Goal: Task Accomplishment & Management: Manage account settings

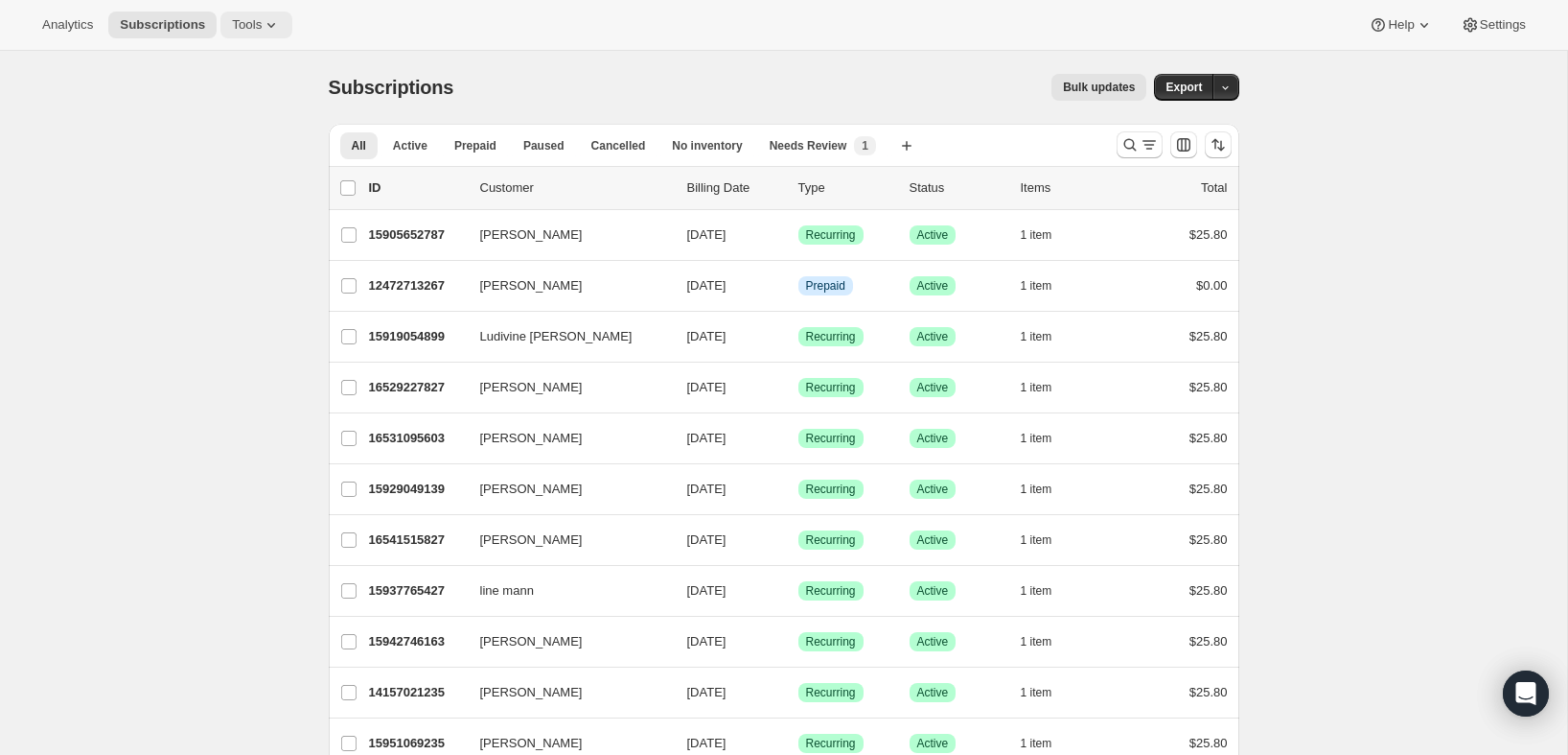
click at [292, 14] on button "Tools" at bounding box center [256, 25] width 71 height 27
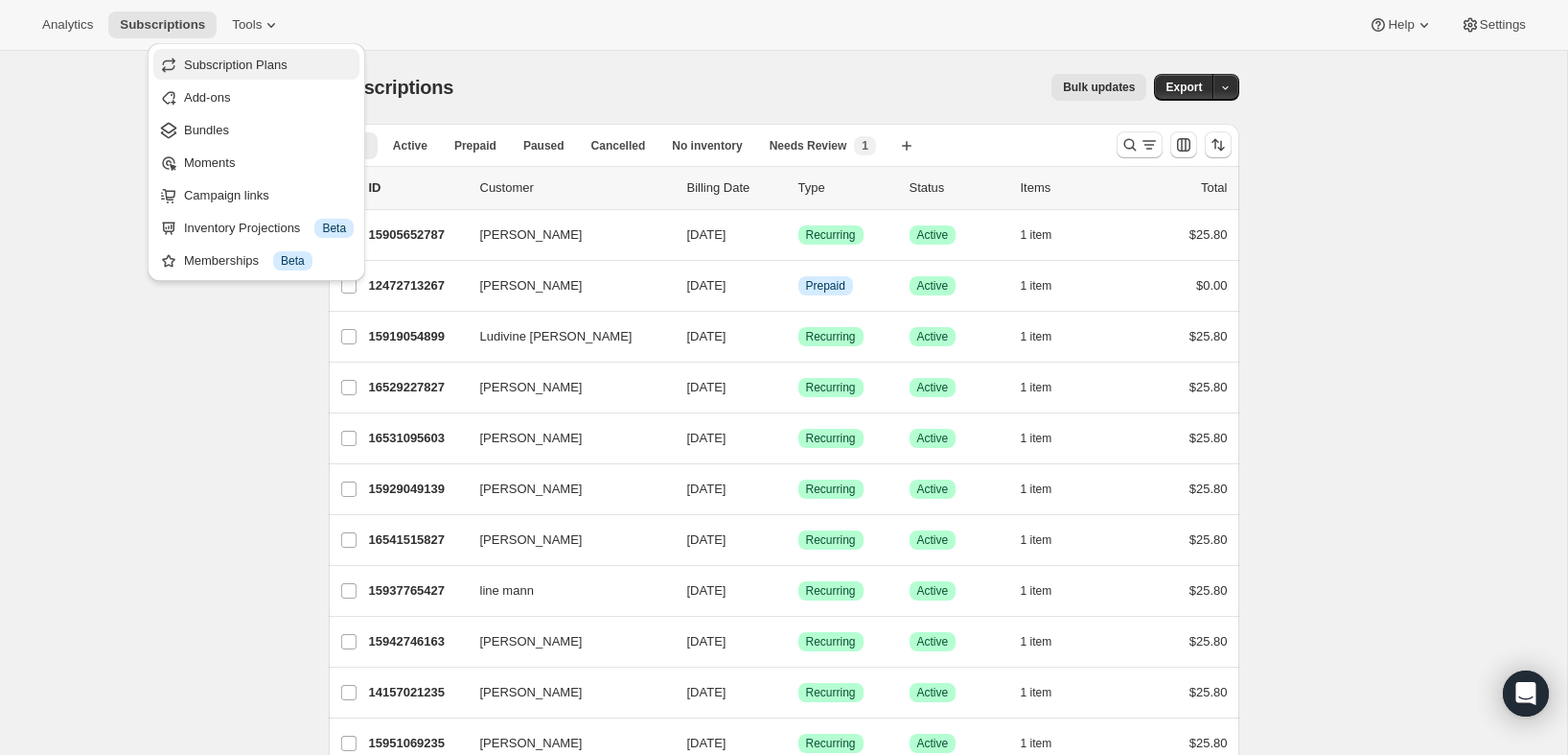
click at [257, 71] on span "Subscription Plans" at bounding box center [235, 65] width 103 height 14
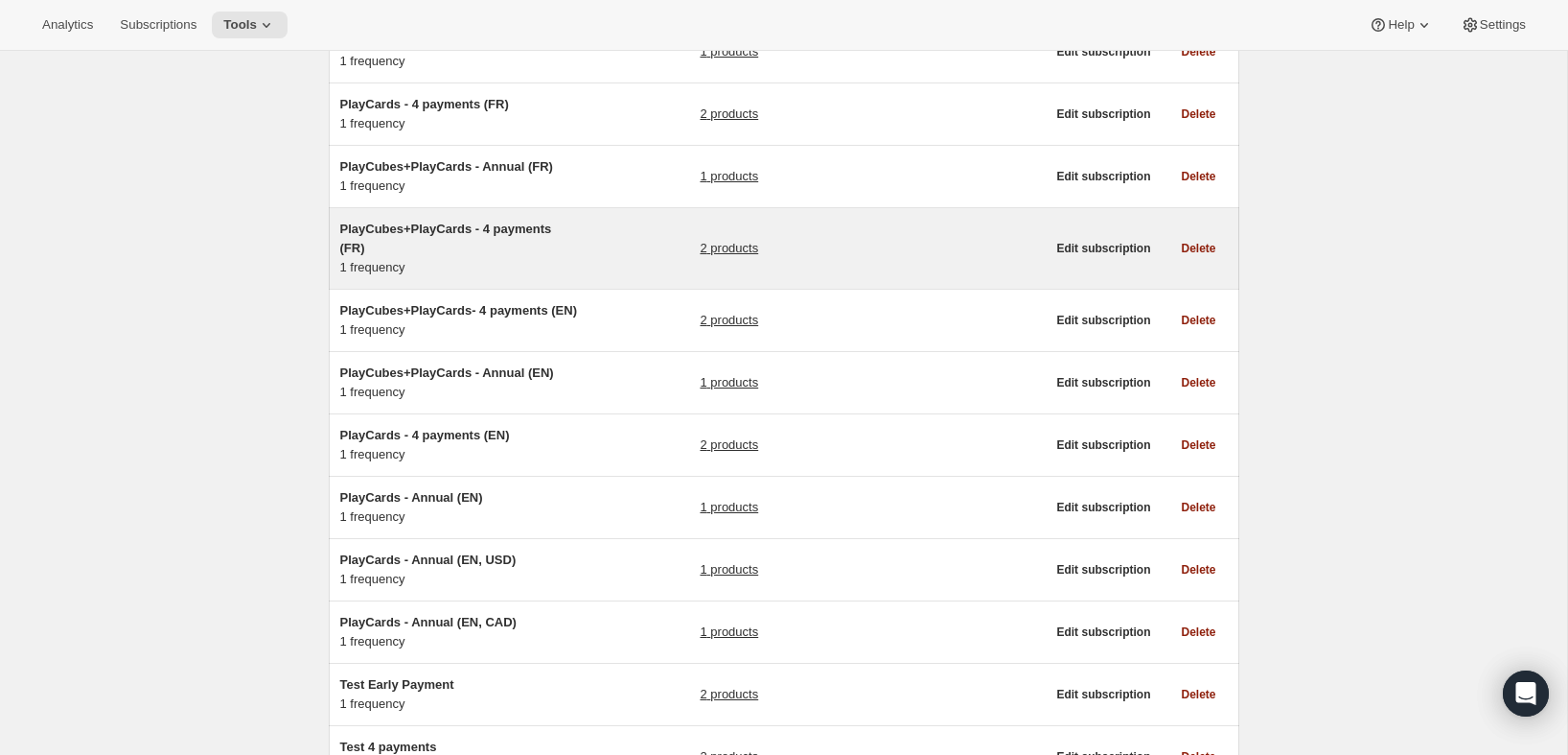
scroll to position [650, 0]
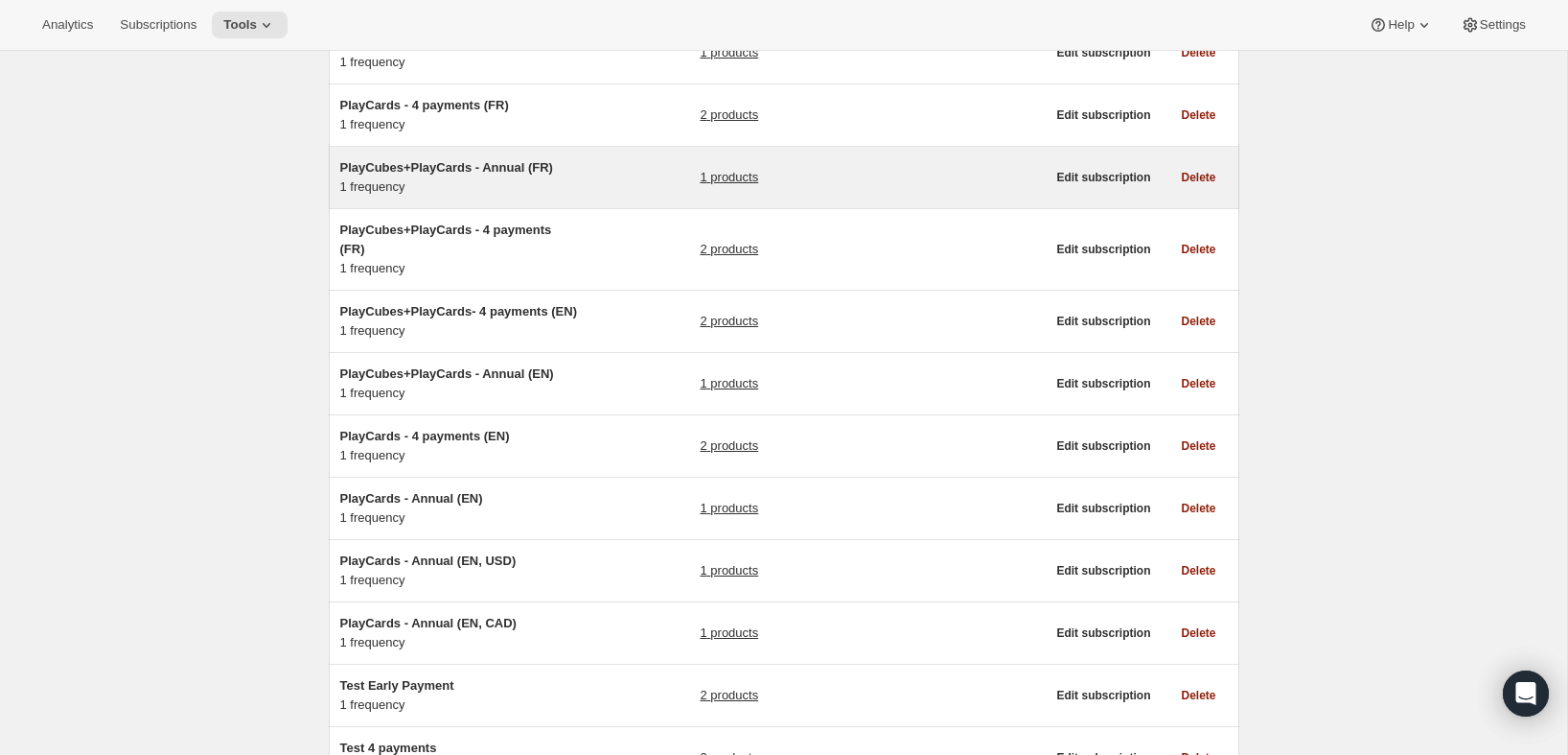
click at [537, 181] on div "PlayCubes+PlayCards - Annual (FR) 1 frequency" at bounding box center [460, 177] width 239 height 39
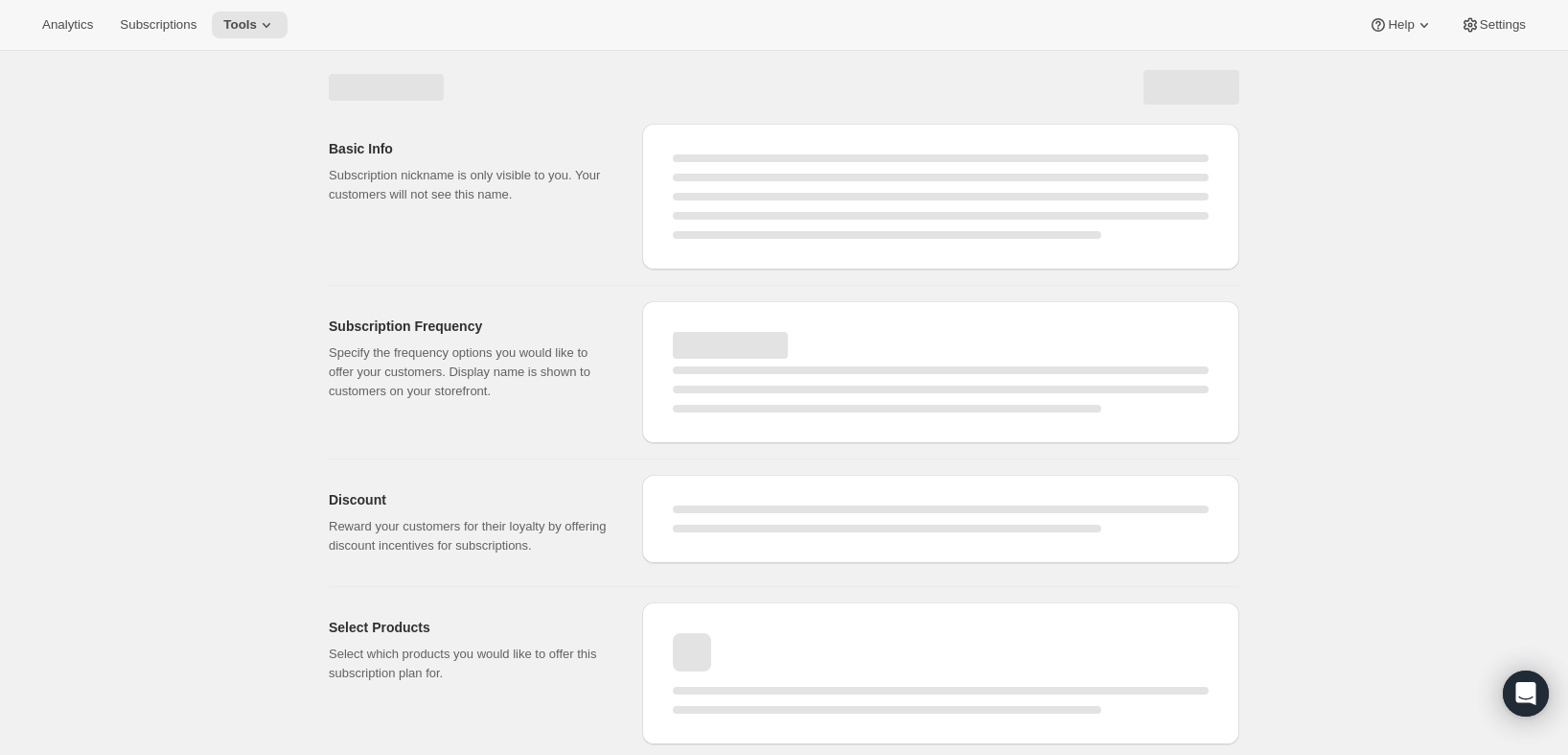
select select "MONTH"
select select "ENABLED"
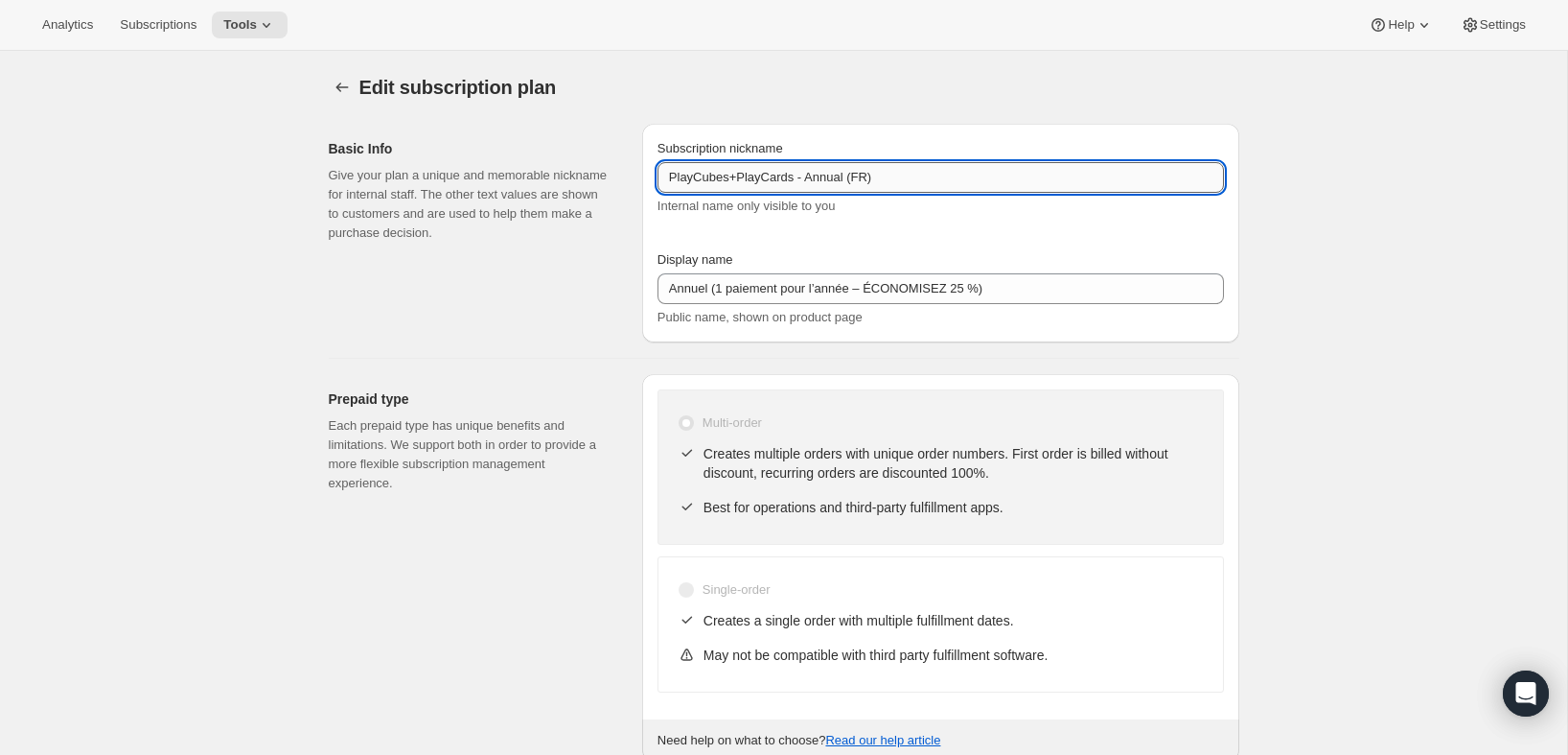
click at [1055, 174] on input "PlayCubes+PlayCards - Annual (FR)" at bounding box center [940, 177] width 566 height 31
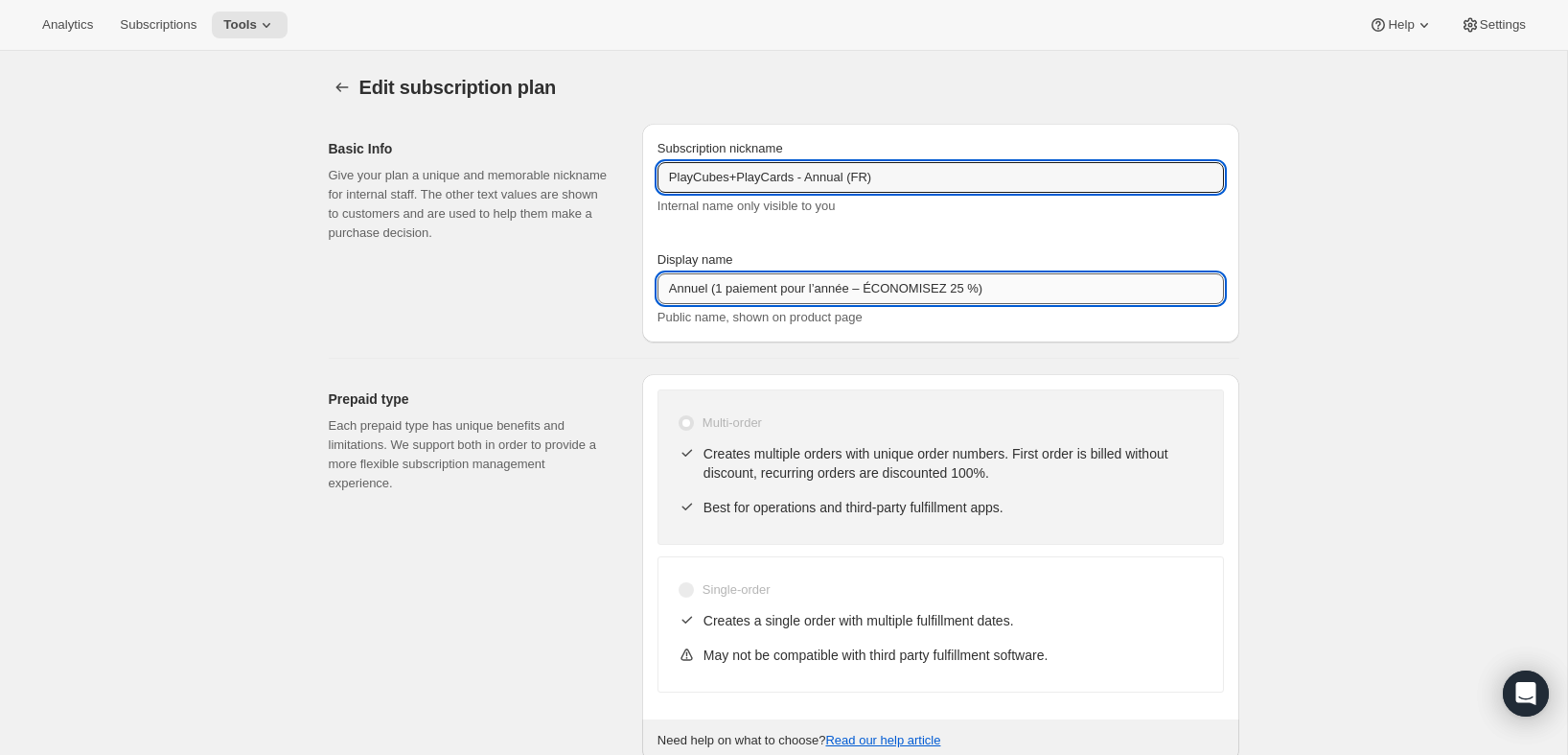
click at [1010, 290] on input "Annuel (1 paiement pour l’année – ÉCONOMISEZ 25 %)" at bounding box center [940, 288] width 566 height 31
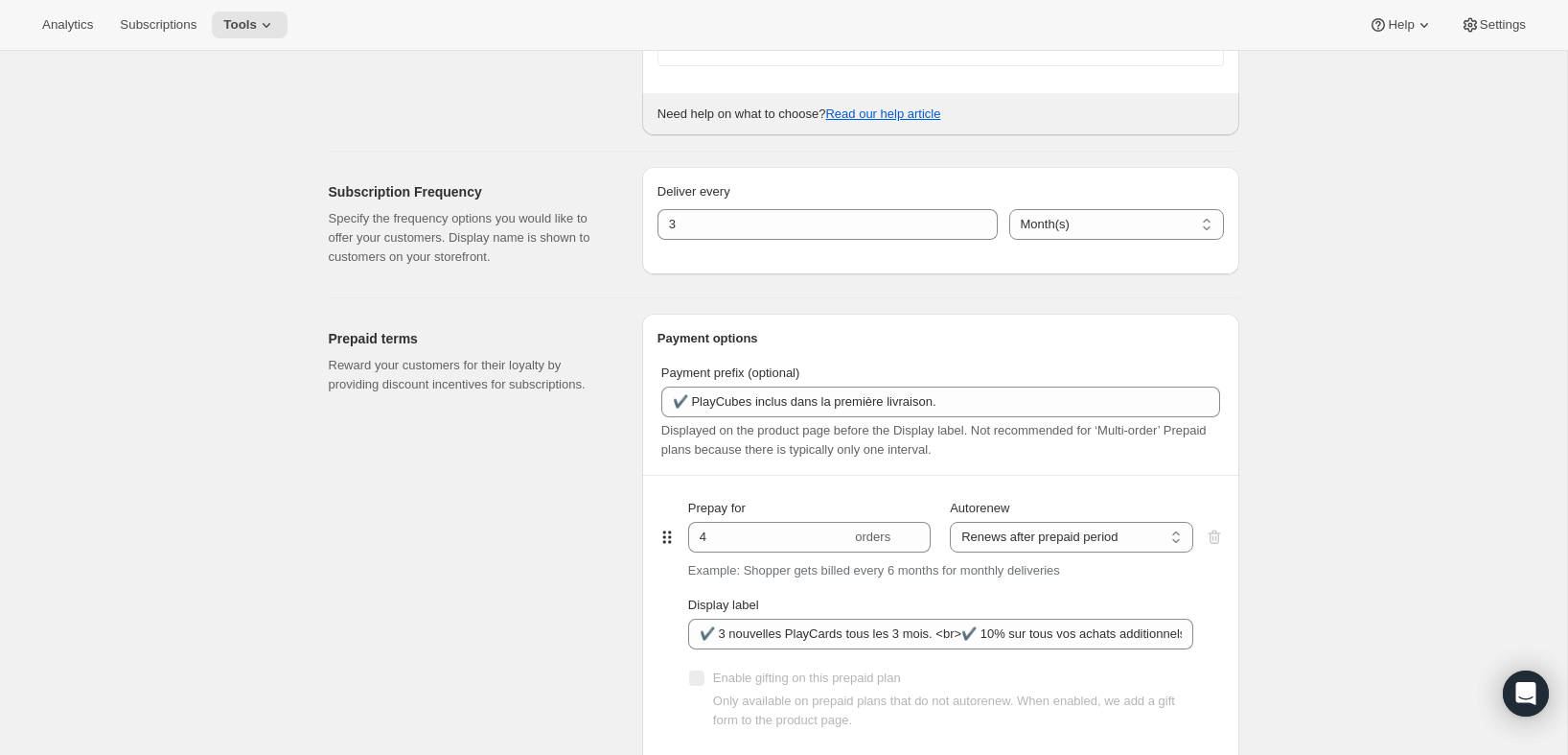
scroll to position [648, 0]
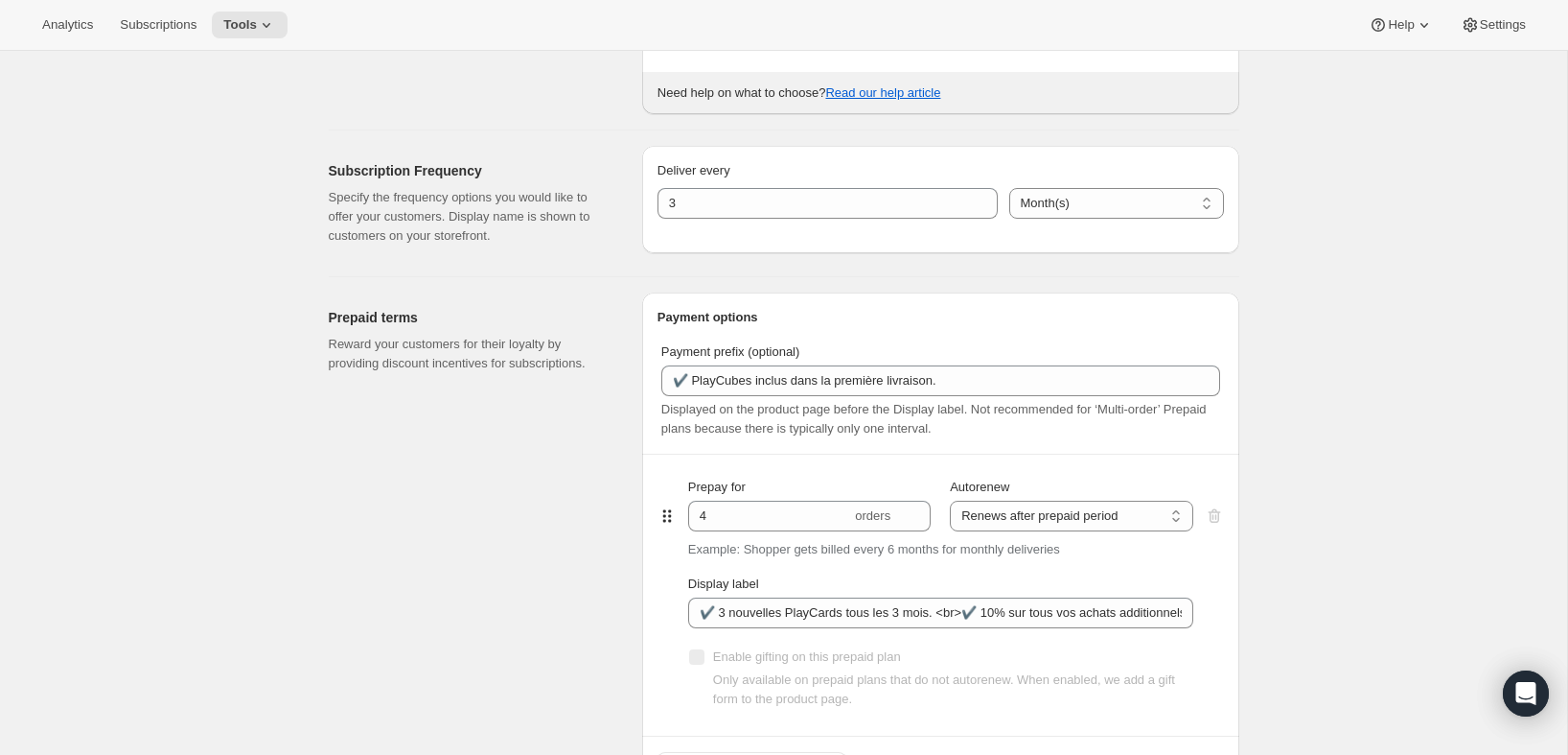
click at [475, 249] on div "Subscription Frequency Specify the frequency options you would like to offer yo…" at bounding box center [478, 204] width 298 height 115
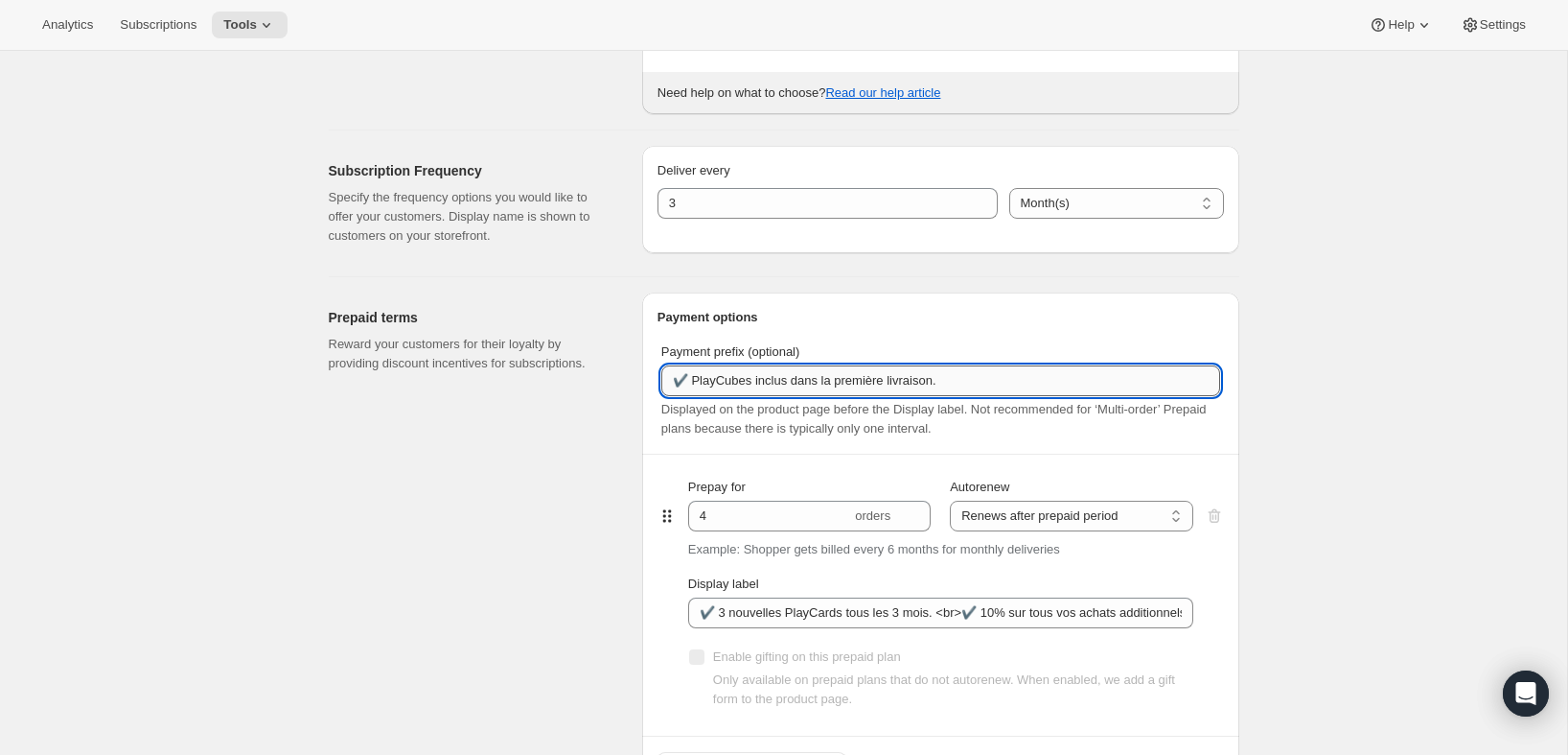
click at [940, 388] on input "✔️ PlayCubes inclus dans la première livraison." at bounding box center [940, 380] width 559 height 31
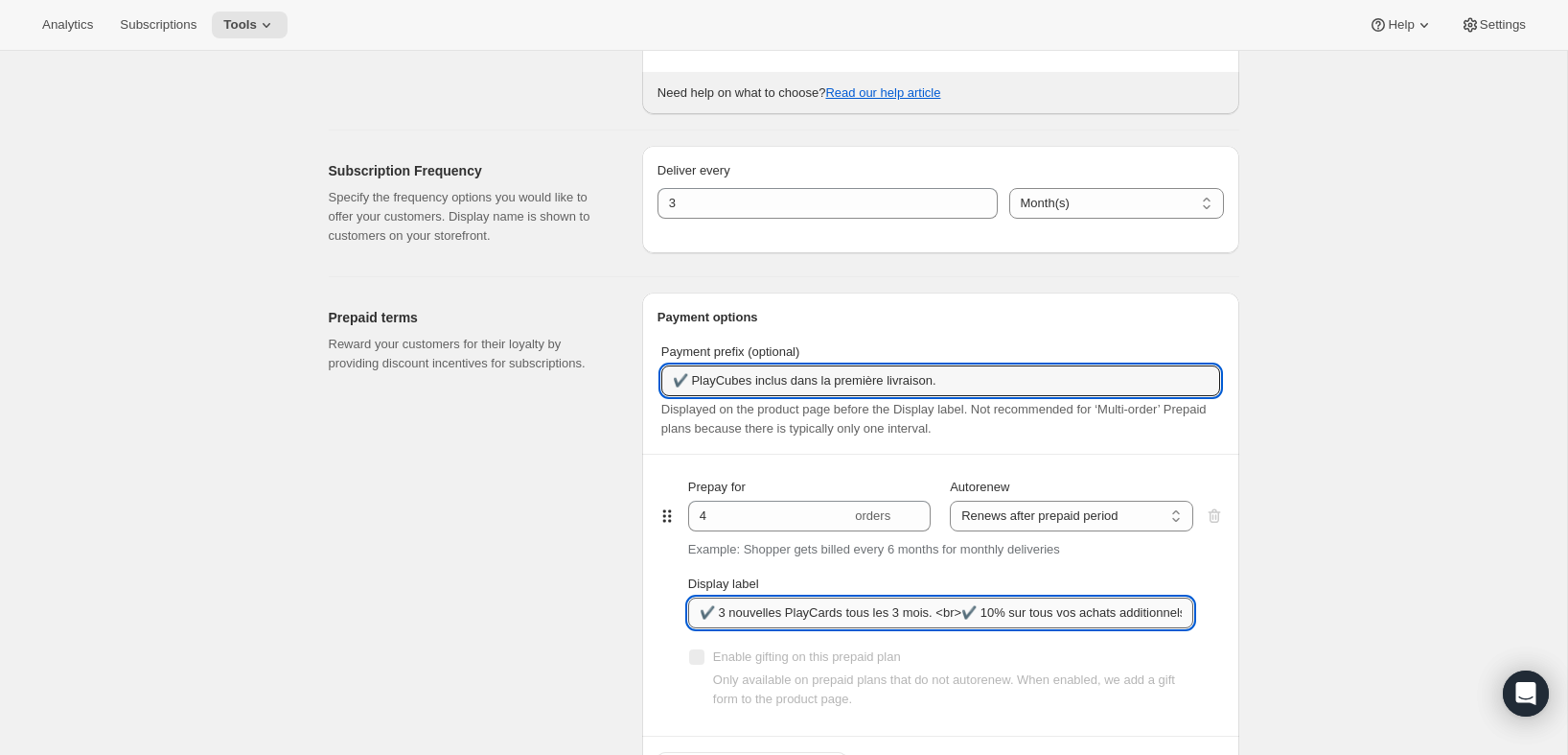
click at [832, 620] on input "✔️ 3 nouvelles PlayCards tous les 3 mois. <br>✔️ 10% sur tous vos achats additi…" at bounding box center [940, 612] width 505 height 31
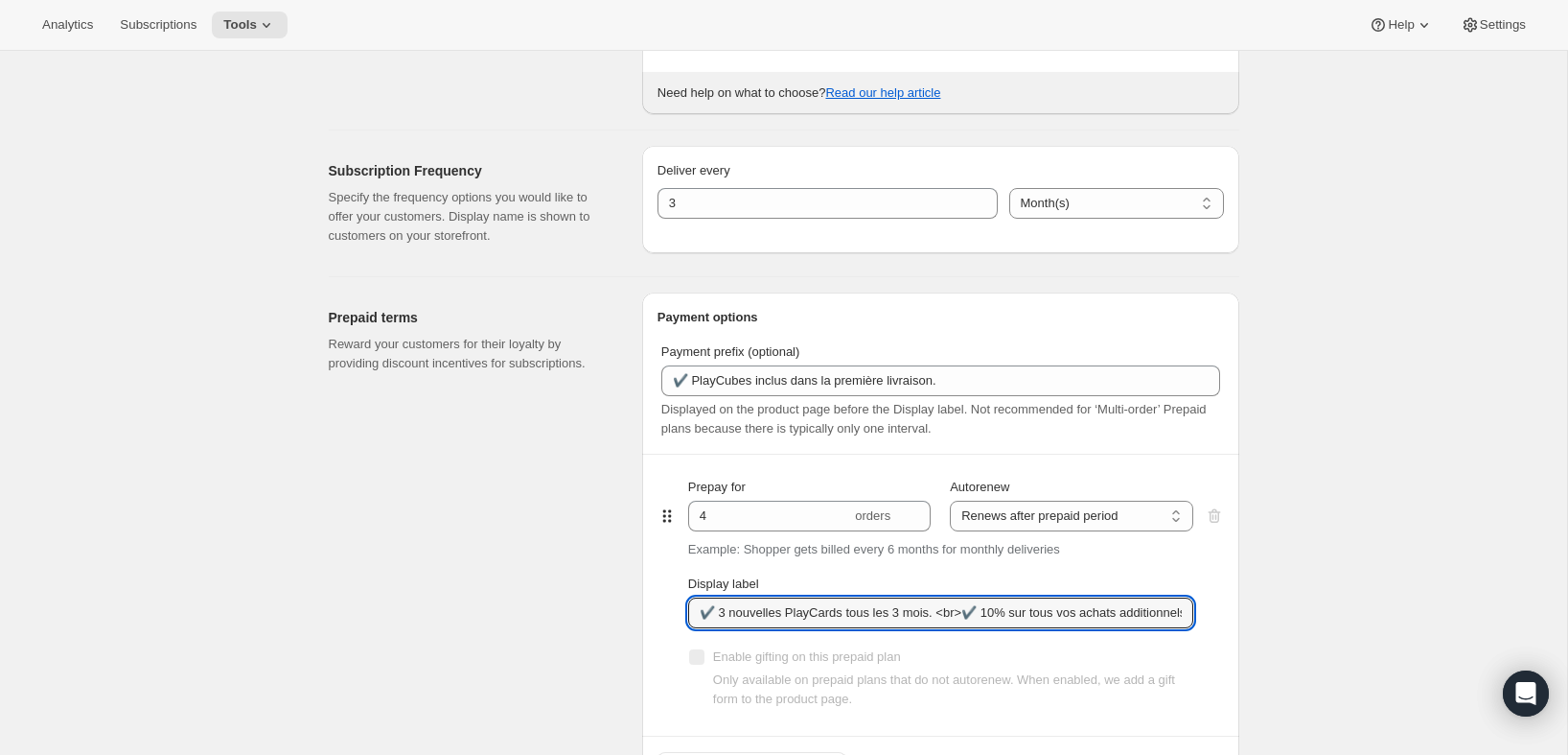
scroll to position [0, 0]
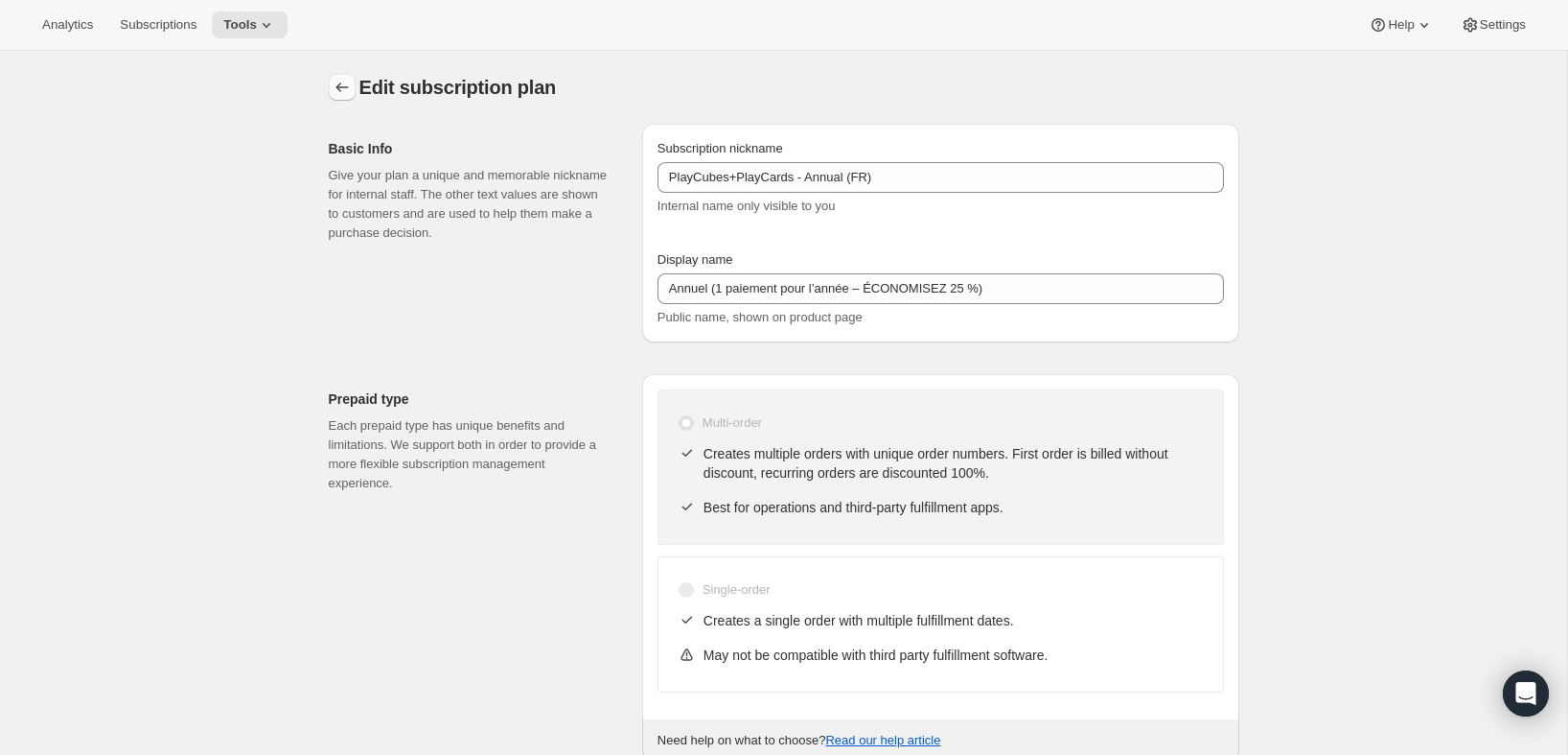
click at [342, 80] on icon "Subscription plans" at bounding box center [342, 86] width 19 height 19
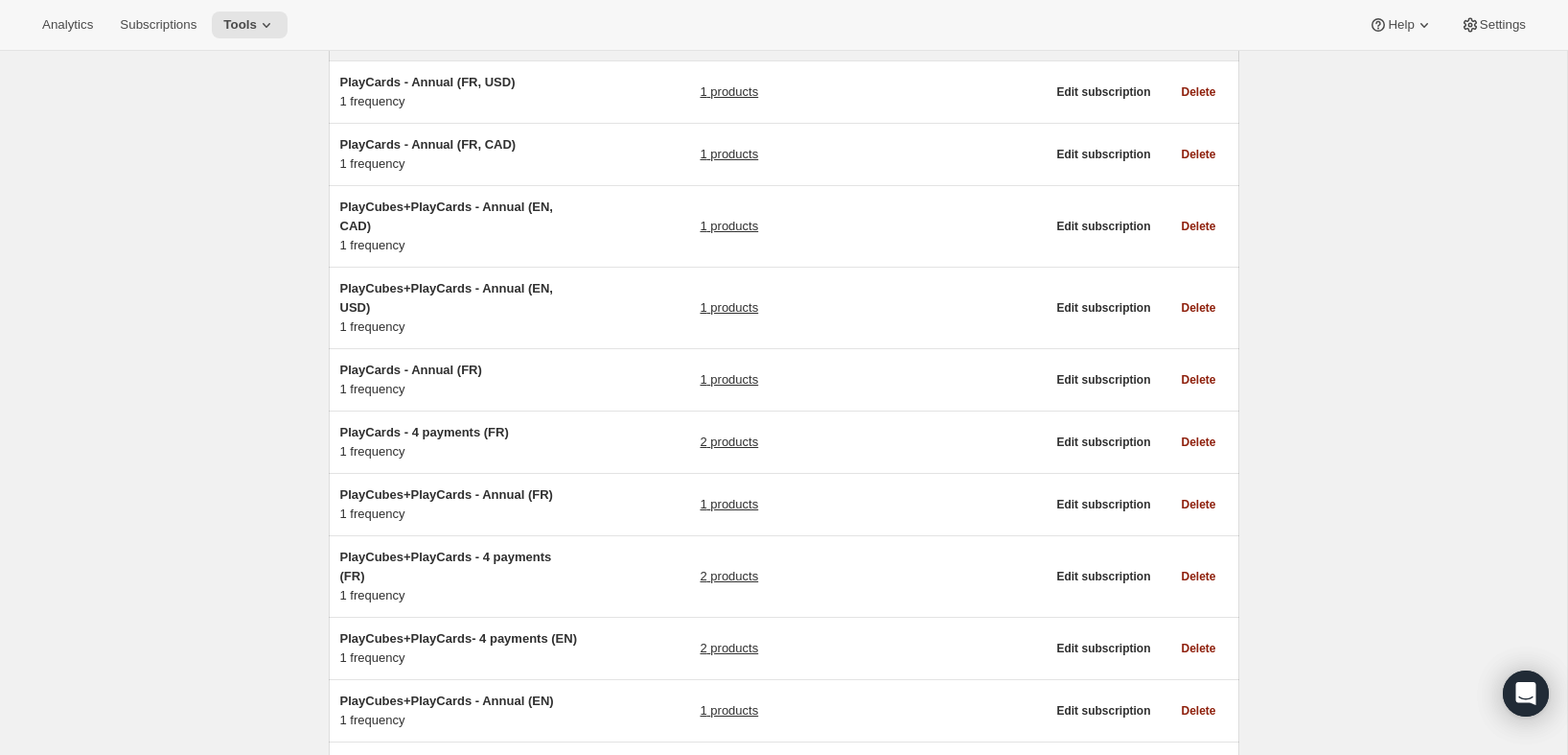
scroll to position [327, 0]
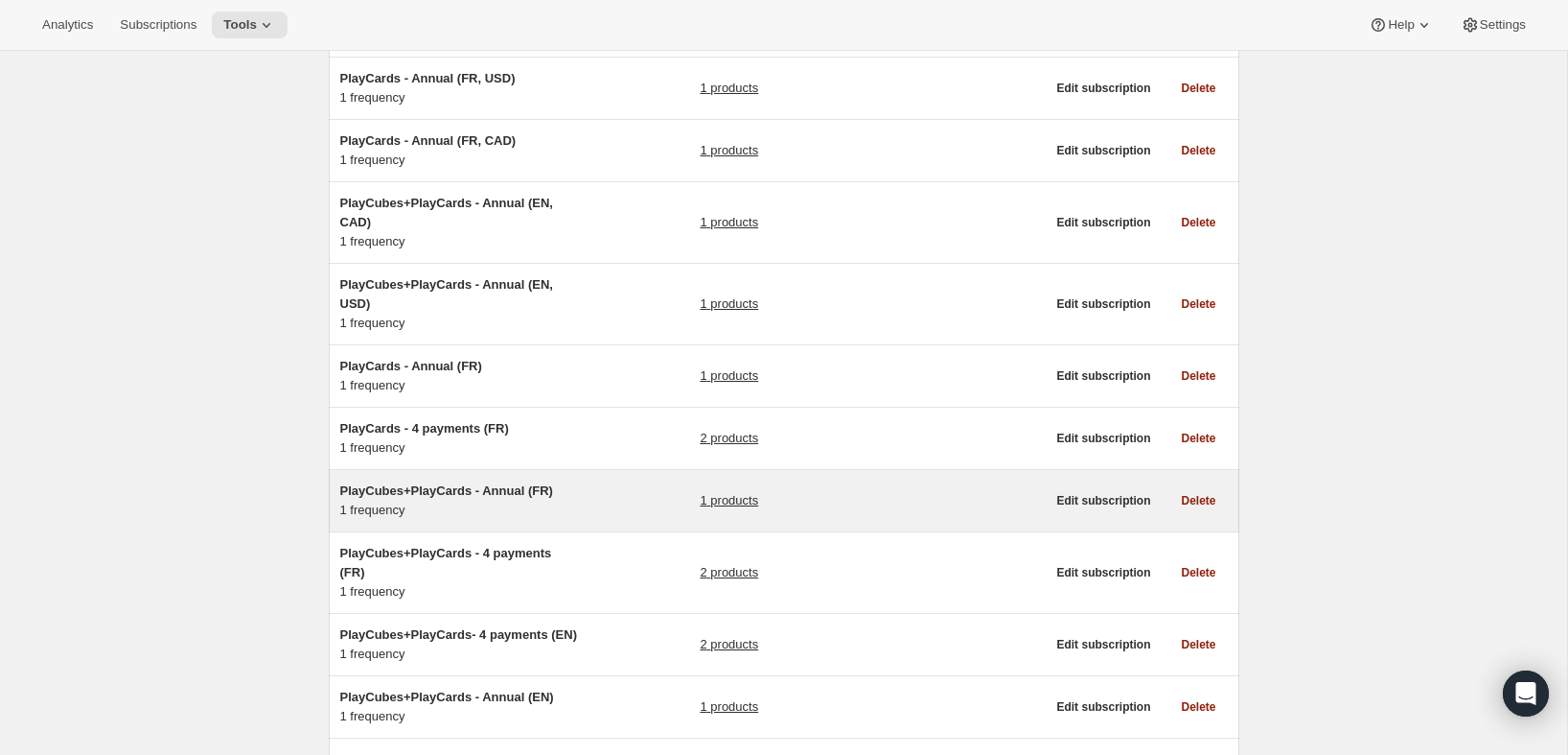
click at [539, 518] on div "PlayCubes+PlayCards - Annual (FR) 1 frequency" at bounding box center [460, 501] width 239 height 39
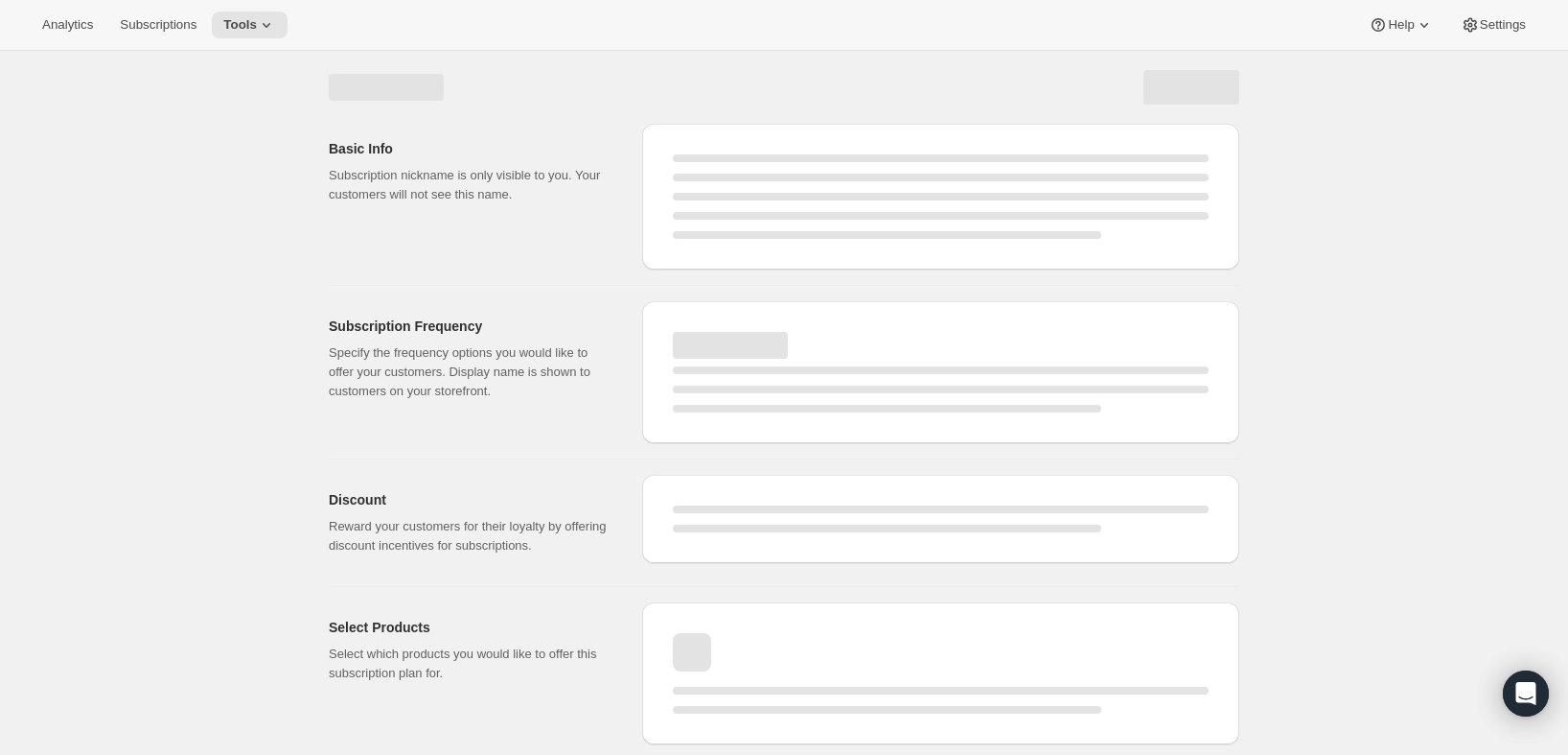
select select "WEEK"
select select "MONTH"
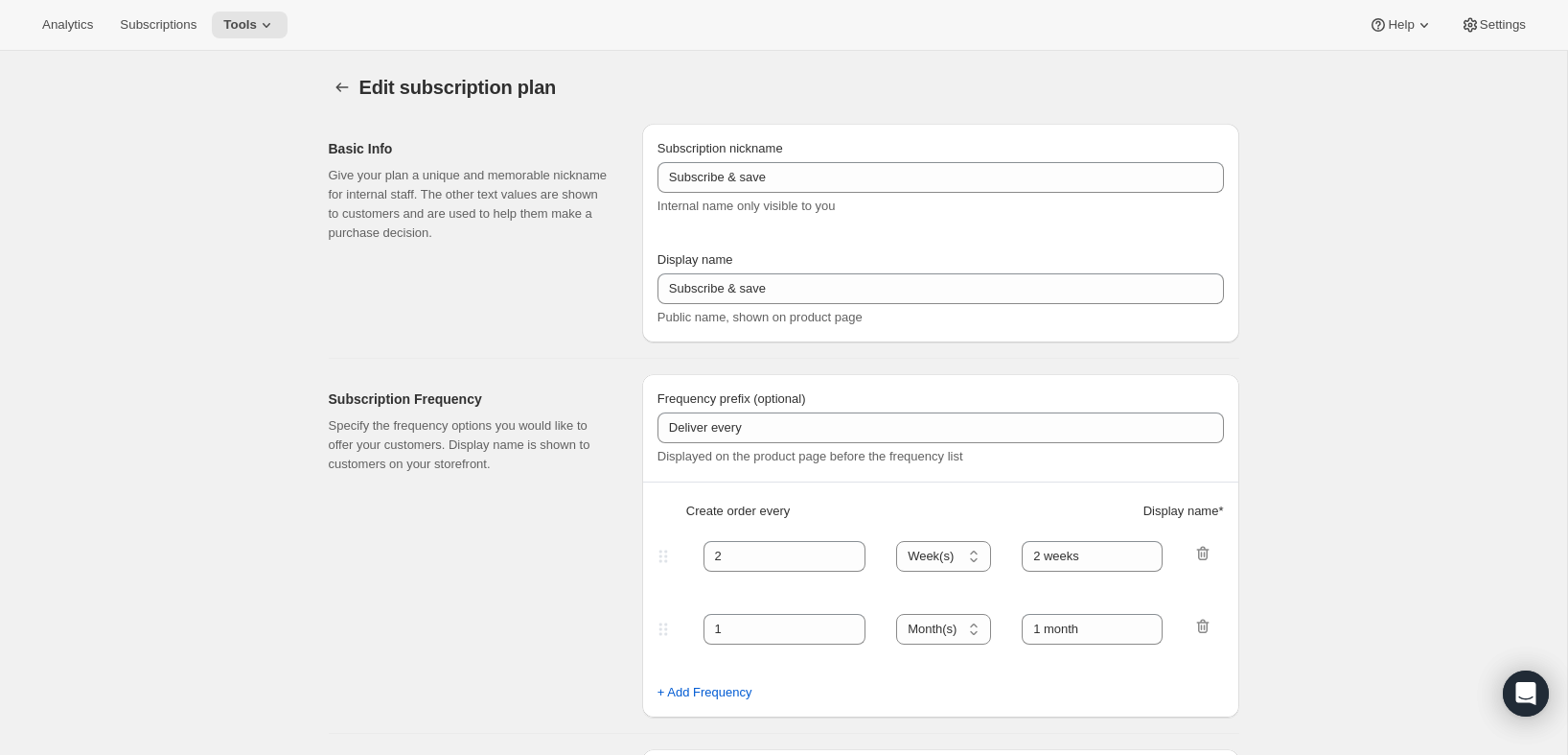
type input "PlayCubes+PlayCards - Annual (FR)"
type input "Annuel (1 paiement pour l’année – ÉCONOMISEZ 25 %)"
select select "ENABLED"
select select "MONTH"
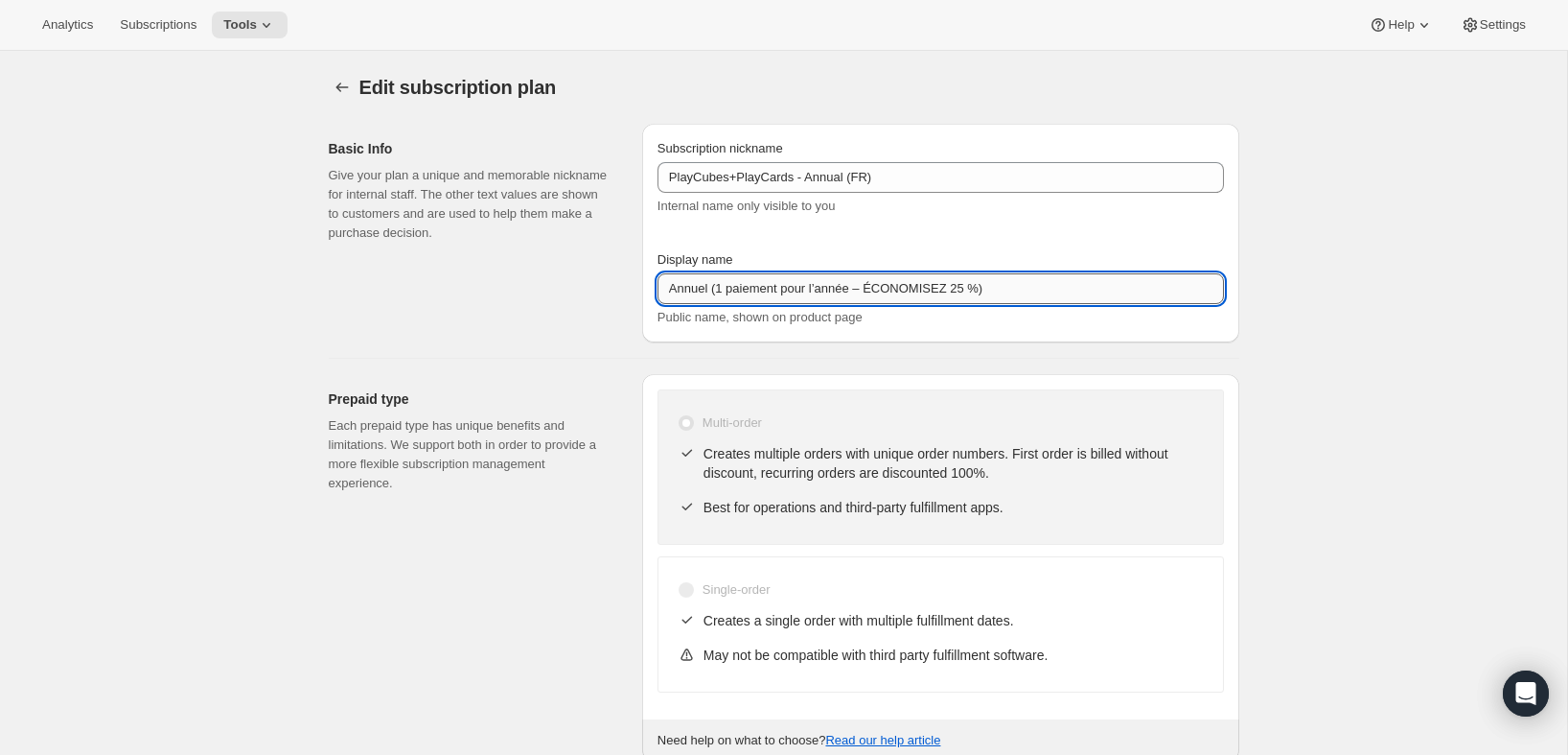
click at [1033, 289] on input "Annuel (1 paiement pour l’année – ÉCONOMISEZ 25 %)" at bounding box center [940, 288] width 566 height 31
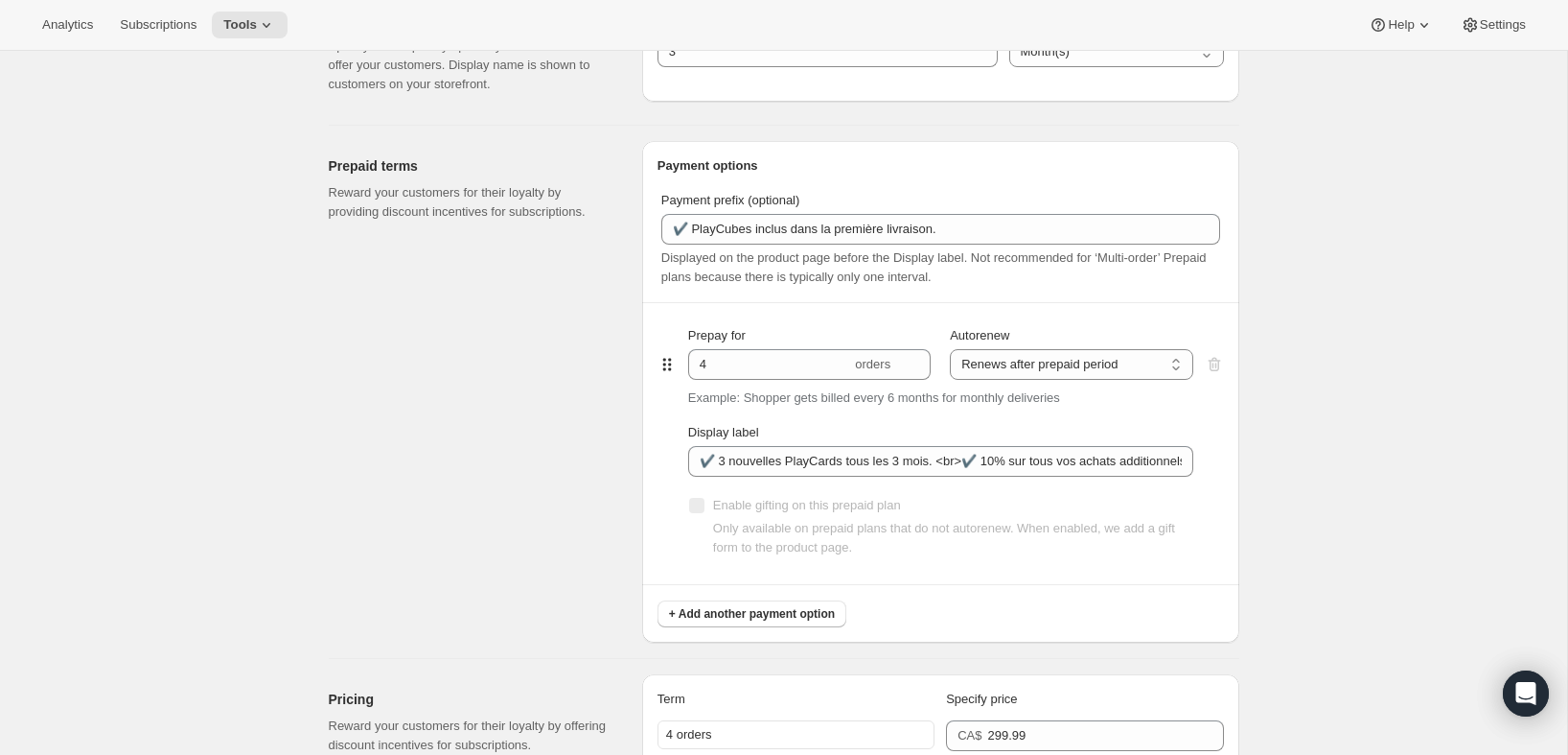
click at [549, 162] on h2 "Prepaid terms" at bounding box center [470, 165] width 283 height 19
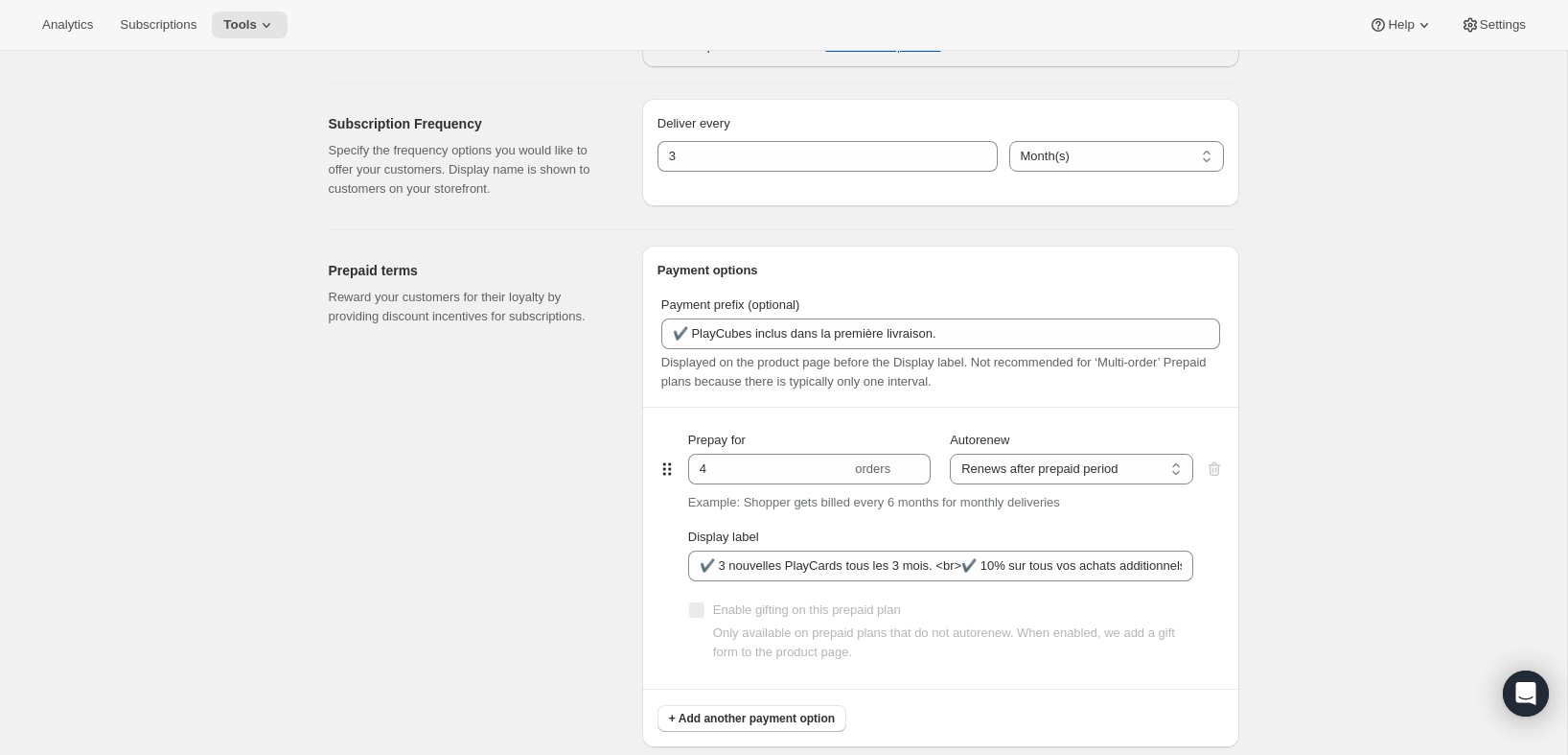
scroll to position [711, 0]
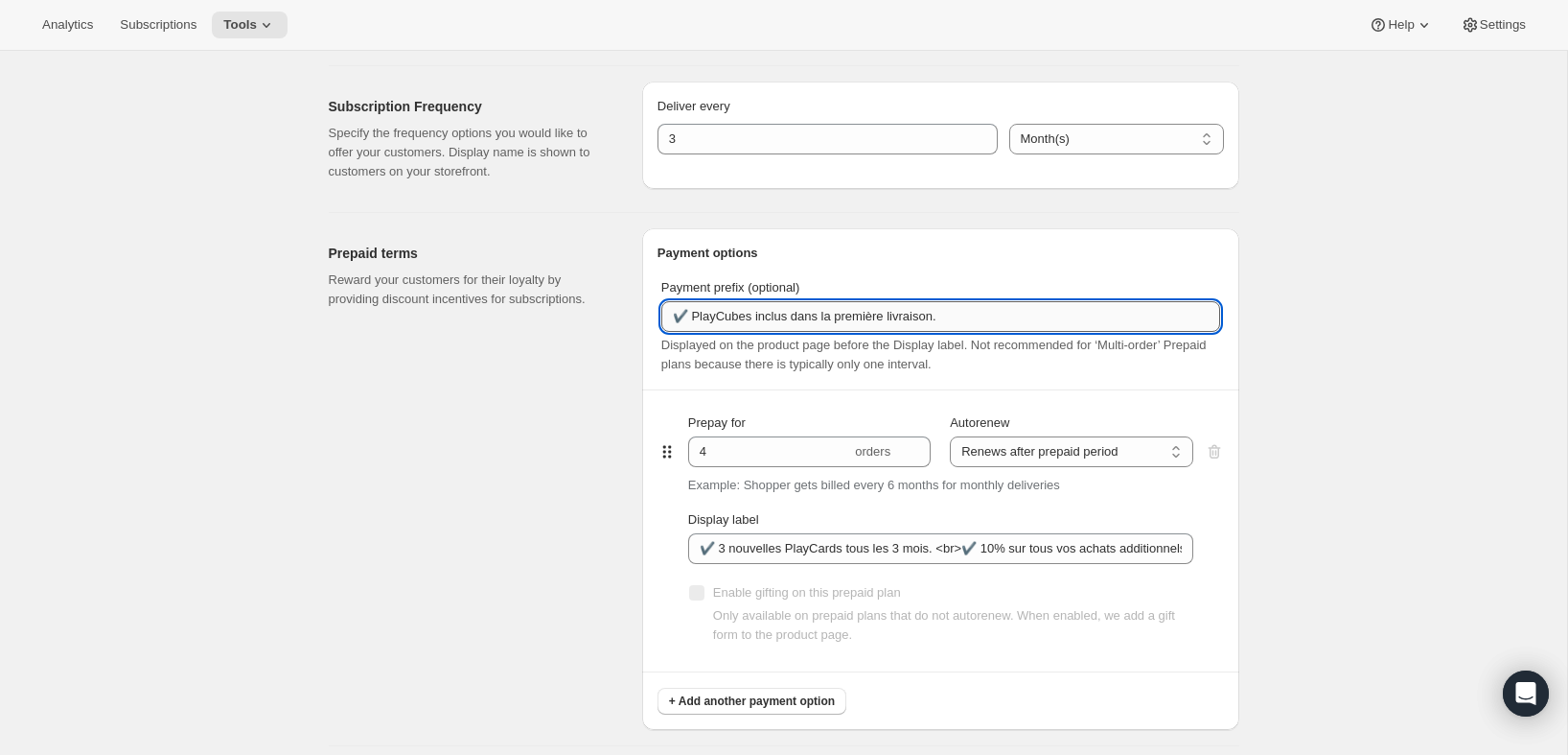
click at [1006, 320] on input "✔️ PlayCubes inclus dans la première livraison." at bounding box center [940, 316] width 559 height 31
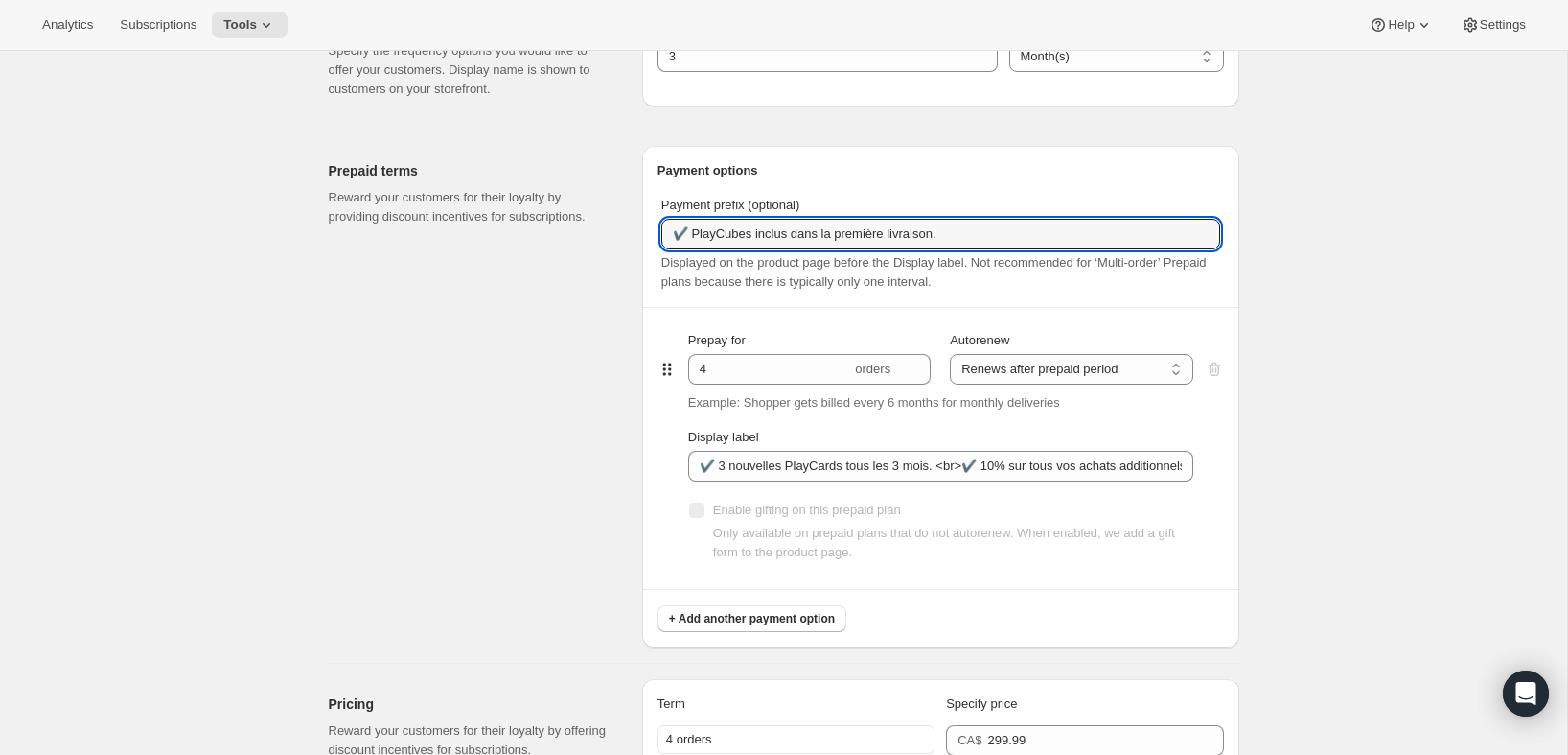
scroll to position [798, 0]
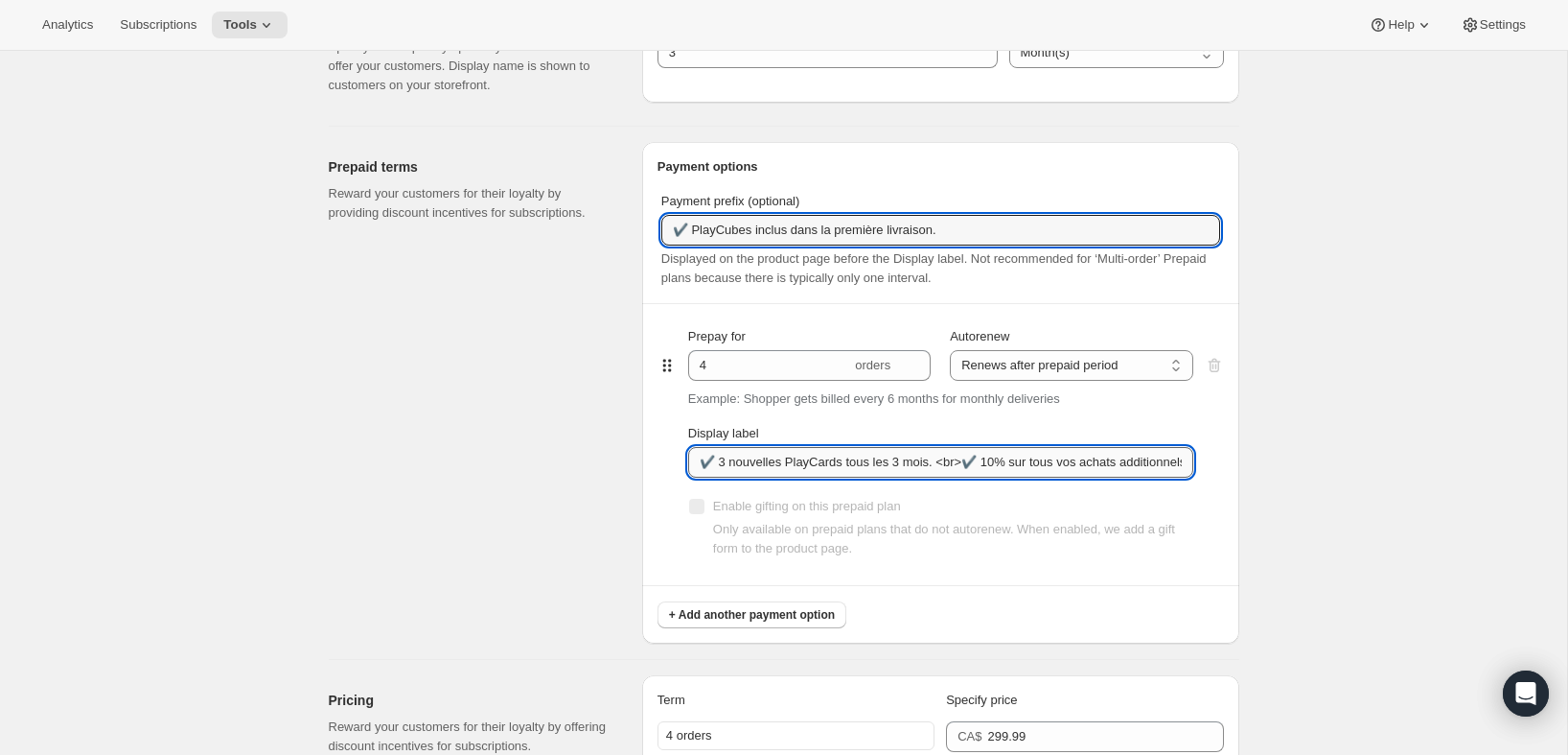
click at [1052, 461] on input "✔️ 3 nouvelles PlayCards tous les 3 mois. <br>✔️ 10% sur tous vos achats additi…" at bounding box center [940, 462] width 505 height 31
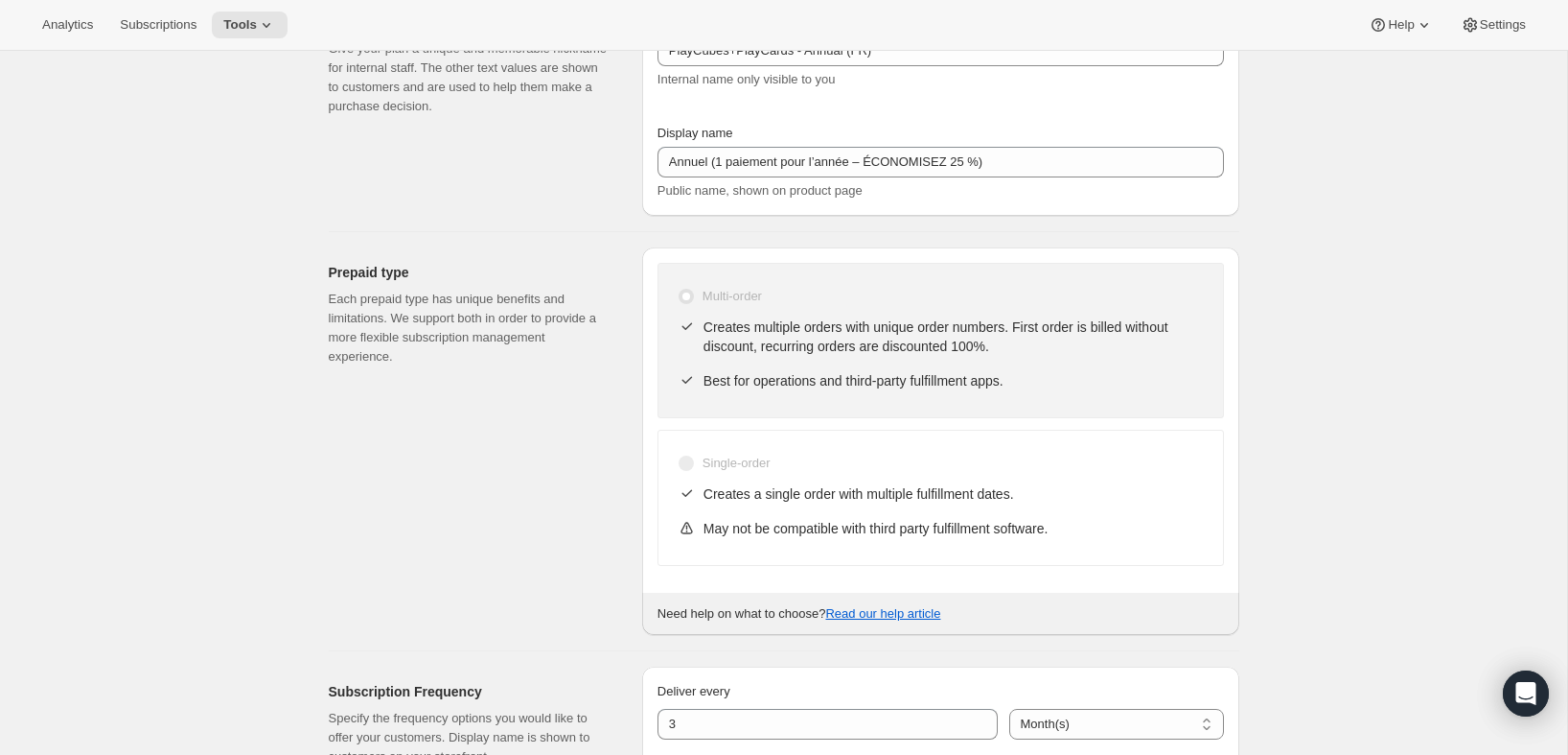
scroll to position [0, 0]
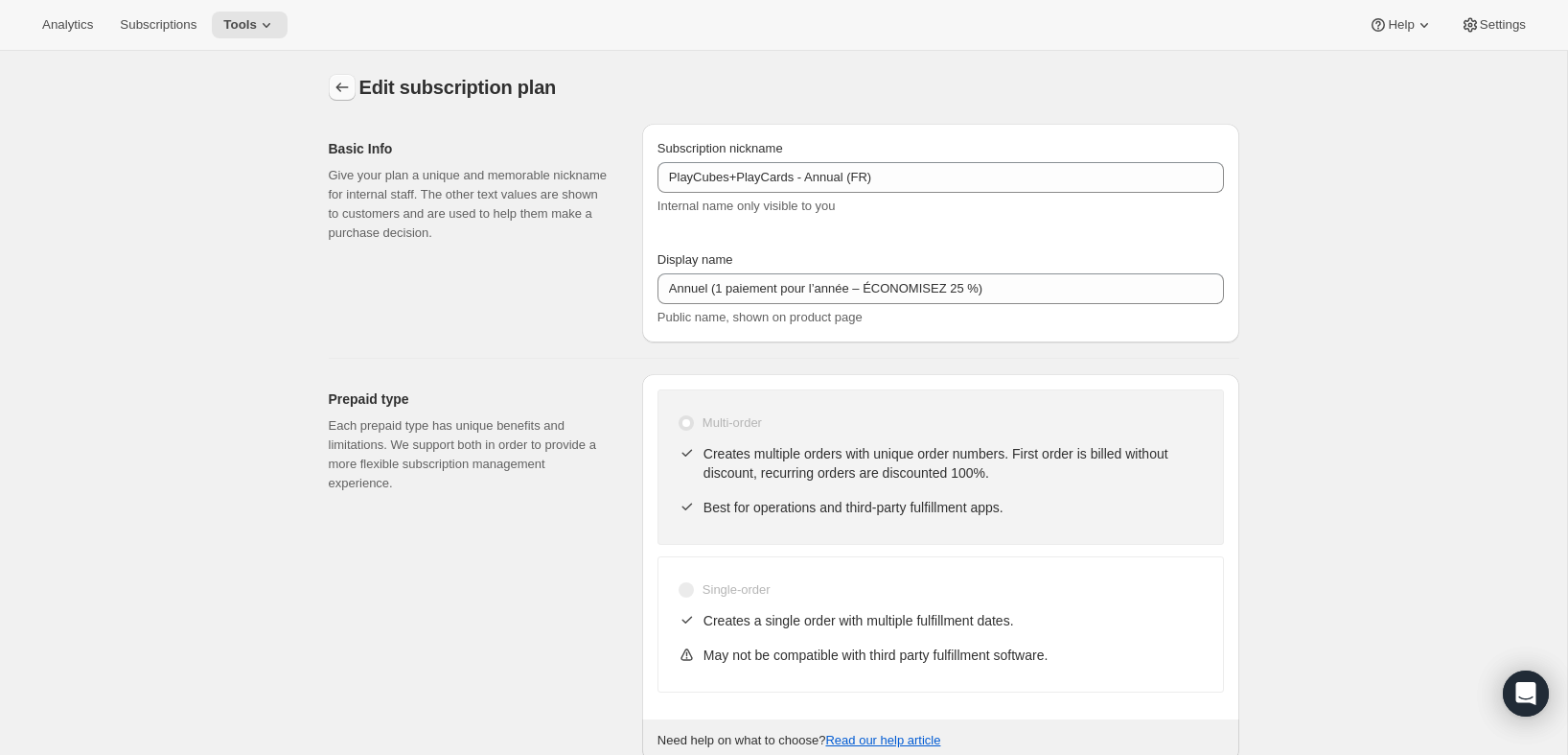
click at [336, 78] on icon "Subscription plans" at bounding box center [342, 86] width 19 height 19
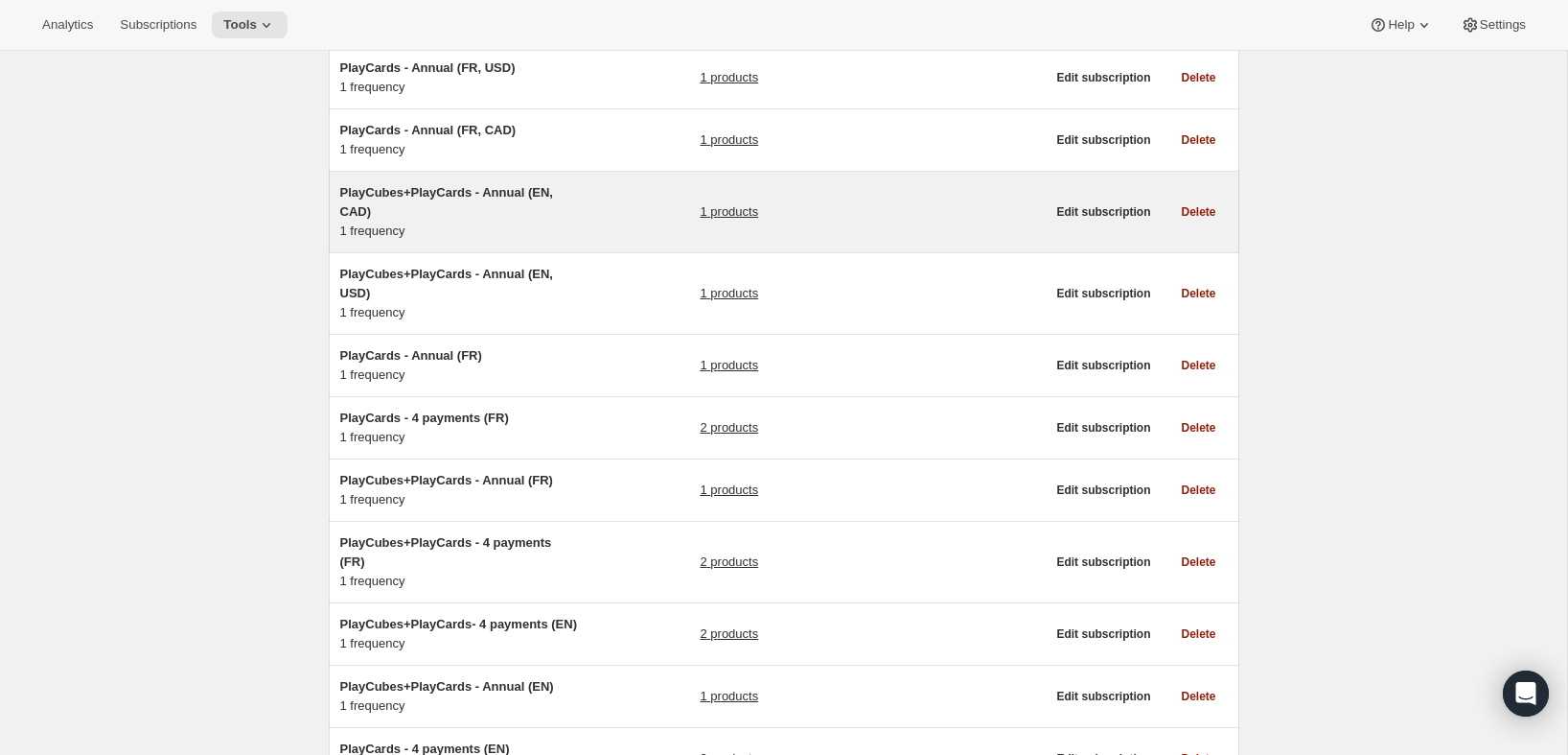
scroll to position [372, 0]
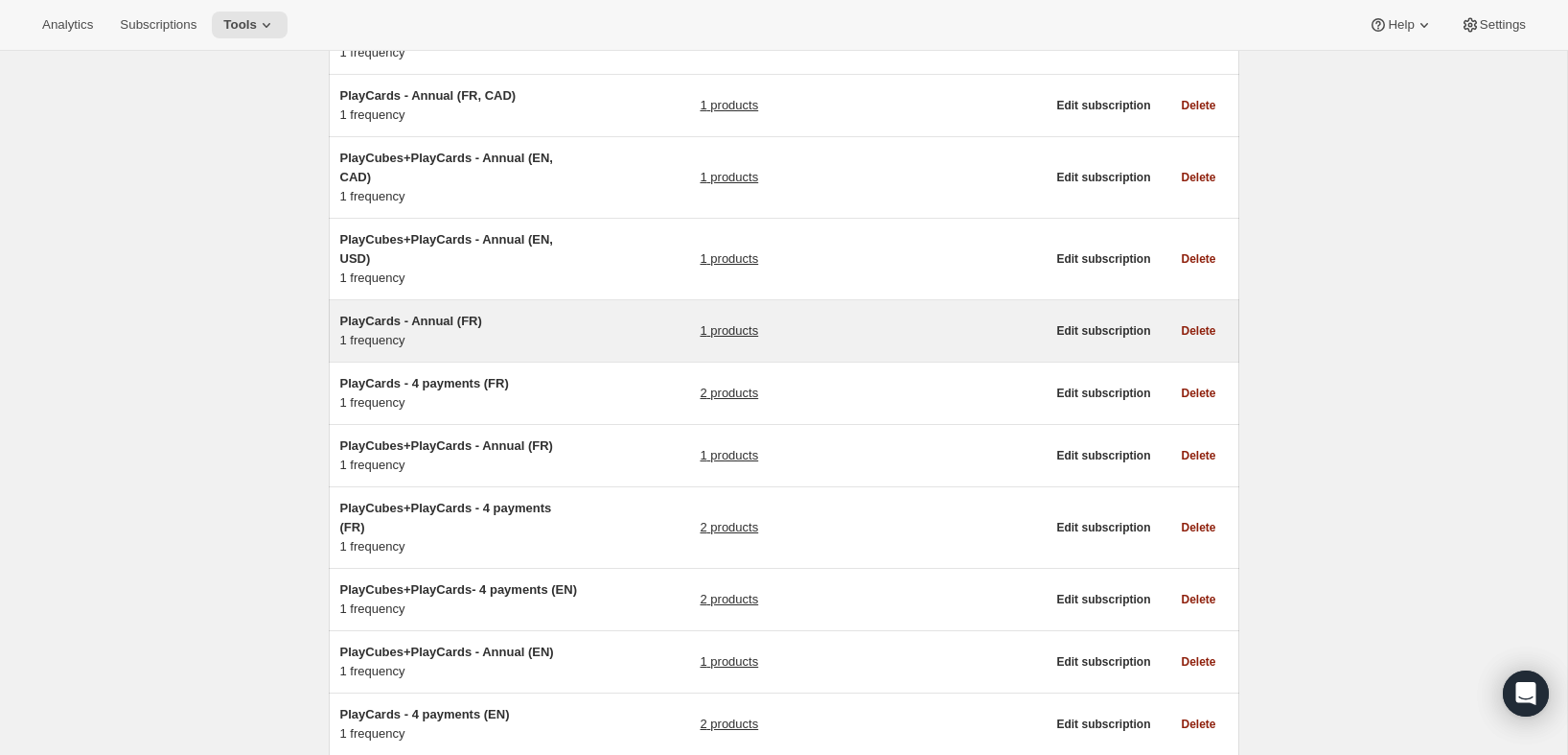
click at [482, 315] on span "PlayCards - Annual (FR)" at bounding box center [411, 321] width 142 height 14
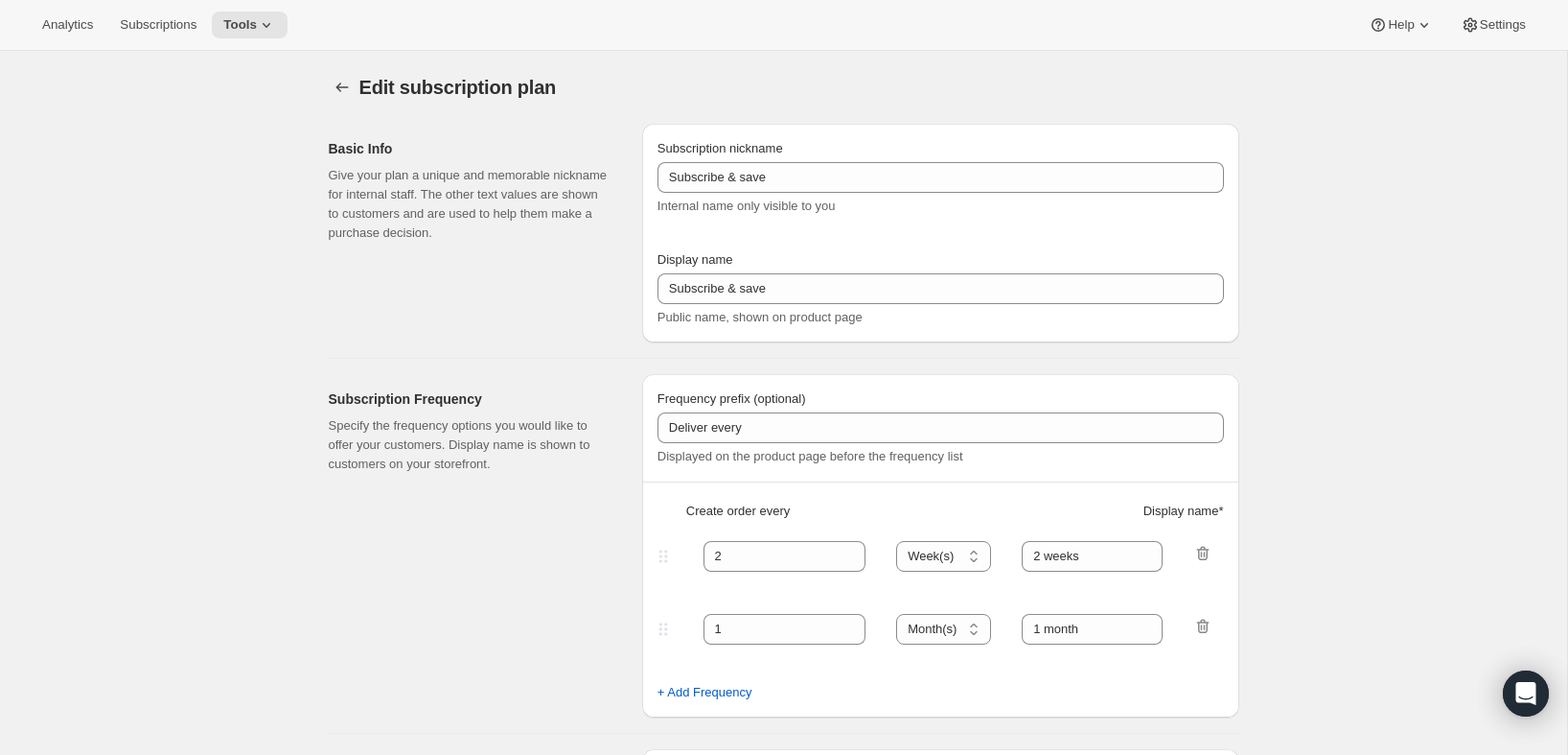
type input "PlayCards - Annual (FR)"
type input "Annuel (1 paiement pour l’année – ÉCONOMISEZ 25 %)"
select select "ENABLED"
select select "MONTH"
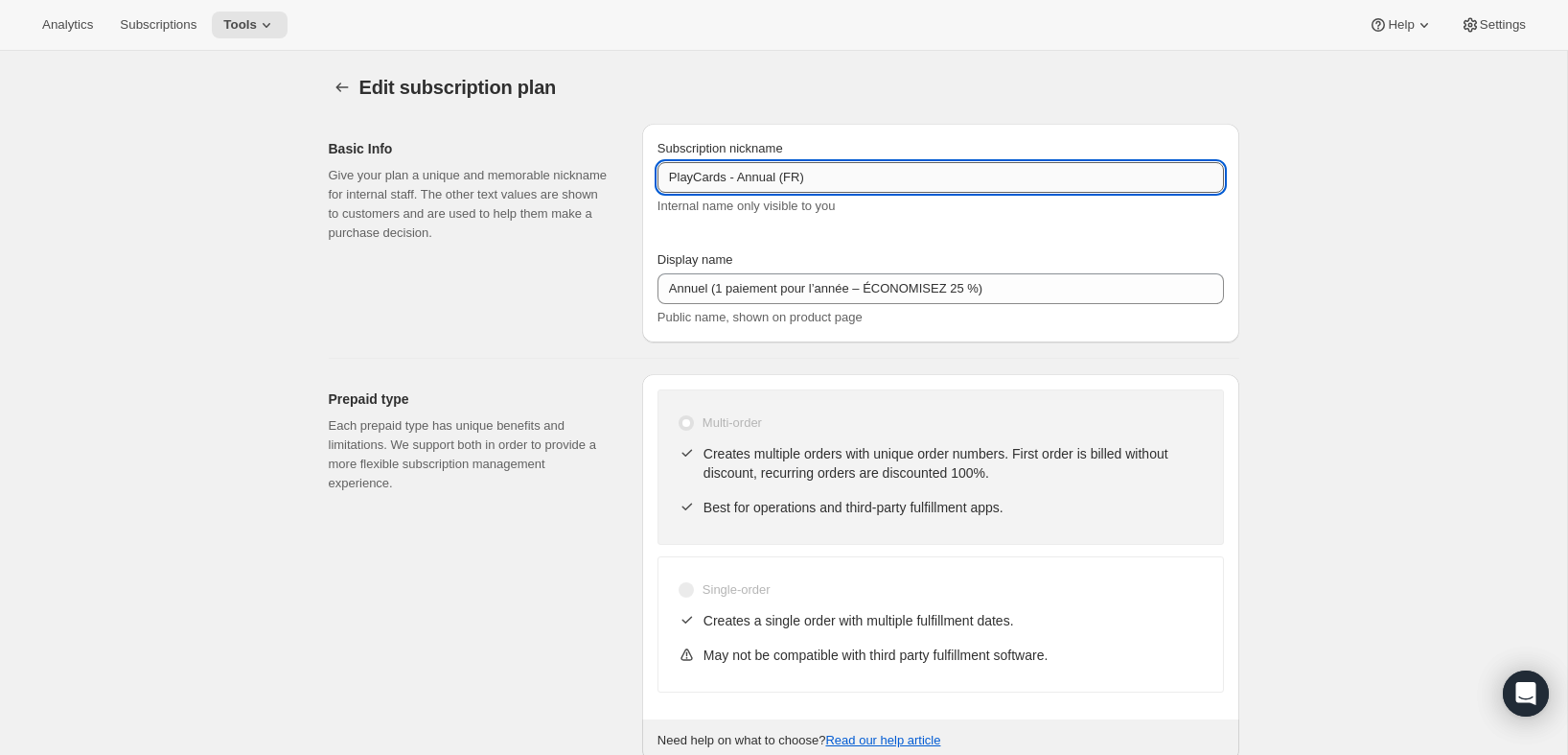
click at [861, 178] on input "PlayCards - Annual (FR)" at bounding box center [940, 177] width 566 height 31
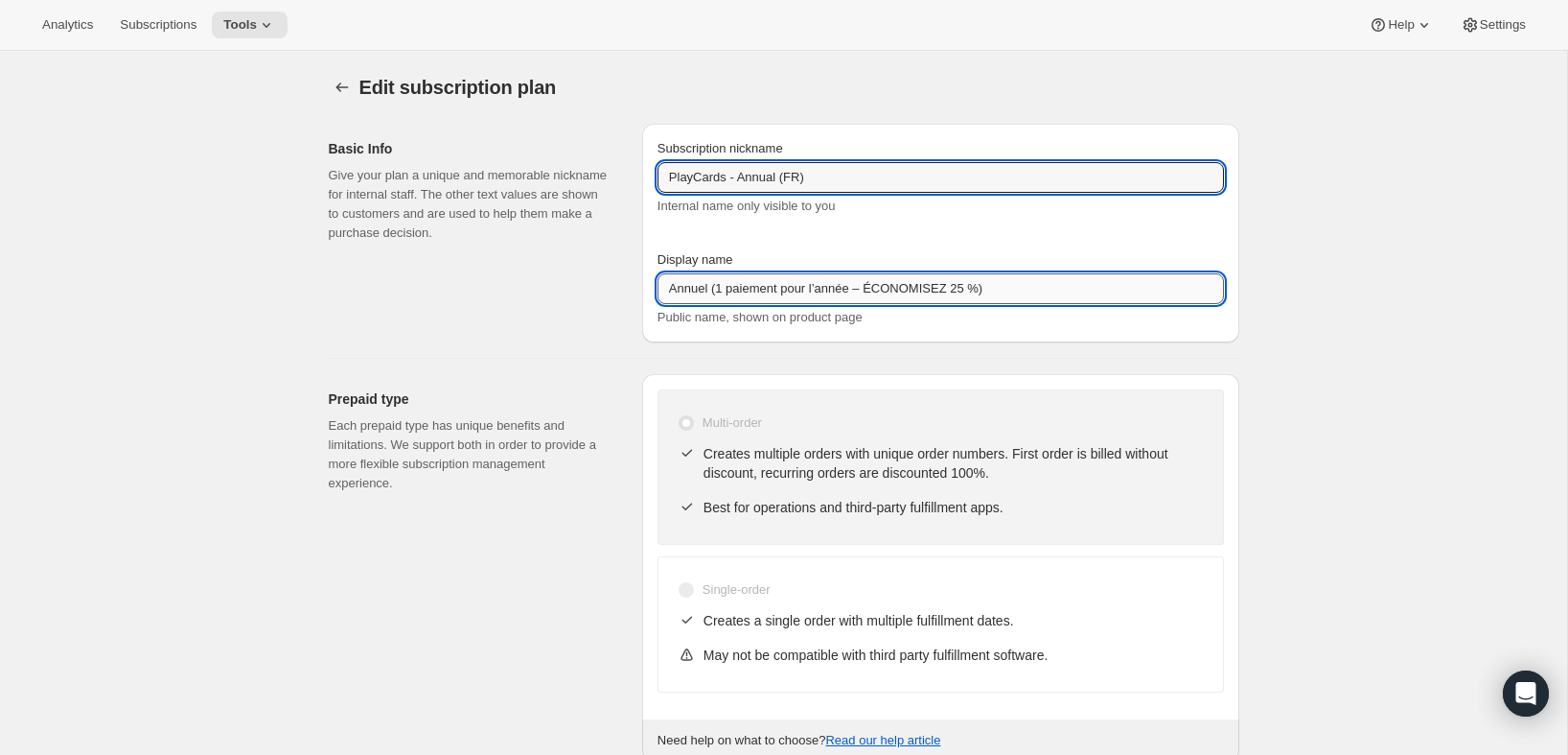
click at [1038, 289] on input "Annuel (1 paiement pour l’année – ÉCONOMISEZ 25 %)" at bounding box center [940, 288] width 566 height 31
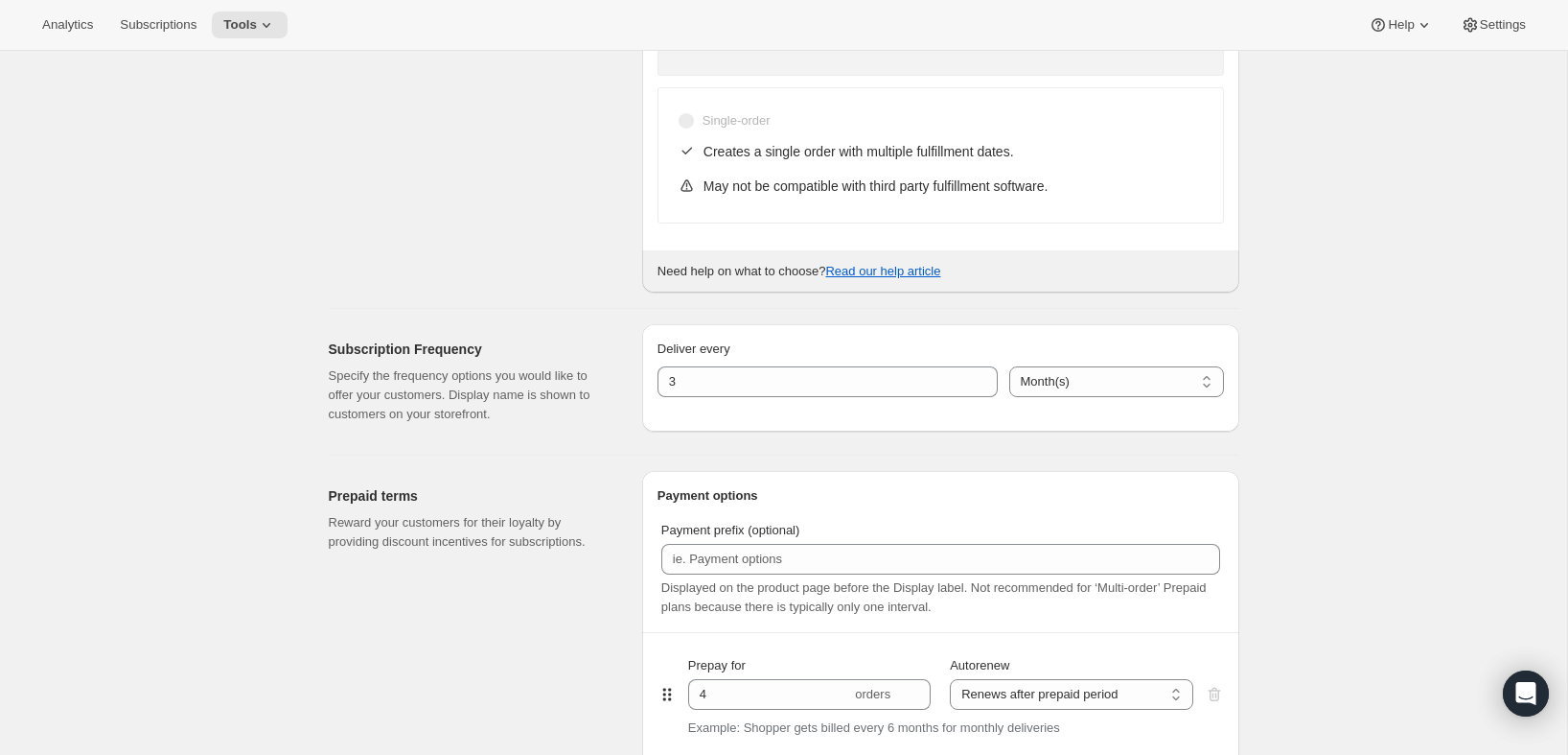
click at [484, 117] on div "Prepaid type Each prepaid type has unique benefits and limitations. We support …" at bounding box center [478, 98] width 298 height 387
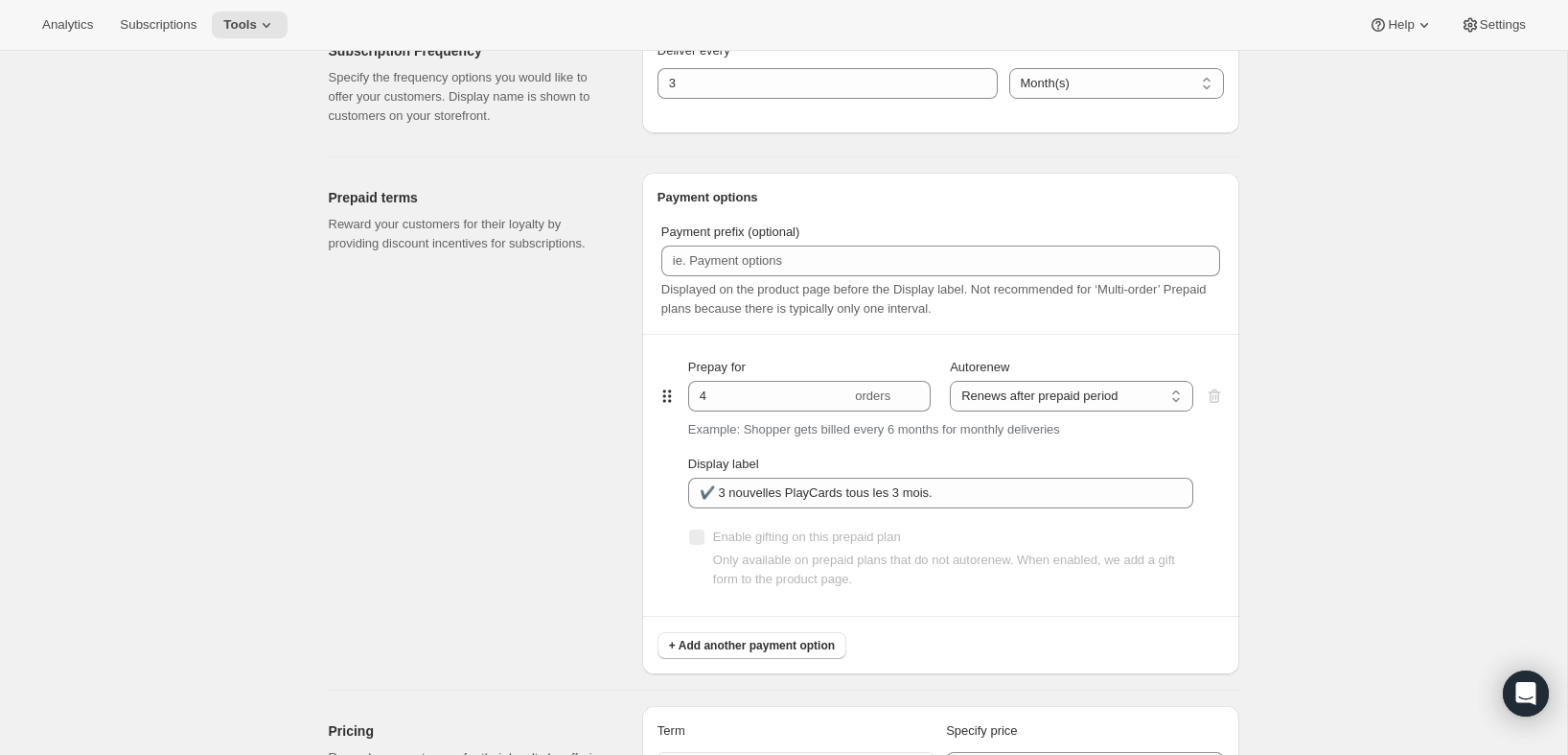
scroll to position [768, 0]
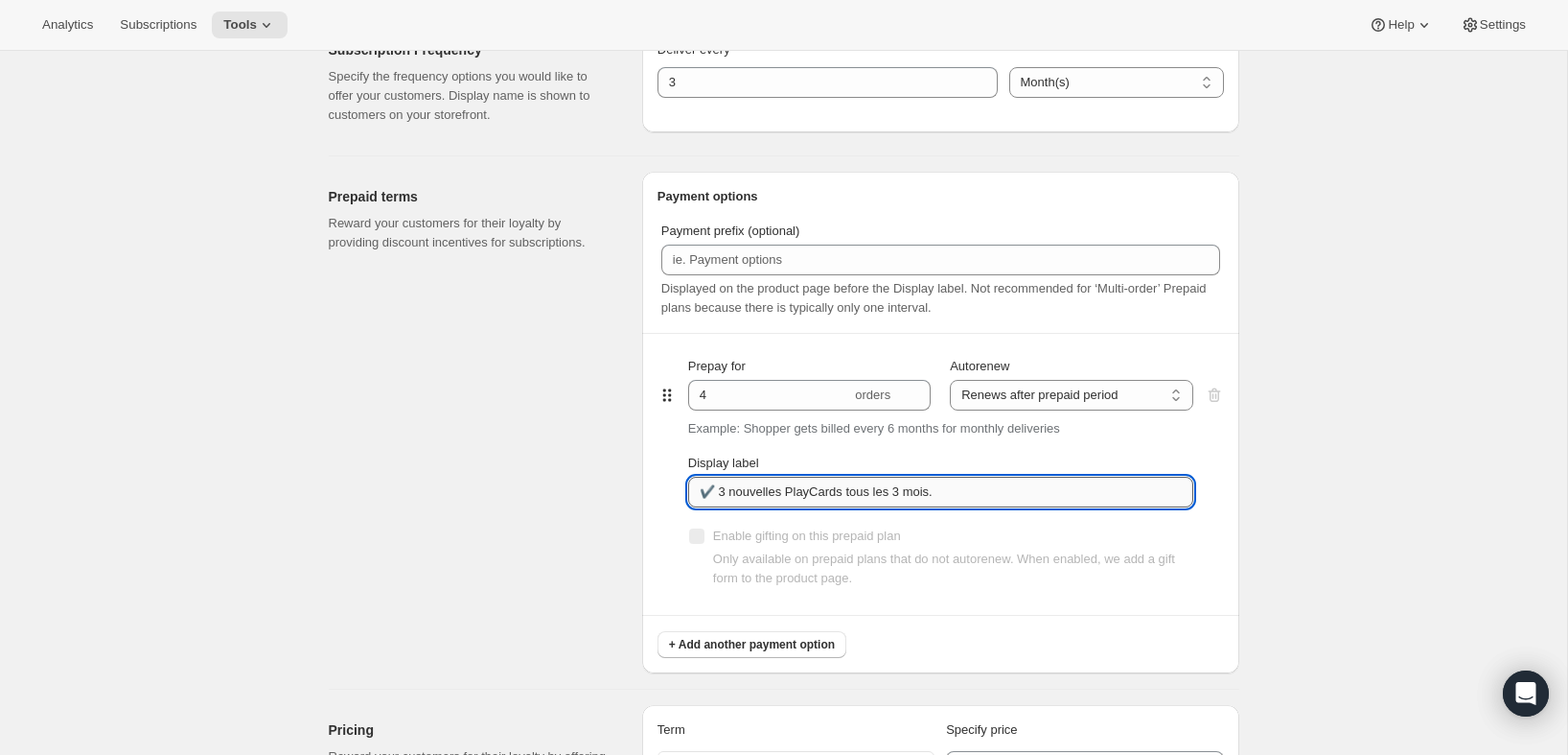
click at [943, 507] on input "✔️ 3 nouvelles PlayCards tous les 3 mois." at bounding box center [940, 492] width 505 height 31
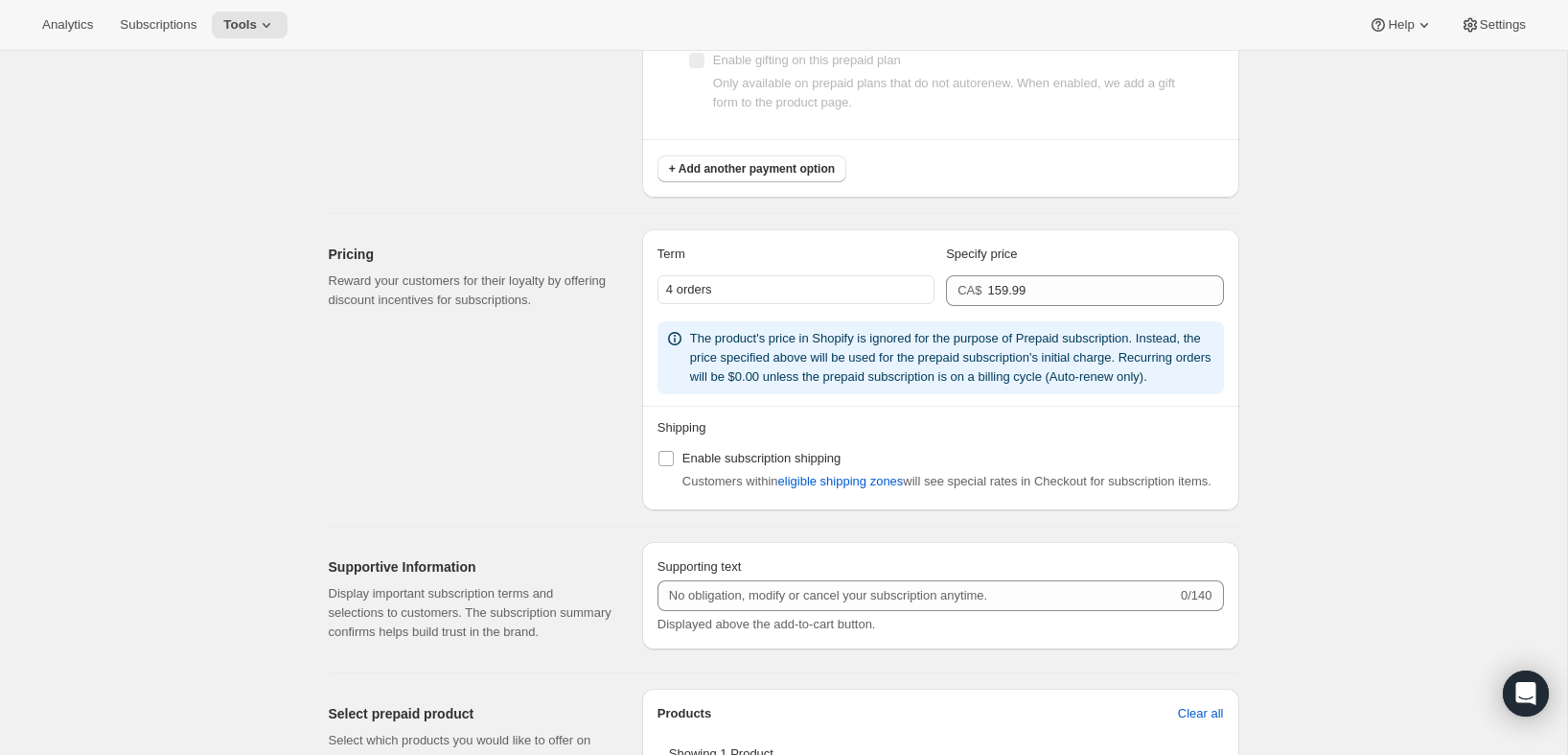
scroll to position [0, 0]
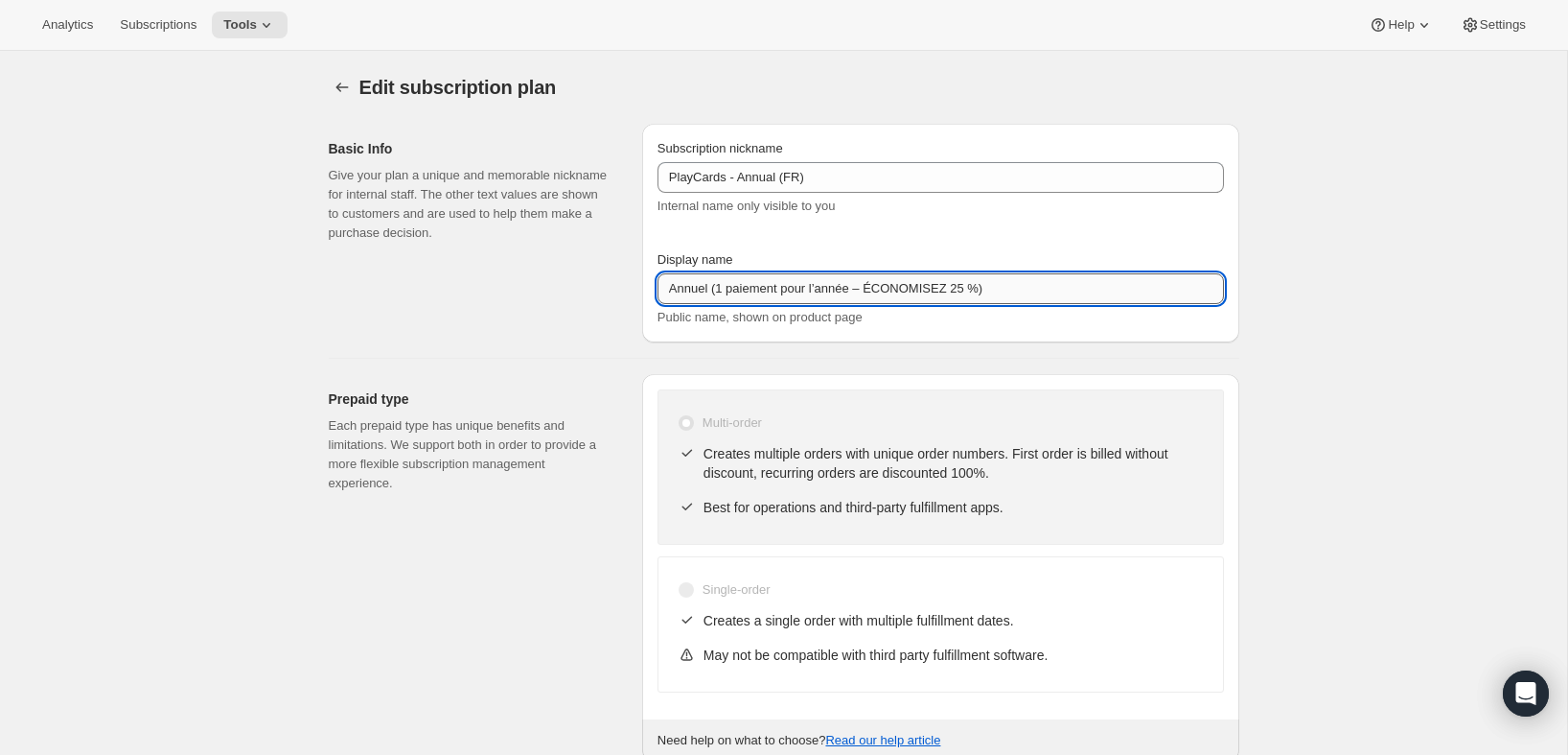
click at [1061, 297] on input "Annuel (1 paiement pour l’année – ÉCONOMISEZ 25 %)" at bounding box center [940, 288] width 566 height 31
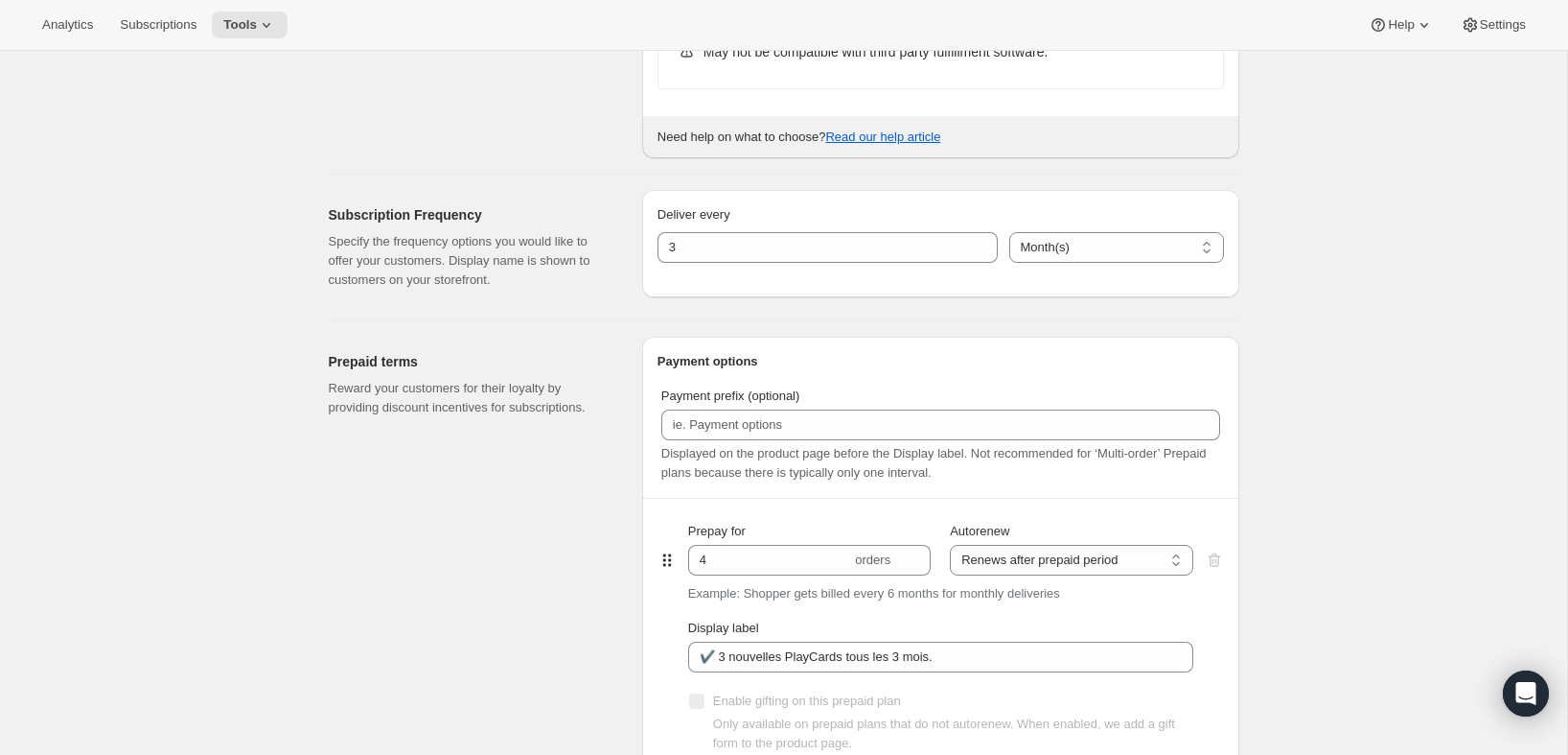
click at [494, 255] on p "Specify the frequency options you would like to offer your customers. Display n…" at bounding box center [470, 261] width 283 height 58
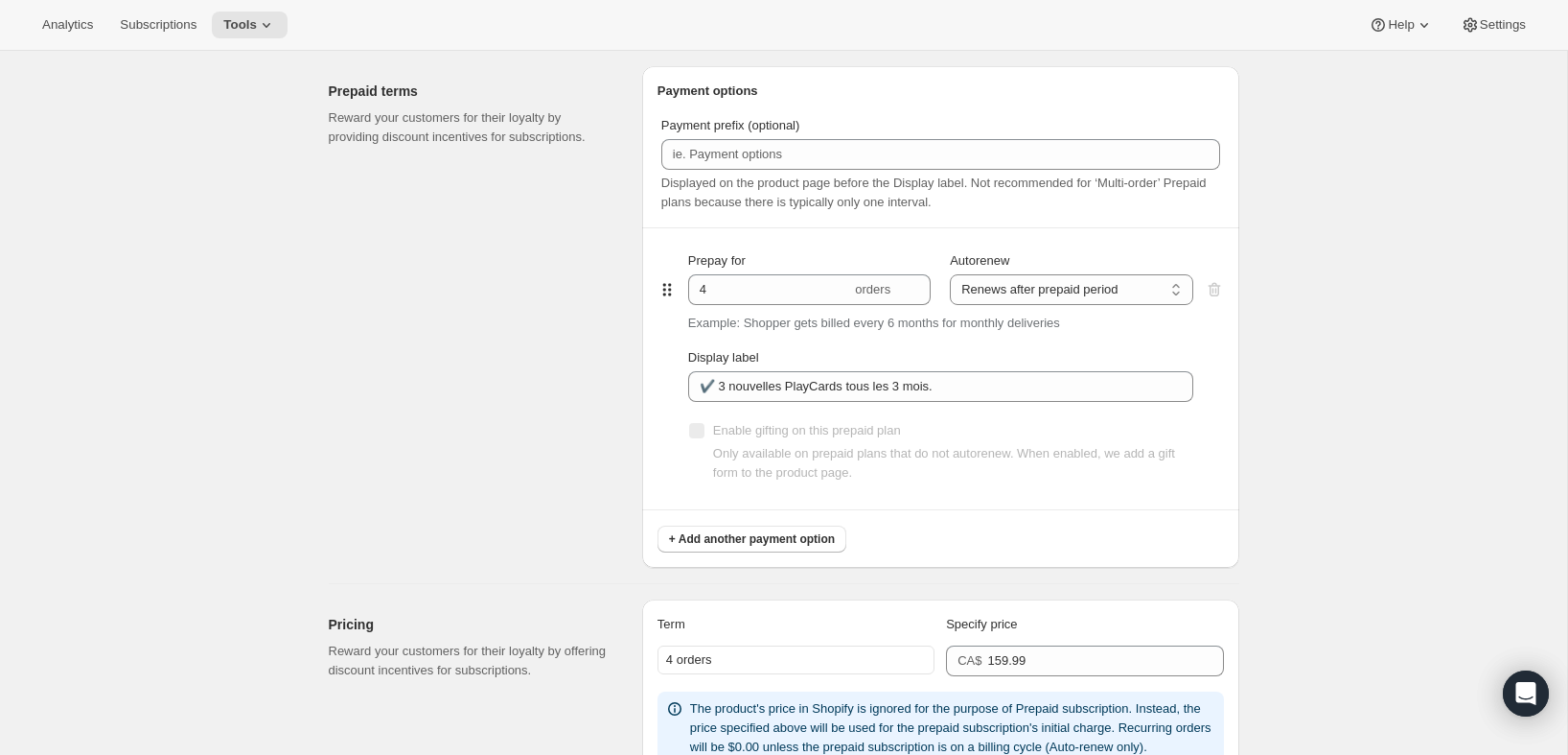
scroll to position [876, 0]
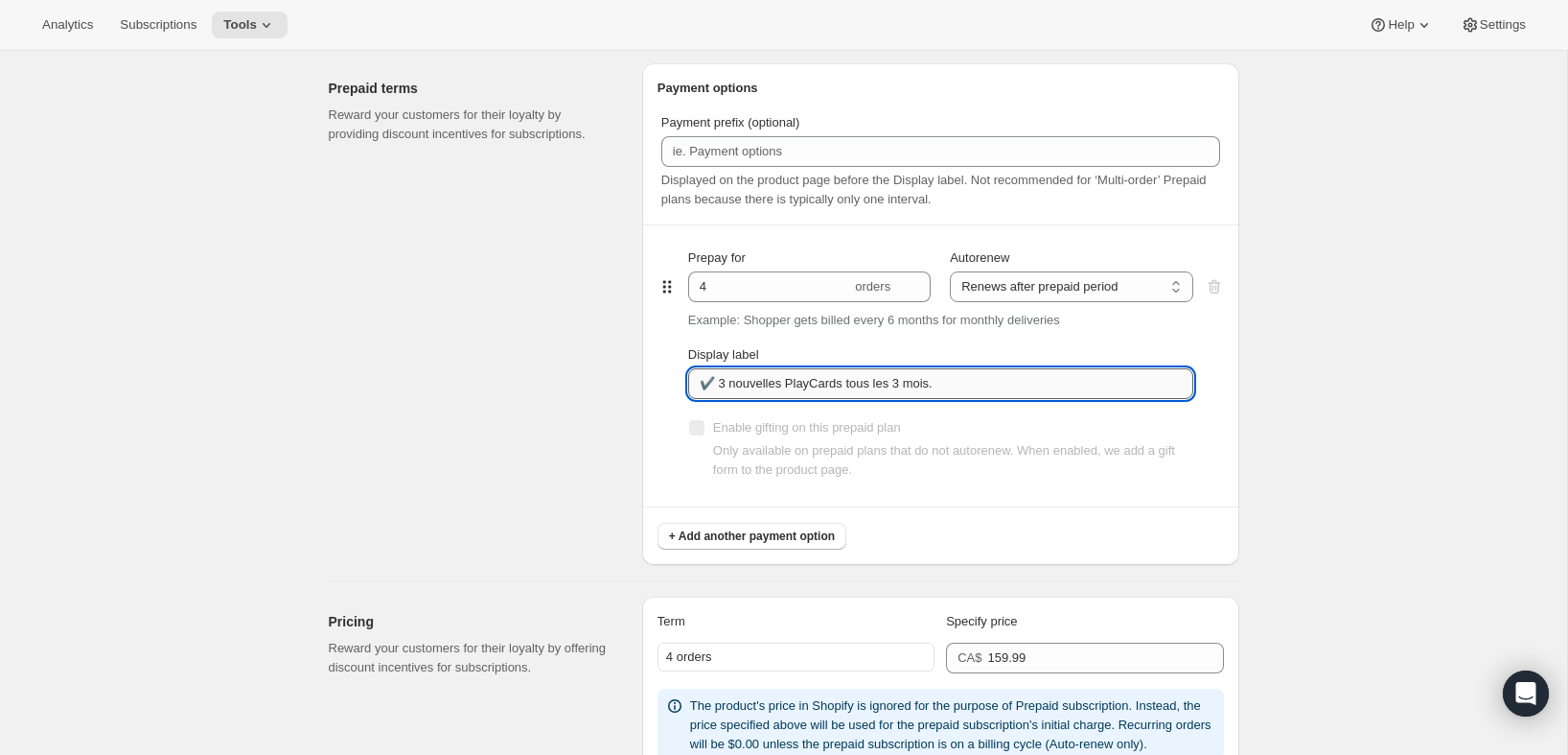
click at [970, 390] on input "✔️ 3 nouvelles PlayCards tous les 3 mois." at bounding box center [940, 383] width 505 height 31
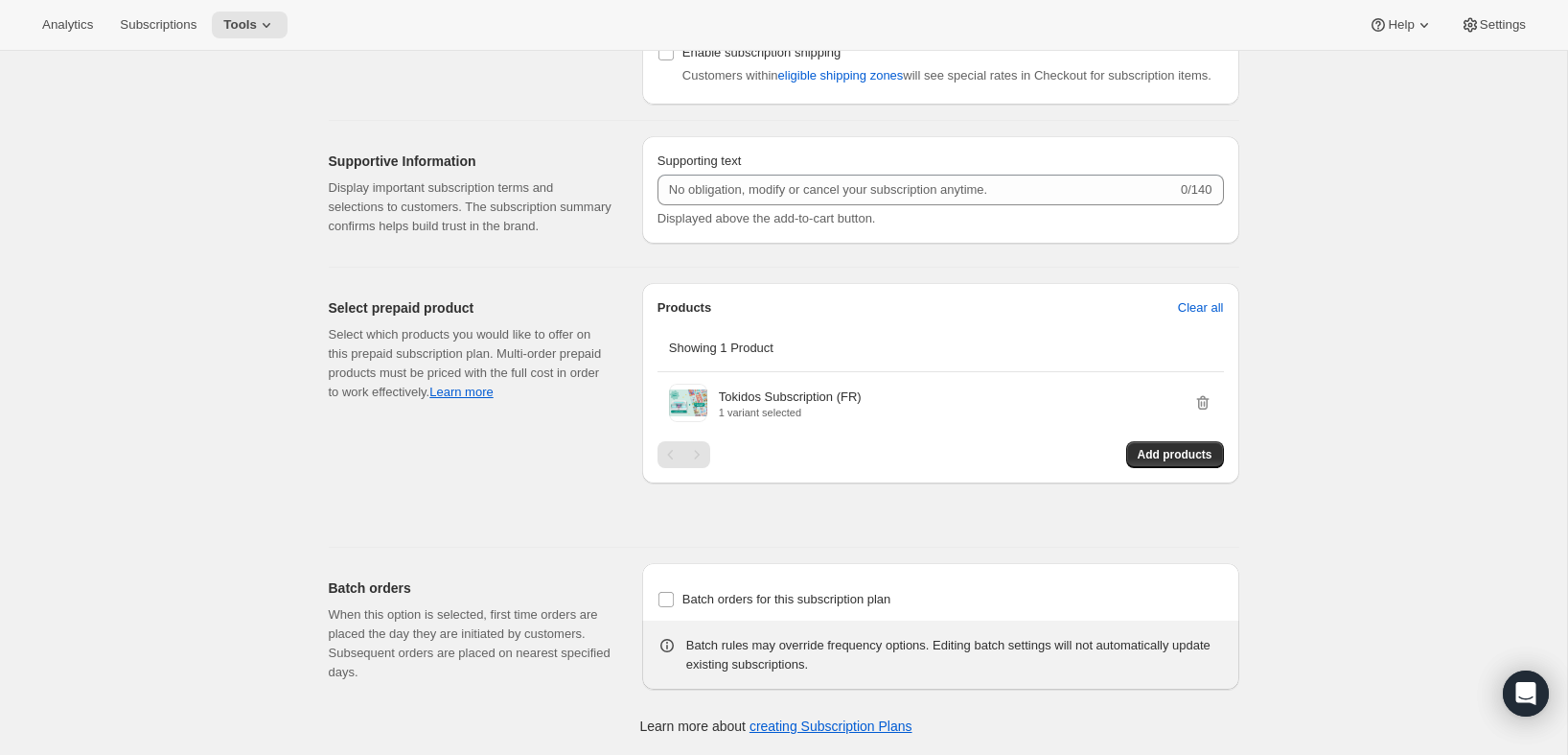
scroll to position [1707, 0]
click at [289, 7] on div "Analytics Subscriptions Tools Help Settings" at bounding box center [784, 25] width 1568 height 51
click at [249, 31] on span "Tools" at bounding box center [240, 24] width 34 height 15
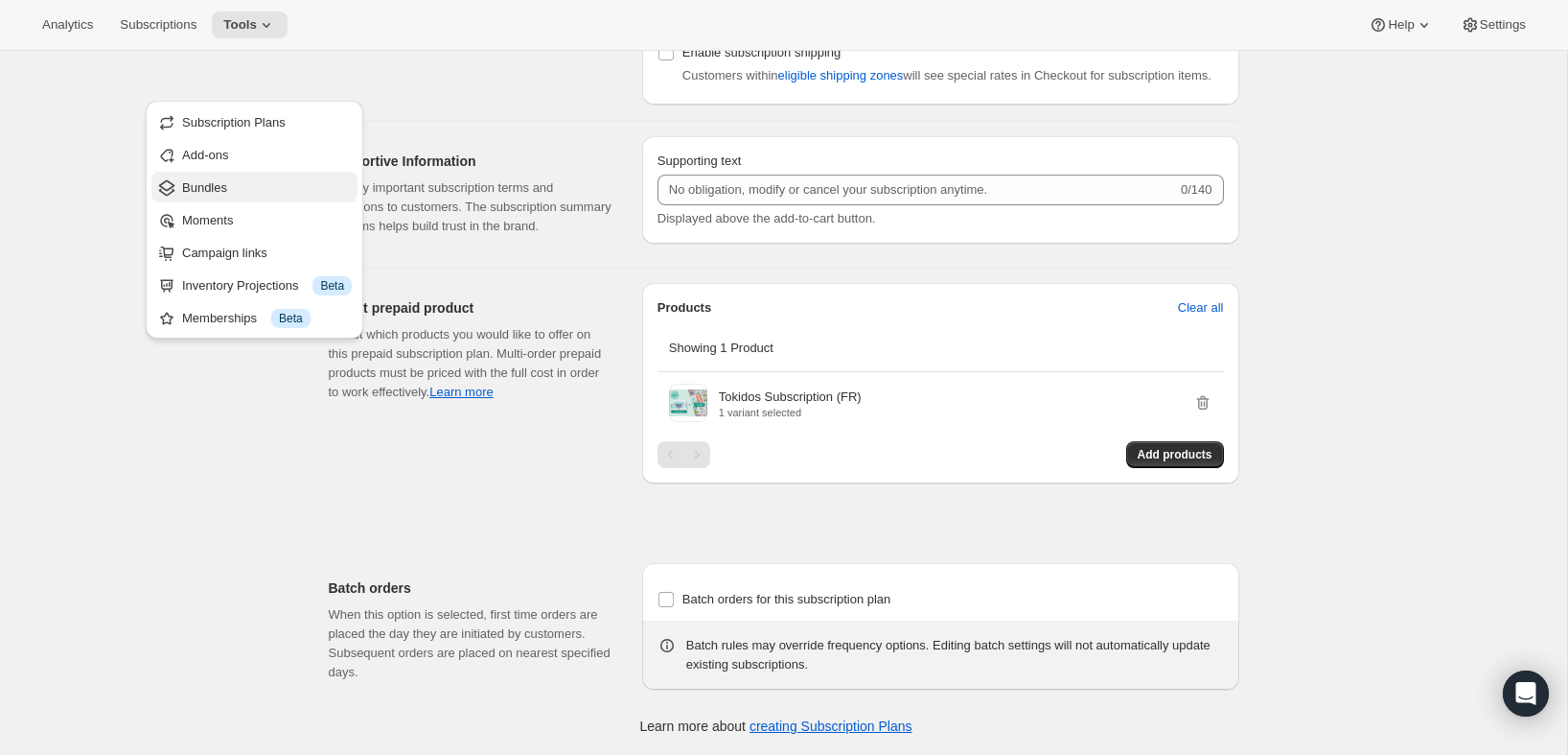
click at [234, 179] on span "Bundles" at bounding box center [266, 188] width 170 height 19
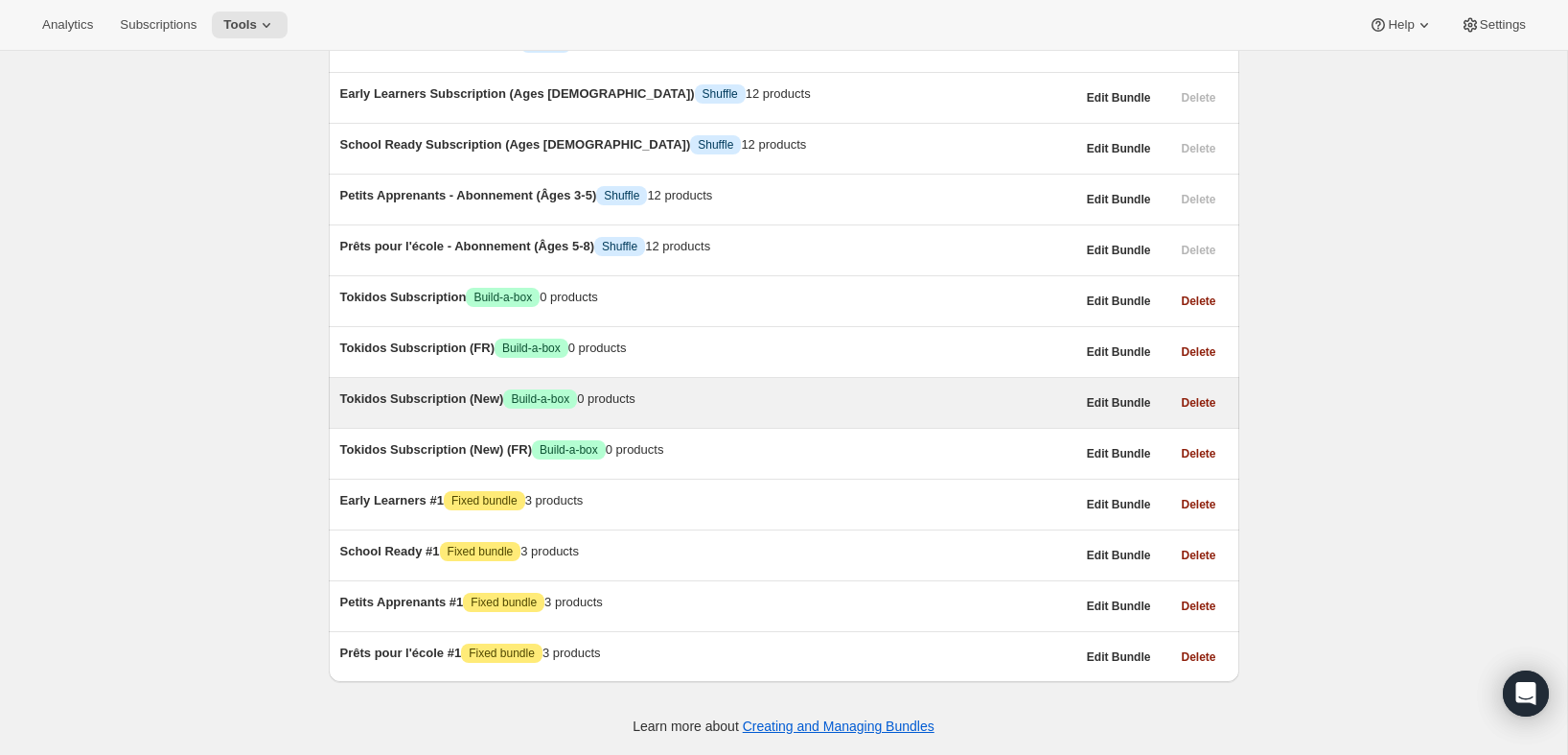
scroll to position [1159, 0]
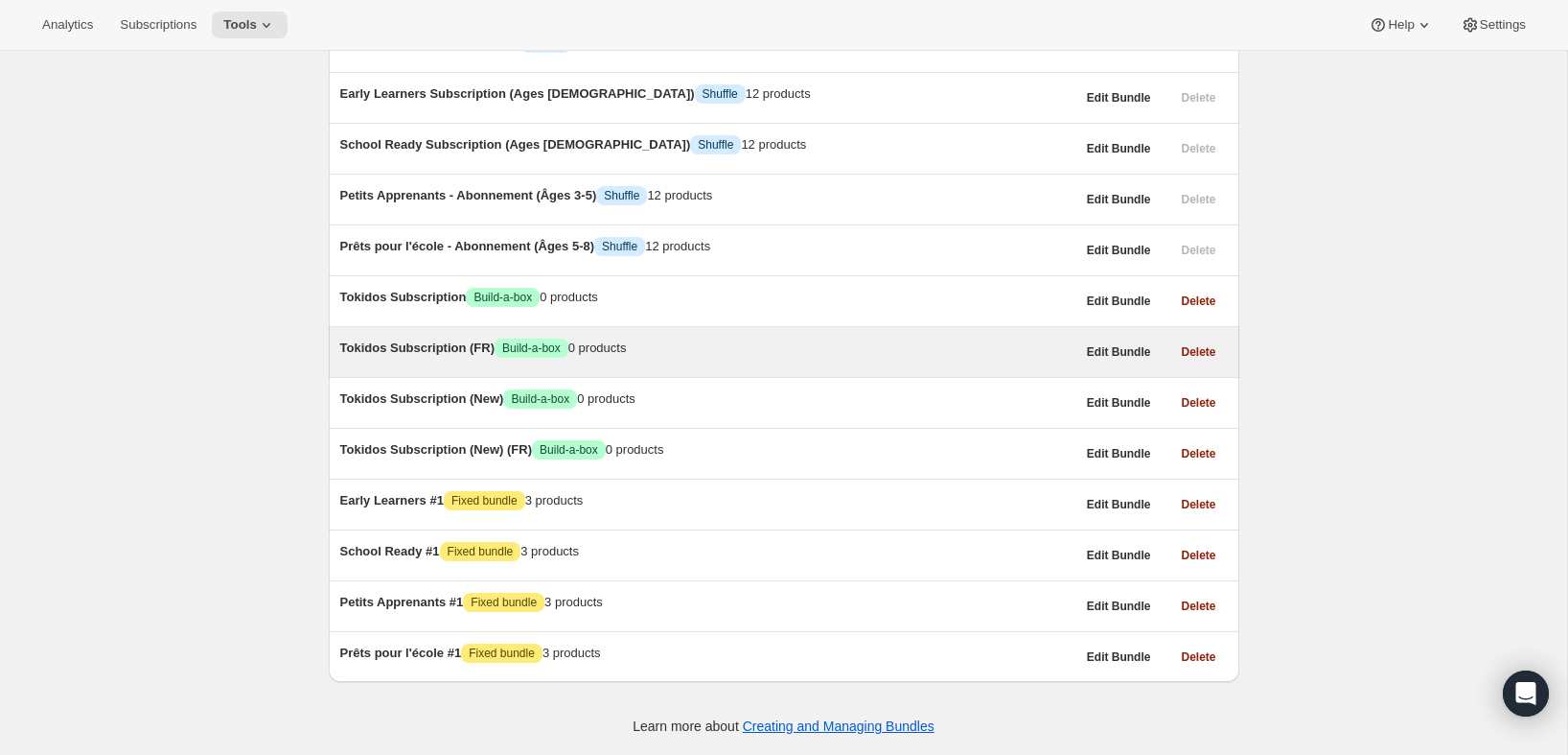
click at [427, 341] on span "Tokidos Subscription (FR)" at bounding box center [418, 348] width 155 height 14
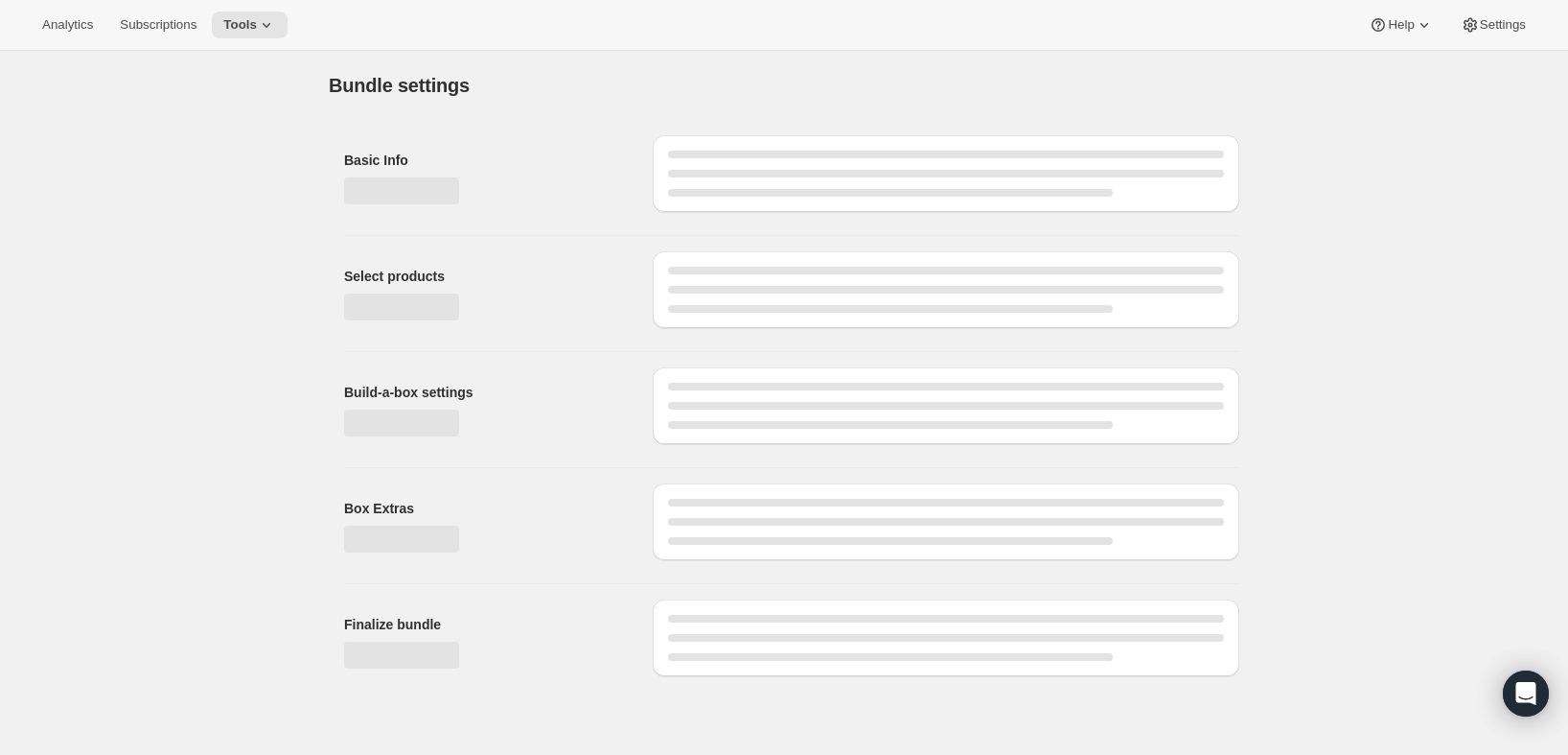
type input "Tokidos Subscription (FR)"
checkbox input "true"
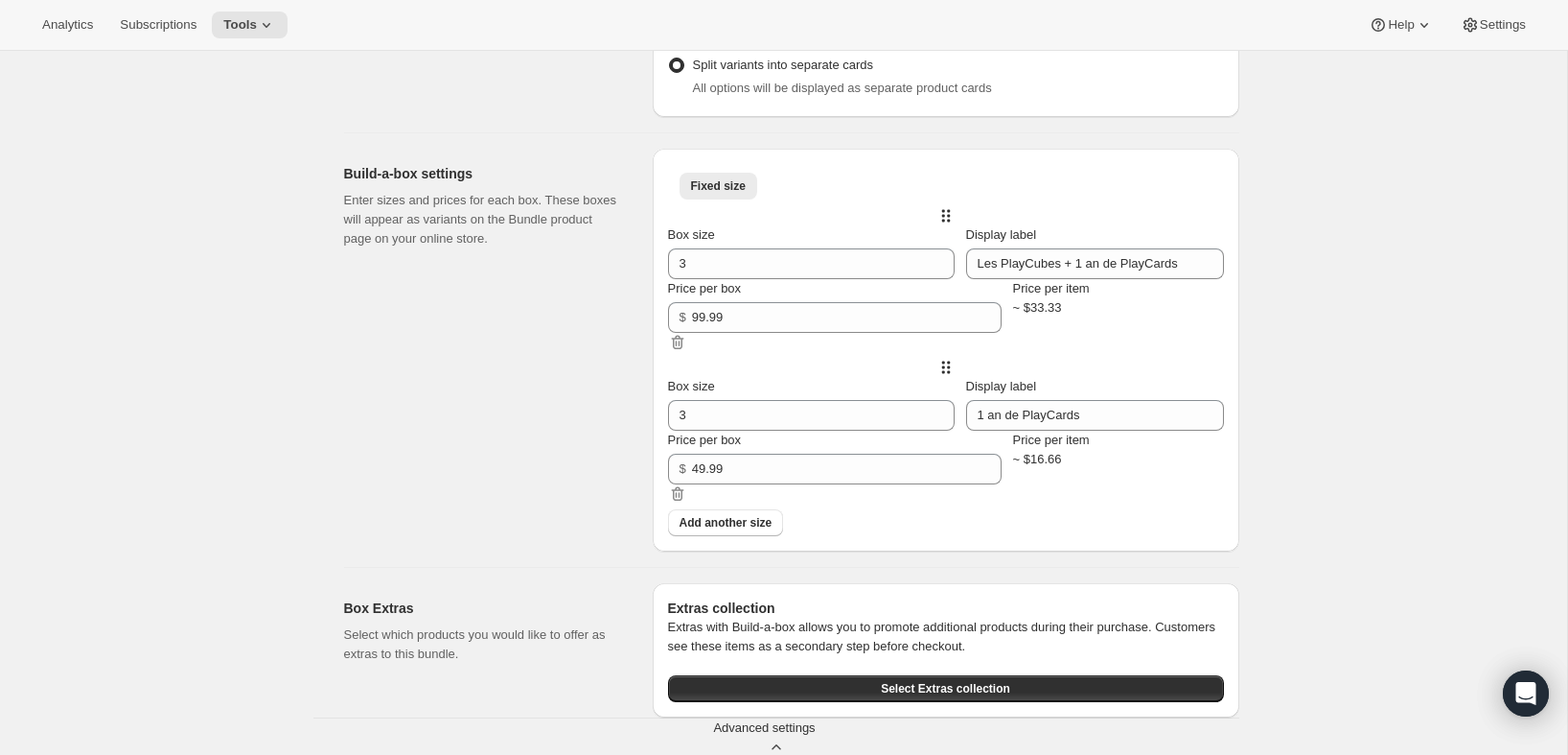
scroll to position [743, 0]
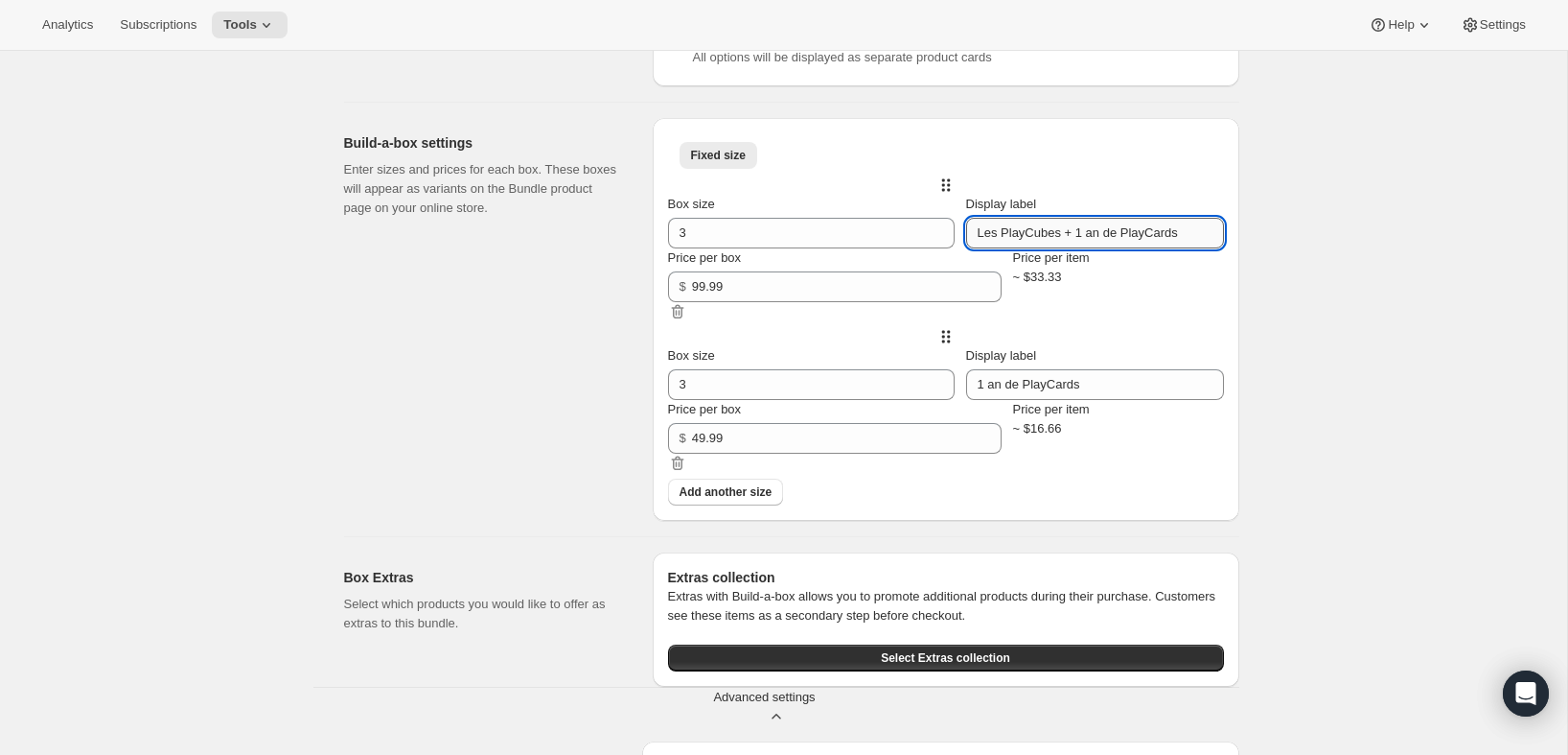
click at [1029, 248] on input "Les PlayCubes + 1 an de PlayCards" at bounding box center [1095, 232] width 258 height 31
click at [752, 500] on span "Add another size" at bounding box center [726, 491] width 93 height 15
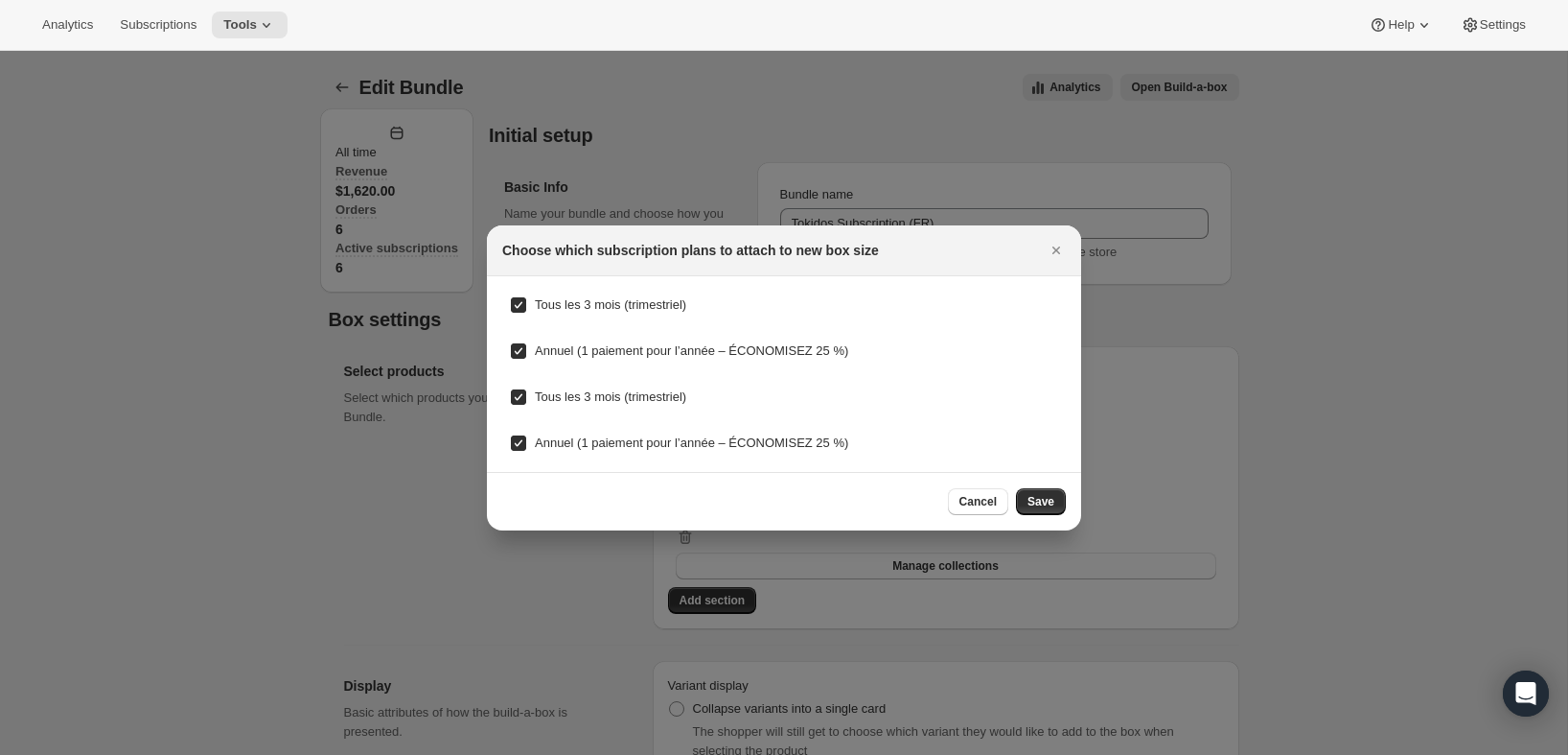
scroll to position [0, 0]
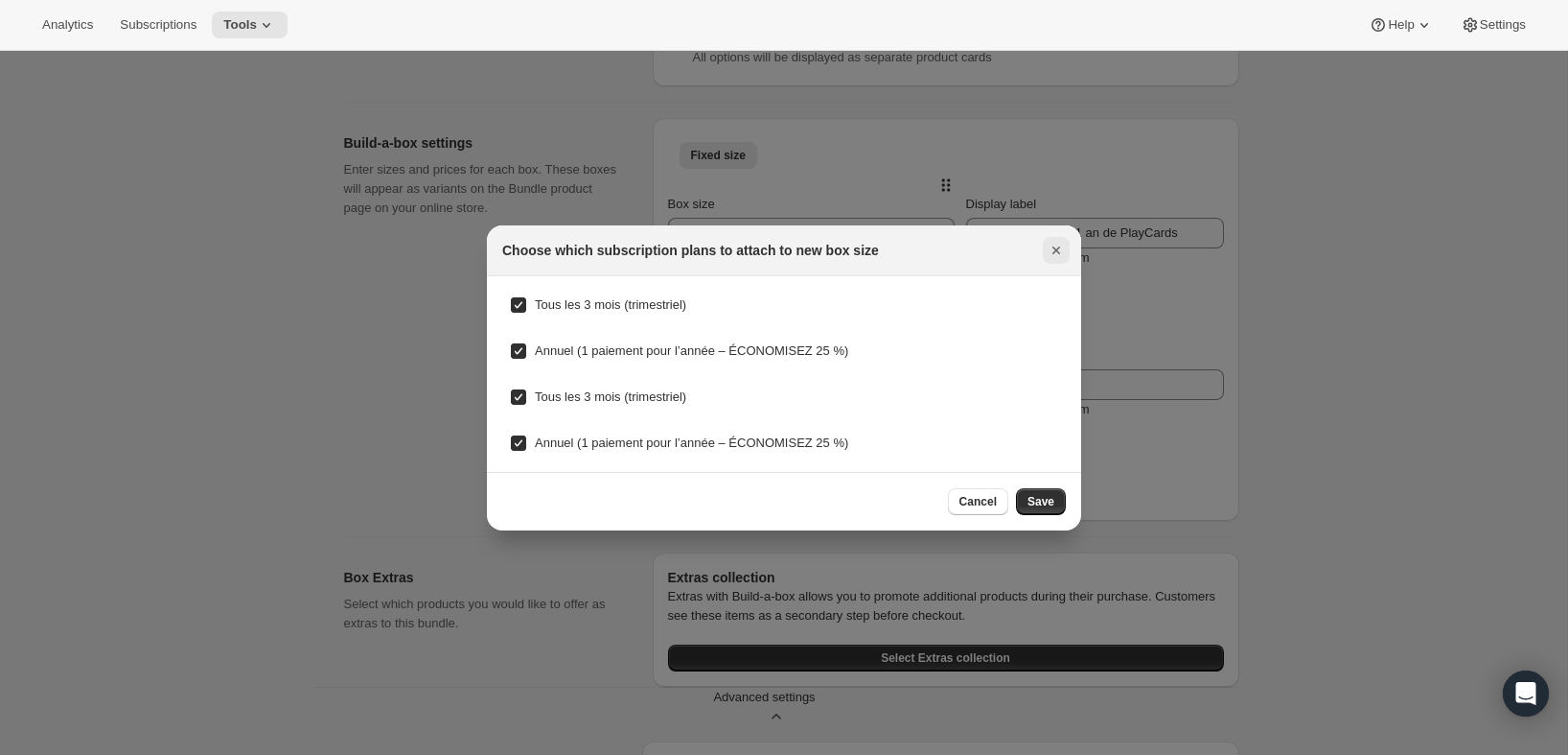
click at [1051, 251] on icon "Close" at bounding box center [1056, 249] width 19 height 19
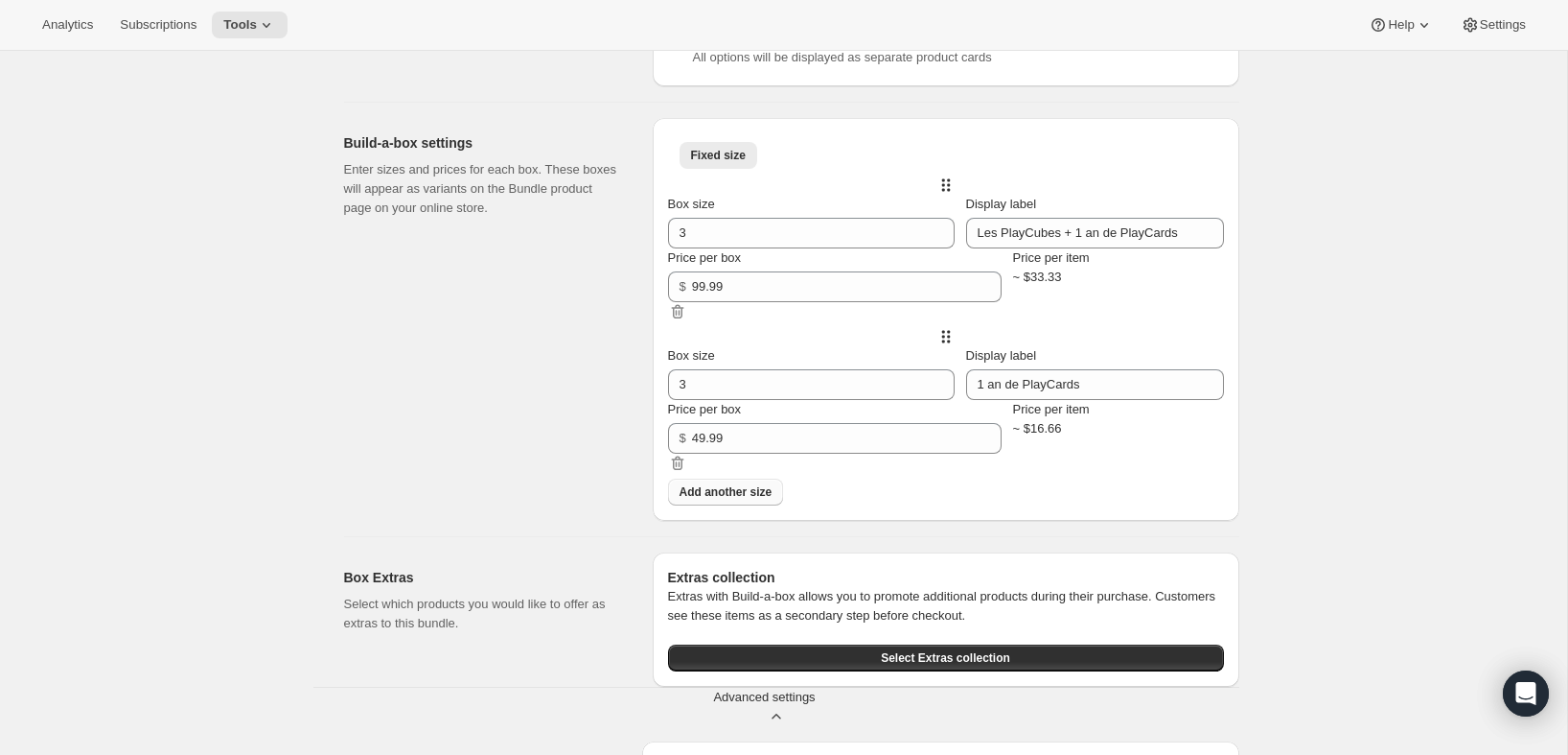
click at [767, 500] on span "Add another size" at bounding box center [726, 491] width 93 height 15
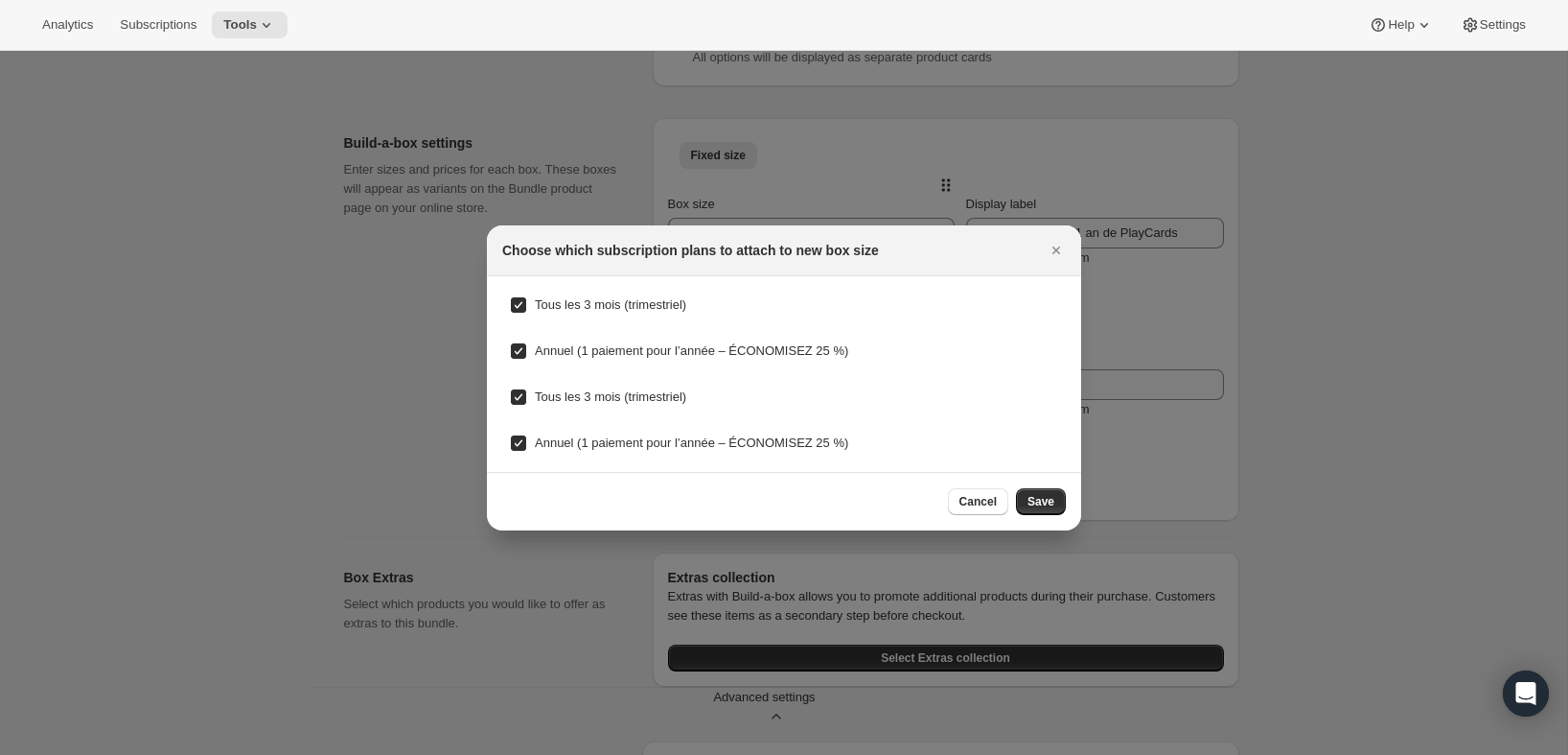
scroll to position [0, 0]
click at [516, 297] on input "Tous les 3 mois (trimestriel)" at bounding box center [517, 304] width 15 height 15
checkbox input "false"
click at [517, 354] on input "Annuel (1 paiement pour l’année – ÉCONOMISEZ 25 %)" at bounding box center [517, 351] width 15 height 15
checkbox input "false"
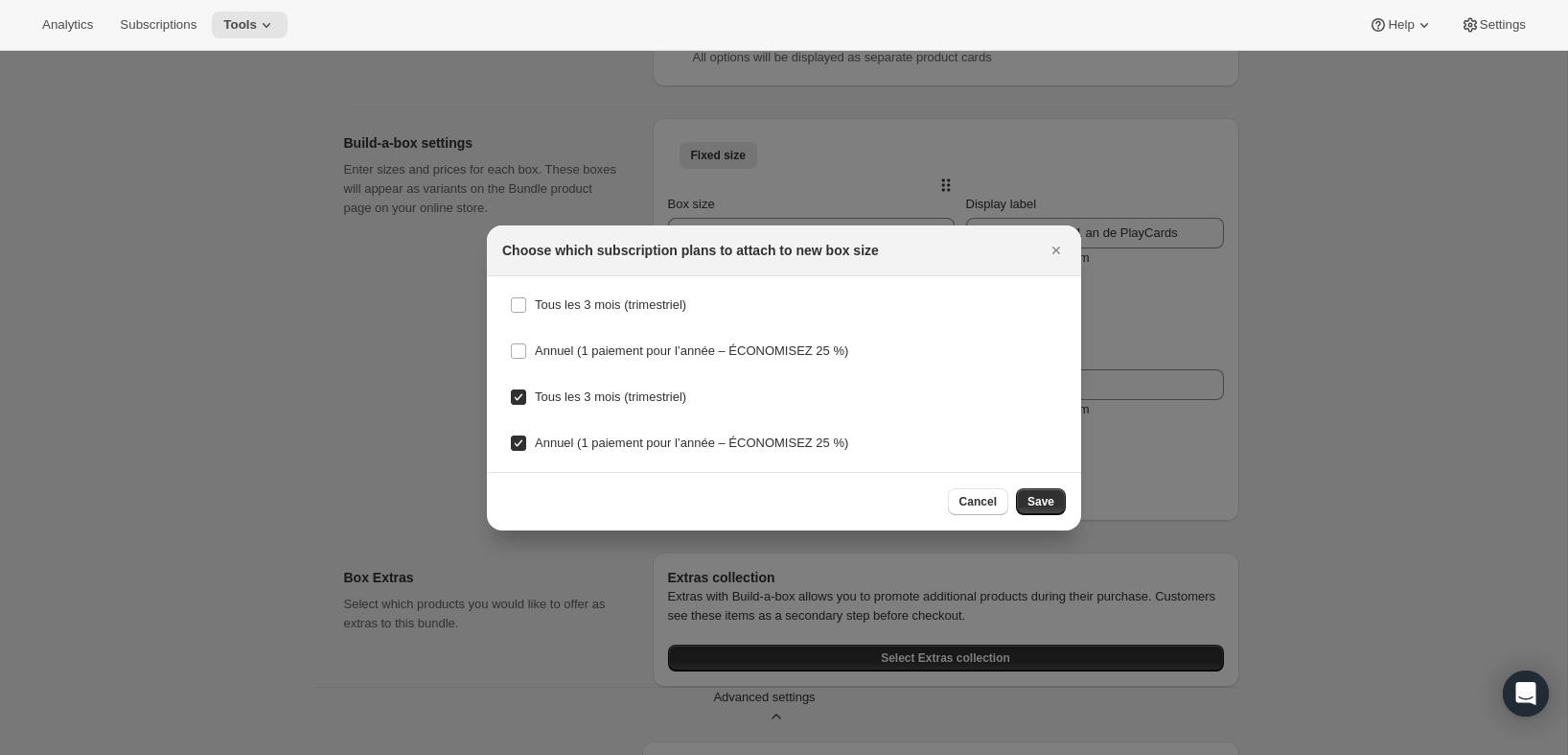
click at [516, 400] on input "Tous les 3 mois (trimestriel)" at bounding box center [517, 396] width 15 height 15
checkbox input "false"
click at [520, 448] on input "Annuel (1 paiement pour l’année – ÉCONOMISEZ 25 %)" at bounding box center [517, 442] width 15 height 15
checkbox input "false"
click at [1034, 505] on span "Save" at bounding box center [1041, 501] width 27 height 15
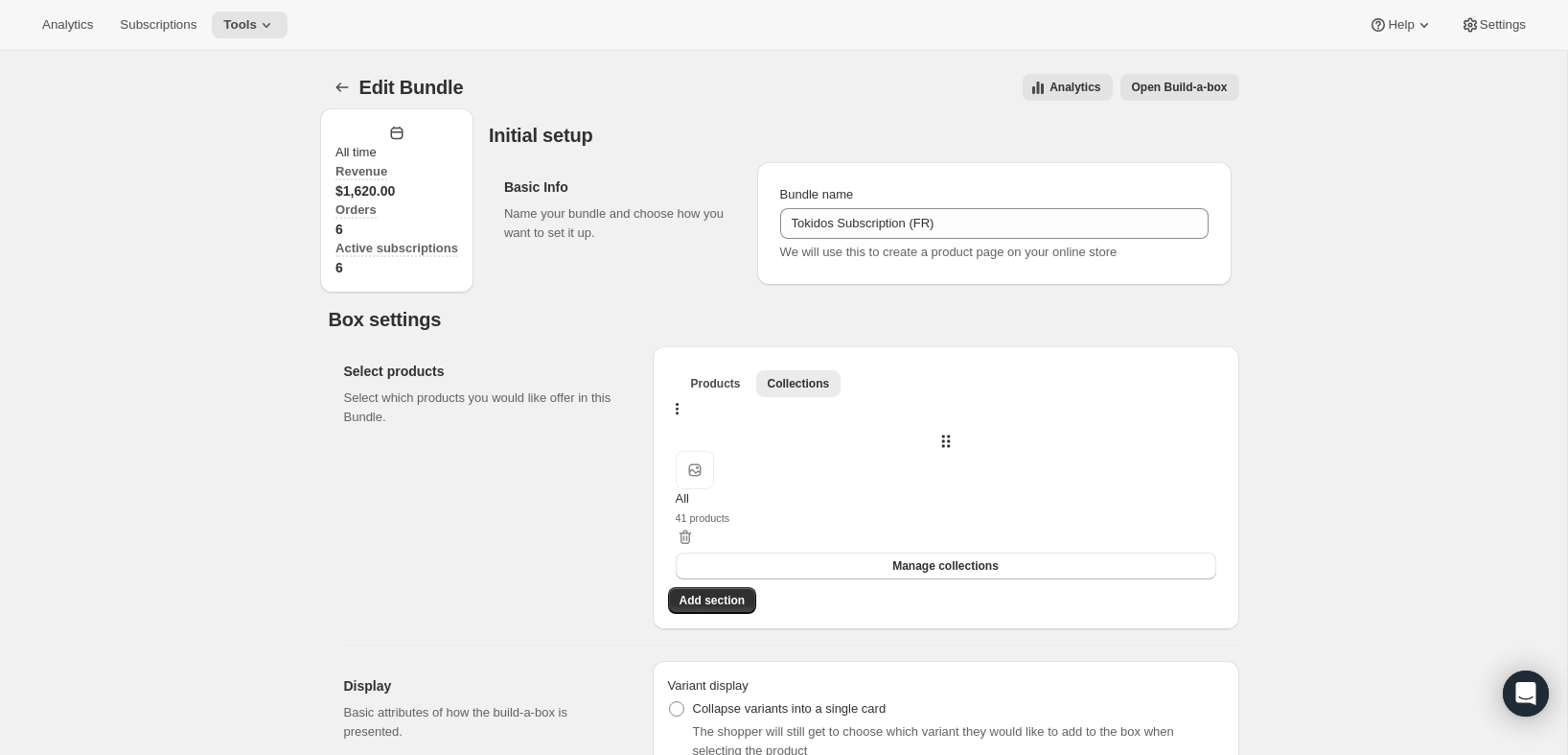
scroll to position [743, 0]
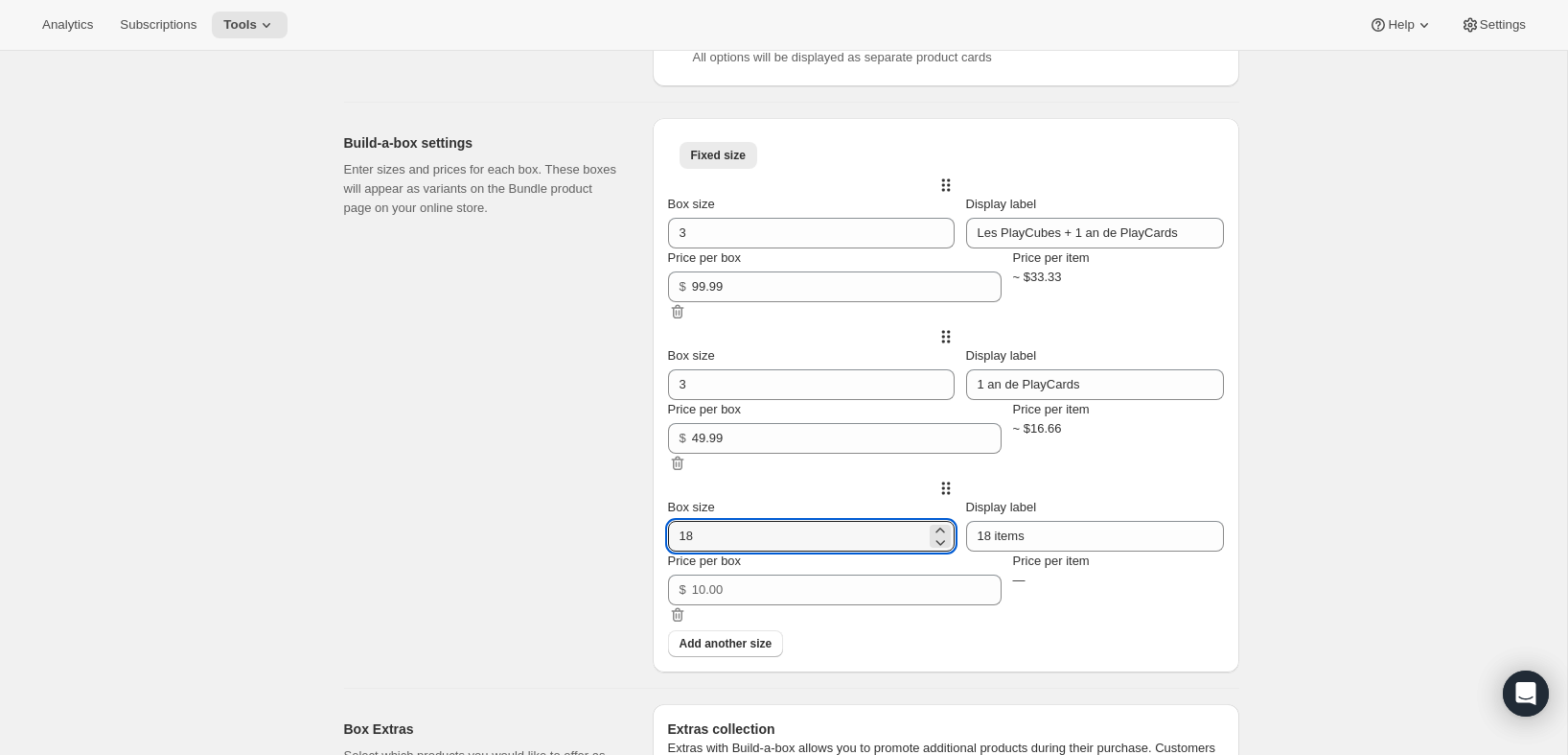
drag, startPoint x: 793, startPoint y: 572, endPoint x: 651, endPoint y: 558, distance: 142.7
click at [652, 558] on div "Fixed size More views Fixed size More views Box size 3 Display label Les PlayCu…" at bounding box center [945, 395] width 587 height 554
type input "3"
click at [1027, 551] on input "18 items" at bounding box center [1095, 535] width 258 height 31
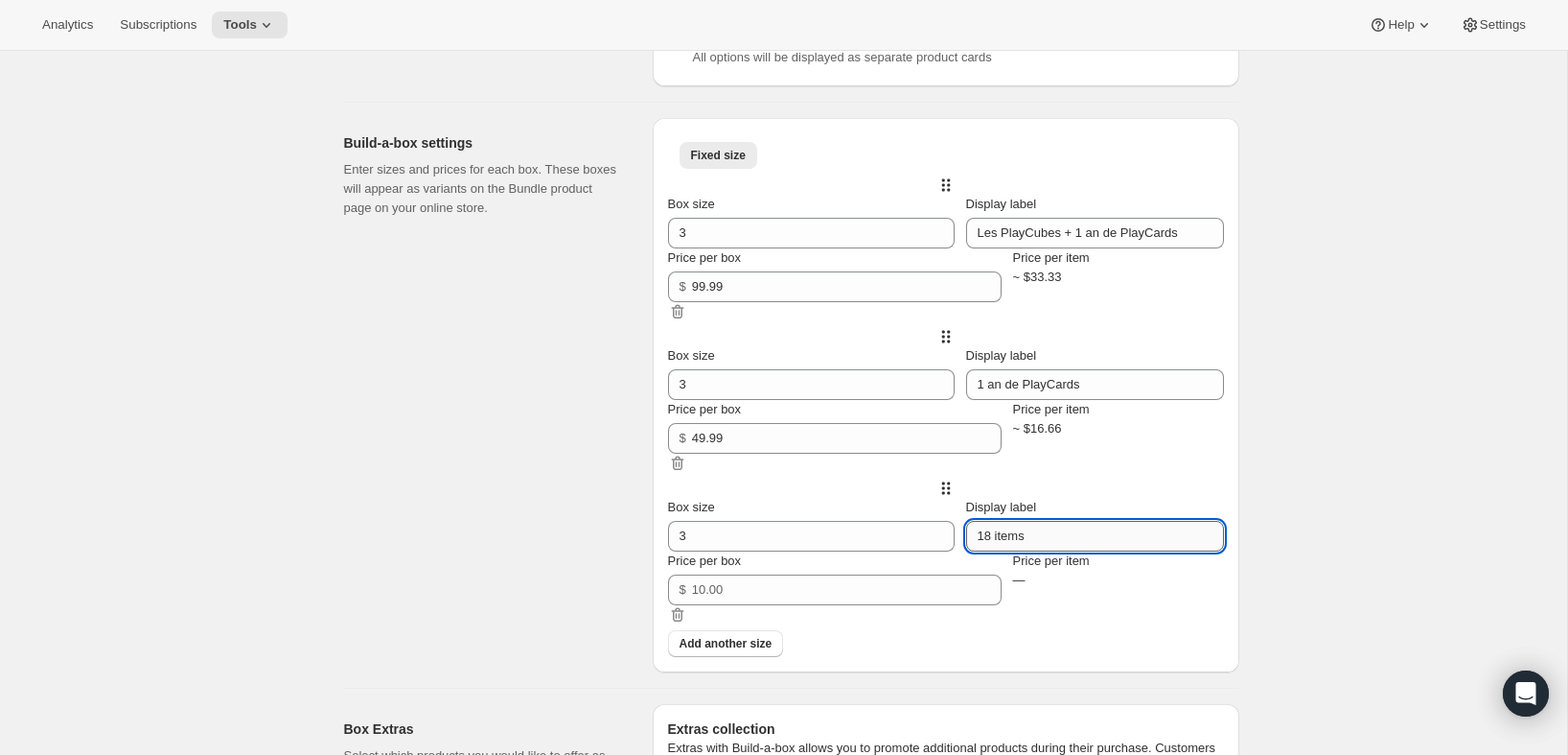
paste input "Les PlayCubes + 1 an de PlayCard"
type input "Les PlayCubes + 1 an de PlayCards (Prepaid, USD)"
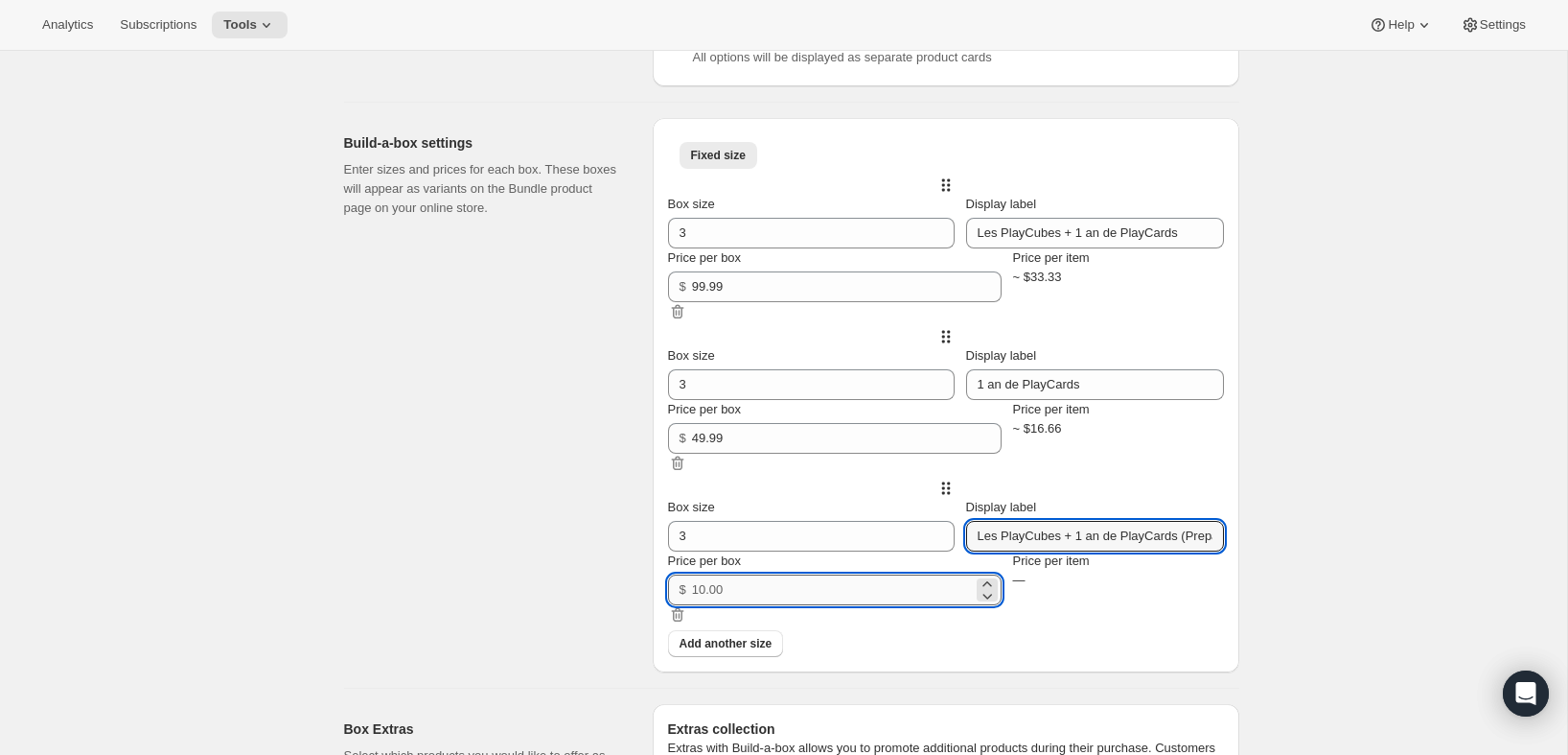
click at [812, 605] on input "Price per box" at bounding box center [832, 589] width 281 height 31
type input "99.99"
click at [754, 657] on button "Add another size" at bounding box center [726, 643] width 116 height 27
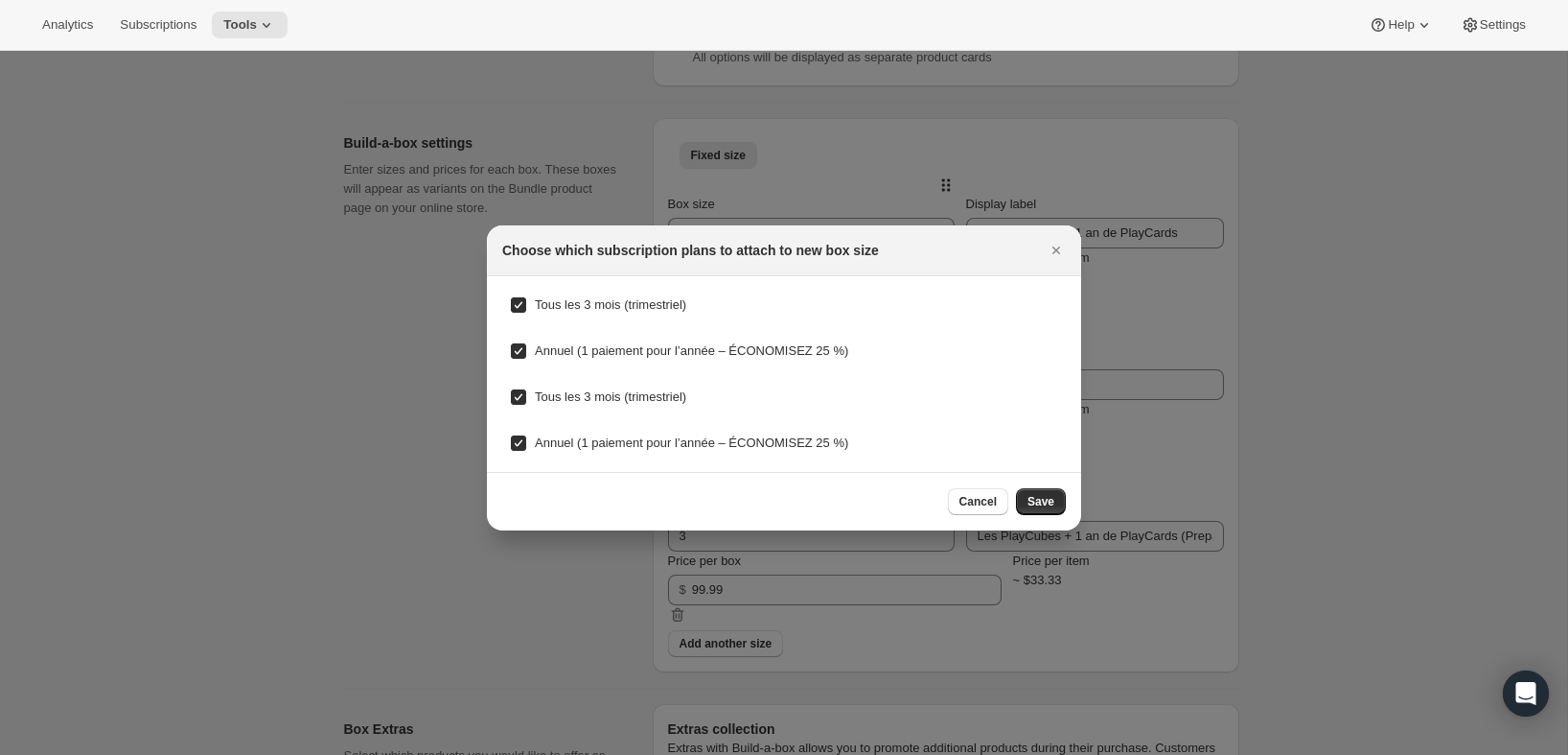
click at [655, 444] on span "Annuel (1 paiement pour l’année – ÉCONOMISEZ 25 %)" at bounding box center [692, 442] width 314 height 14
click at [526, 444] on input "Annuel (1 paiement pour l’année – ÉCONOMISEZ 25 %)" at bounding box center [517, 442] width 15 height 15
checkbox input "false"
drag, startPoint x: 618, startPoint y: 396, endPoint x: 614, endPoint y: 363, distance: 33.2
click at [616, 392] on span "Tous les 3 mois (trimestriel)" at bounding box center [611, 396] width 152 height 14
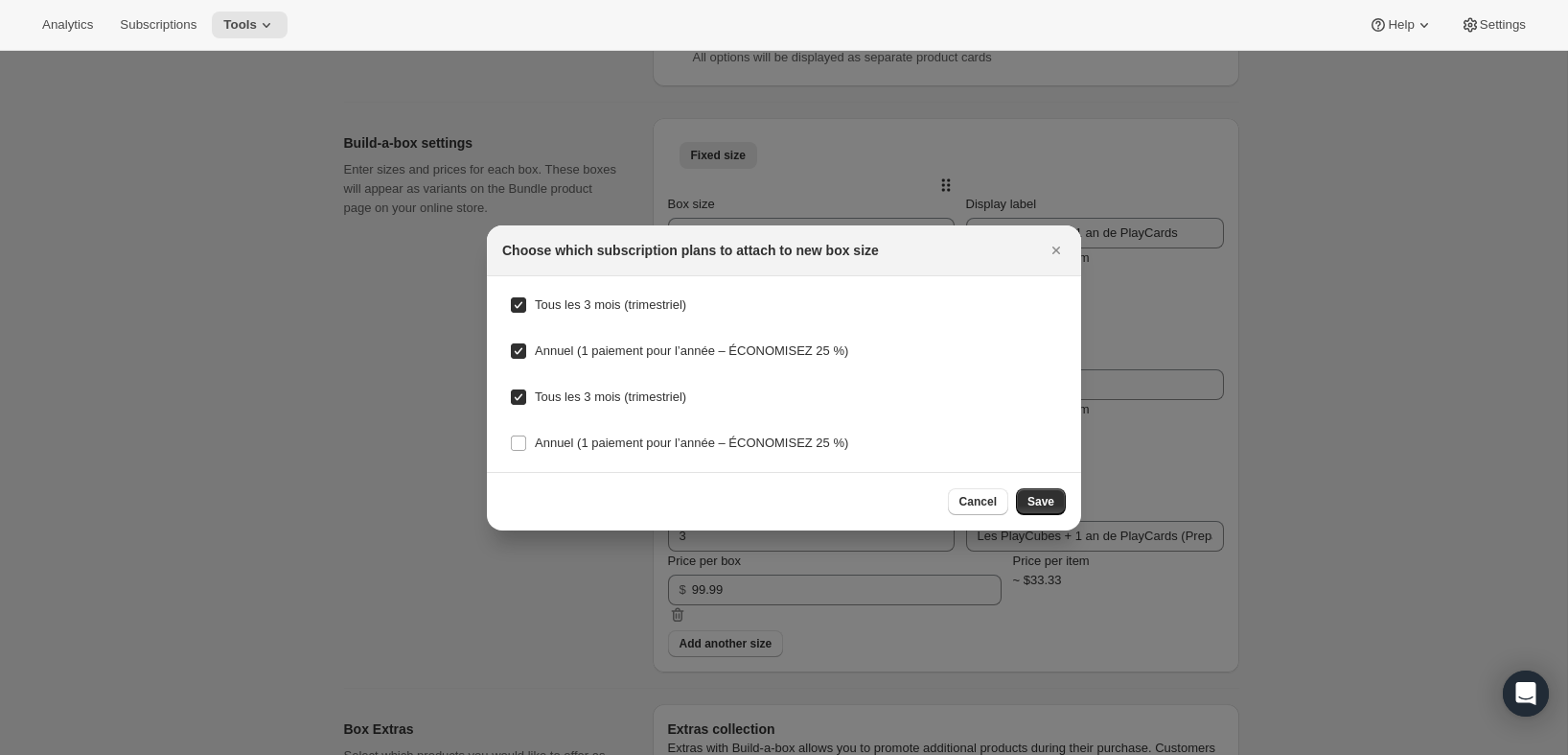
drag, startPoint x: 614, startPoint y: 346, endPoint x: 598, endPoint y: 345, distance: 16.0
click at [608, 346] on span "Annuel (1 paiement pour l’année – ÉCONOMISEZ 25 %)" at bounding box center [692, 351] width 314 height 14
drag, startPoint x: 520, startPoint y: 353, endPoint x: 517, endPoint y: 365, distance: 12.4
click at [520, 353] on input "Annuel (1 paiement pour l’année – ÉCONOMISEZ 25 %)" at bounding box center [517, 351] width 15 height 15
checkbox input "false"
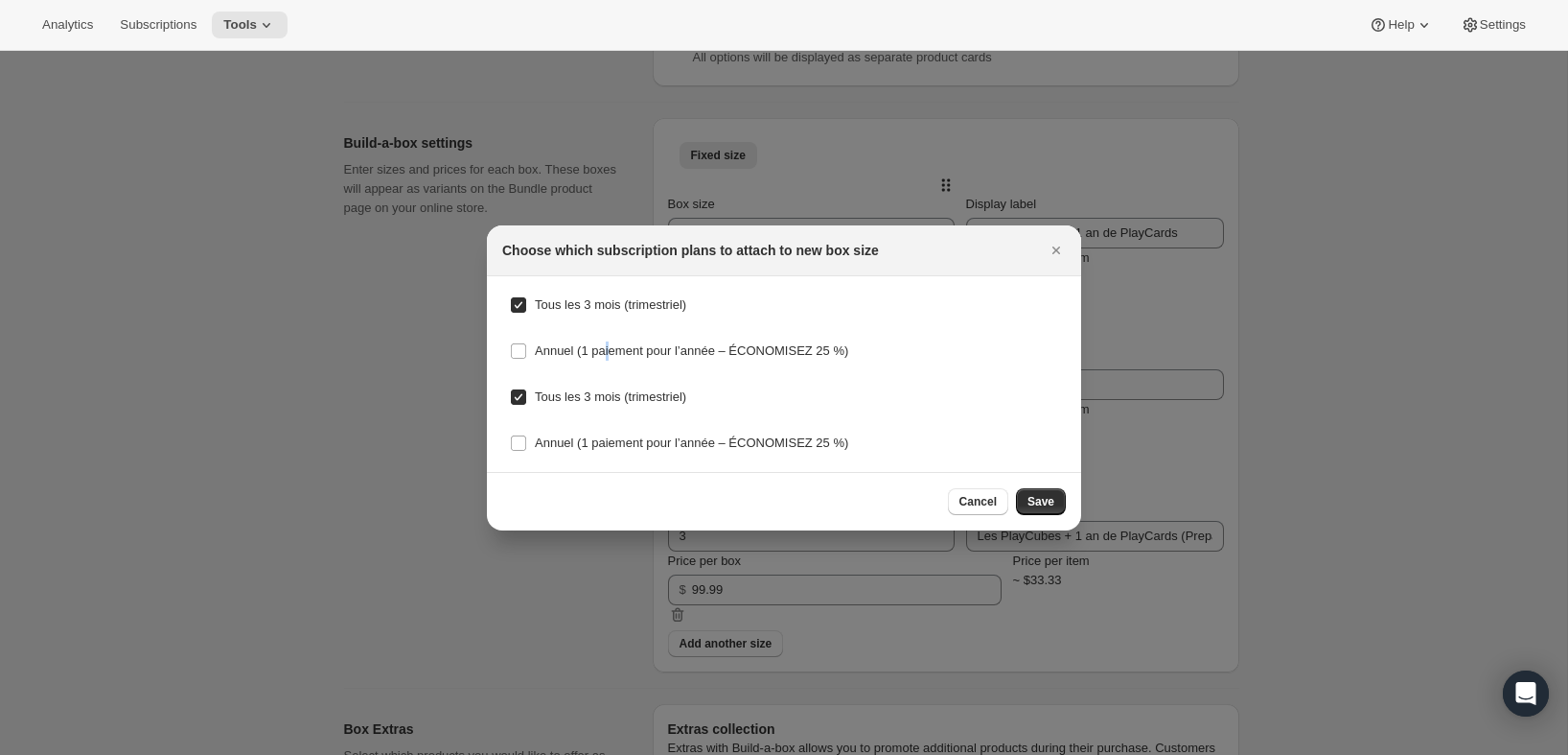
click at [521, 389] on input "Tous les 3 mois (trimestriel)" at bounding box center [517, 396] width 15 height 15
checkbox input "false"
click at [519, 306] on input "Tous les 3 mois (trimestriel)" at bounding box center [517, 304] width 15 height 15
checkbox input "false"
click at [1039, 504] on span "Save" at bounding box center [1041, 501] width 27 height 15
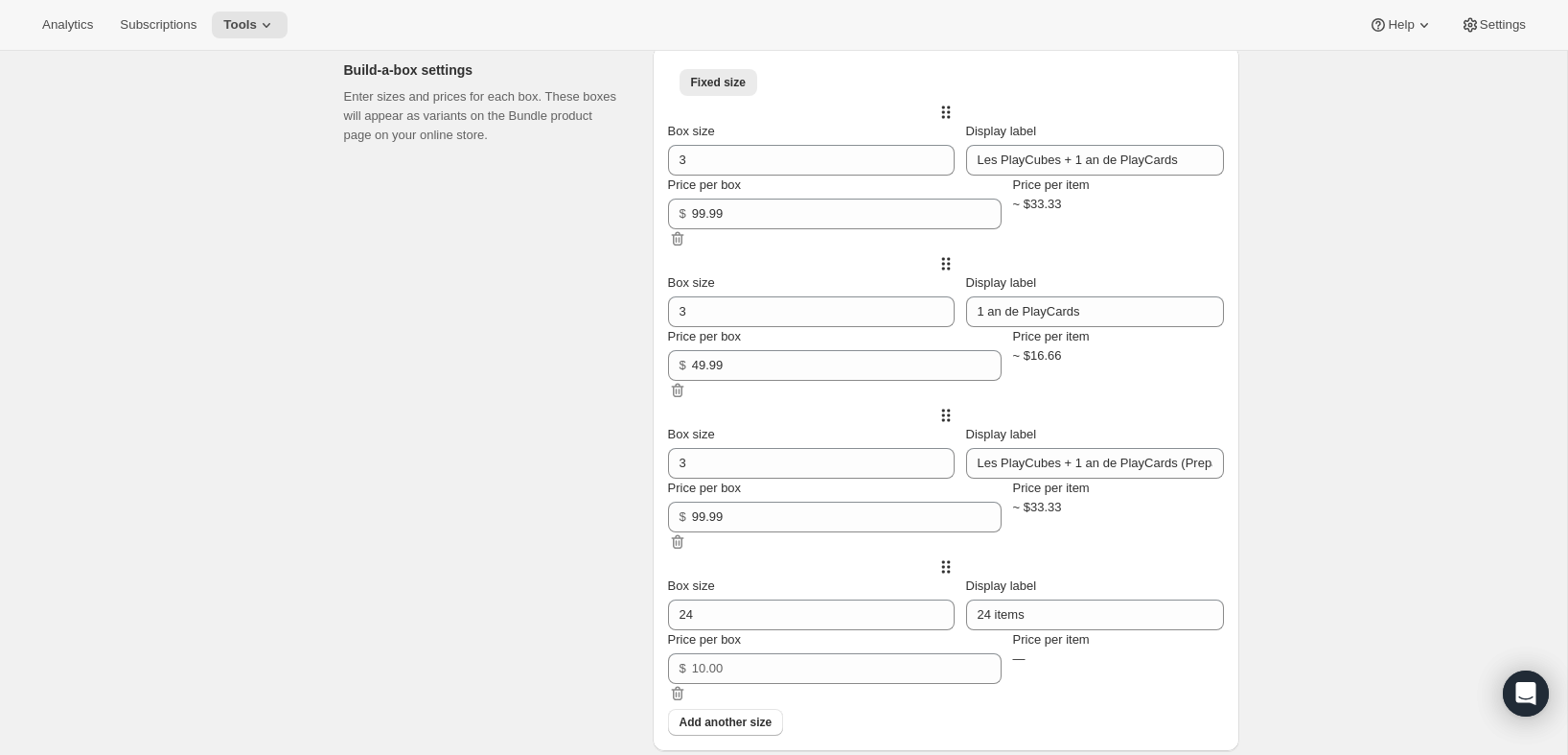
scroll to position [818, 0]
click at [1070, 477] on input "Les PlayCubes + 1 an de PlayCards (Prepaid, USD)" at bounding box center [1095, 461] width 258 height 31
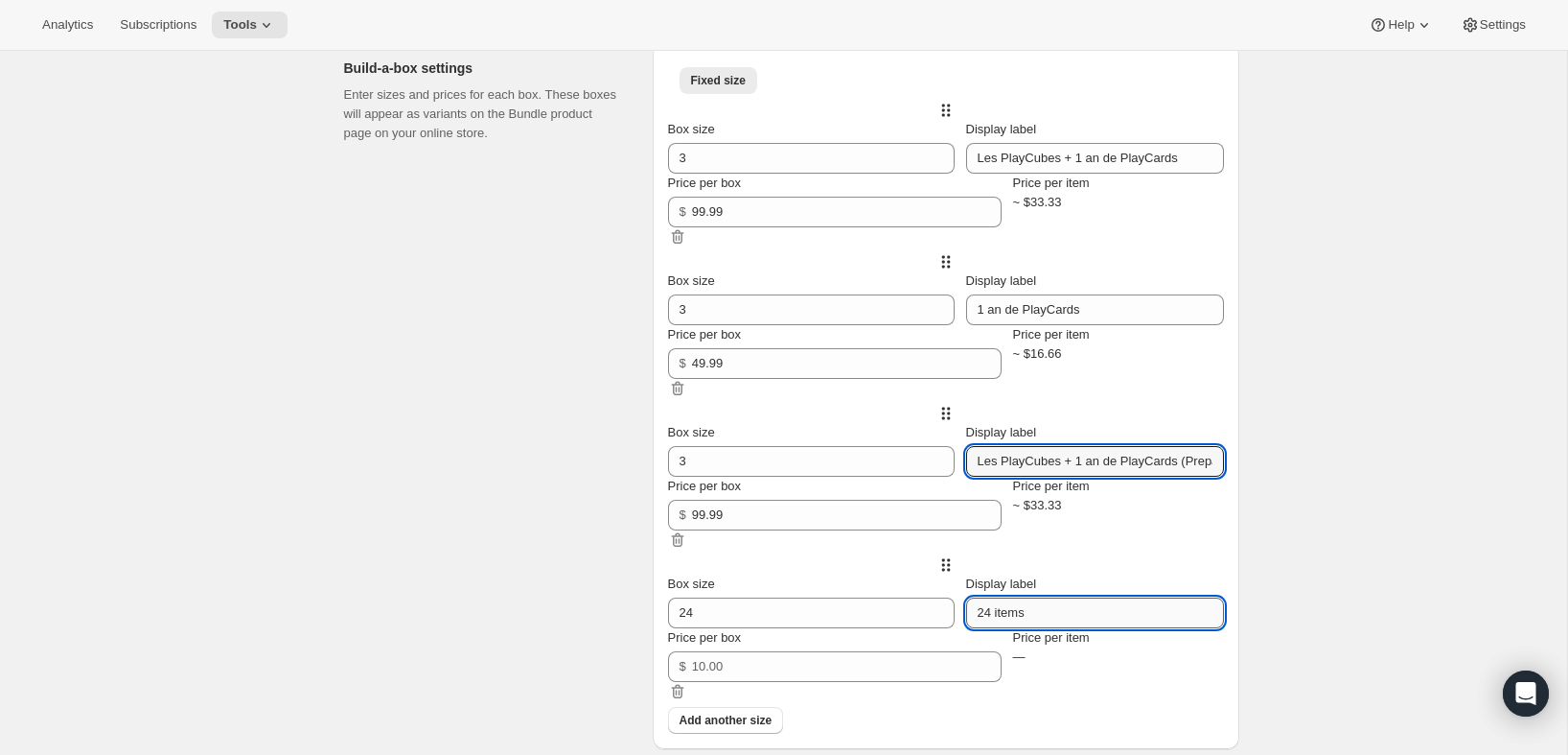
click at [1022, 628] on input "24 items" at bounding box center [1095, 612] width 258 height 31
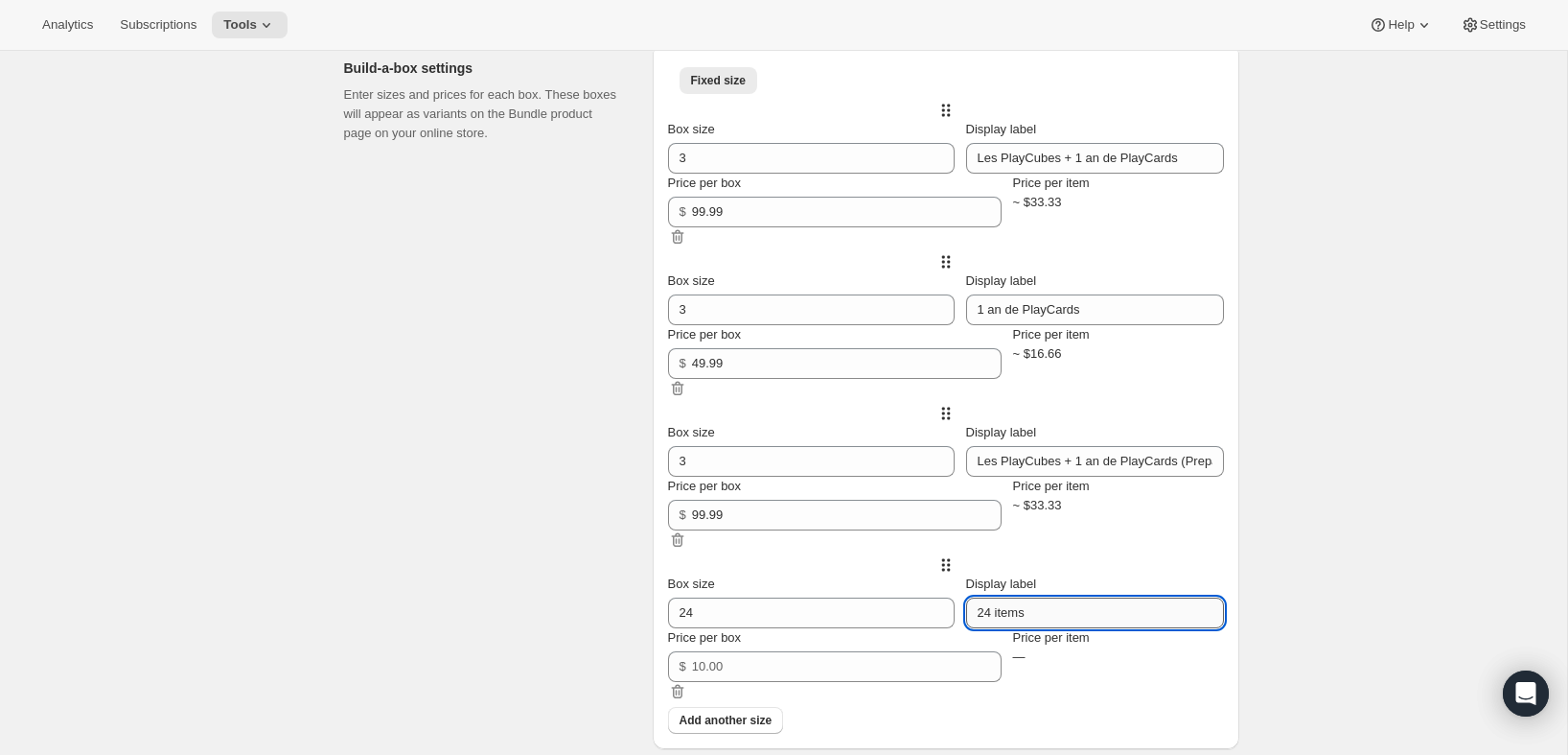
paste input "Les PlayCubes + 1 an de PlayCards (Prepaid, USD)"
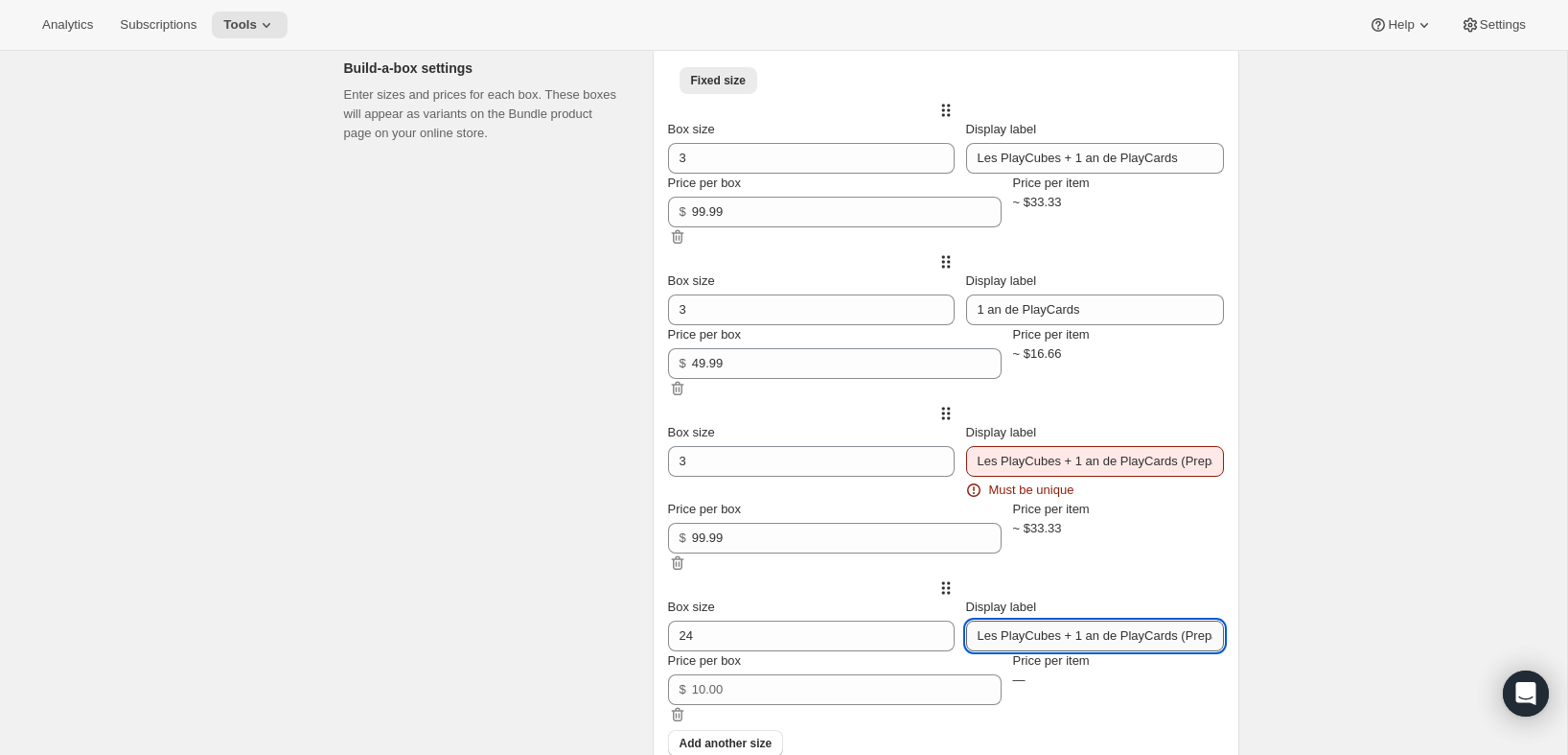
scroll to position [0, 75]
click at [1162, 651] on input "Les PlayCubes + 1 an de PlayCards (Prepaid, USD)" at bounding box center [1095, 635] width 258 height 31
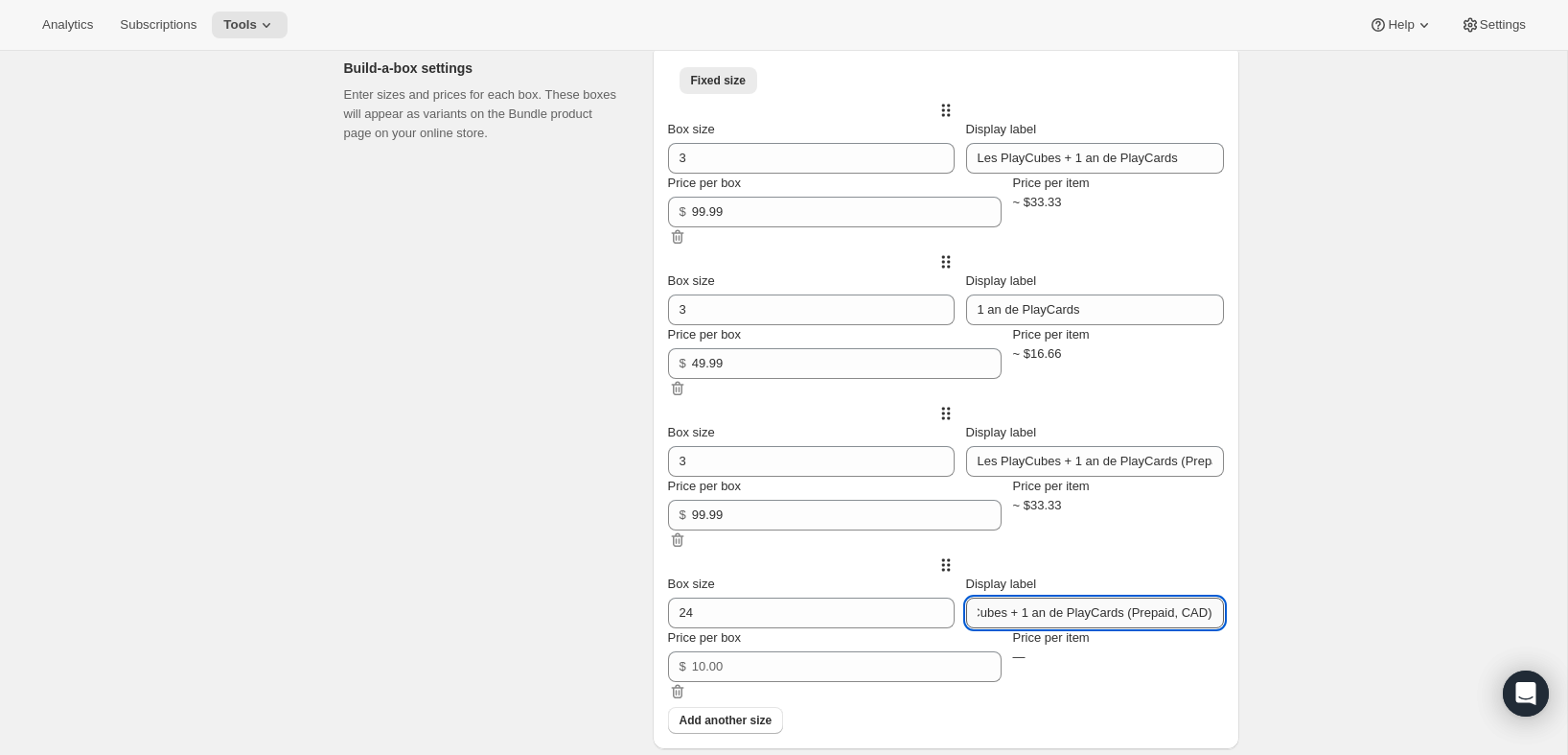
scroll to position [0, 71]
type input "Les PlayCubes + 1 an de PlayCards (Prepaid, CAD)"
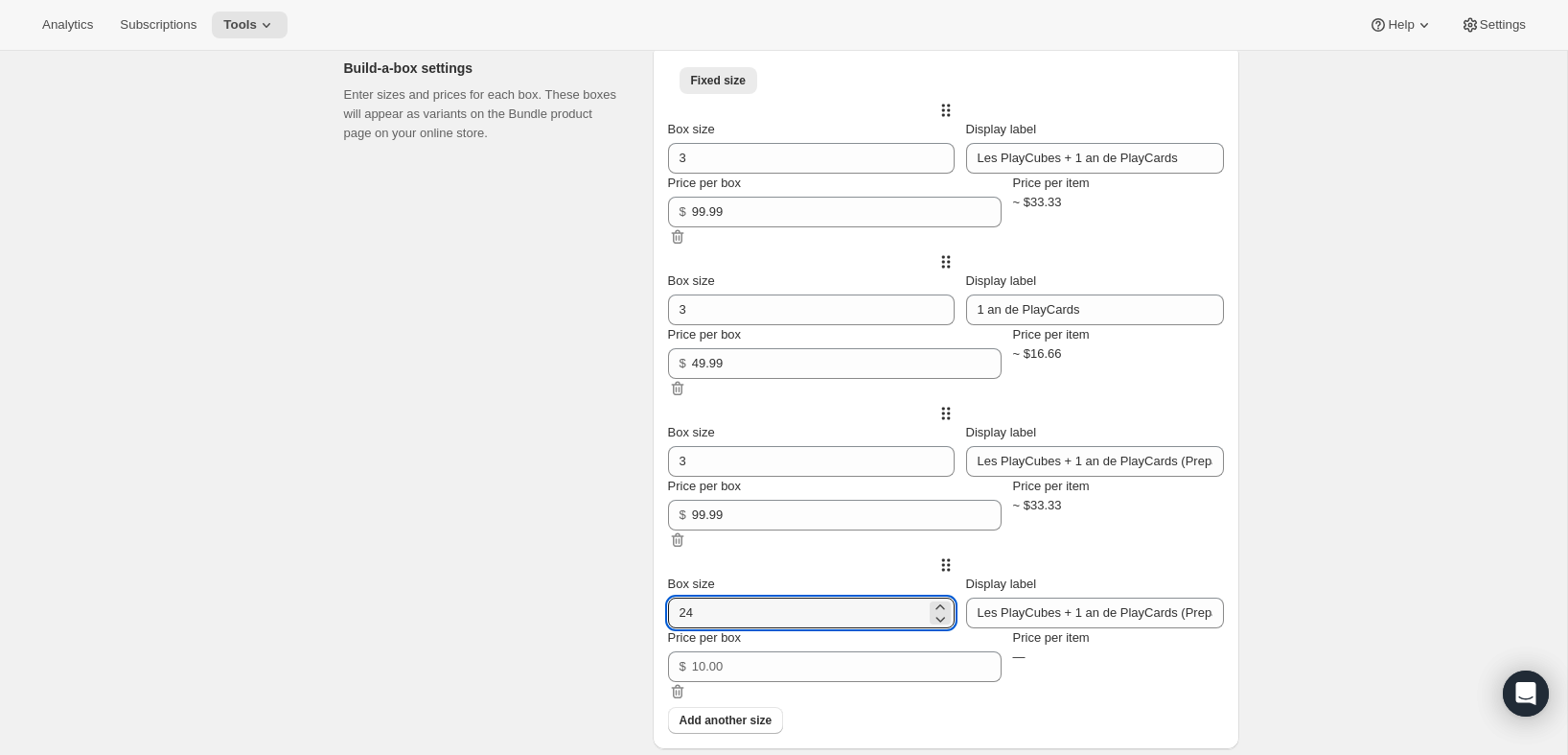
drag, startPoint x: 690, startPoint y: 634, endPoint x: 663, endPoint y: 630, distance: 27.3
click at [668, 630] on div "Box size 24 Display label Les PlayCubes + 1 an de PlayCards (Prepaid, CAD) Pric…" at bounding box center [946, 631] width 556 height 152
type input "3"
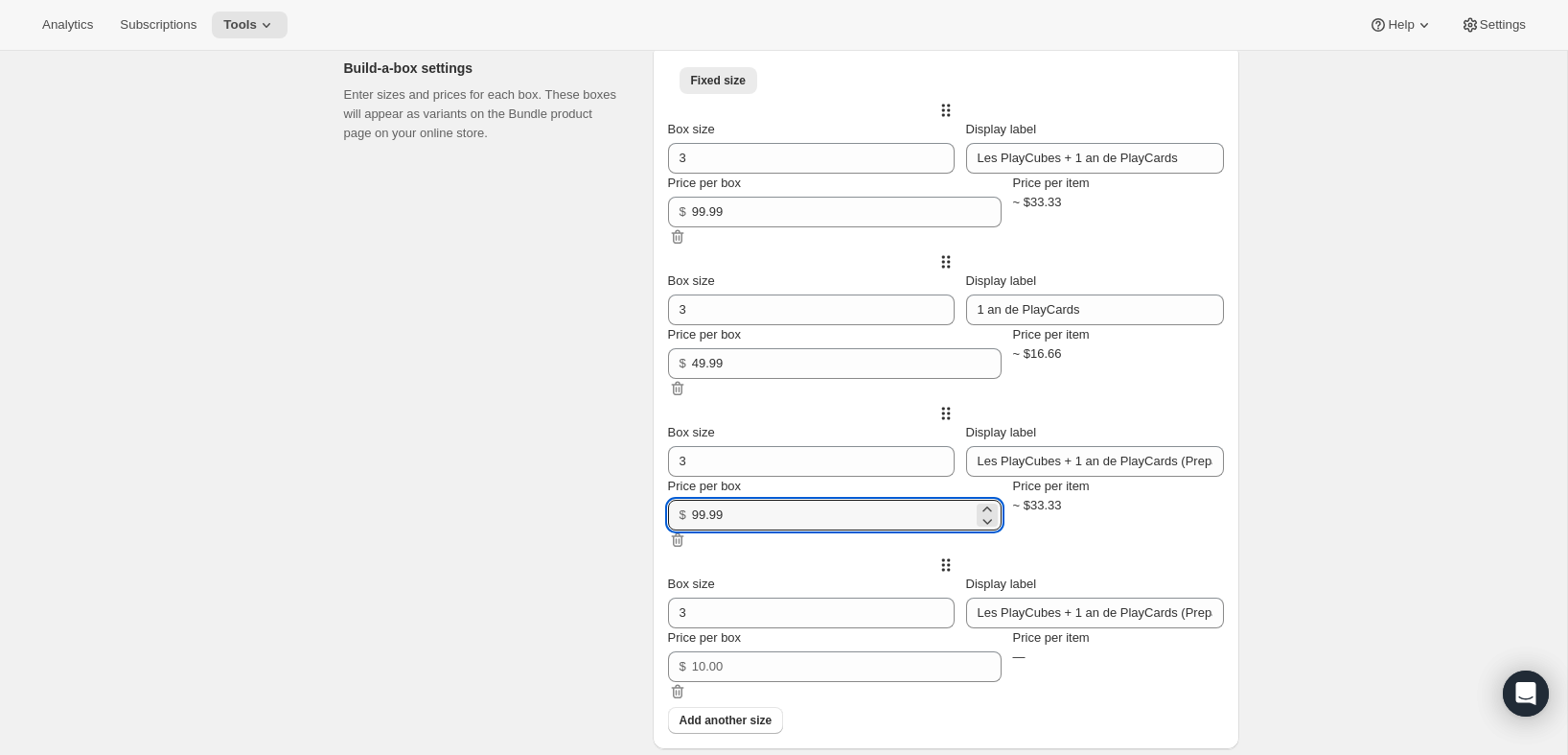
drag, startPoint x: 779, startPoint y: 548, endPoint x: 678, endPoint y: 548, distance: 101.0
click at [678, 530] on div "Box size 3 Display label Les PlayCubes + 1 an de PlayCards (Prepaid, USD) Price…" at bounding box center [946, 477] width 556 height 107
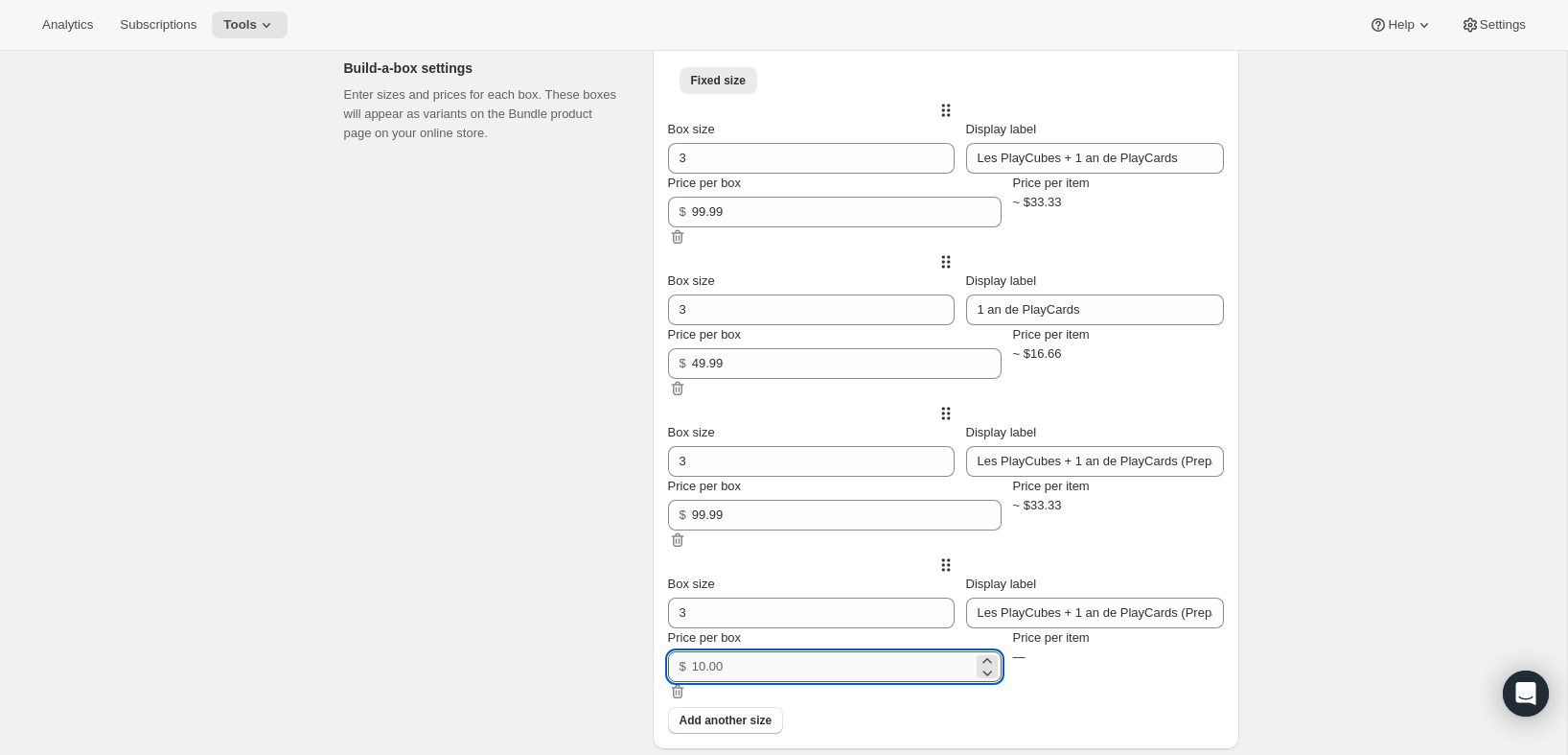
click at [760, 681] on input "Price per box" at bounding box center [832, 666] width 281 height 31
paste input "99.99"
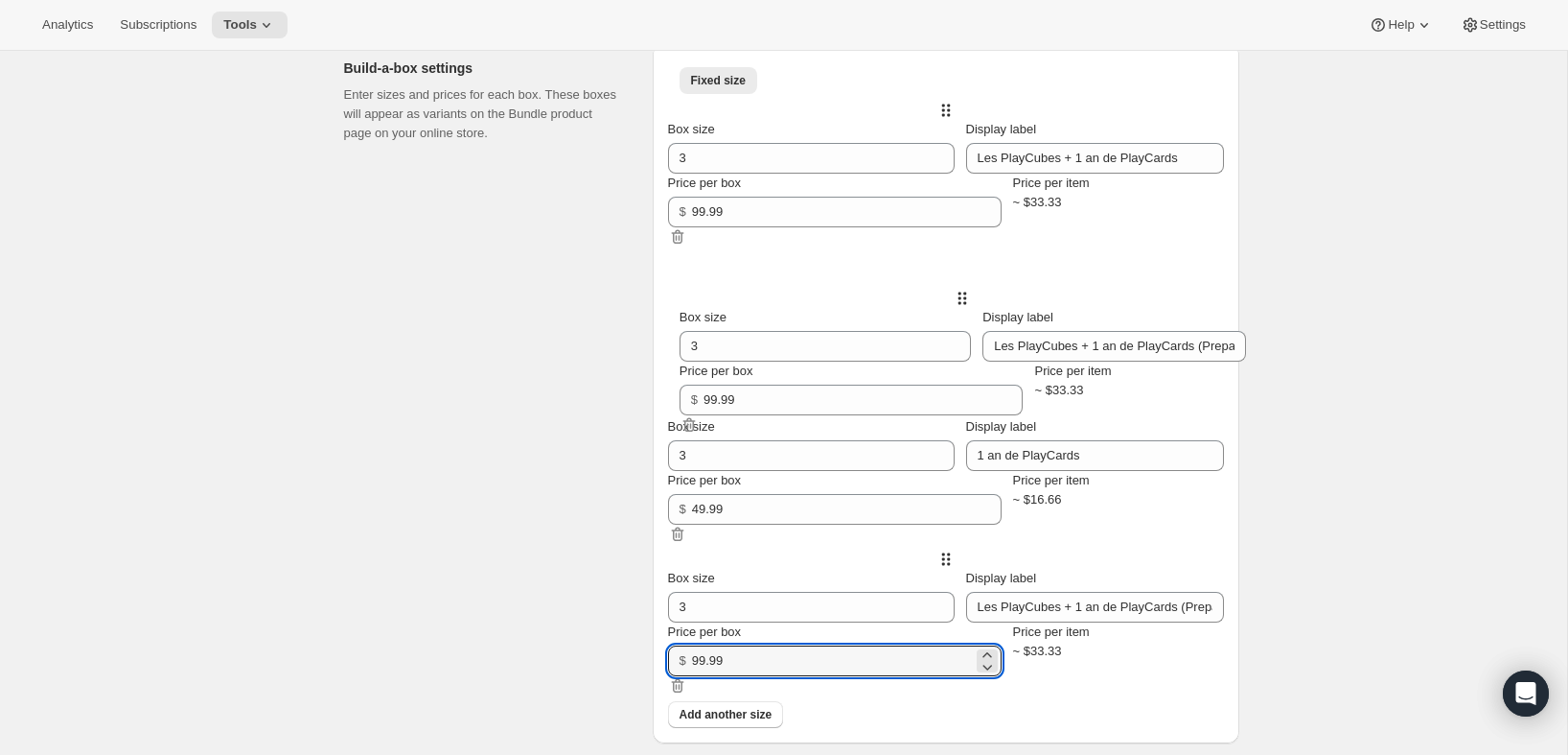
drag, startPoint x: 669, startPoint y: 491, endPoint x: 675, endPoint y: 332, distance: 159.1
click at [675, 332] on div "Box size 3 Display label Les PlayCubes + 1 an de PlayCards Price per box $ 99.9…" at bounding box center [946, 413] width 556 height 627
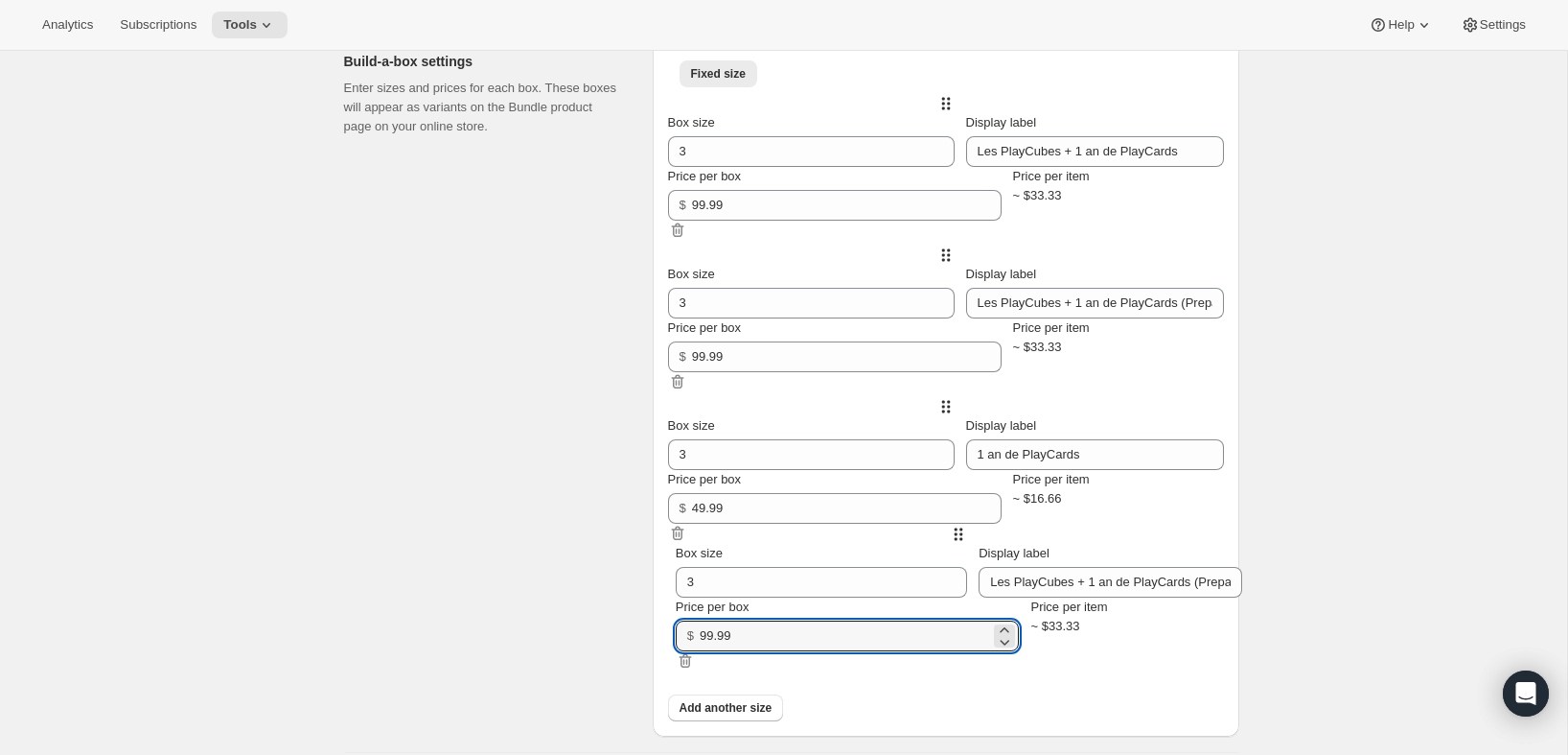
scroll to position [828, 0]
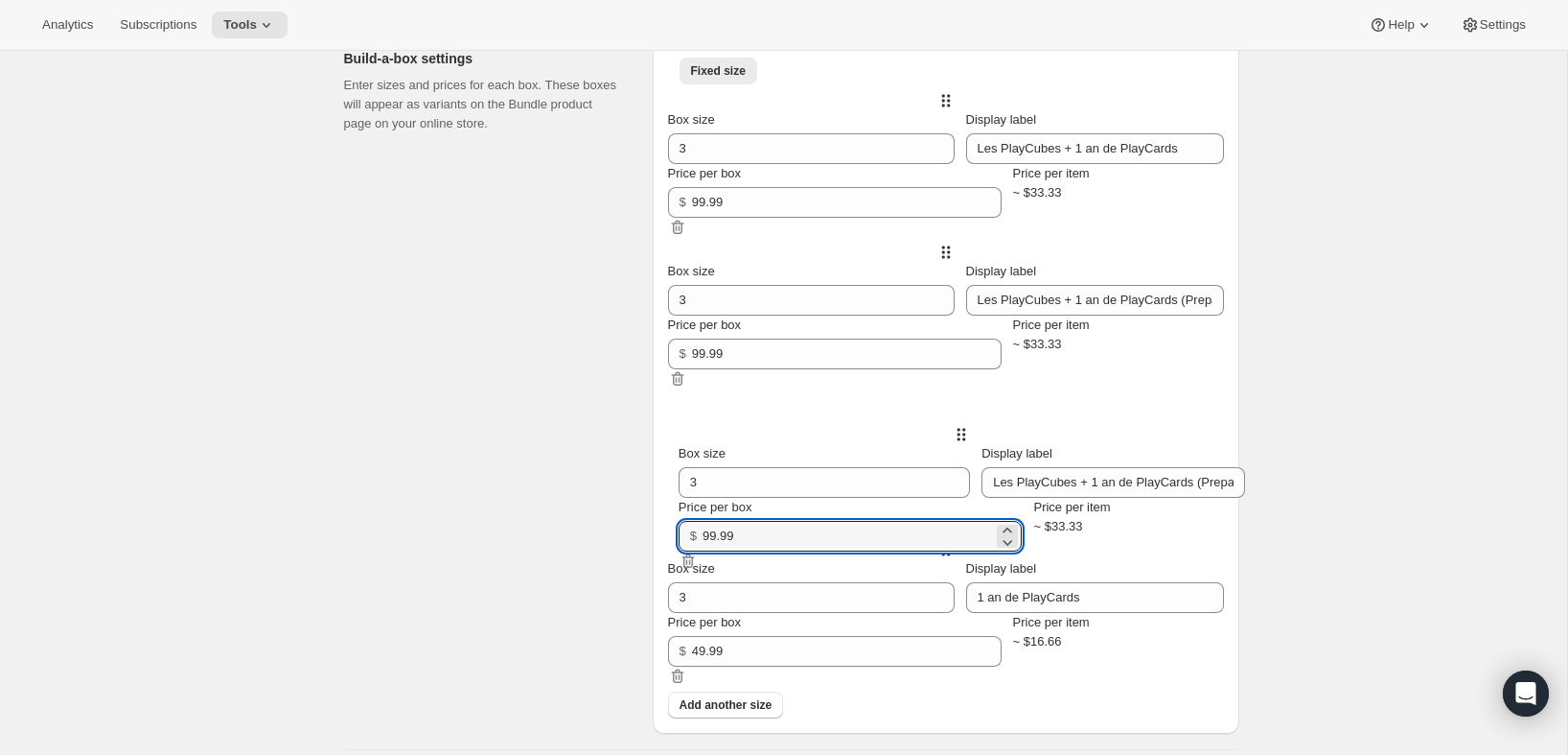
drag, startPoint x: 671, startPoint y: 642, endPoint x: 676, endPoint y: 478, distance: 164.1
click at [676, 478] on div "Box size 3 Display label Les PlayCubes + 1 an de PlayCards Price per box $ 99.9…" at bounding box center [946, 404] width 556 height 627
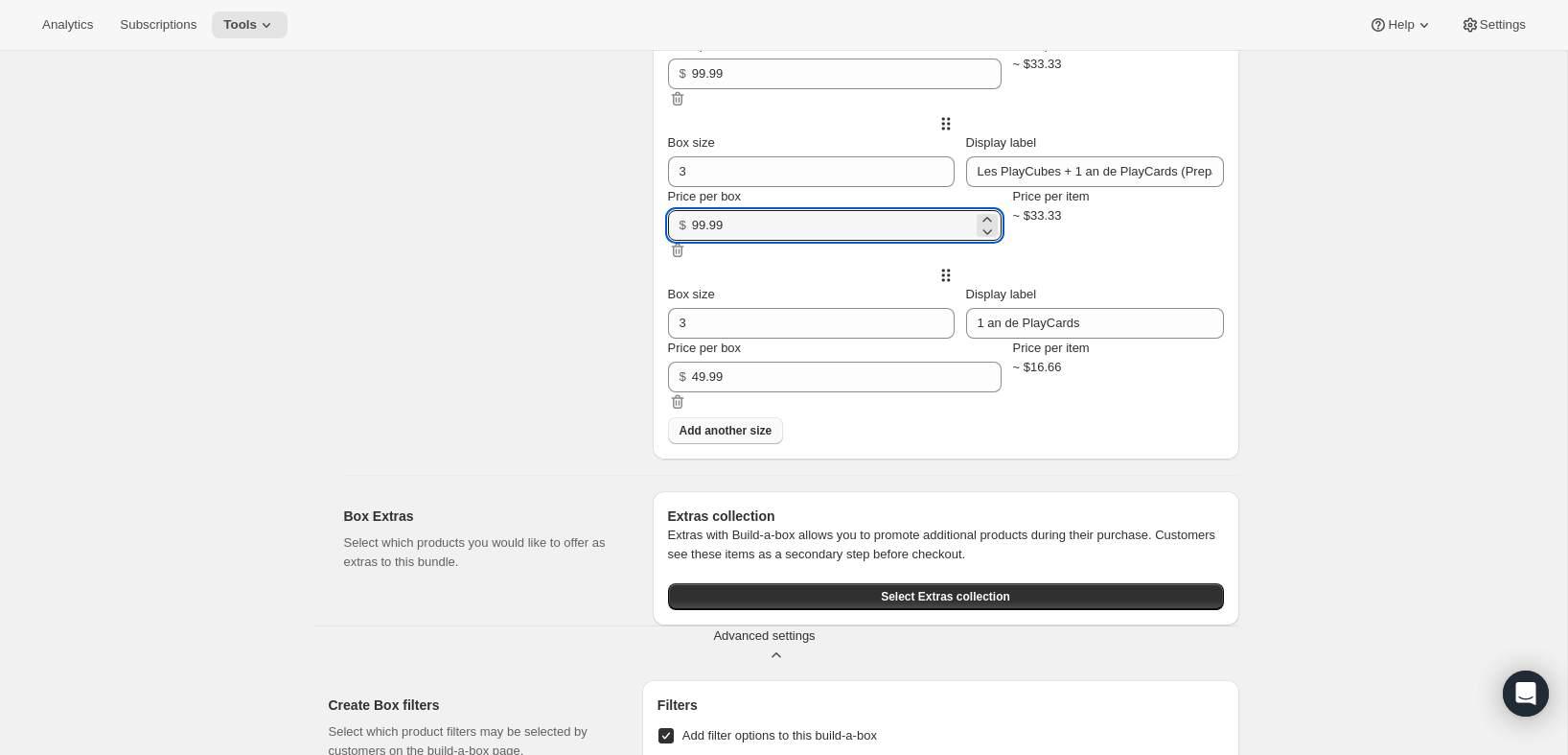
scroll to position [1110, 0]
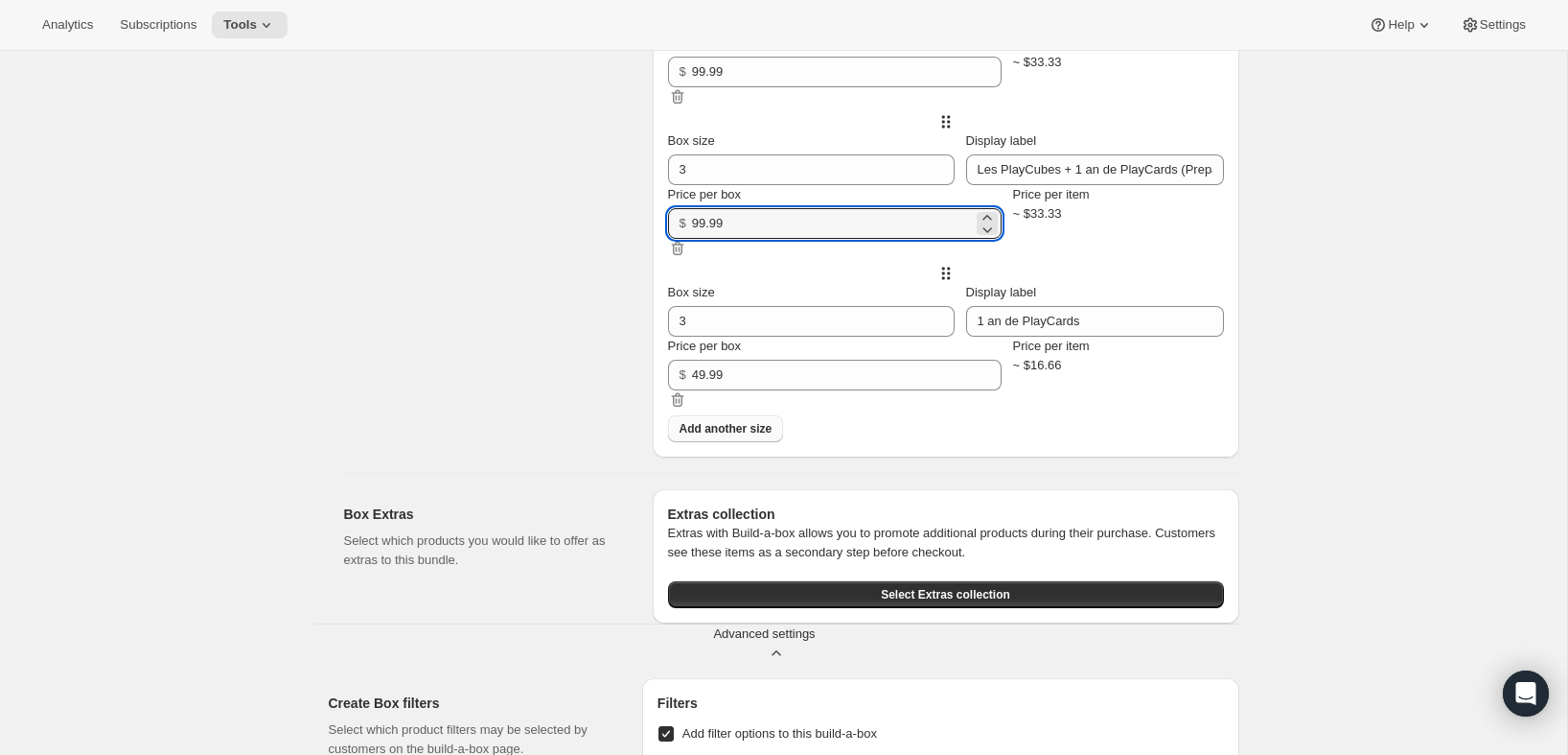
type input "99.99"
click at [737, 436] on span "Add another size" at bounding box center [726, 428] width 93 height 15
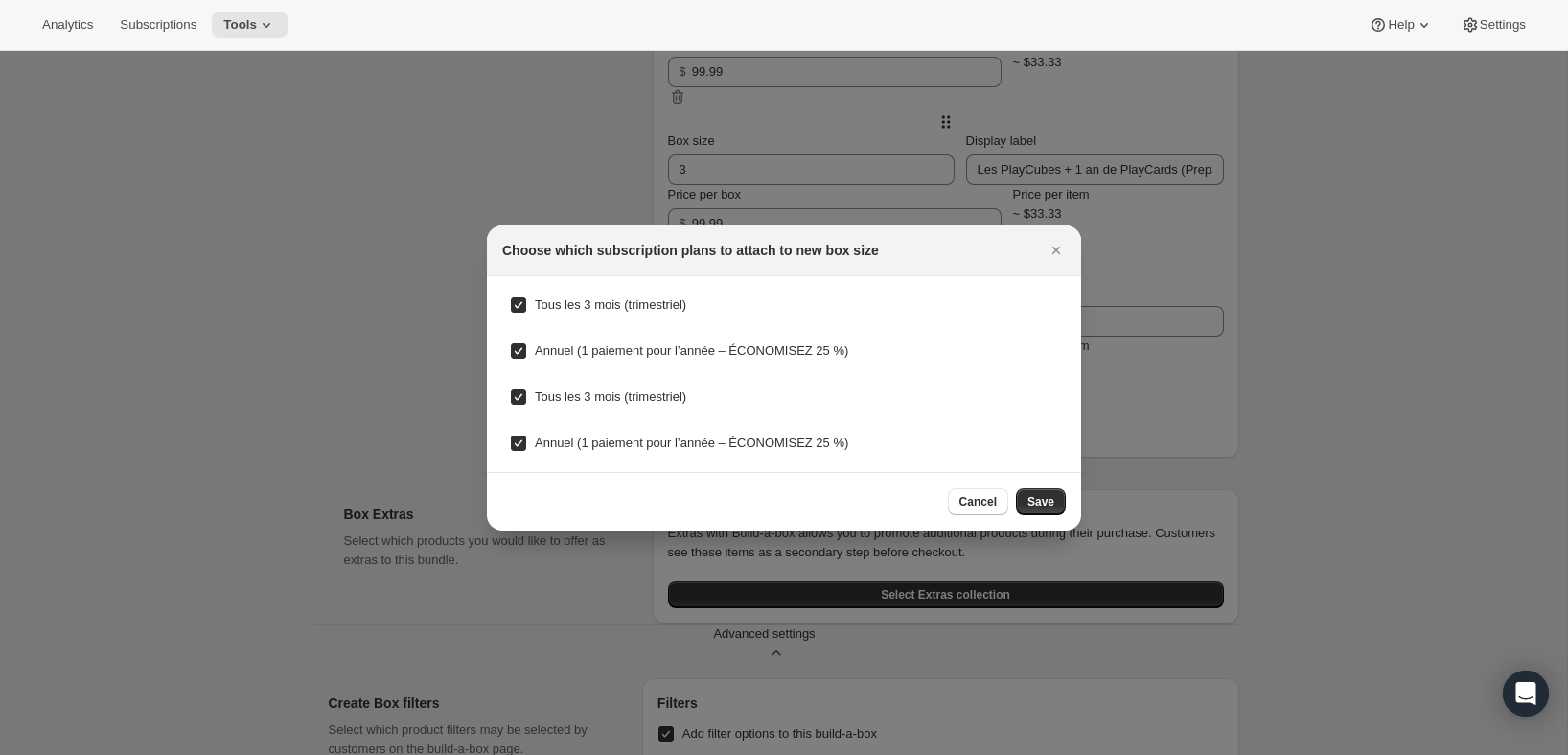
click at [575, 295] on span "Tous les 3 mois (trimestriel)" at bounding box center [611, 304] width 152 height 19
click at [526, 297] on input "Tous les 3 mois (trimestriel)" at bounding box center [517, 304] width 15 height 15
checkbox input "false"
drag, startPoint x: 519, startPoint y: 351, endPoint x: 517, endPoint y: 389, distance: 38.1
click at [519, 351] on input "Annuel (1 paiement pour l’année – ÉCONOMISEZ 25 %)" at bounding box center [517, 351] width 15 height 15
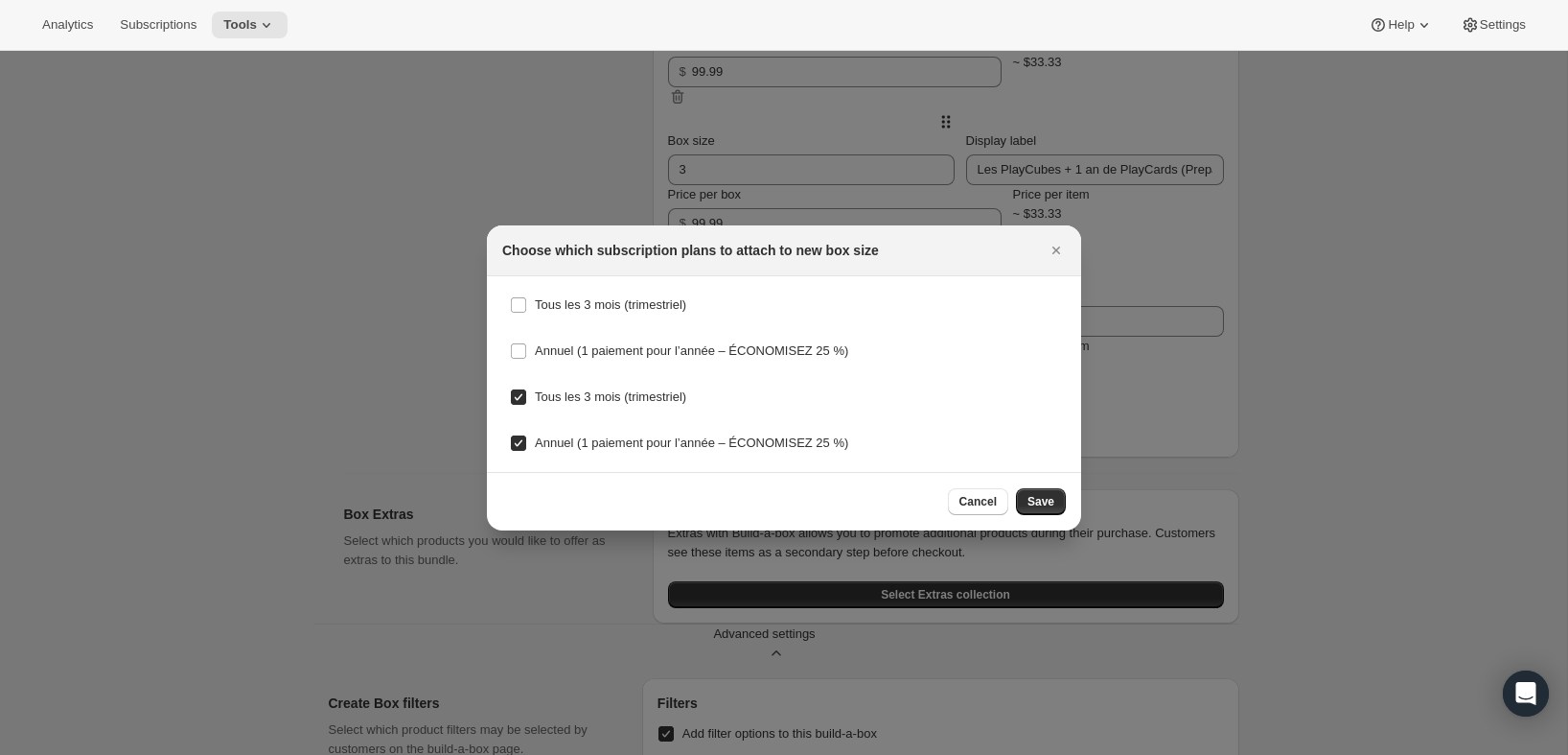
checkbox input "false"
click at [520, 398] on input "Tous les 3 mois (trimestriel)" at bounding box center [517, 396] width 15 height 15
checkbox input "false"
click at [516, 435] on input "Annuel (1 paiement pour l’année – ÉCONOMISEZ 25 %)" at bounding box center [517, 442] width 15 height 15
checkbox input "false"
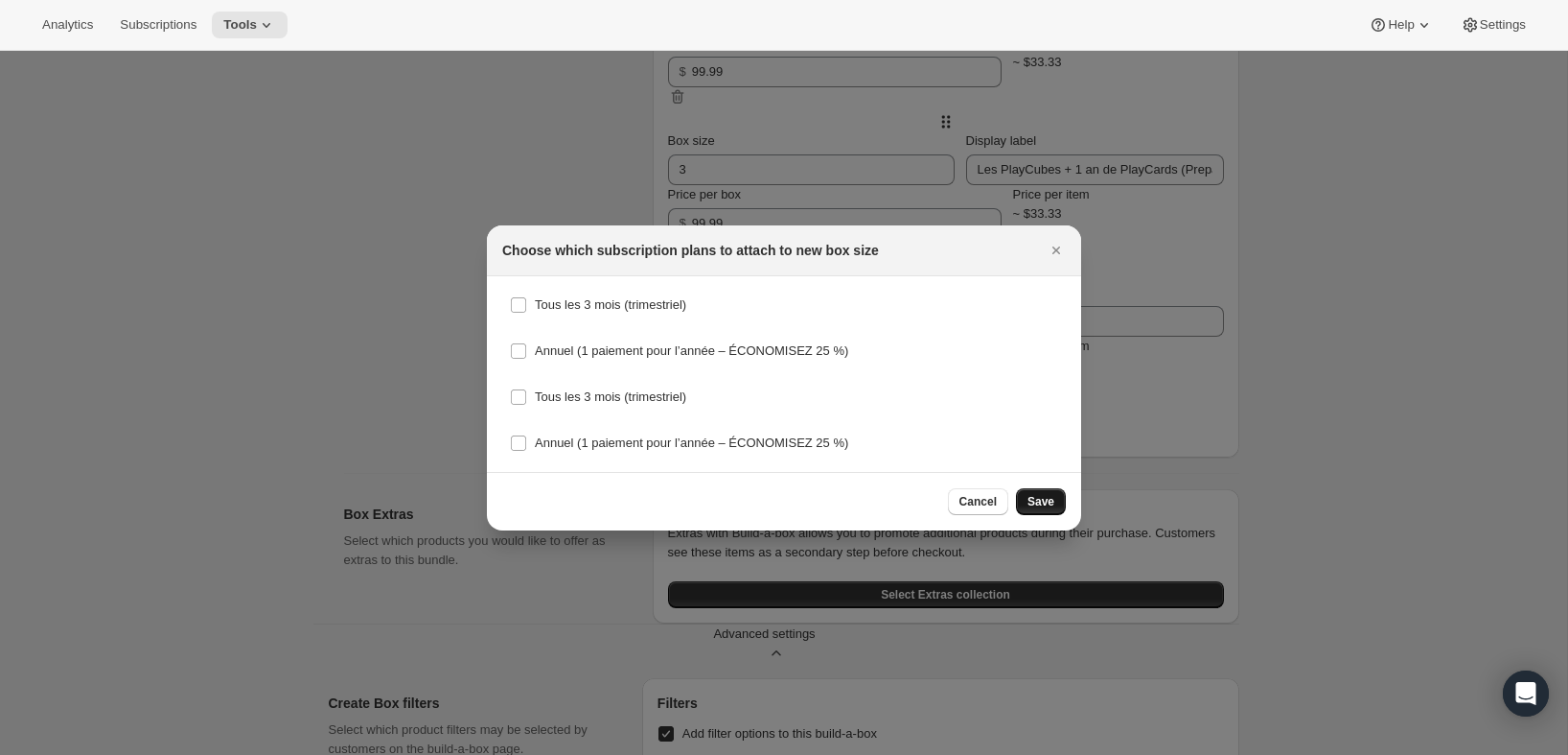
click at [1044, 496] on span "Save" at bounding box center [1041, 501] width 27 height 15
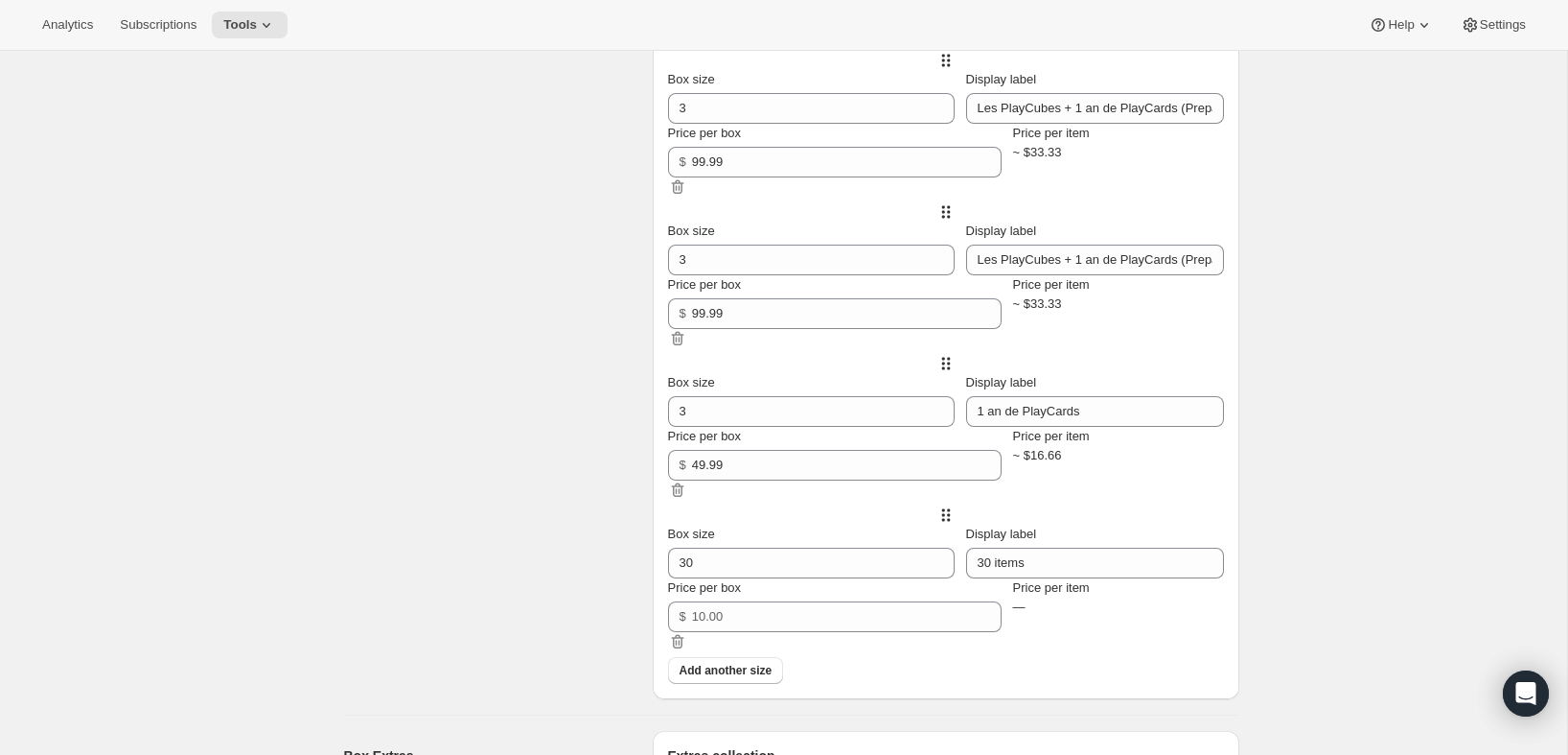
scroll to position [1014, 0]
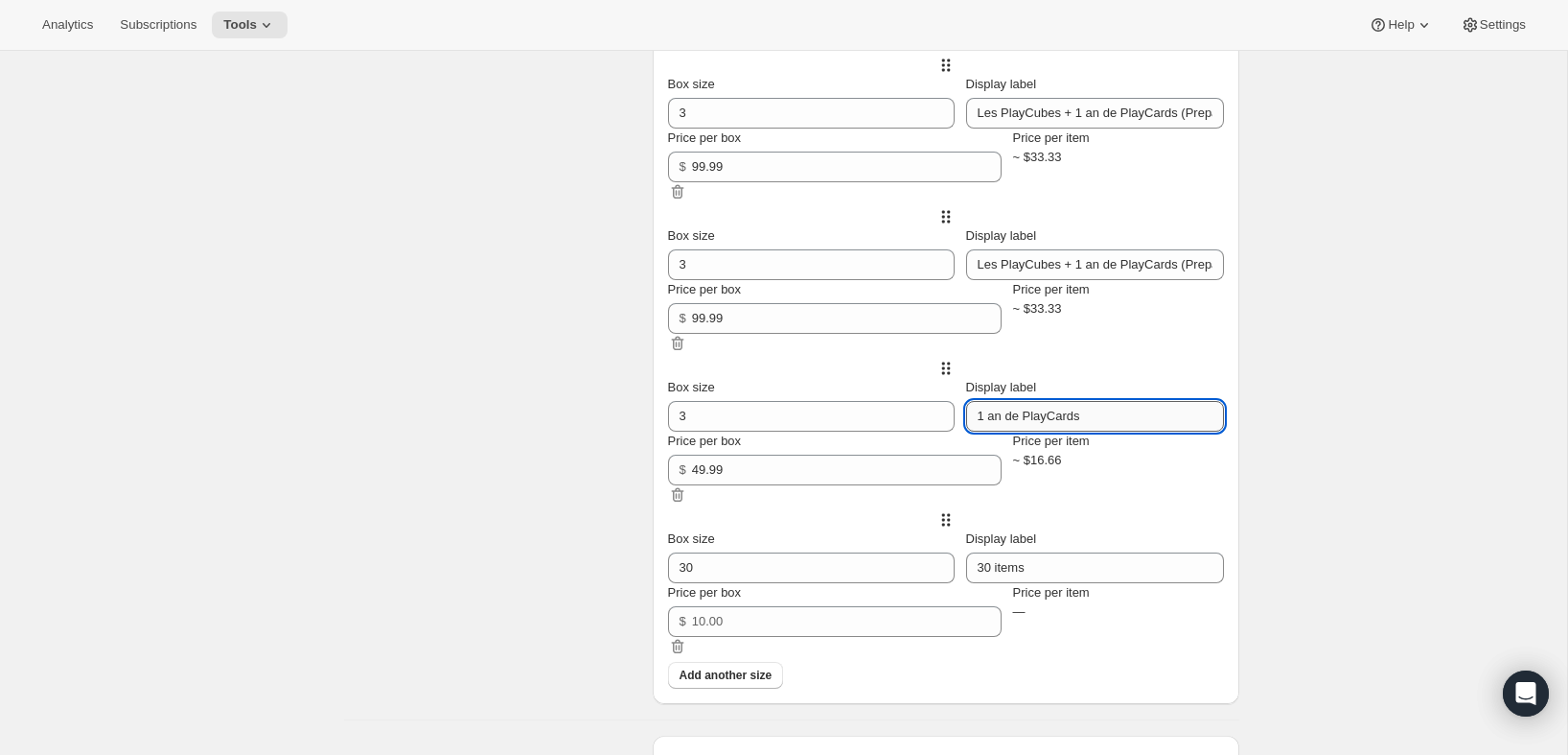
click at [1105, 431] on input "1 an de PlayCards" at bounding box center [1095, 415] width 258 height 31
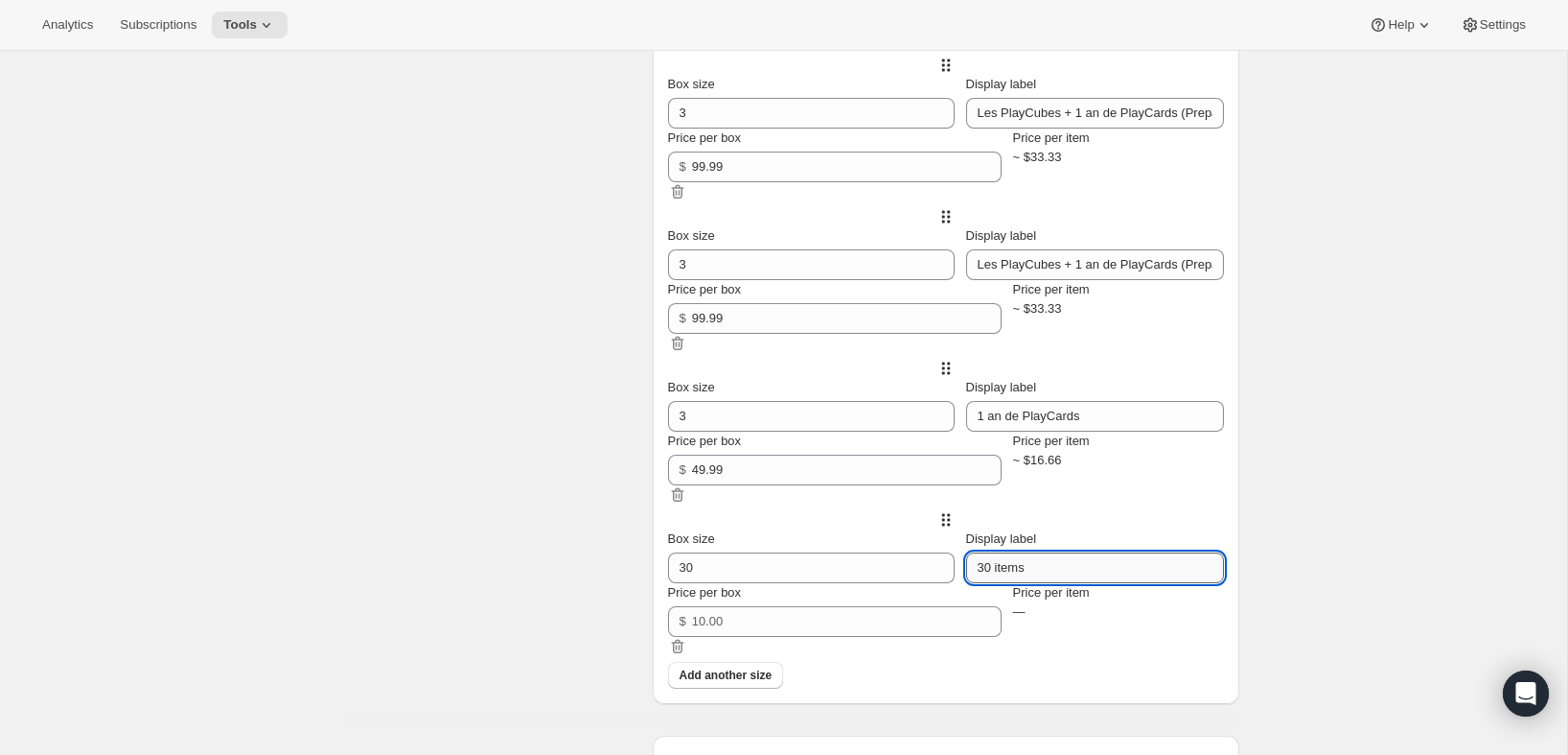
click at [1039, 583] on input "30 items" at bounding box center [1095, 567] width 258 height 31
paste input "1 an de PlayCard"
type input "1 an de PlayCards (Prepaid, USD)"
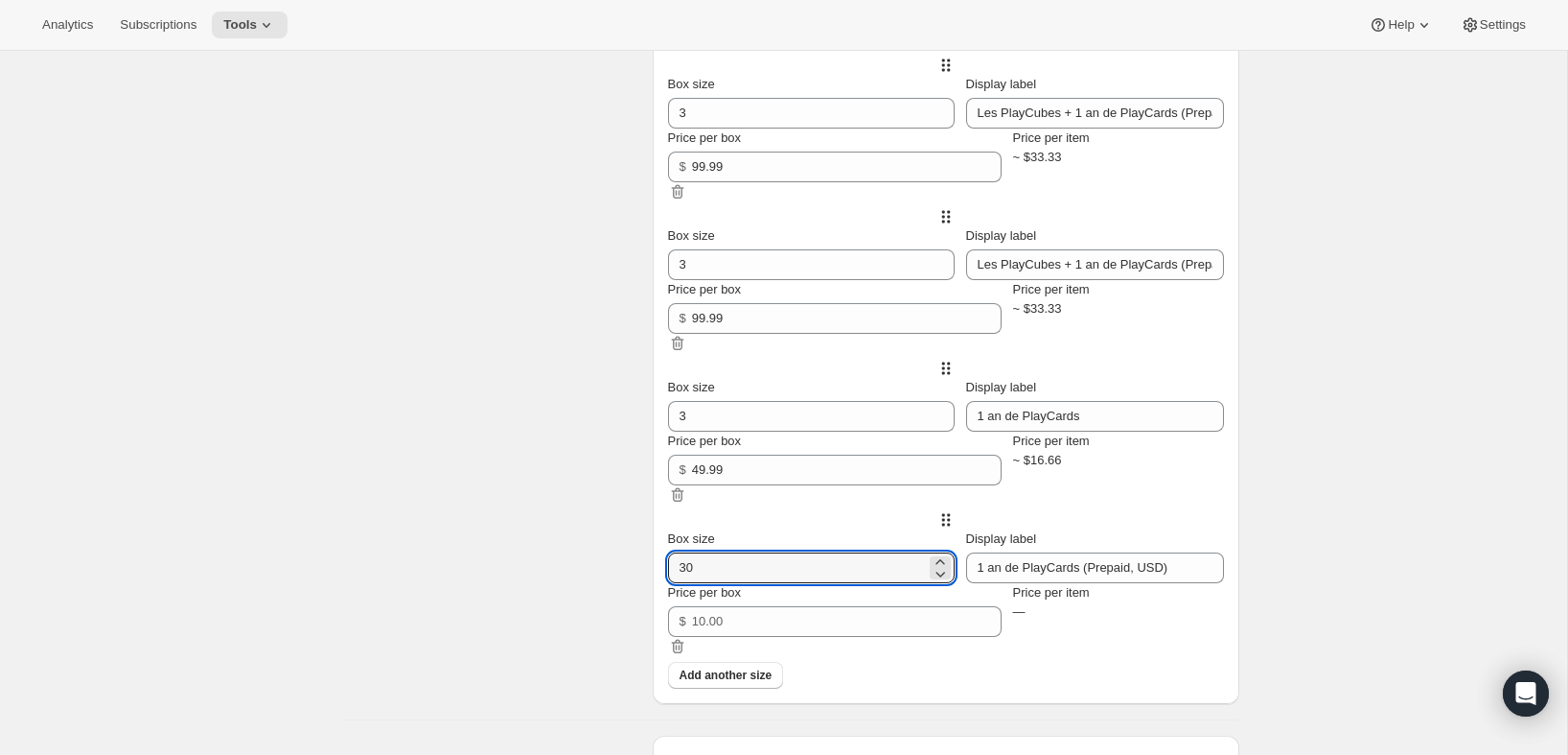
drag, startPoint x: 742, startPoint y: 588, endPoint x: 672, endPoint y: 583, distance: 70.2
click at [672, 583] on div "Box size 30 Display label 1 an de PlayCards (Prepaid, USD) Price per box $ Pric…" at bounding box center [946, 585] width 556 height 152
type input "3"
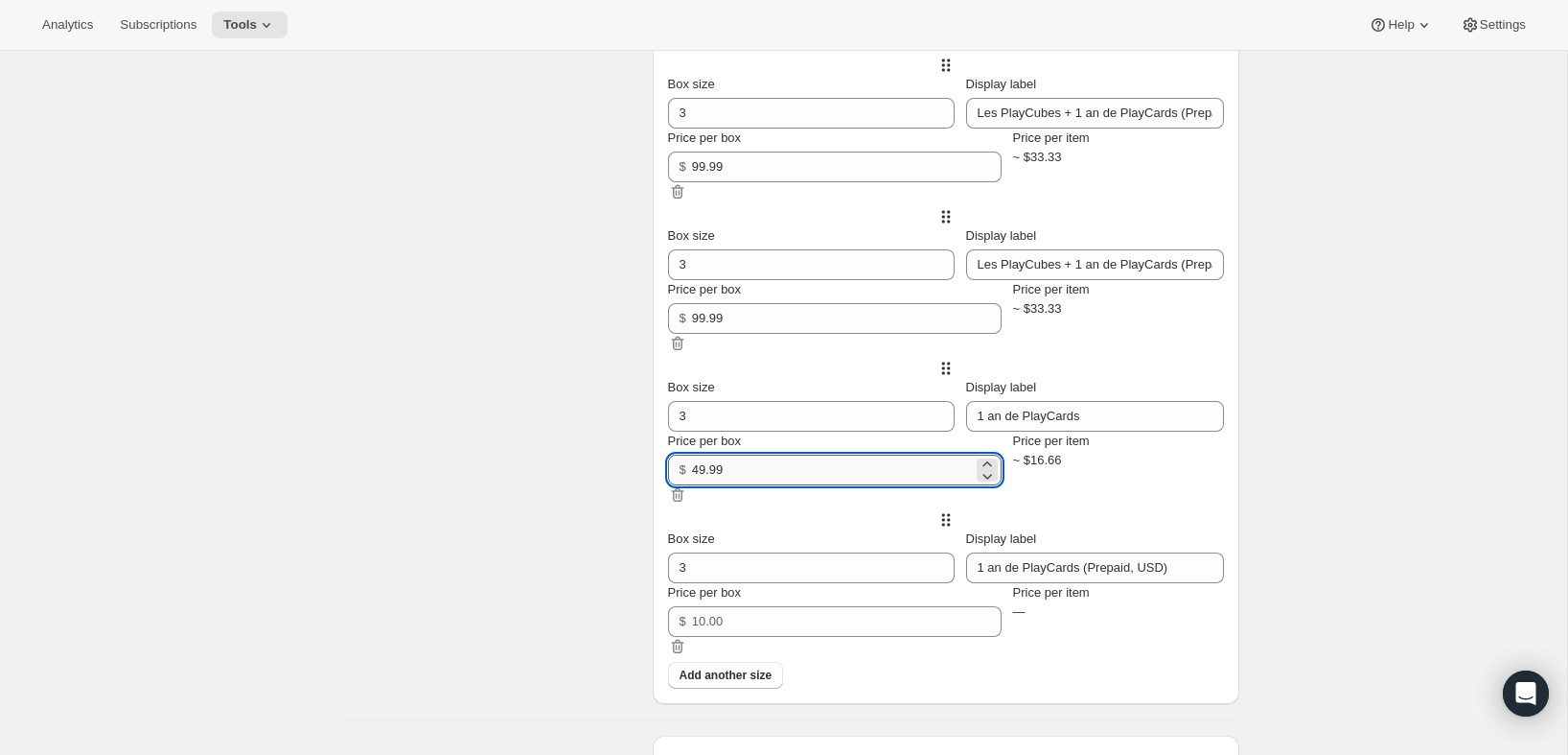
click at [783, 485] on input "49.99" at bounding box center [832, 470] width 281 height 31
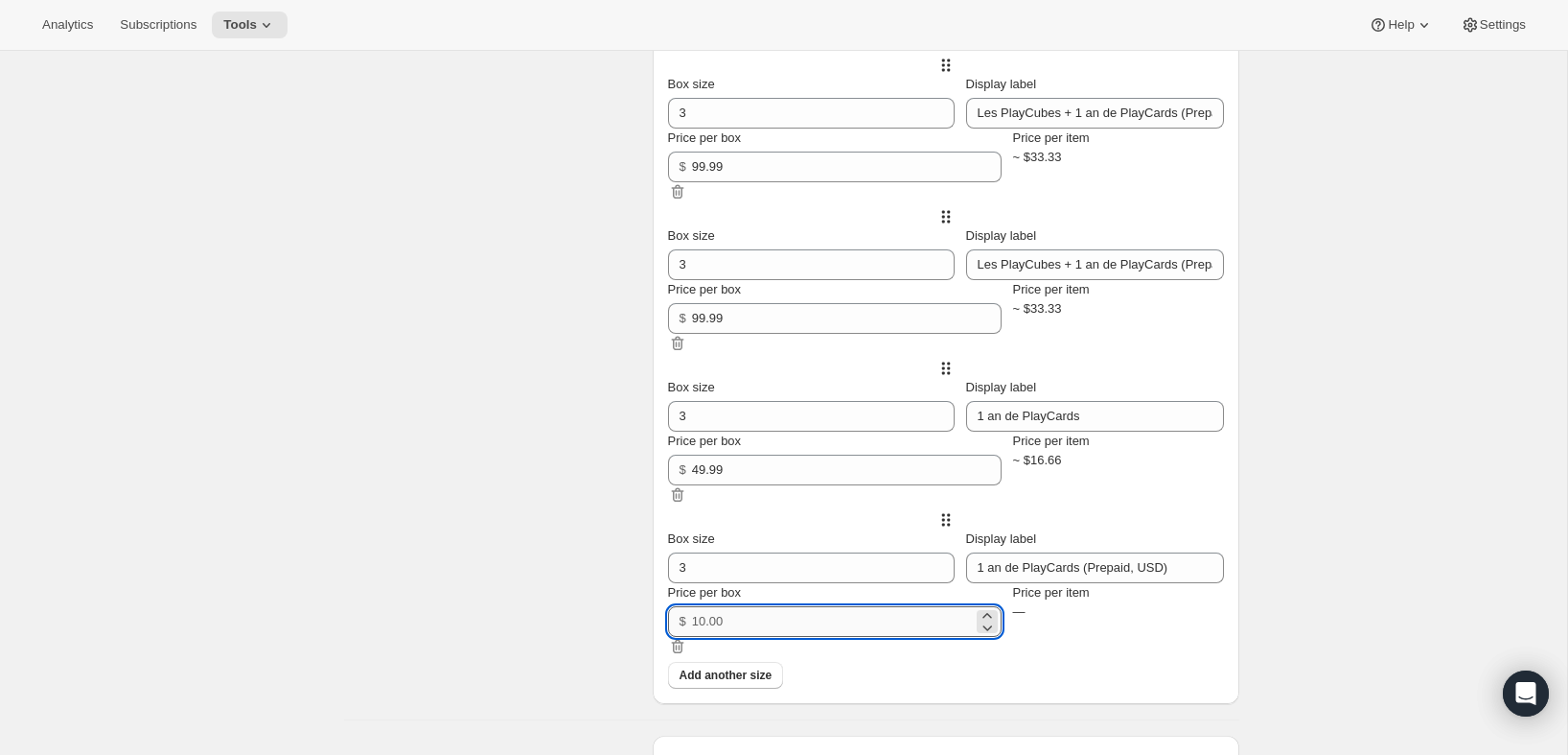
click at [774, 637] on input "Price per box" at bounding box center [832, 621] width 281 height 31
paste input "49.99"
type input "49.99"
click at [752, 682] on span "Add another size" at bounding box center [726, 675] width 93 height 15
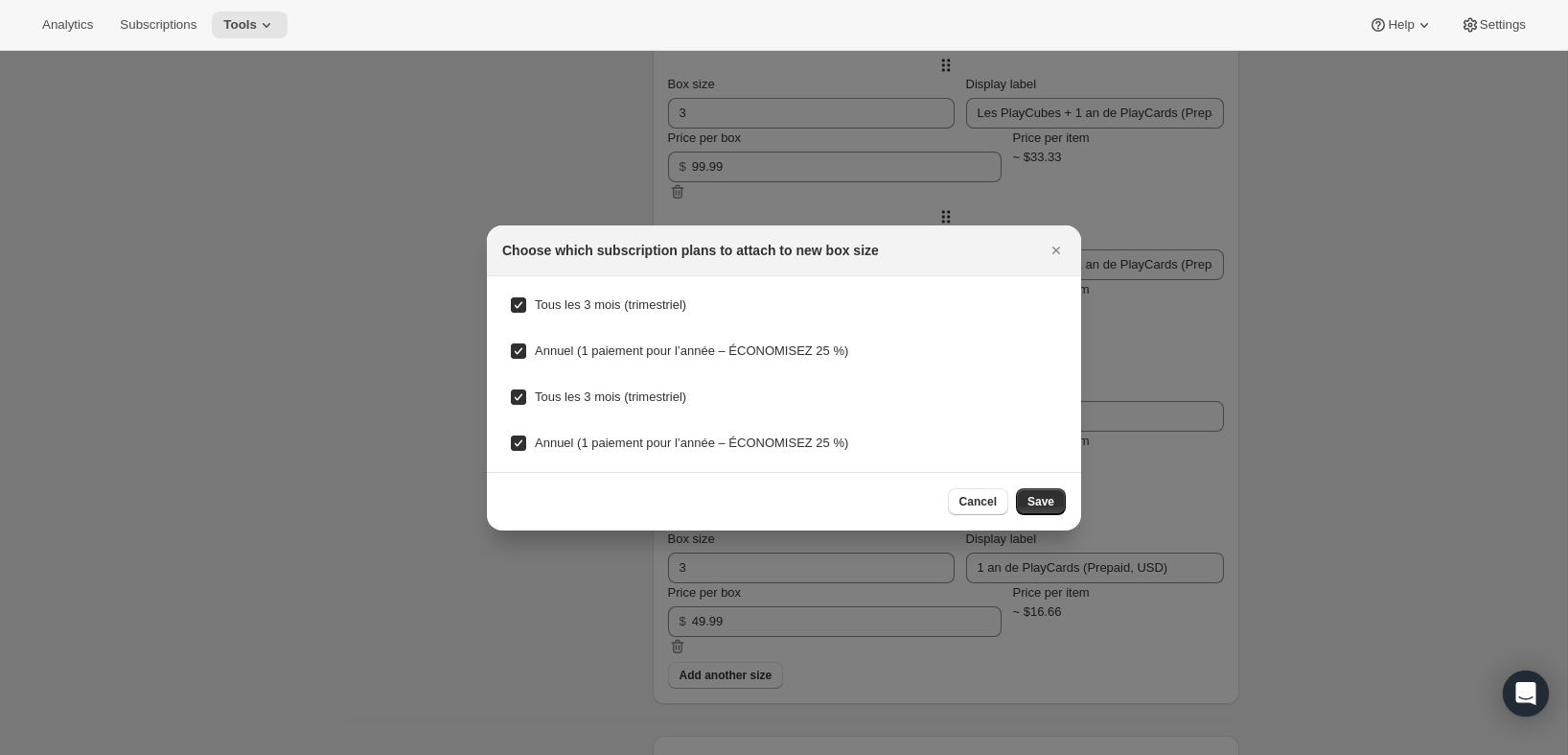
click at [524, 306] on input "Tous les 3 mois (trimestriel)" at bounding box center [517, 304] width 15 height 15
checkbox input "false"
click at [517, 350] on input "Annuel (1 paiement pour l’année – ÉCONOMISEZ 25 %)" at bounding box center [517, 351] width 15 height 15
checkbox input "false"
click at [514, 392] on input "Tous les 3 mois (trimestriel)" at bounding box center [517, 396] width 15 height 15
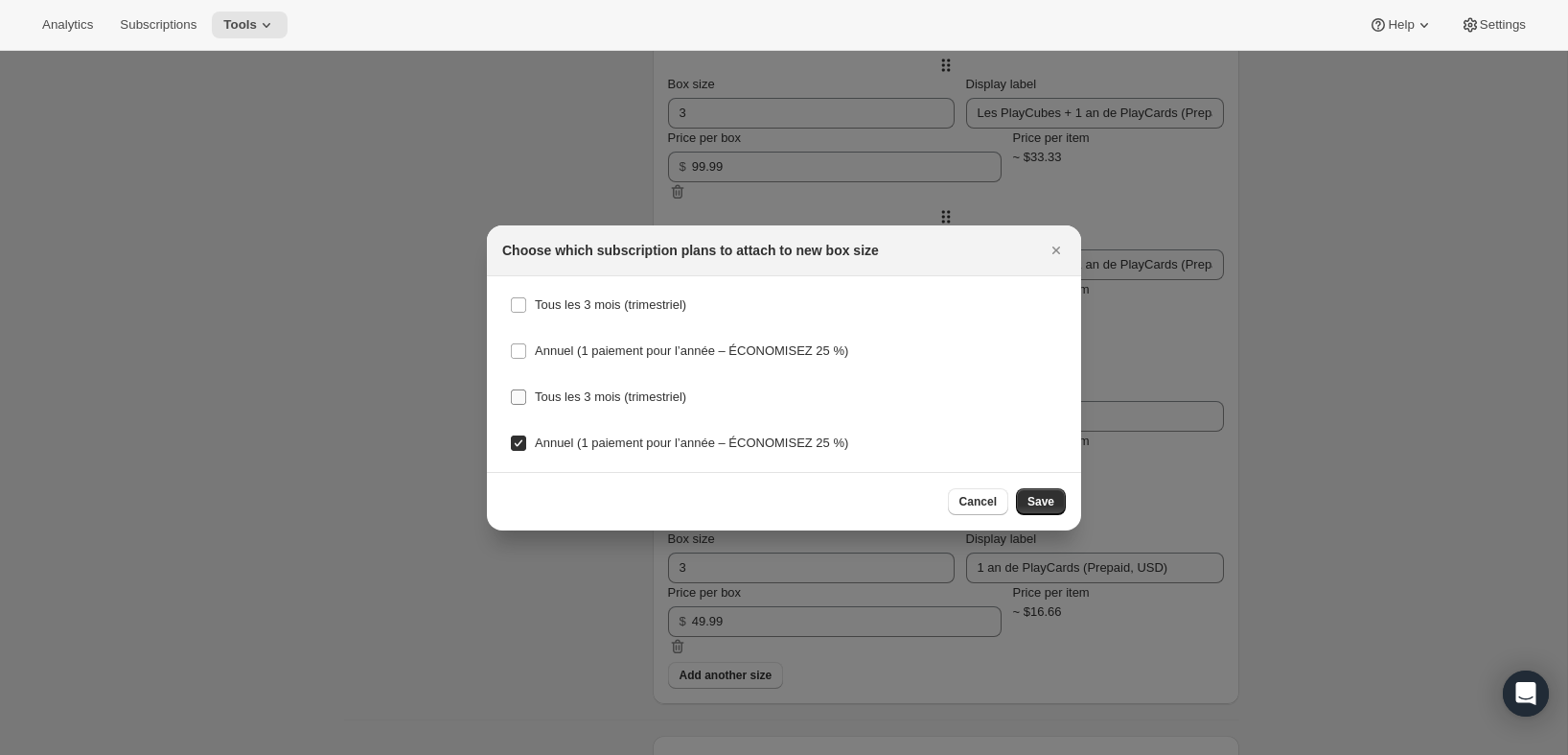
checkbox input "false"
click at [521, 438] on input "Annuel (1 paiement pour l’année – ÉCONOMISEZ 25 %)" at bounding box center [517, 442] width 15 height 15
checkbox input "false"
click at [1033, 502] on span "Save" at bounding box center [1041, 501] width 27 height 15
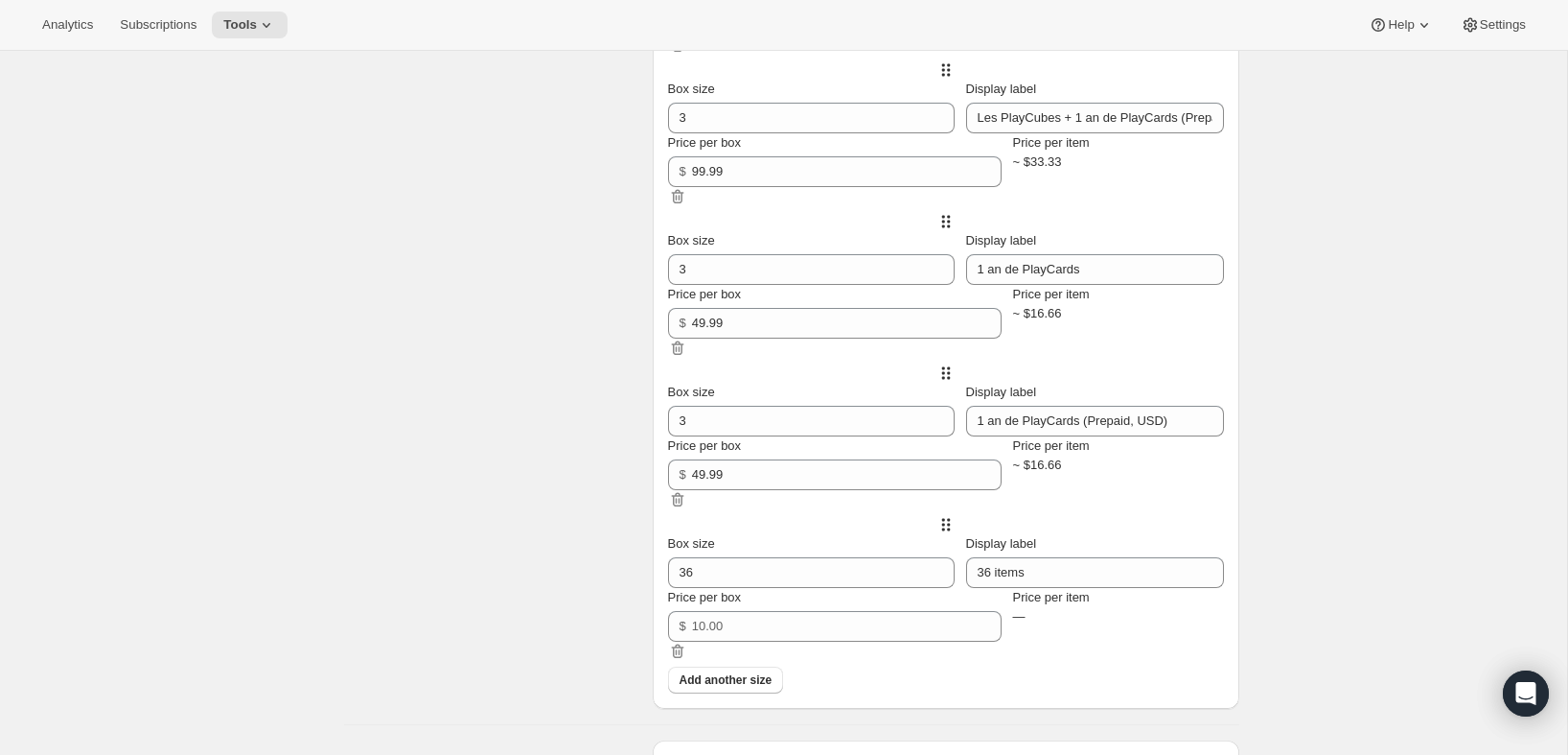
scroll to position [1186, 0]
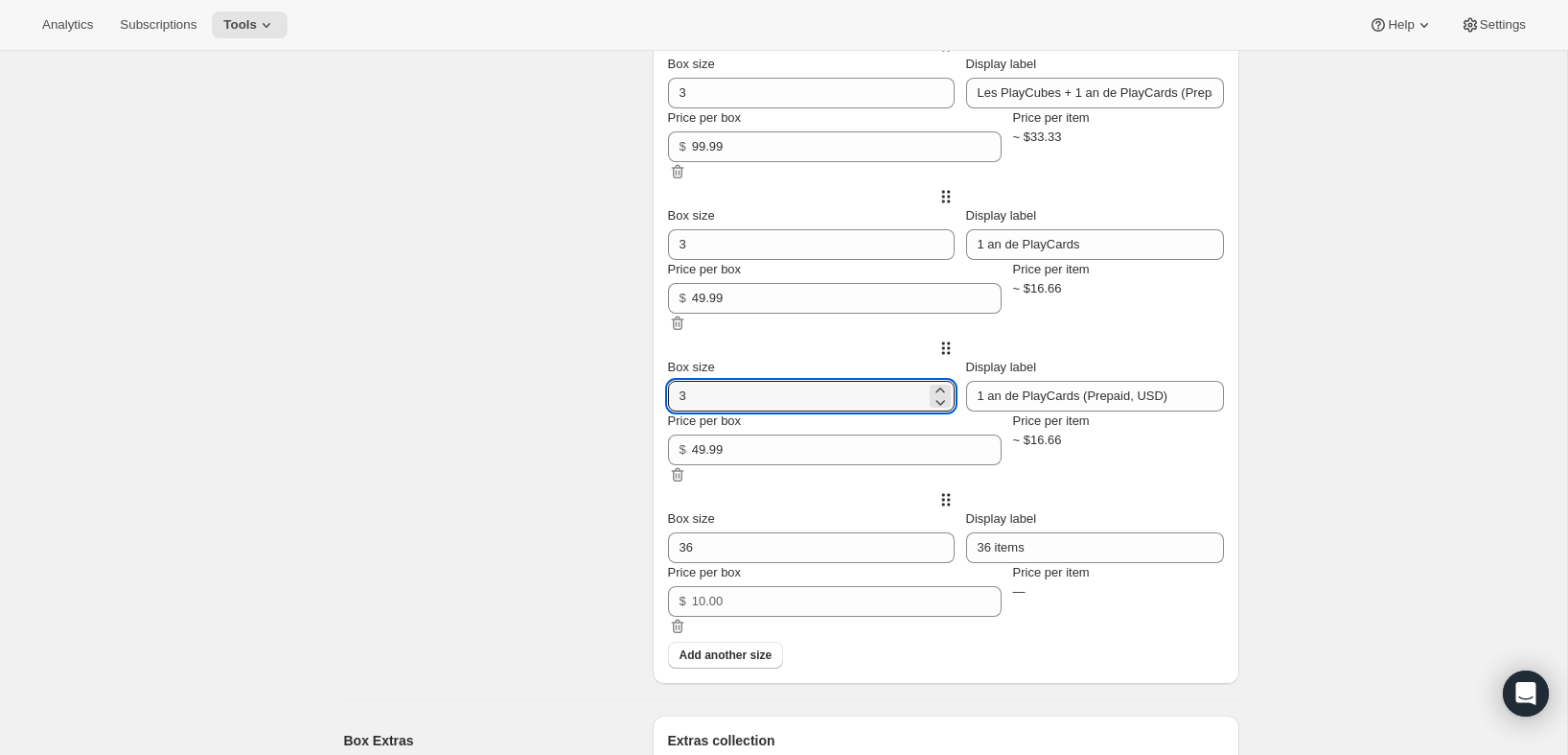
drag, startPoint x: 738, startPoint y: 418, endPoint x: 667, endPoint y: 406, distance: 72.0
click at [668, 406] on div "Box size 3 Display label 1 an de PlayCards (Prepaid, USD) Price per box $ 49.99…" at bounding box center [946, 414] width 556 height 152
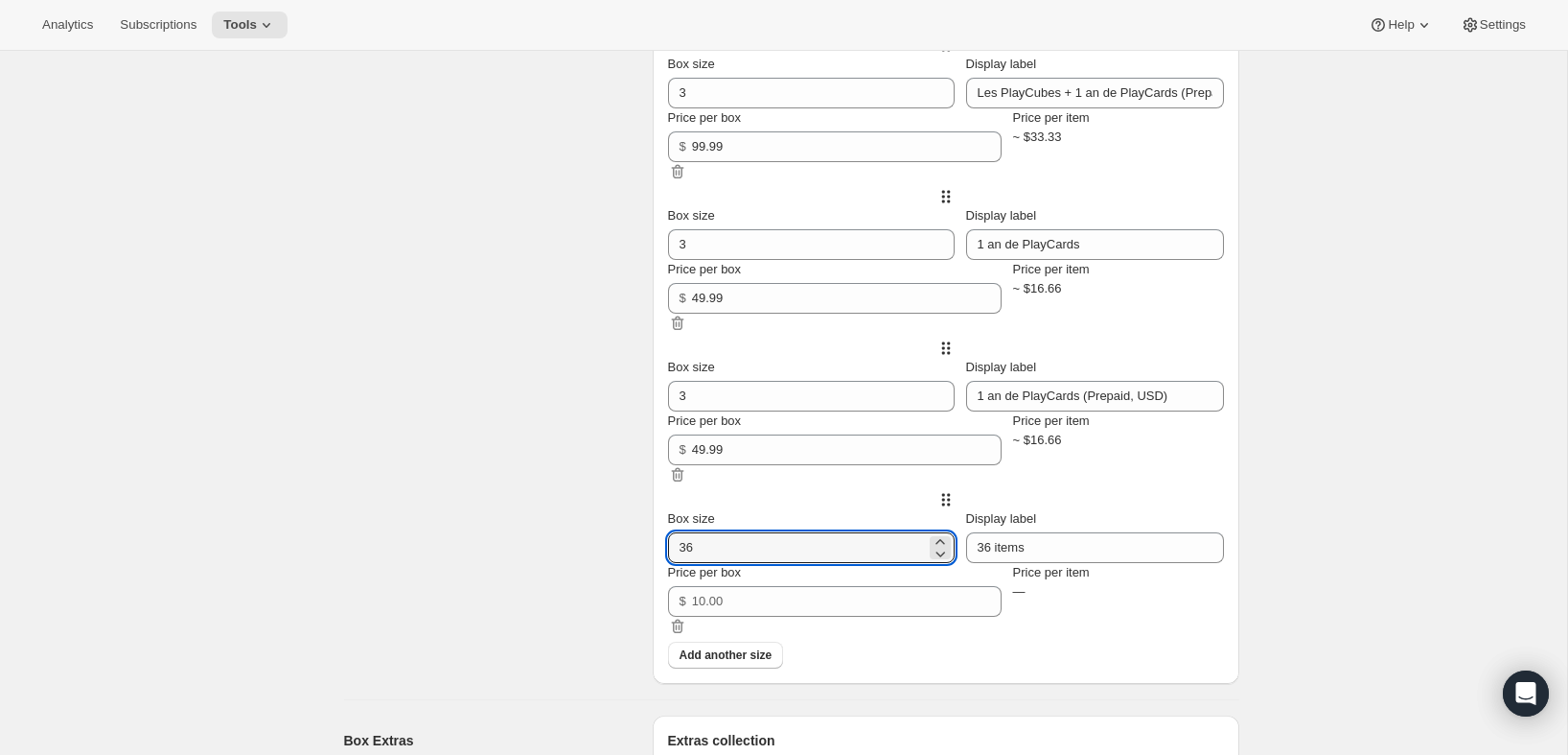
drag, startPoint x: 758, startPoint y: 554, endPoint x: 661, endPoint y: 546, distance: 97.3
click at [668, 546] on div "Box size 36 Display label 36 items Price per box $ Price per item —" at bounding box center [946, 565] width 556 height 152
paste input "number"
type input "3"
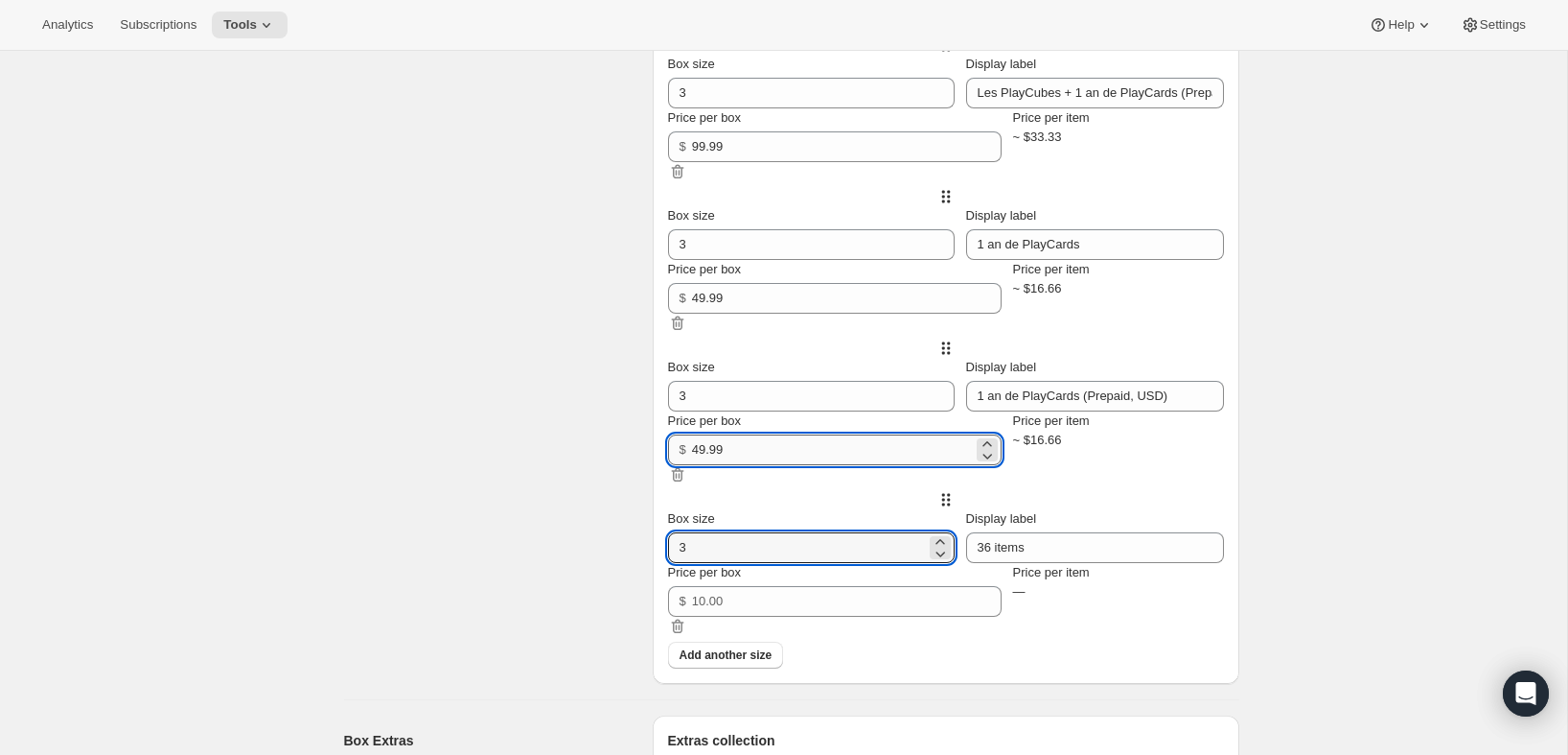
click at [776, 465] on input "49.99" at bounding box center [832, 449] width 281 height 31
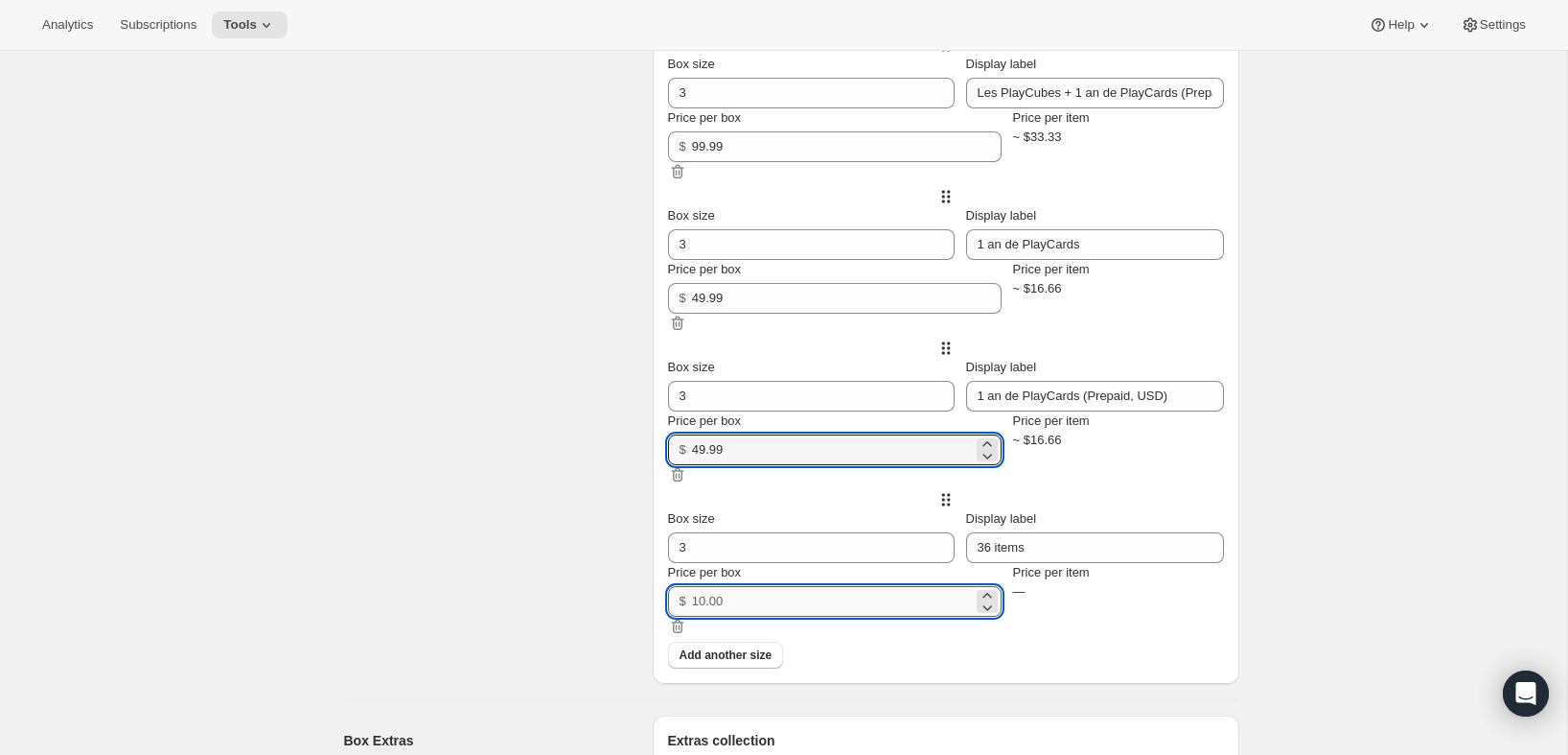
click at [774, 617] on input "Price per box" at bounding box center [832, 601] width 281 height 31
paste input "49.99"
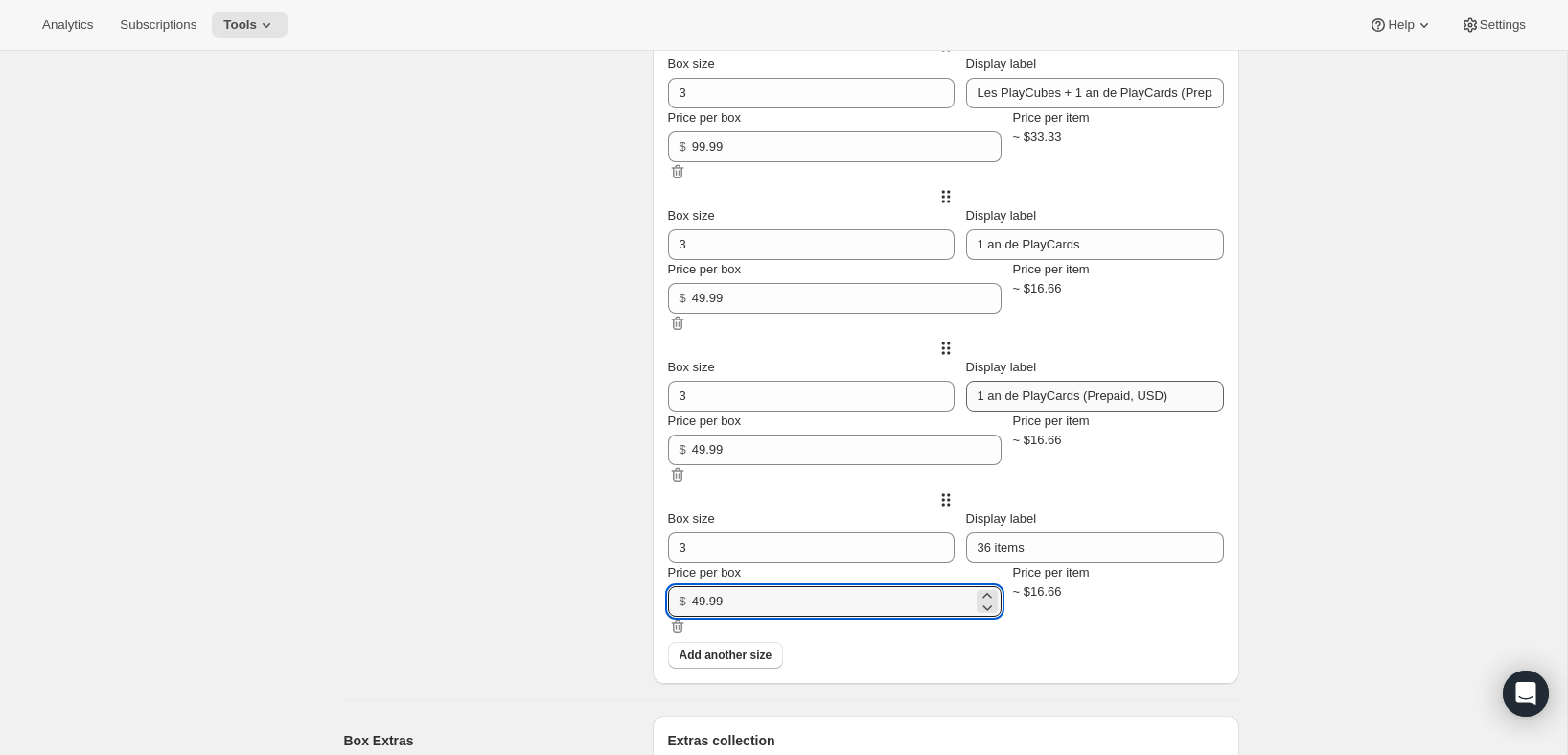
type input "49.99"
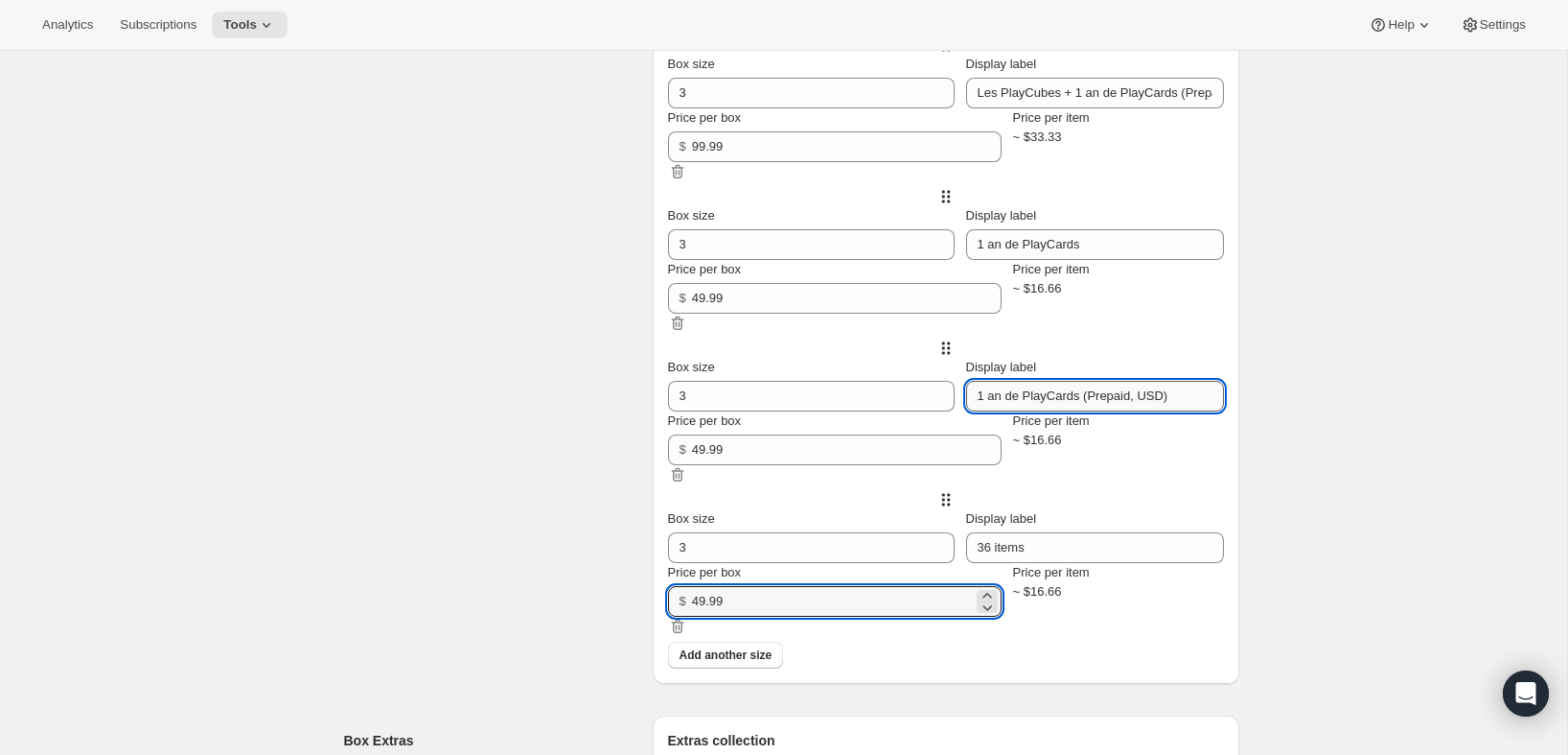
click at [1075, 411] on input "1 an de PlayCards (Prepaid, USD)" at bounding box center [1095, 395] width 258 height 31
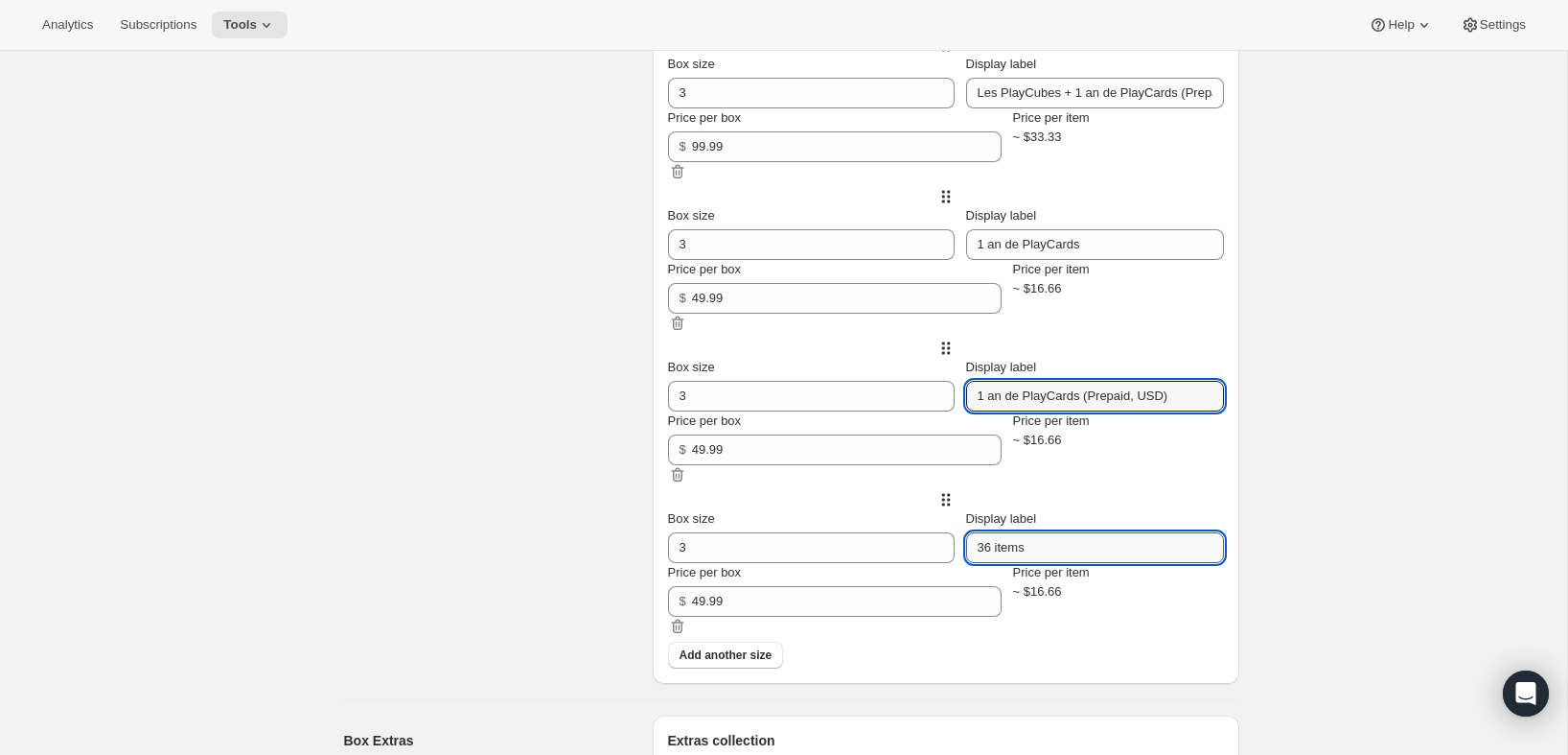
click at [1056, 549] on input "36 items" at bounding box center [1095, 547] width 258 height 31
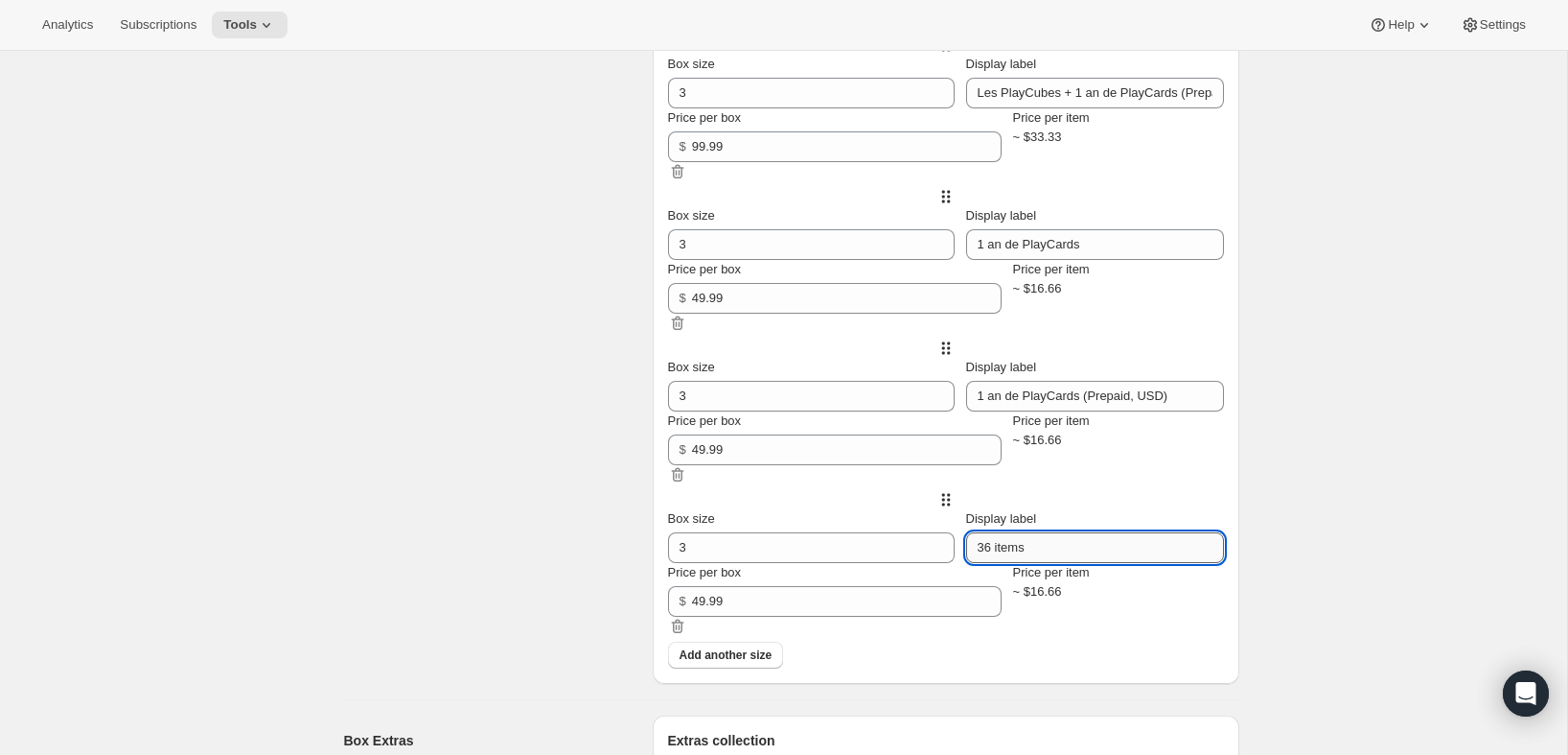
paste input "1 an de PlayCards (Prepaid, USD)"
paste input "text"
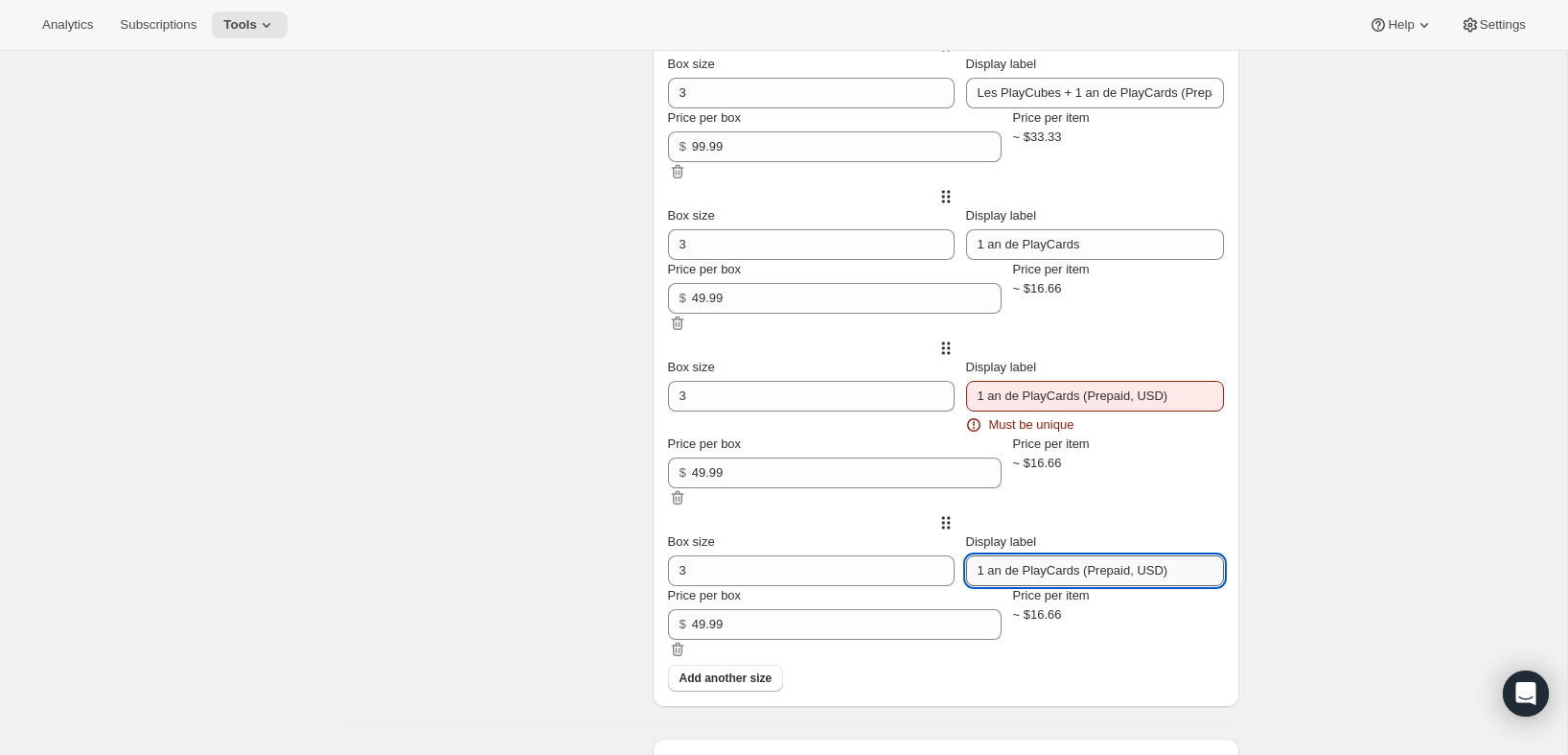
click at [1133, 584] on input "1 an de PlayCards (Prepaid, USD)" at bounding box center [1095, 570] width 258 height 31
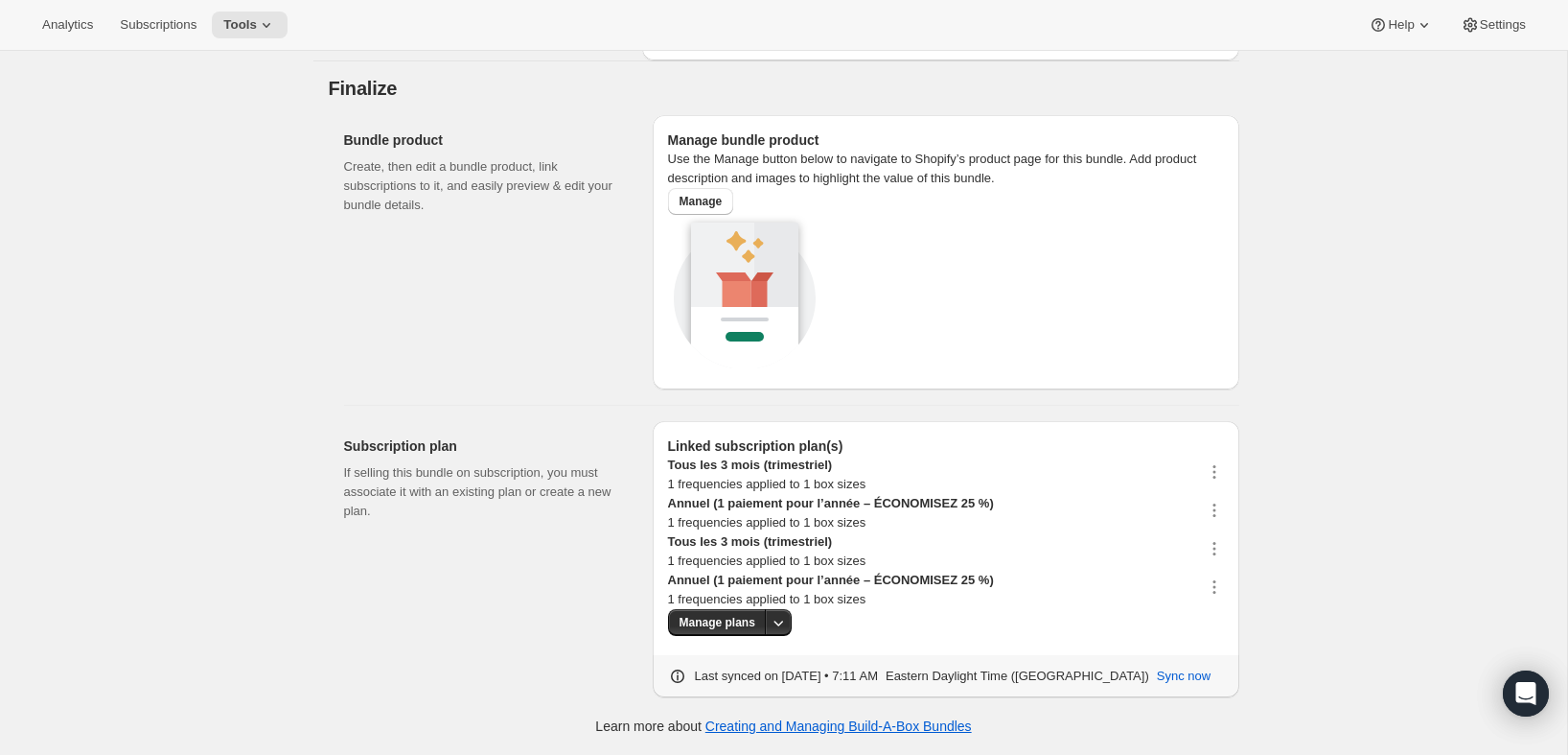
scroll to position [3005, 0]
type input "1 an de PlayCards (Prepaid, CAD)"
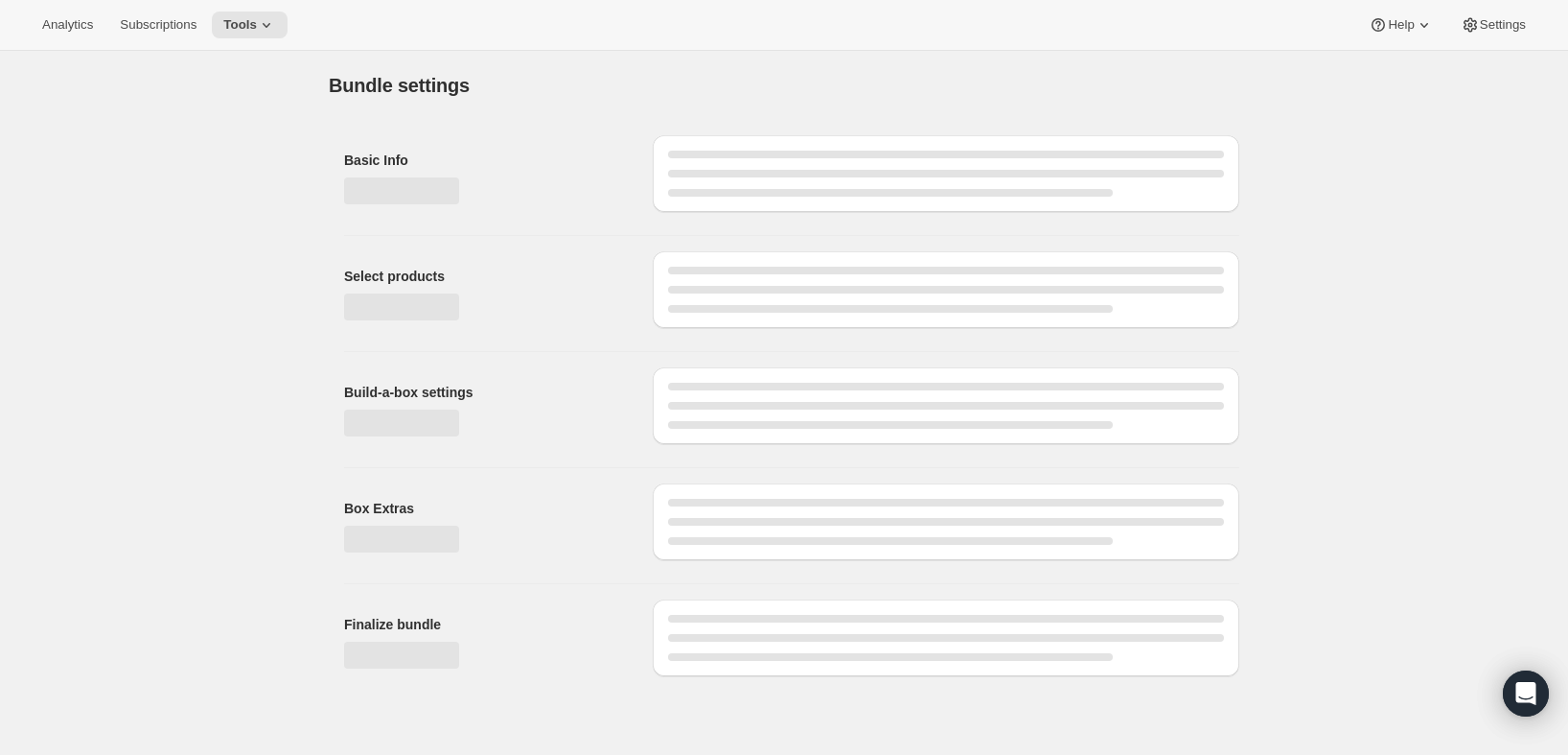
scroll to position [0, 0]
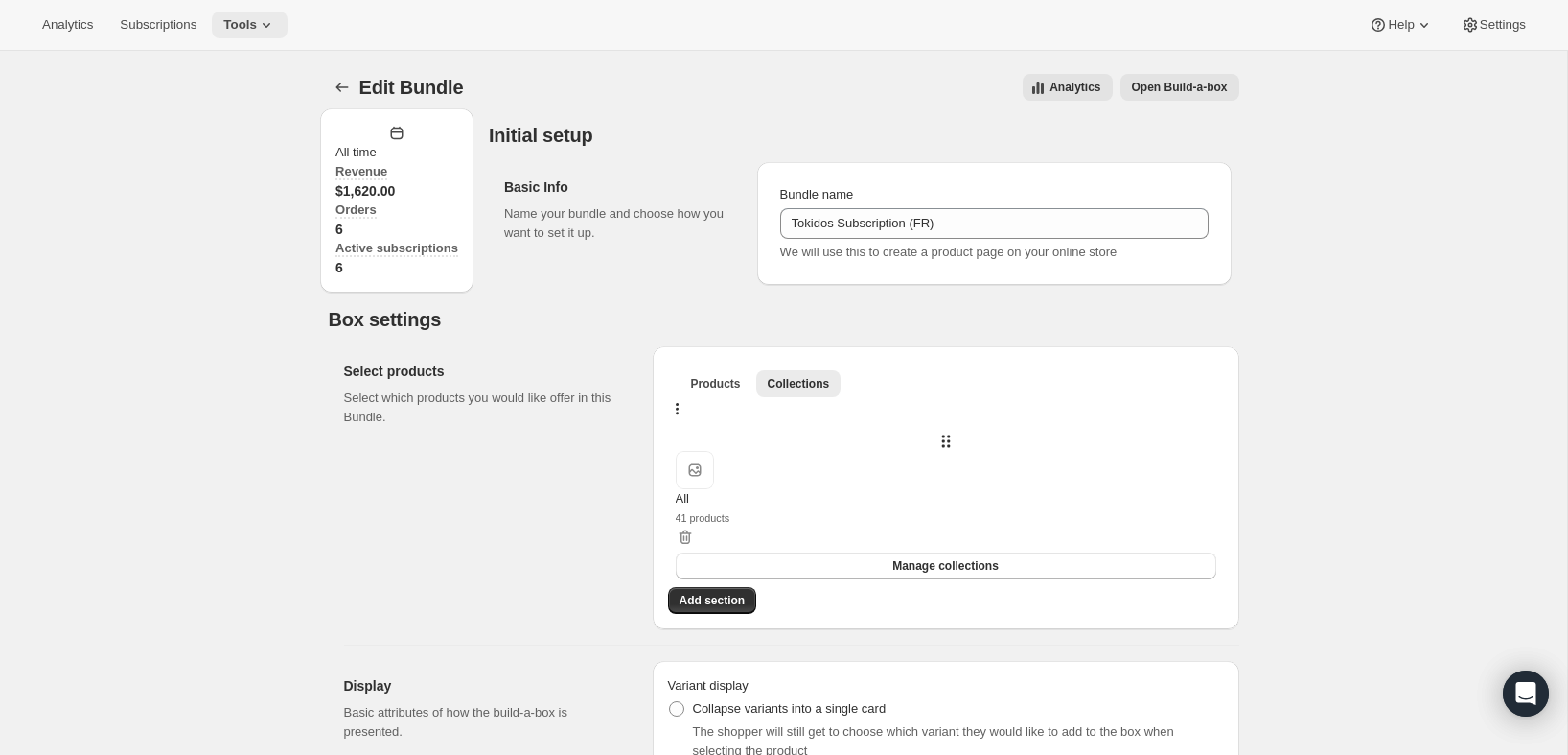
click at [275, 24] on icon at bounding box center [266, 24] width 19 height 19
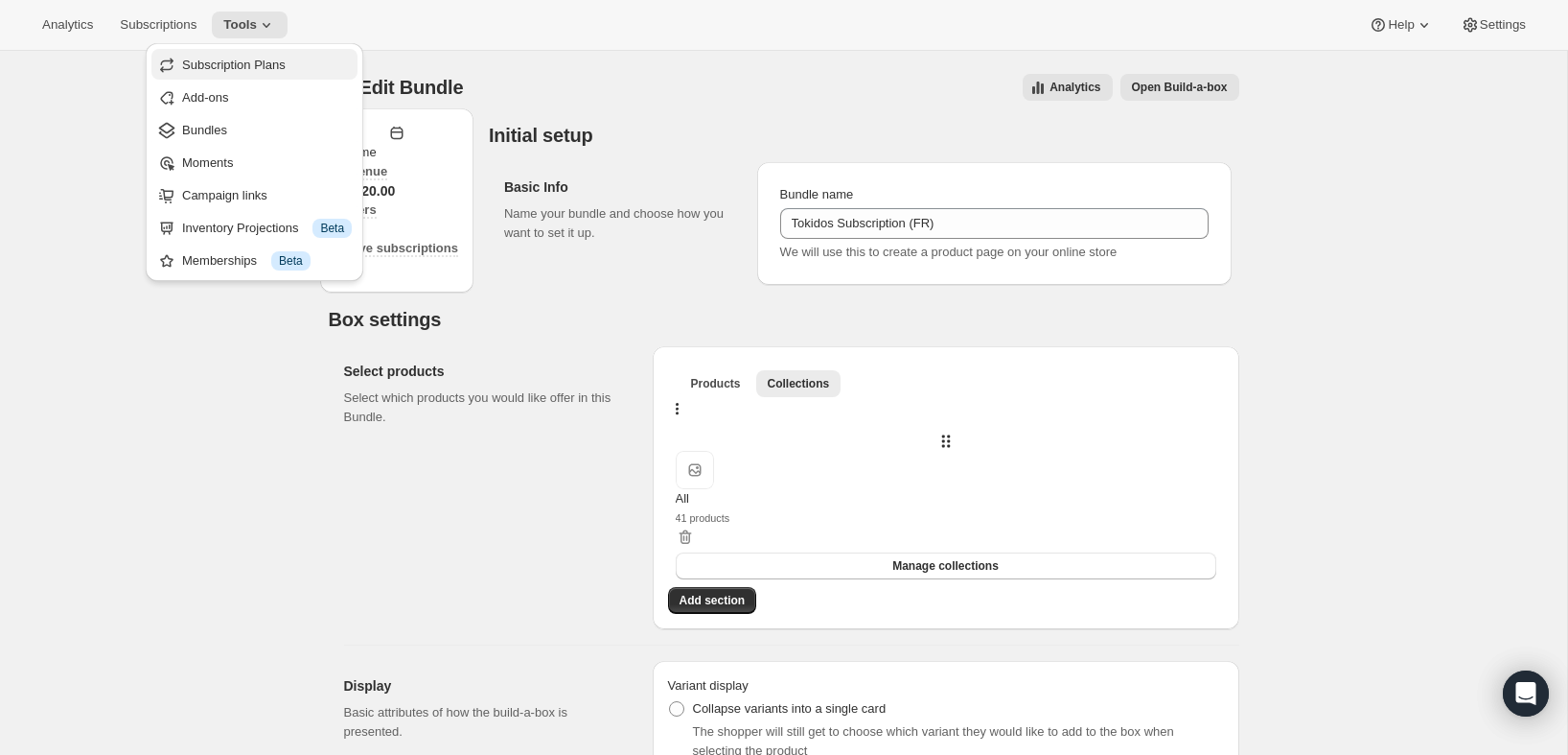
click at [257, 58] on span "Subscription Plans" at bounding box center [233, 65] width 103 height 14
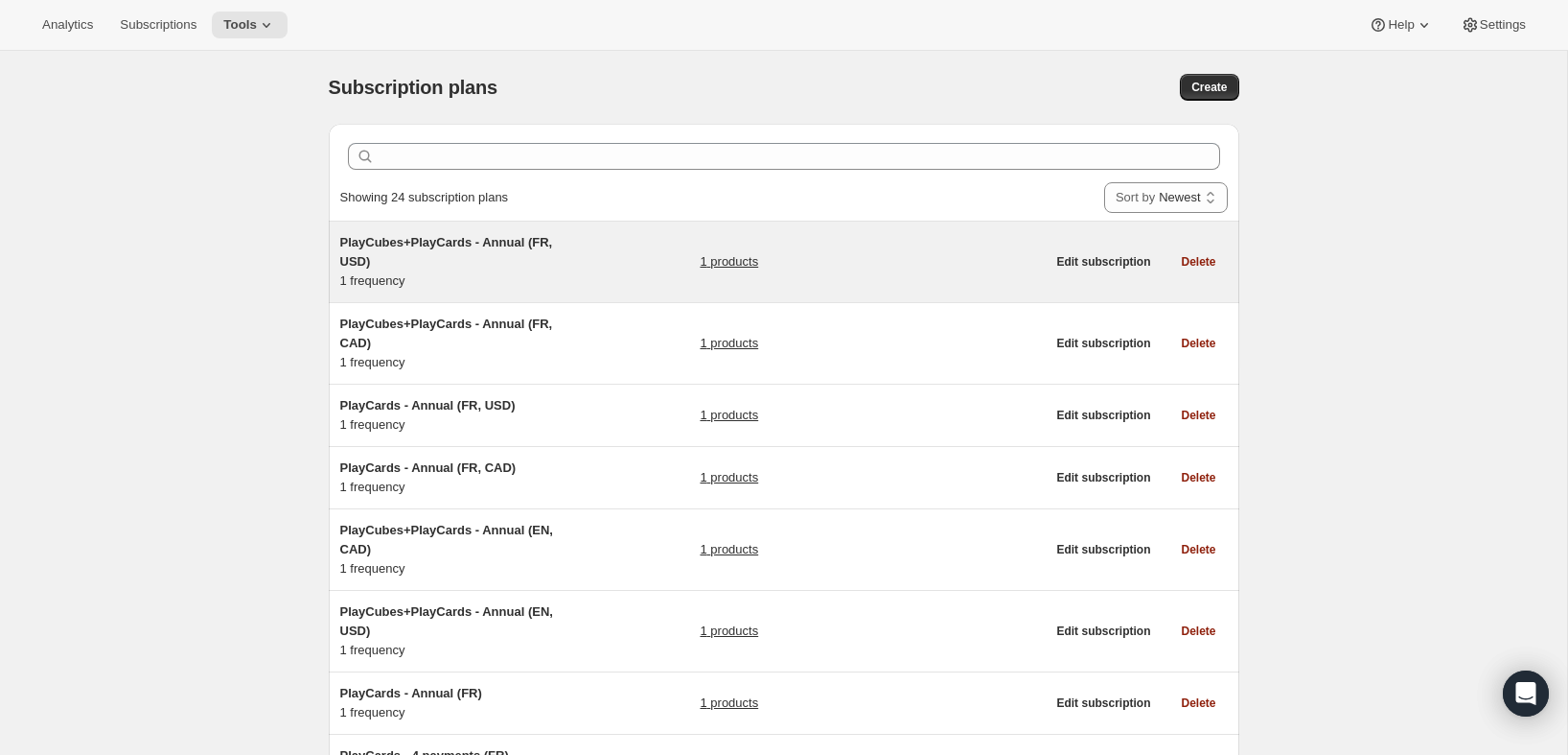
click at [467, 249] on span "PlayCubes+PlayCards - Annual (FR, USD)" at bounding box center [447, 251] width 213 height 34
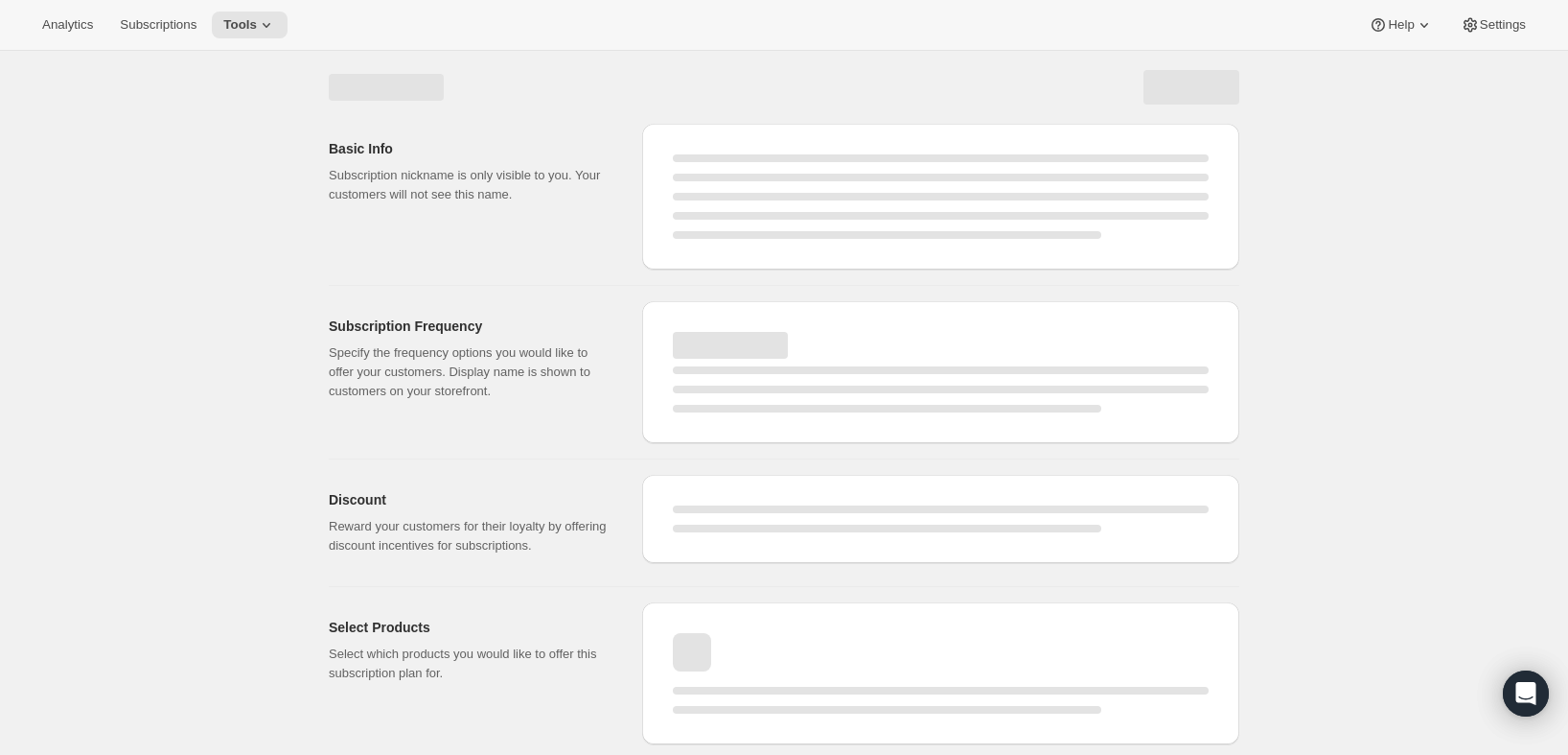
select select "WEEK"
select select "MONTH"
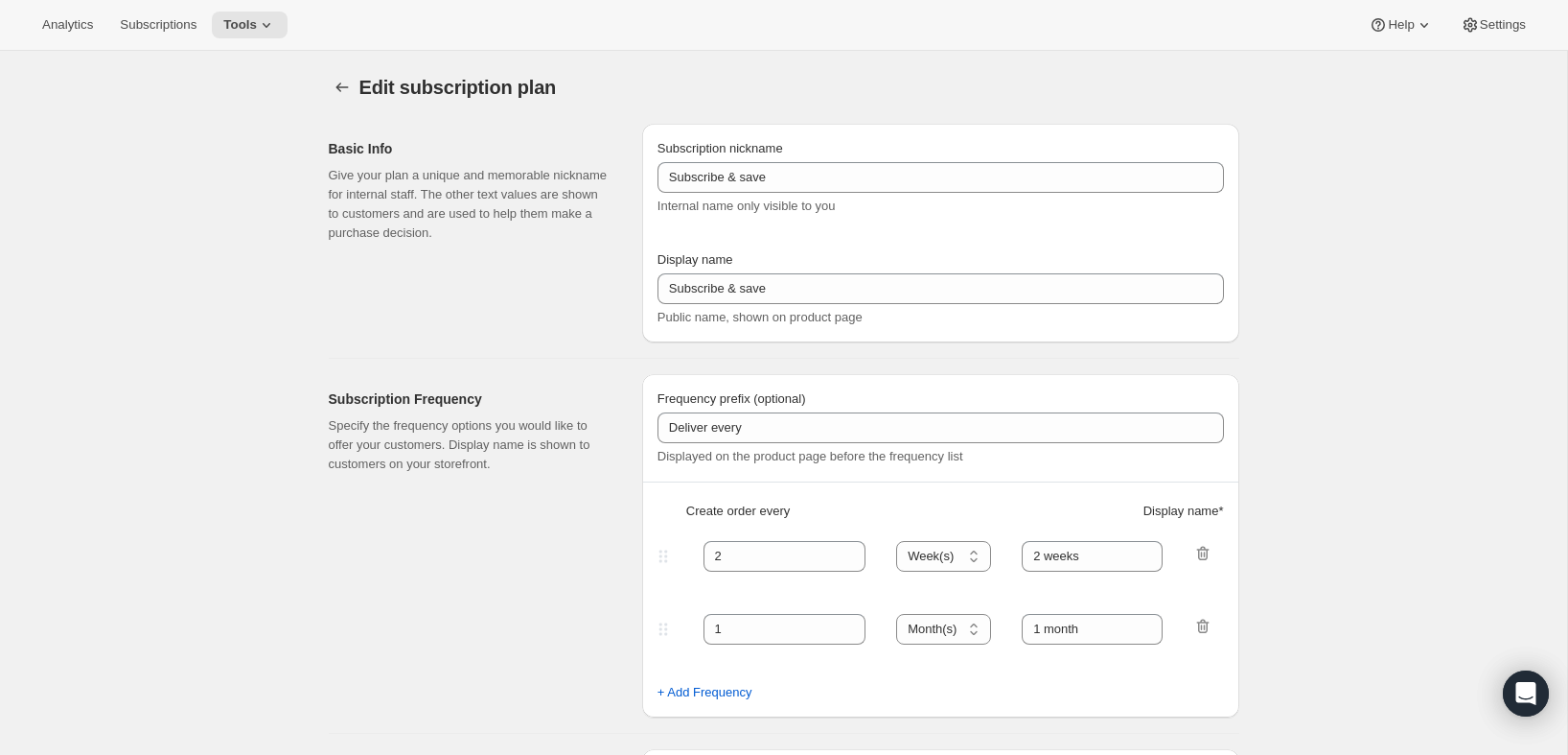
type input "PlayCubes+PlayCards - Annual (FR, USD)"
type input "Annuel (1 paiement USD pour l’année – ÉCONOMISEZ 25 %)"
select select "ENABLED"
select select "MONTH"
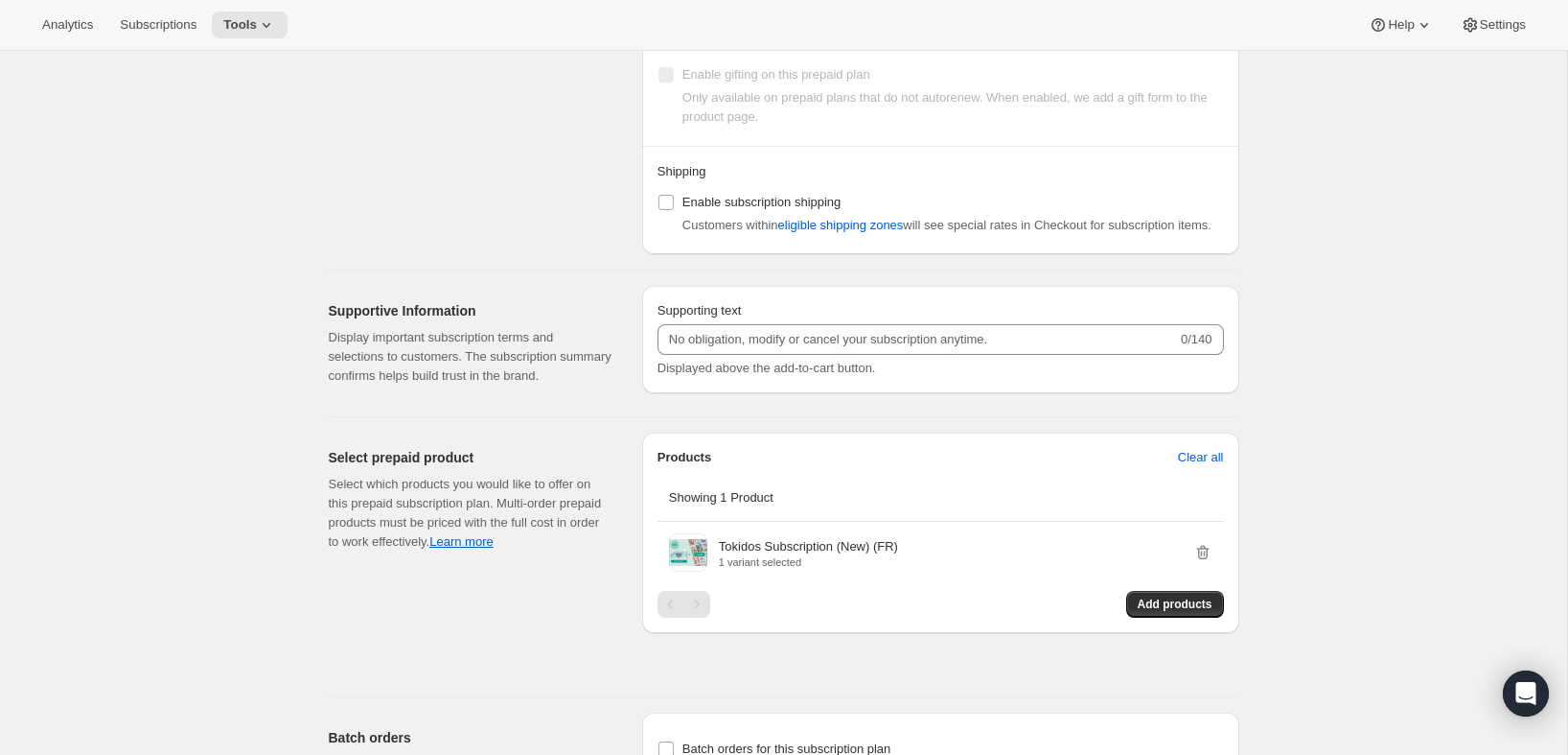
scroll to position [1567, 0]
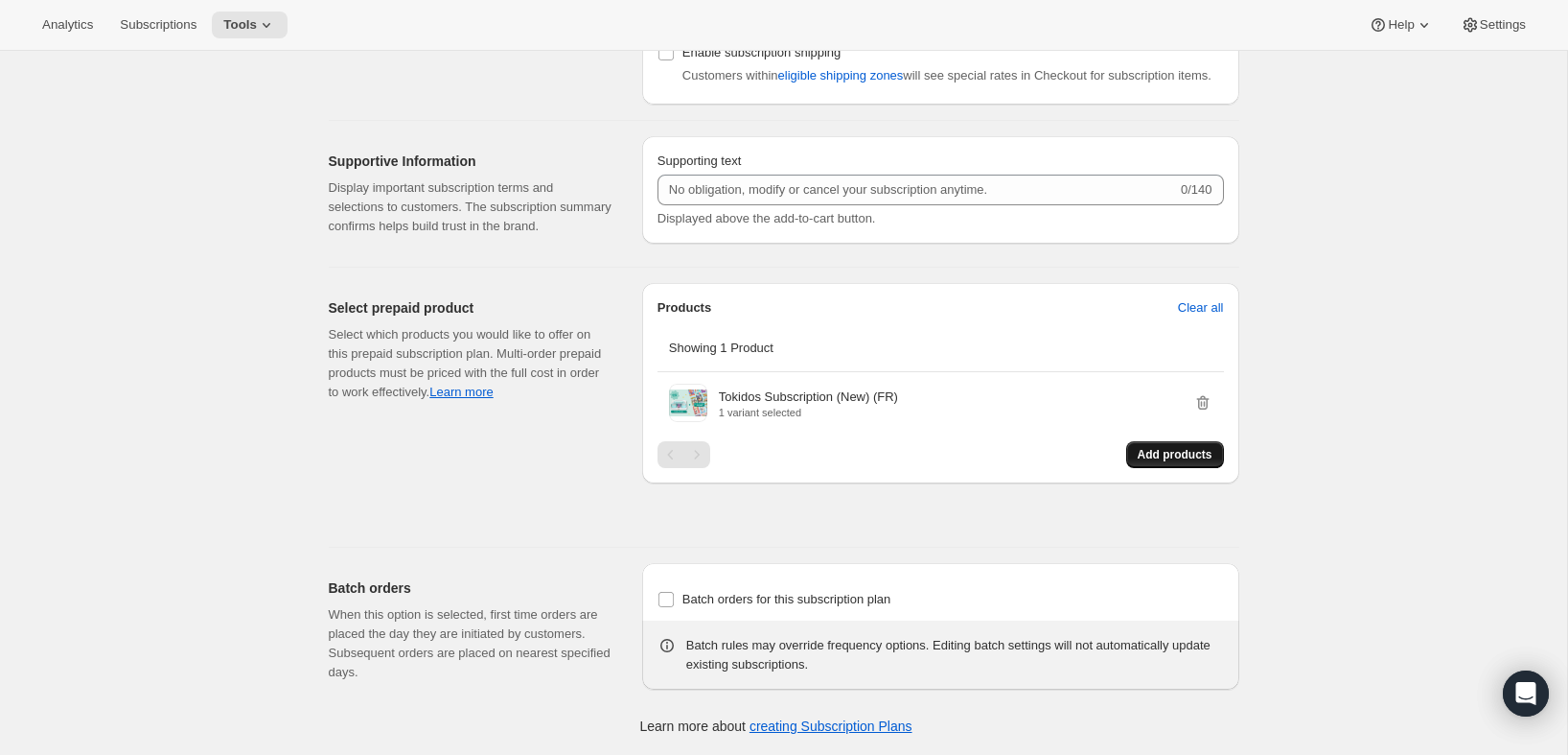
click at [1167, 454] on span "Add products" at bounding box center [1175, 454] width 74 height 15
click at [1144, 462] on span "Add products" at bounding box center [1175, 454] width 74 height 15
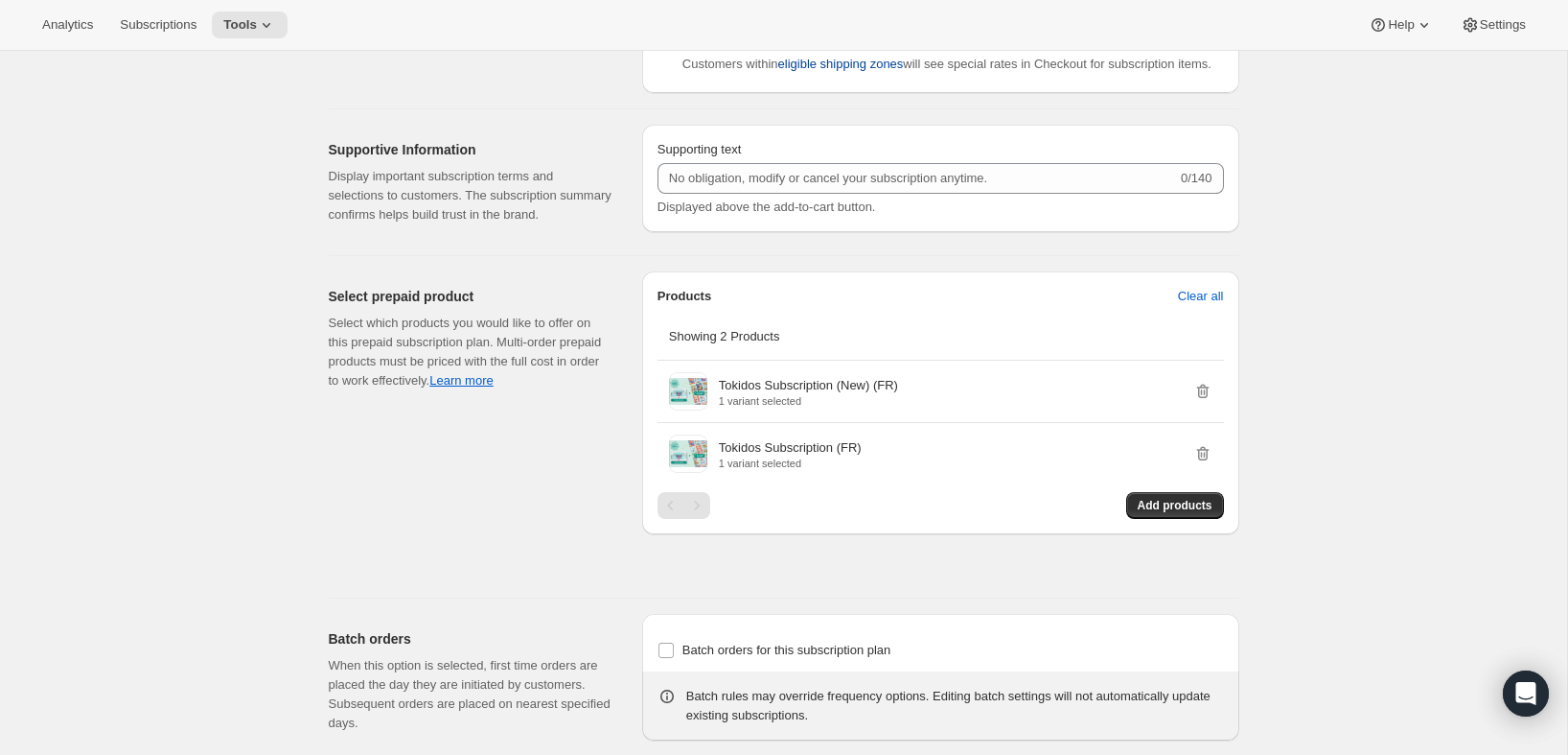
scroll to position [0, 0]
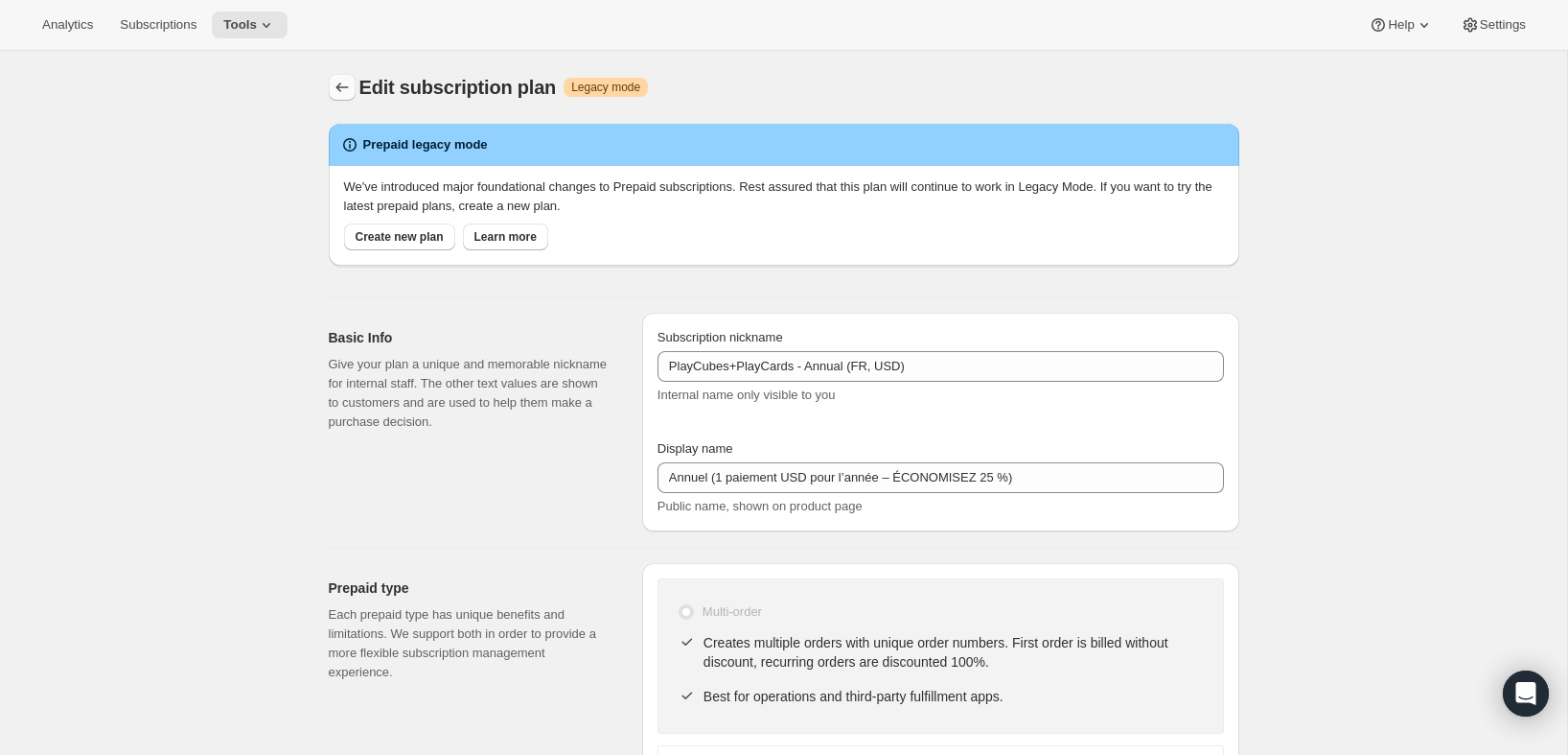
click at [336, 83] on icon "Subscription plans" at bounding box center [342, 86] width 19 height 19
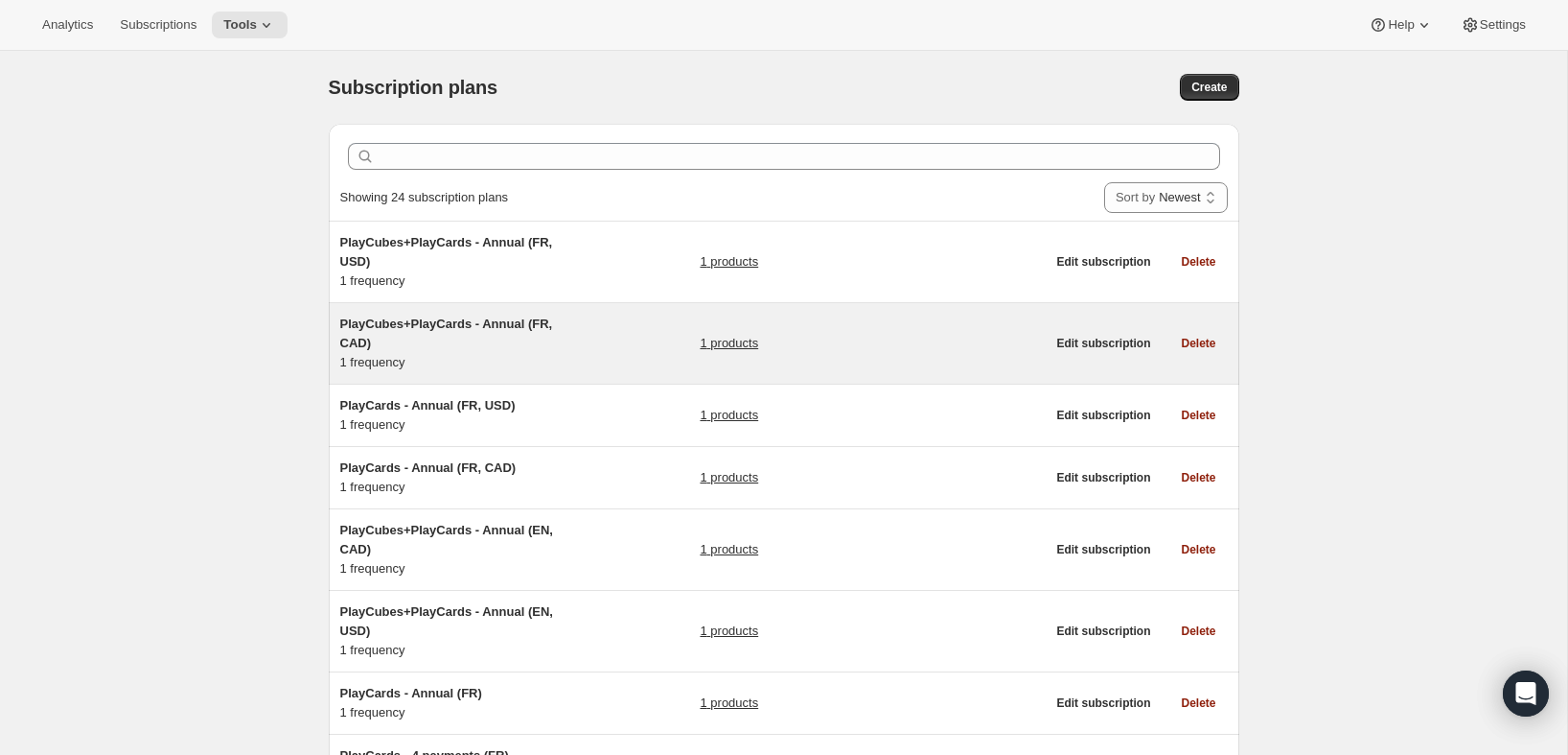
click at [736, 342] on link "1 products" at bounding box center [729, 343] width 59 height 19
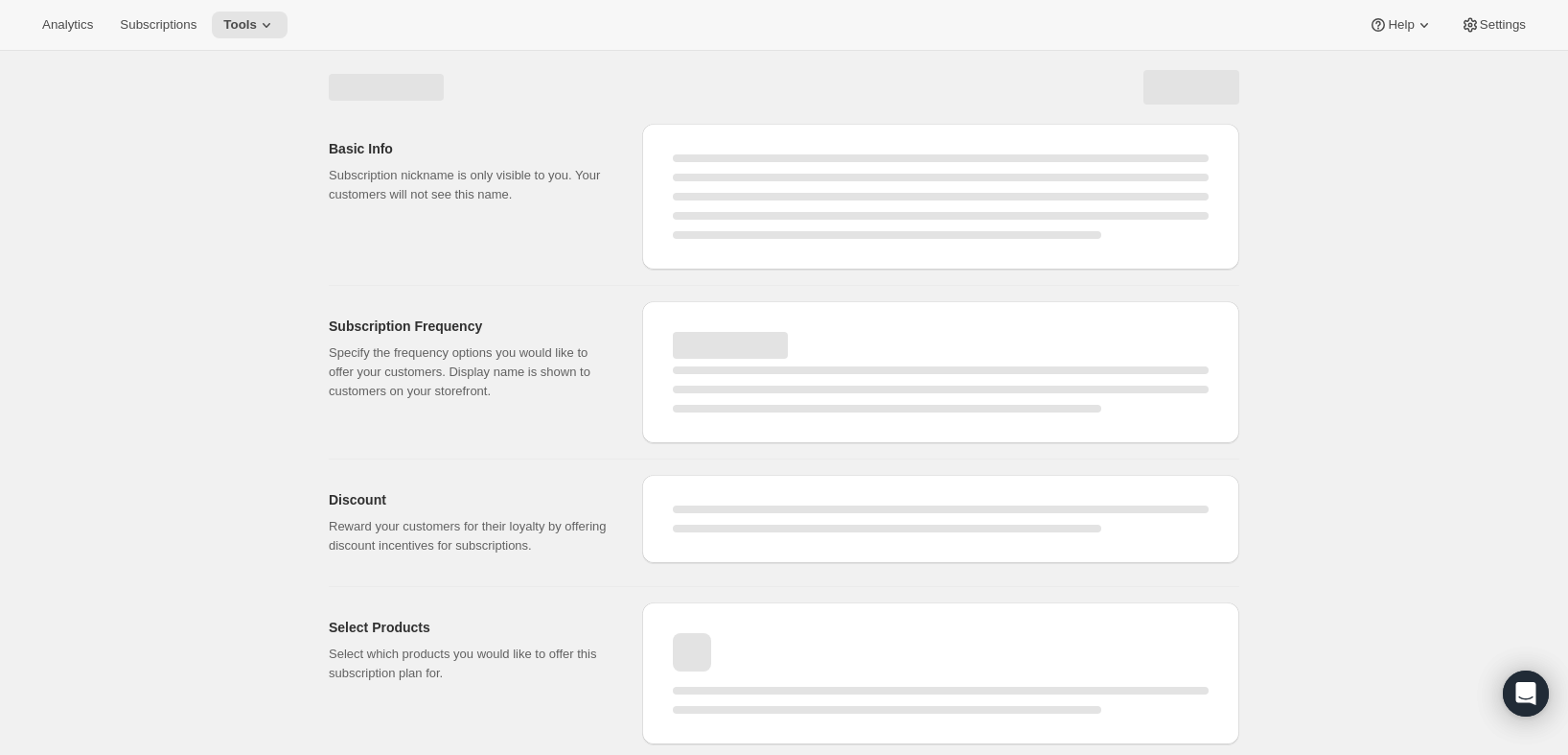
select select "WEEK"
select select "MONTH"
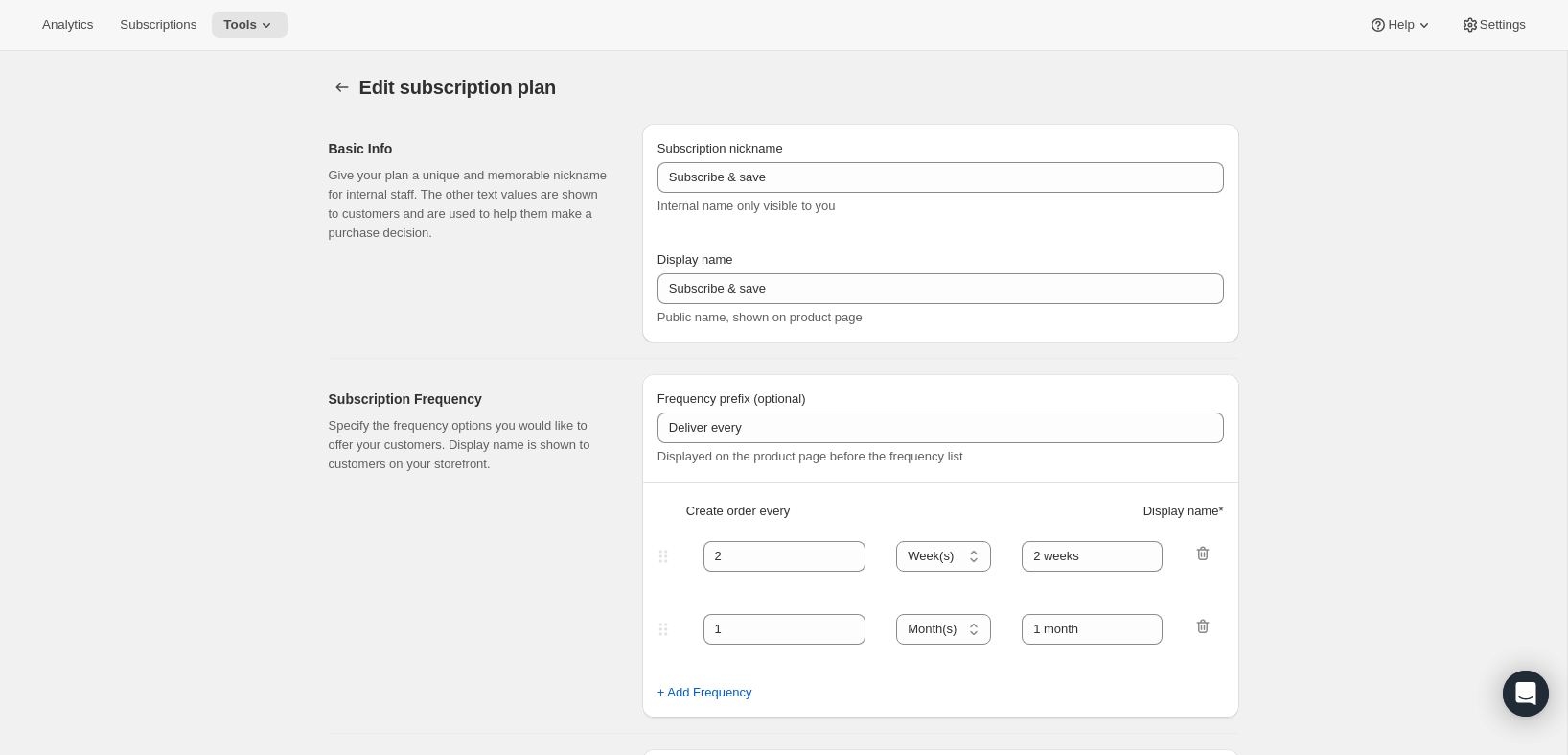
type input "PlayCubes+PlayCards - Annual (FR, CAD)"
type input "Annuel (1 paiement CAD pour l’année – ÉCONOMISEZ 25 %)"
select select "ENABLED"
select select "MONTH"
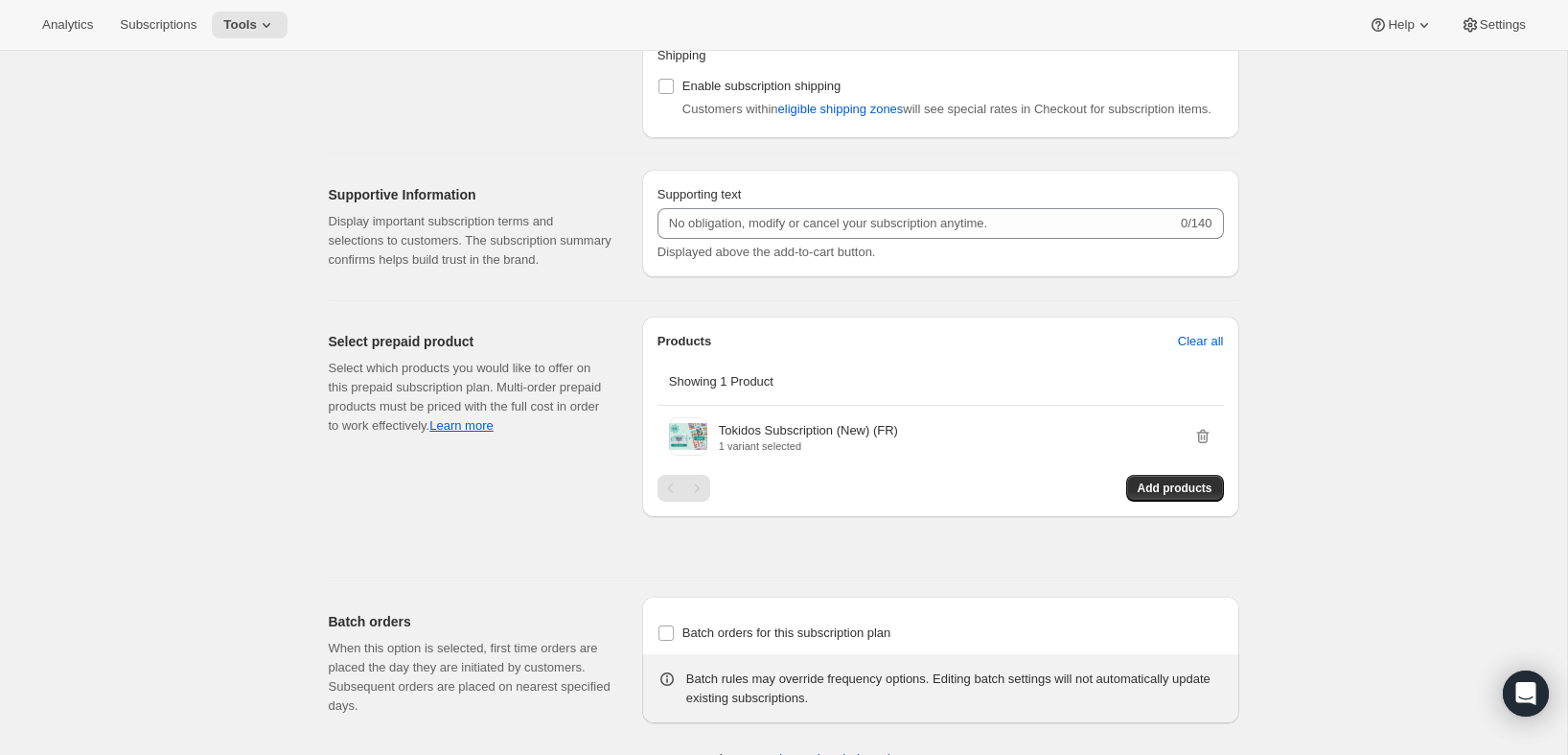
scroll to position [1567, 0]
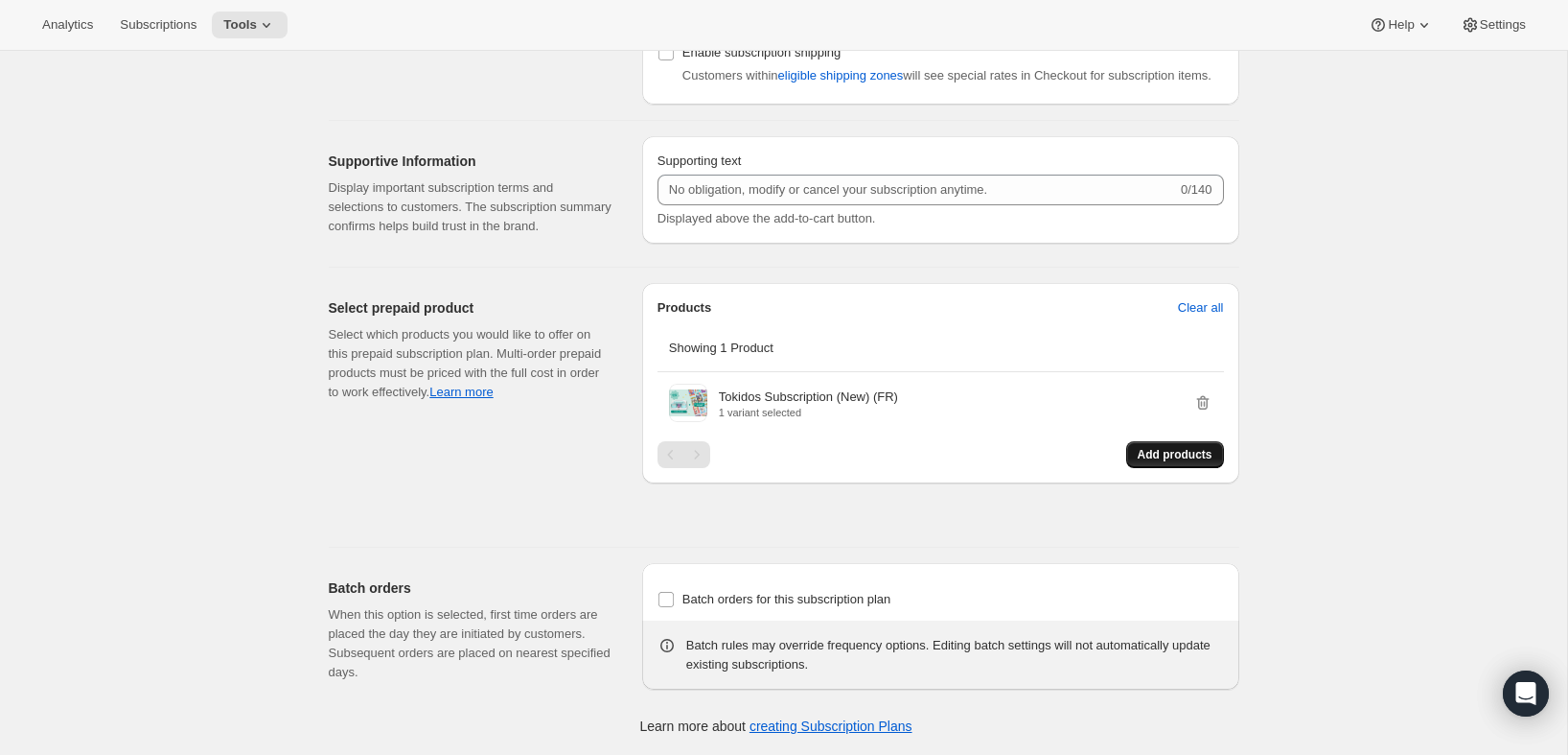
click at [1185, 453] on span "Add products" at bounding box center [1175, 454] width 74 height 15
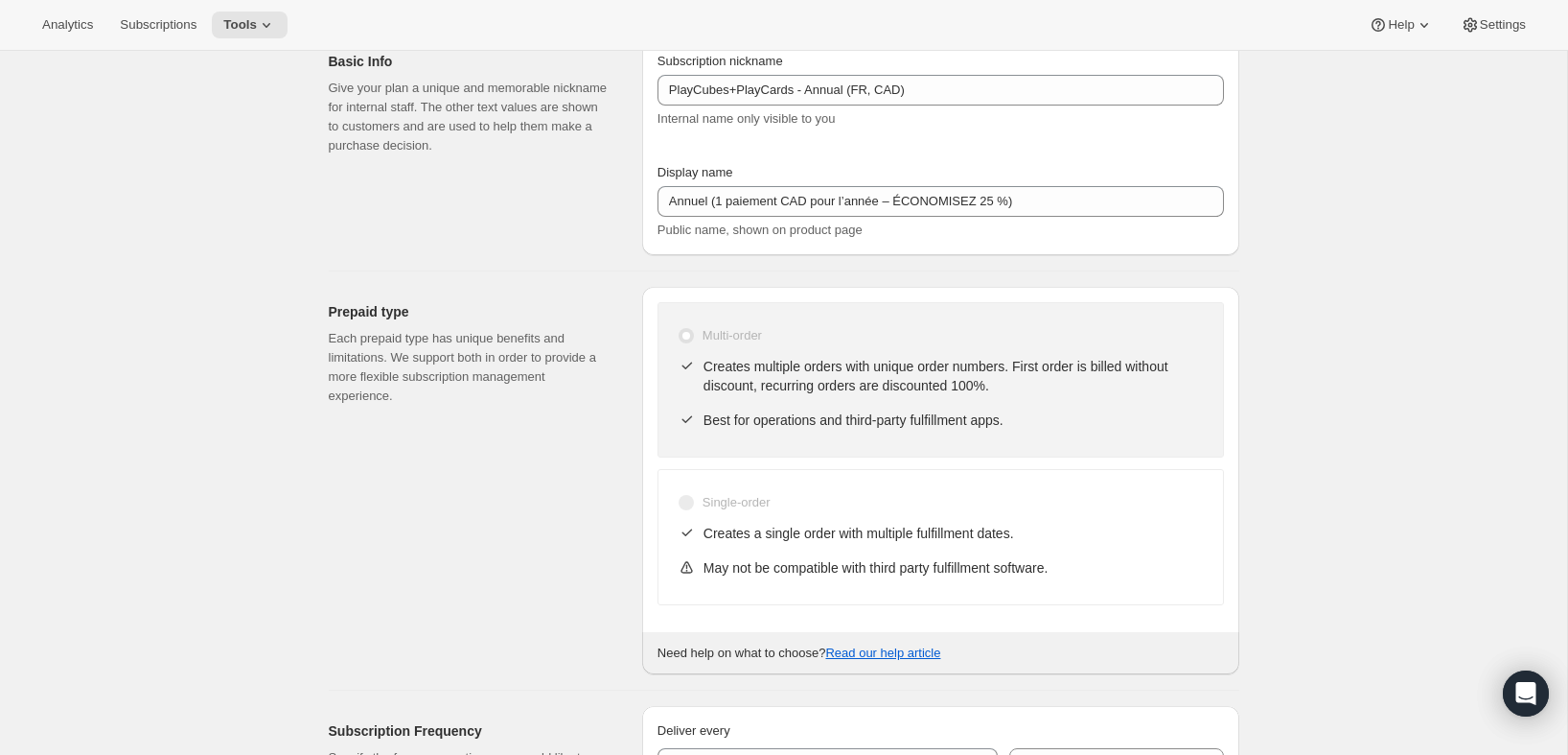
scroll to position [0, 0]
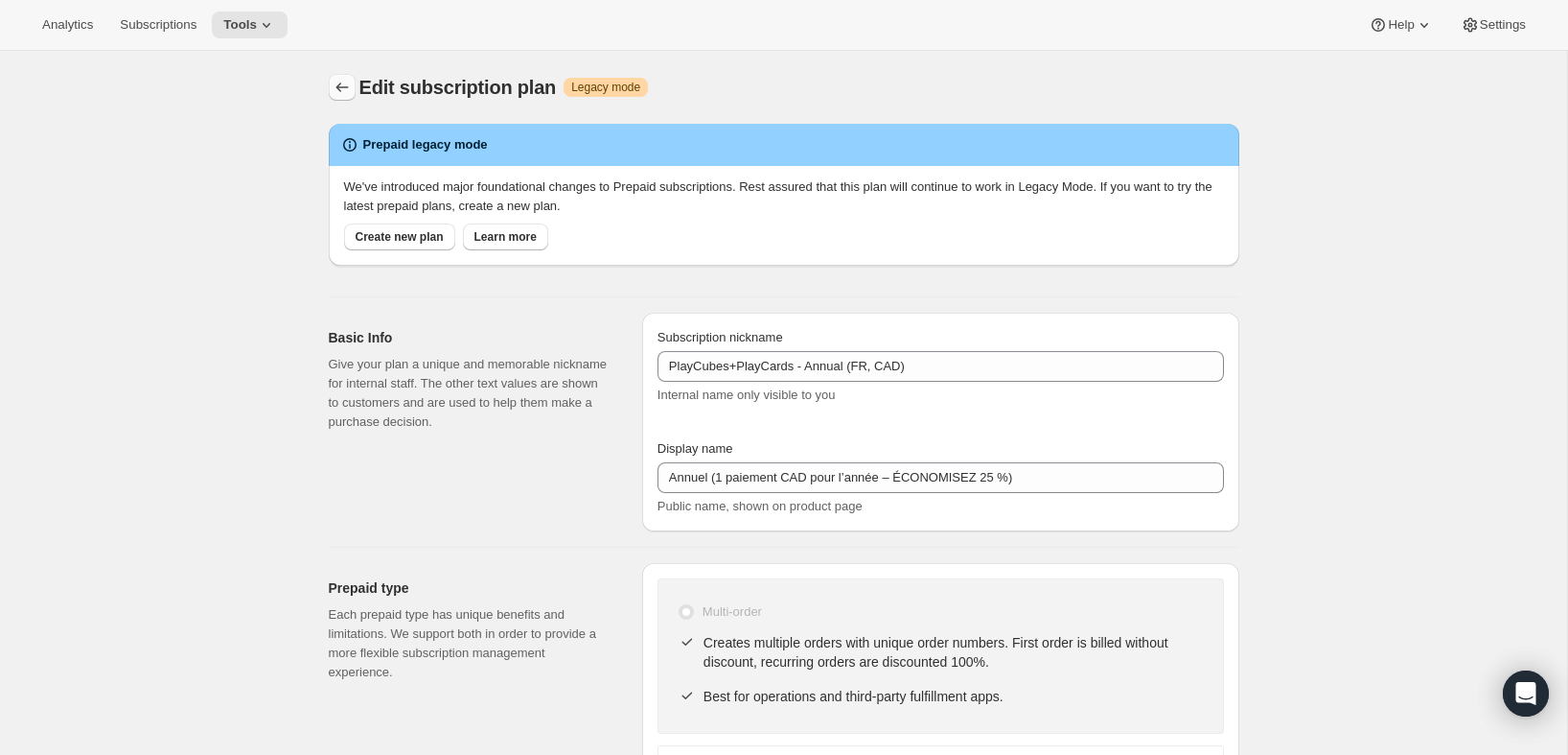
click at [340, 81] on icon "Subscription plans" at bounding box center [342, 86] width 19 height 19
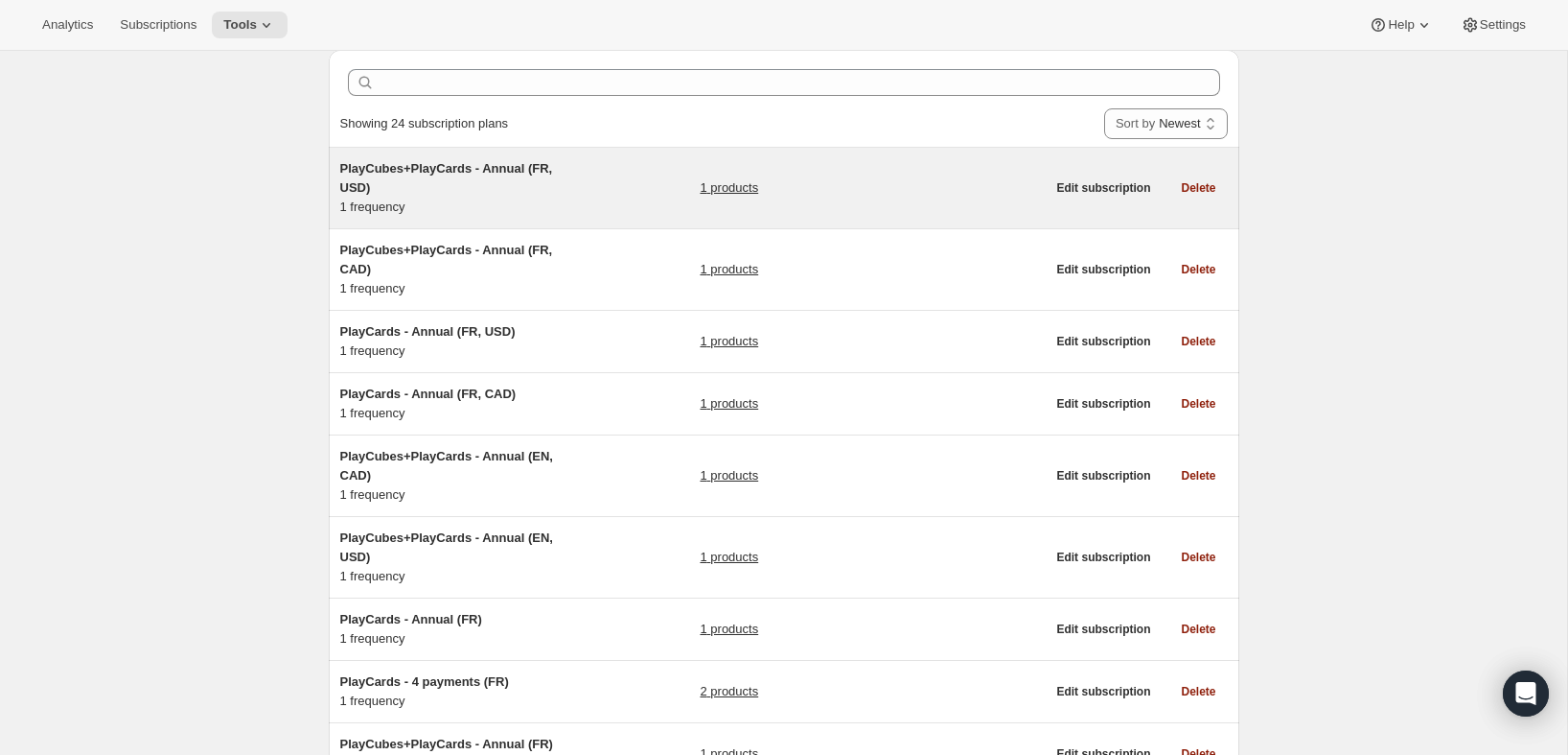
scroll to position [86, 0]
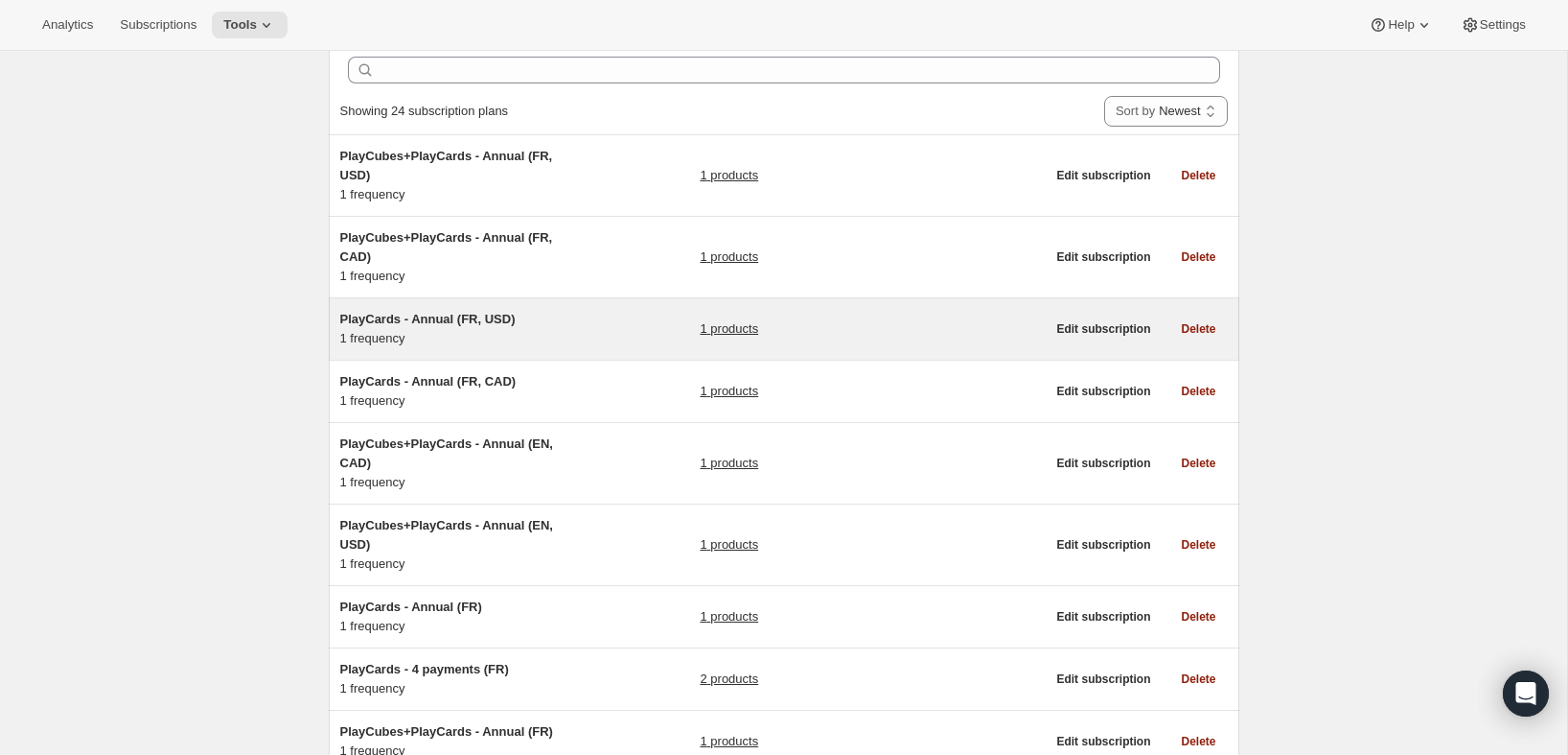
click at [744, 328] on link "1 products" at bounding box center [729, 328] width 59 height 19
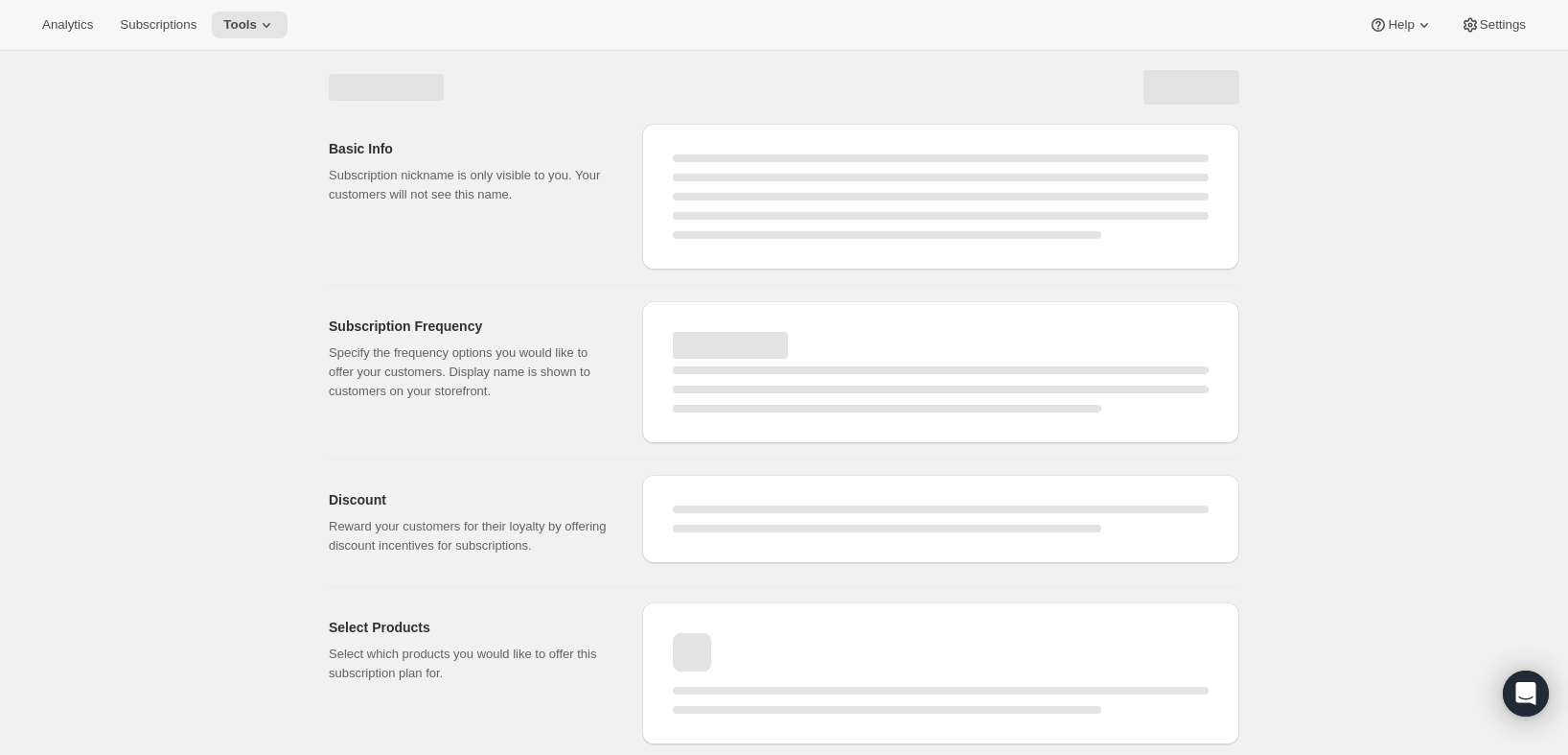
select select "WEEK"
select select "MONTH"
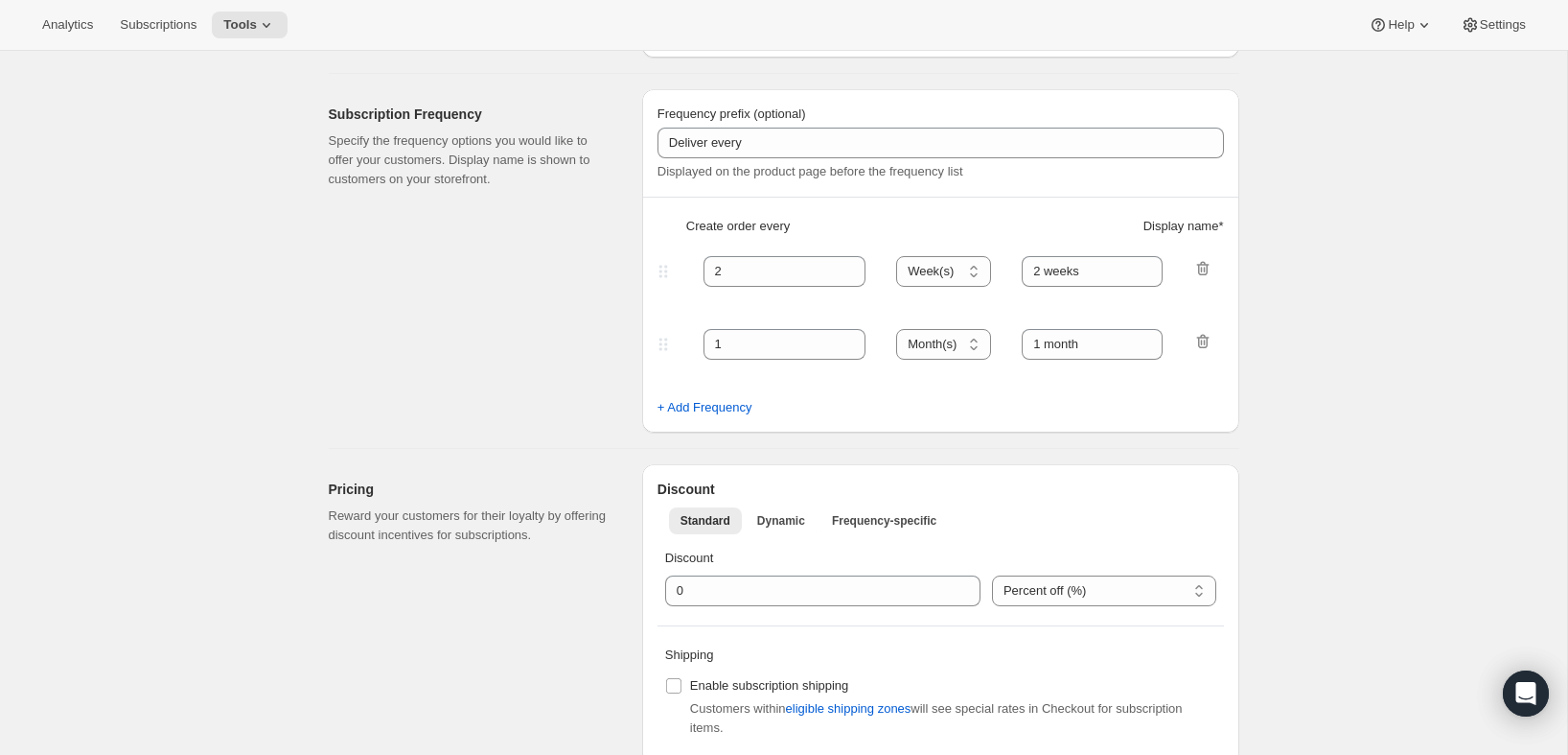
select select "ENABLED"
select select "MONTH"
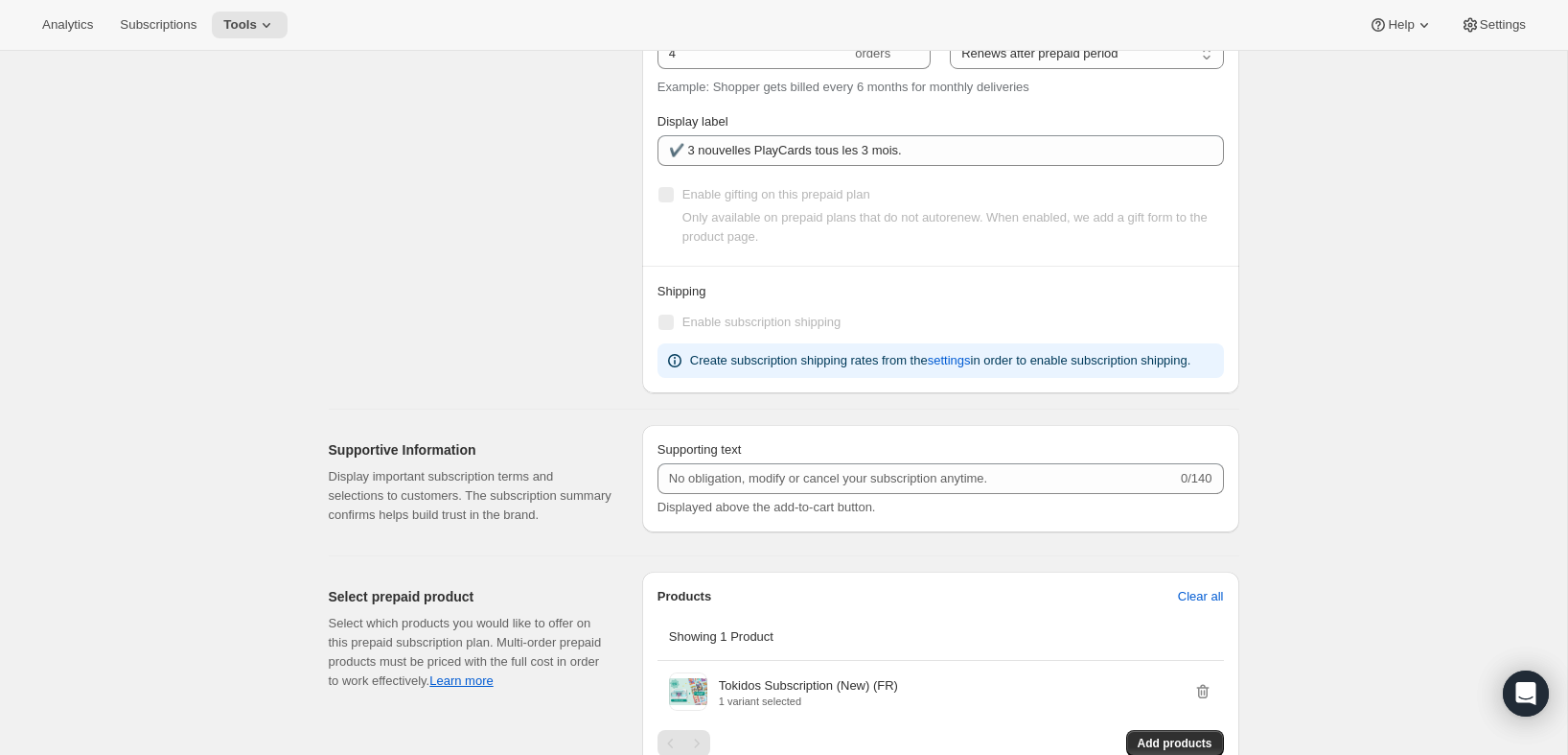
type input "PlayCards - Annual (FR, USD)"
type input "Annuel (1 paiement USD pour l’année – ÉCONOMISEZ 25 %)"
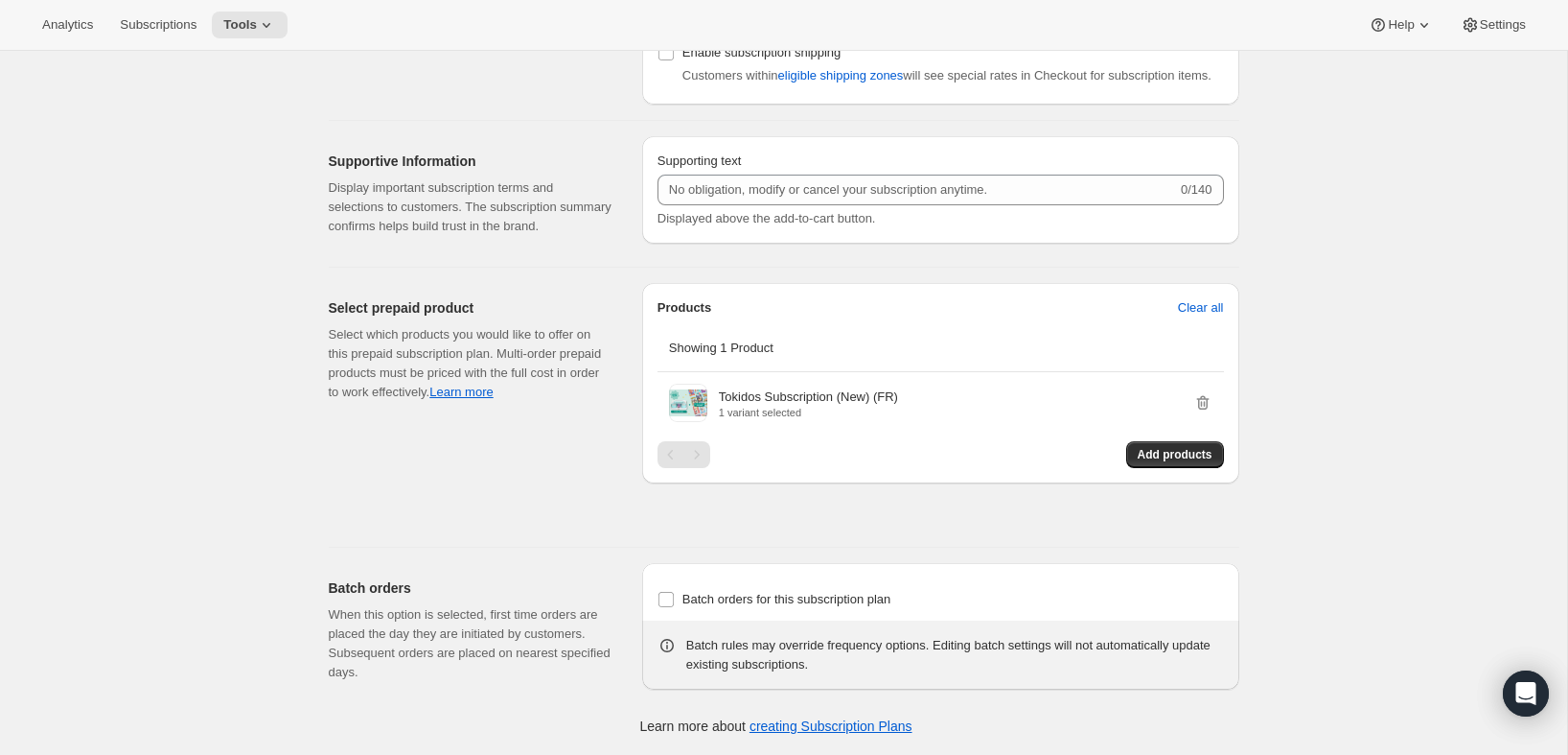
scroll to position [1567, 0]
click at [1193, 455] on span "Add products" at bounding box center [1175, 454] width 74 height 15
click at [1168, 465] on button "Add products" at bounding box center [1175, 454] width 97 height 27
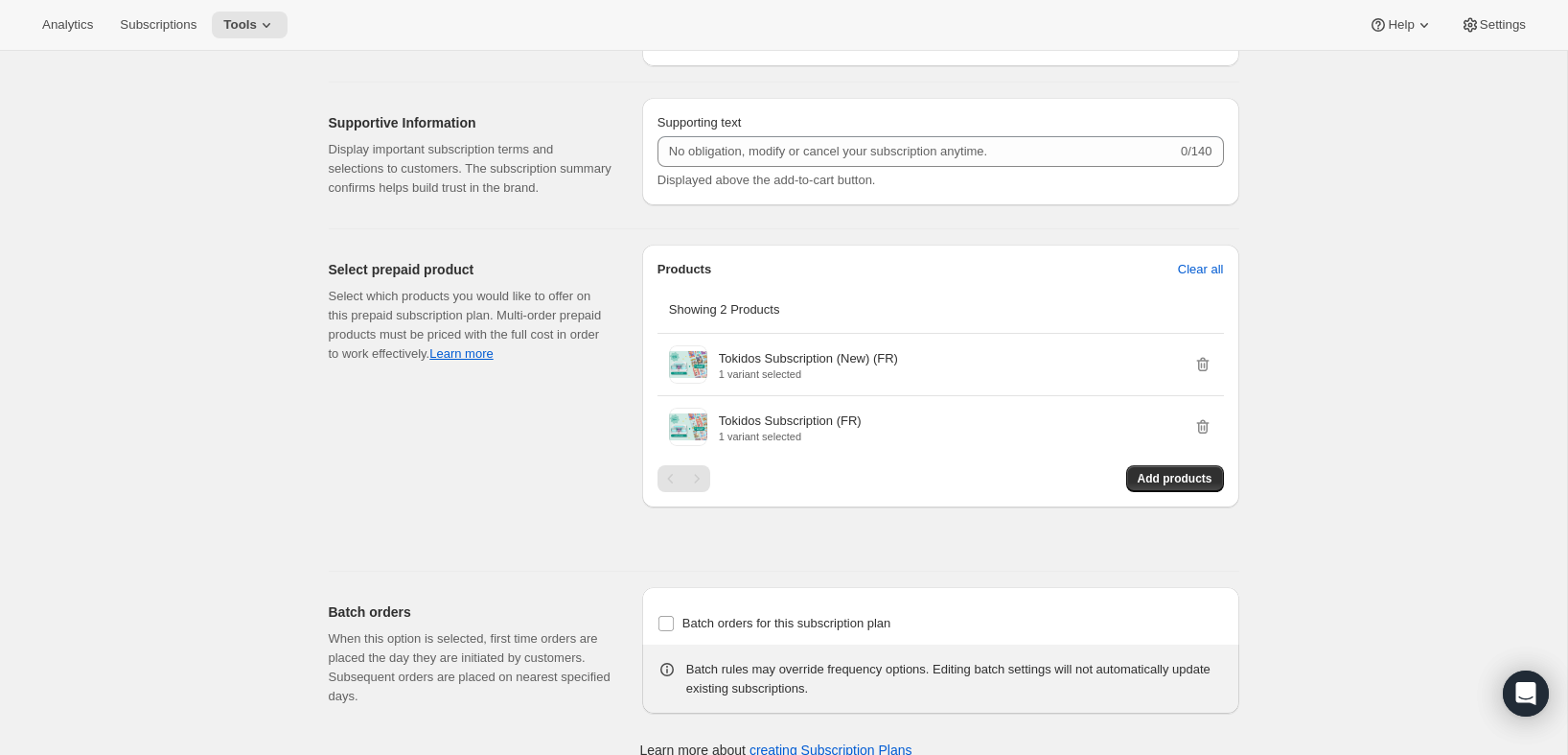
scroll to position [0, 0]
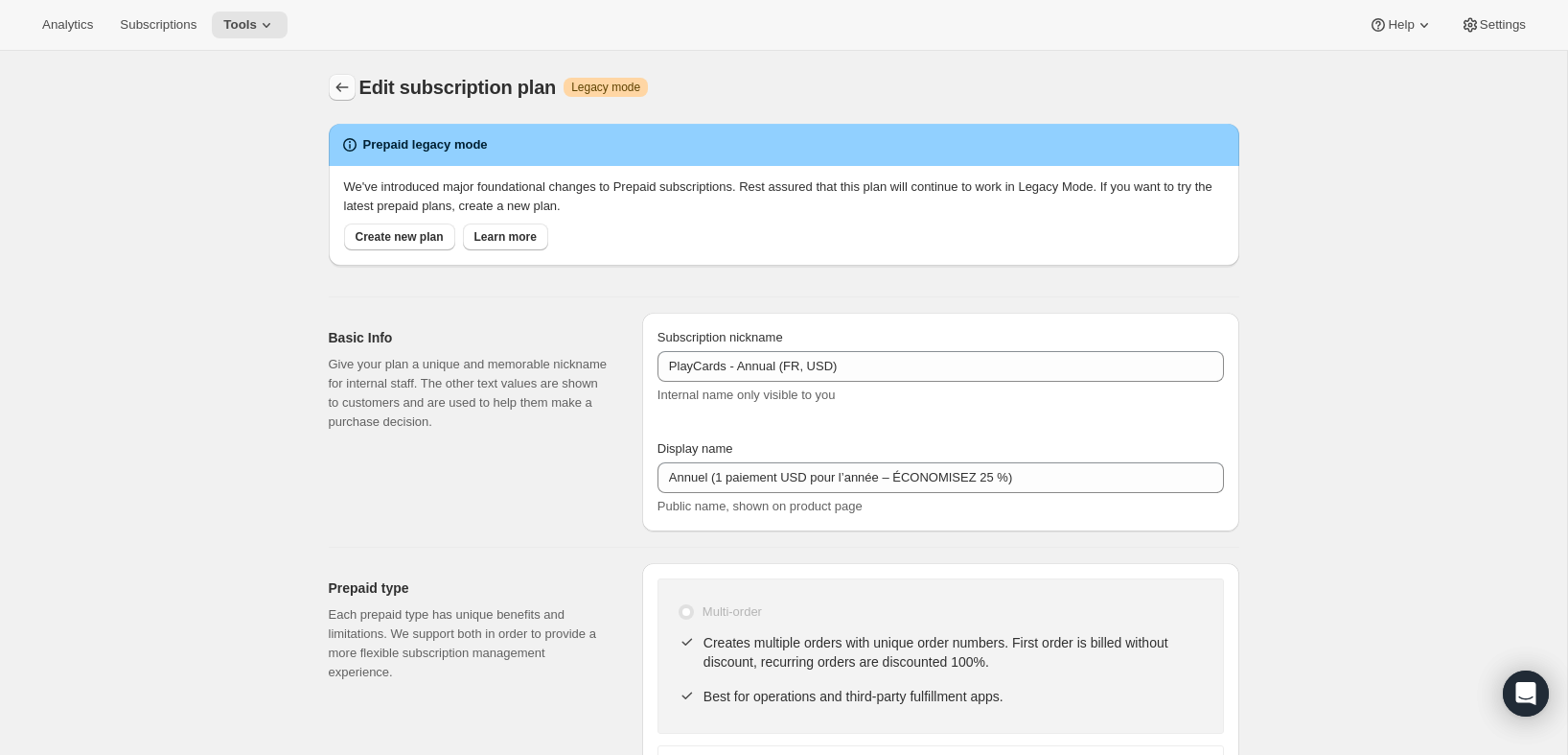
click at [349, 92] on icon "Subscription plans" at bounding box center [342, 86] width 19 height 19
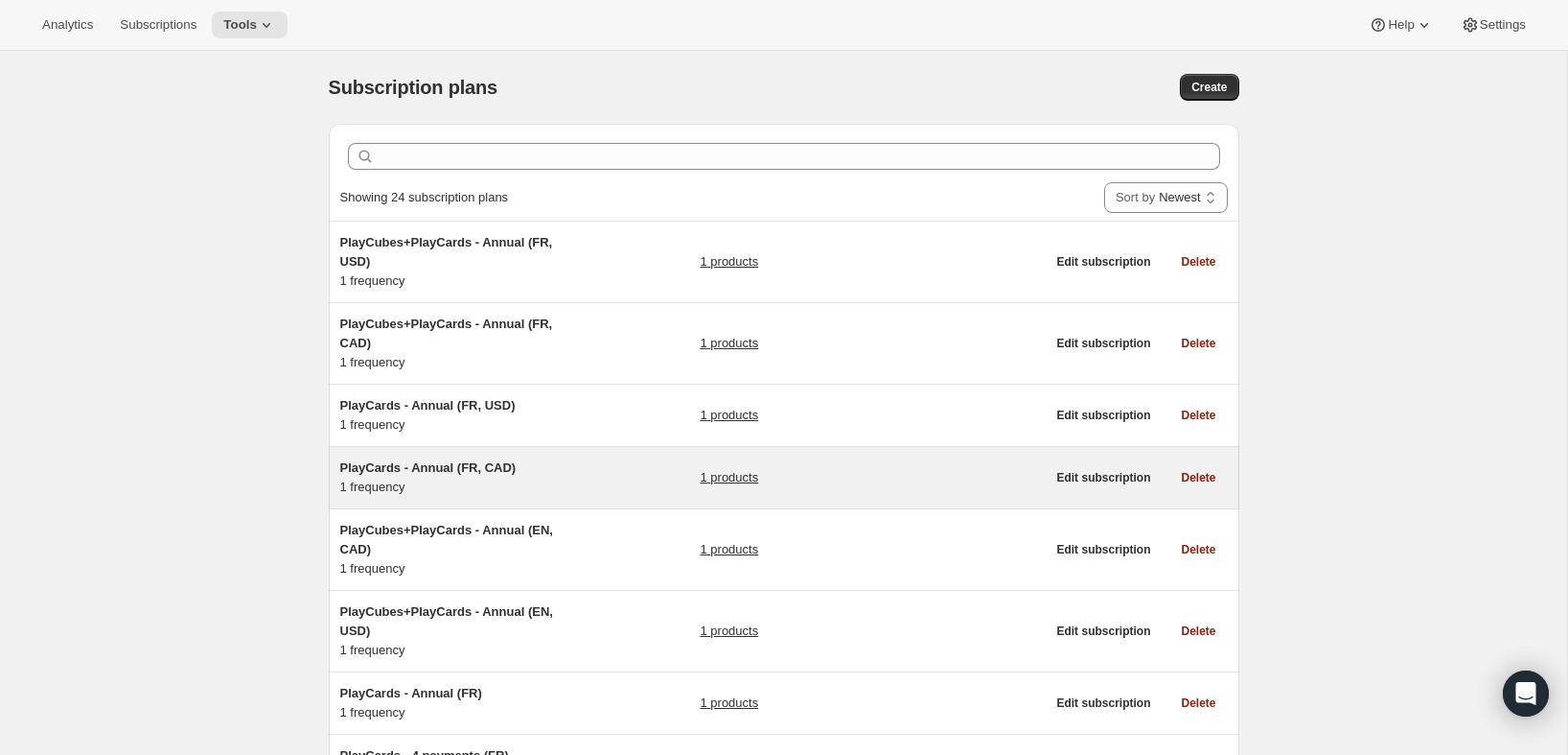
click at [660, 488] on div "PlayCards - Annual (FR, CAD) 1 frequency 1 products" at bounding box center [693, 477] width 705 height 39
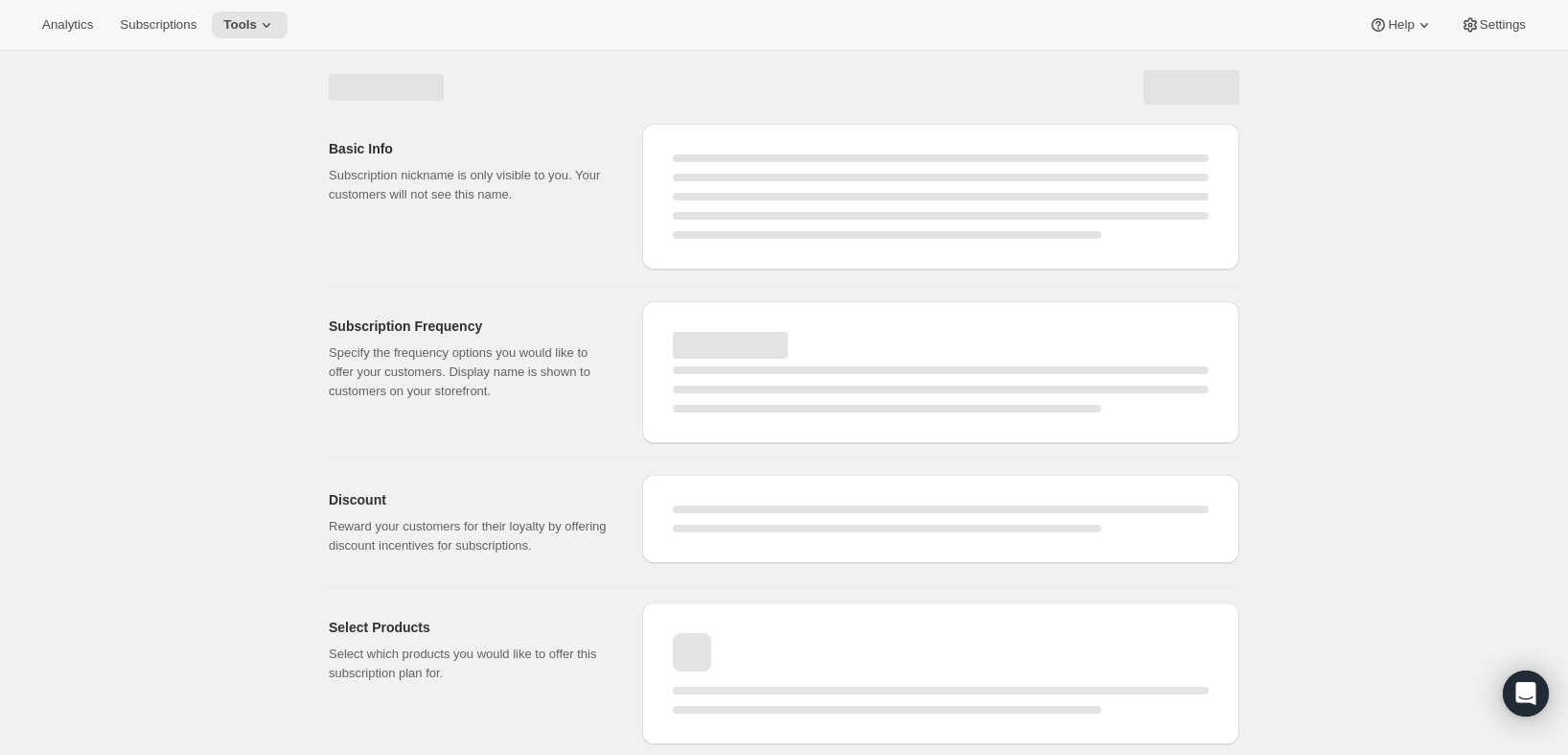
select select "WEEK"
select select "MONTH"
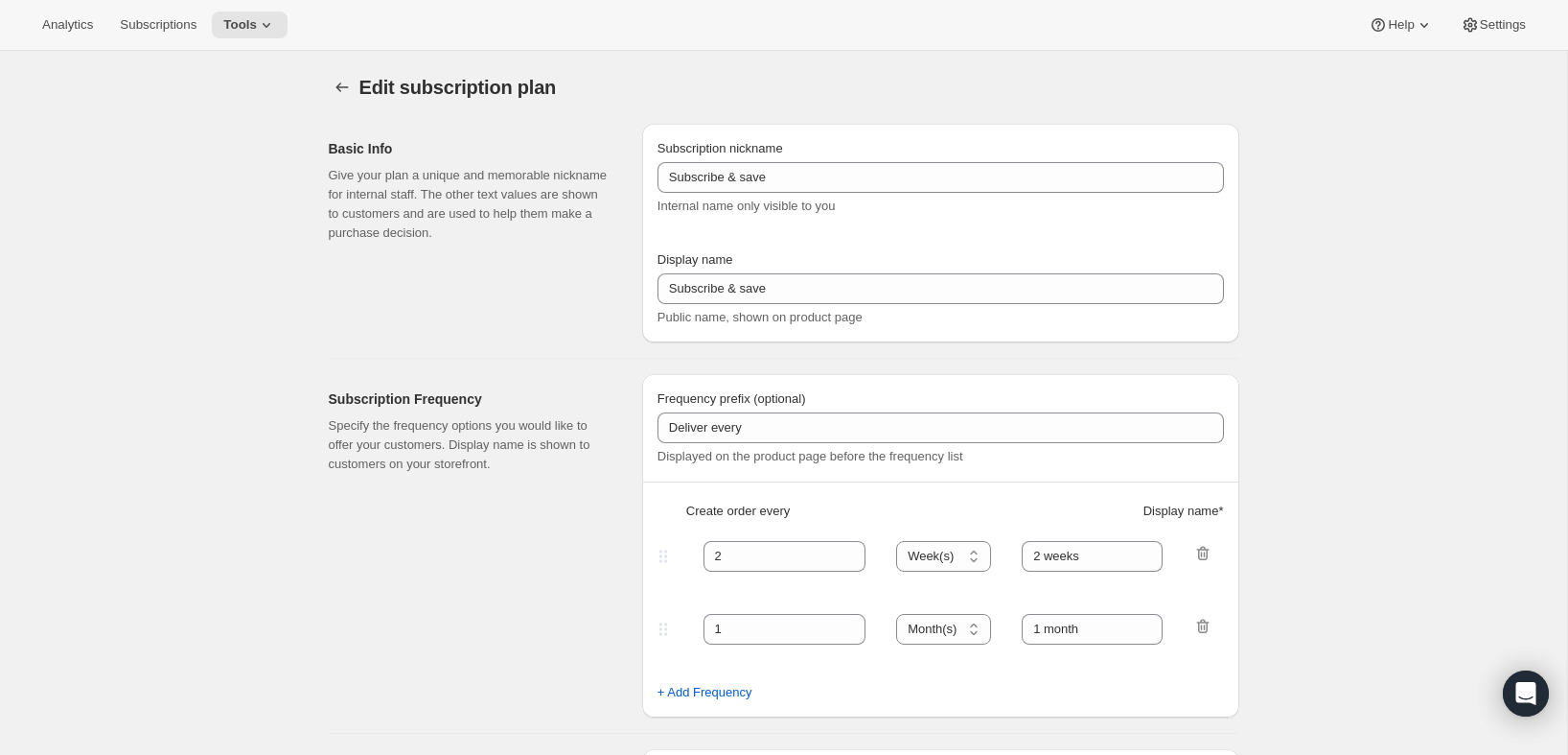
type input "PlayCards - Annual (FR, CAD)"
type input "Annuel (1 paiement CAD pour l’année – ÉCONOMISEZ 25 %)"
select select "ENABLED"
select select "MONTH"
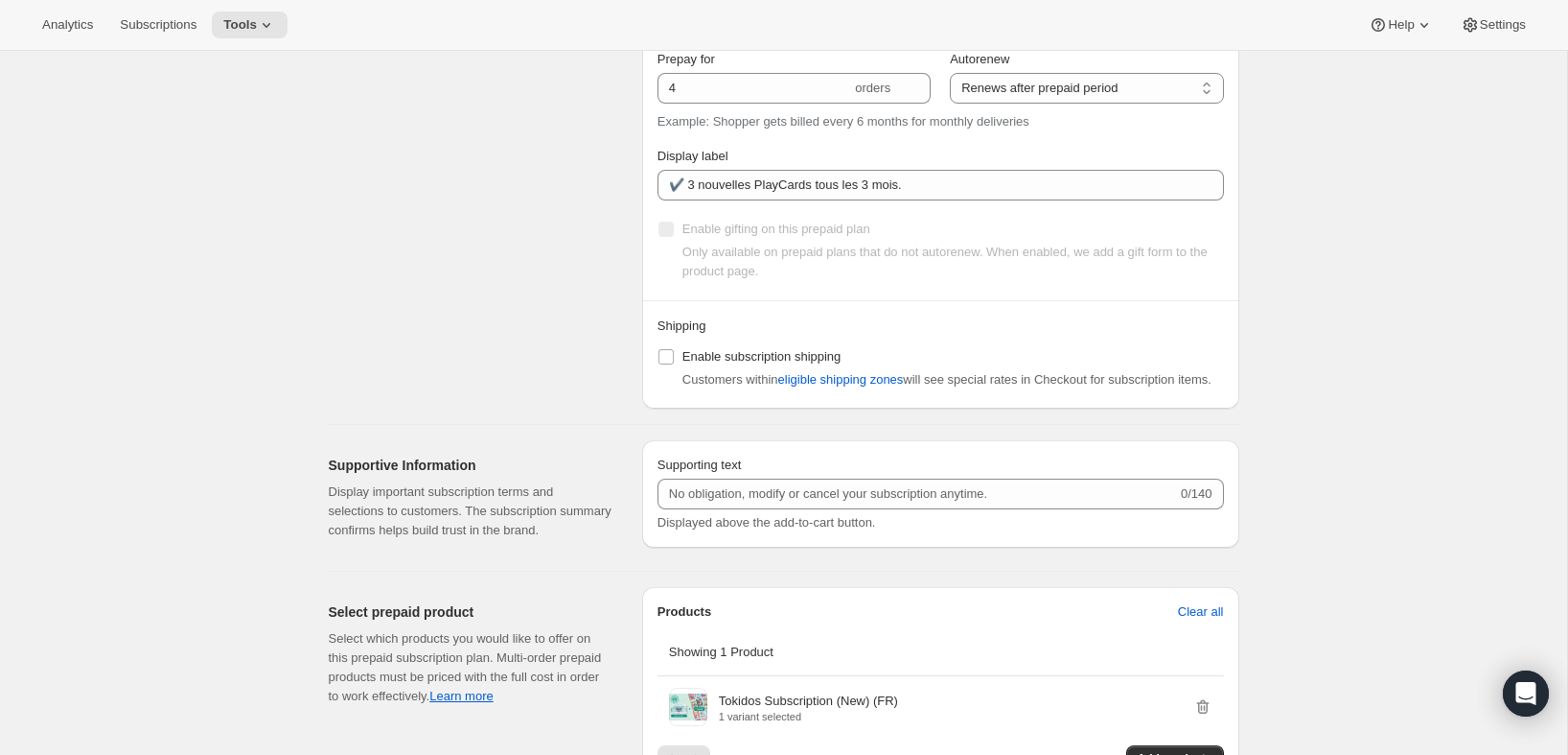
scroll to position [1567, 0]
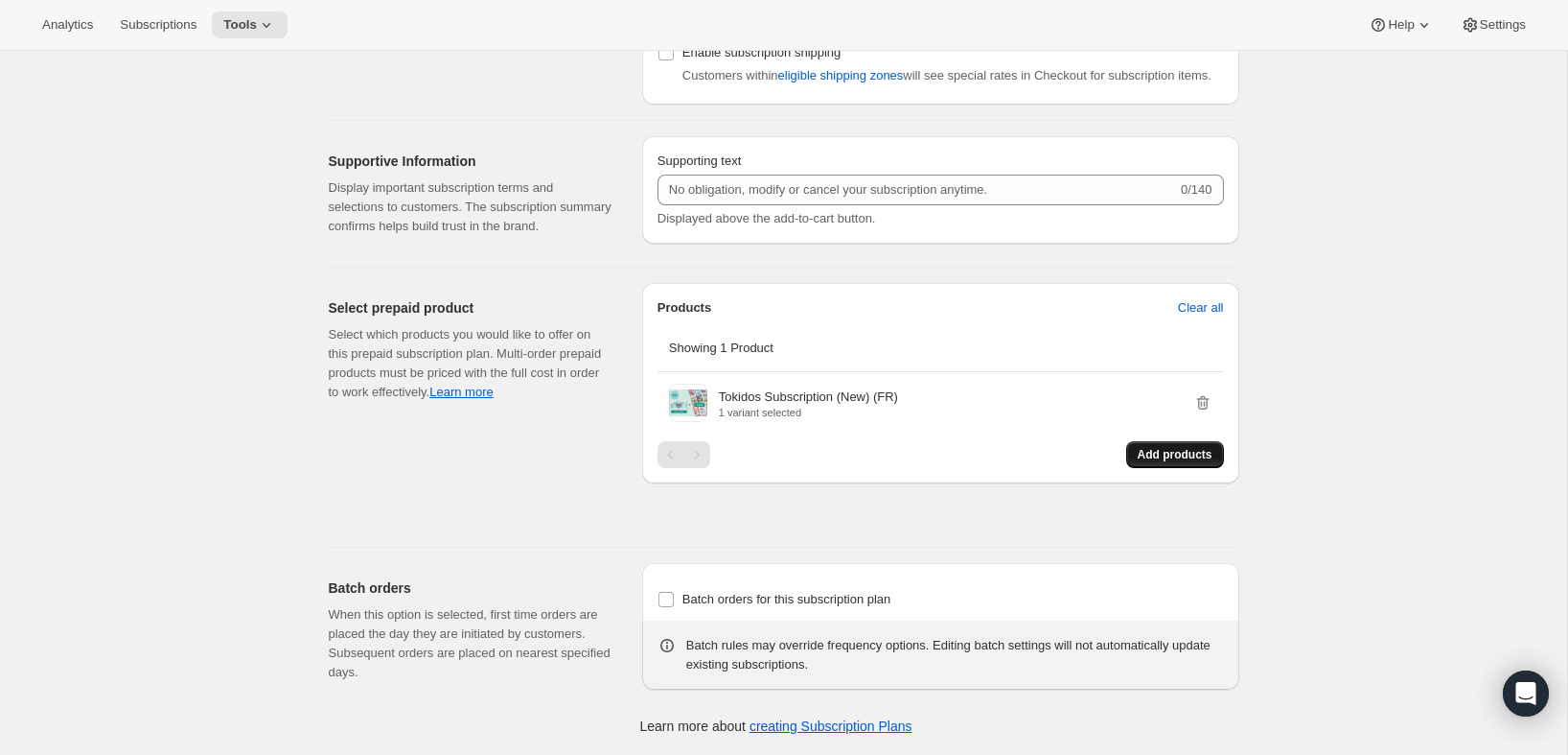
click at [1153, 458] on span "Add products" at bounding box center [1175, 454] width 74 height 15
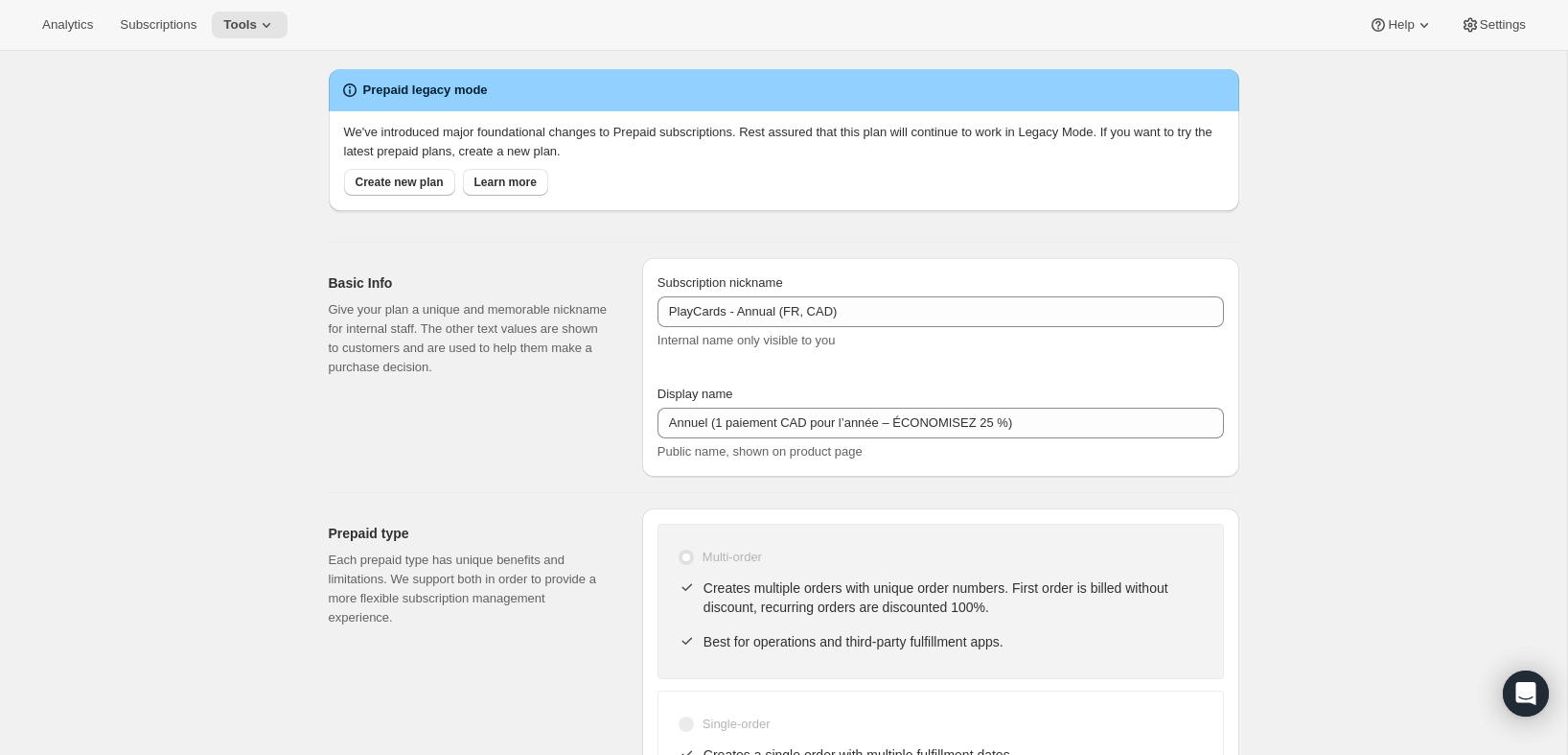
scroll to position [0, 0]
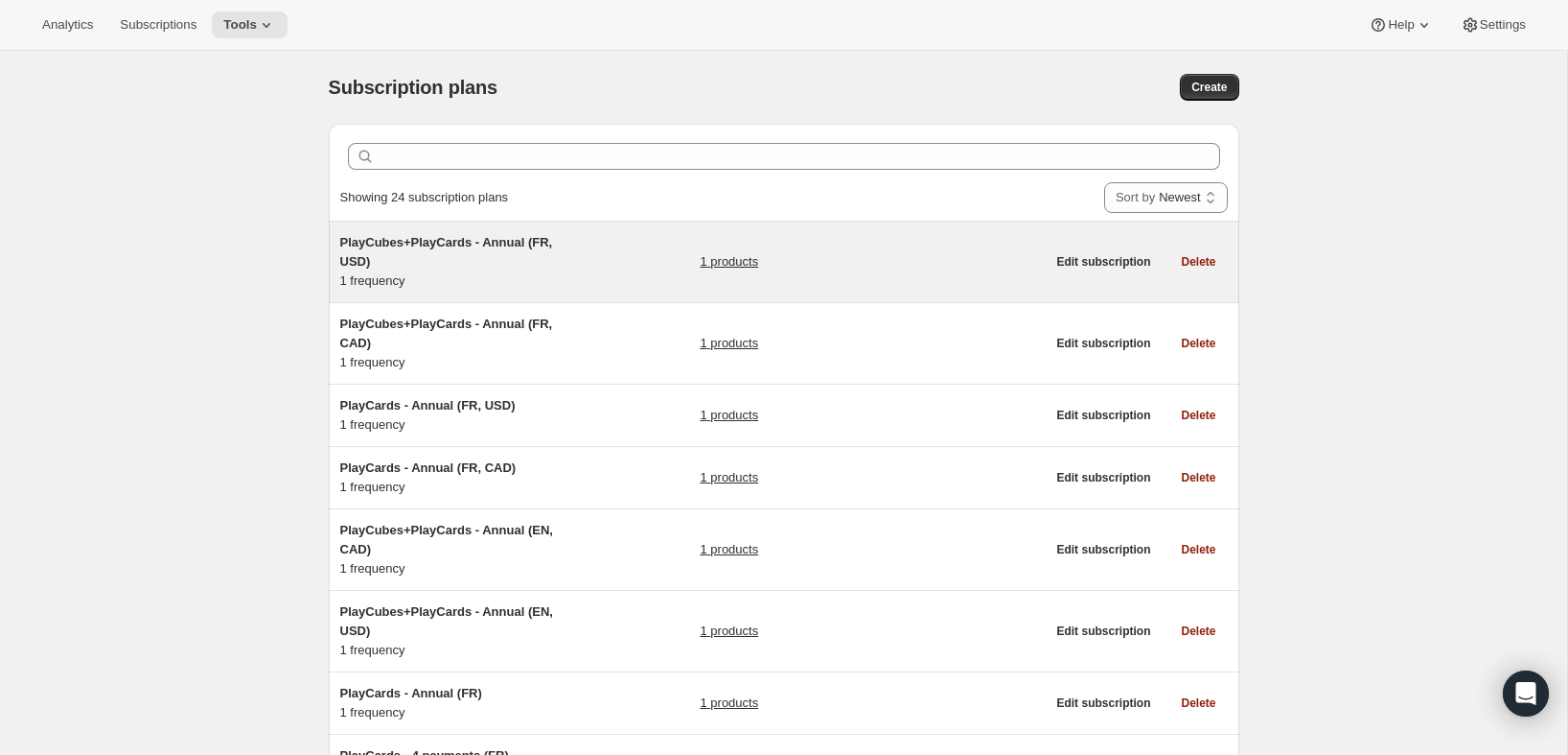
click at [471, 263] on h5 "PlayCubes+PlayCards - Annual (FR, USD)" at bounding box center [460, 252] width 239 height 39
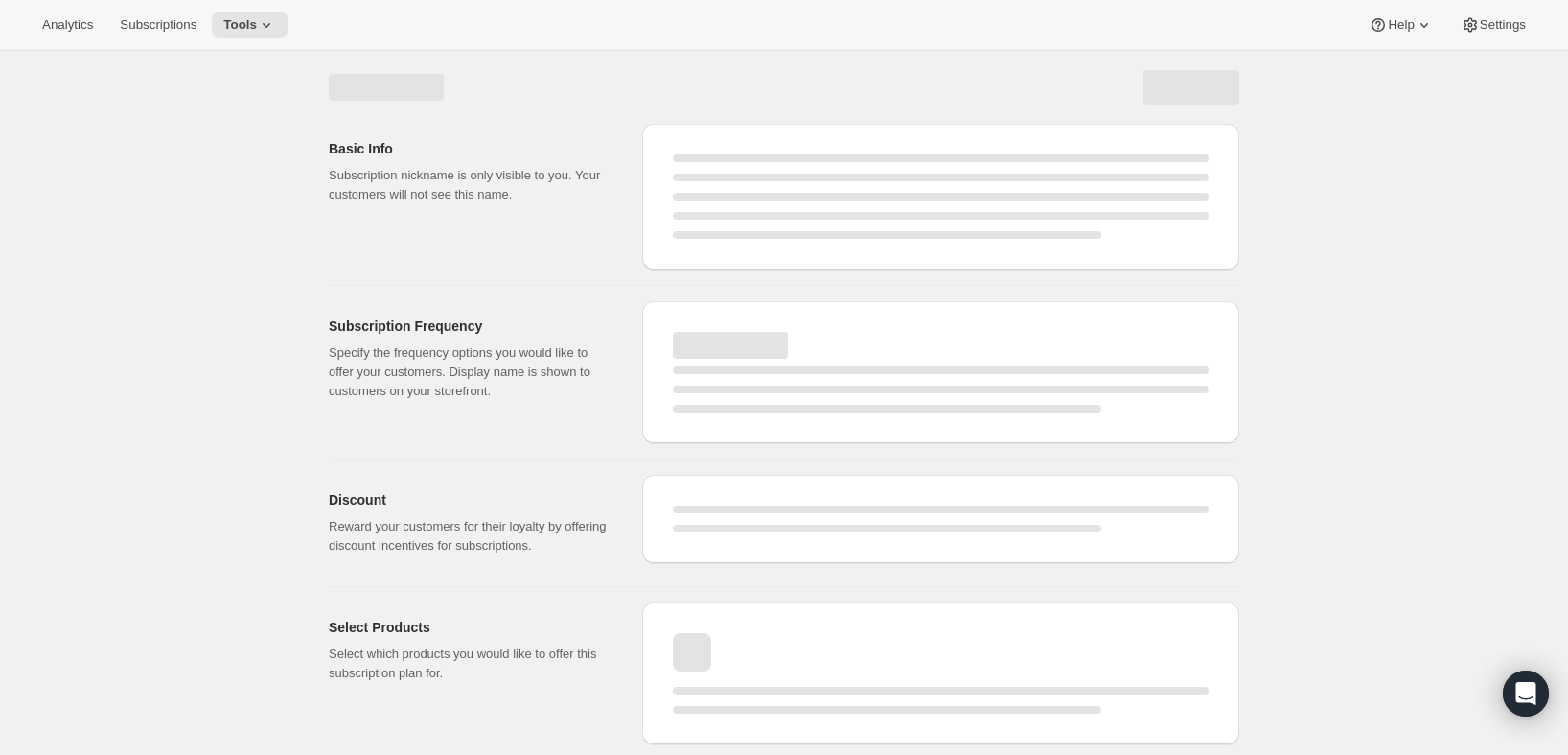
select select "WEEK"
select select "MONTH"
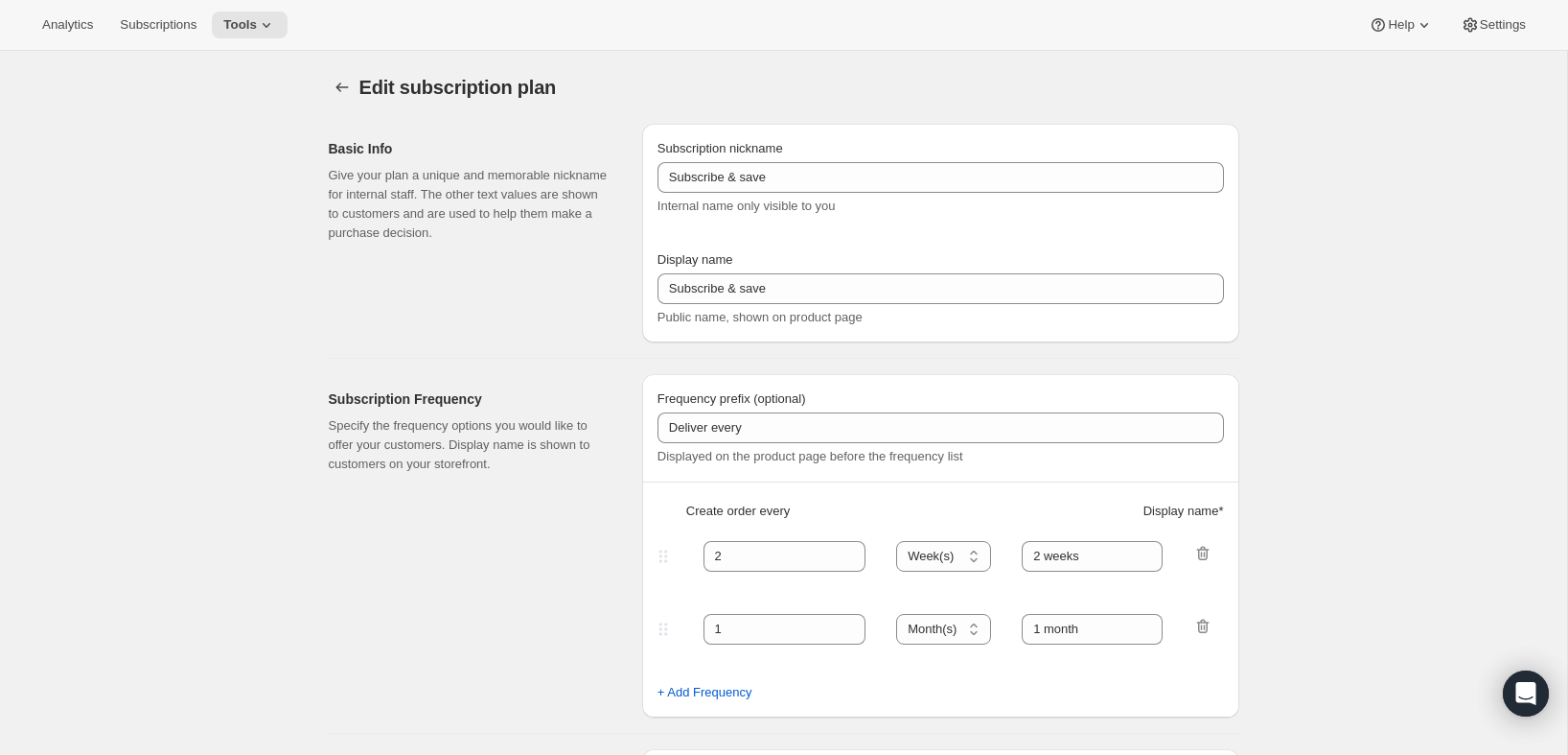
type input "PlayCubes+PlayCards - Annual (FR, USD)"
type input "Annual (1 Payment in USD for the Year - SAVE 25%)"
select select "ENABLED"
select select "MONTH"
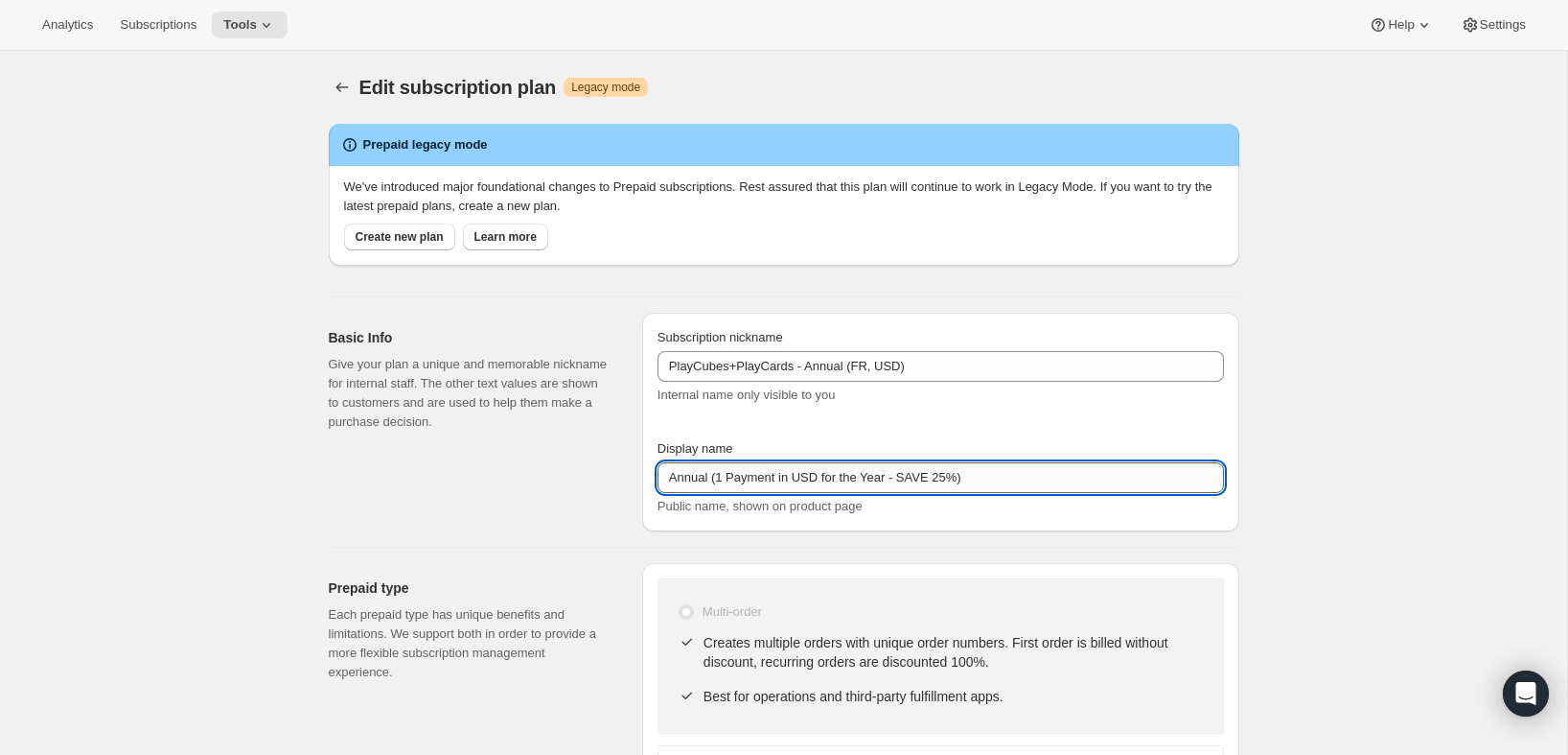
click at [1028, 479] on input "Annual (1 Payment in USD for the Year - SAVE 25%)" at bounding box center [940, 477] width 566 height 31
click at [1012, 466] on input "Annual (1 Payment in USD for the Year - SAVE 25%)" at bounding box center [940, 477] width 566 height 31
paste input "el (1 paiement pour l’année – ÉCONOMISEZ 25"
click at [786, 482] on input "Annuel (1 paiement pour l’année – ÉCONOMISEZ 25 %)" at bounding box center [940, 477] width 566 height 31
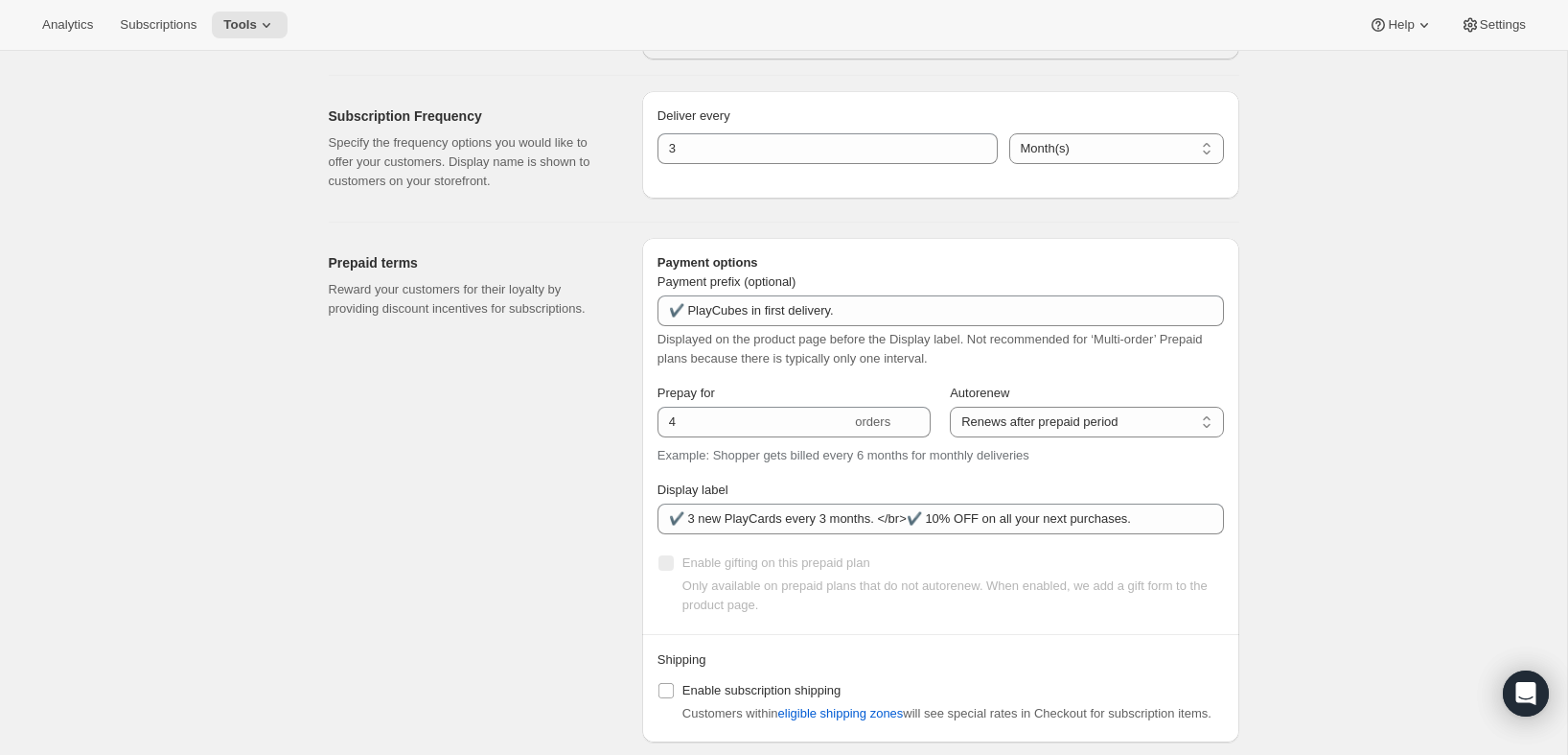
scroll to position [895, 0]
type input "Annuel (1 paiement USD pour l’année – ÉCONOMISEZ 25 %)"
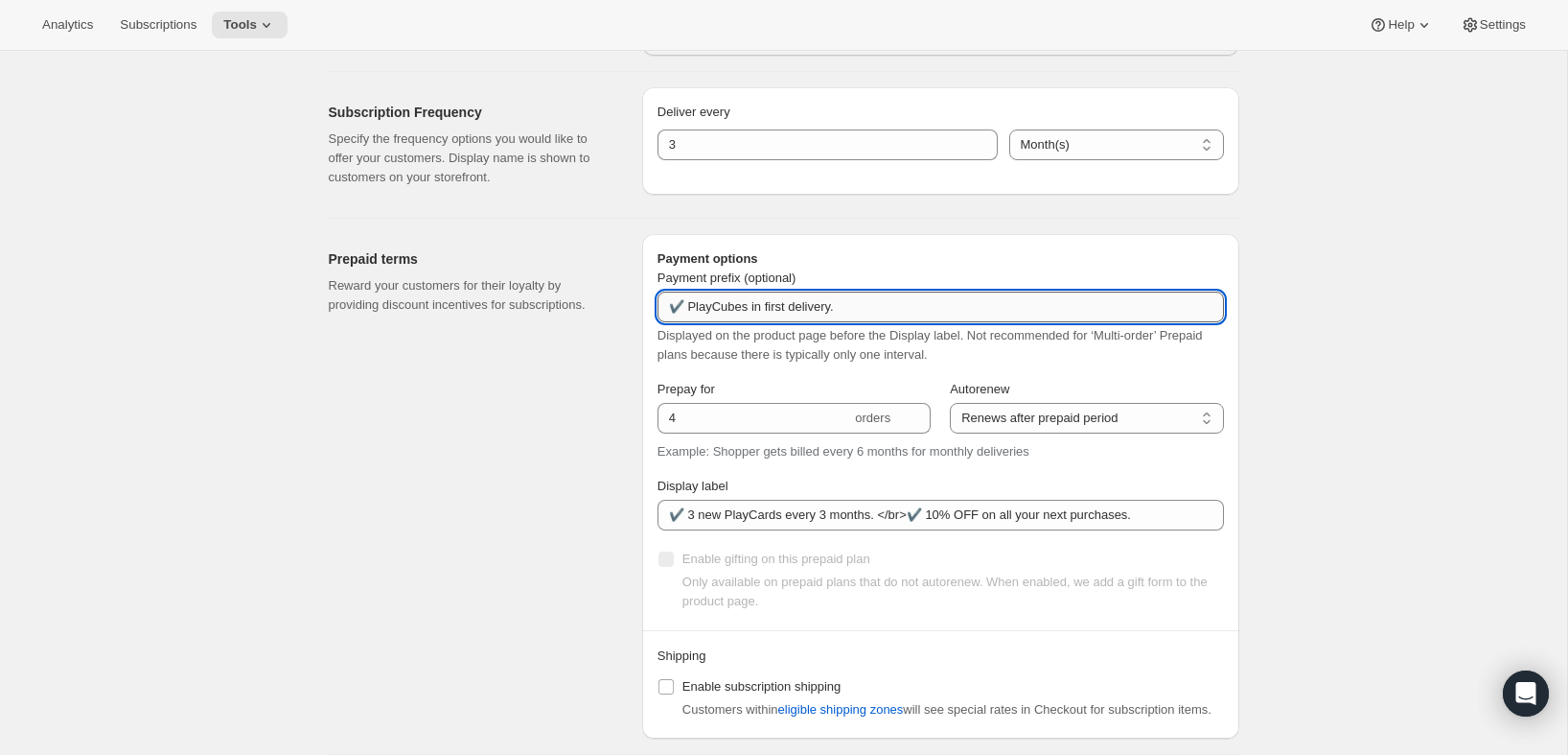
click at [887, 310] on input "✔️ PlayCubes in first delivery." at bounding box center [940, 306] width 566 height 31
paste input "clus dans la première livraison."
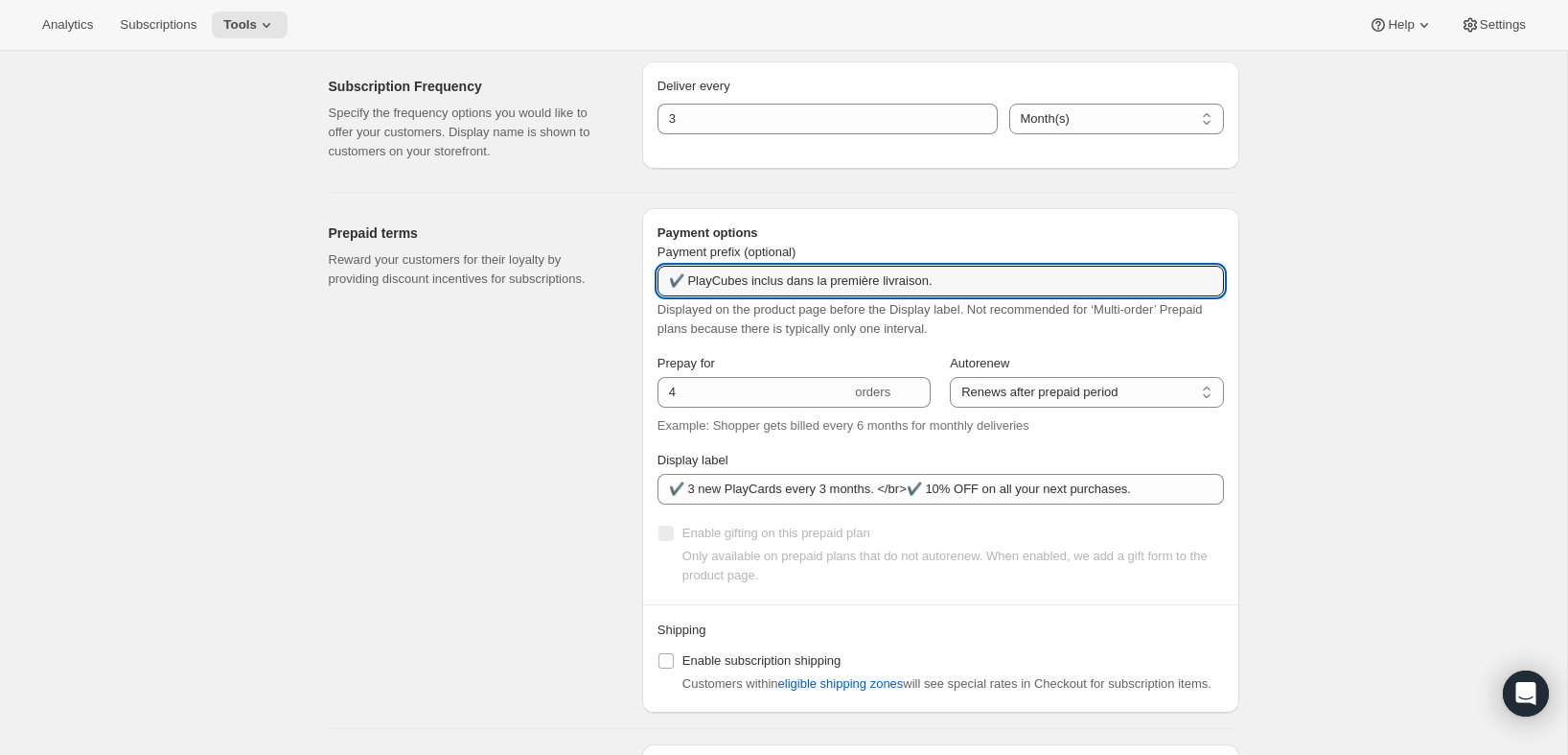
scroll to position [923, 0]
type input "✔️ PlayCubes inclus dans la première livraison."
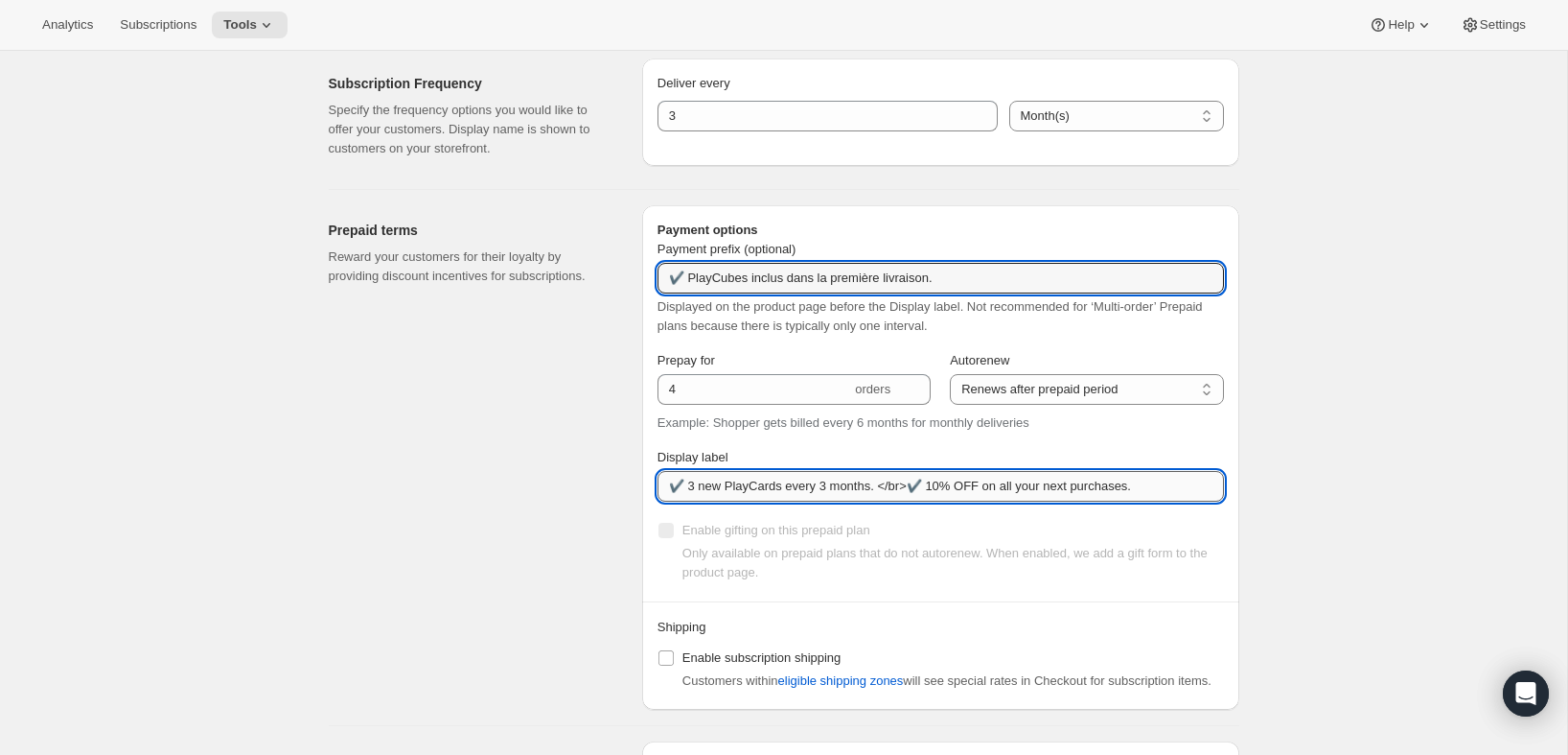
click at [888, 488] on input "✔️ 3 new PlayCards every 3 months. </br>✔️ 10% OFF on all your next purchases." at bounding box center [940, 486] width 566 height 31
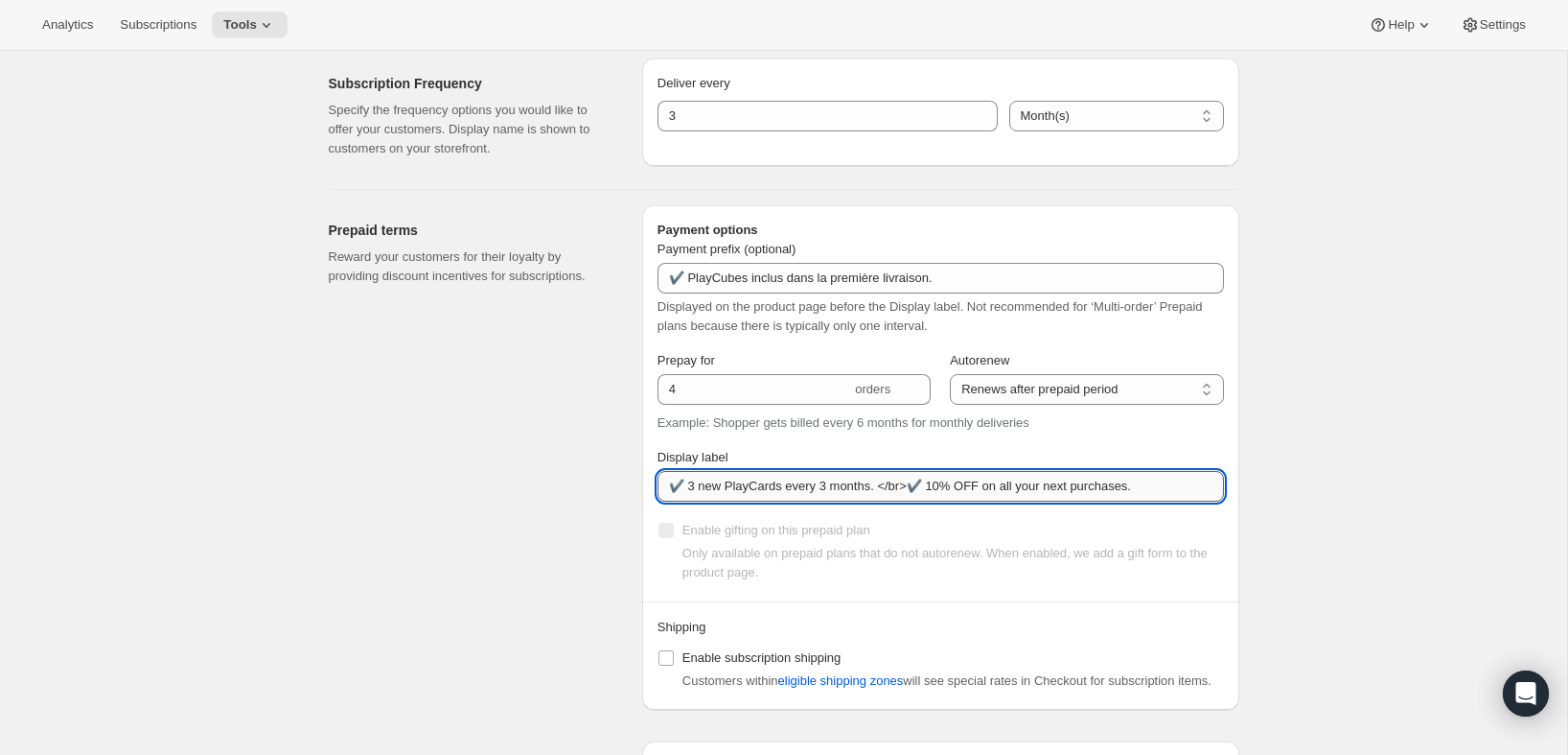
paste input "ouvelles PlayCards tous les 3 mois. <br>✔️ 10% sur tous vos achats additionnels."
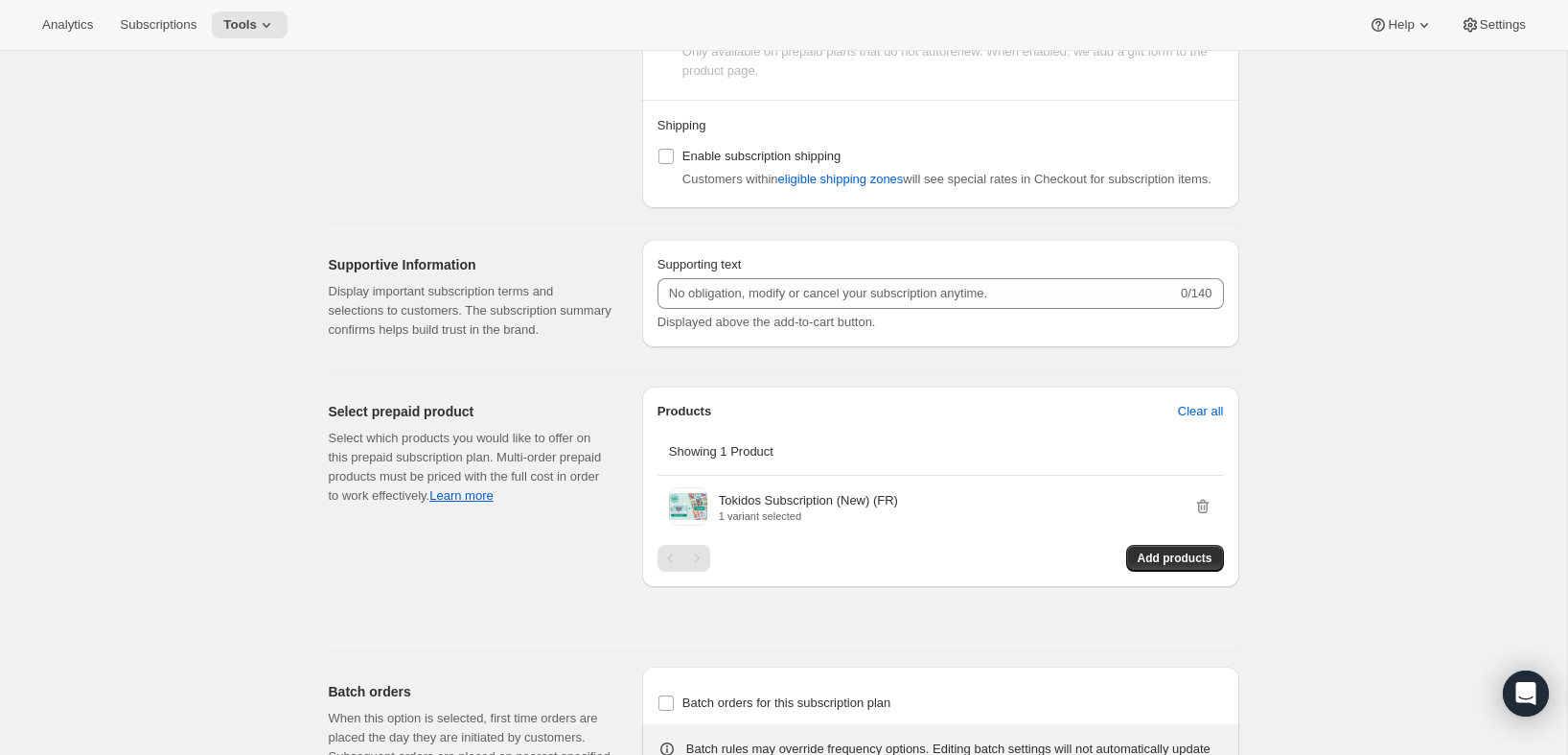
scroll to position [1567, 0]
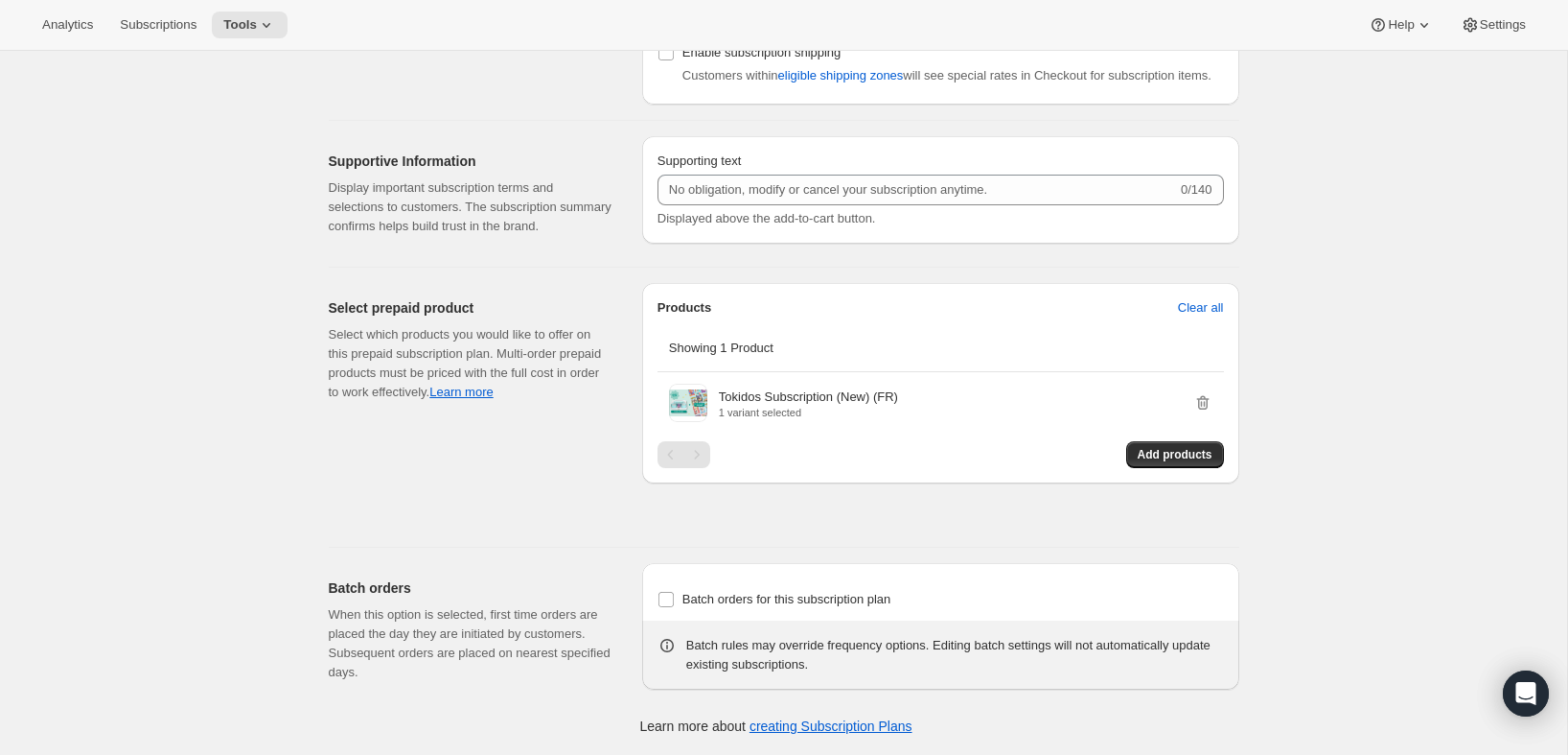
type input "✔️ 3 nouvelles PlayCards tous les 3 mois. <br>✔️ 10% sur tous vos achats additi…"
select select "MONTH"
select select "ENABLED"
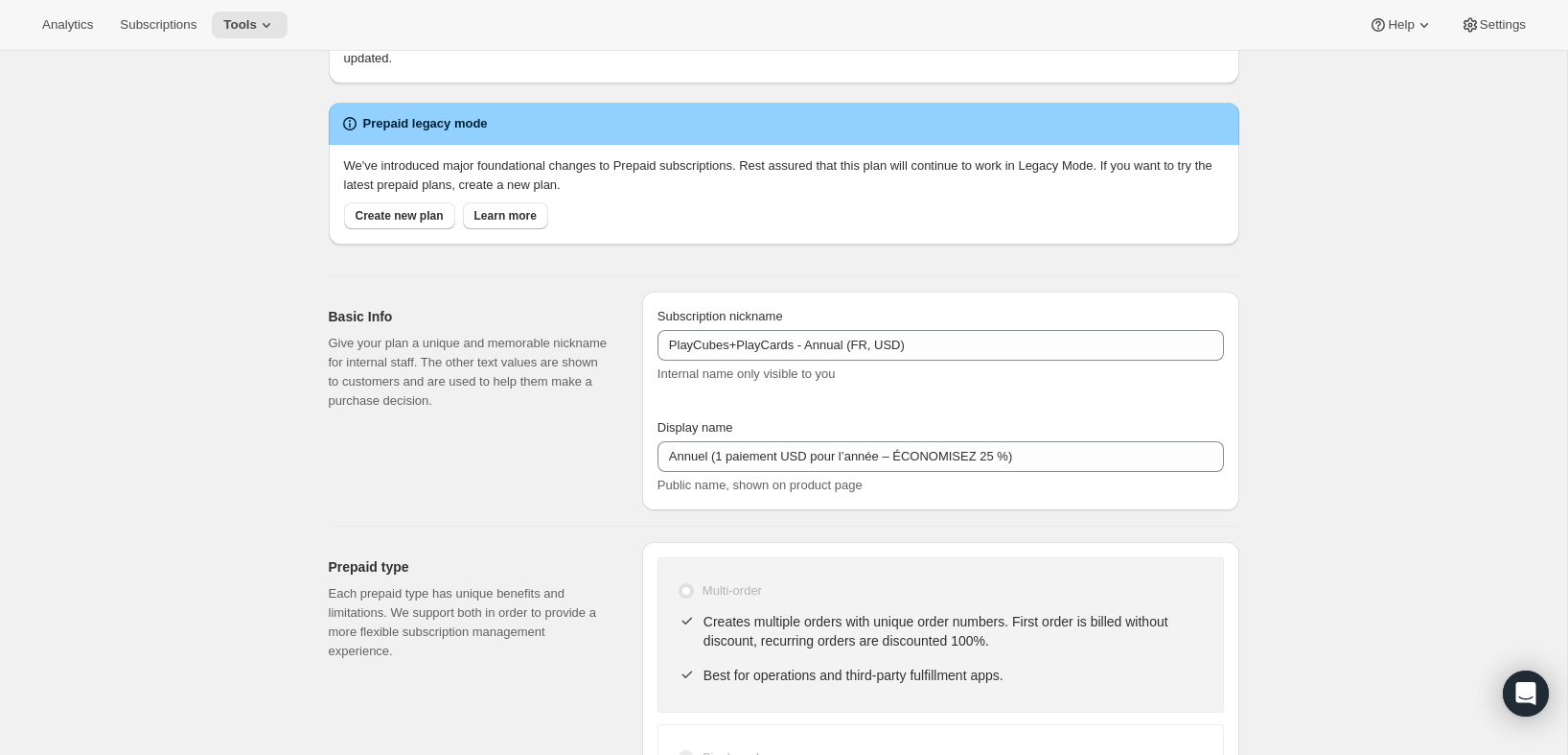
scroll to position [0, 0]
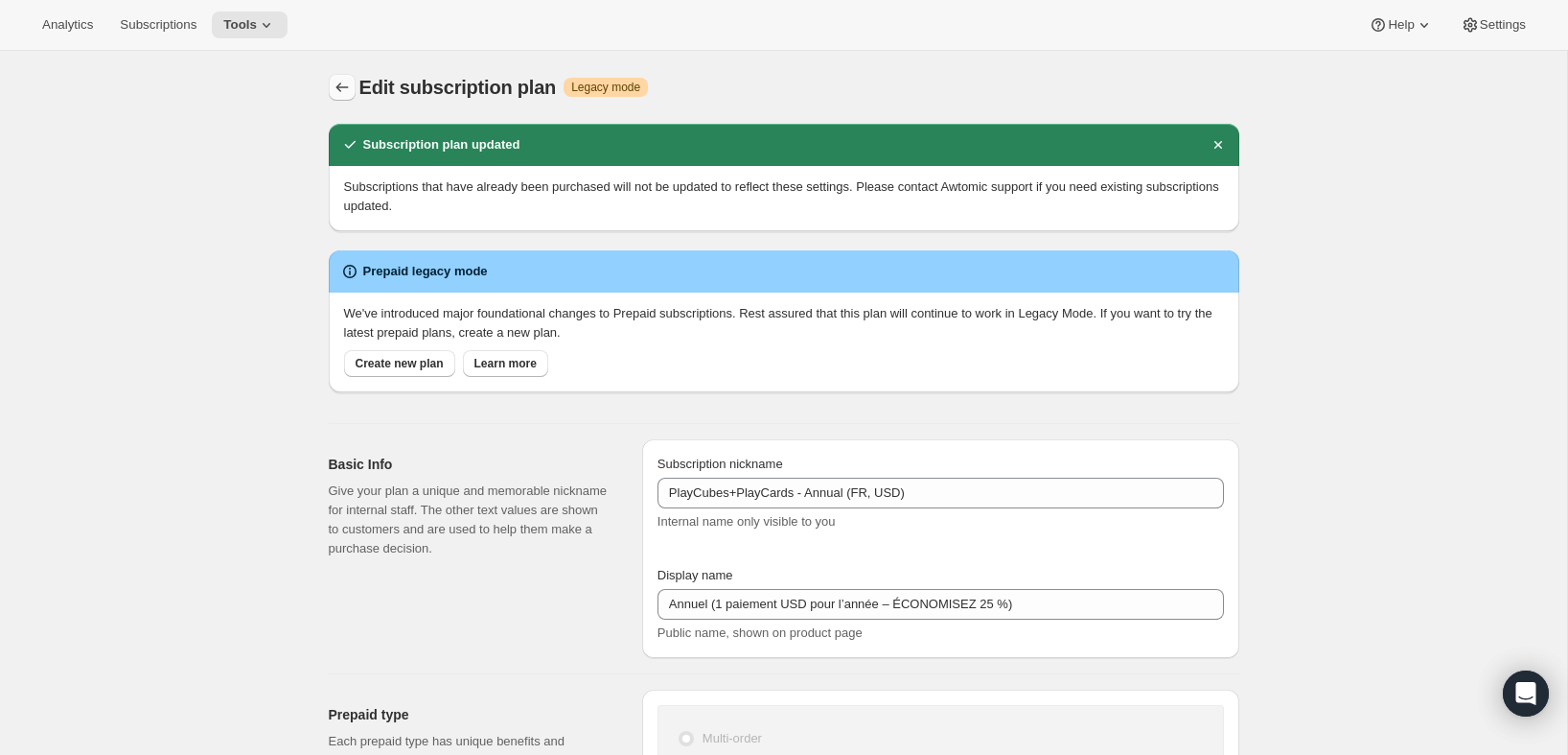
click at [345, 88] on icon "Subscription plans" at bounding box center [342, 86] width 19 height 19
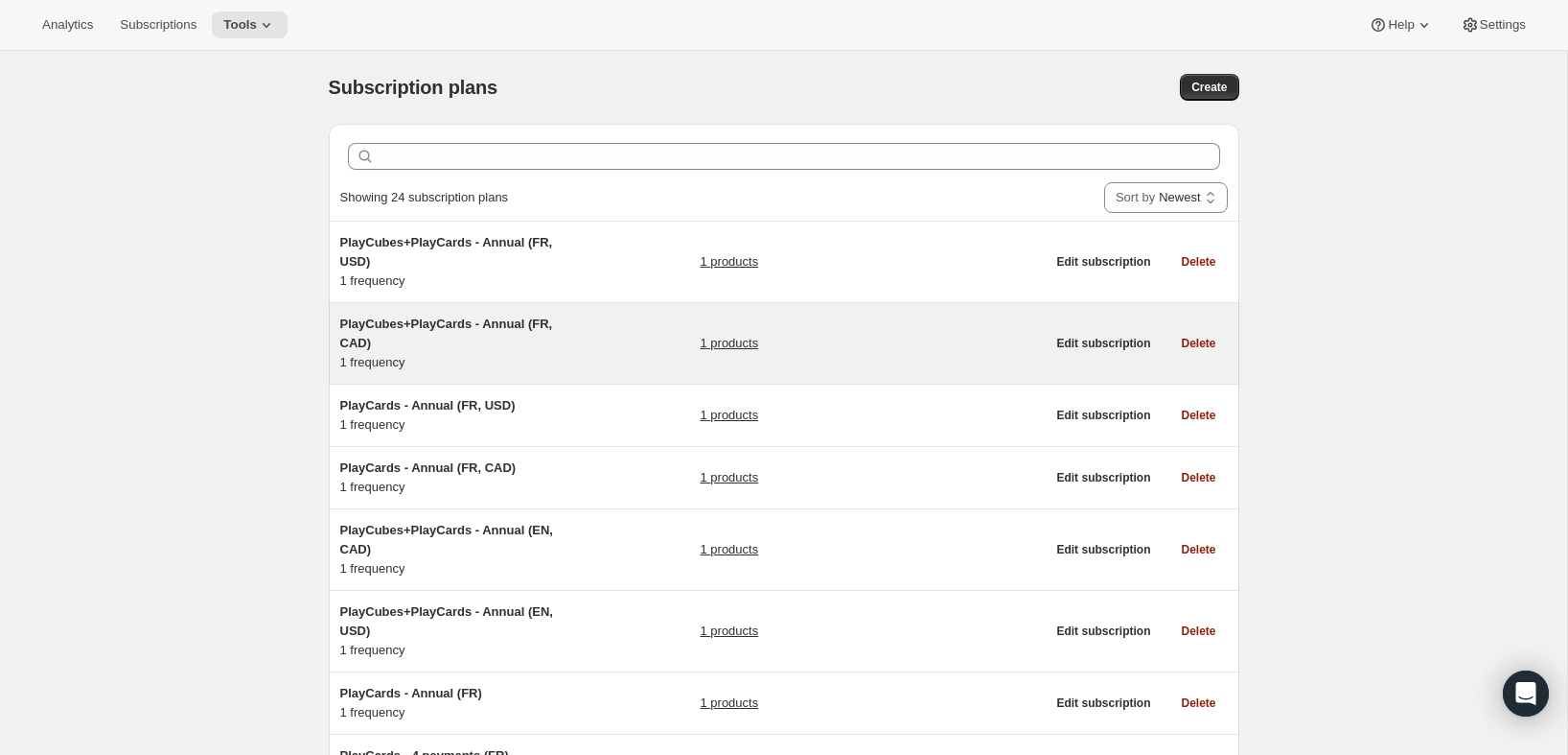
click at [537, 337] on h5 "PlayCubes+PlayCards - Annual (FR, CAD)" at bounding box center [460, 334] width 239 height 39
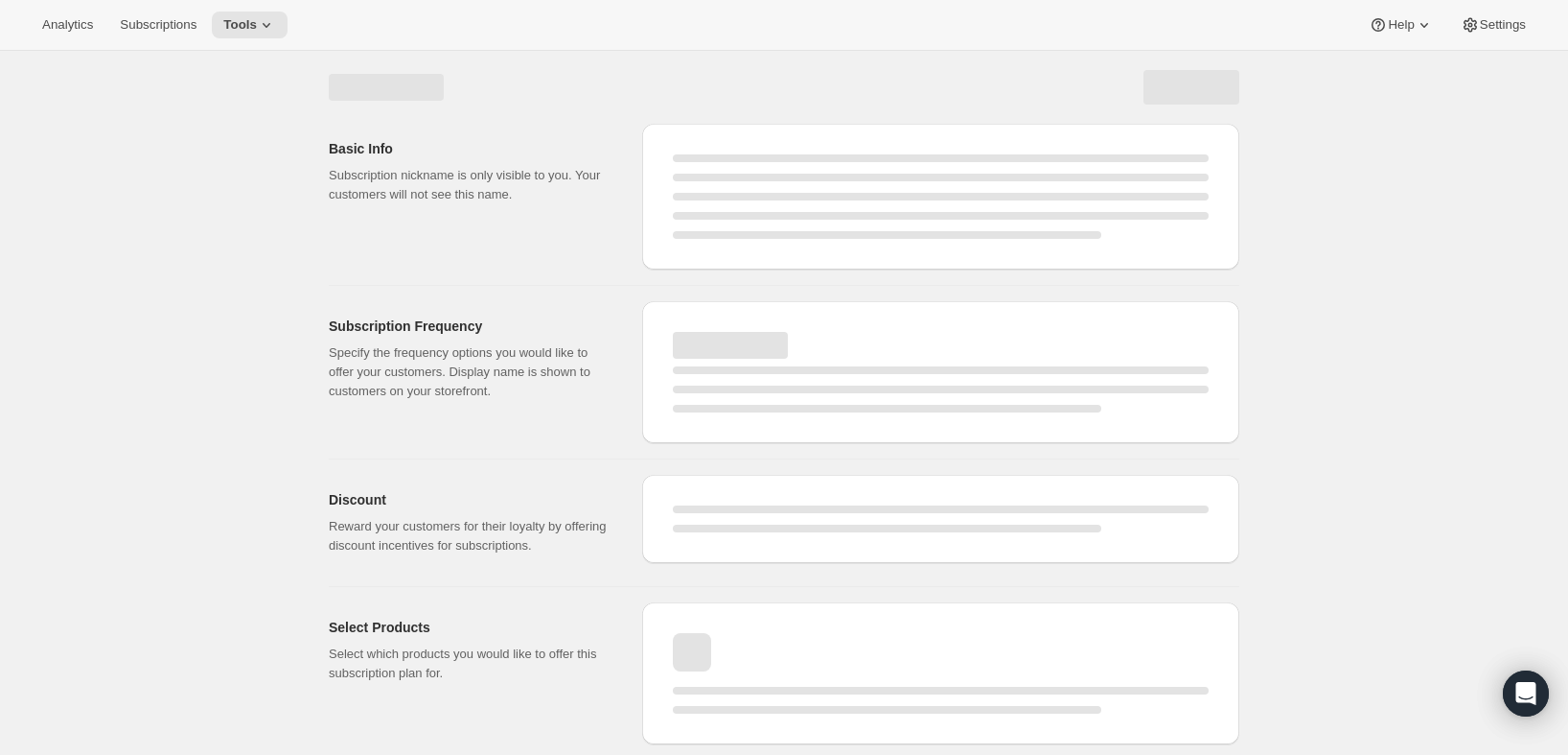
select select "MONTH"
select select "ENABLED"
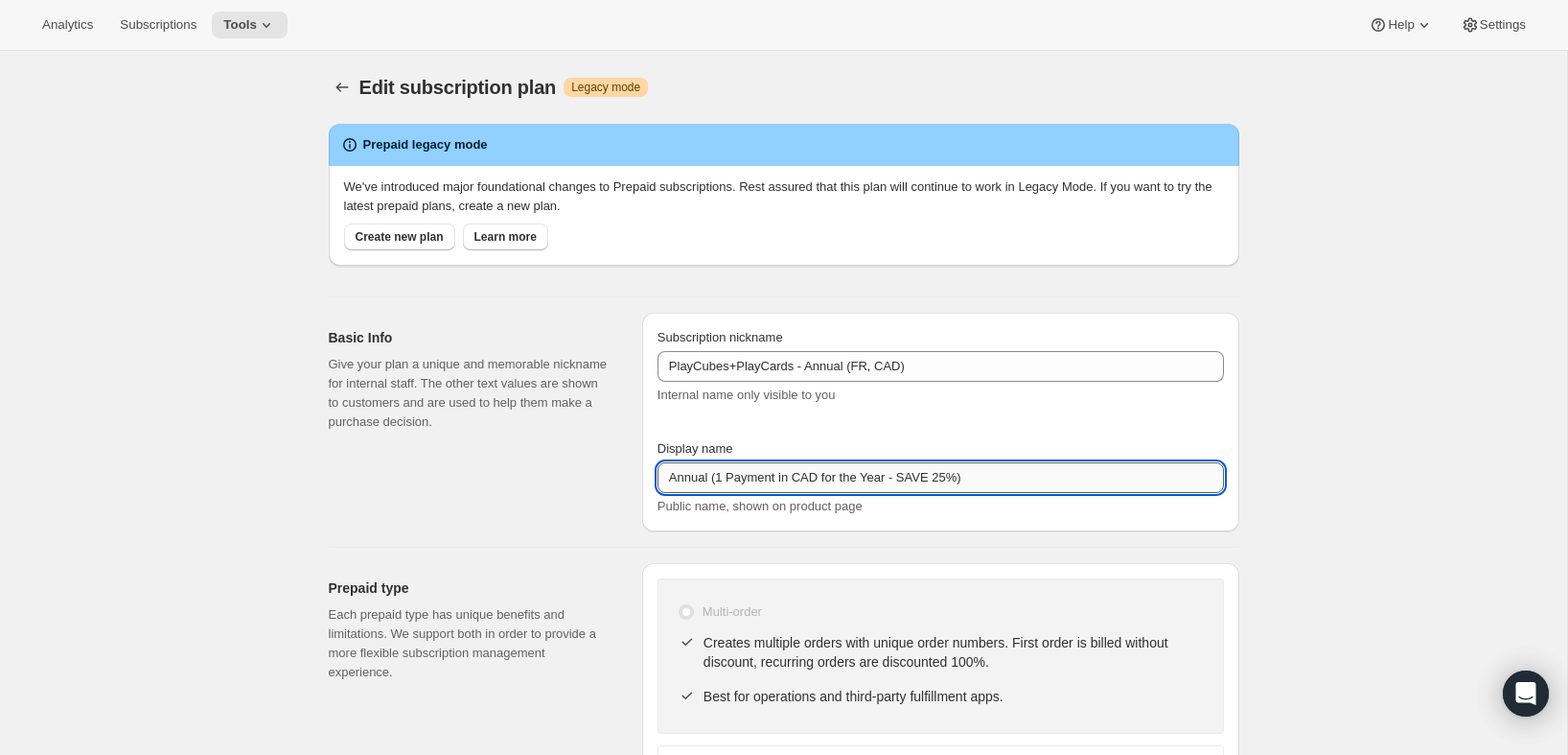
click at [1028, 485] on input "Annual (1 Payment in CAD for the Year - SAVE 25%)" at bounding box center [940, 477] width 566 height 31
paste input "el (1 paiement pour l’année – ÉCONOMISEZ 25"
click at [786, 480] on input "Annuel (1 paiement pour l’année – ÉCONOMISEZ 25 %)" at bounding box center [940, 477] width 566 height 31
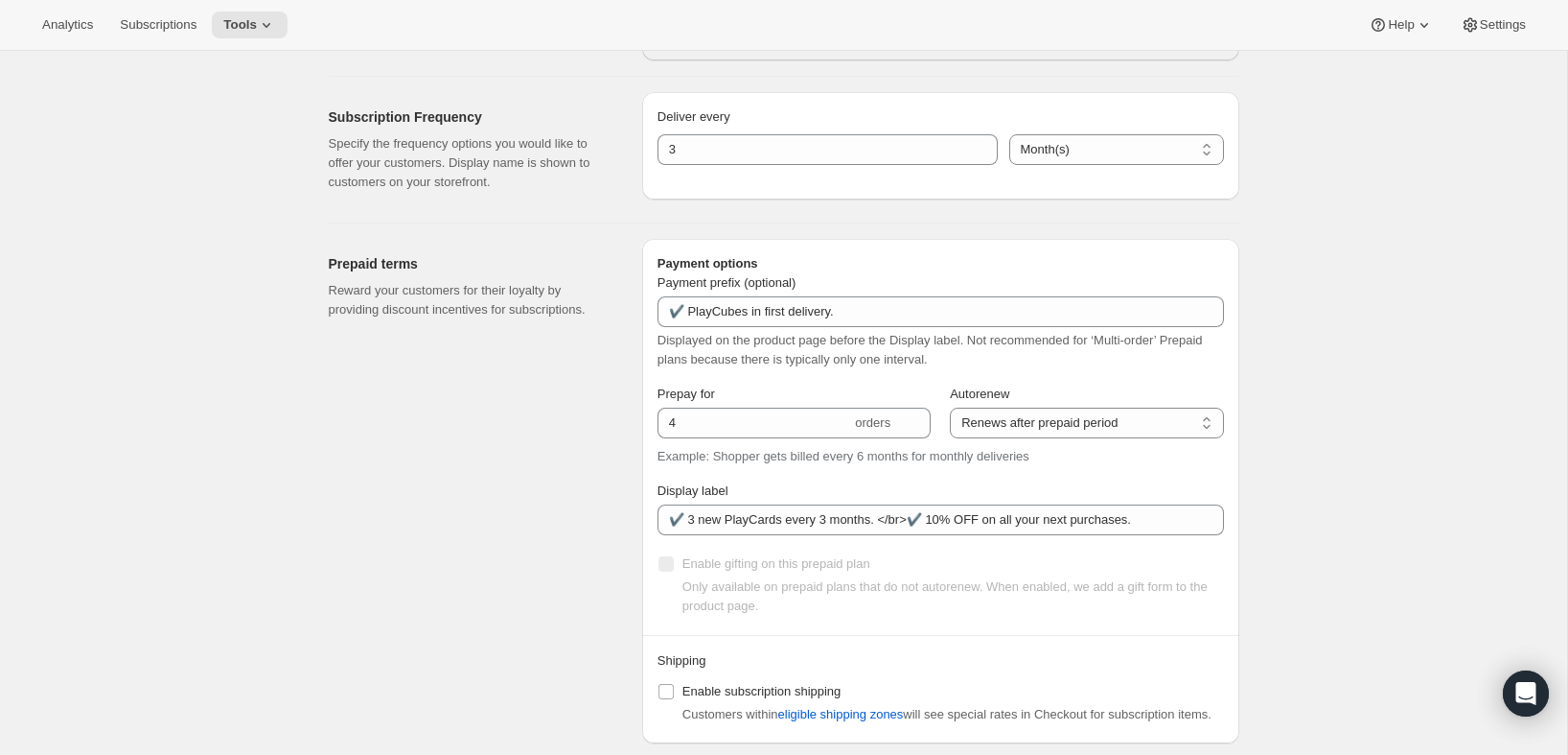
scroll to position [892, 0]
type input "Annuel (1 paiement CAD pour l’année – ÉCONOMISEZ 25 %)"
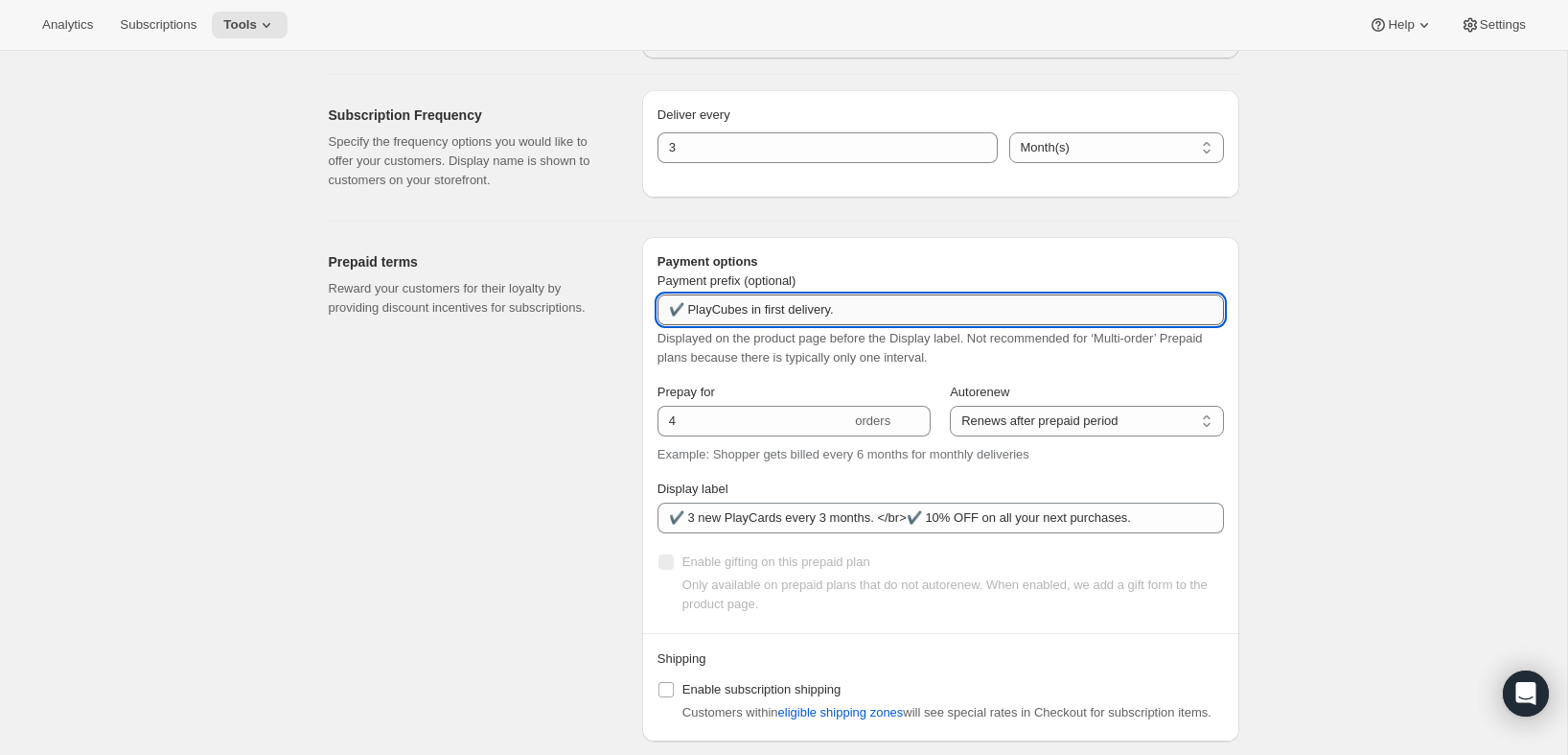
click at [889, 298] on input "✔️ PlayCubes in first delivery." at bounding box center [940, 309] width 566 height 31
paste input "clus dans la première livraison."
type input "✔️ PlayCubes inclus dans la première livraison."
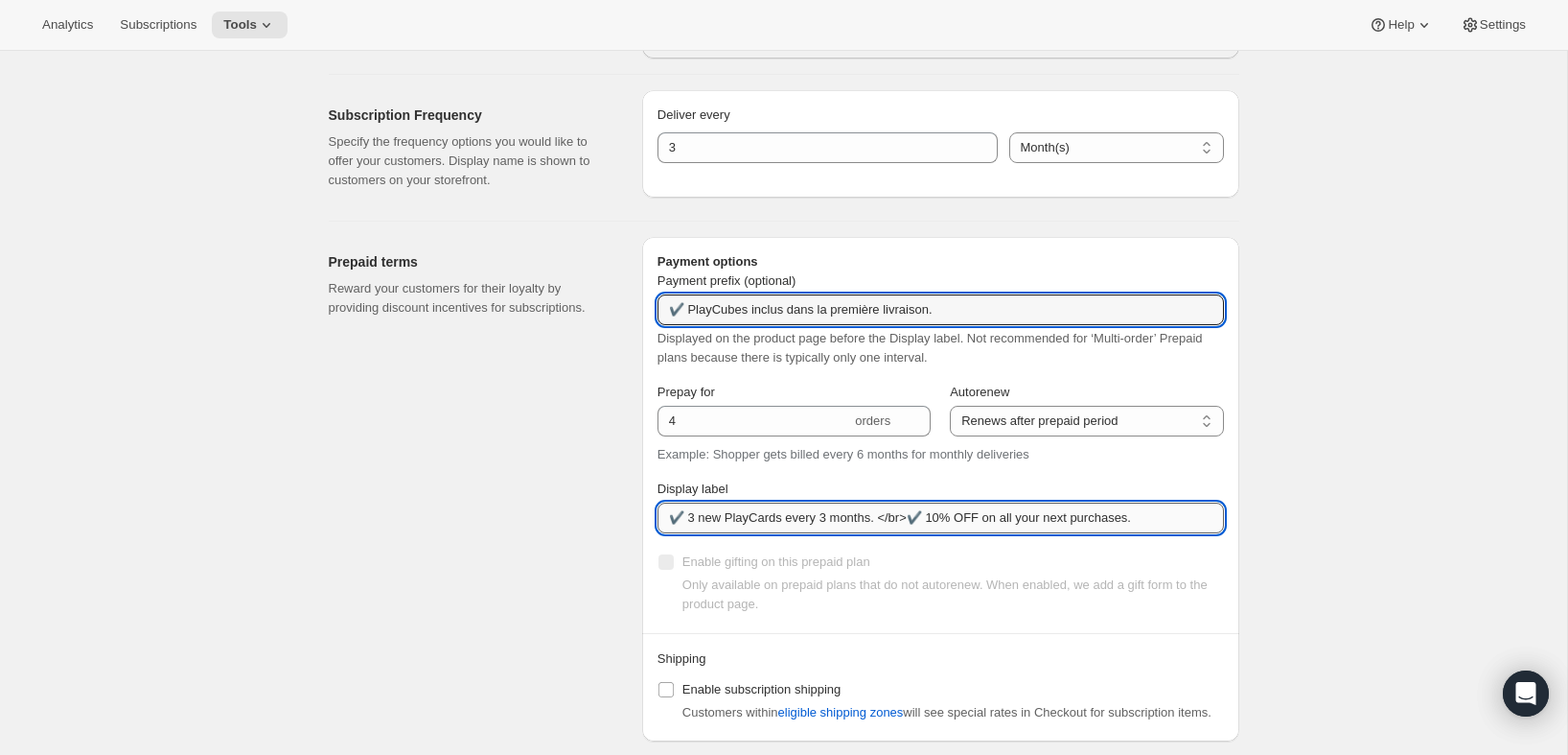
click at [848, 524] on input "✔️ 3 new PlayCards every 3 months. </br>✔️ 10% OFF on all your next purchases." at bounding box center [940, 518] width 566 height 31
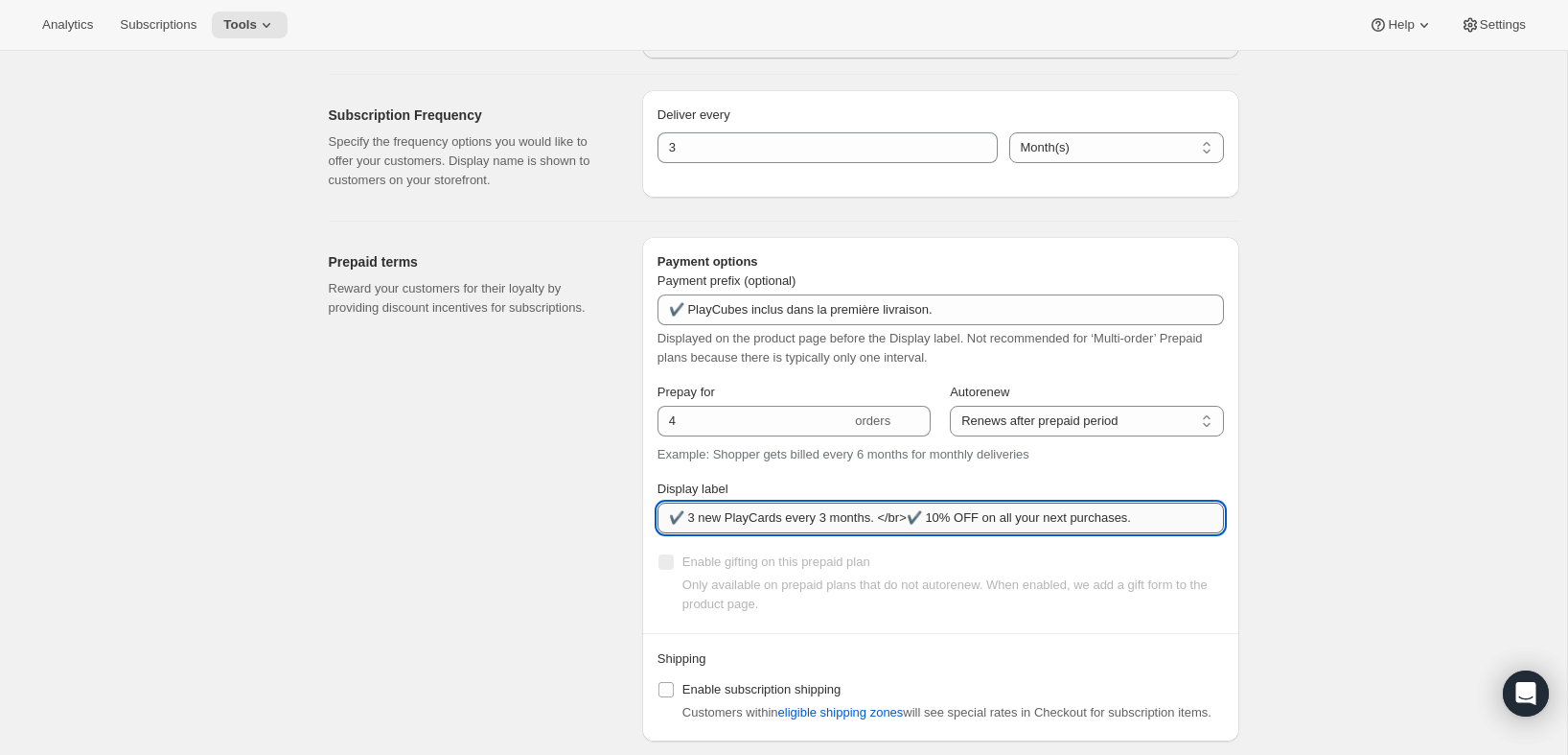
paste input "ouvelles PlayCards tous les 3 mois. <br>✔️ 10% sur tous vos achats additionnels."
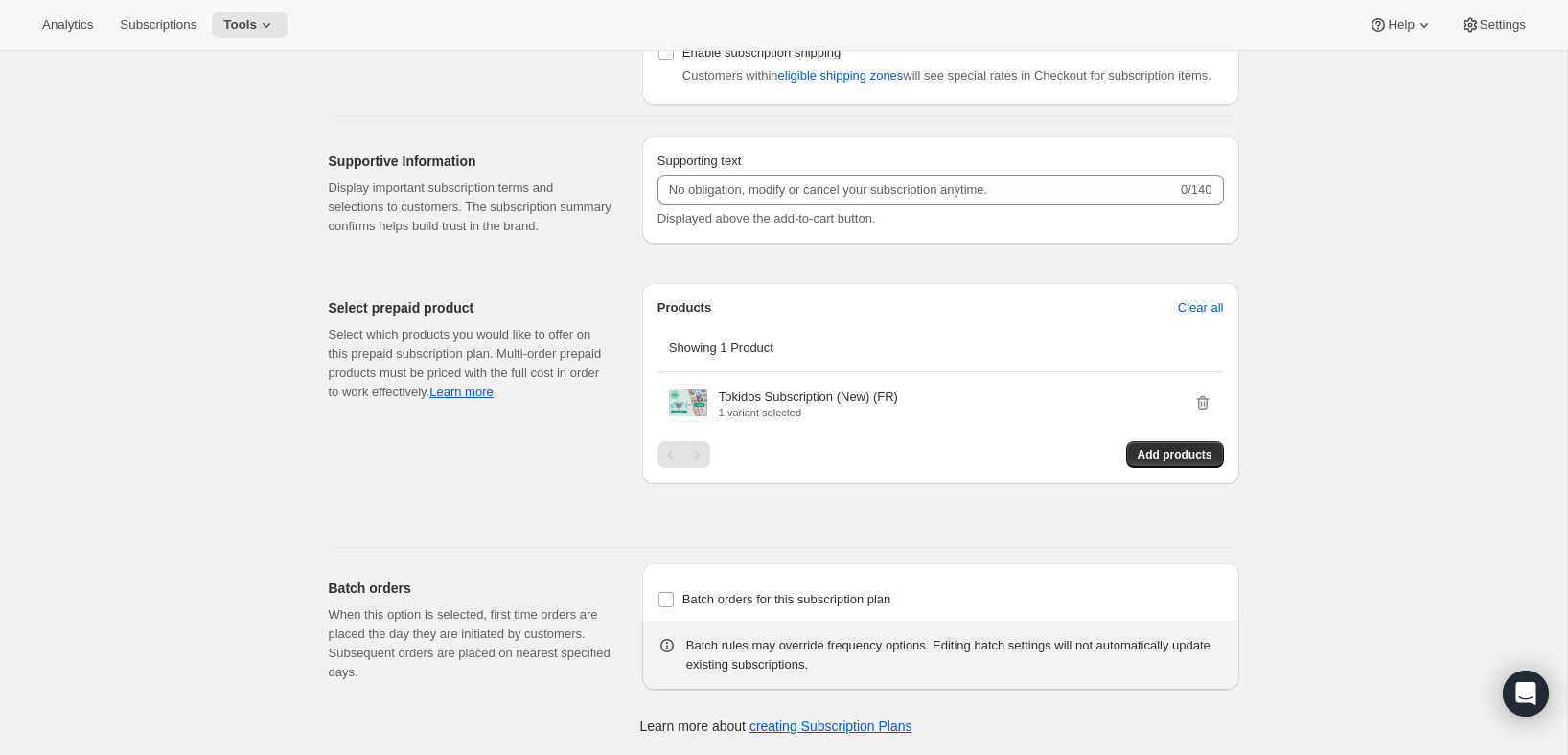
scroll to position [1567, 0]
type input "✔️ 3 nouvelles PlayCards tous les 3 mois. <br>✔️ 10% sur tous vos achats additi…"
select select "MONTH"
select select "ENABLED"
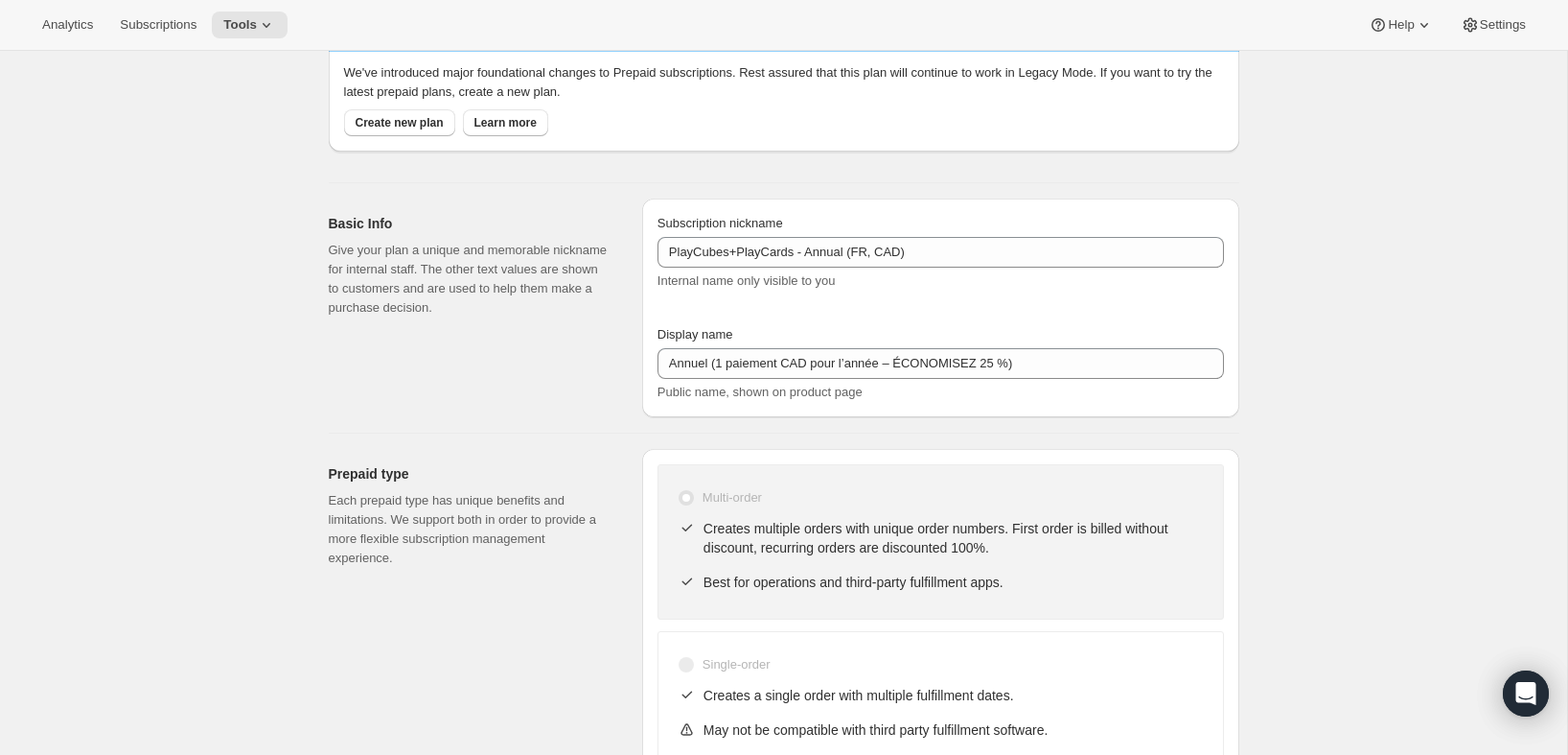
scroll to position [0, 0]
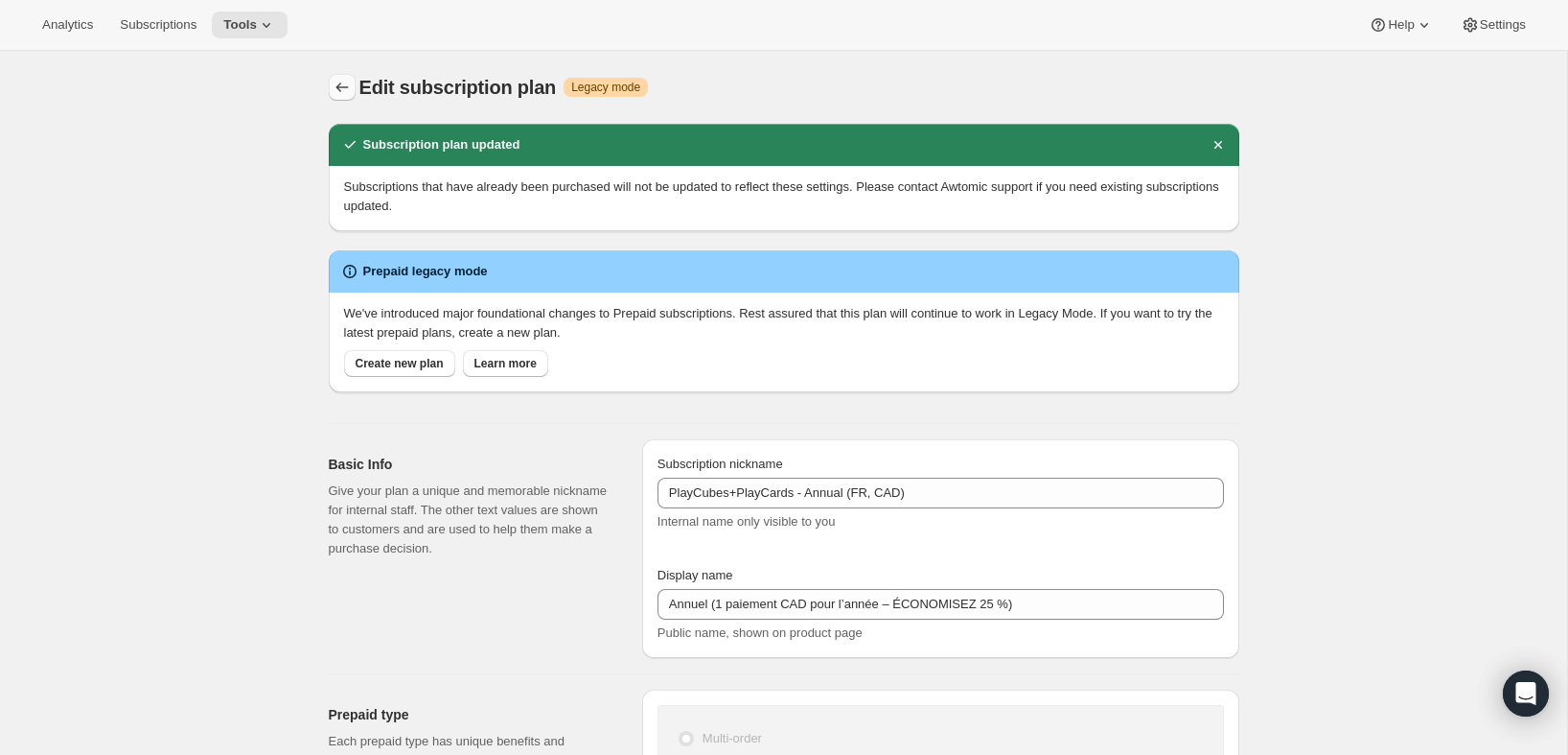
click at [341, 86] on icon "Subscription plans" at bounding box center [342, 86] width 19 height 19
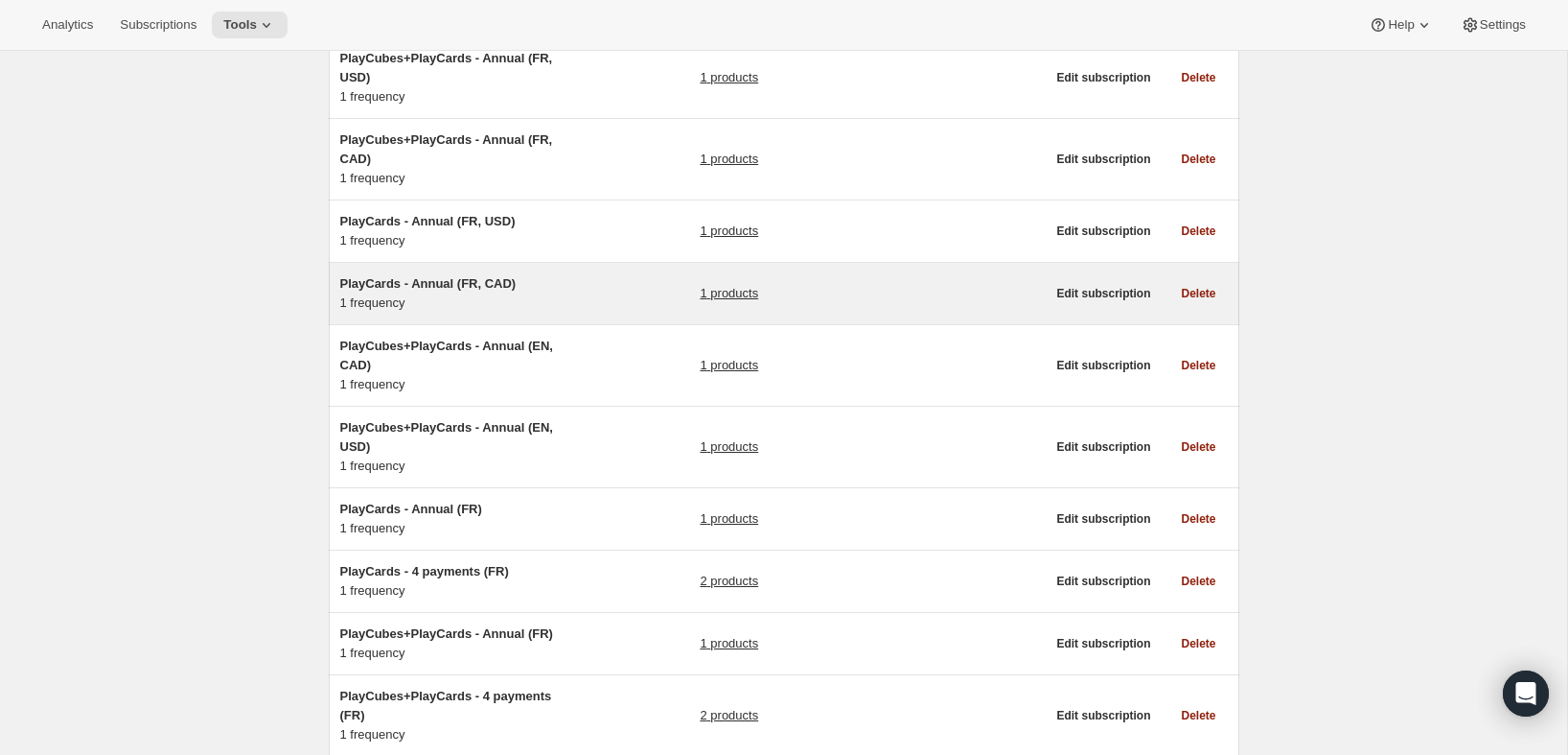
scroll to position [188, 0]
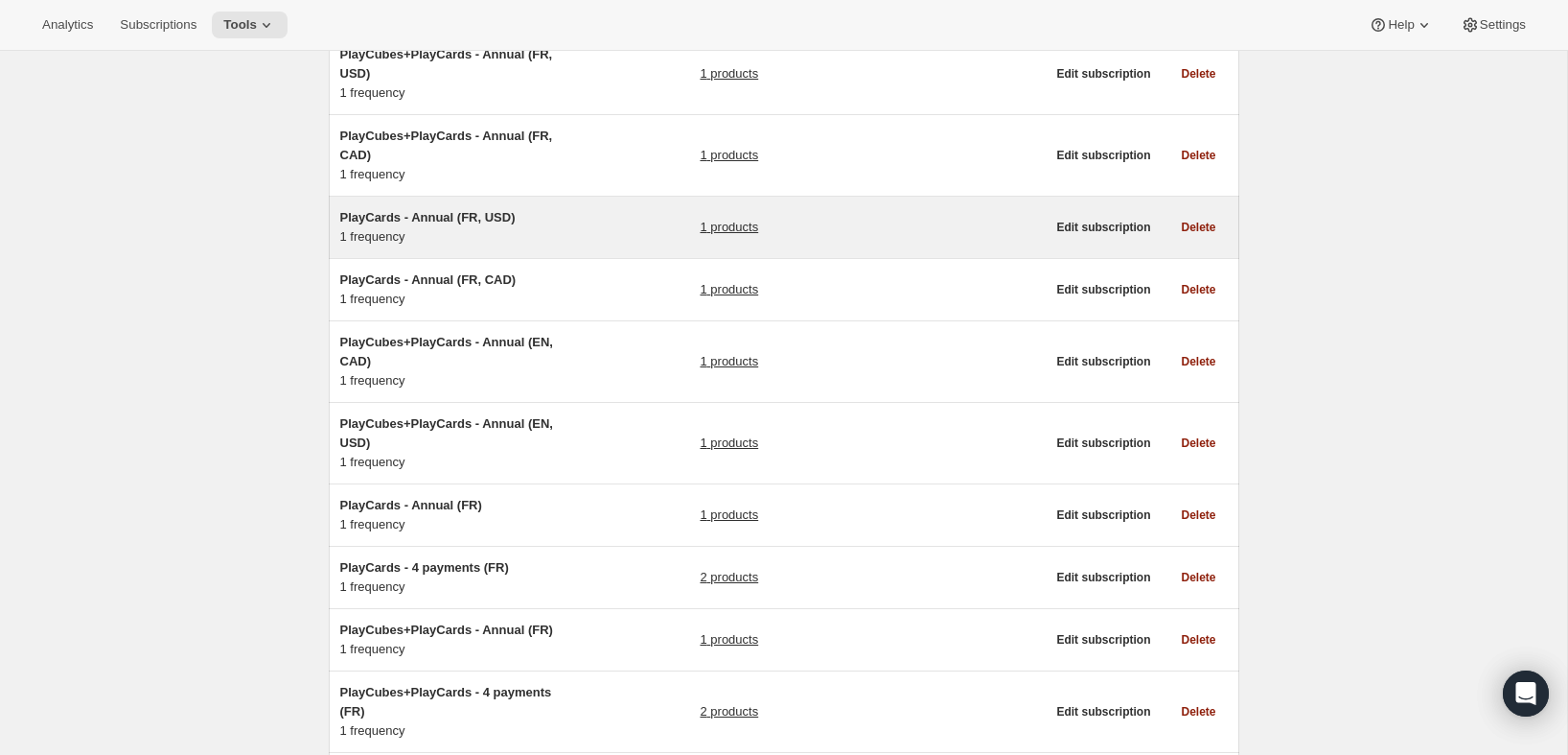
click at [560, 220] on h5 "PlayCards - Annual (FR, USD)" at bounding box center [460, 217] width 239 height 19
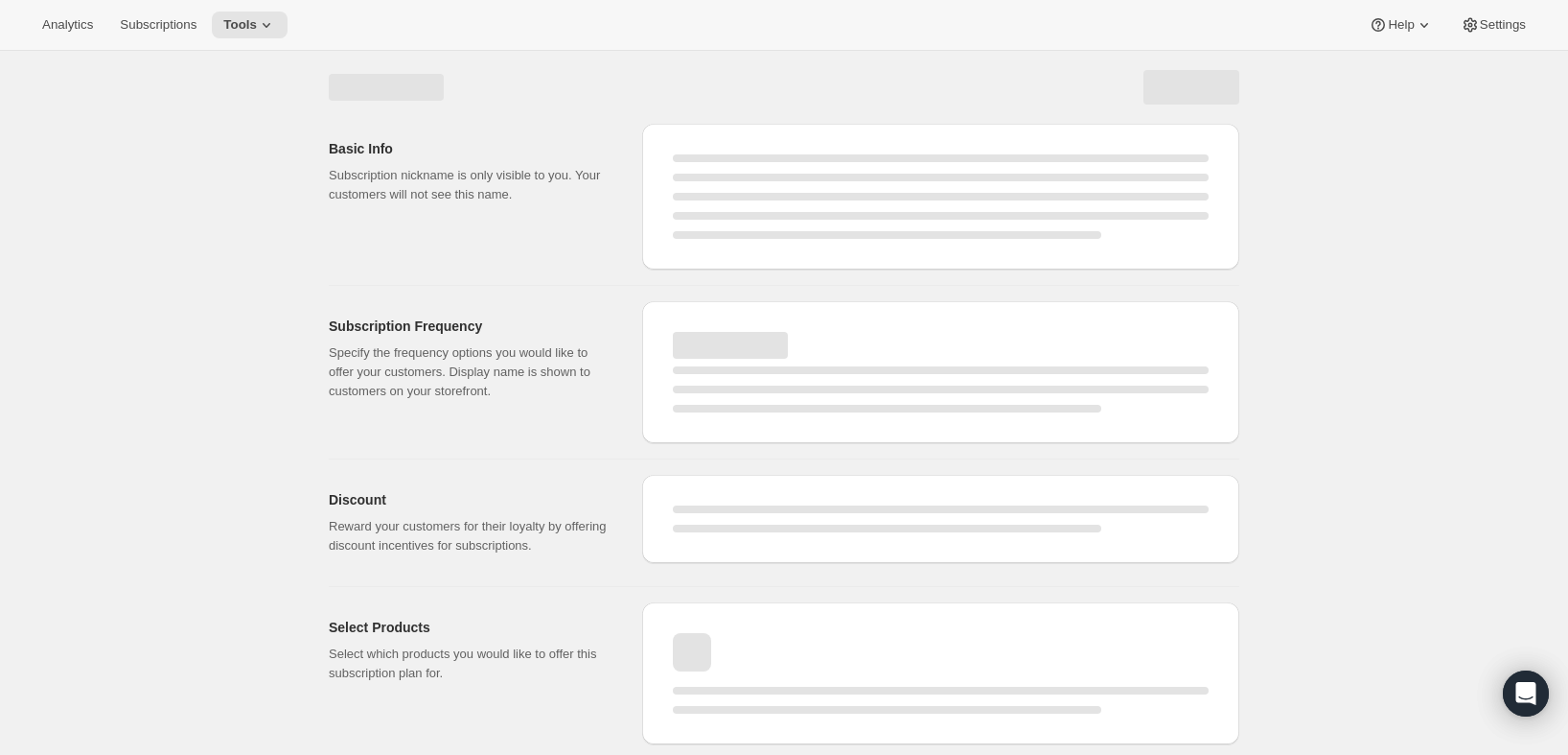
select select "WEEK"
select select "MONTH"
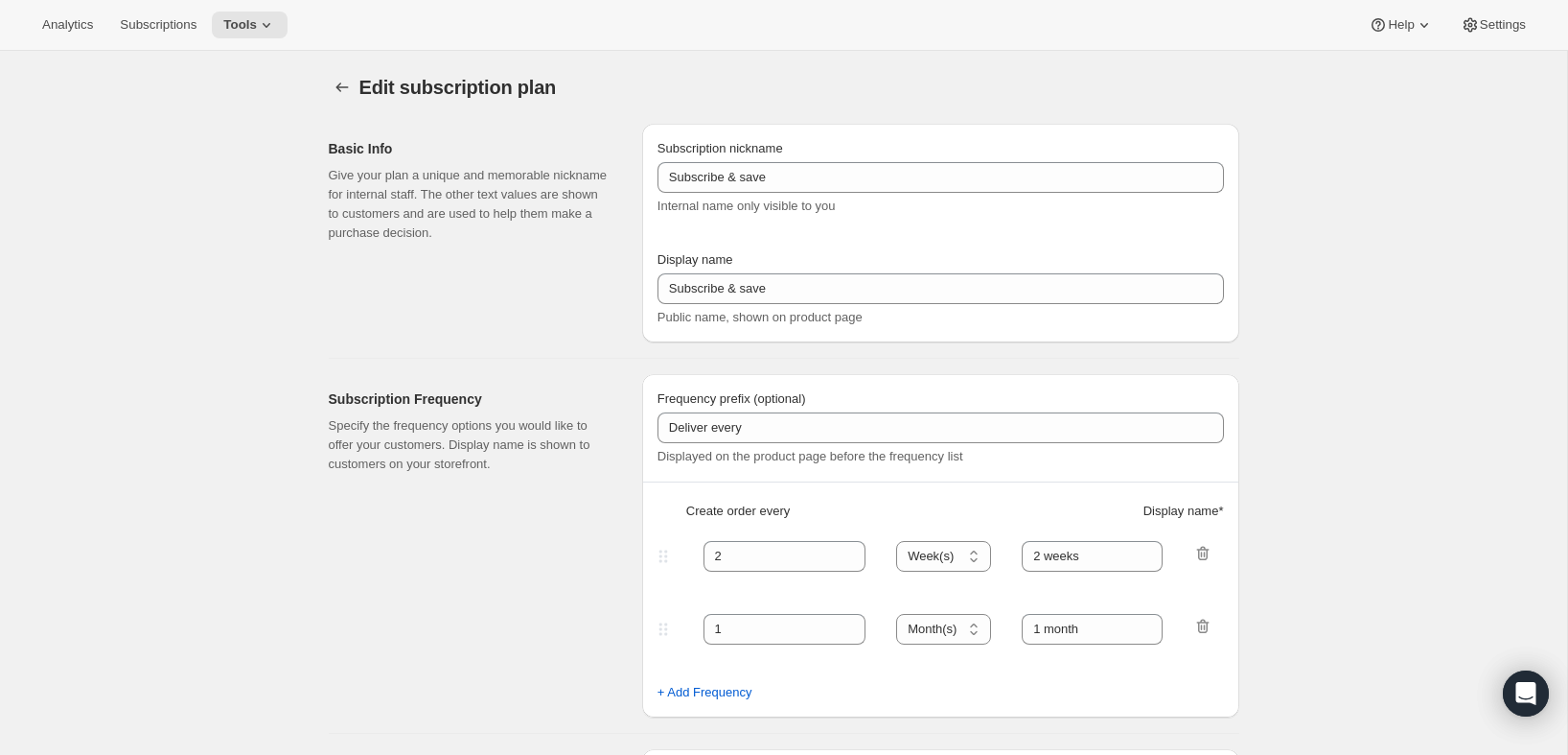
type input "PlayCards - Annual (FR, USD)"
type input "Annual (1 Payment in USD for the Year - SAVE 25%)"
select select "ENABLED"
select select "MONTH"
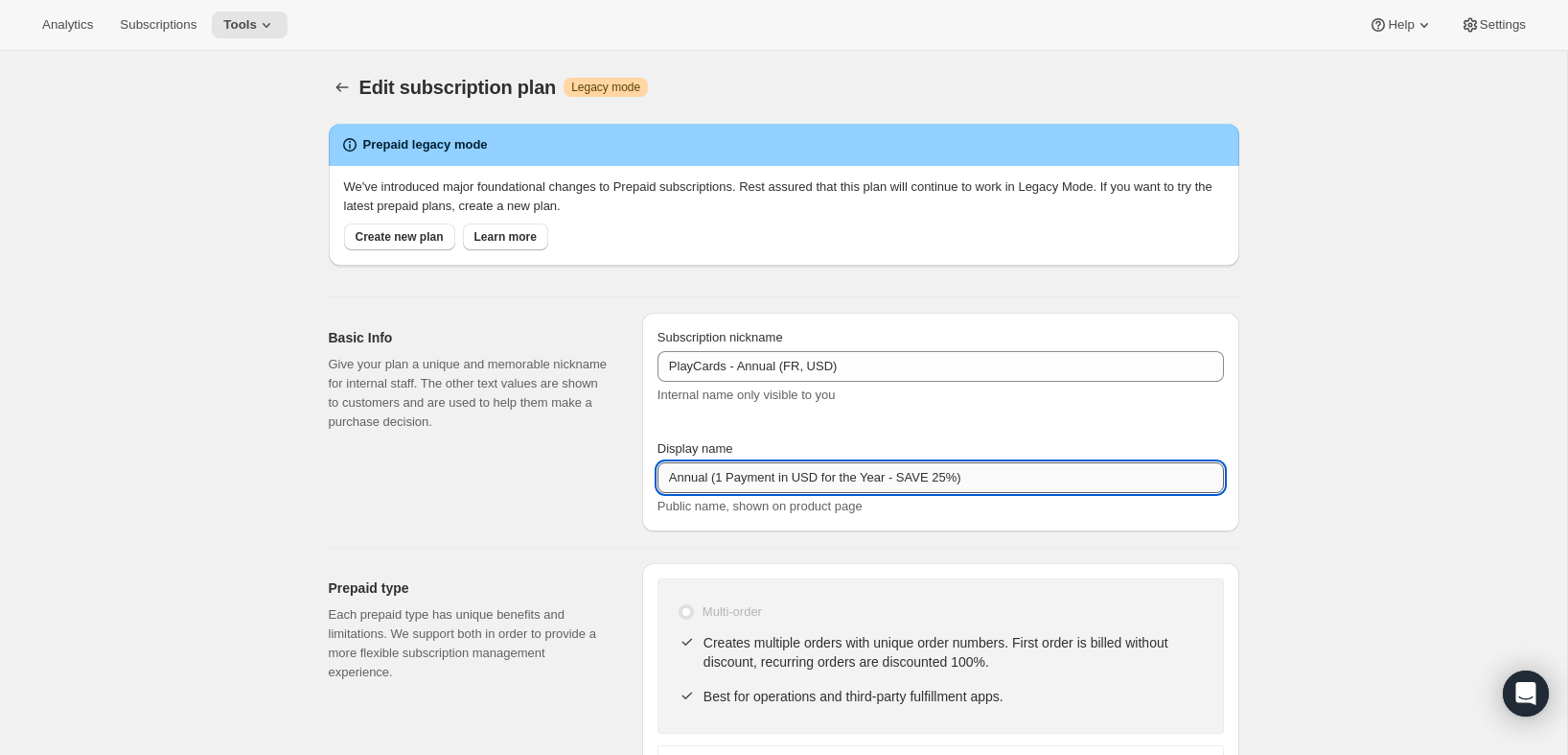
click at [1019, 464] on input "Annual (1 Payment in USD for the Year - SAVE 25%)" at bounding box center [940, 477] width 566 height 31
click at [1018, 474] on input "Annual (1 Payment in USD for the Year - SAVE 25%)" at bounding box center [940, 477] width 566 height 31
paste input "el (1 paiement pour l’année – ÉCONOMISEZ 25"
click at [787, 481] on input "Annuel (1 paiement pour l’année – ÉCONOMISEZ 25 %)" at bounding box center [940, 477] width 566 height 31
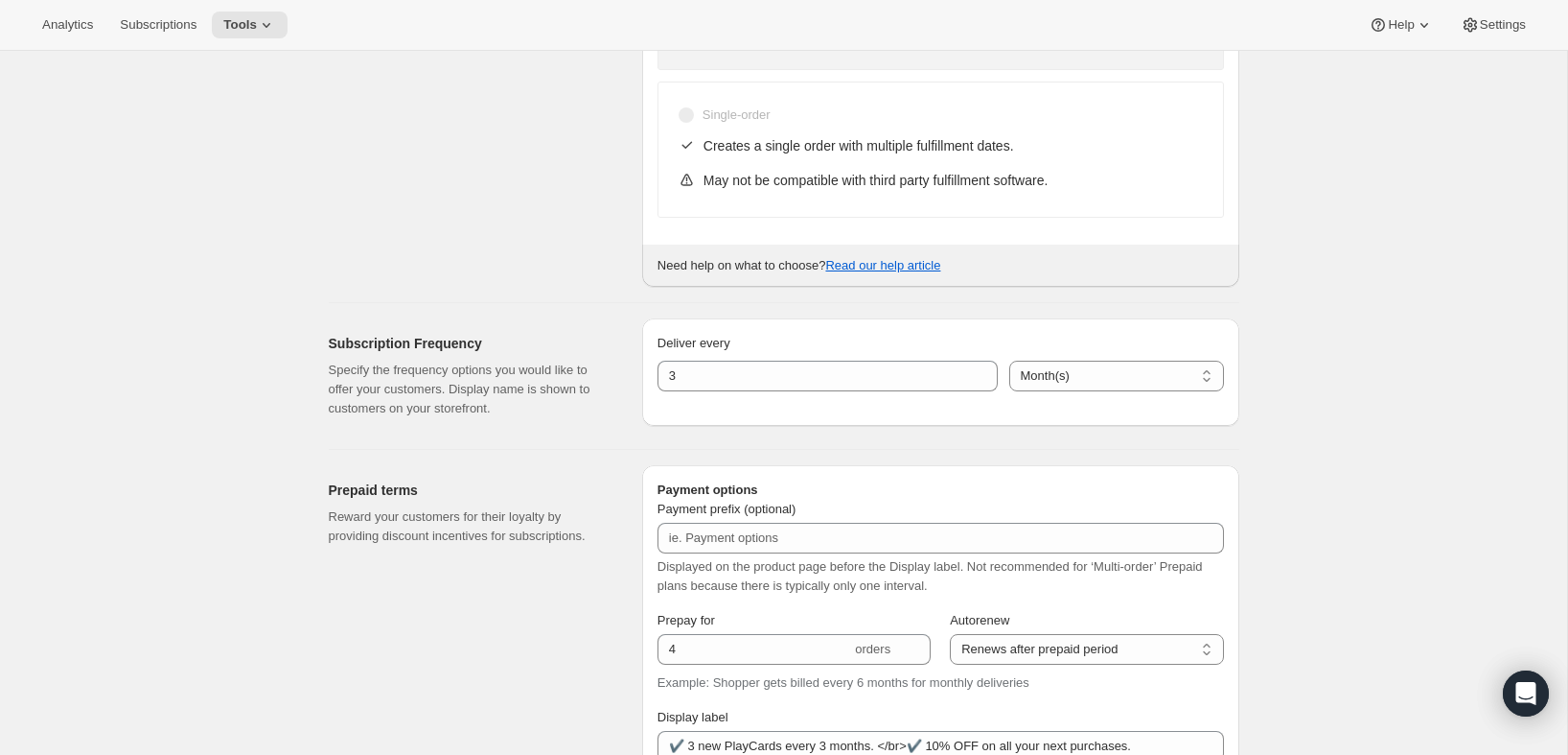
scroll to position [667, 0]
type input "Annuel (1 paiement USD pour l’année – ÉCONOMISEZ 25 %)"
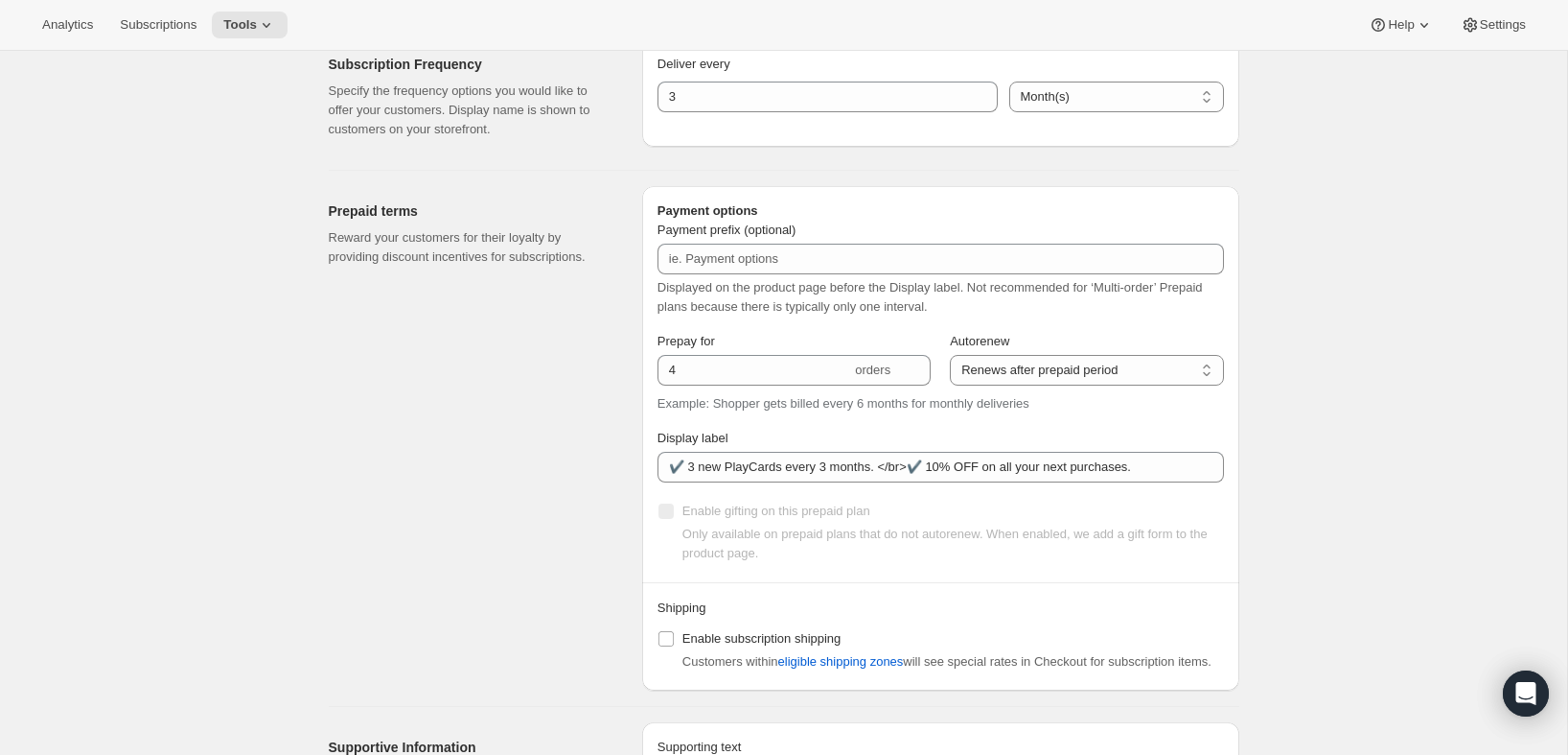
scroll to position [946, 0]
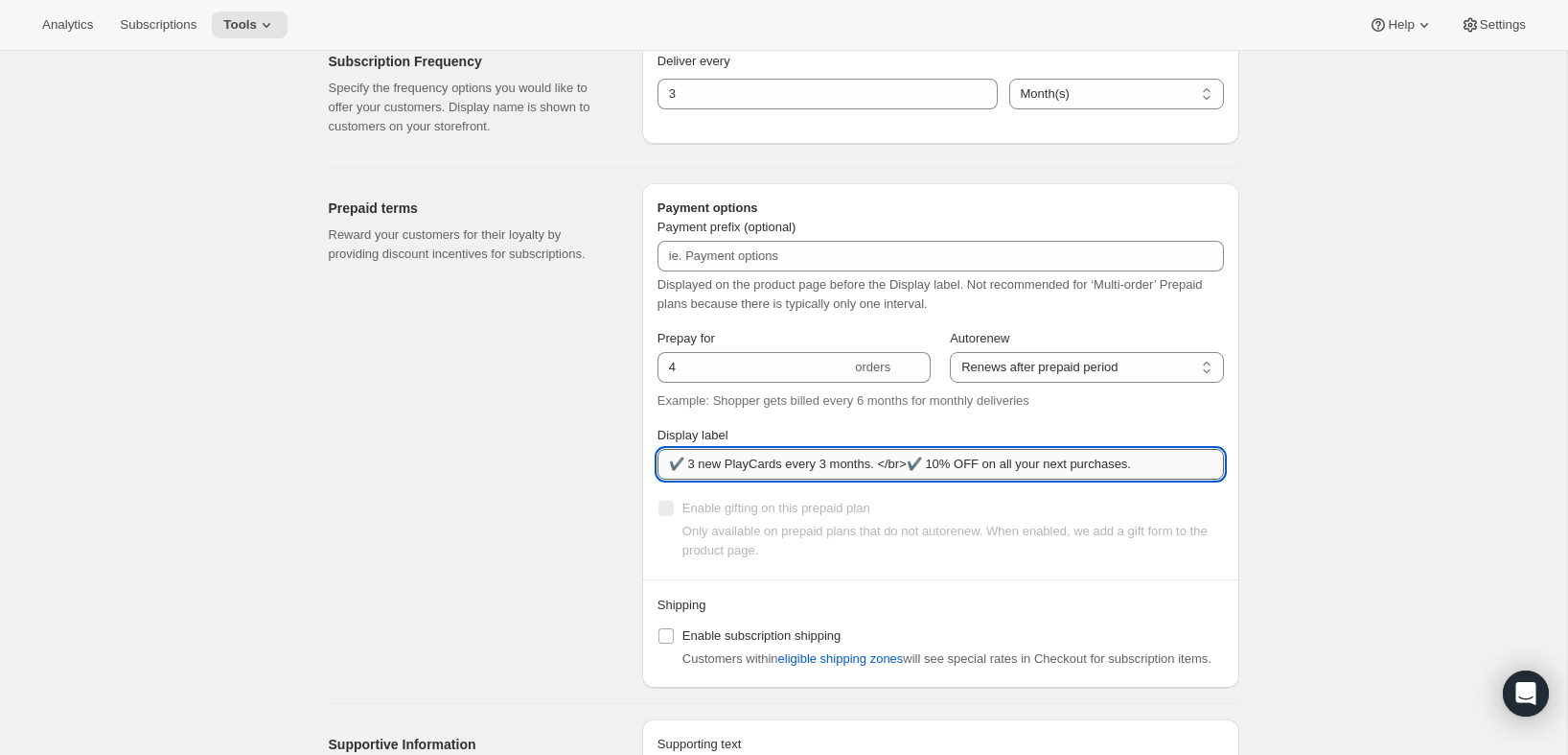
click at [888, 466] on input "✔️ 3 new PlayCards every 3 months. </br>✔️ 10% OFF on all your next purchases." at bounding box center [940, 464] width 566 height 31
paste input "ouvelles PlayCards tous les 3 moi"
type input "✔️ 3 nouvelles PlayCards tous les 3 mois."
click at [537, 450] on div "Prepaid terms Reward your customers for their loyalty by providing discount inc…" at bounding box center [478, 435] width 298 height 505
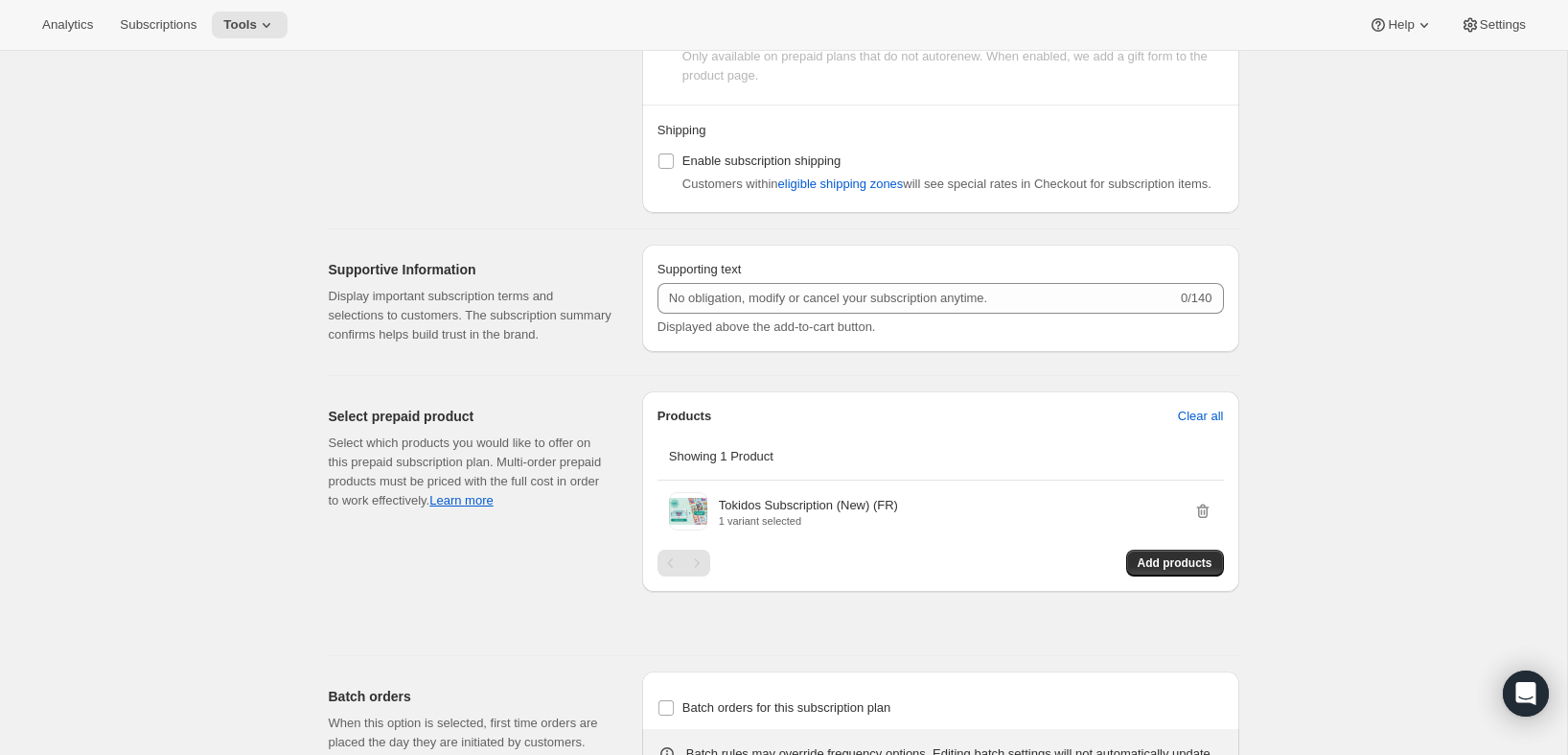
scroll to position [1422, 0]
select select "MONTH"
select select "ENABLED"
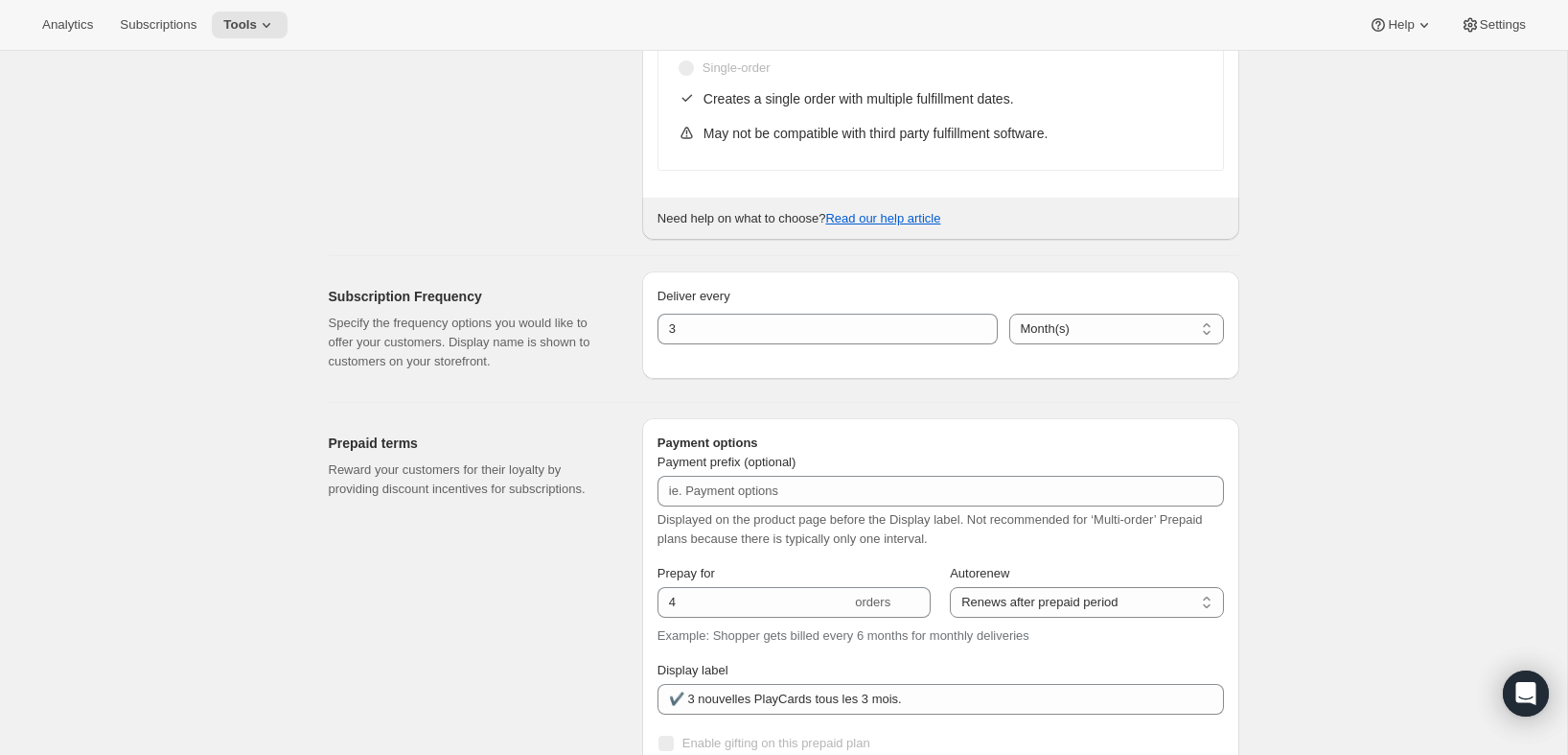
scroll to position [0, 0]
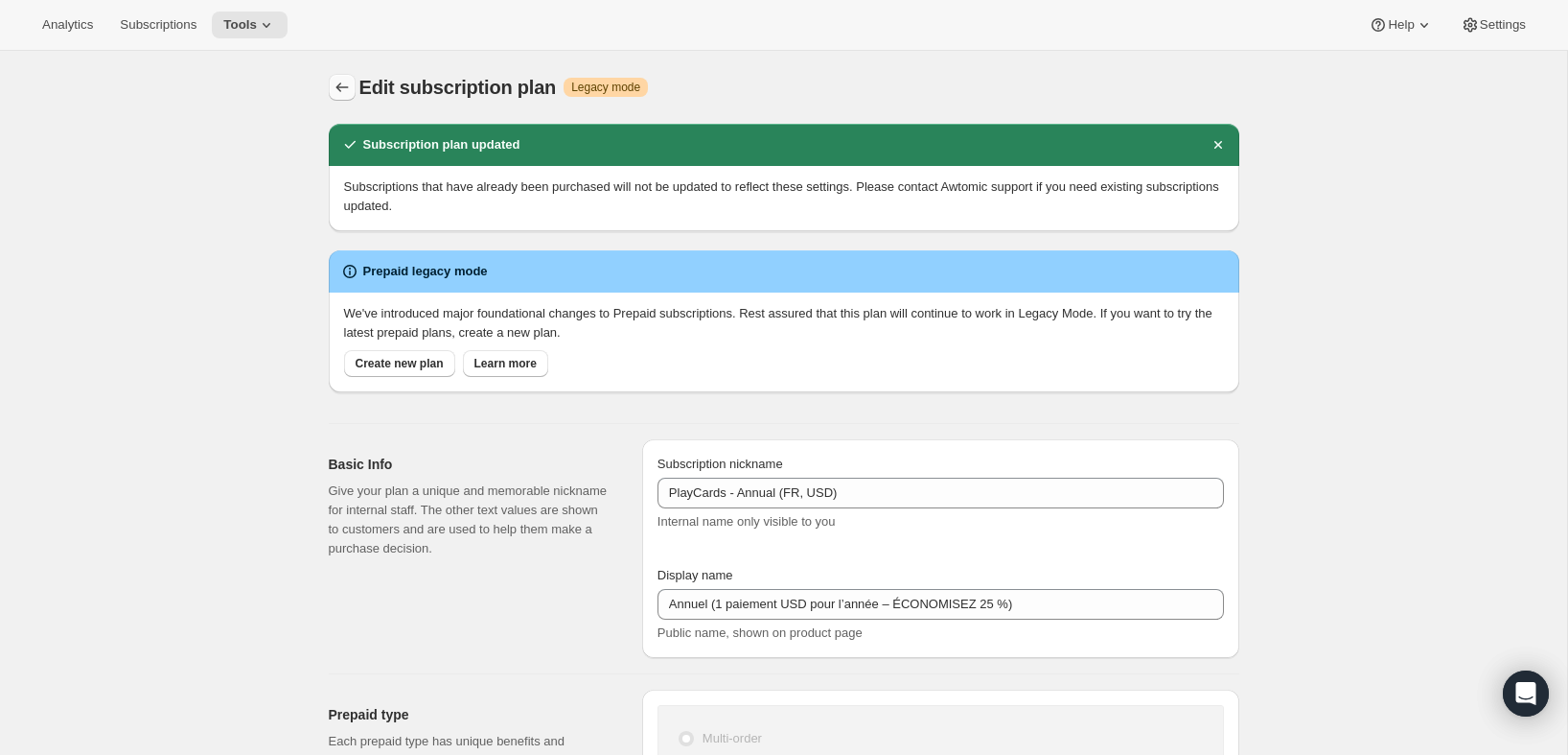
click at [333, 81] on icon "Subscription plans" at bounding box center [342, 86] width 19 height 19
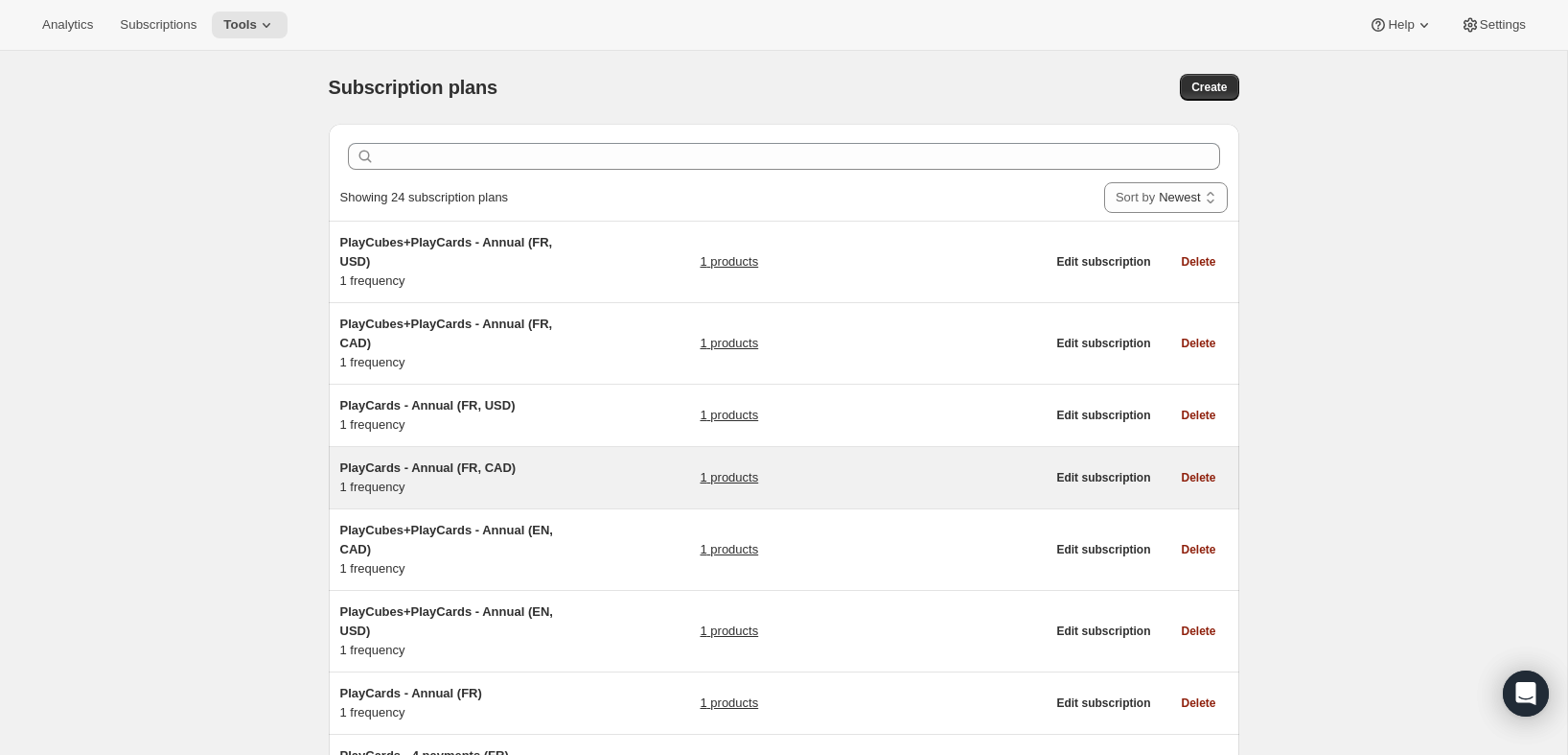
click at [625, 455] on div "PlayCards - Annual (FR, CAD) 1 frequency 1 products Edit subscription Delete" at bounding box center [784, 478] width 911 height 62
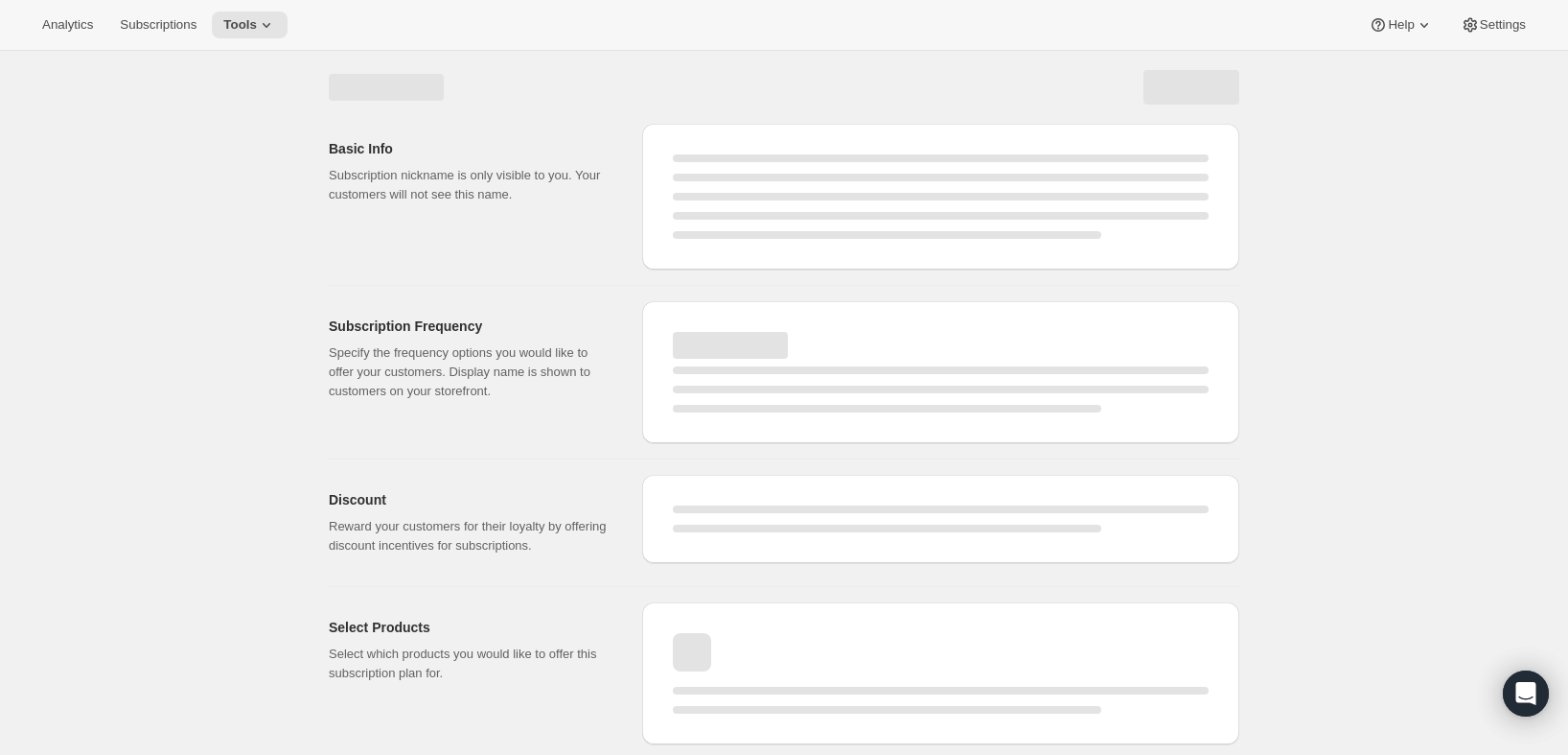
select select "WEEK"
select select "MONTH"
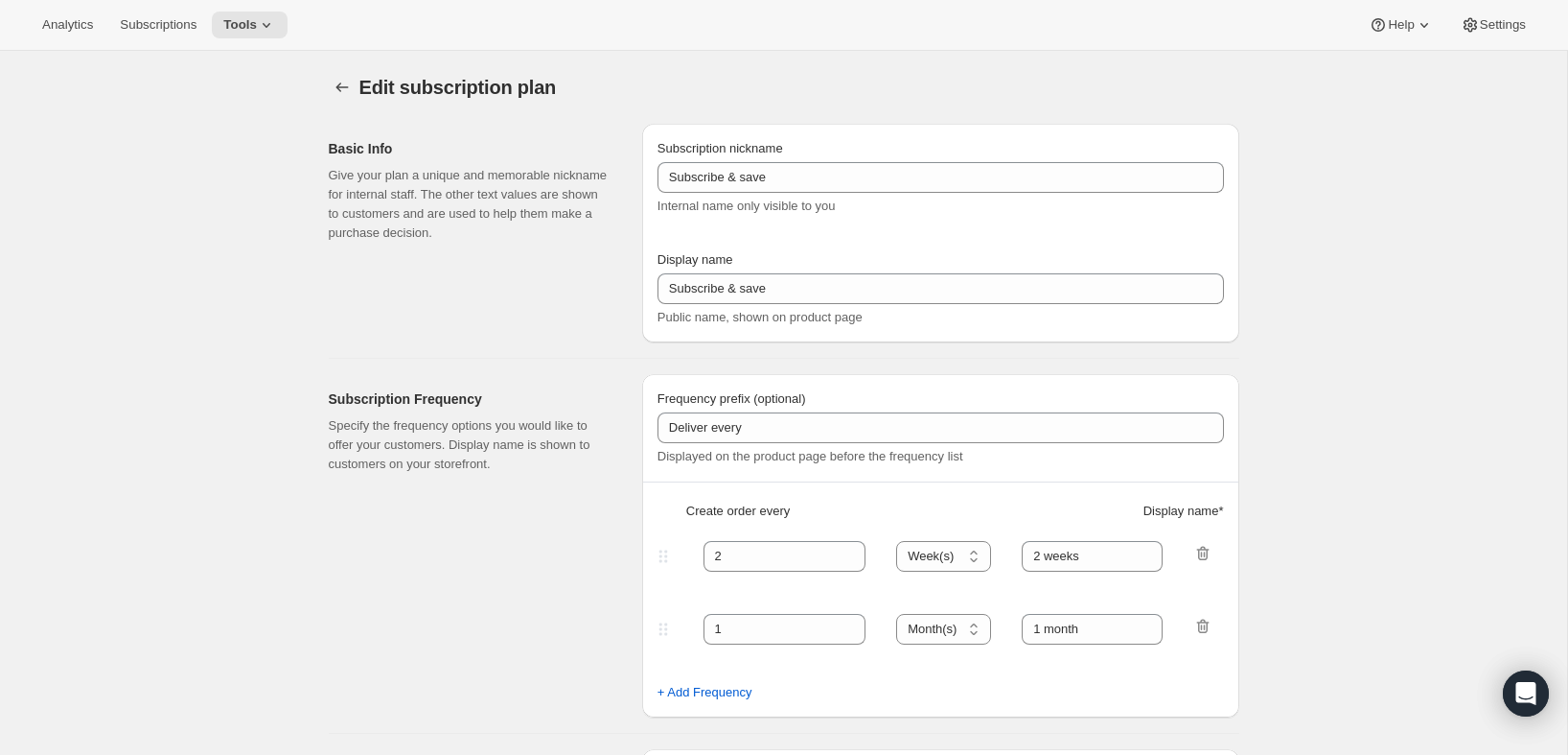
type input "PlayCards - Annual (FR, CAD)"
type input "Annual (1 Payment in CAD for the Year - SAVE 25%)"
select select "ENABLED"
select select "MONTH"
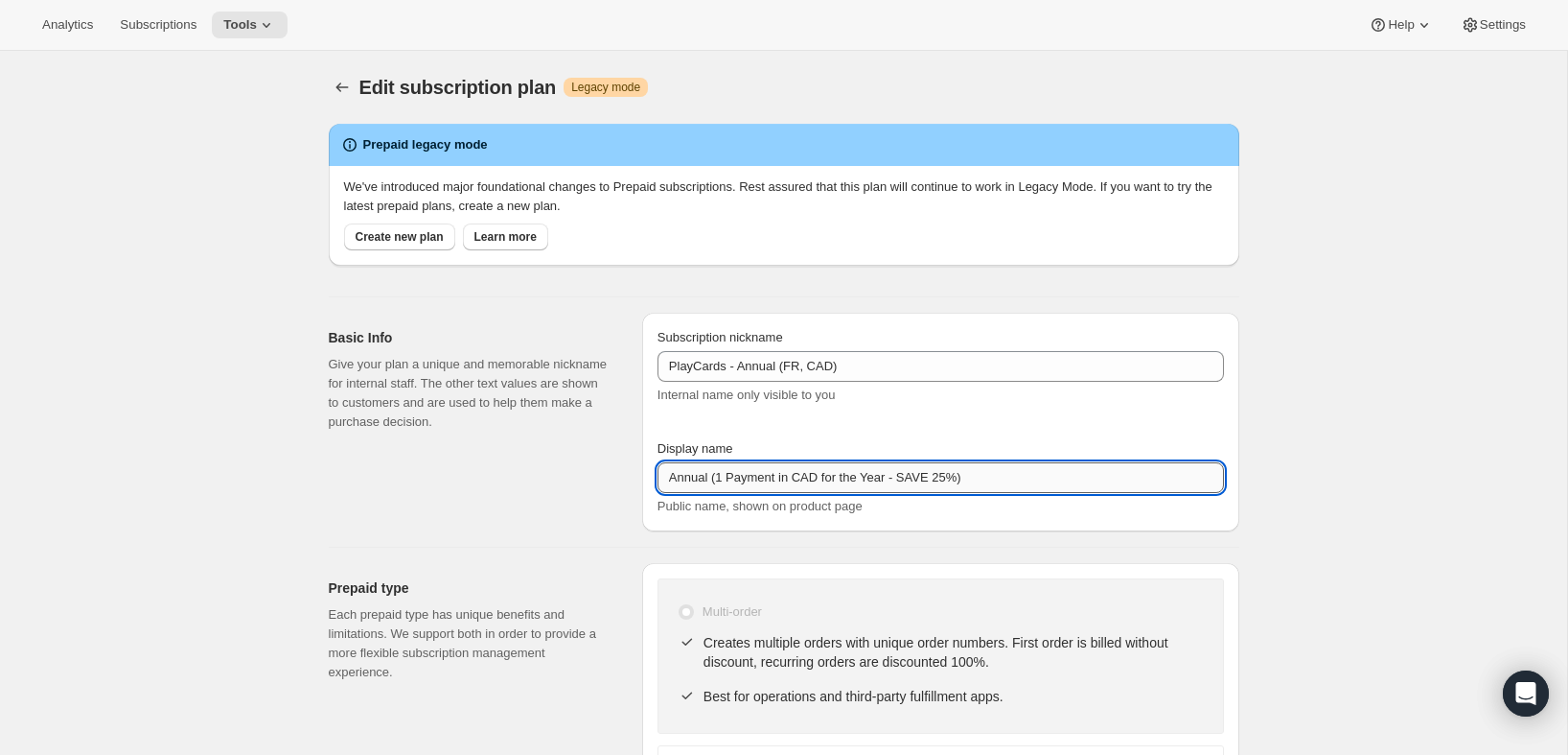
click at [1045, 479] on input "Annual (1 Payment in CAD for the Year - SAVE 25%)" at bounding box center [940, 477] width 566 height 31
paste input "el (1 paiement pour l’année – ÉCONOMISEZ 25"
click at [785, 478] on input "Annuel (1 paiement pour l’année – ÉCONOMISEZ 25 %)" at bounding box center [940, 477] width 566 height 31
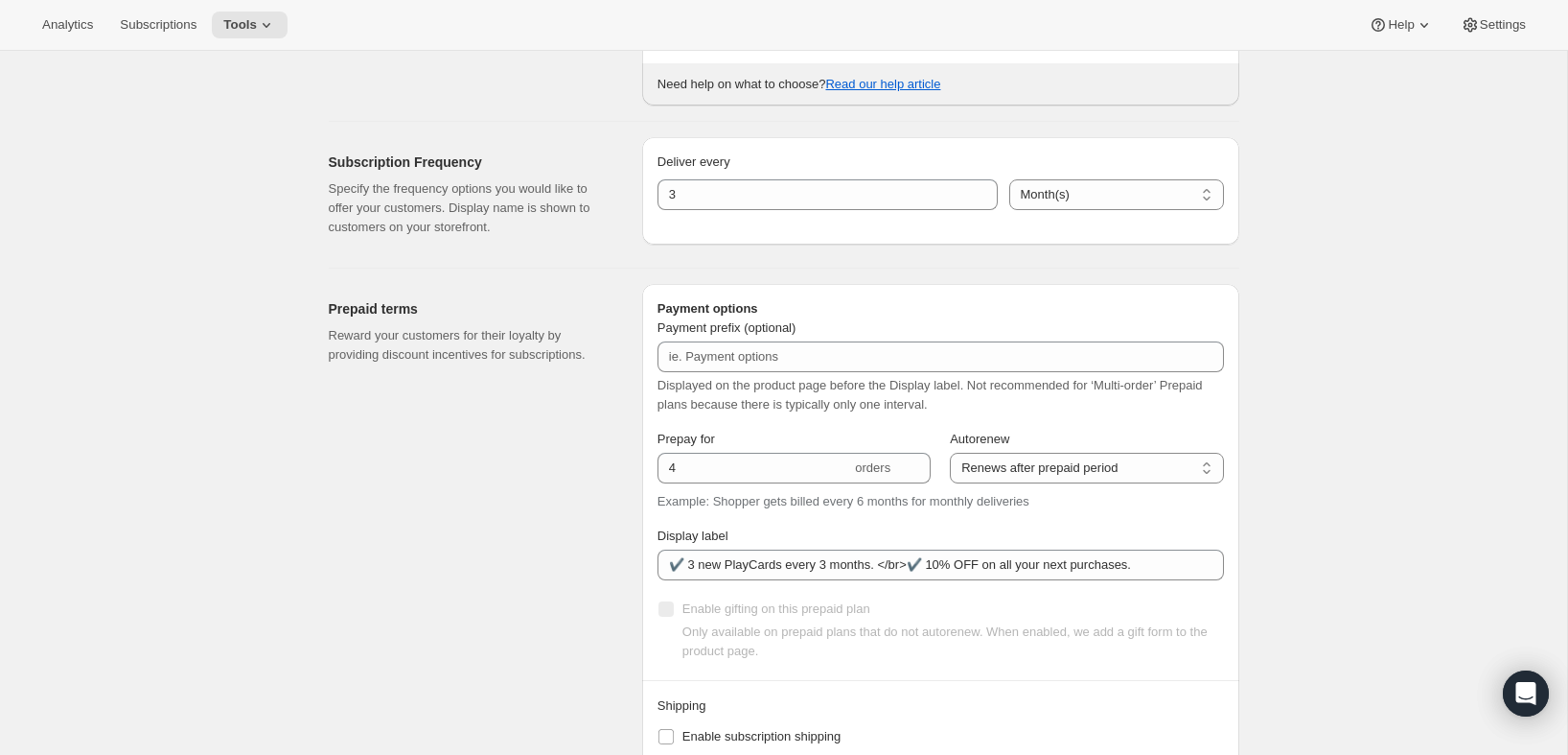
scroll to position [845, 0]
type input "Annuel (1 paiement CAD pour l’année – ÉCONOMISEZ 25 %)"
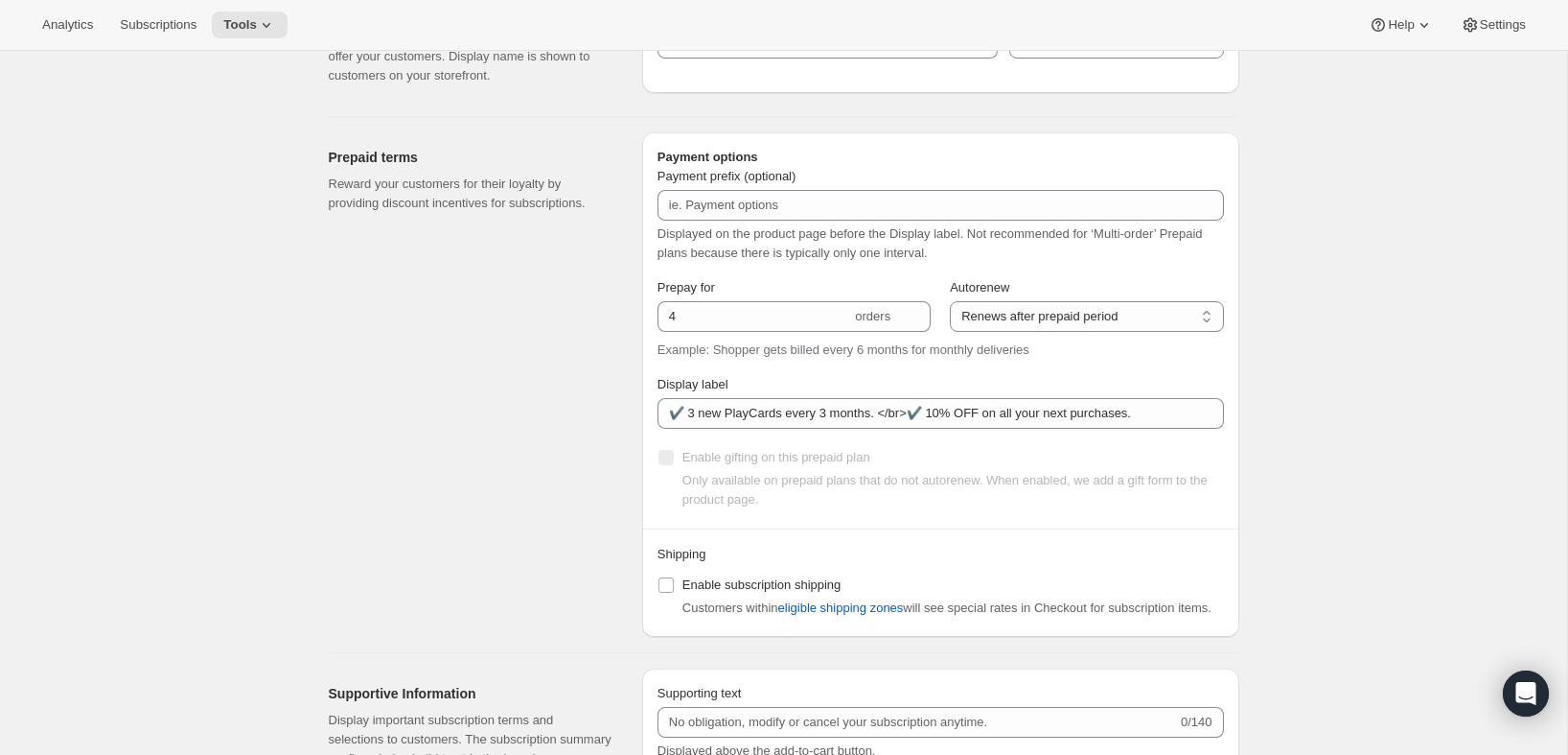
scroll to position [1011, 0]
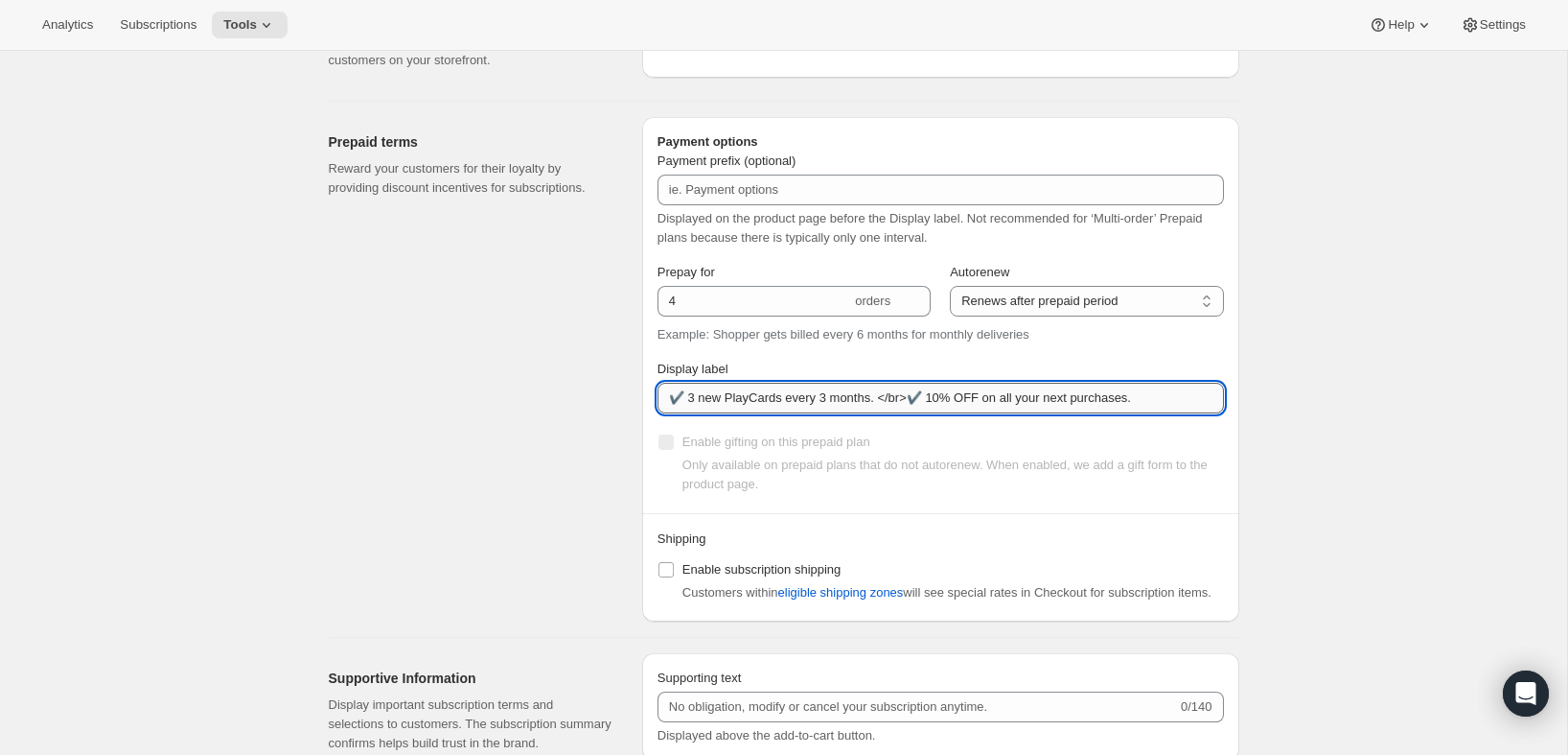
click at [873, 399] on input "✔️ 3 new PlayCards every 3 months. </br>✔️ 10% OFF on all your next purchases." at bounding box center [940, 397] width 566 height 31
paste input "ouvelles PlayCards tous les 3 moi"
type input "✔️ 3 nouvelles PlayCards tous les 3 mois."
click at [495, 368] on div "Prepaid terms Reward your customers for their loyalty by providing discount inc…" at bounding box center [478, 370] width 298 height 505
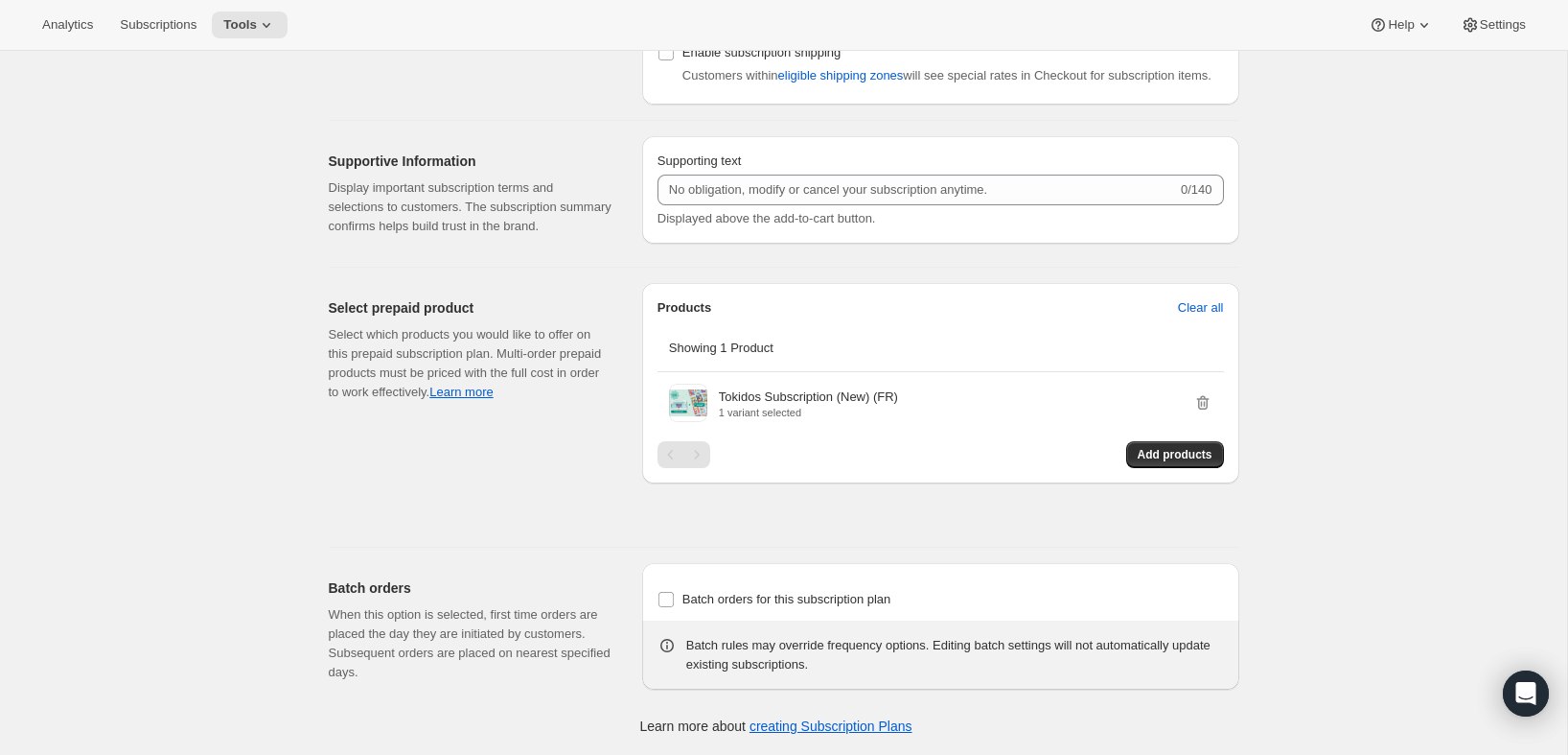
scroll to position [0, 0]
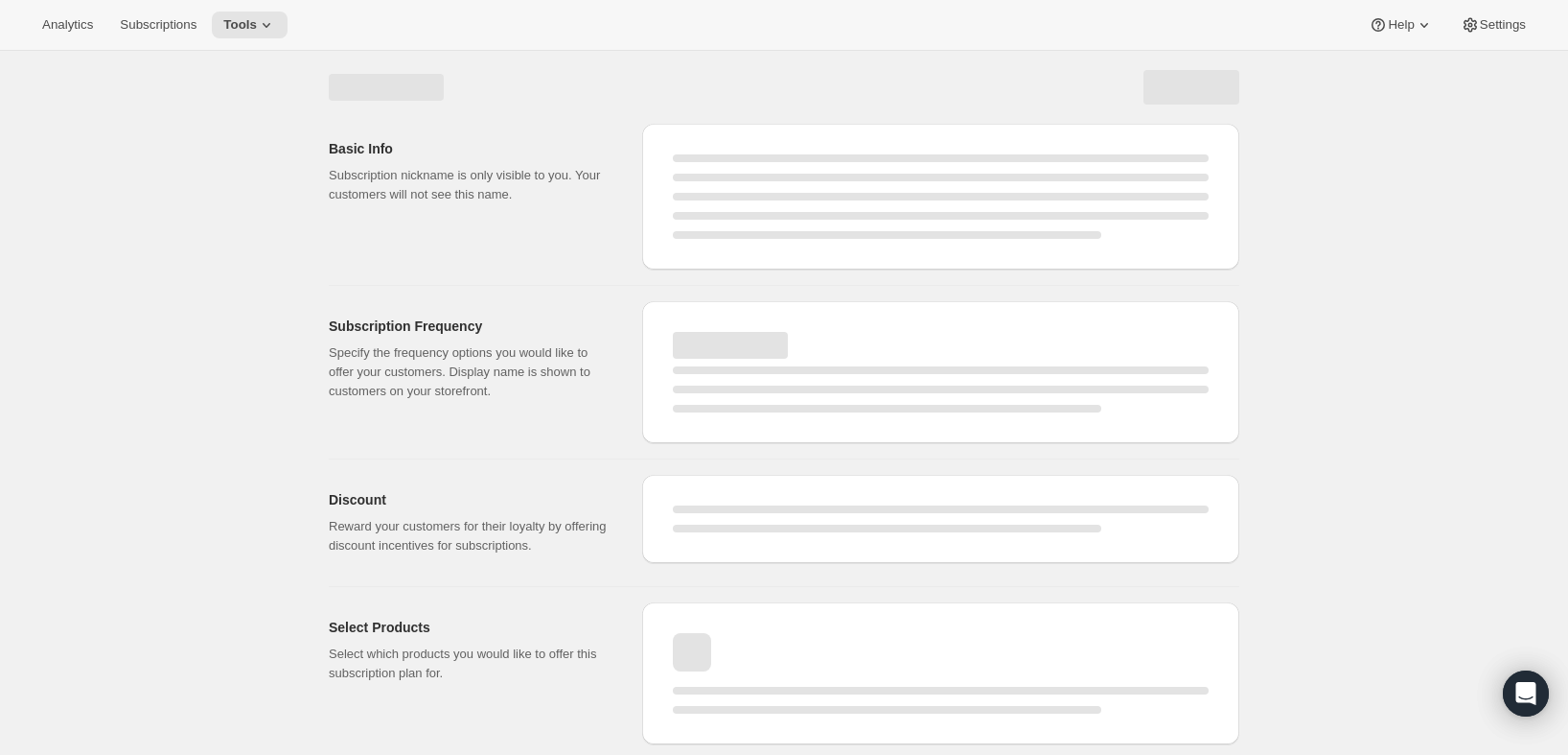
select select "MONTH"
select select "ENABLED"
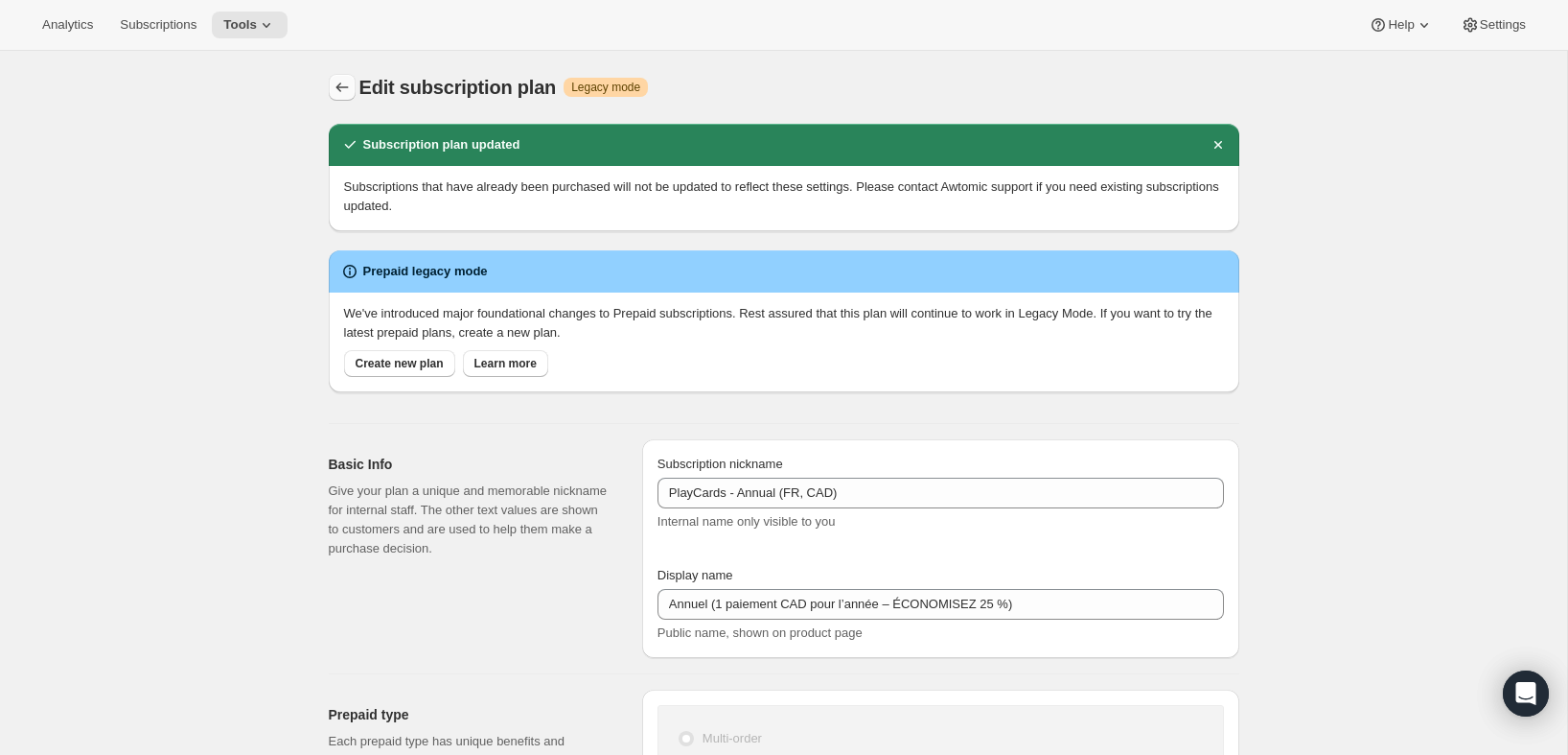
click at [344, 80] on icon "Subscription plans" at bounding box center [342, 86] width 19 height 19
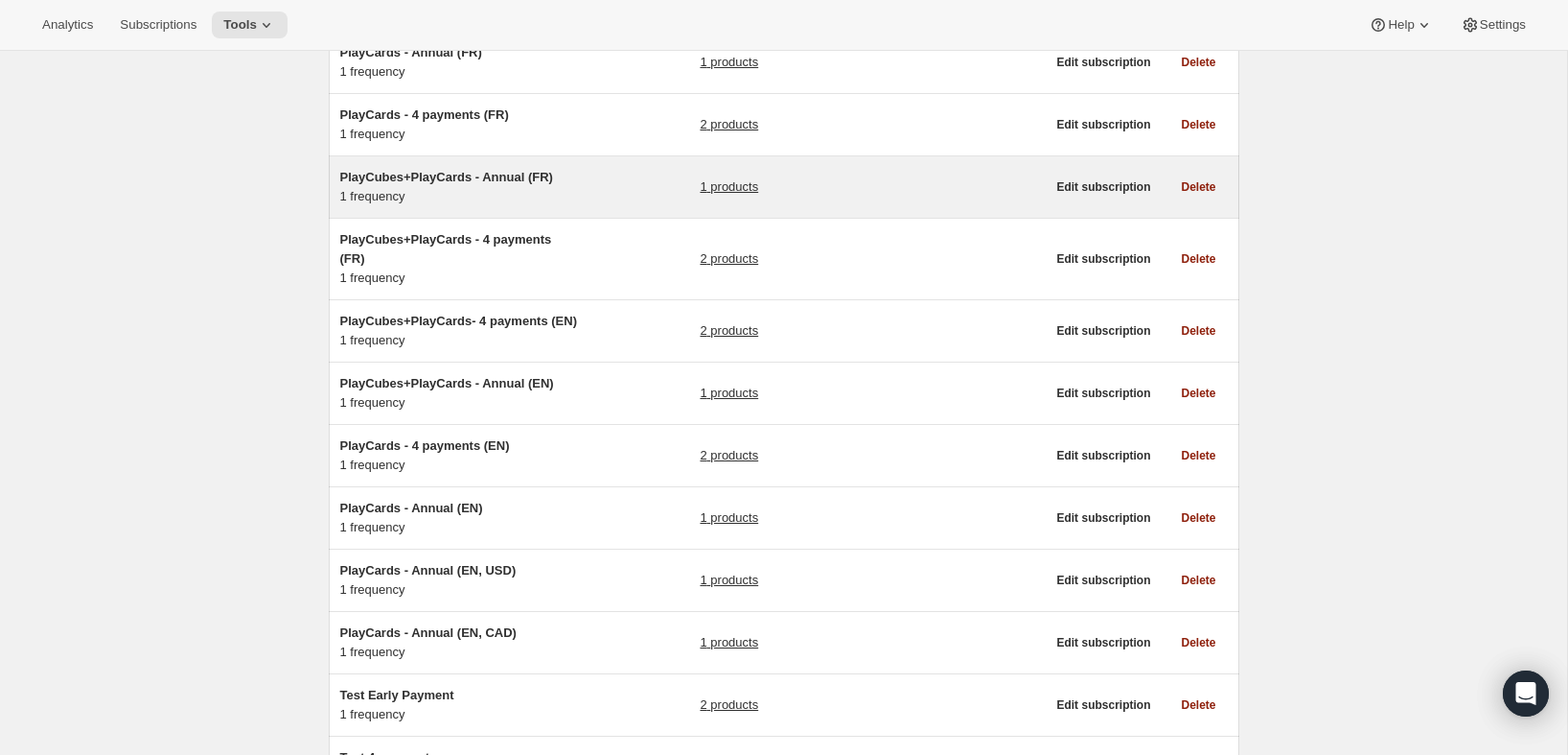
scroll to position [642, 0]
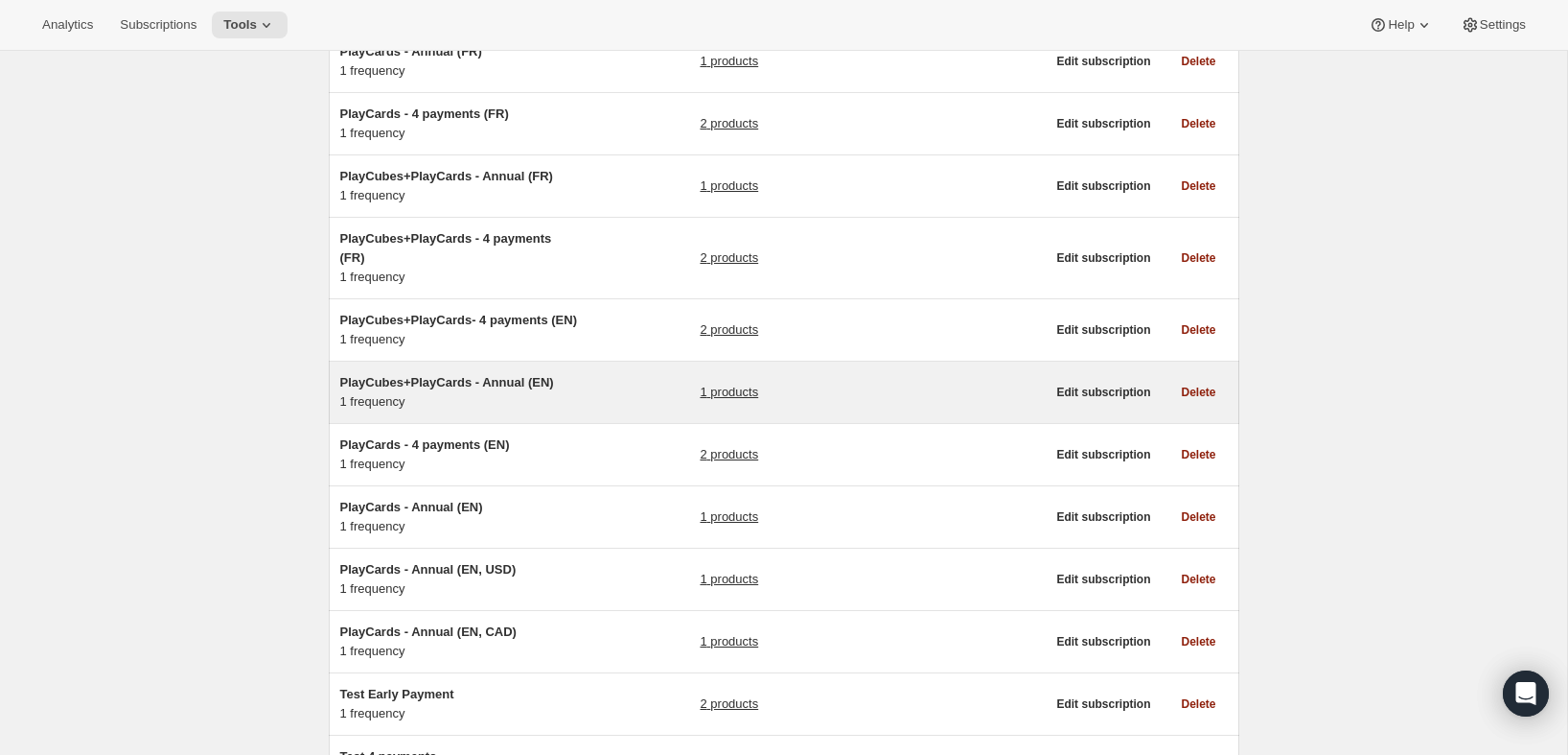
click at [586, 411] on div "PlayCubes+PlayCards - Annual (EN) 1 frequency 1 products" at bounding box center [693, 391] width 705 height 39
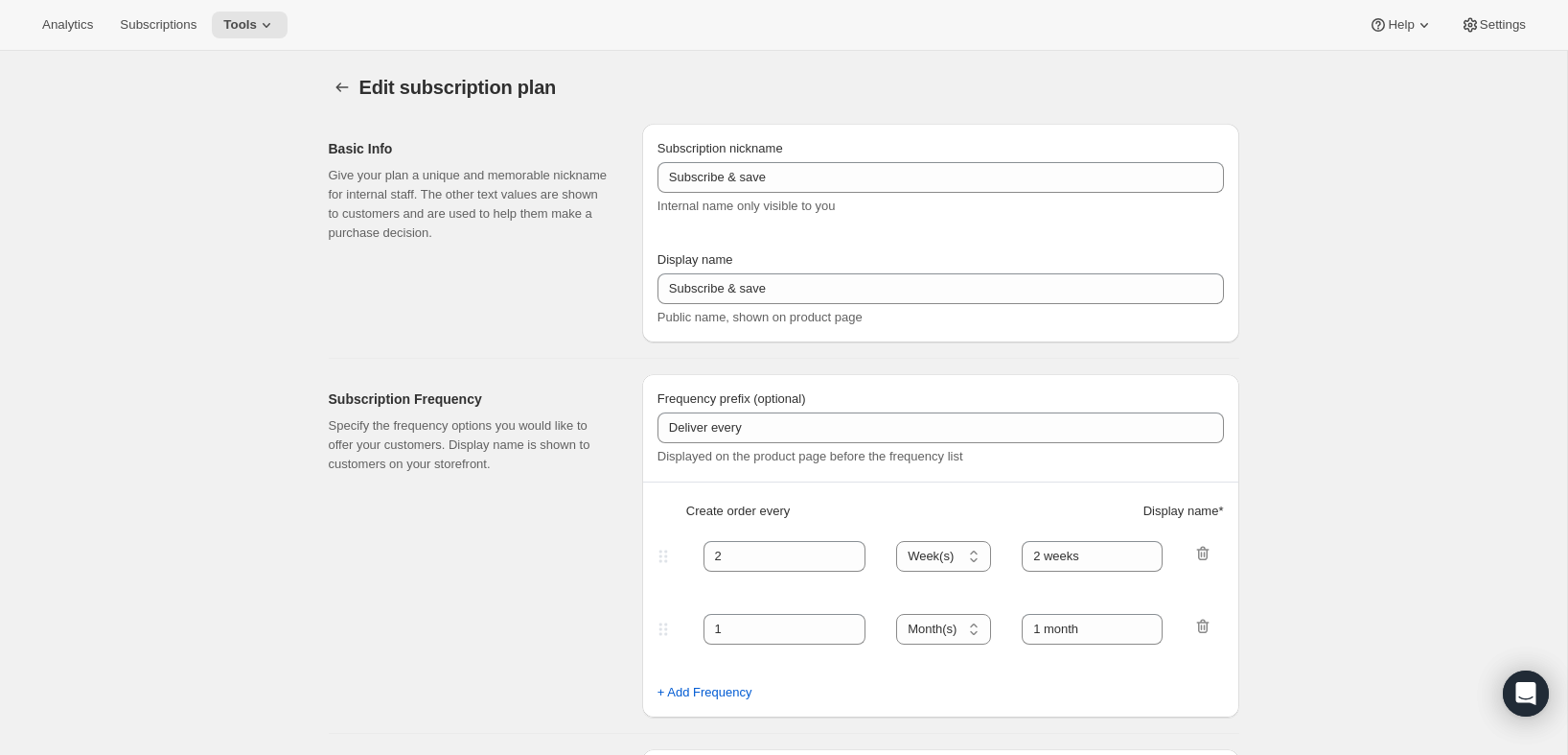
type input "PlayCubes+PlayCards - Annual (EN)"
type input "Annual (1 Payment for the Year - SAVE 25%)"
select select "ENABLED"
select select "MONTH"
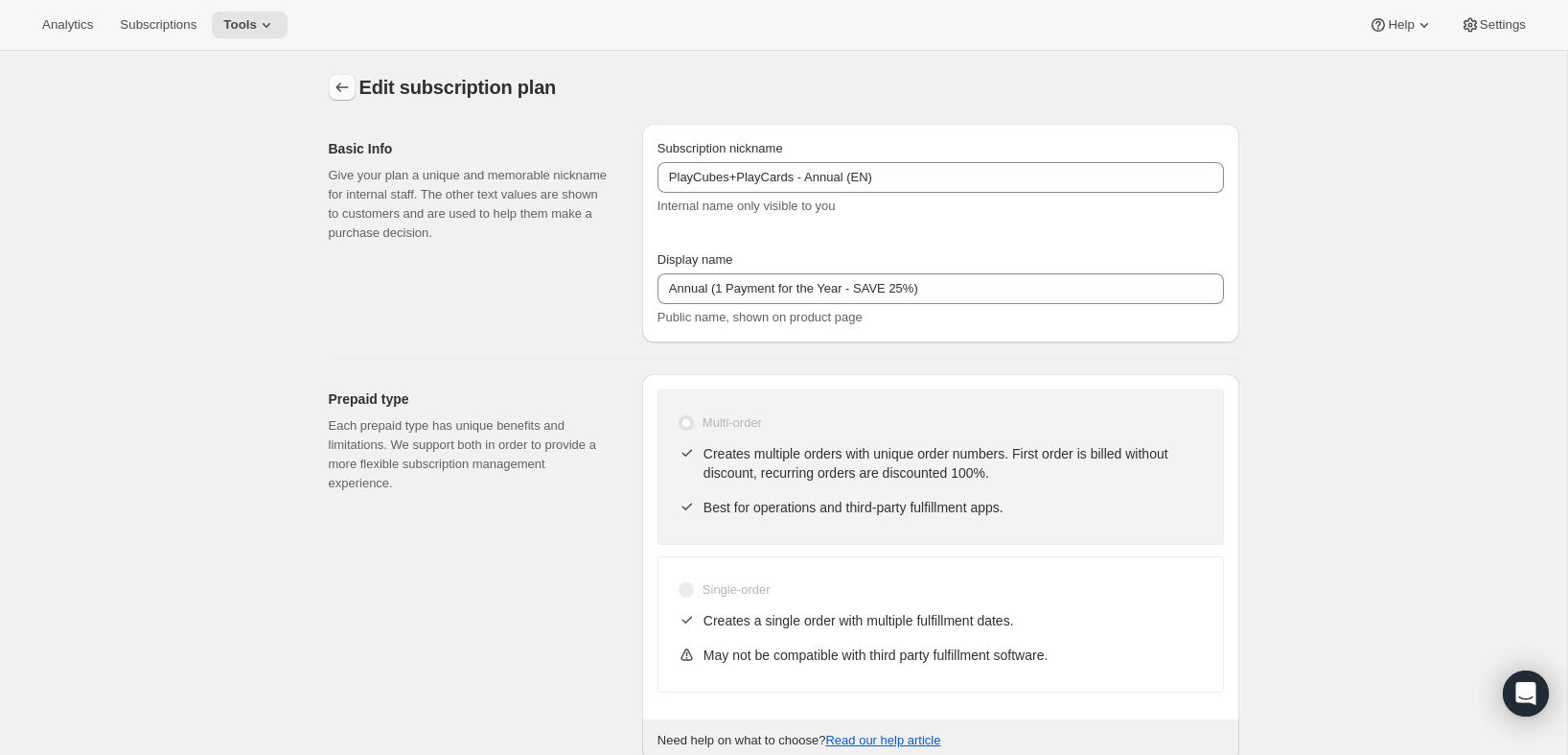
click at [348, 88] on icon "Subscription plans" at bounding box center [342, 86] width 19 height 19
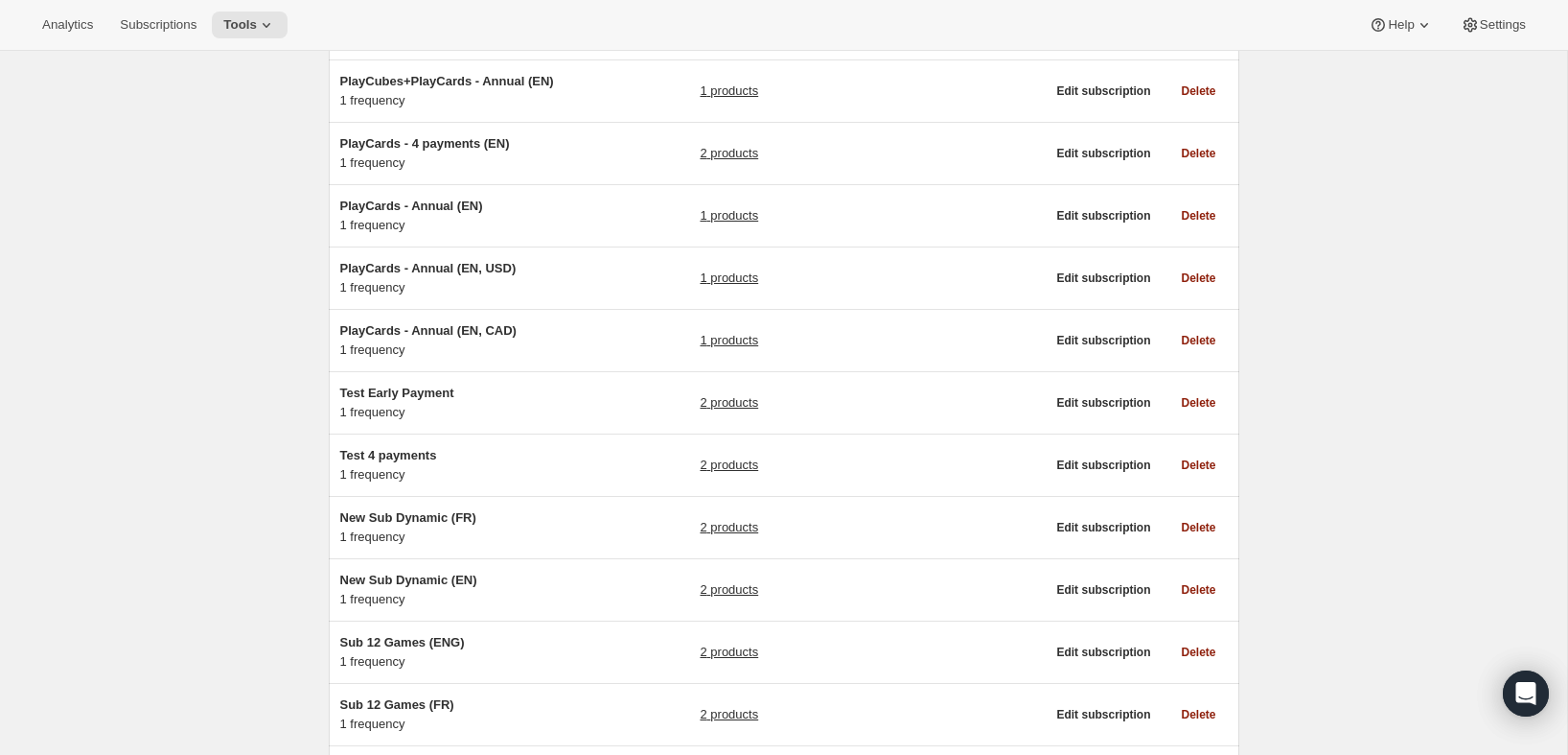
scroll to position [945, 0]
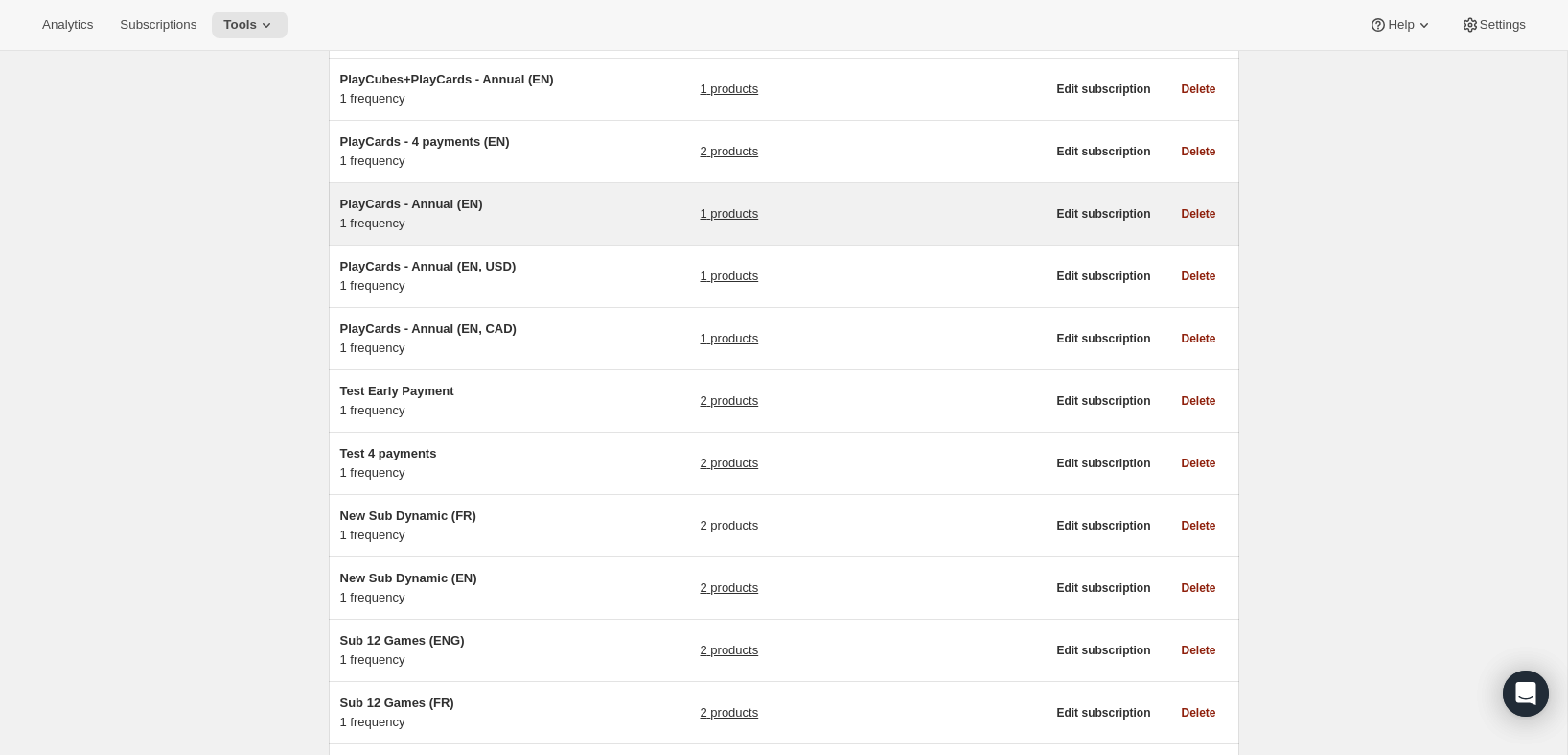
click at [558, 212] on div "PlayCards - Annual (EN) 1 frequency 1 products Edit subscription Delete" at bounding box center [784, 214] width 911 height 62
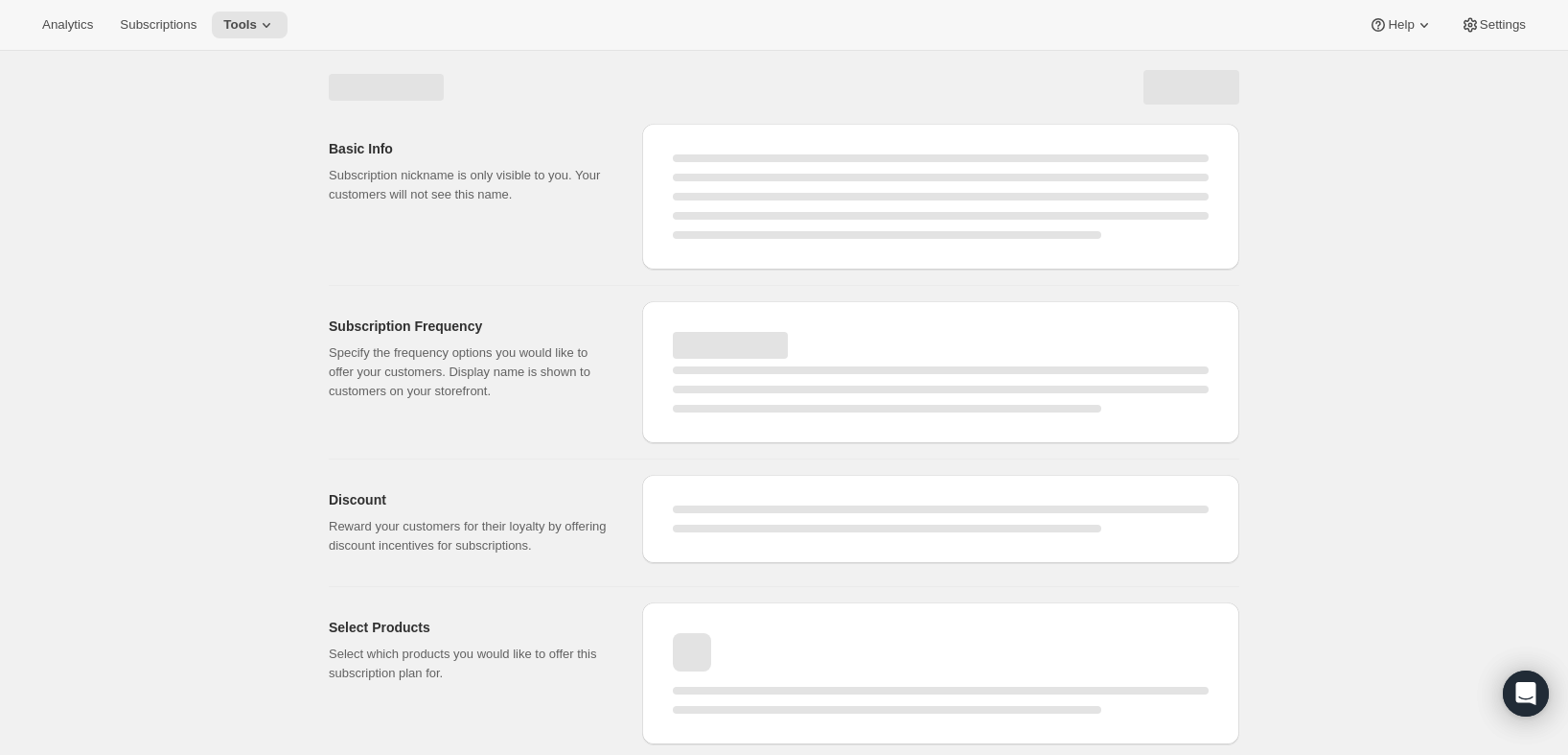
select select "WEEK"
select select "MONTH"
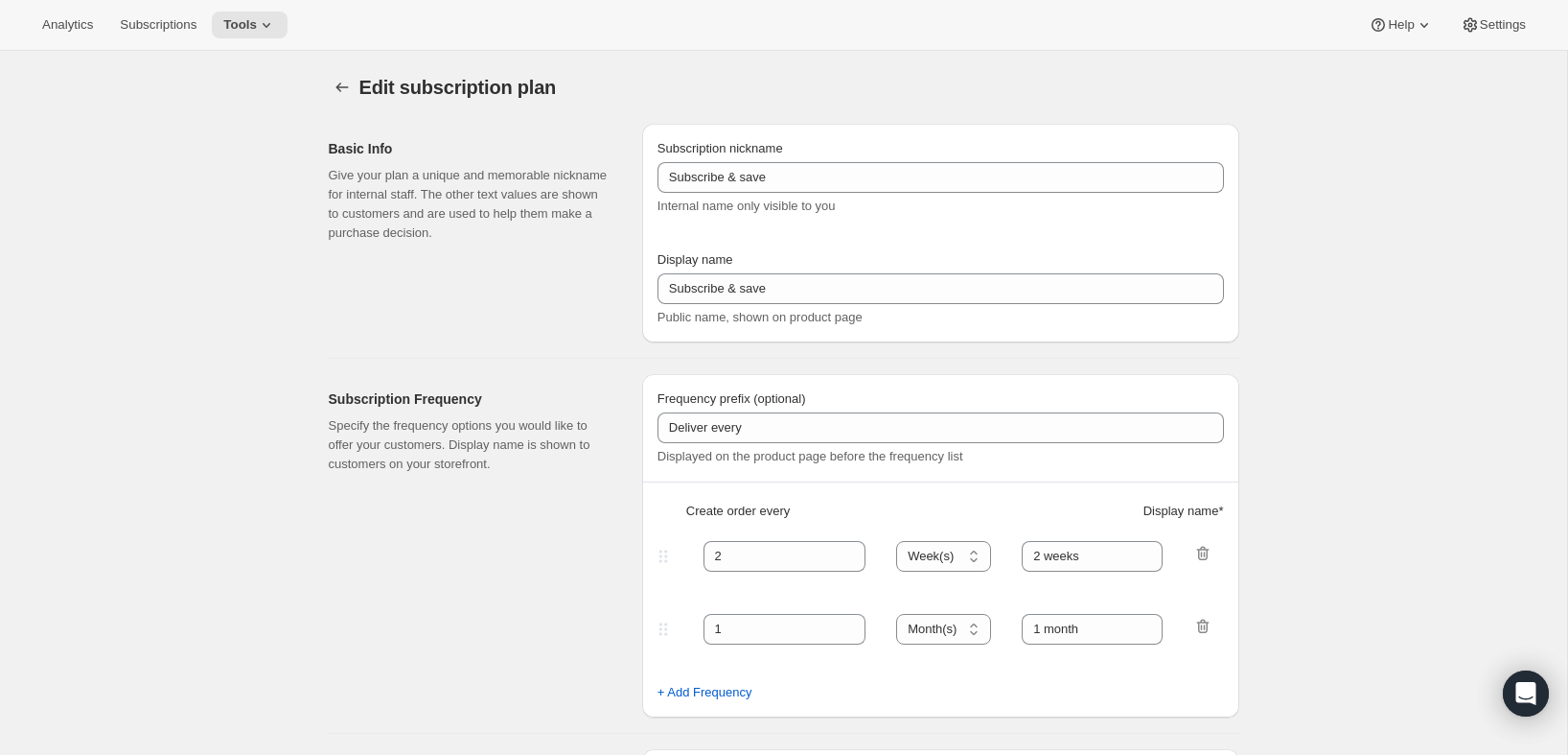
type input "PlayCards - Annual (EN)"
type input "Annual (1 Payment for the Year - SAVE 25%)"
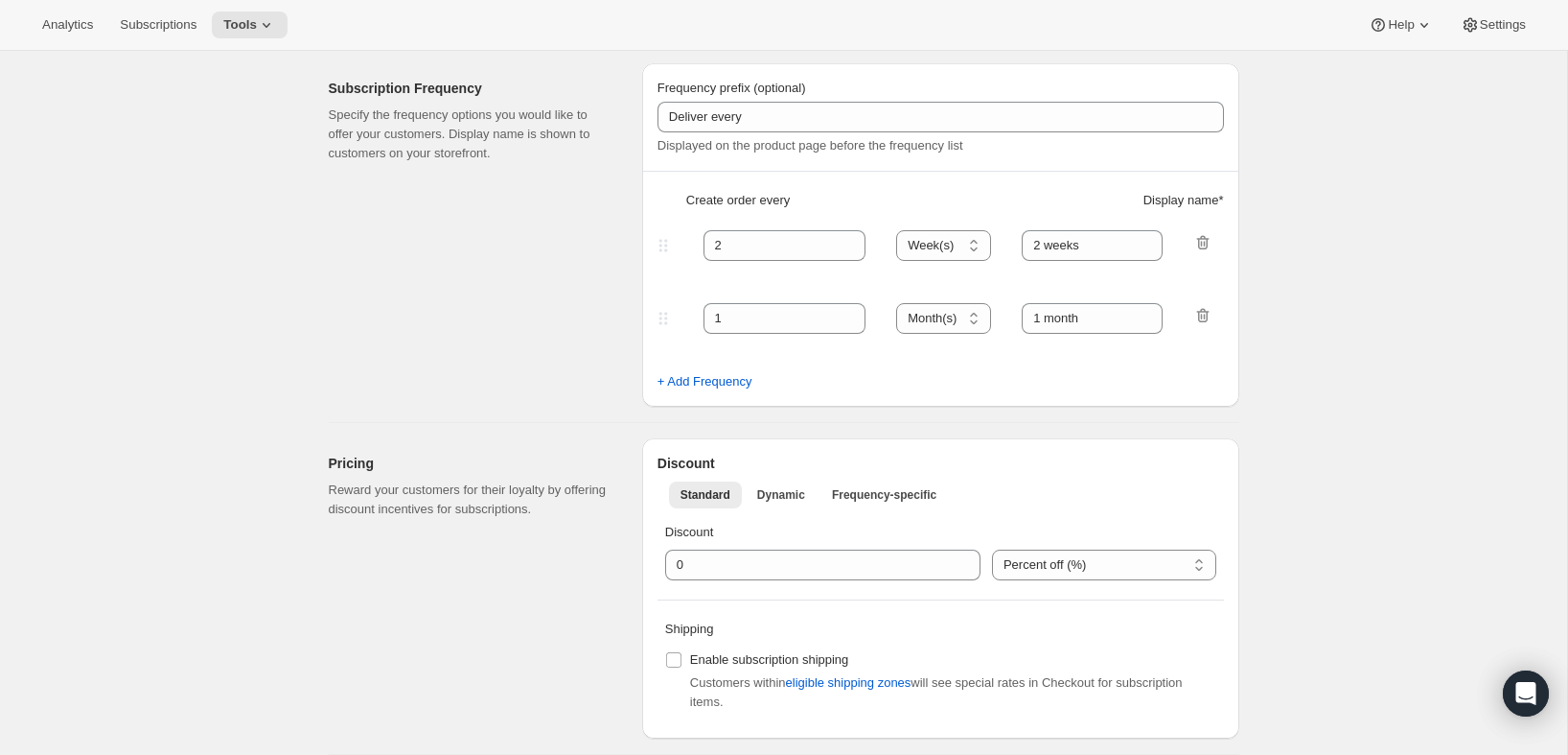
select select "ENABLED"
select select "MONTH"
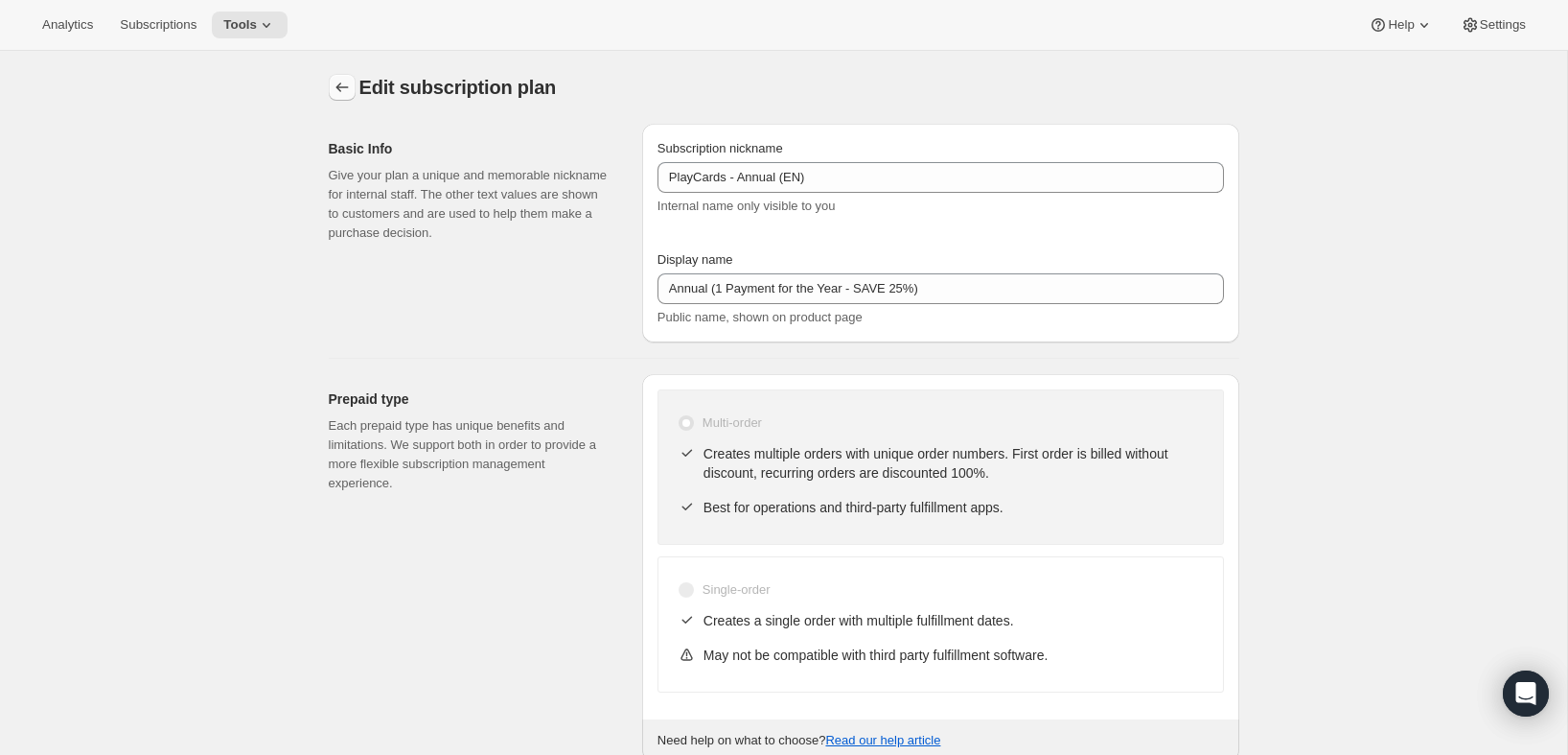
click at [337, 88] on icon "Subscription plans" at bounding box center [342, 86] width 19 height 19
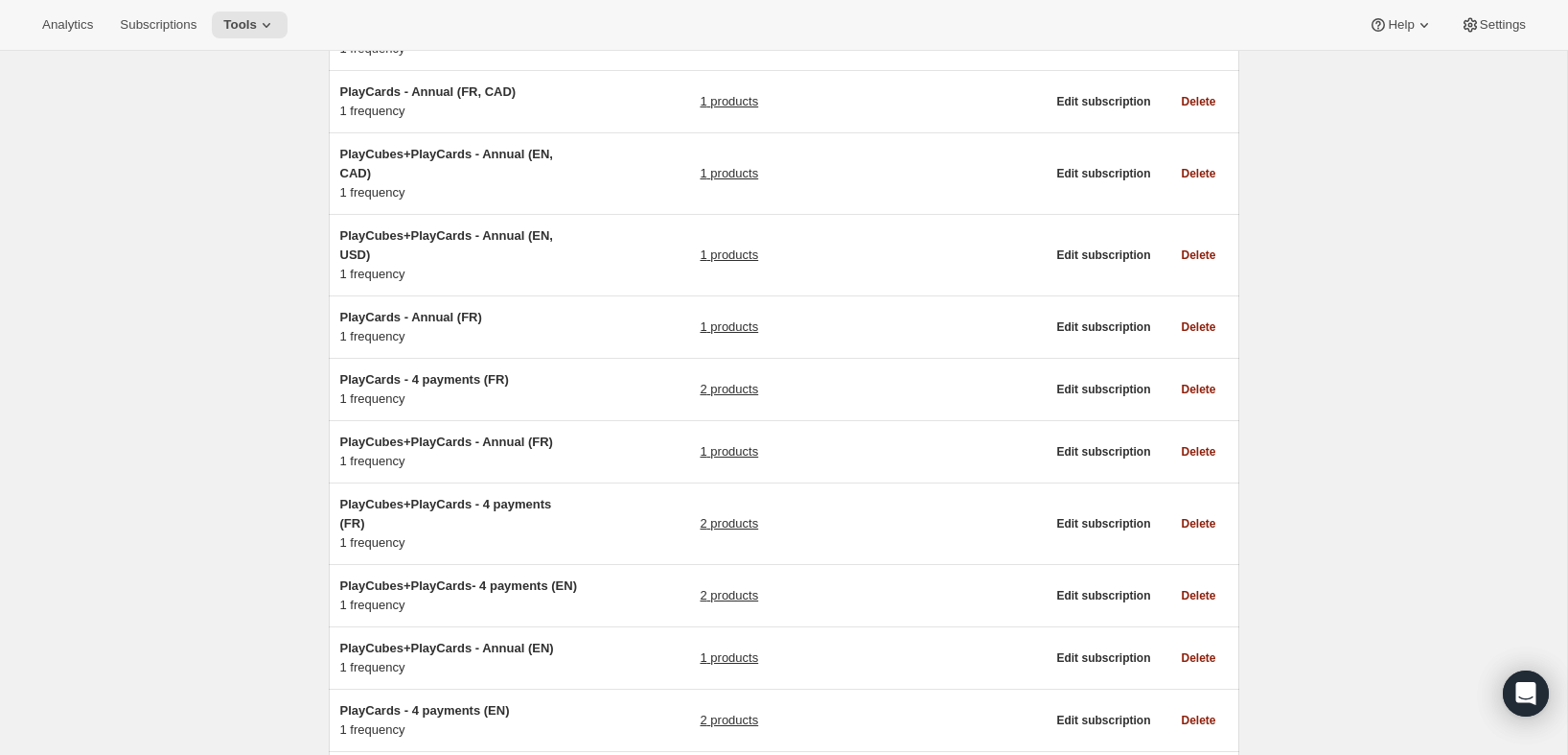
scroll to position [397, 0]
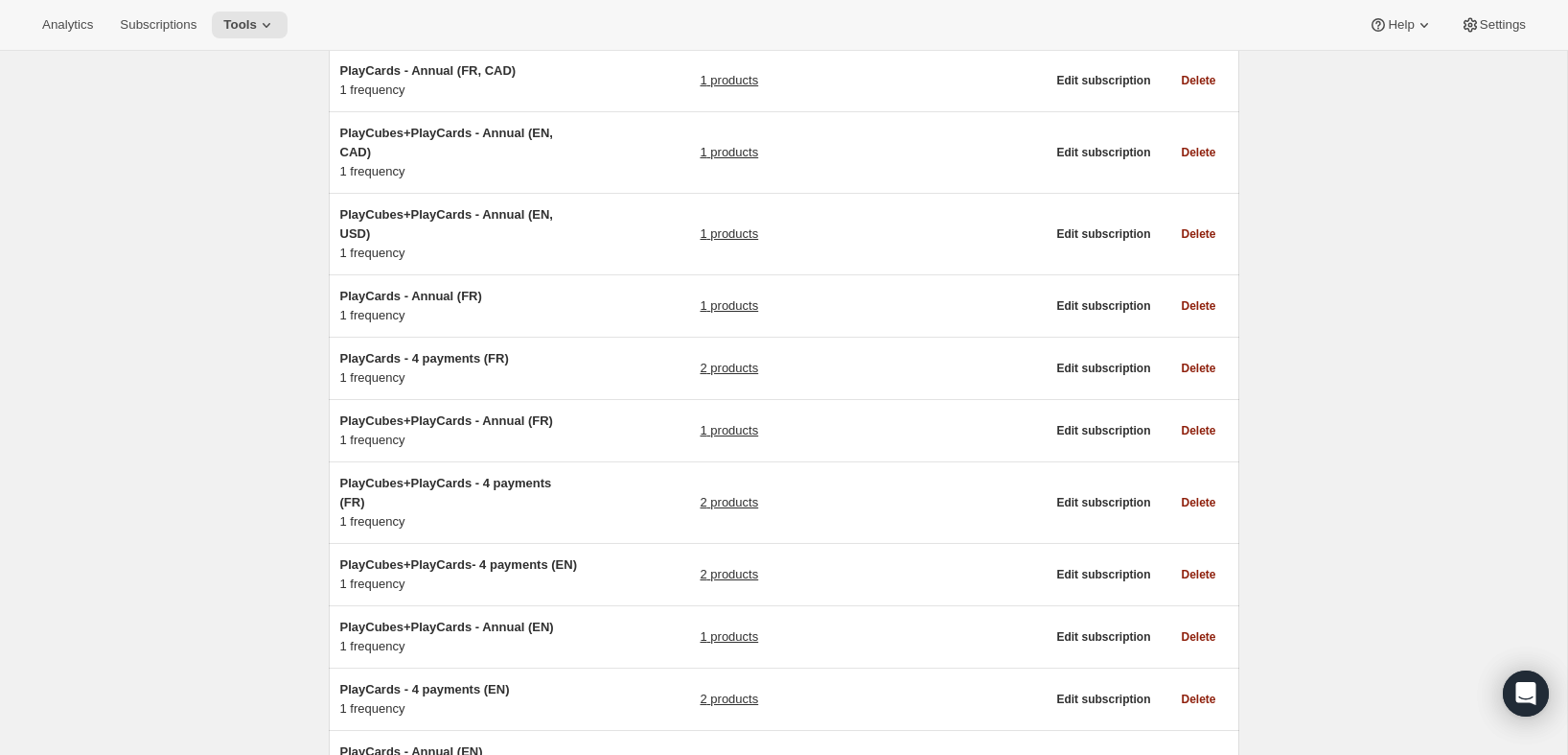
click at [503, 305] on div "PlayCards - Annual (FR) 1 frequency" at bounding box center [460, 306] width 239 height 39
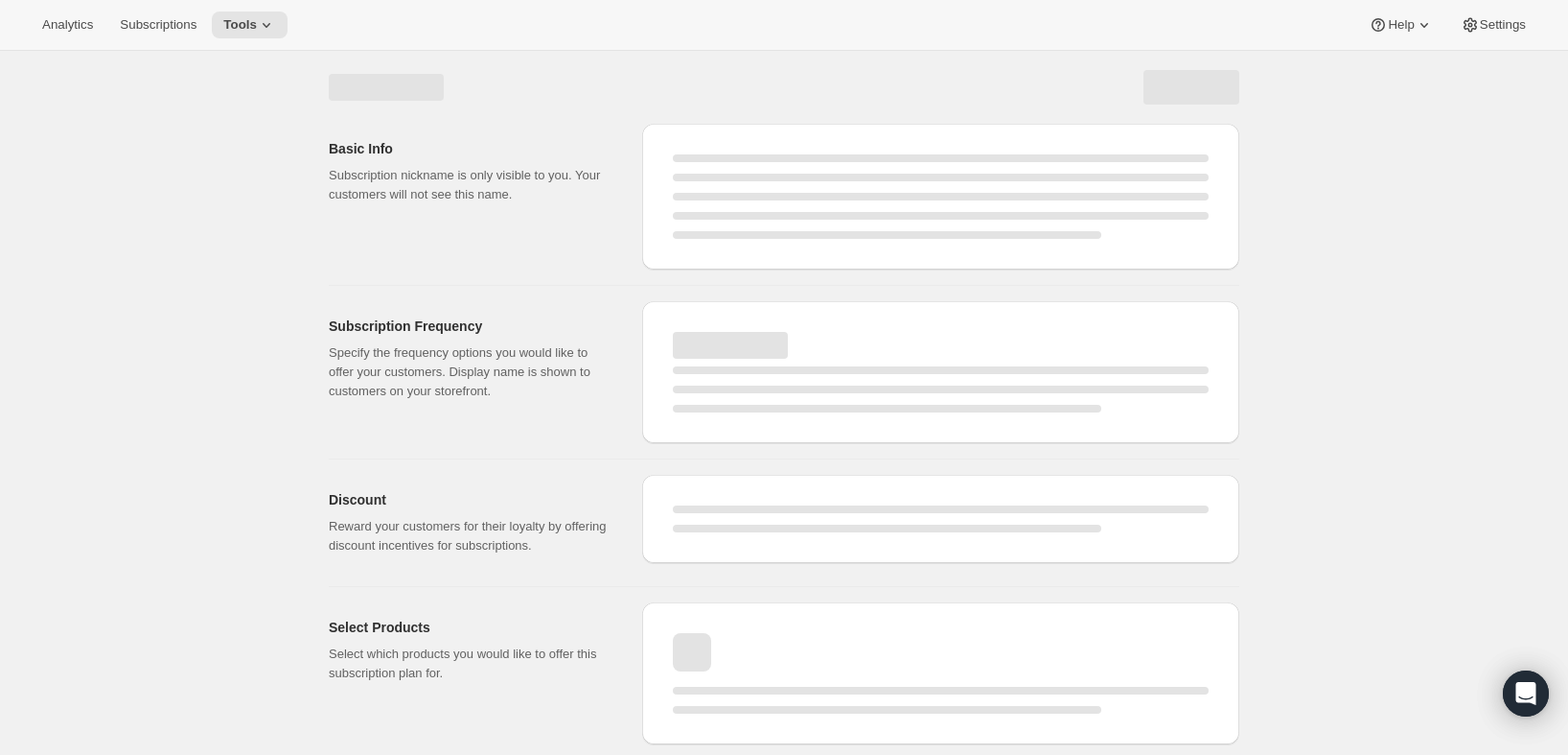
select select "WEEK"
select select "MONTH"
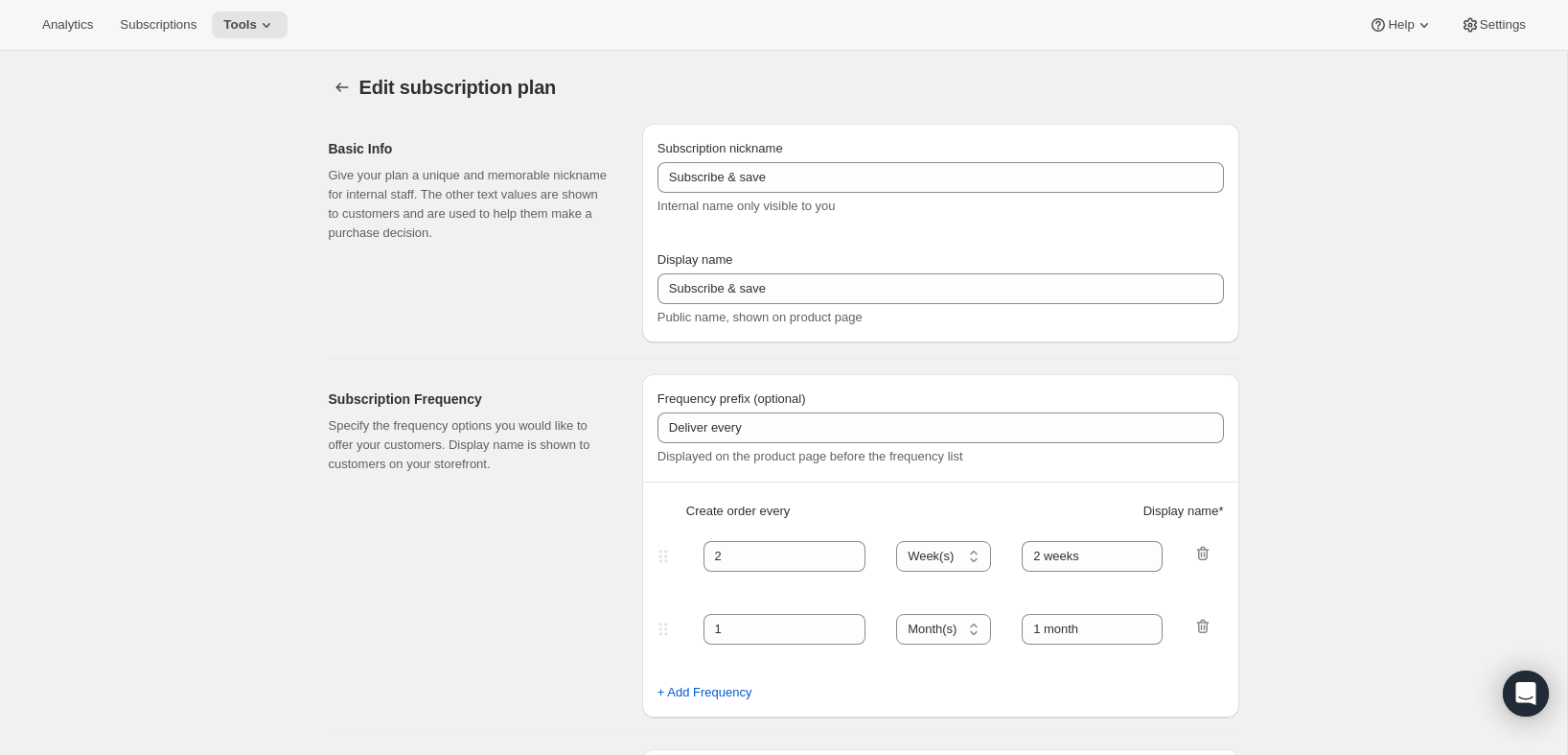
type input "PlayCards - Annual (FR)"
type input "Annuel (1 paiement pour l’année – ÉCONOMISEZ 25 %)"
select select "ENABLED"
select select "MONTH"
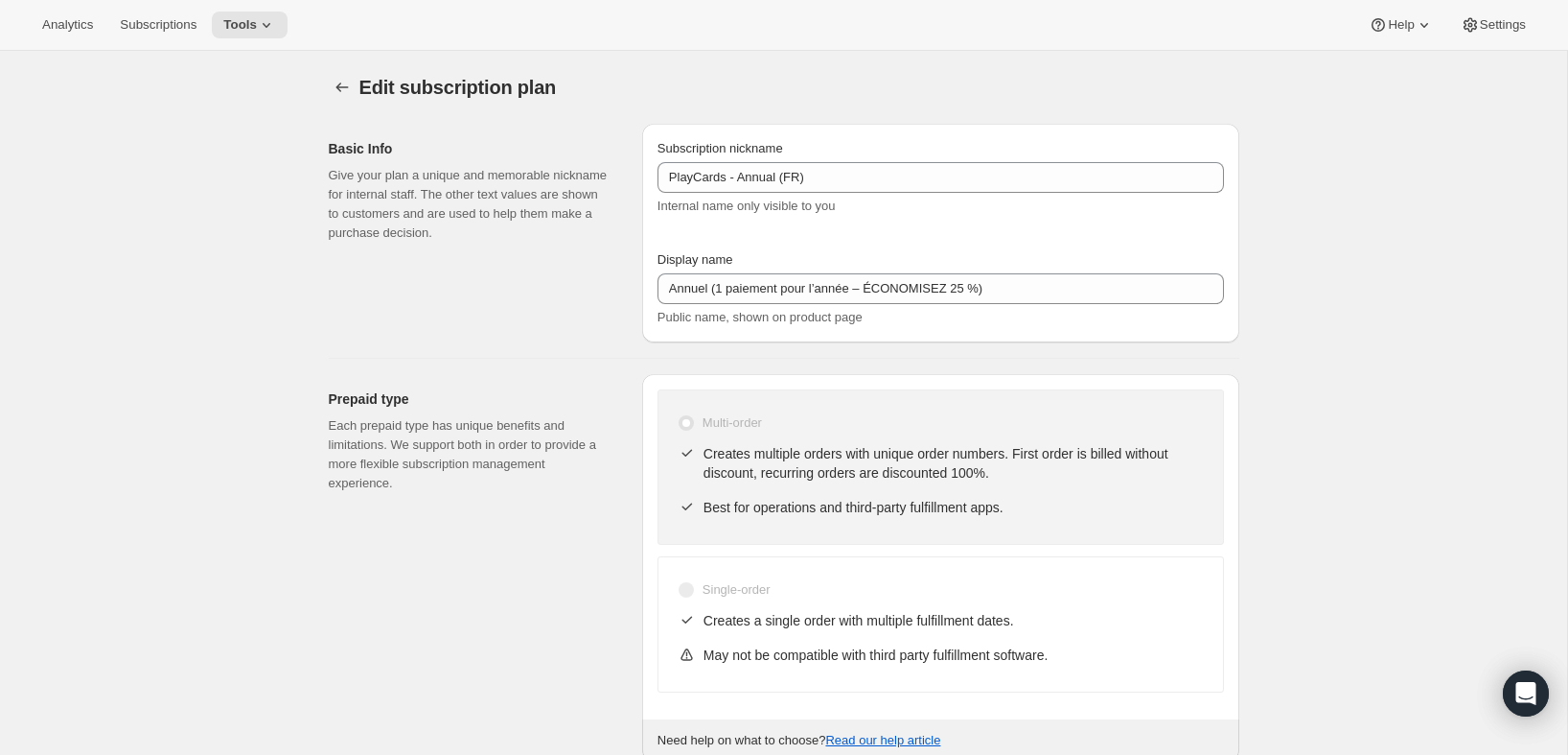
click at [333, 80] on icon "Subscription plans" at bounding box center [342, 86] width 19 height 19
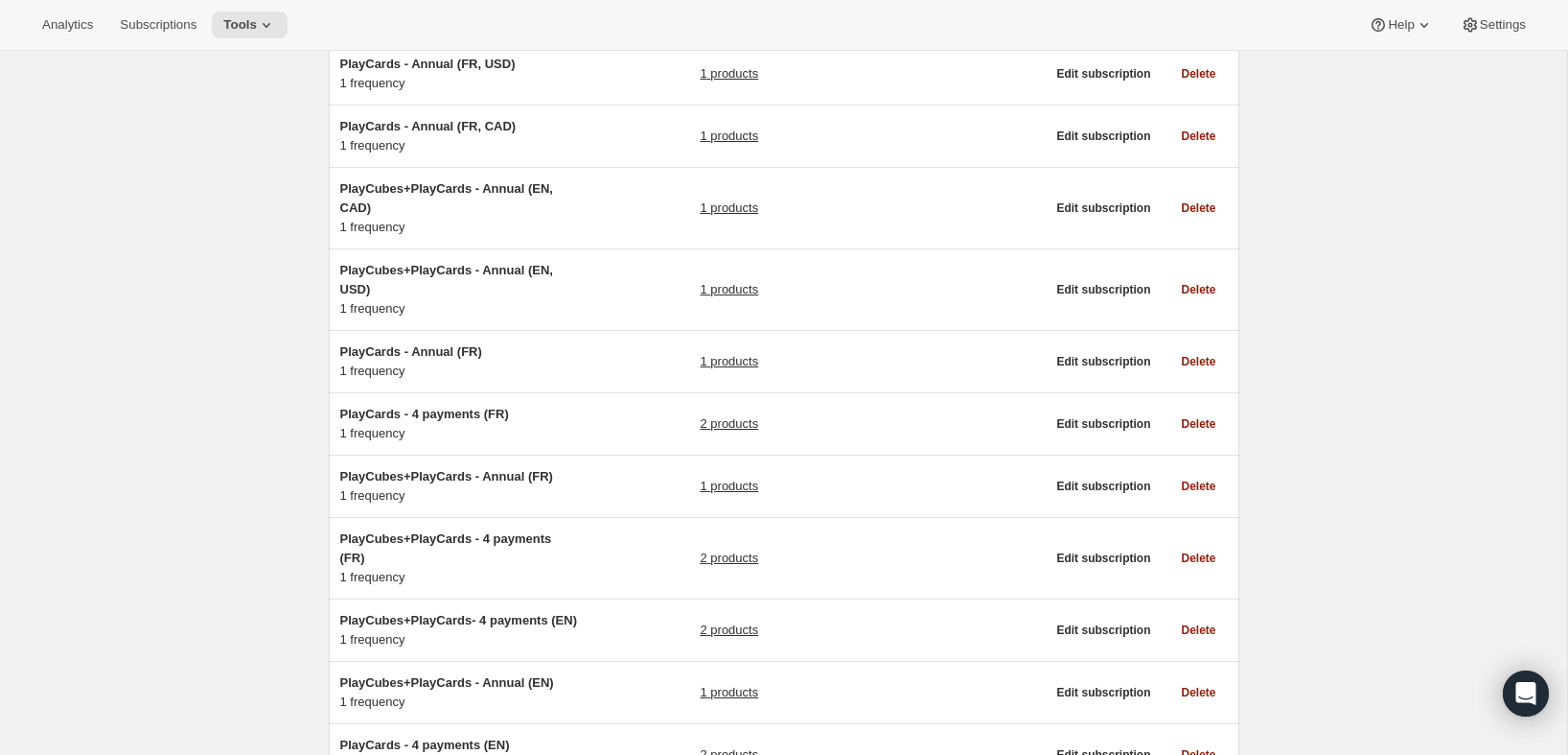
scroll to position [349, 0]
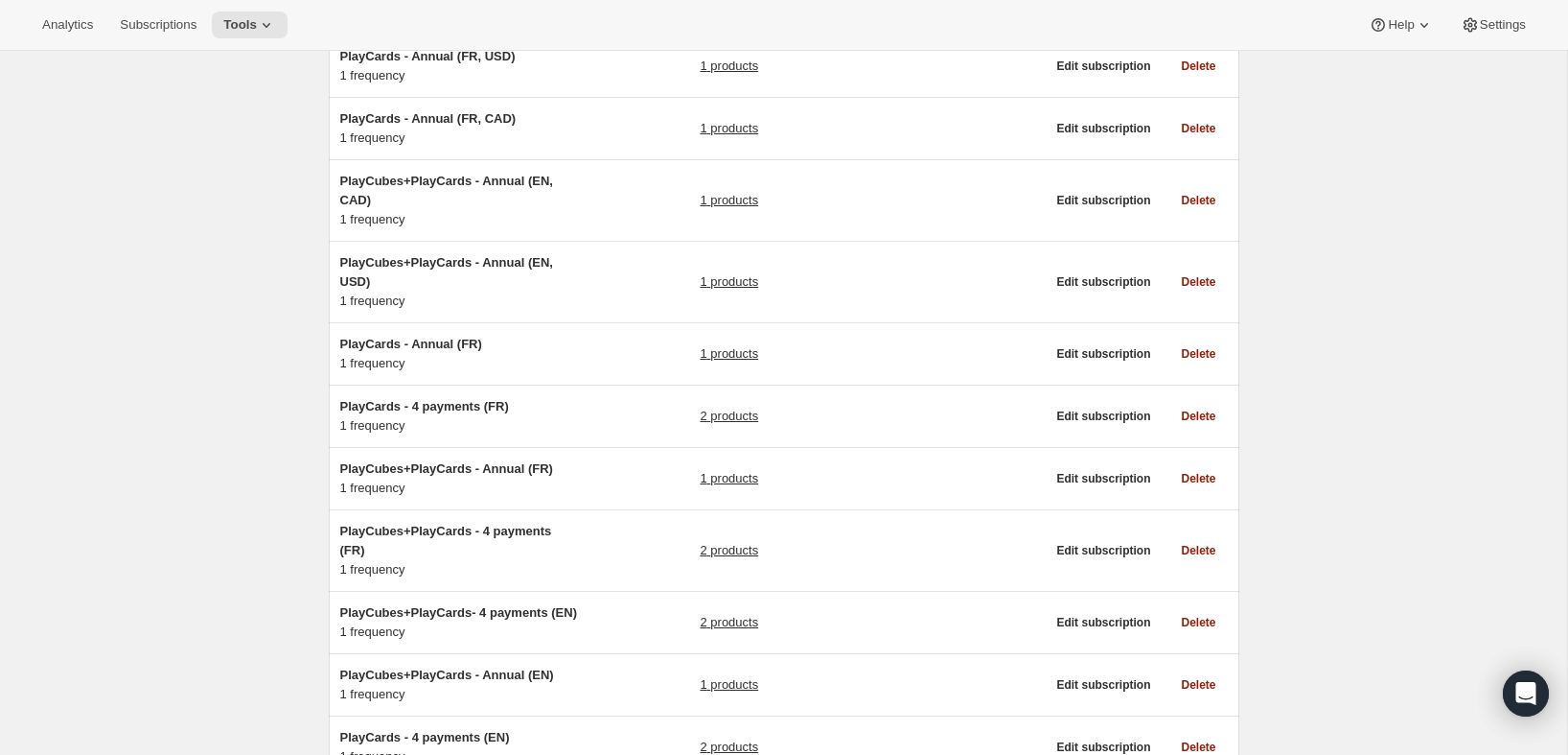
click at [467, 481] on div "PlayCubes+PlayCards - Annual (FR) 1 frequency" at bounding box center [460, 478] width 239 height 39
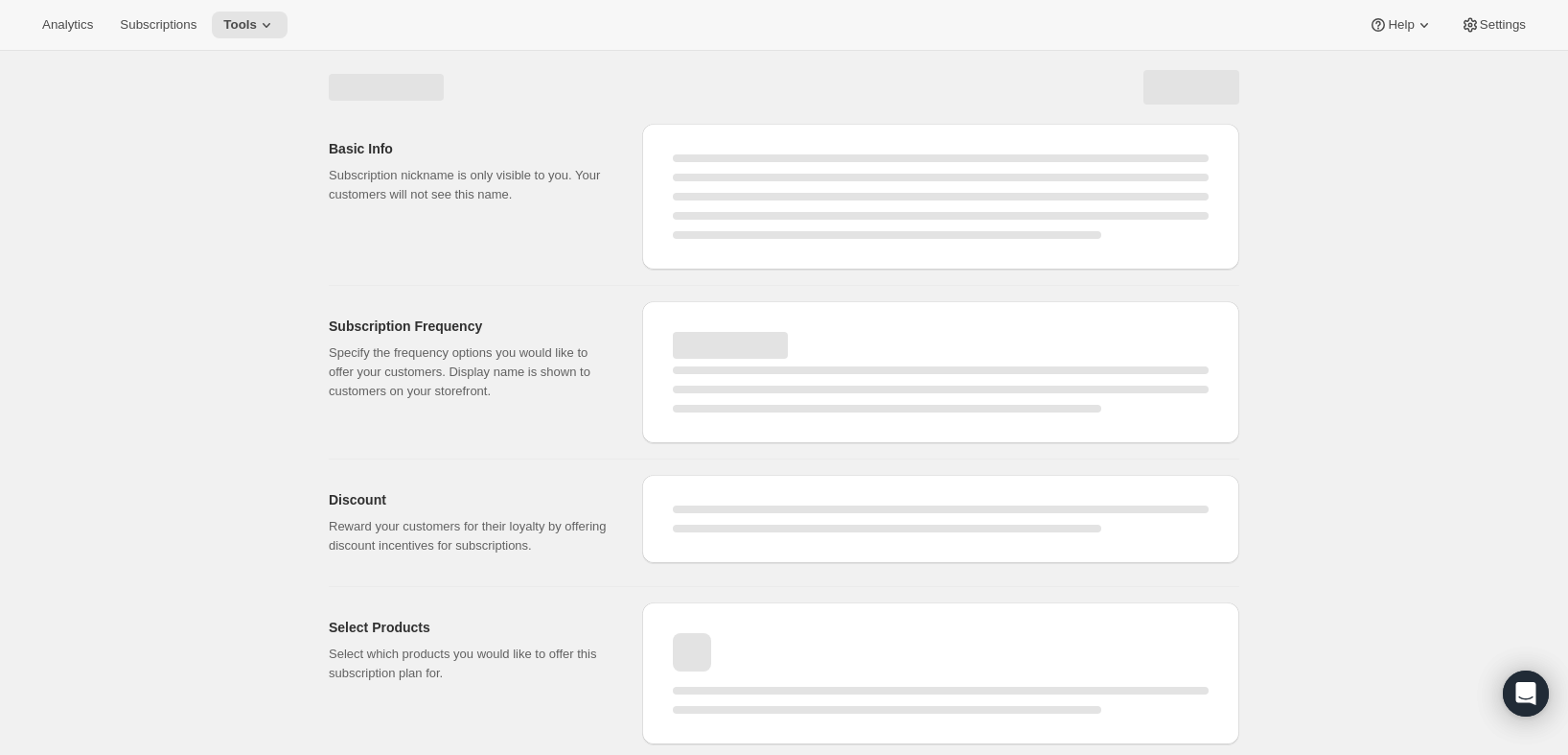
select select "WEEK"
select select "MONTH"
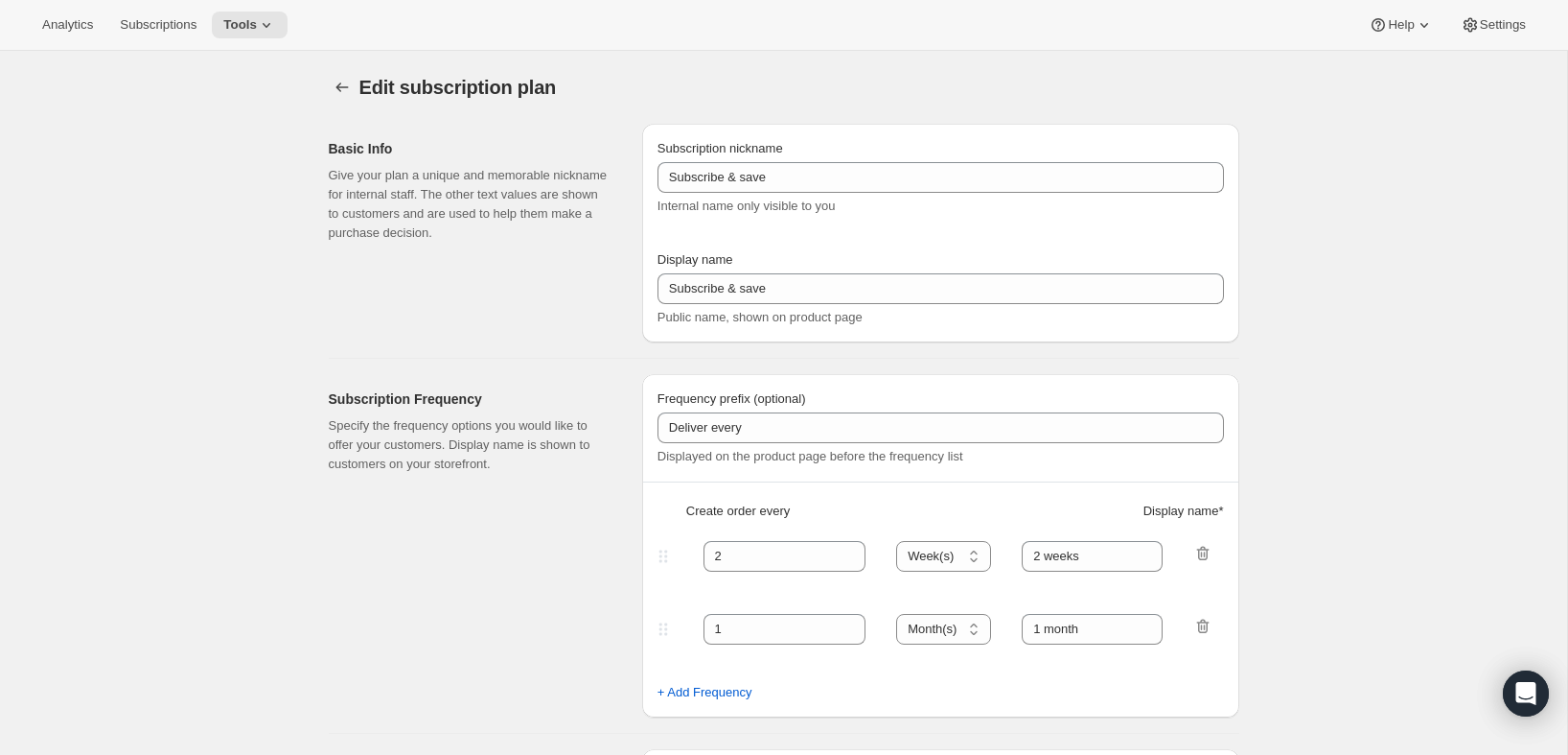
type input "PlayCubes+PlayCards - Annual (FR)"
type input "Annuel (1 paiement pour l’année – ÉCONOMISEZ 25 %)"
select select "ENABLED"
select select "MONTH"
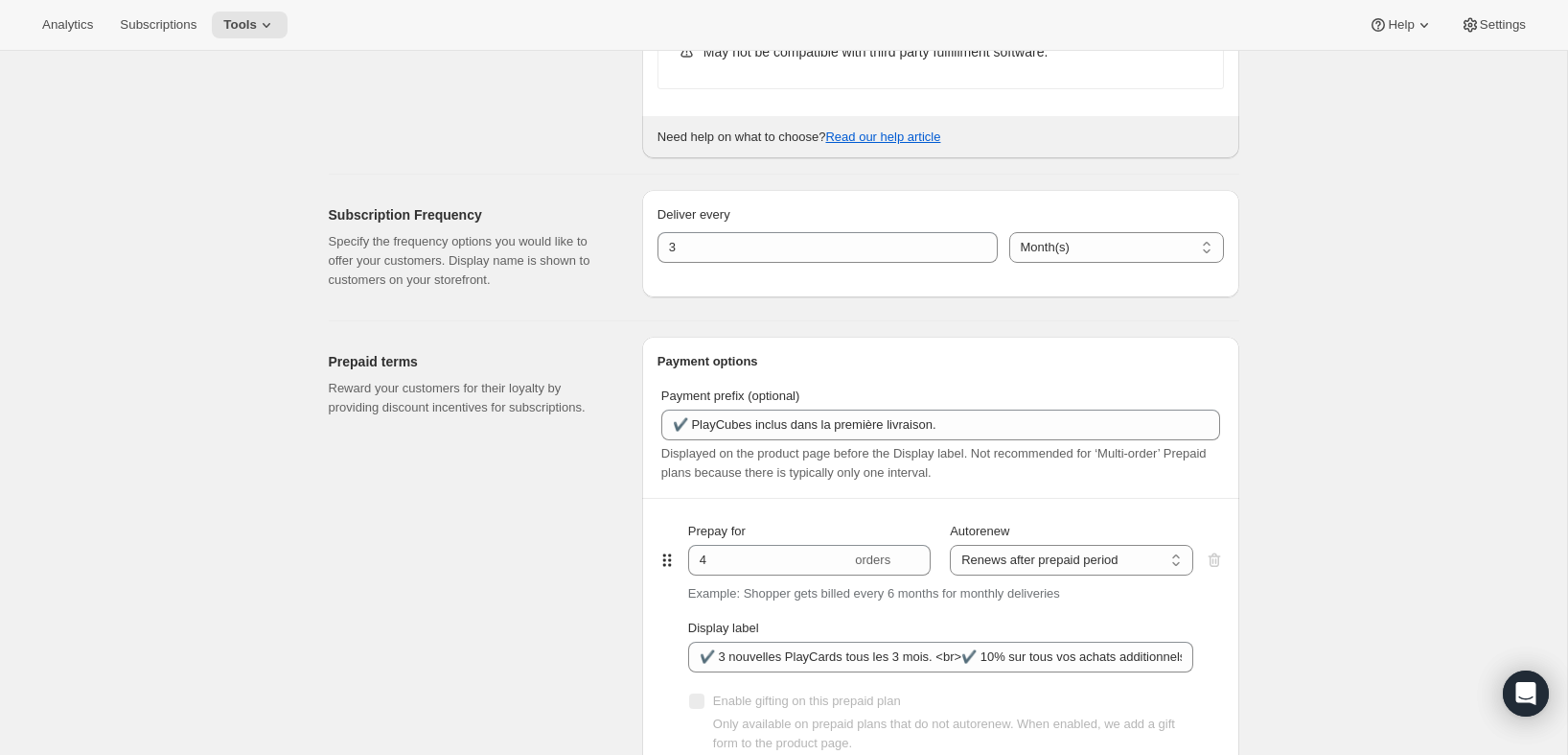
scroll to position [615, 0]
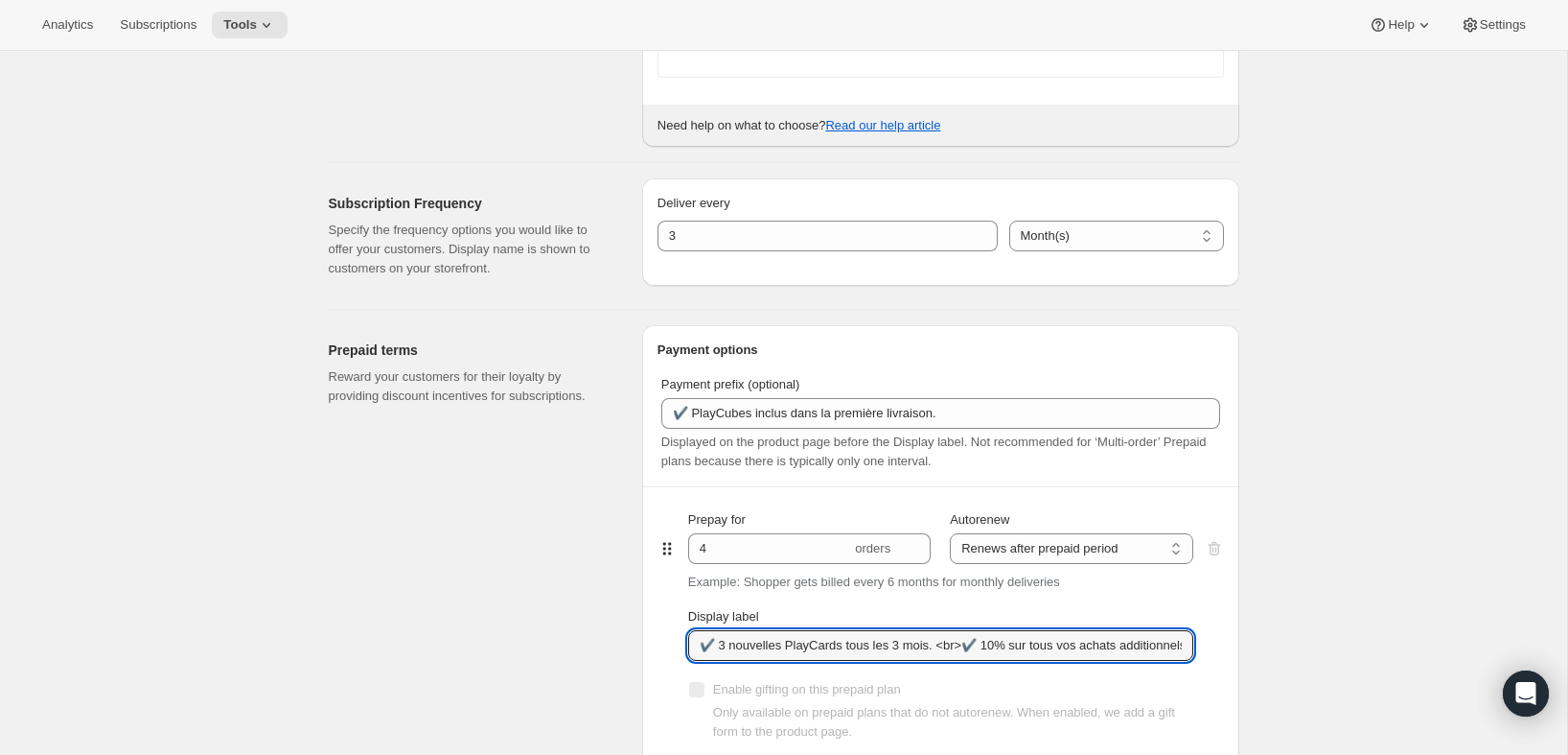
click at [990, 649] on input "✔️ 3 nouvelles PlayCards tous les 3 mois. <br>✔️ 10% sur tous vos achats additi…" at bounding box center [940, 645] width 505 height 31
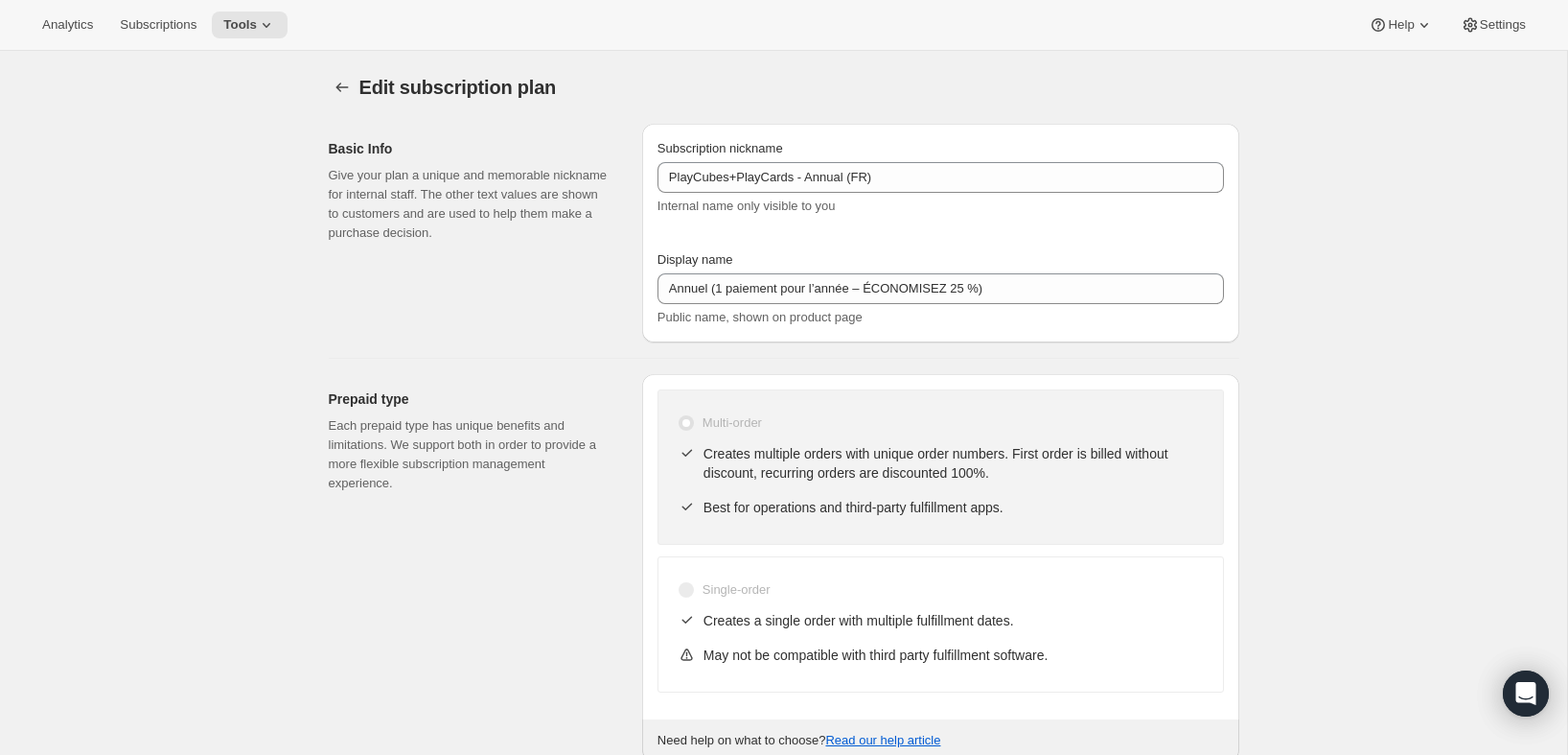
click at [341, 89] on icon "Subscription plans" at bounding box center [342, 86] width 19 height 19
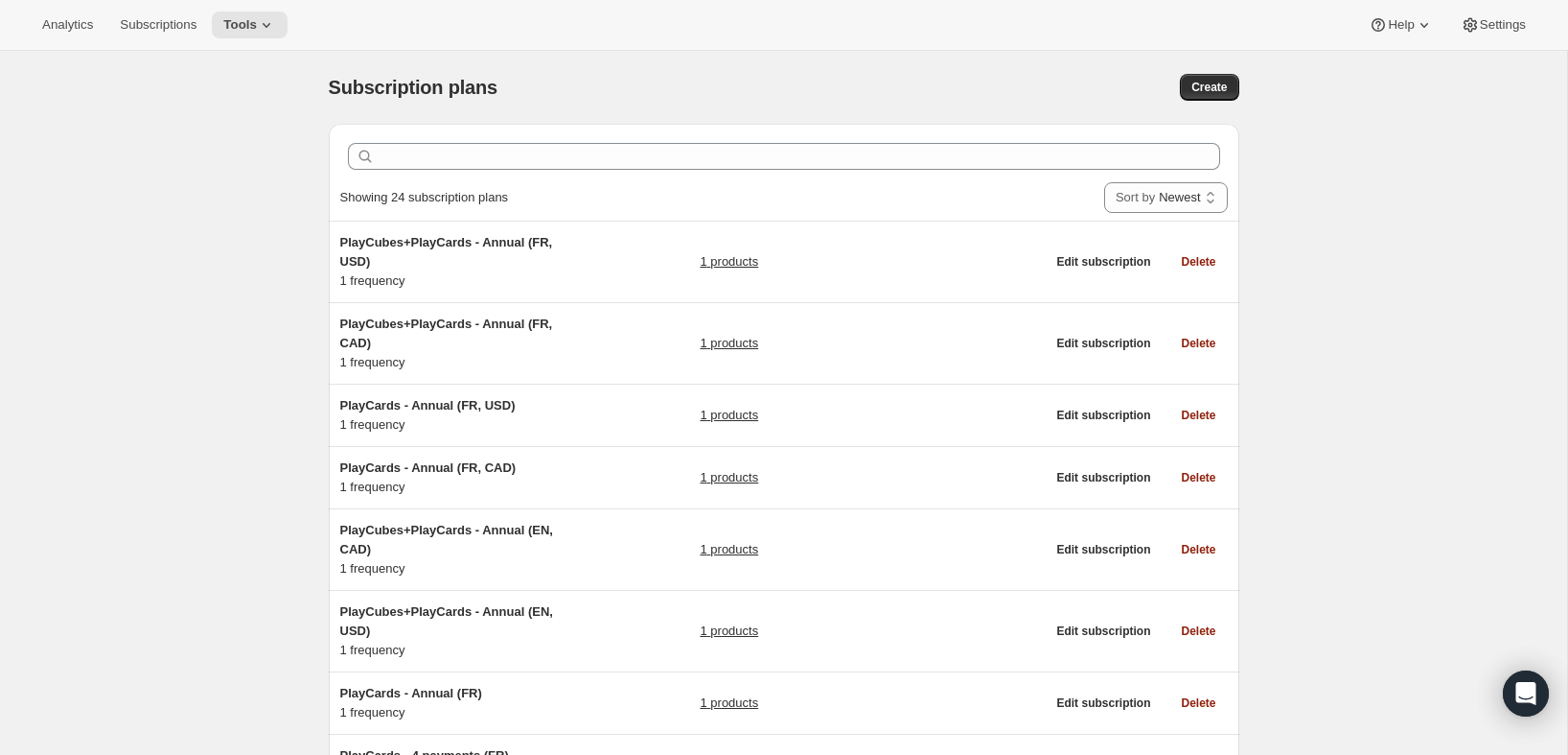
click at [702, 264] on link "1 products" at bounding box center [729, 261] width 59 height 19
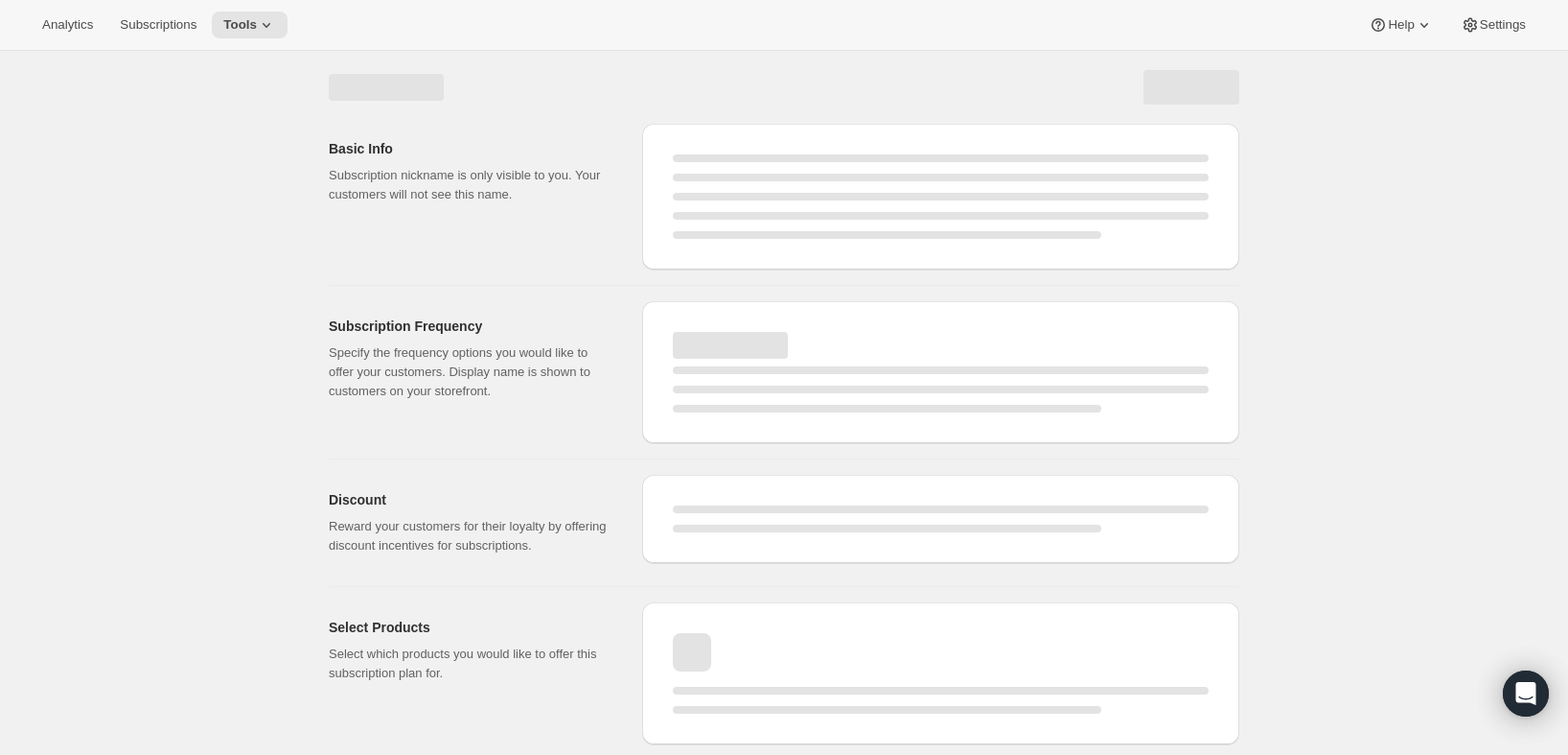
select select "WEEK"
select select "MONTH"
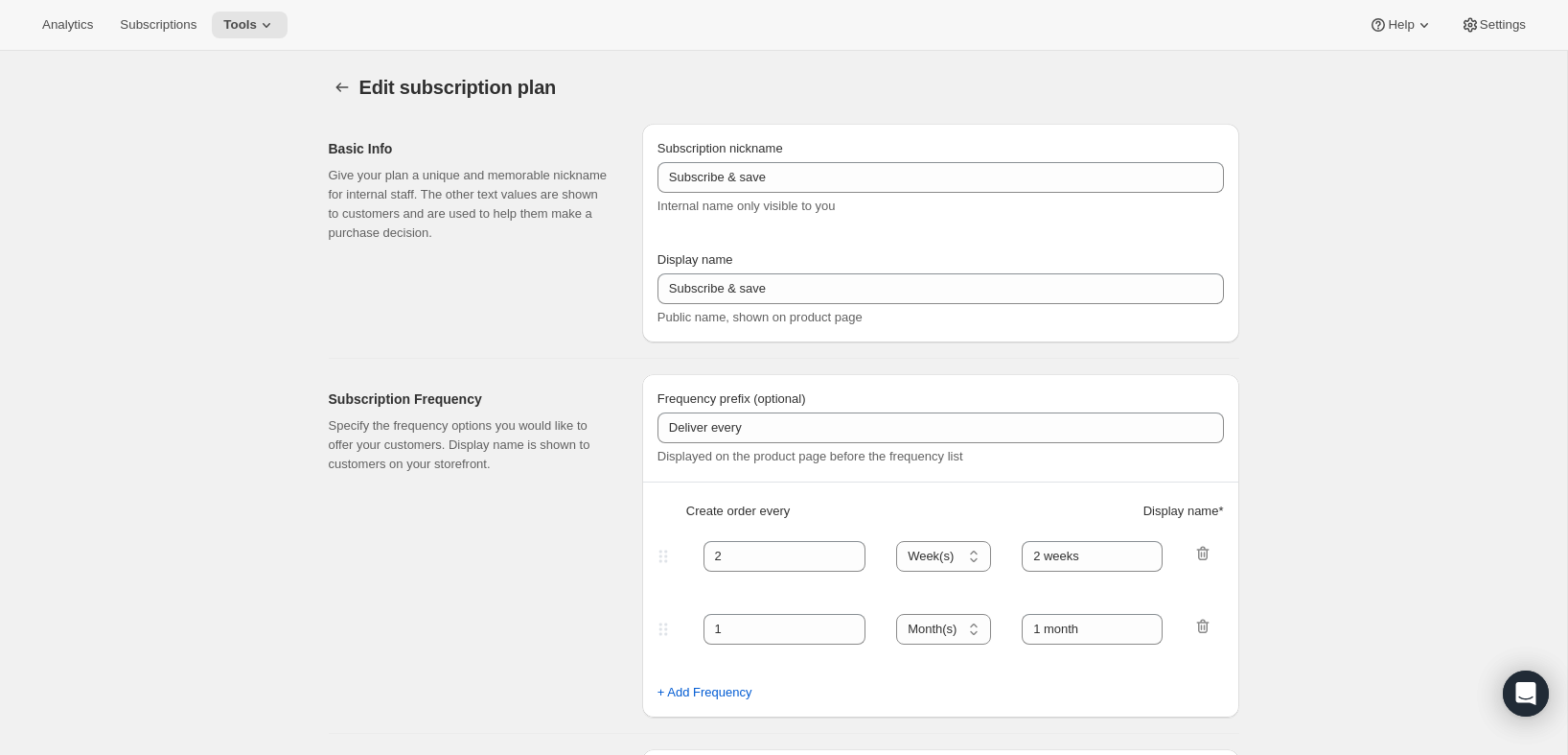
type input "PlayCubes+PlayCards - Annual (FR, USD)"
type input "Annuel (1 paiement USD pour l’année – ÉCONOMISEZ 25 %)"
select select "ENABLED"
select select "MONTH"
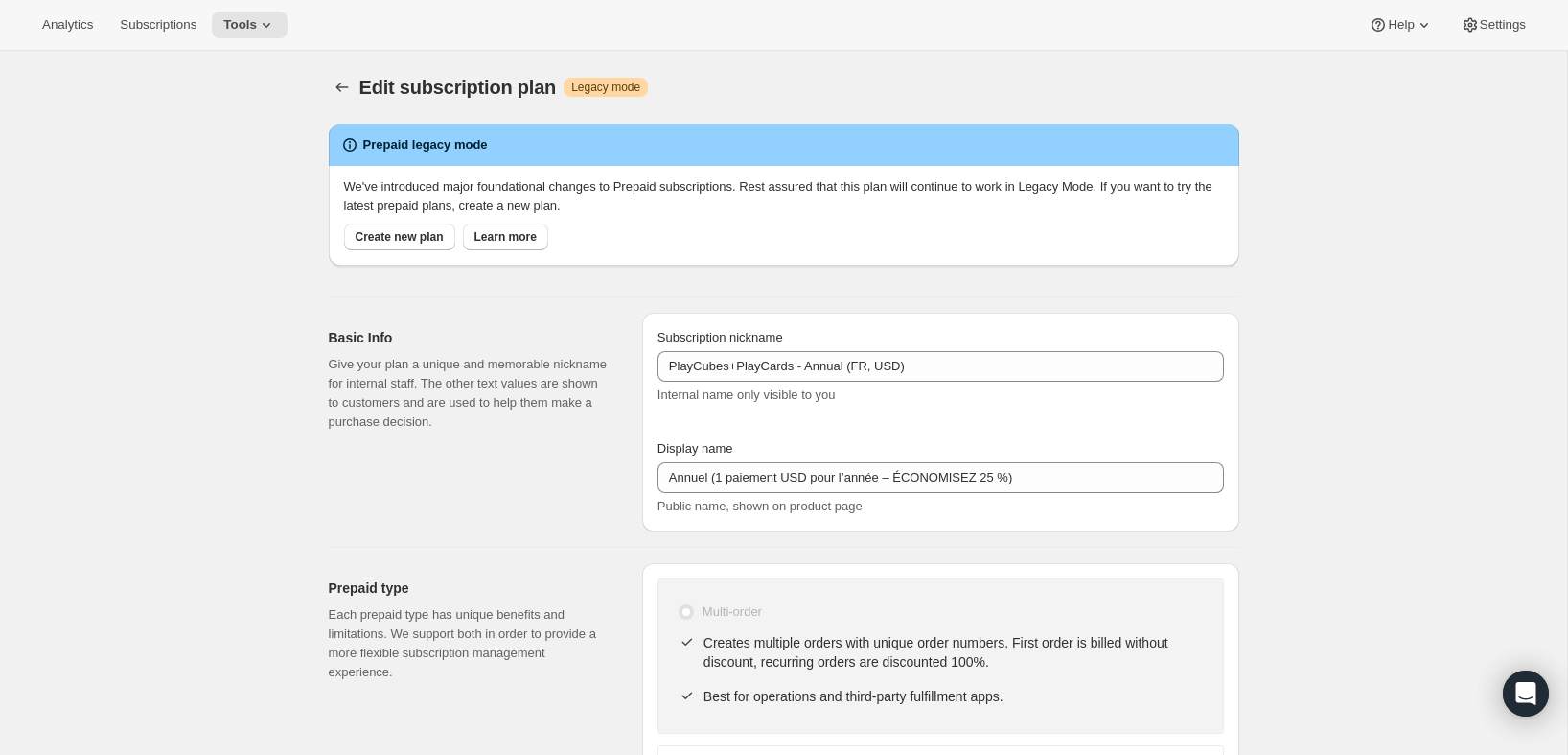
click at [345, 87] on icon "Subscription plans" at bounding box center [342, 86] width 19 height 19
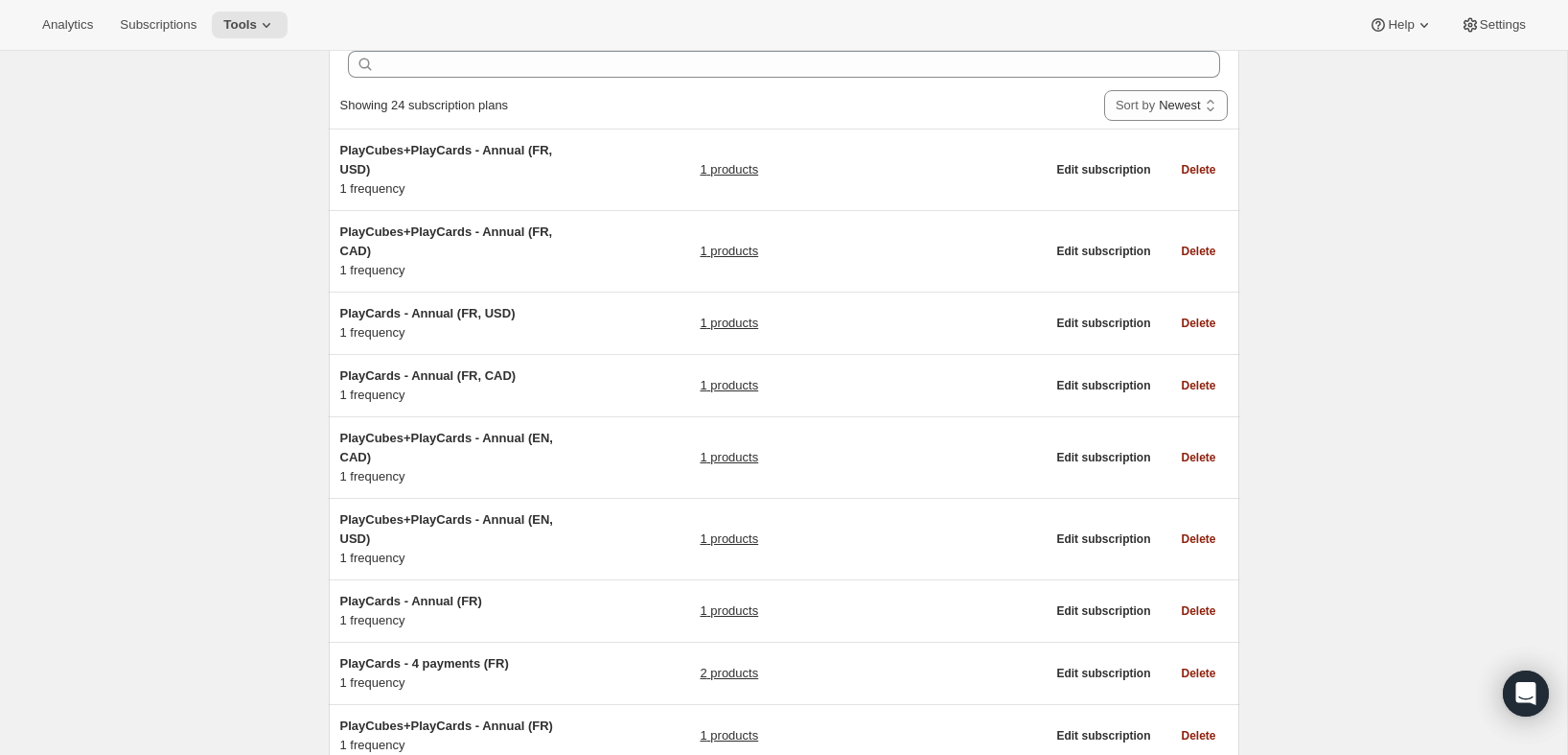
scroll to position [124, 0]
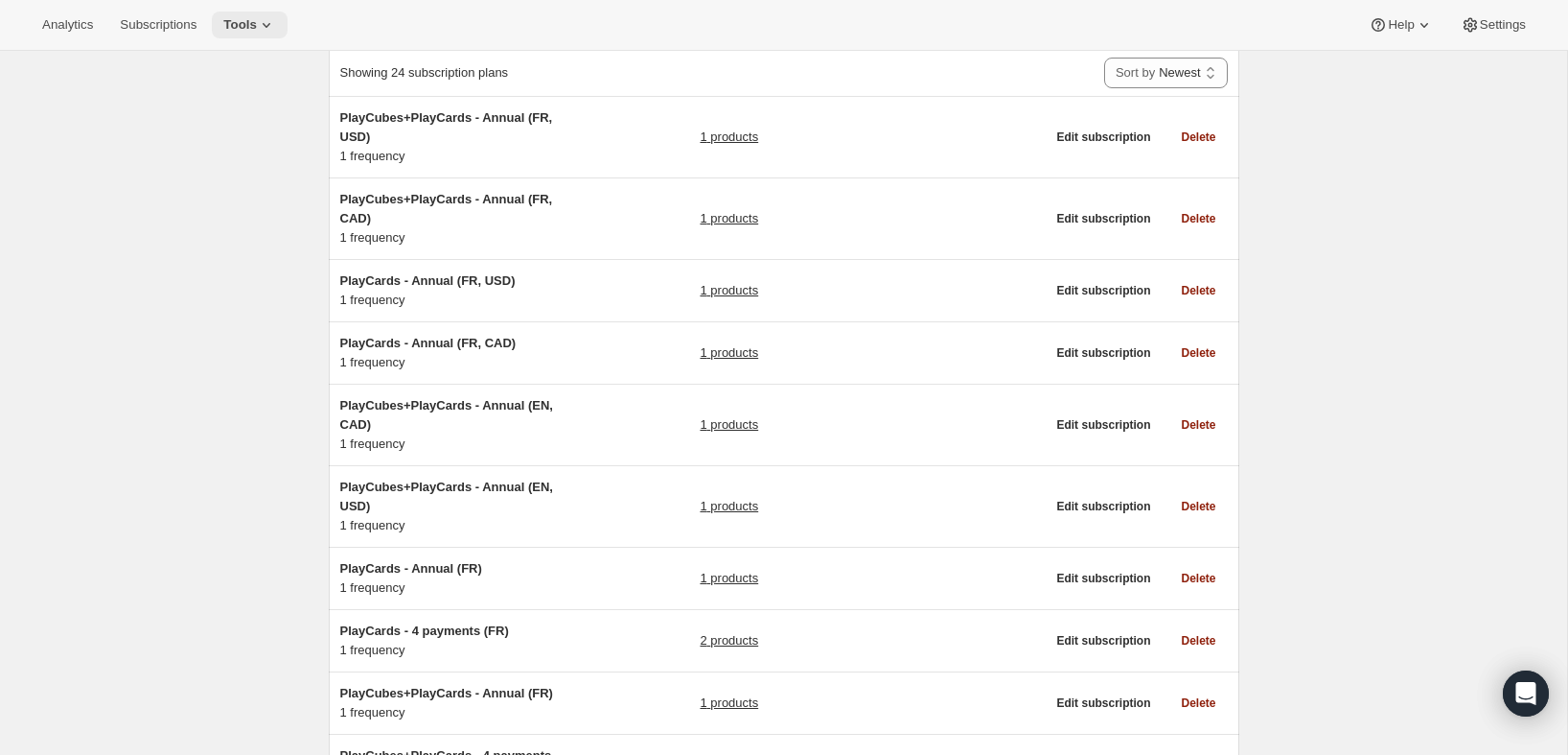
click at [249, 25] on span "Tools" at bounding box center [240, 24] width 34 height 15
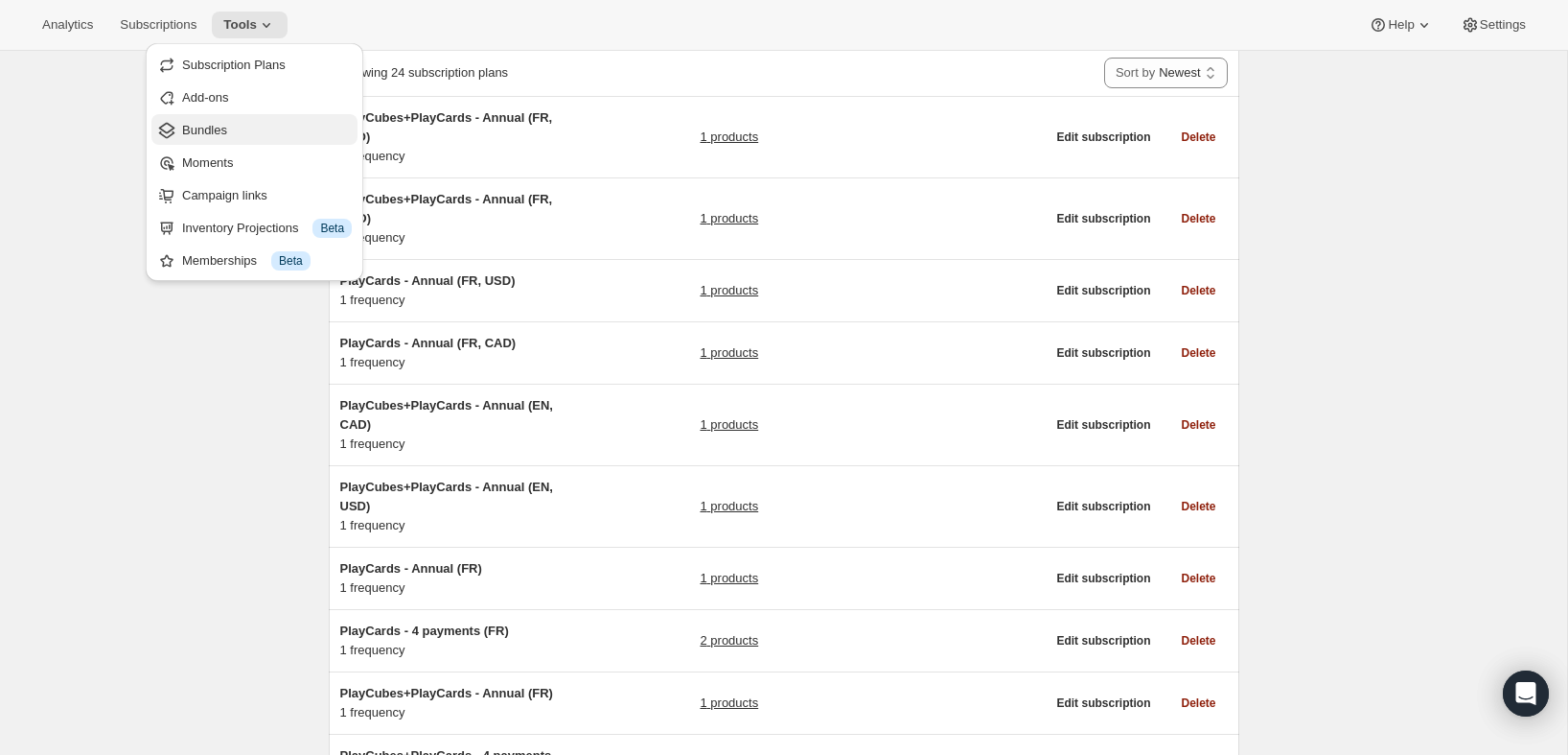
click at [233, 139] on span "Bundles" at bounding box center [266, 130] width 170 height 19
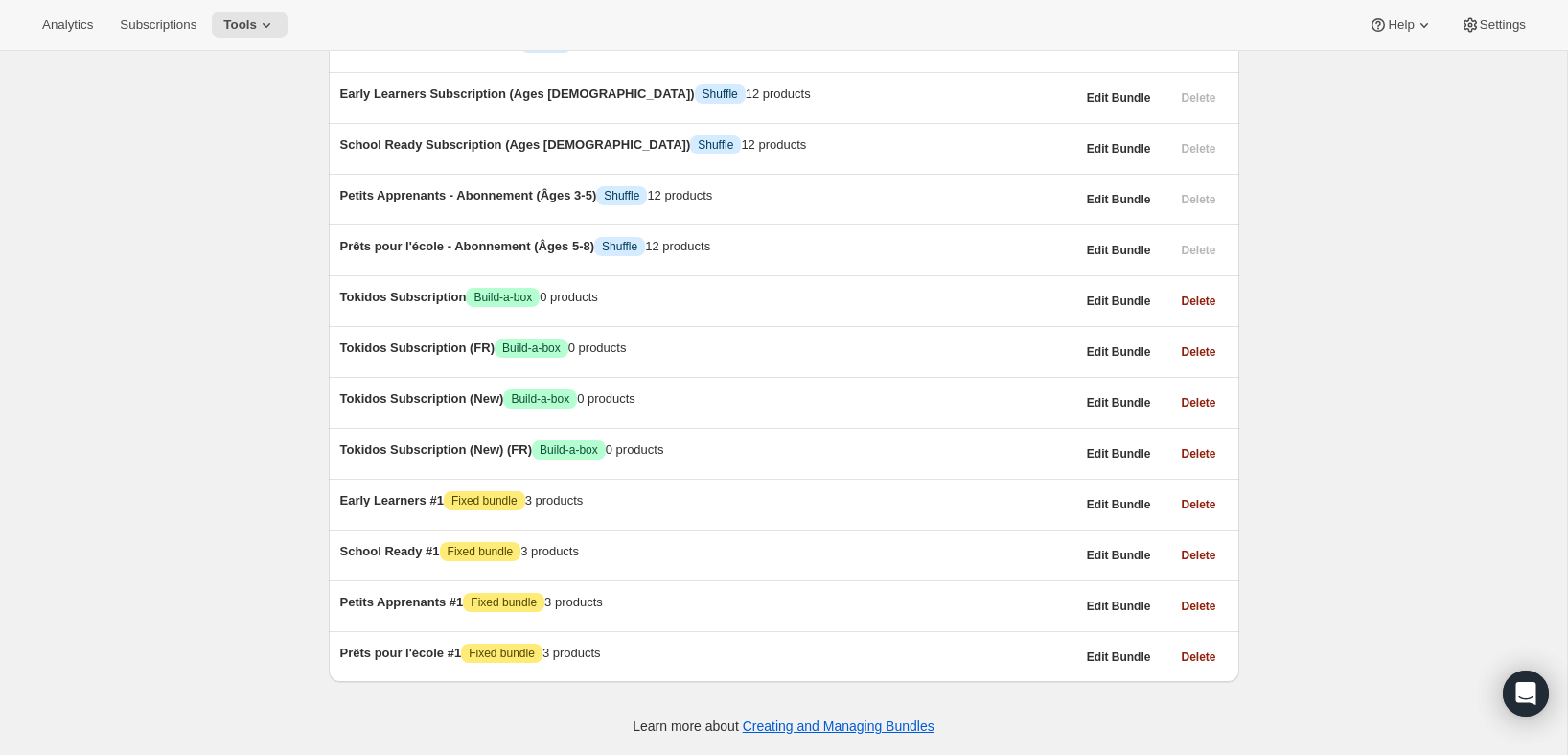
scroll to position [1092, 0]
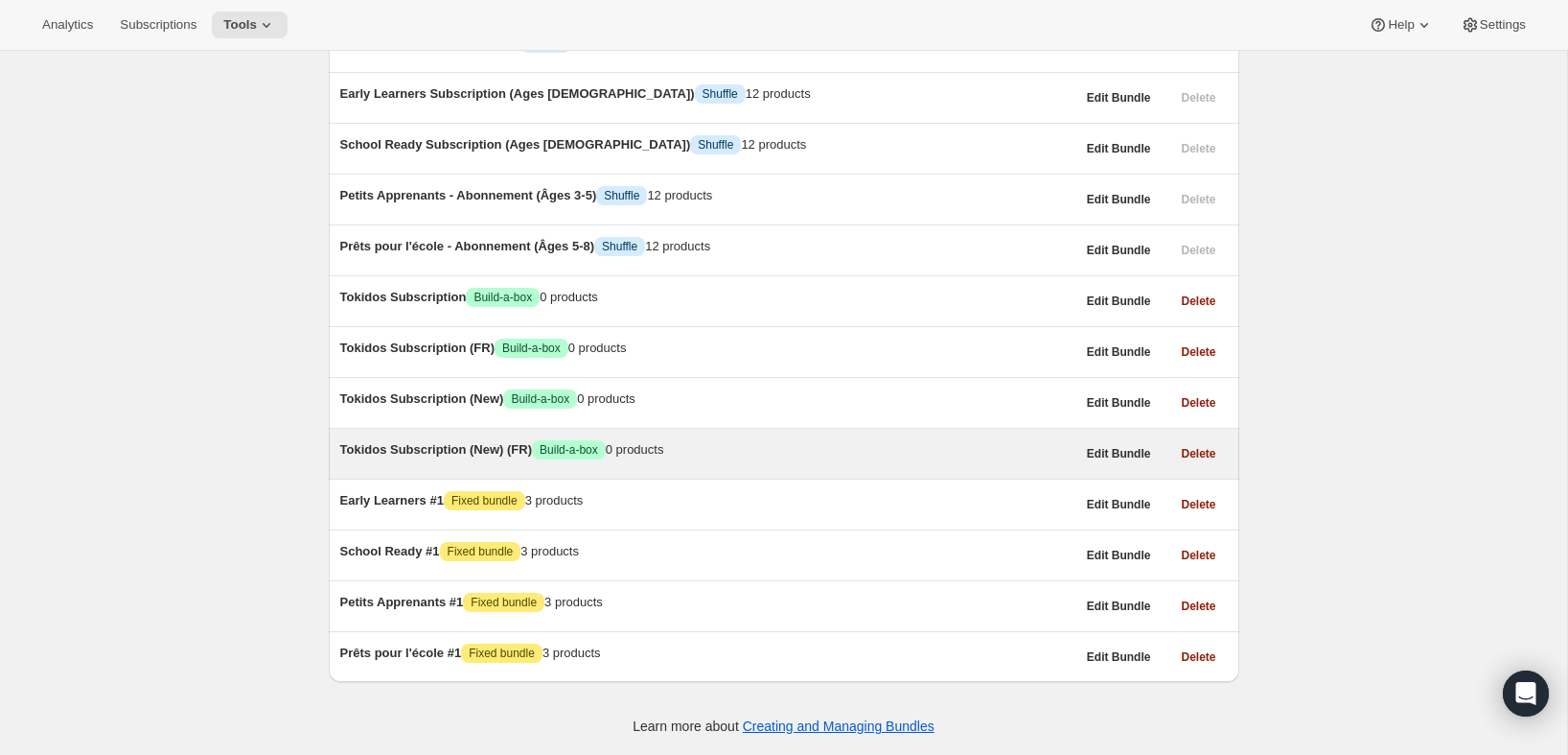
click at [457, 456] on span "Tokidos Subscription (New) (FR)" at bounding box center [437, 449] width 193 height 14
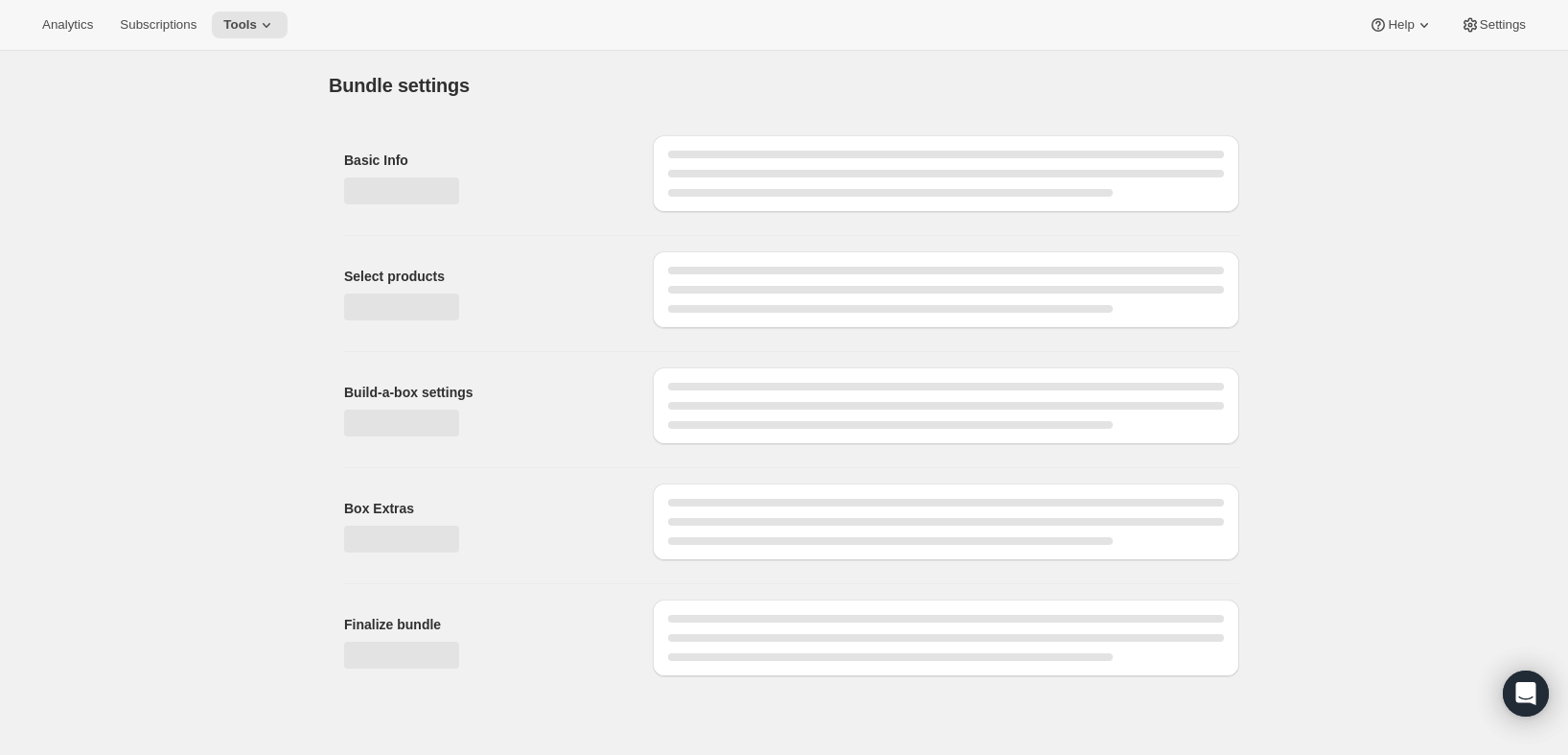
type input "Tokidos Subscription (New) (FR)"
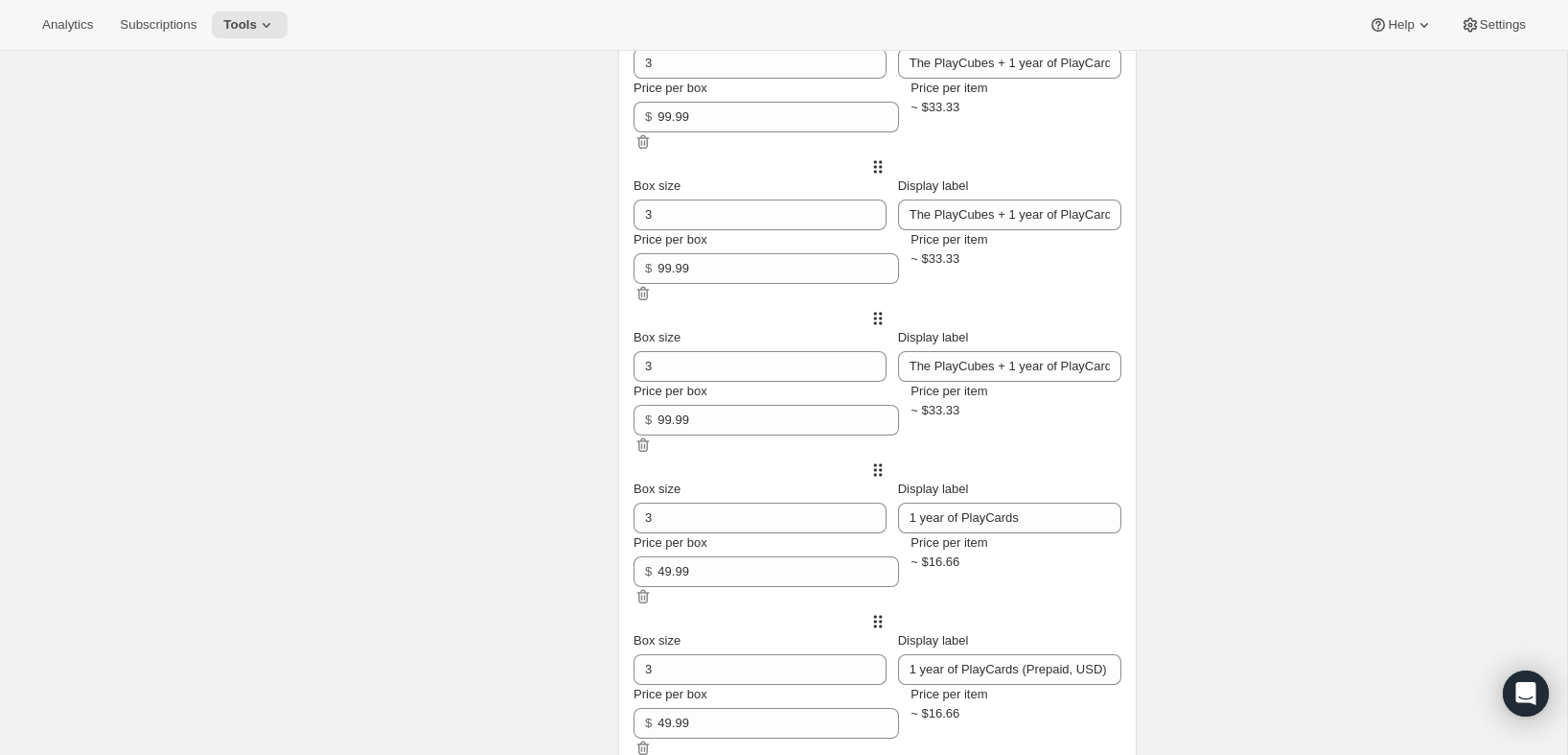
scroll to position [914, 0]
drag, startPoint x: 1083, startPoint y: 102, endPoint x: 1284, endPoint y: 109, distance: 201.1
click at [1284, 109] on div "Edit Bundle. This page is ready Edit Bundle Analytics Open Build-a-box More act…" at bounding box center [784, 485] width 1567 height 2697
click at [998, 77] on input "The PlayCubes + 1 year of PlayCards" at bounding box center [1010, 62] width 224 height 31
drag, startPoint x: 977, startPoint y: 105, endPoint x: 1106, endPoint y: 193, distance: 156.2
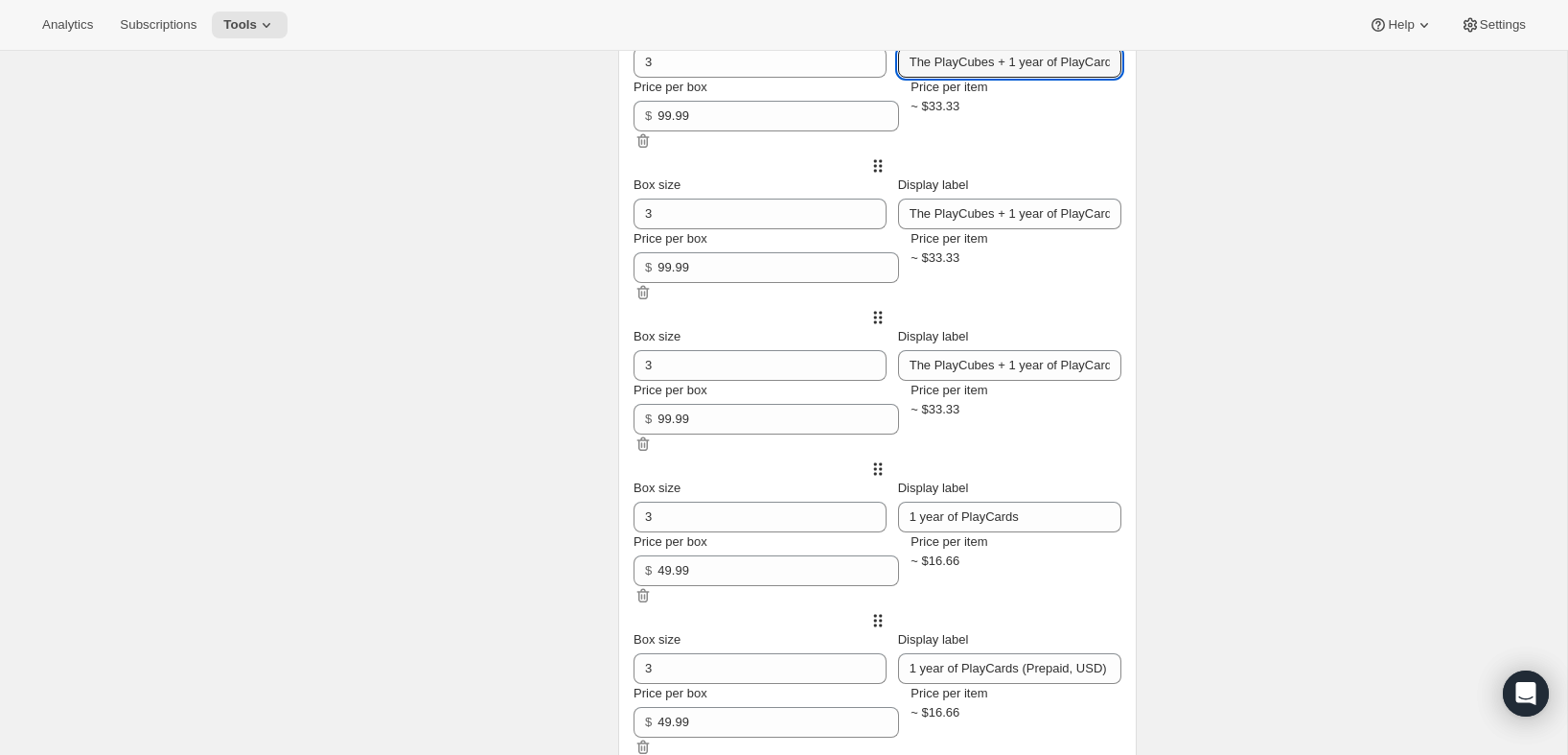
click at [1121, 114] on div "Box size 3 Display label The PlayCubes + 1 year of PlayCards Price per box $ 99…" at bounding box center [877, 77] width 488 height 107
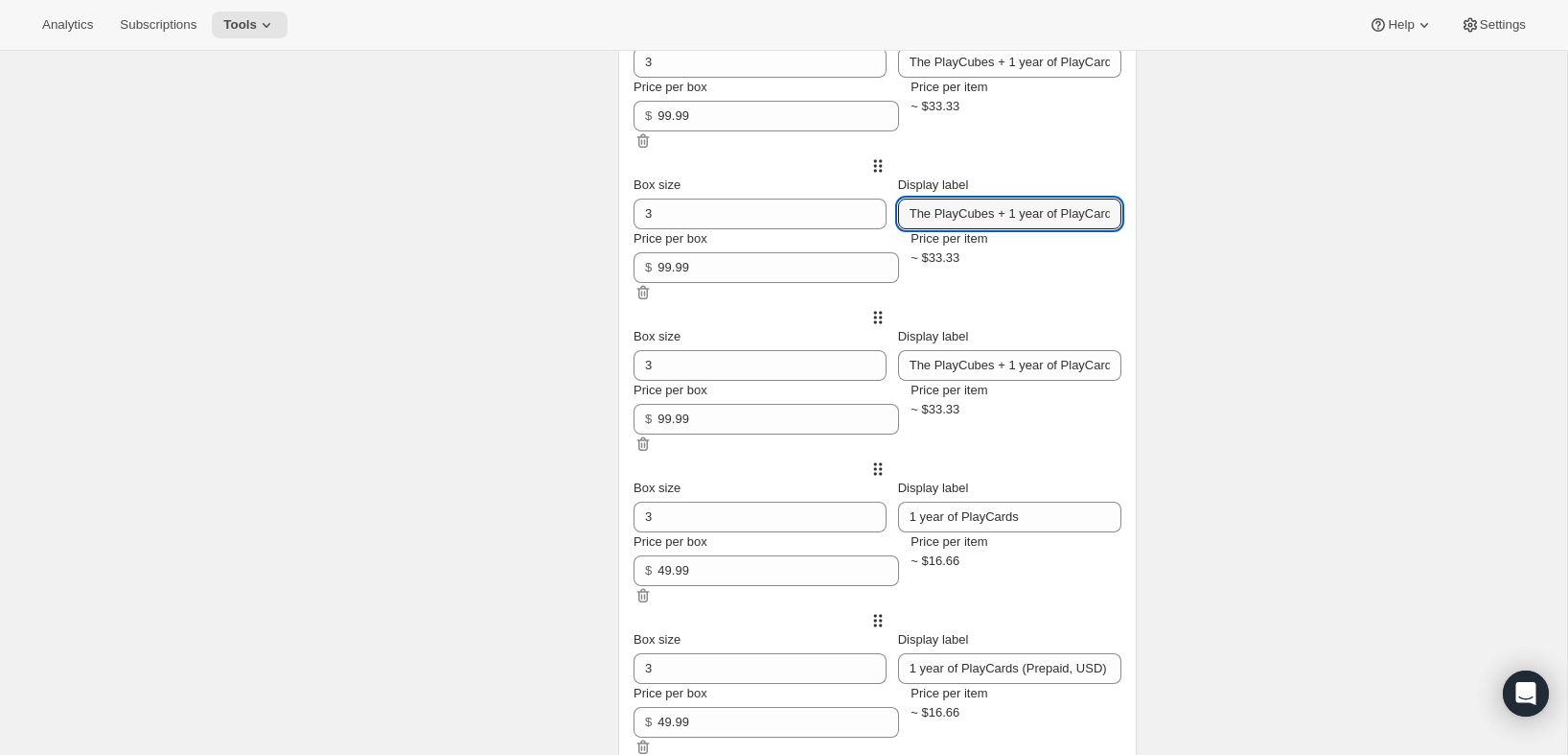
scroll to position [0, 86]
drag, startPoint x: 1074, startPoint y: 254, endPoint x: 1225, endPoint y: 257, distance: 151.0
click at [1137, 257] on div "Fixed size More views Fixed size More views Box size 3 Display label The PlayCu…" at bounding box center [878, 451] width 518 height 1008
click at [1110, 229] on input "The PlayCubes + 1 year of PlayCards (Prepaid, USD)" at bounding box center [1010, 214] width 224 height 31
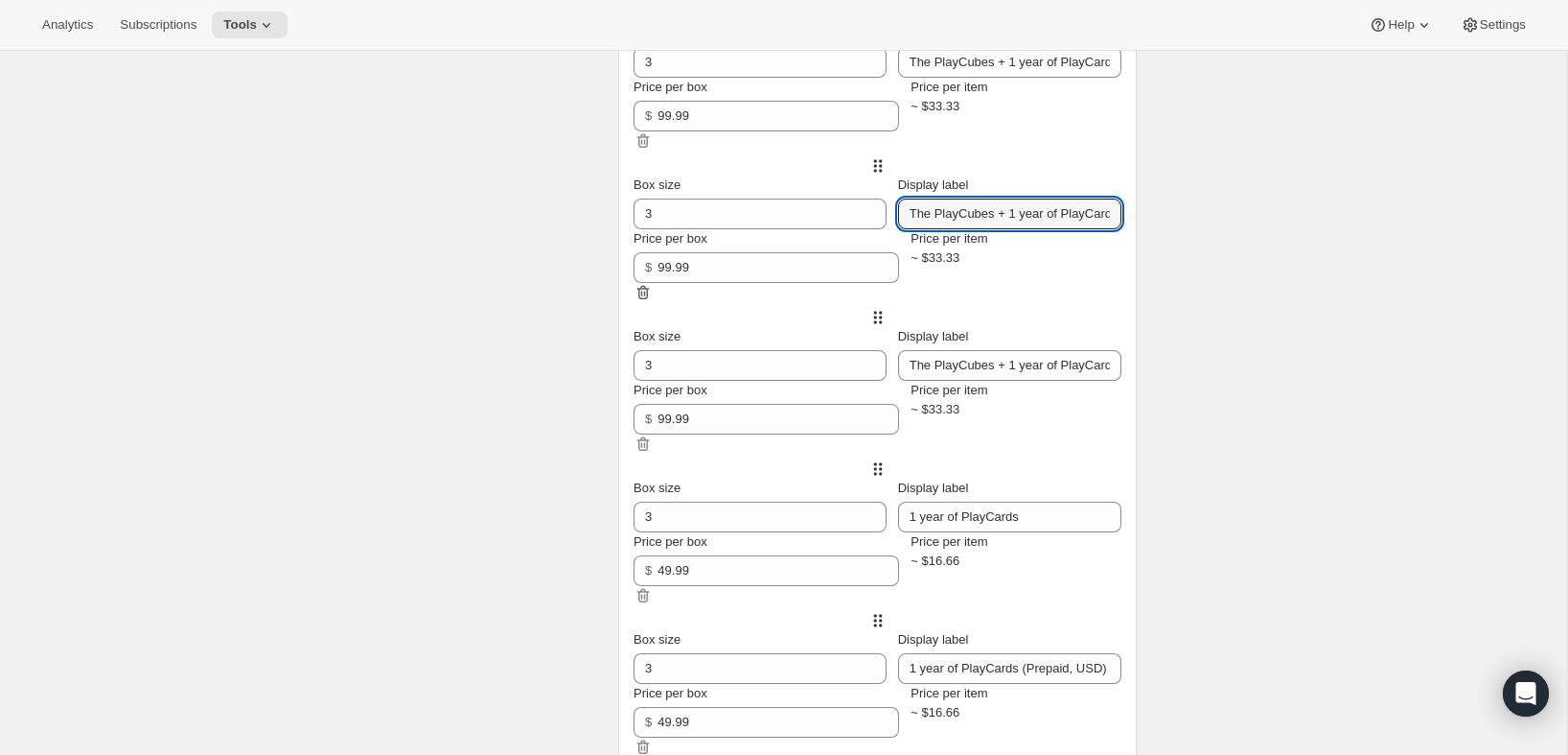
scroll to position [0, 86]
drag, startPoint x: 1110, startPoint y: 251, endPoint x: 1234, endPoint y: 255, distance: 124.1
click at [1137, 254] on div "Fixed size More views Fixed size More views Box size 3 Display label The PlayCu…" at bounding box center [878, 451] width 518 height 1008
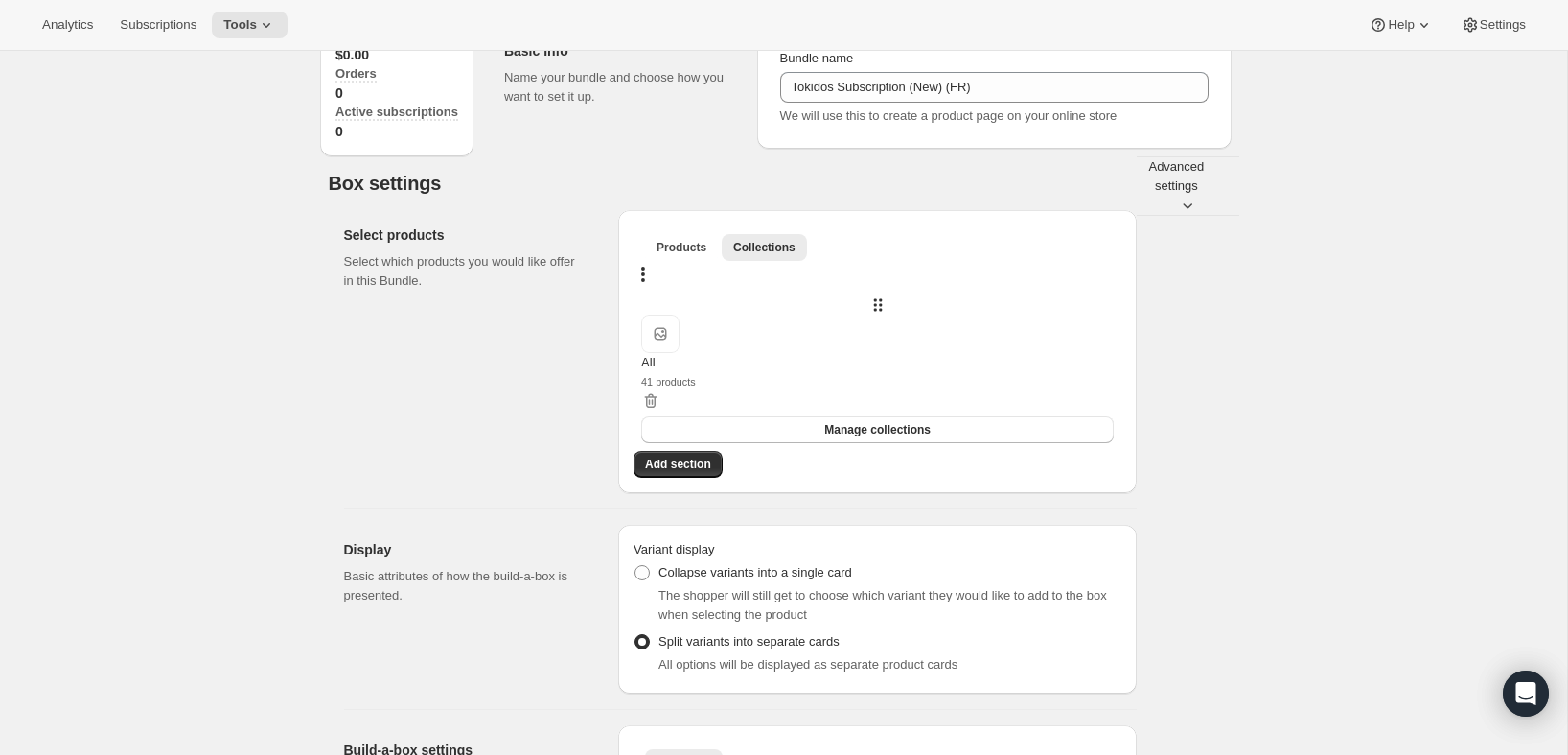
scroll to position [0, 0]
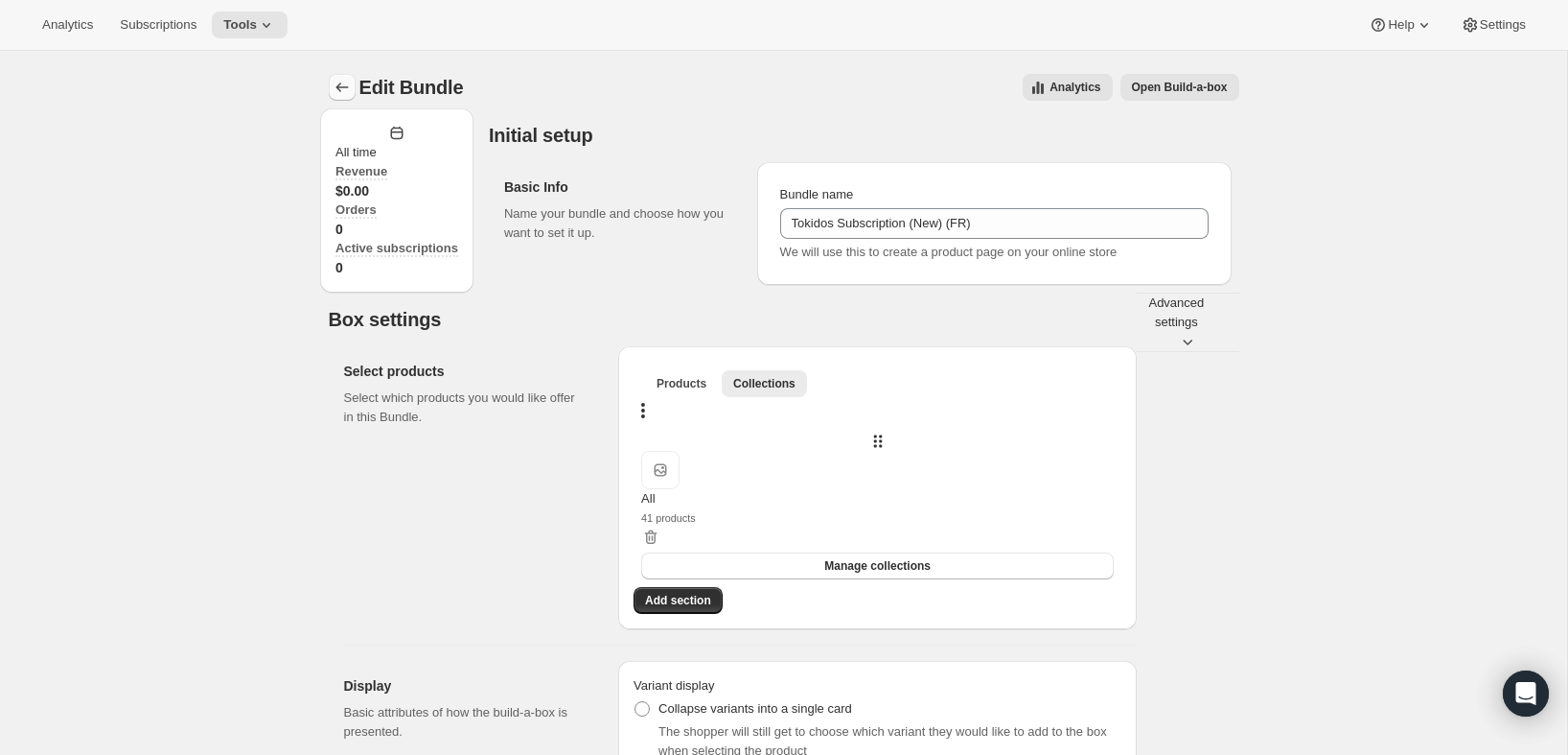
click at [338, 86] on icon "Bundles" at bounding box center [342, 87] width 13 height 10
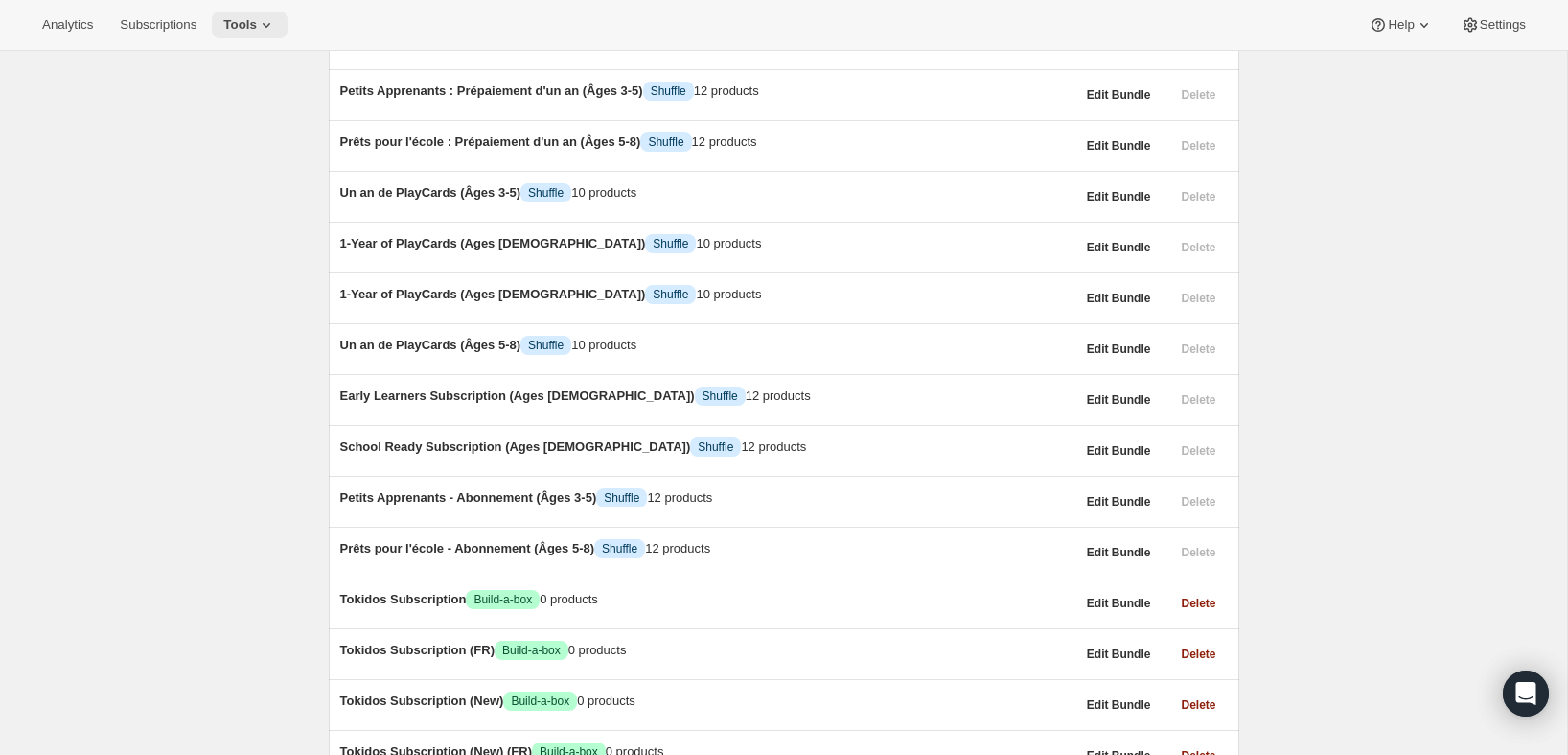
scroll to position [430, 0]
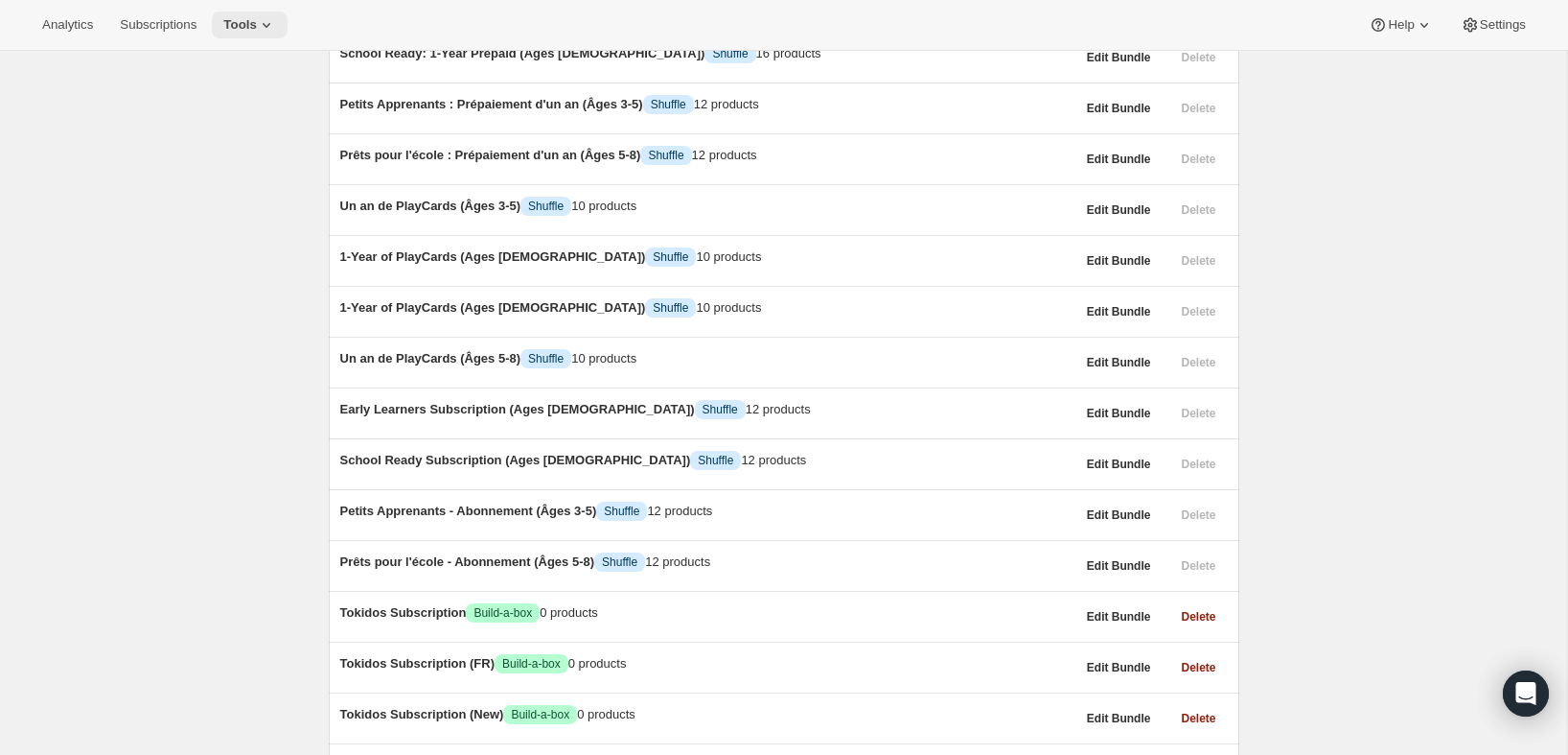
click at [255, 31] on span "Tools" at bounding box center [240, 24] width 34 height 15
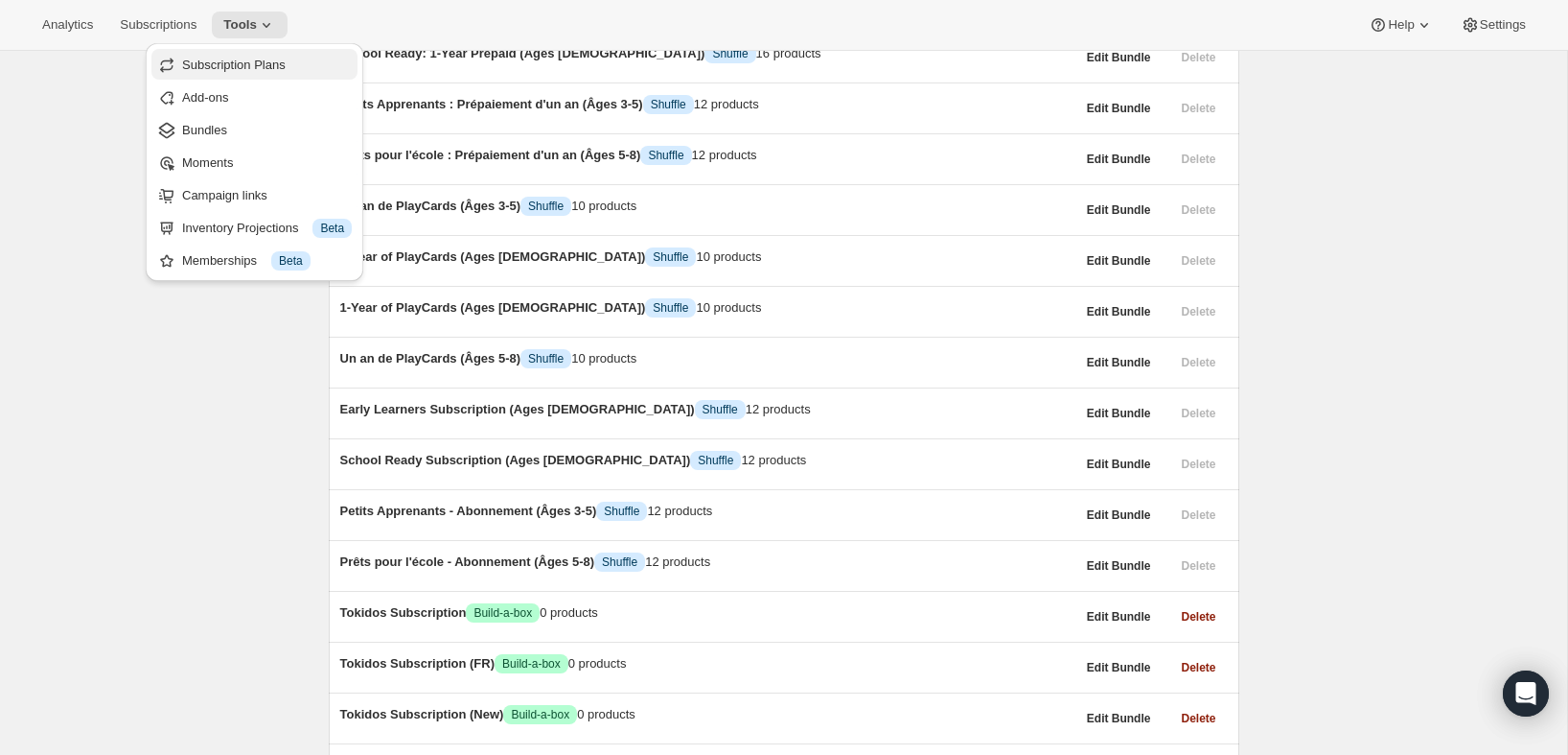
click at [233, 77] on button "Subscription Plans" at bounding box center [255, 64] width 207 height 31
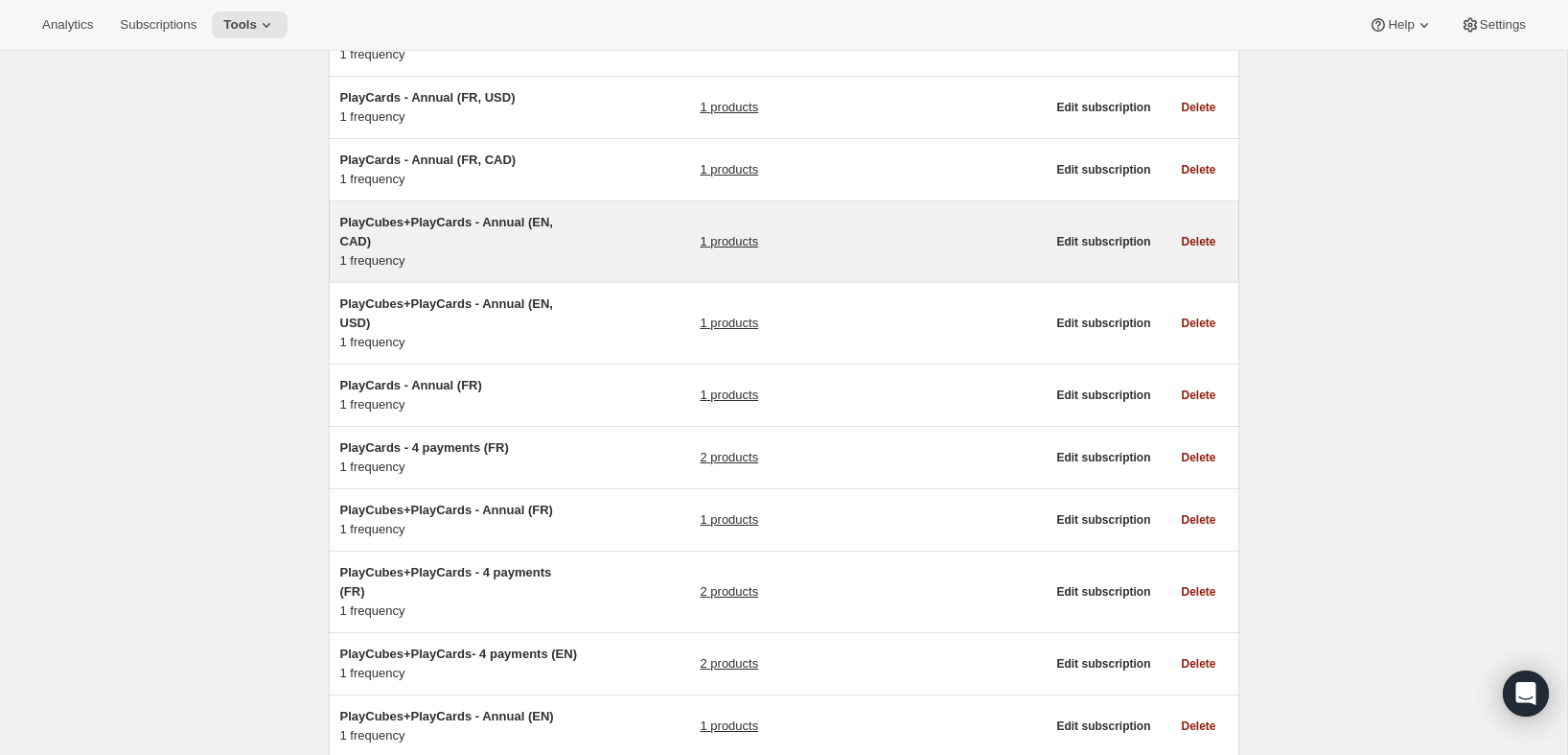
scroll to position [309, 0]
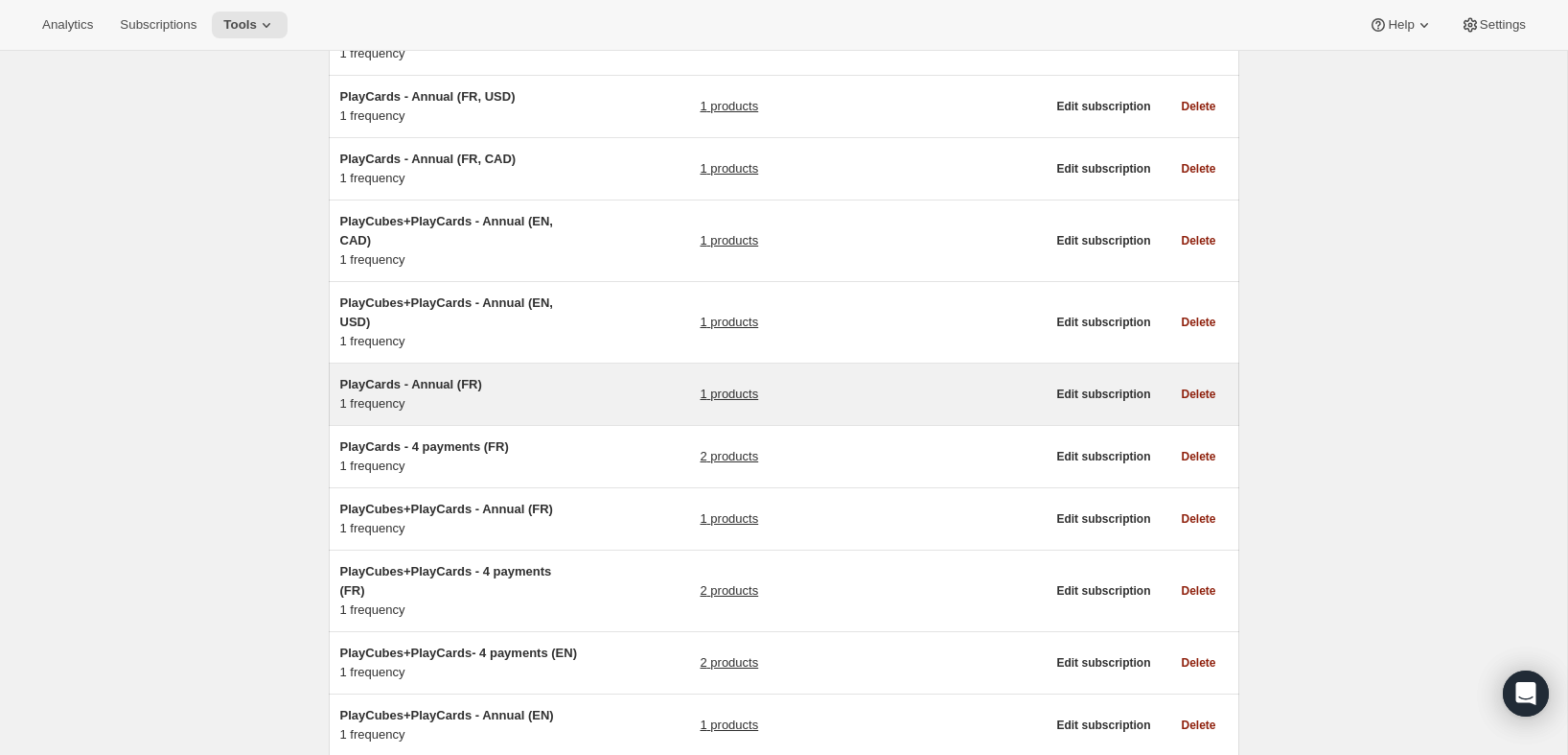
click at [553, 400] on div "PlayCards - Annual (FR) 1 frequency" at bounding box center [460, 393] width 239 height 39
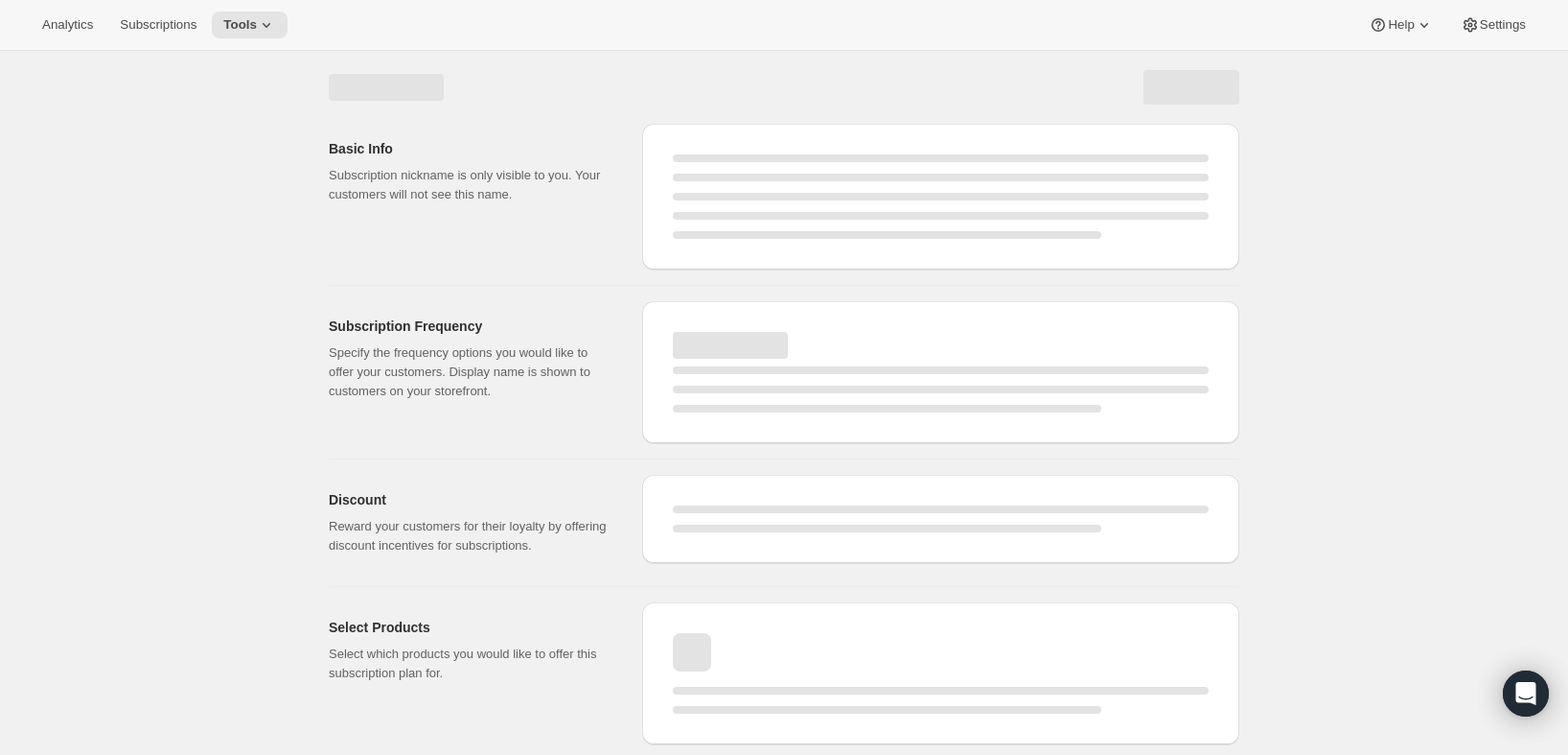
select select "WEEK"
select select "MONTH"
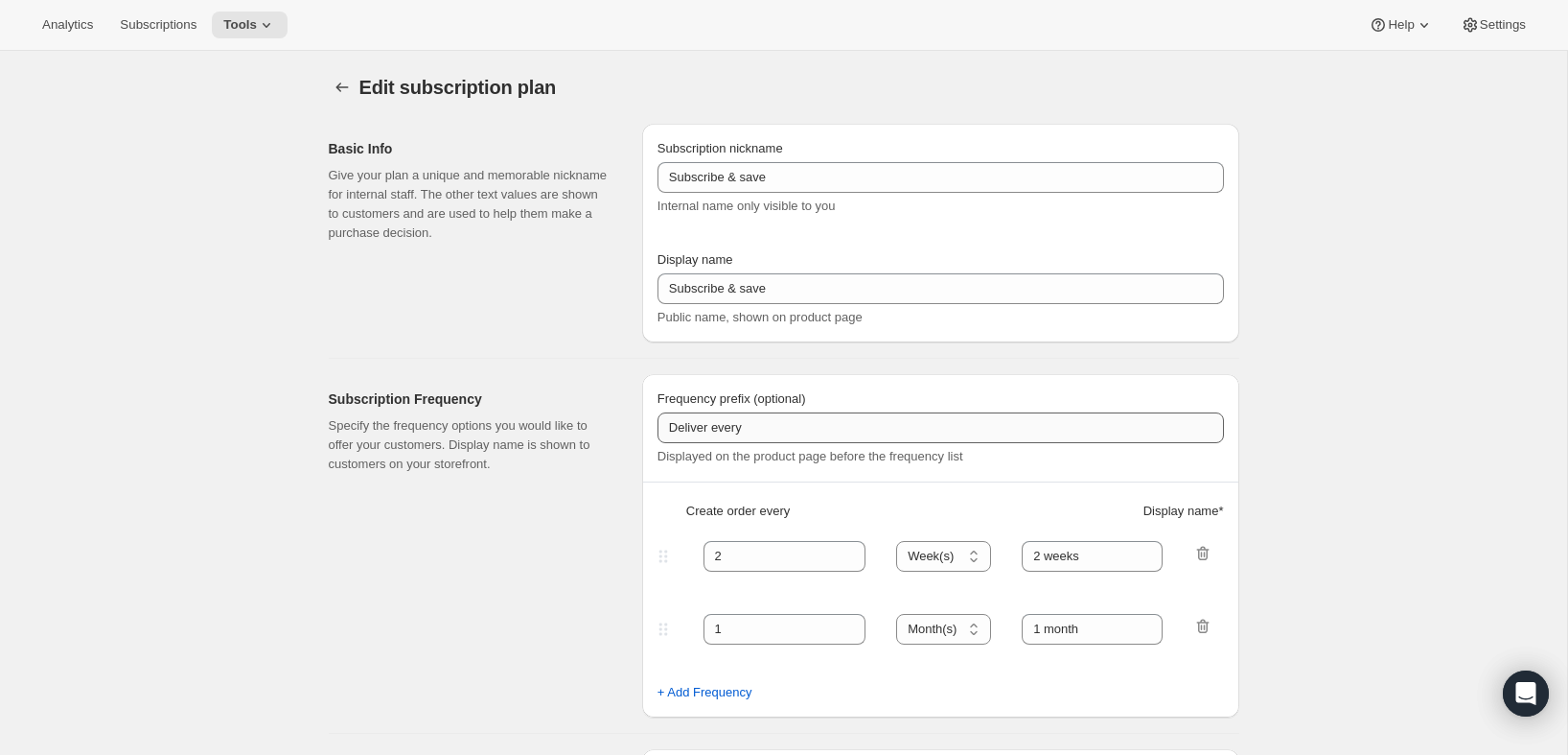
type input "PlayCards - Annual (FR)"
type input "Annuel (1 paiement pour l’année – ÉCONOMISEZ 25 %)"
select select "ENABLED"
select select "MONTH"
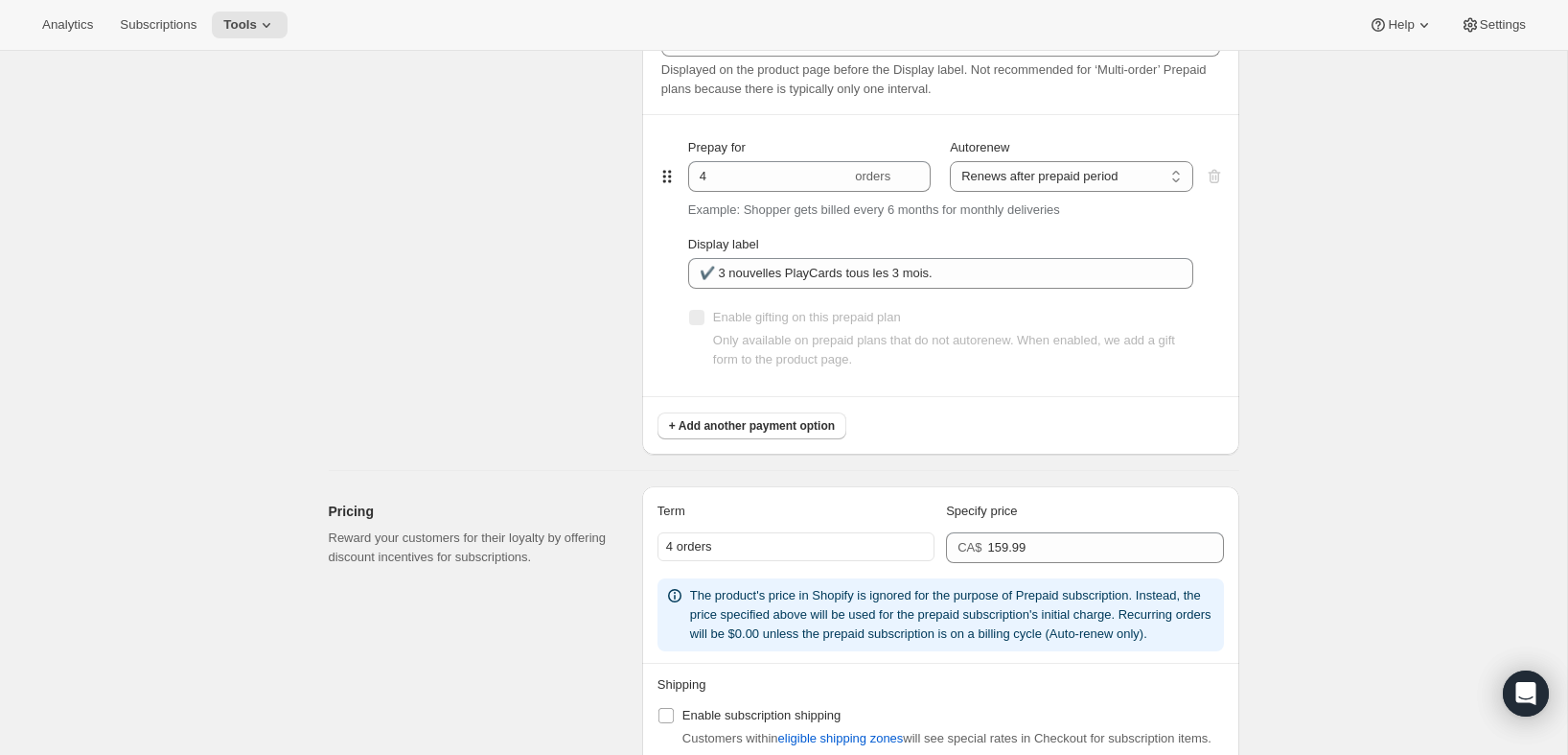
scroll to position [1514, 0]
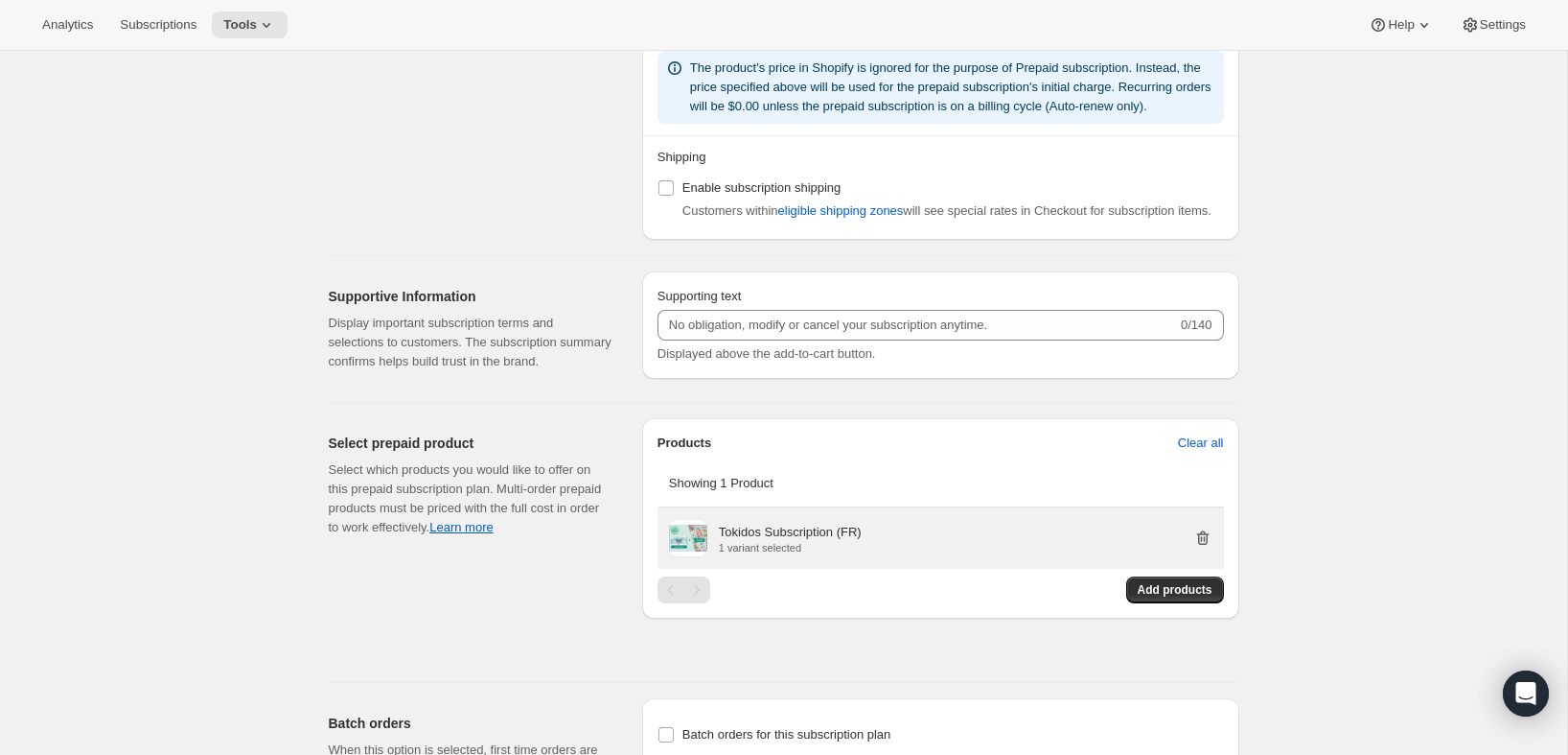
click at [1212, 547] on icon "button" at bounding box center [1203, 537] width 19 height 19
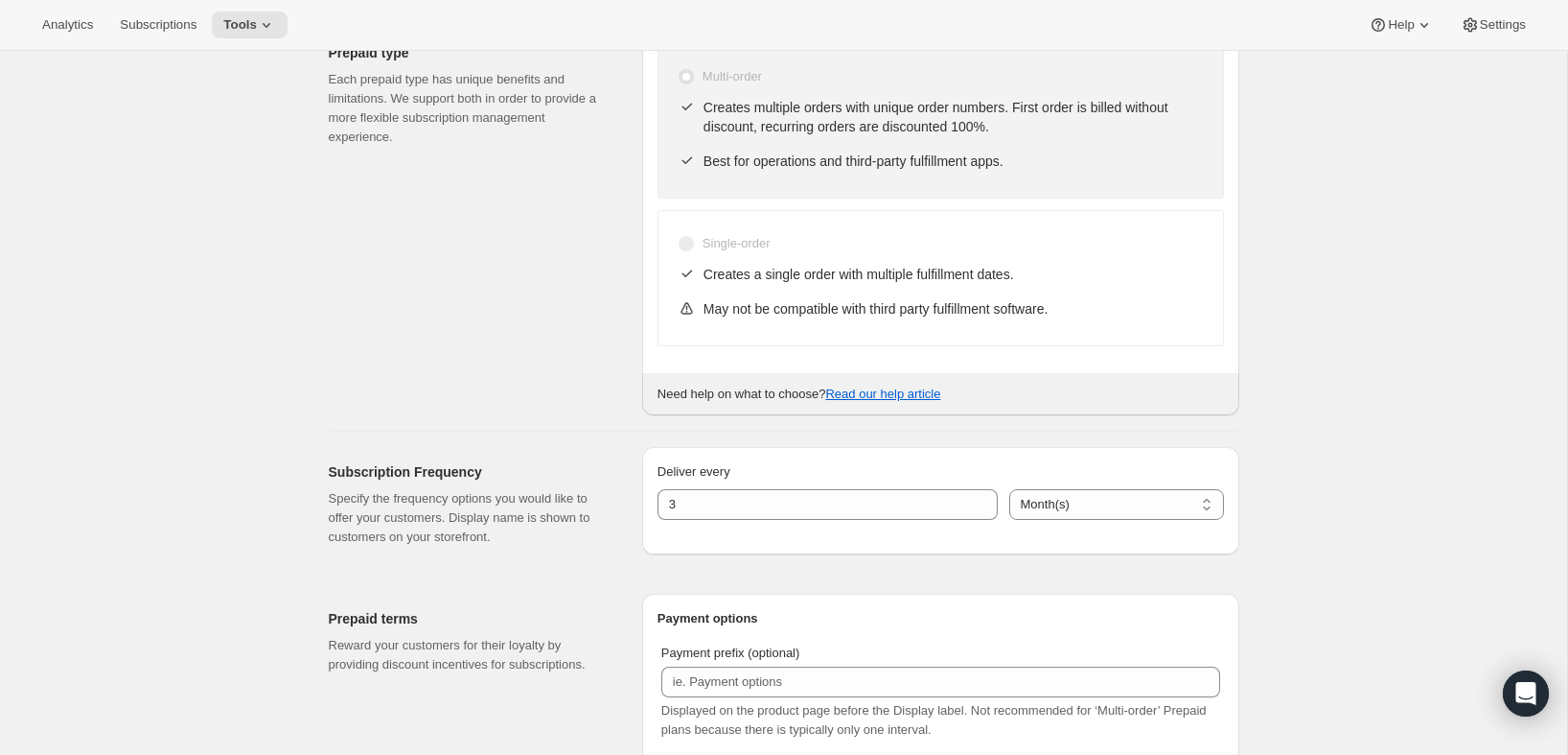
scroll to position [0, 0]
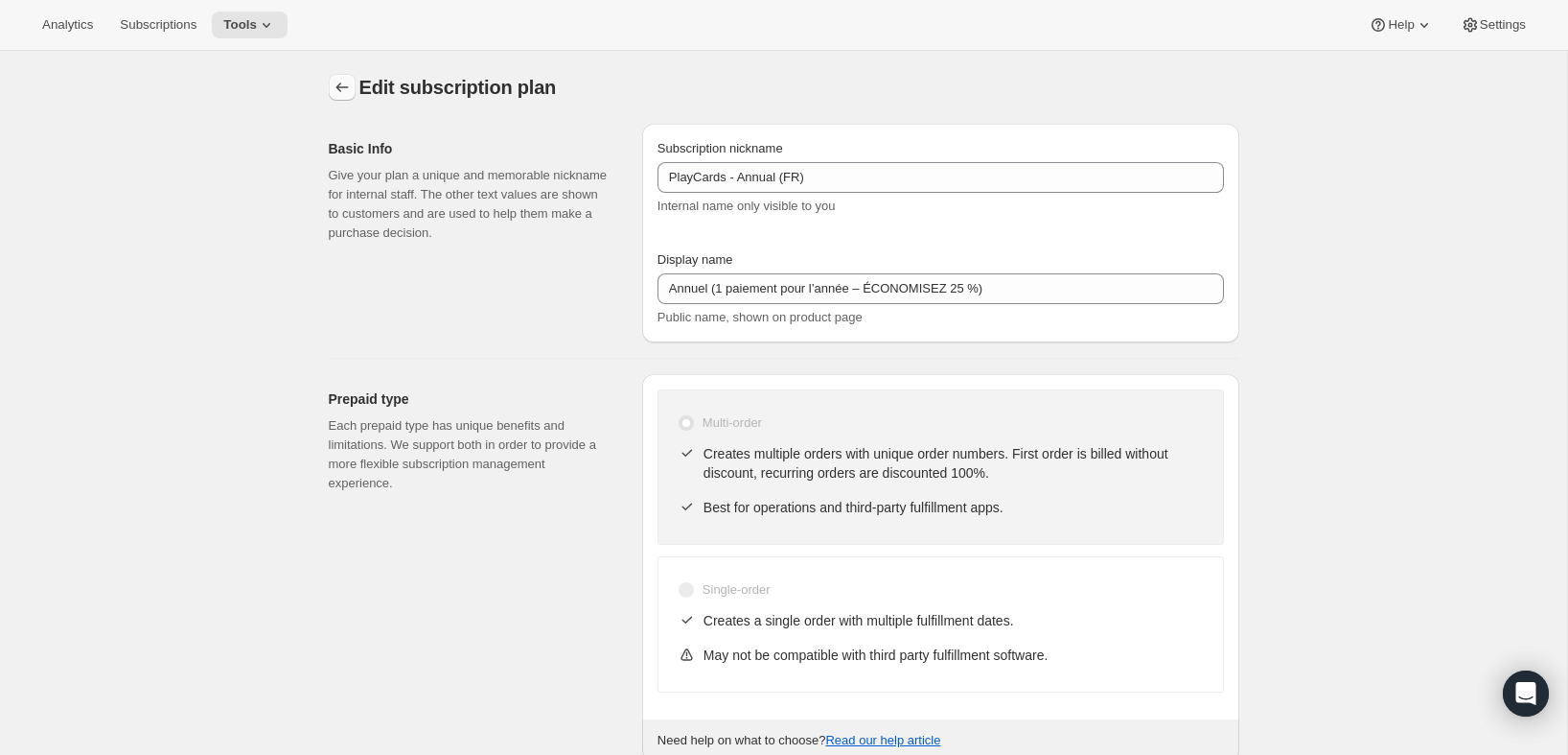
click at [342, 89] on icon "Subscription plans" at bounding box center [342, 86] width 19 height 19
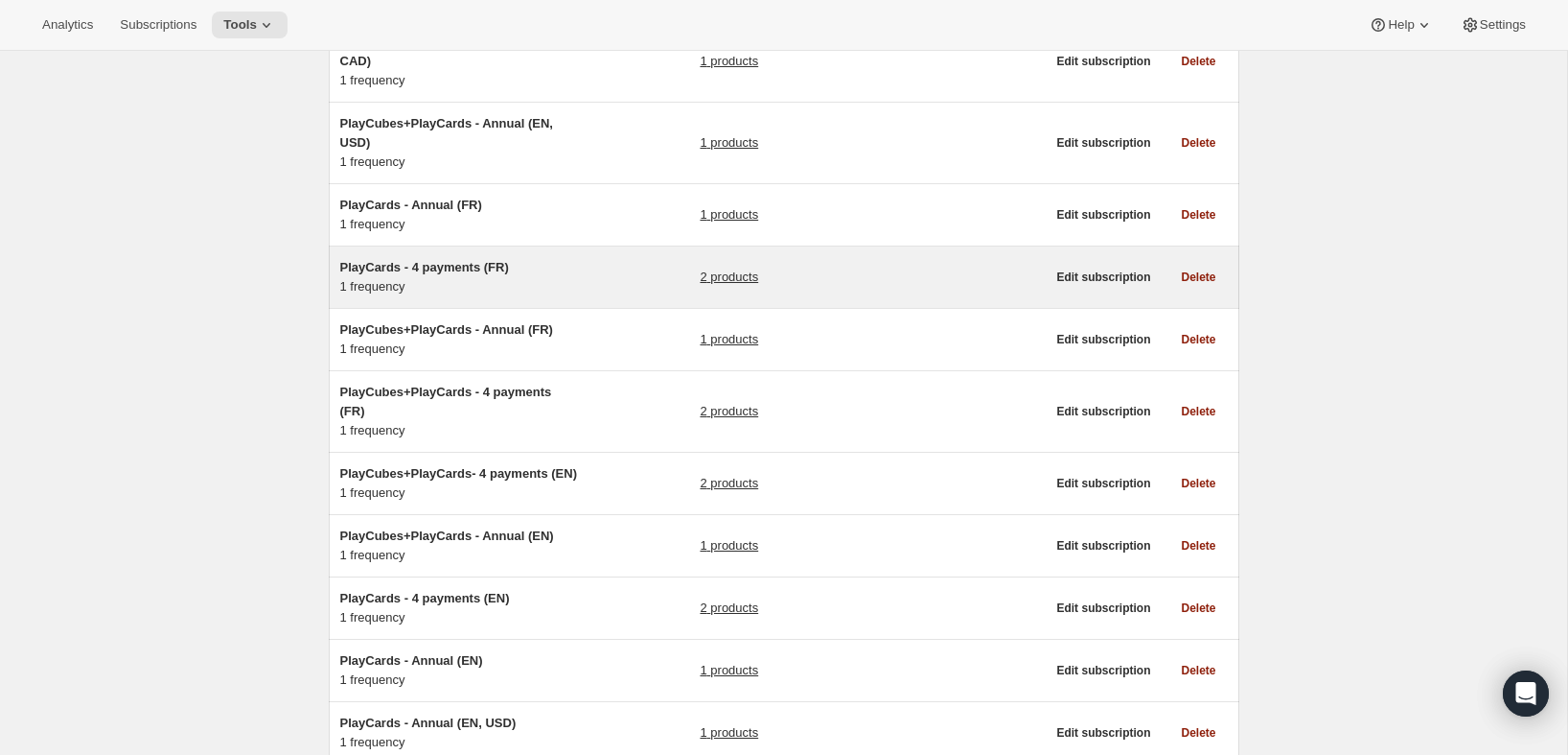
scroll to position [493, 0]
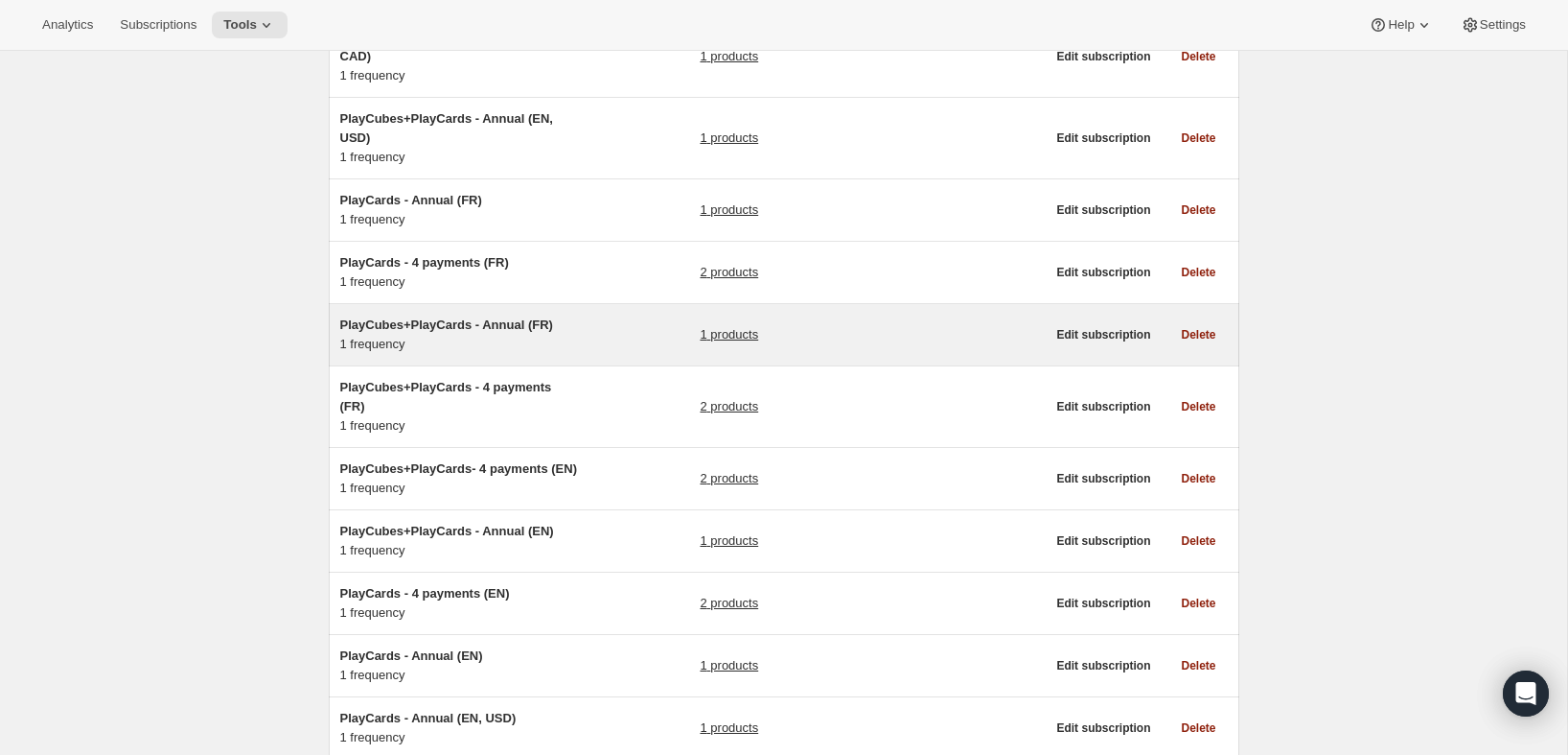
click at [600, 316] on div "PlayCubes+PlayCards - Annual (FR) 1 frequency 1 products" at bounding box center [693, 335] width 705 height 39
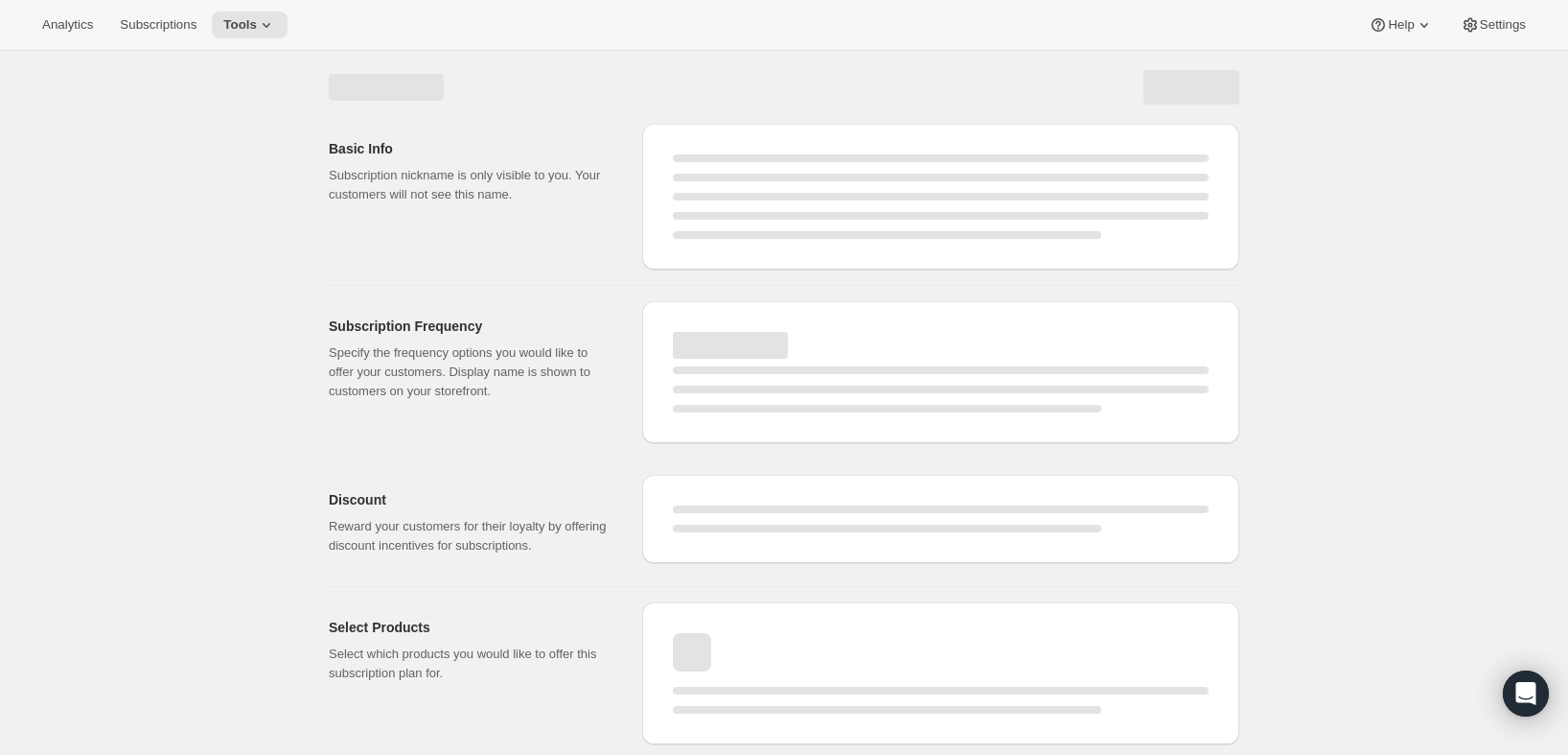
select select "MONTH"
select select "ENABLED"
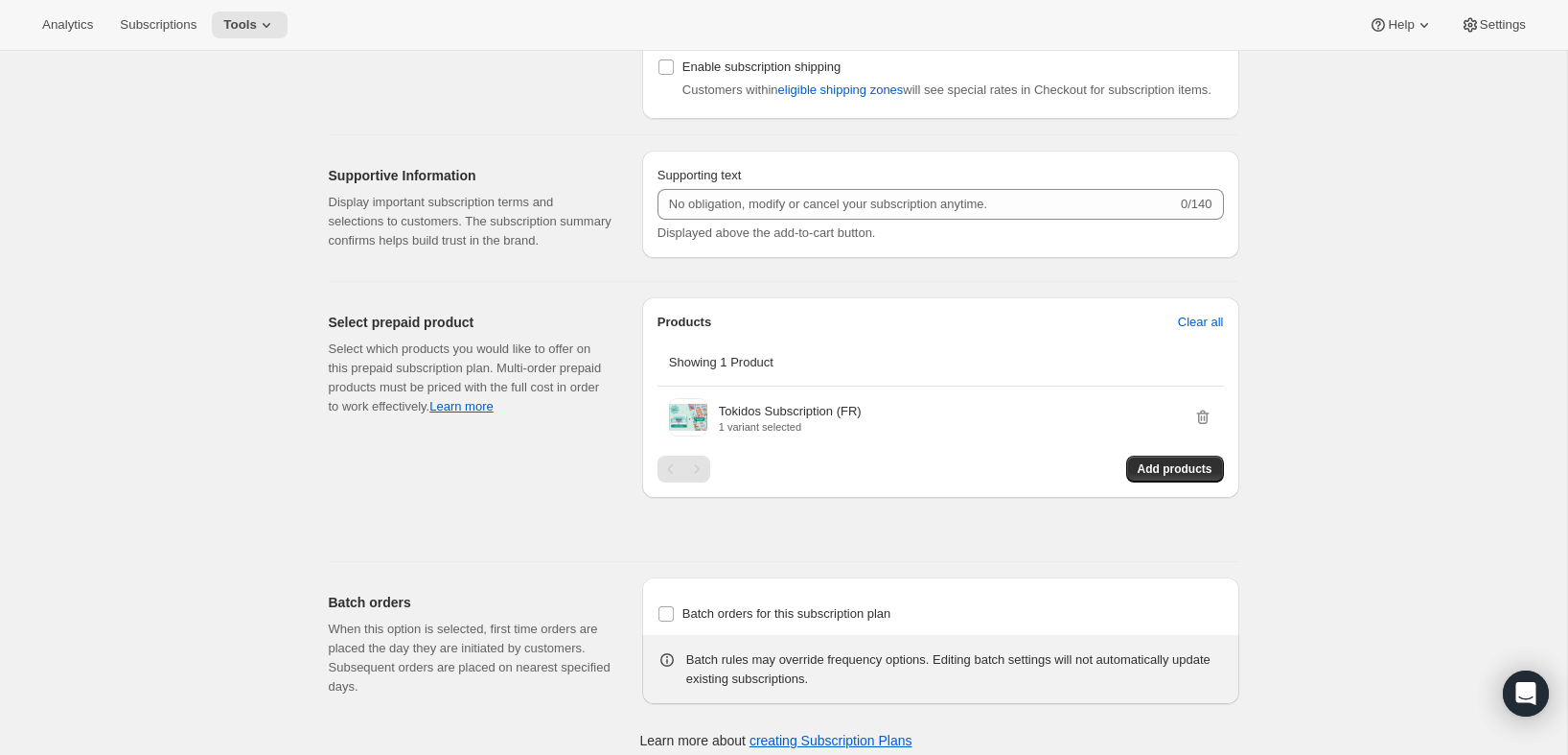
scroll to position [1707, 0]
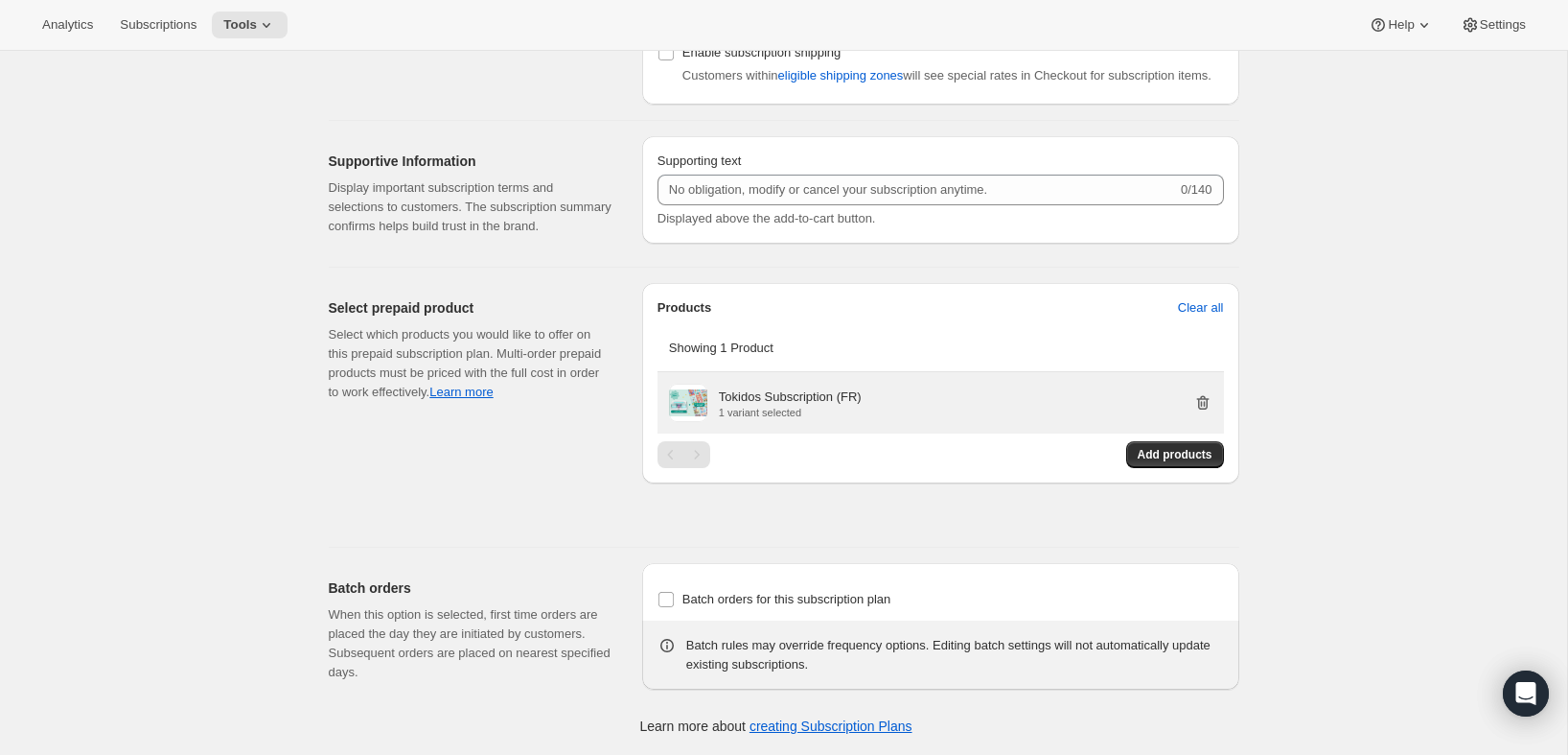
click at [1203, 405] on icon "button" at bounding box center [1204, 403] width 2 height 6
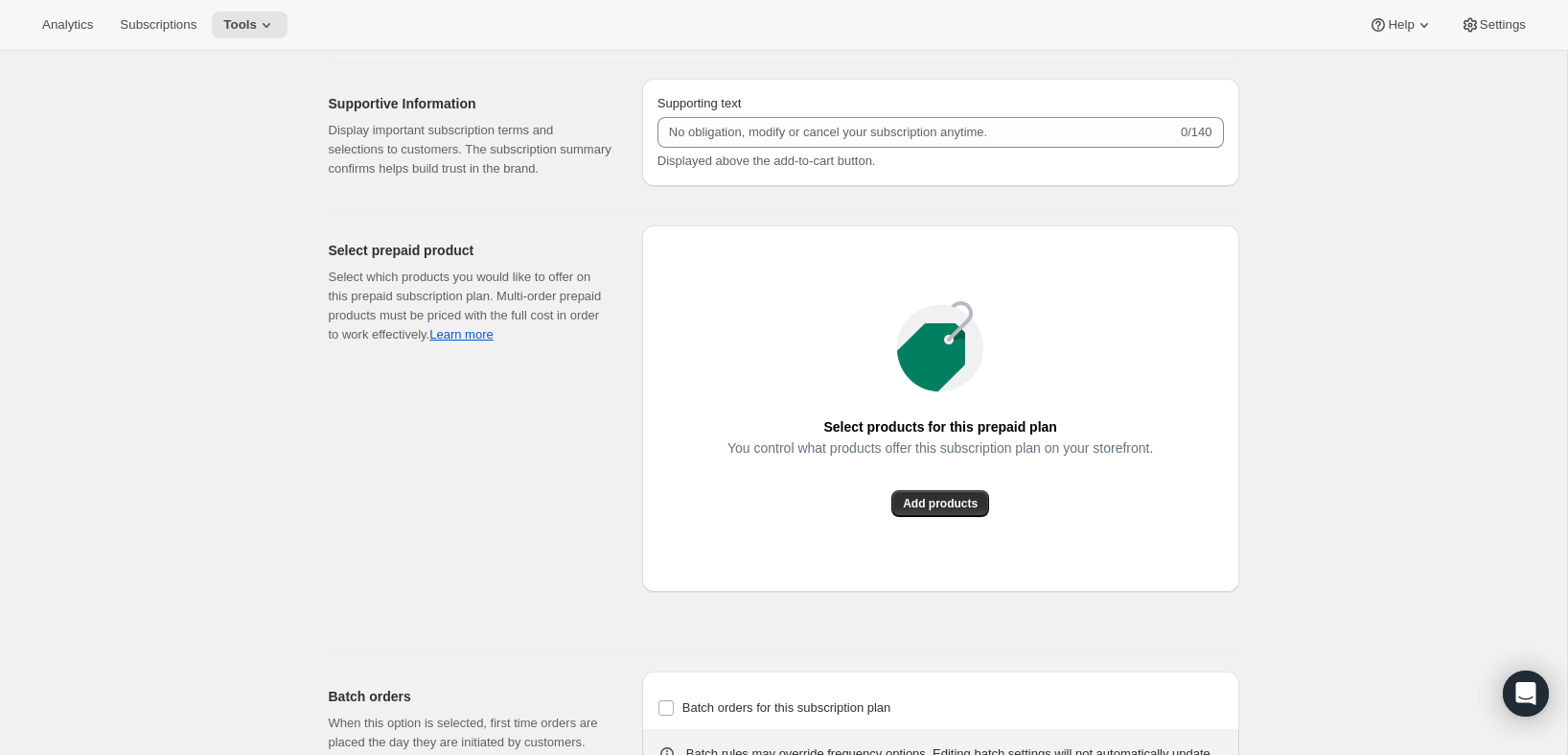
scroll to position [0, 0]
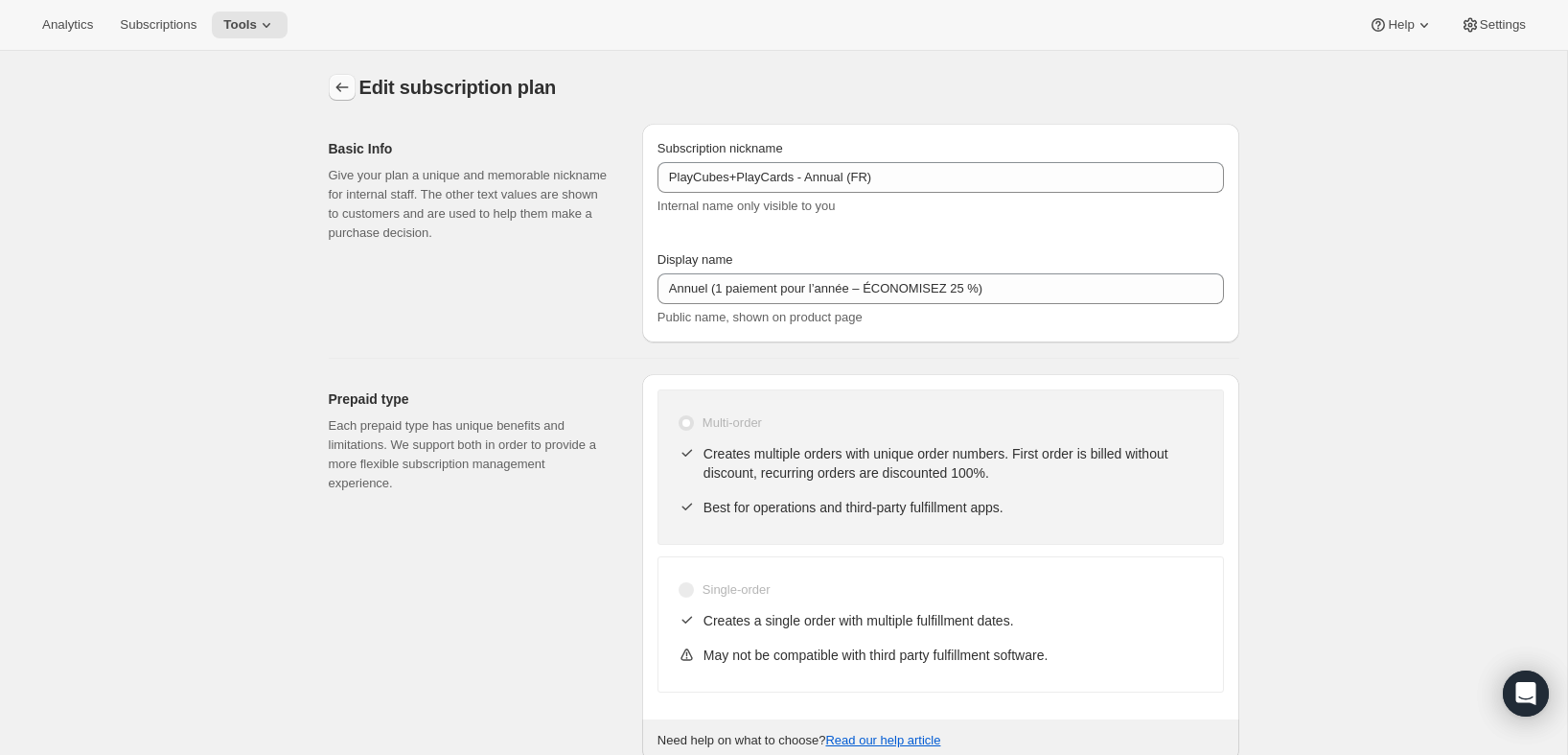
click at [338, 82] on icon "Subscription plans" at bounding box center [342, 86] width 19 height 19
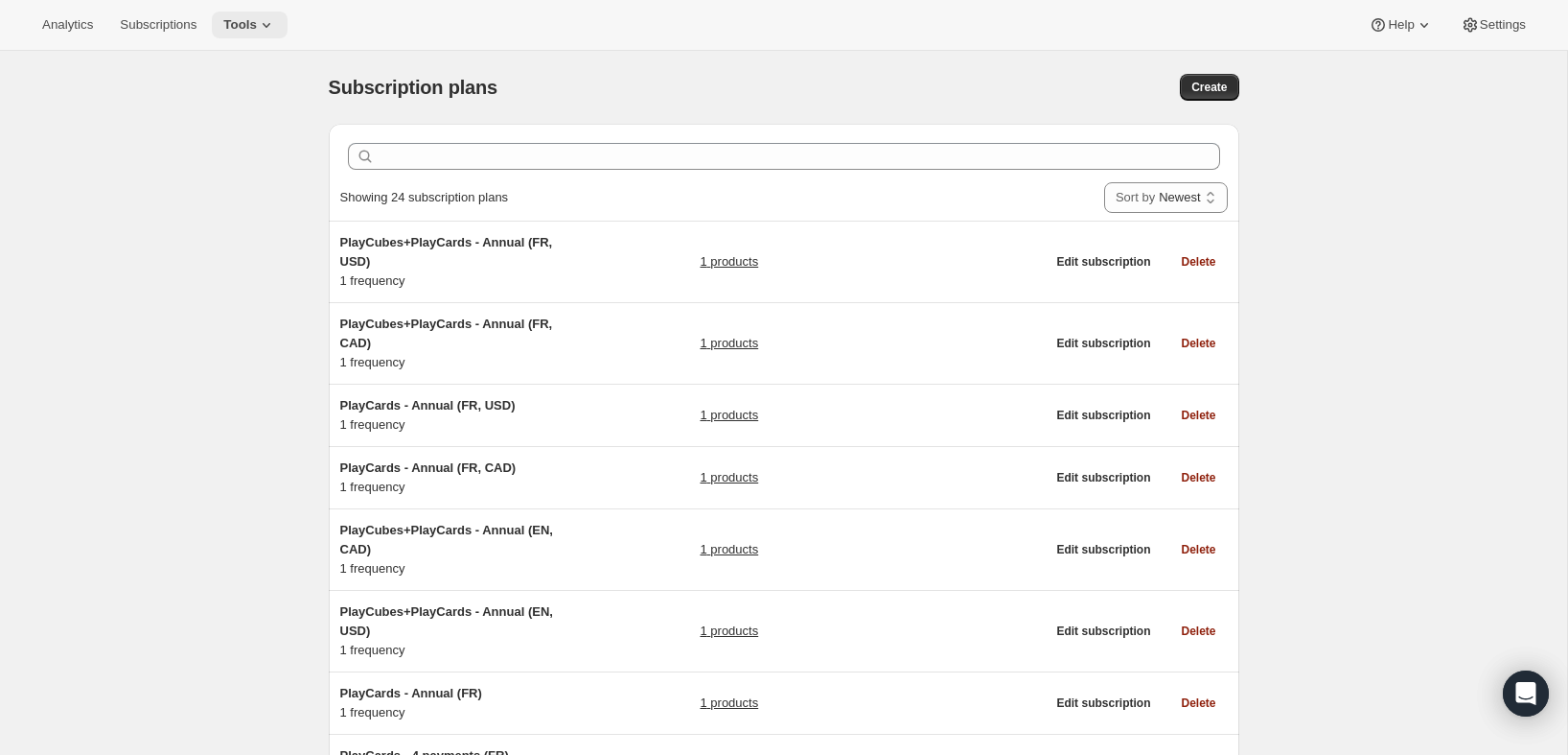
click at [257, 28] on span "Tools" at bounding box center [240, 24] width 34 height 15
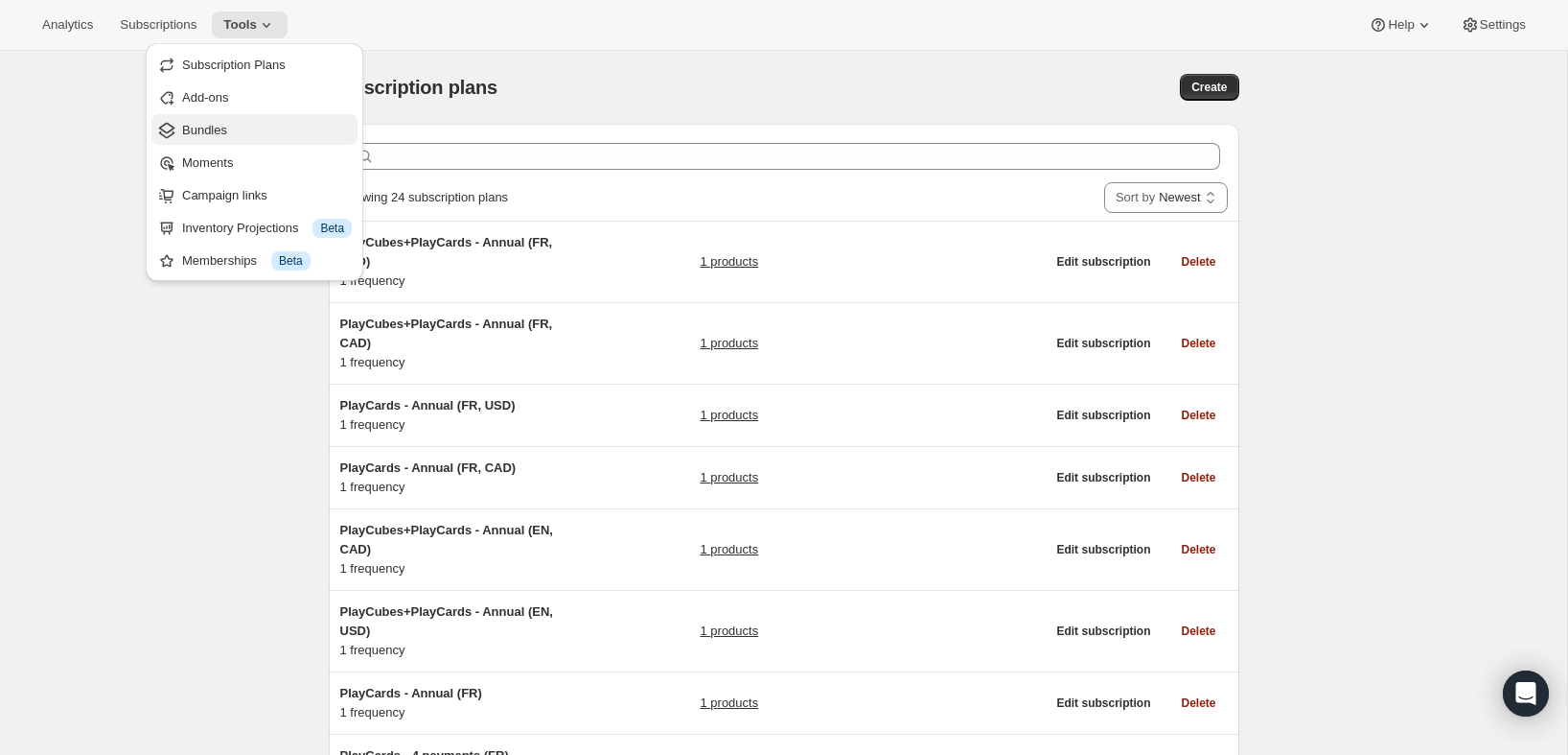
click at [216, 129] on span "Bundles" at bounding box center [204, 130] width 45 height 14
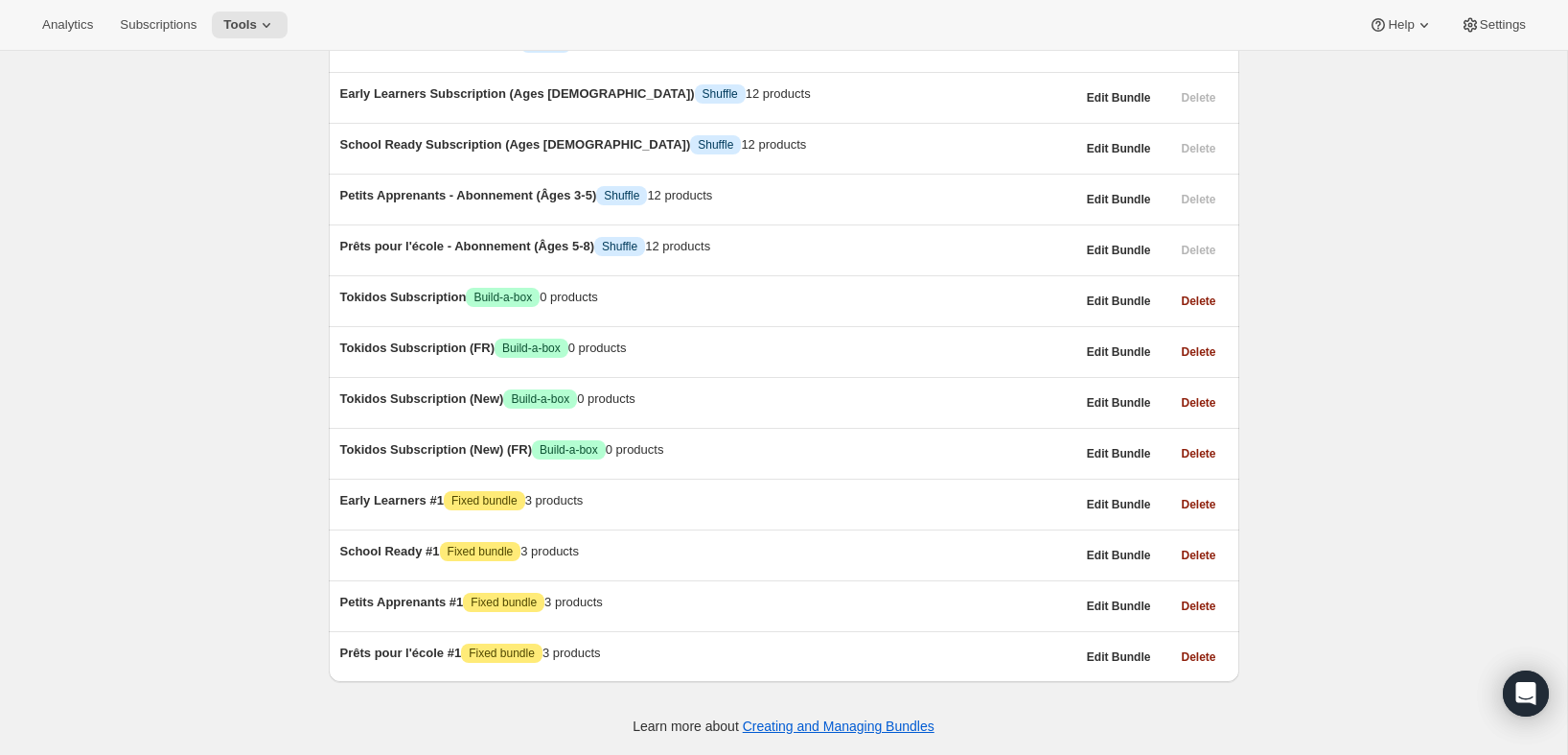
scroll to position [1252, 0]
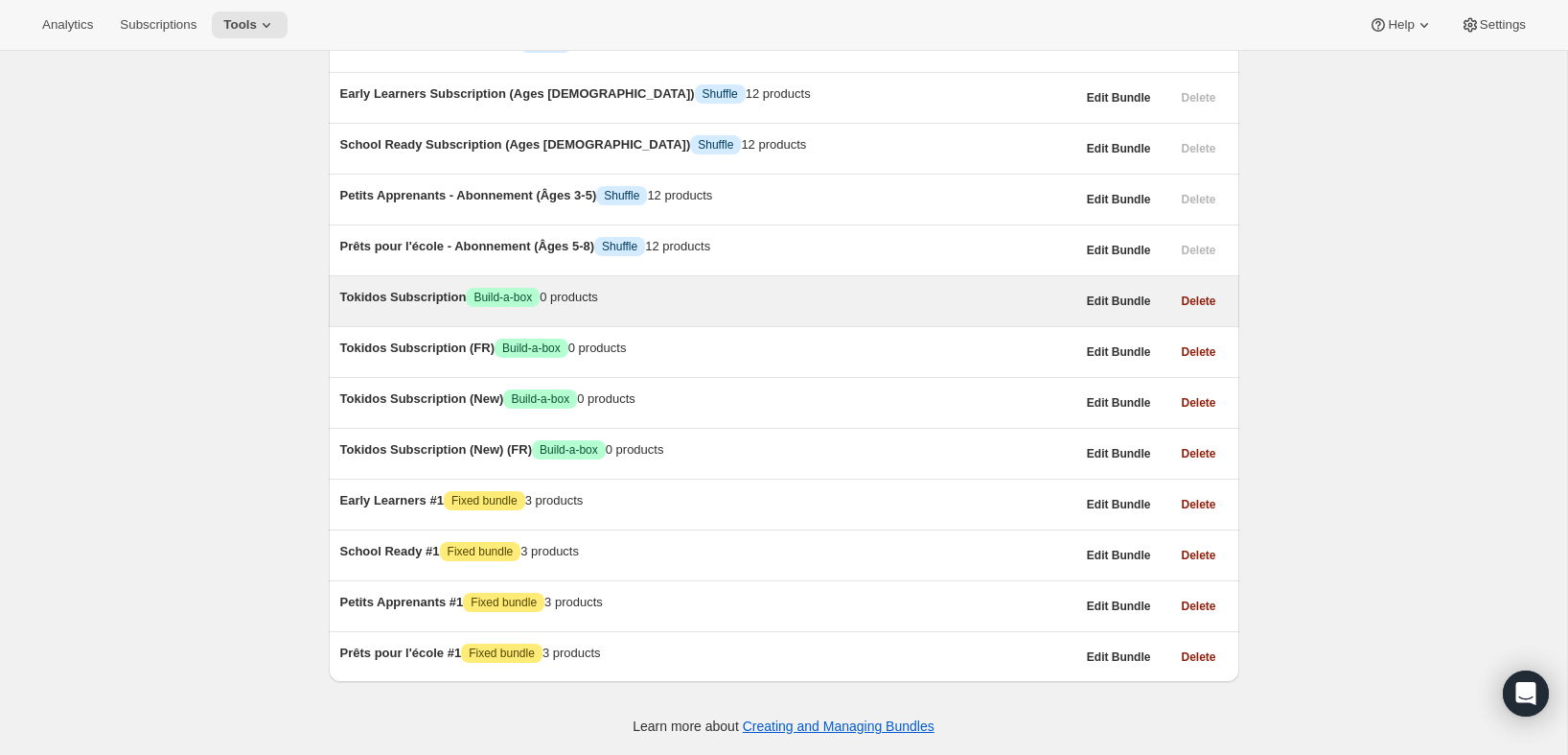
click at [429, 289] on span "Tokidos Subscription" at bounding box center [403, 296] width 126 height 14
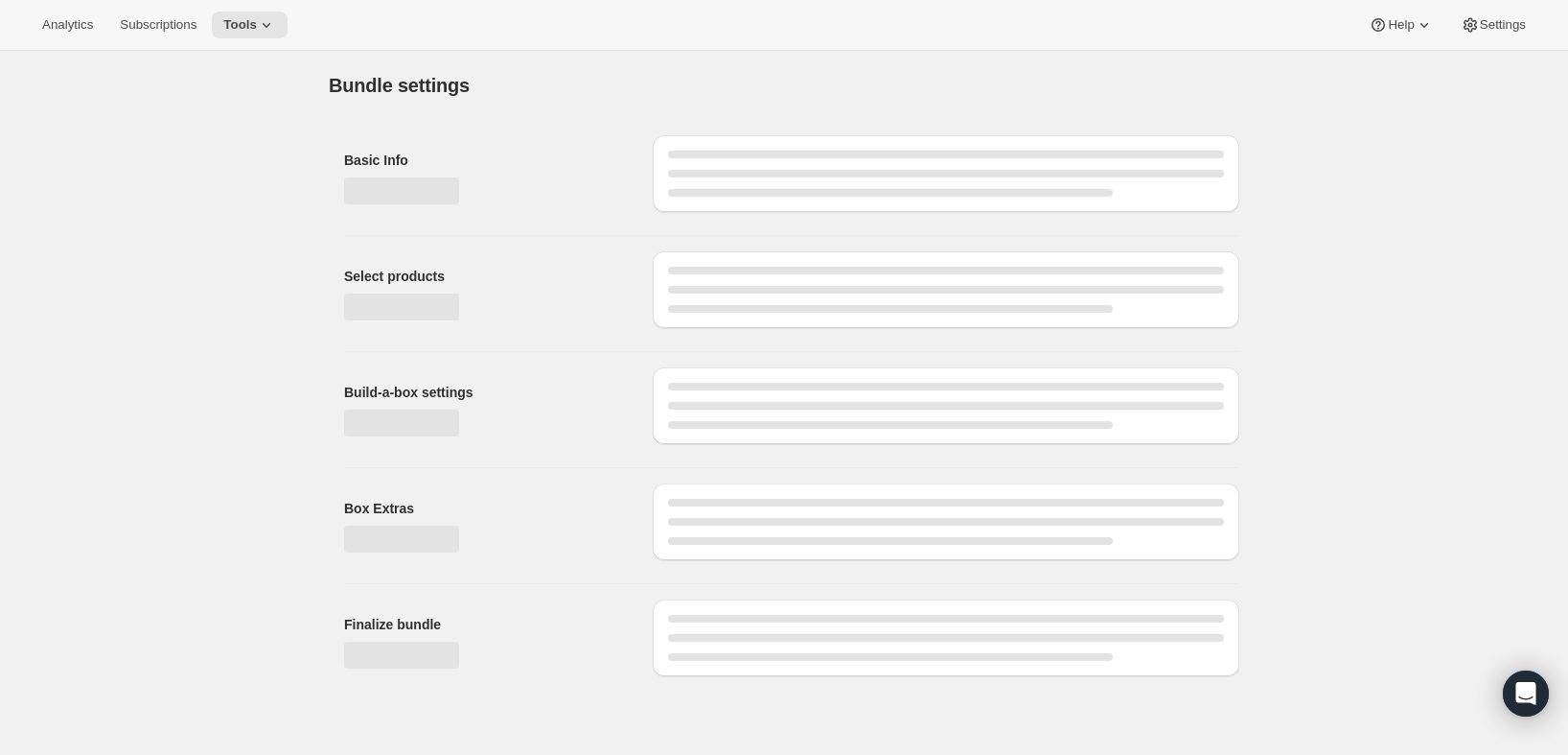
type input "Tokidos Subscription"
radio input "true"
checkbox input "true"
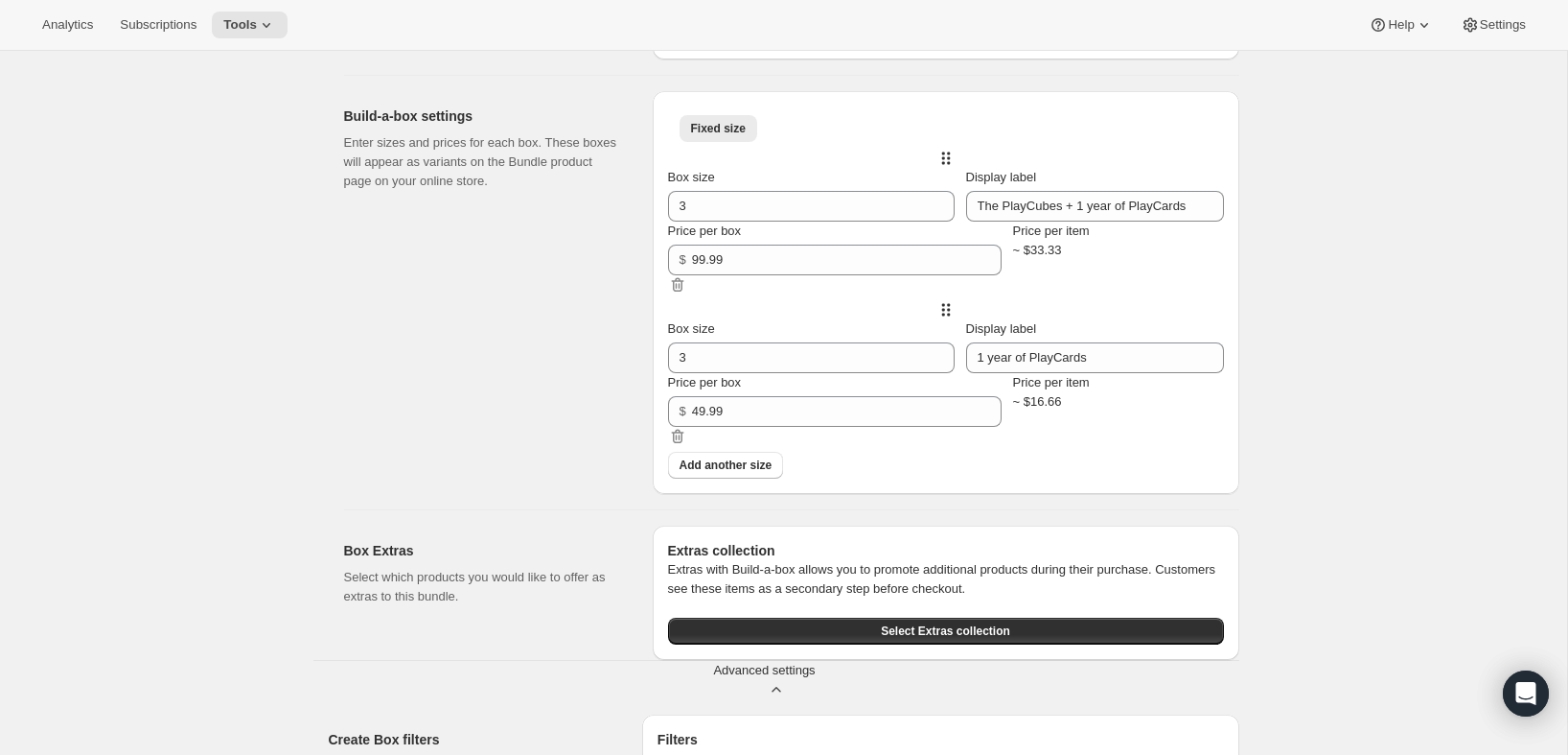
scroll to position [768, 0]
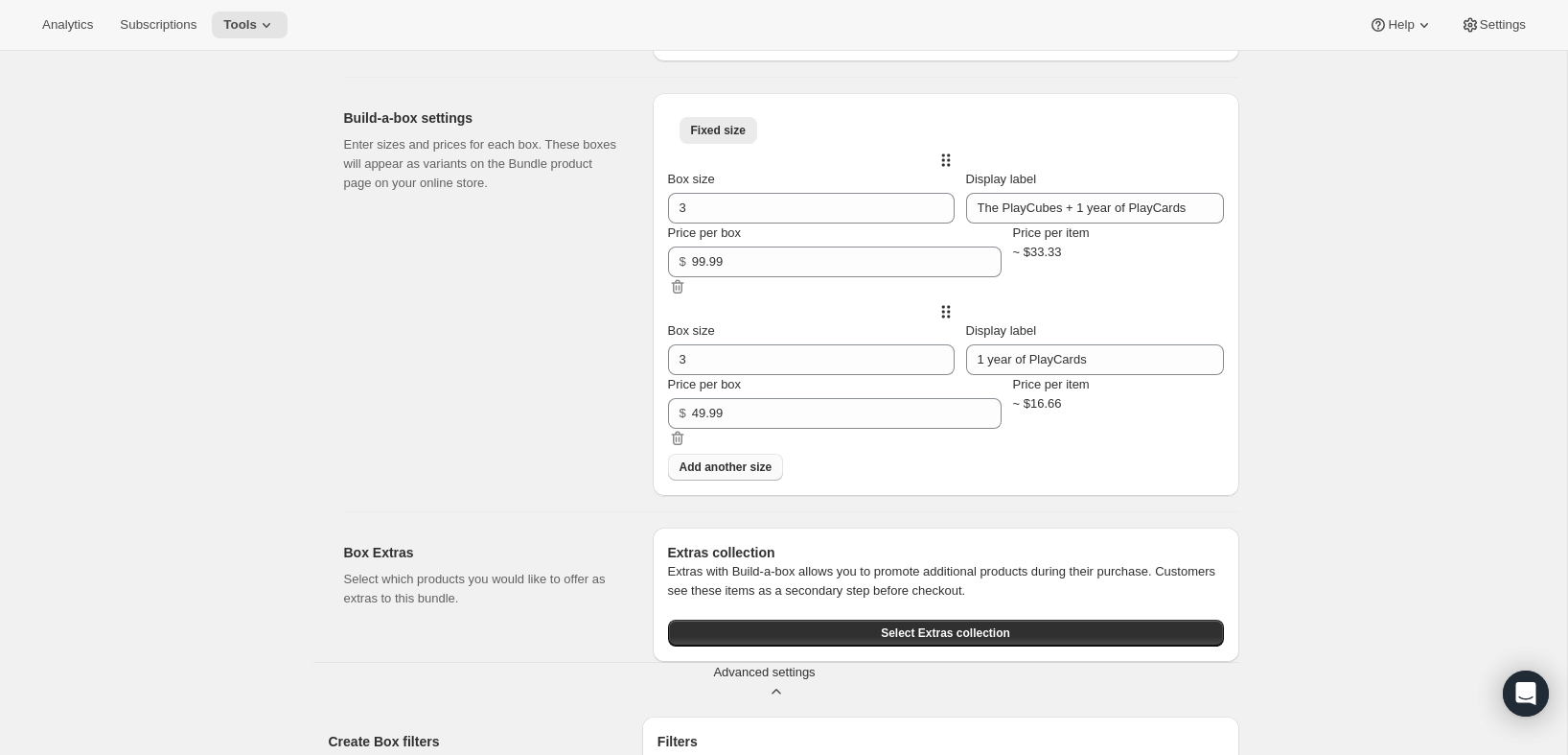
click at [728, 475] on span "Add another size" at bounding box center [726, 466] width 93 height 15
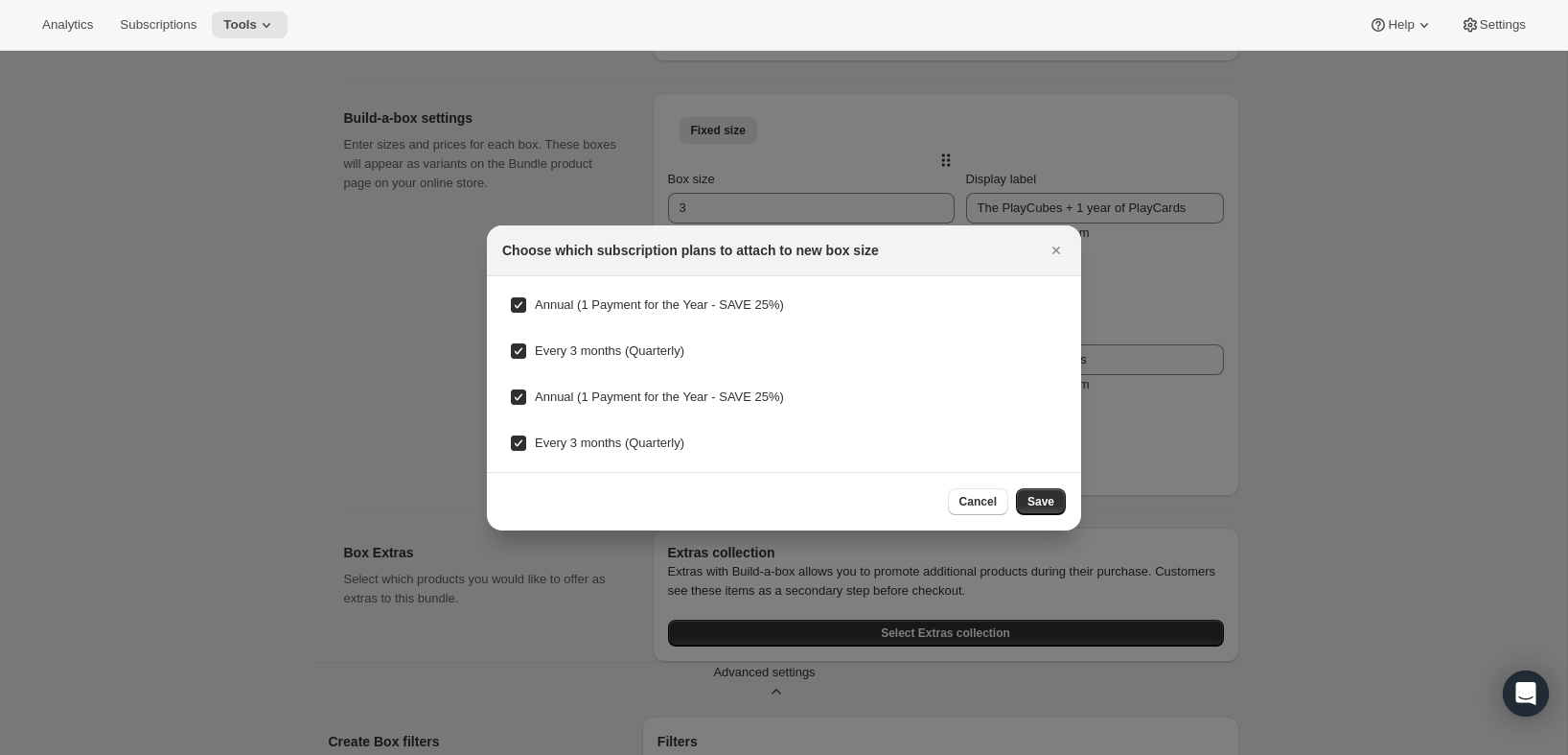
click at [649, 317] on label "Annual (1 Payment for the Year - SAVE 25%)" at bounding box center [646, 304] width 274 height 27
click at [526, 313] on input "Annual (1 Payment for the Year - SAVE 25%)" at bounding box center [517, 304] width 15 height 15
checkbox input "false"
click at [622, 351] on span "Every 3 months (Quarterly)" at bounding box center [610, 351] width 150 height 14
click at [526, 351] on input "Every 3 months (Quarterly)" at bounding box center [517, 351] width 15 height 15
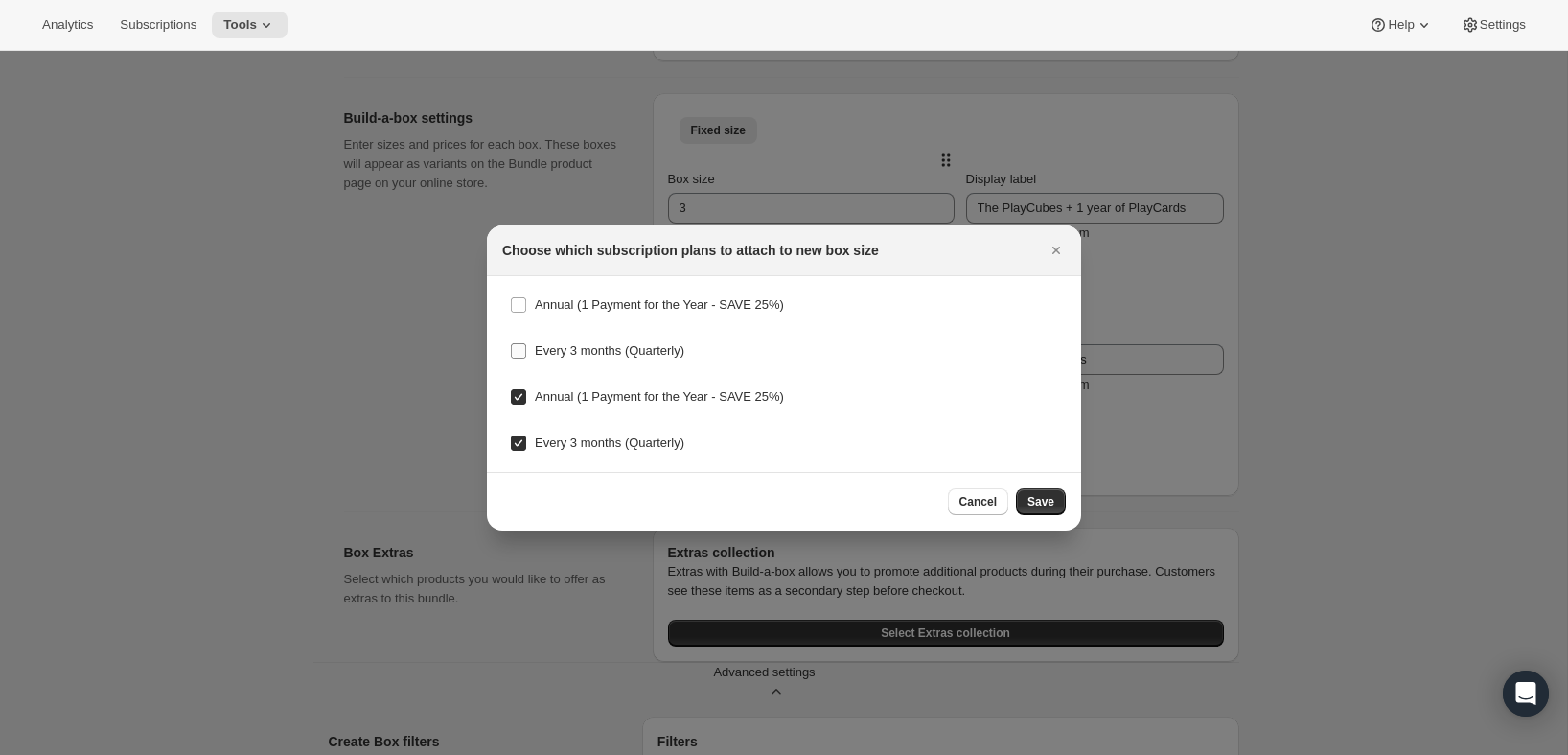
checkbox input "false"
drag, startPoint x: 614, startPoint y: 389, endPoint x: 599, endPoint y: 425, distance: 39.0
click at [610, 391] on span "Annual (1 Payment for the Year - SAVE 25%)" at bounding box center [659, 396] width 249 height 14
click at [595, 435] on span "Every 3 months (Quarterly)" at bounding box center [610, 442] width 150 height 14
click at [526, 435] on input "Every 3 months (Quarterly)" at bounding box center [517, 442] width 15 height 15
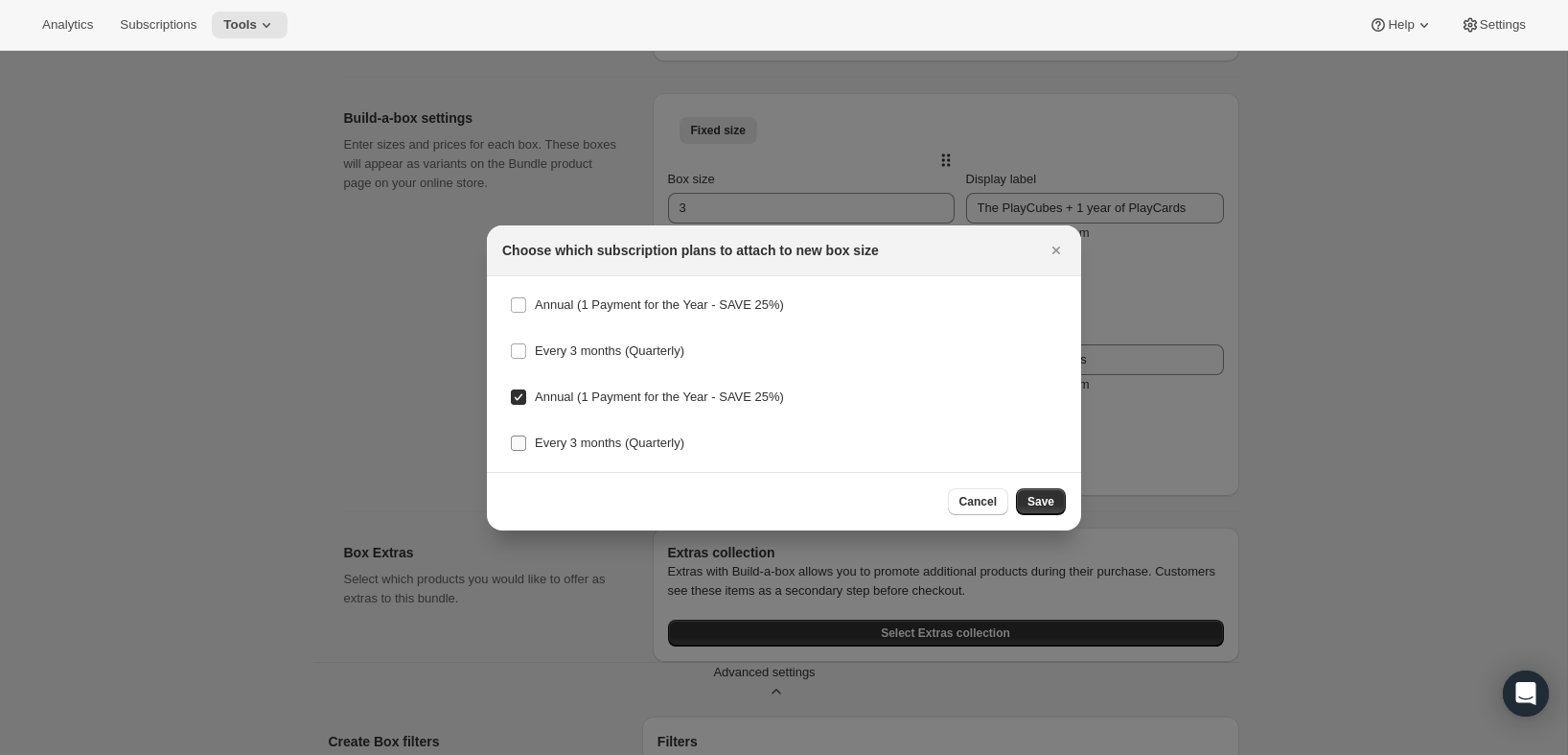
checkbox input "false"
click at [602, 393] on span "Annual (1 Payment for the Year - SAVE 25%)" at bounding box center [659, 396] width 249 height 14
click at [526, 393] on input "Annual (1 Payment for the Year - SAVE 25%)" at bounding box center [517, 396] width 15 height 15
checkbox input "false"
click at [1034, 500] on span "Save" at bounding box center [1041, 501] width 27 height 15
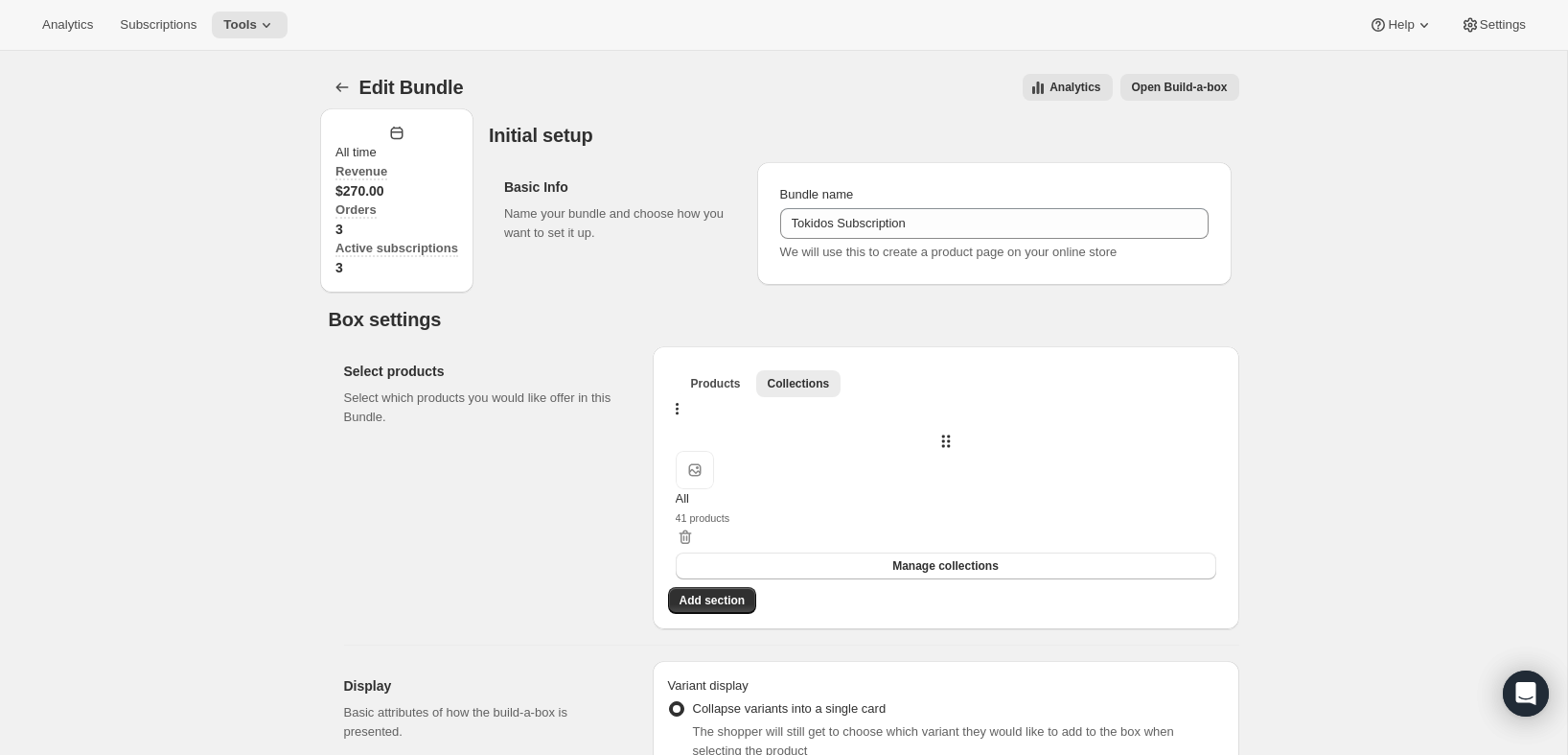
scroll to position [768, 0]
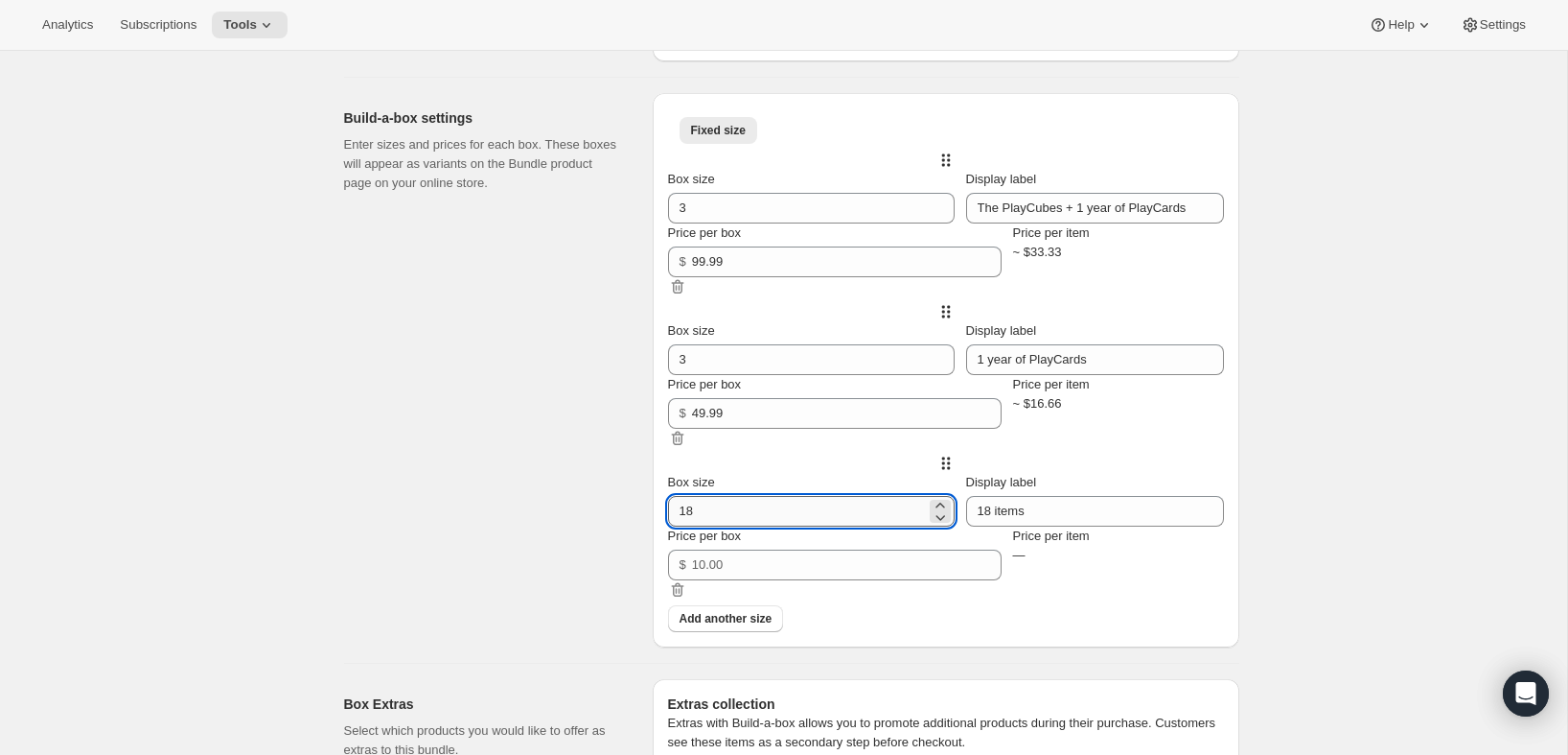
drag, startPoint x: 758, startPoint y: 537, endPoint x: 695, endPoint y: 539, distance: 63.0
click at [695, 527] on input "18" at bounding box center [797, 511] width 258 height 31
type input "3"
click at [772, 302] on div "Box size 3 Display label The PlayCubes + 1 year of PlayCards Price per box $ 99…" at bounding box center [946, 226] width 556 height 152
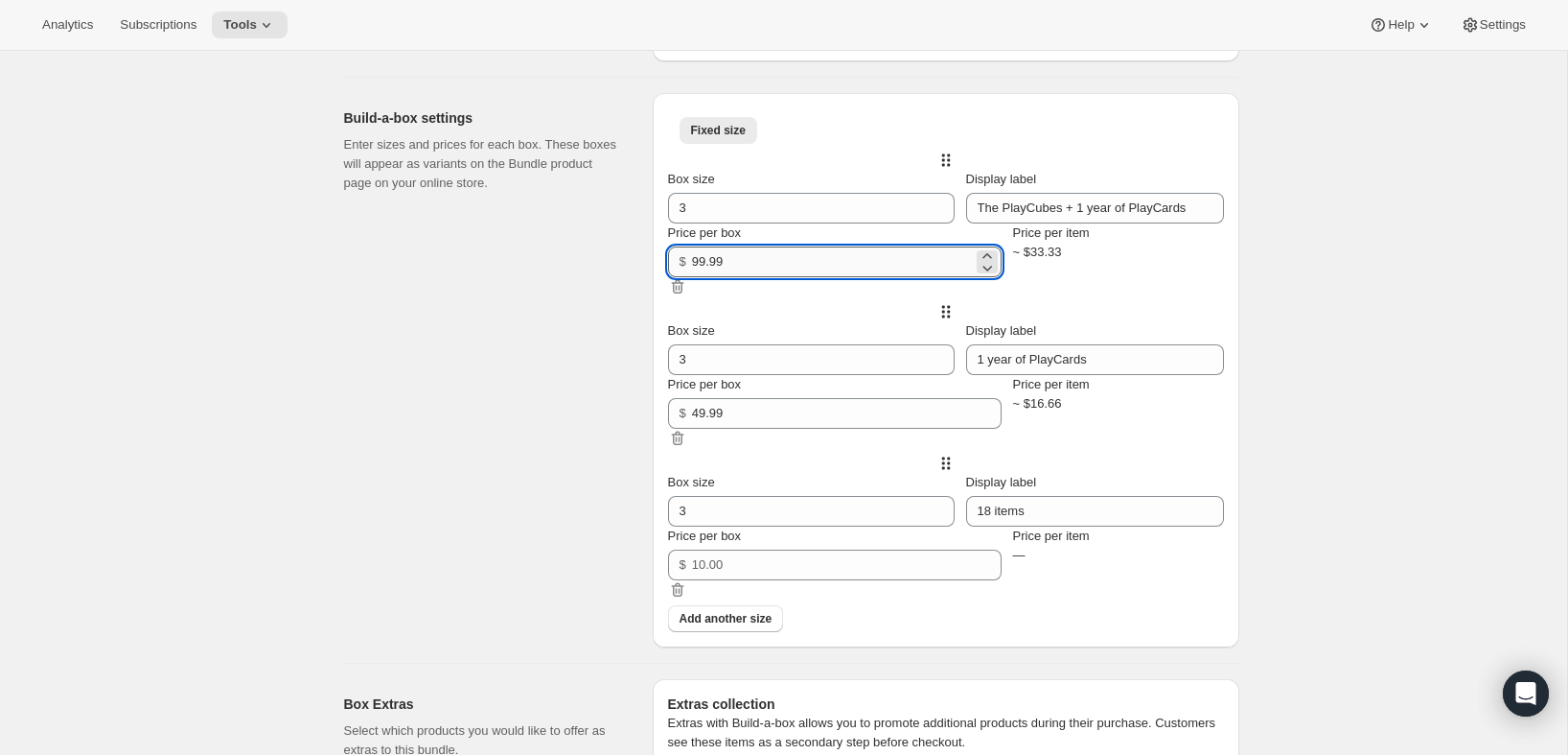
click at [784, 277] on input "99.99" at bounding box center [832, 261] width 281 height 31
click at [767, 580] on input "Price per box" at bounding box center [832, 564] width 281 height 31
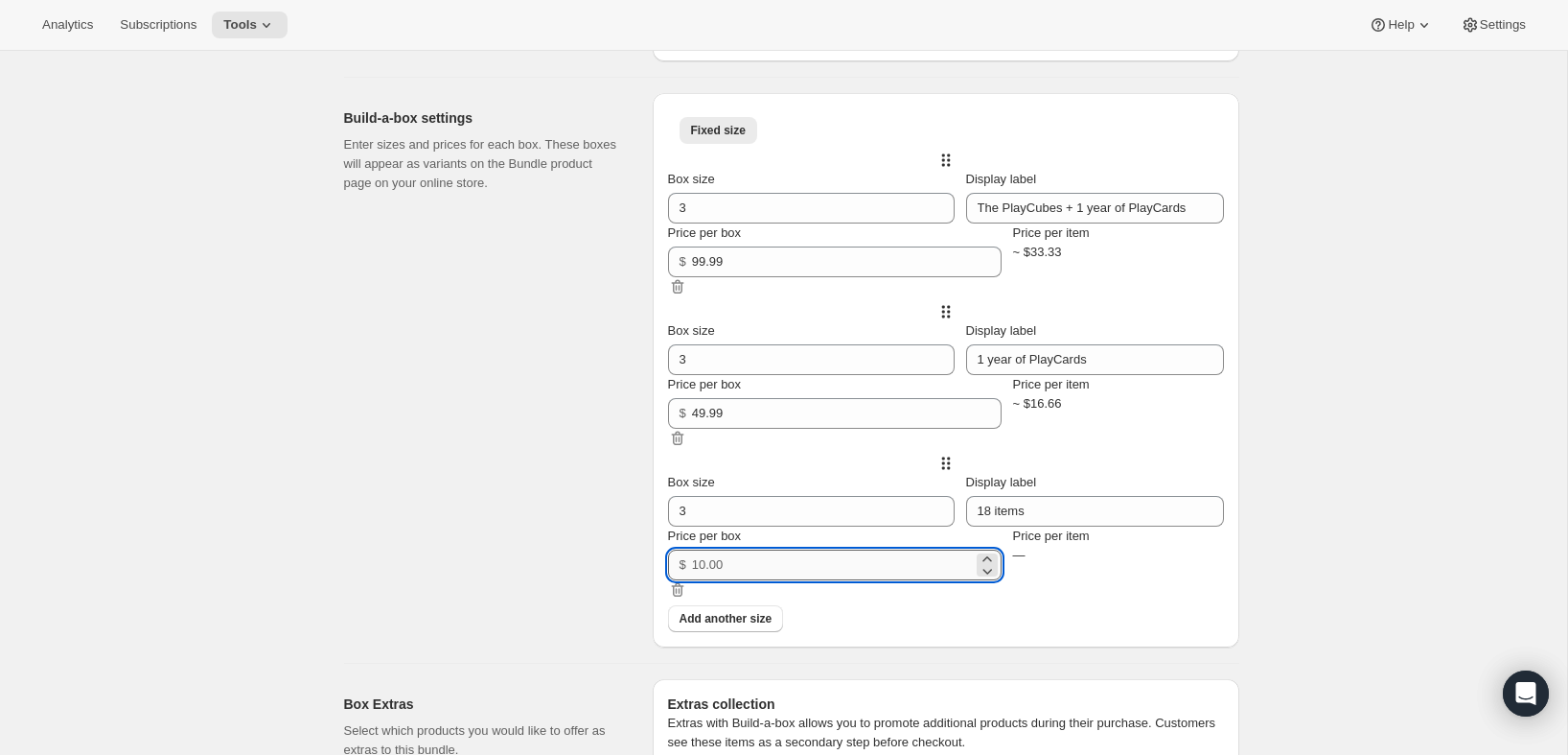
paste input "99.99"
type input "99.99"
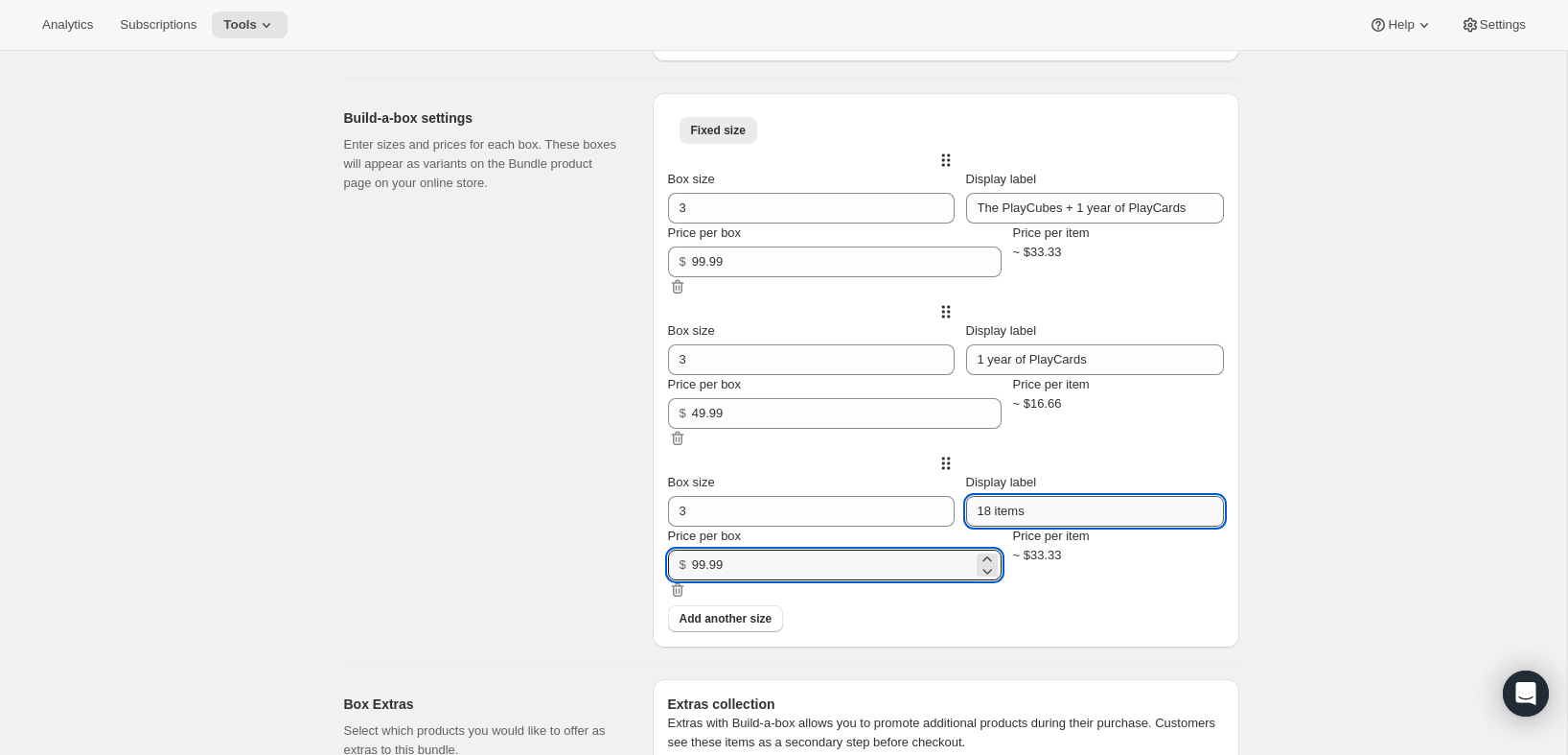
click at [1021, 527] on input "18 items" at bounding box center [1095, 511] width 258 height 31
paste input "The PlayCubes + 1 year of PlayCards (Prepaid, USD)"
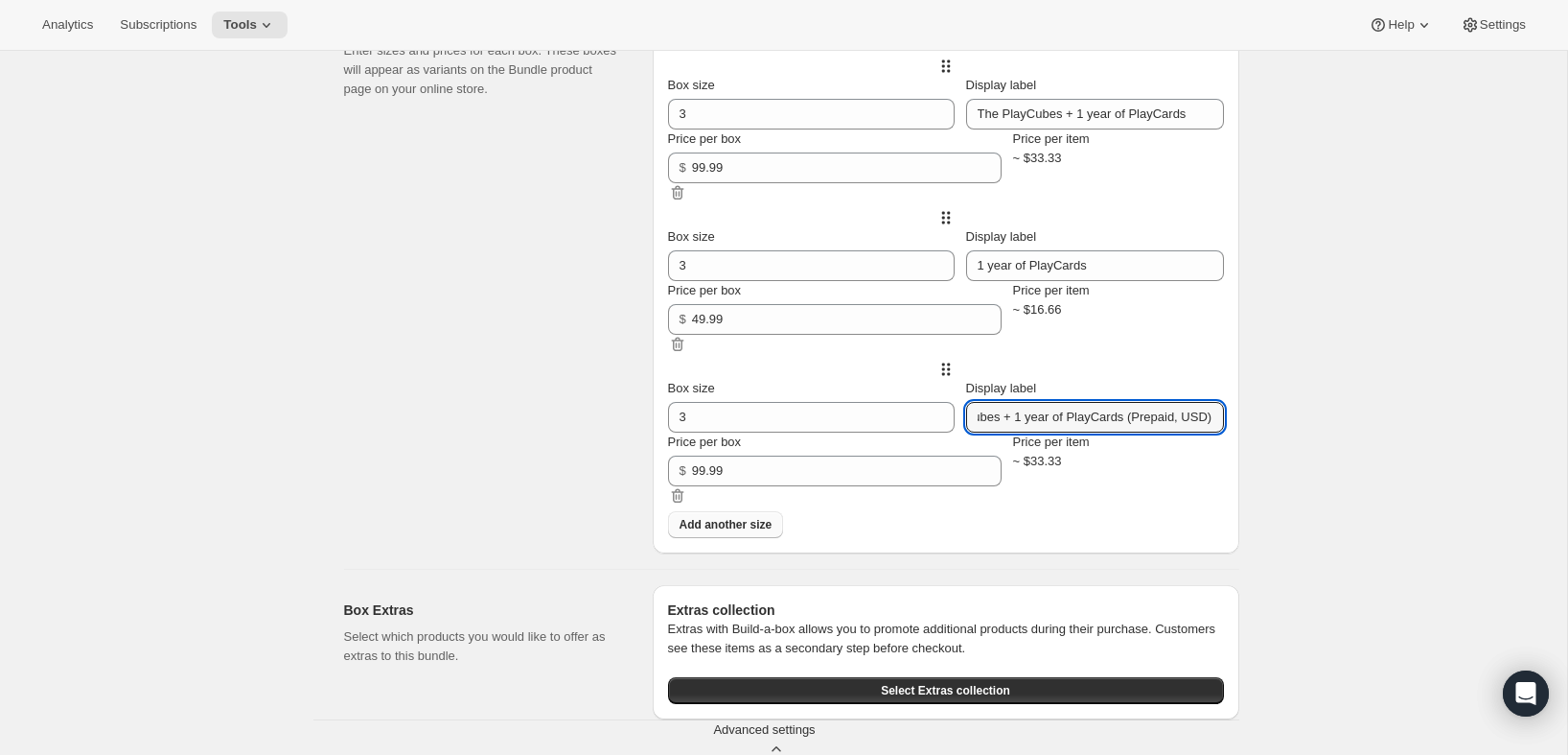
scroll to position [864, 0]
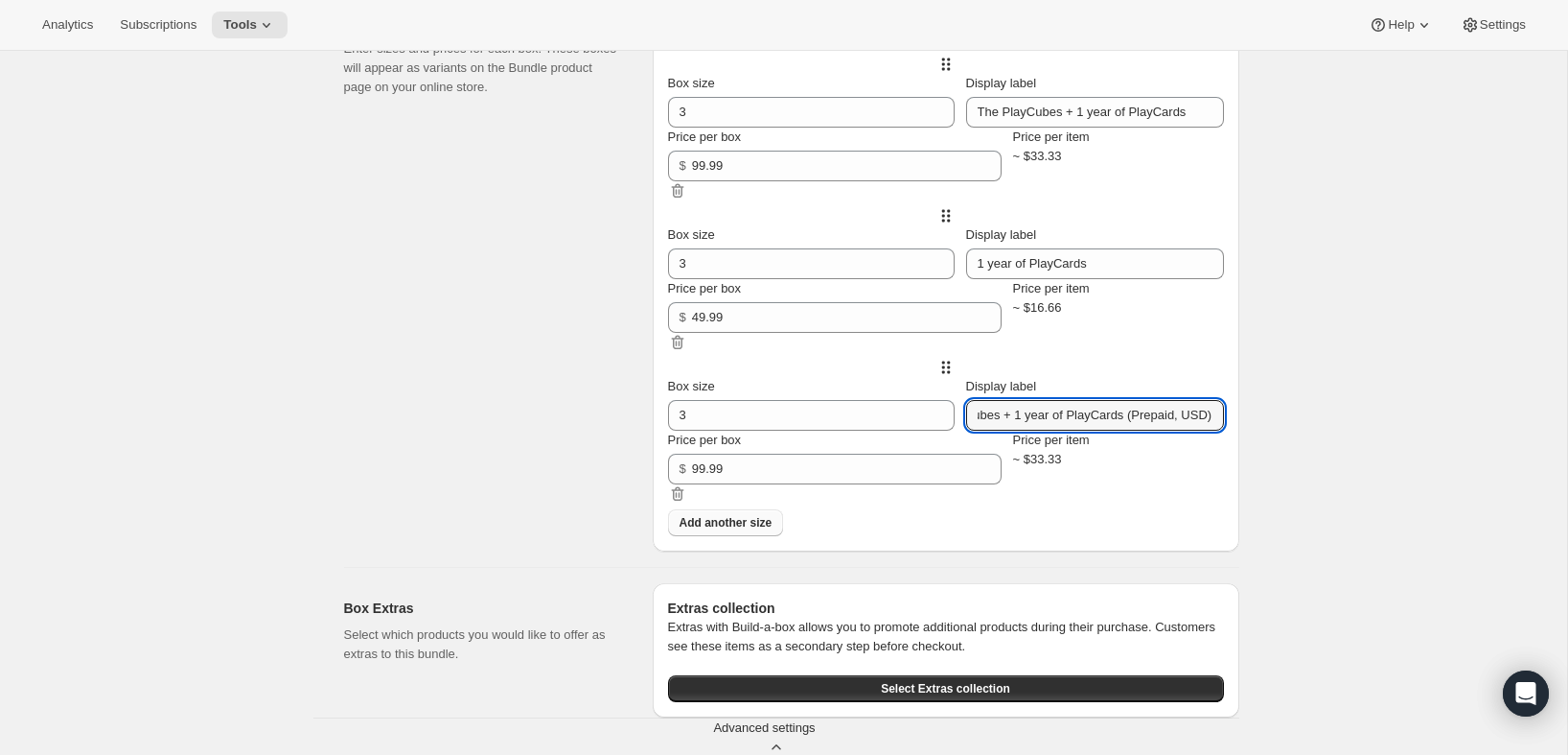
type input "The PlayCubes + 1 year of PlayCards (Prepaid, USD)"
click at [758, 530] on span "Add another size" at bounding box center [726, 522] width 93 height 15
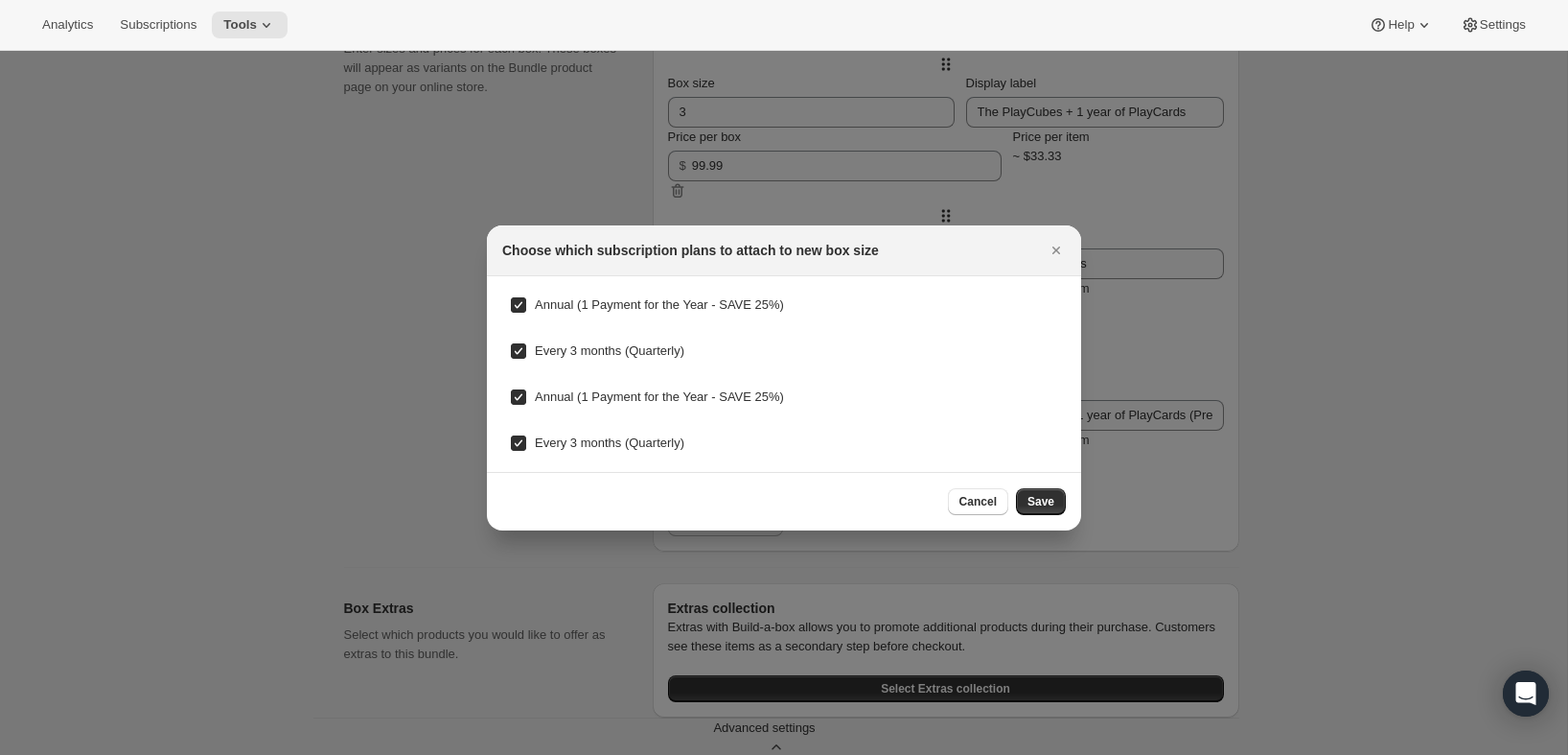
drag, startPoint x: 568, startPoint y: 305, endPoint x: 550, endPoint y: 348, distance: 46.6
click at [566, 306] on span "Annual (1 Payment for the Year - SAVE 25%)" at bounding box center [659, 304] width 249 height 14
click at [526, 306] on input "Annual (1 Payment for the Year - SAVE 25%)" at bounding box center [517, 304] width 15 height 15
checkbox input "false"
click at [550, 349] on span "Every 3 months (Quarterly)" at bounding box center [610, 351] width 150 height 14
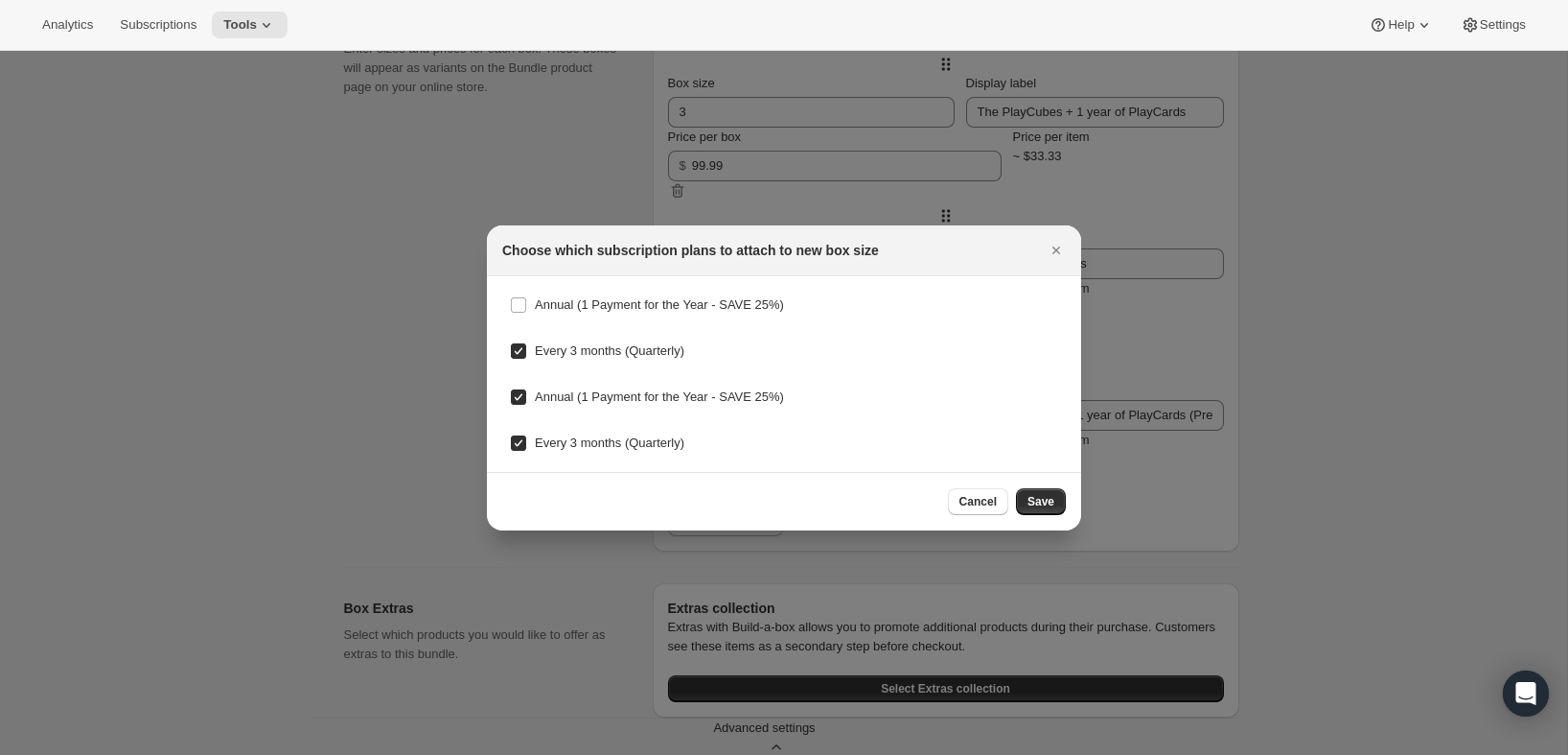
click at [526, 349] on input "Every 3 months (Quarterly)" at bounding box center [517, 351] width 15 height 15
checkbox input "false"
click at [555, 398] on span "Annual (1 Payment for the Year - SAVE 25%)" at bounding box center [659, 396] width 249 height 14
click at [526, 398] on input "Annual (1 Payment for the Year - SAVE 25%)" at bounding box center [517, 396] width 15 height 15
checkbox input "false"
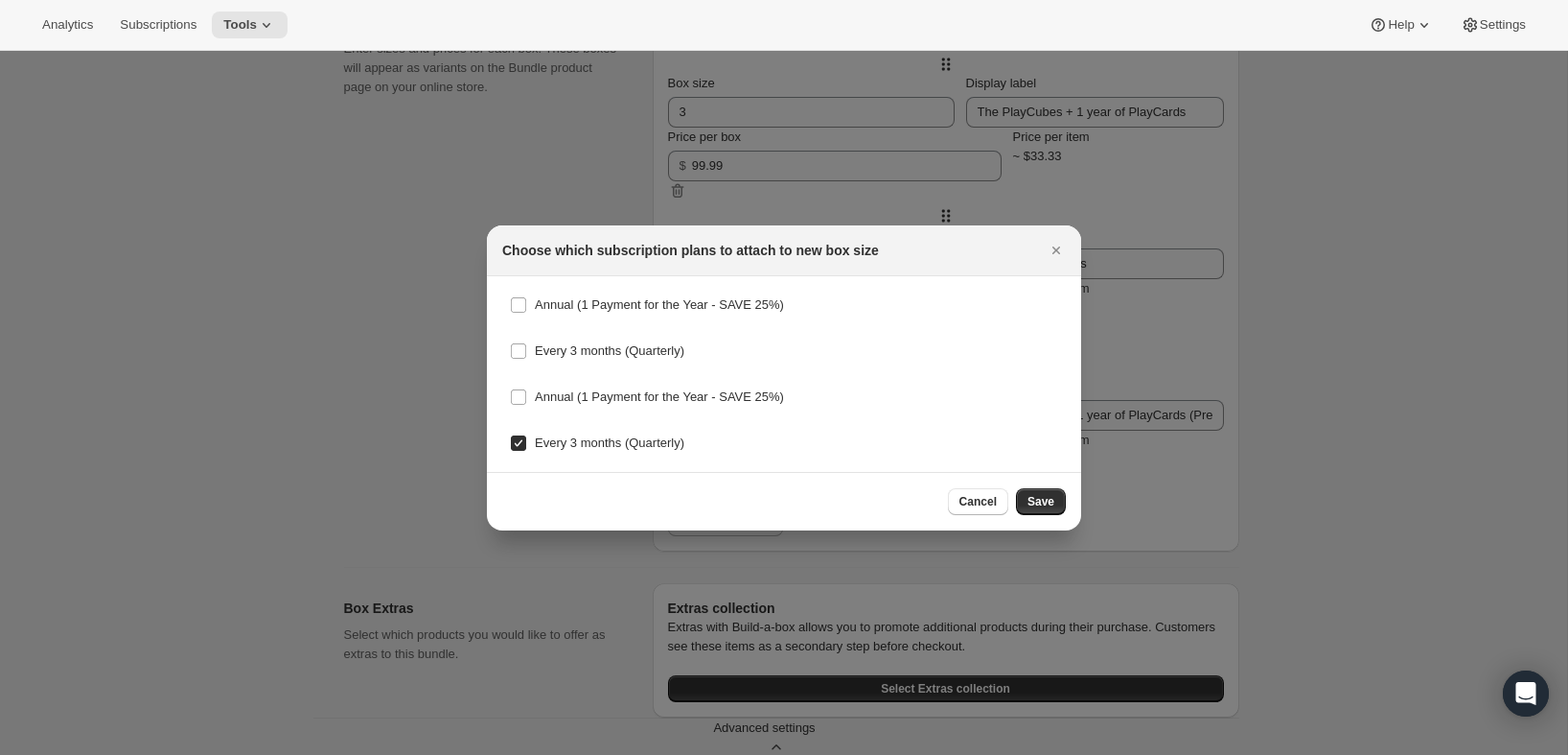
click at [559, 442] on span "Every 3 months (Quarterly)" at bounding box center [610, 442] width 150 height 14
click at [526, 442] on input "Every 3 months (Quarterly)" at bounding box center [517, 442] width 15 height 15
checkbox input "false"
click at [1044, 507] on span "Save" at bounding box center [1041, 501] width 27 height 15
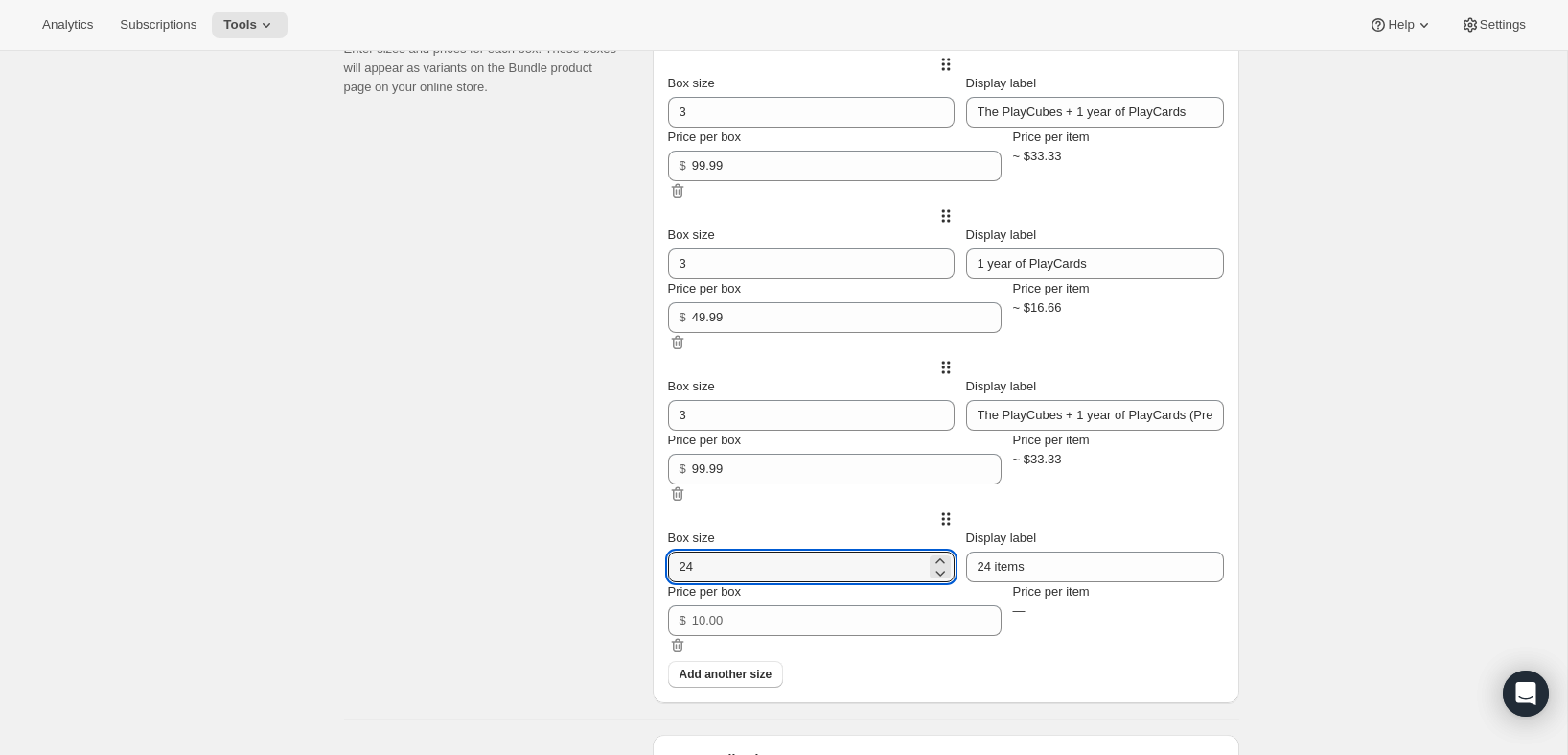
drag, startPoint x: 758, startPoint y: 592, endPoint x: 652, endPoint y: 592, distance: 106.0
click at [652, 592] on div "Fixed size More views Fixed size More views Box size 3 Display label The PlayCu…" at bounding box center [945, 350] width 587 height 705
type input "3"
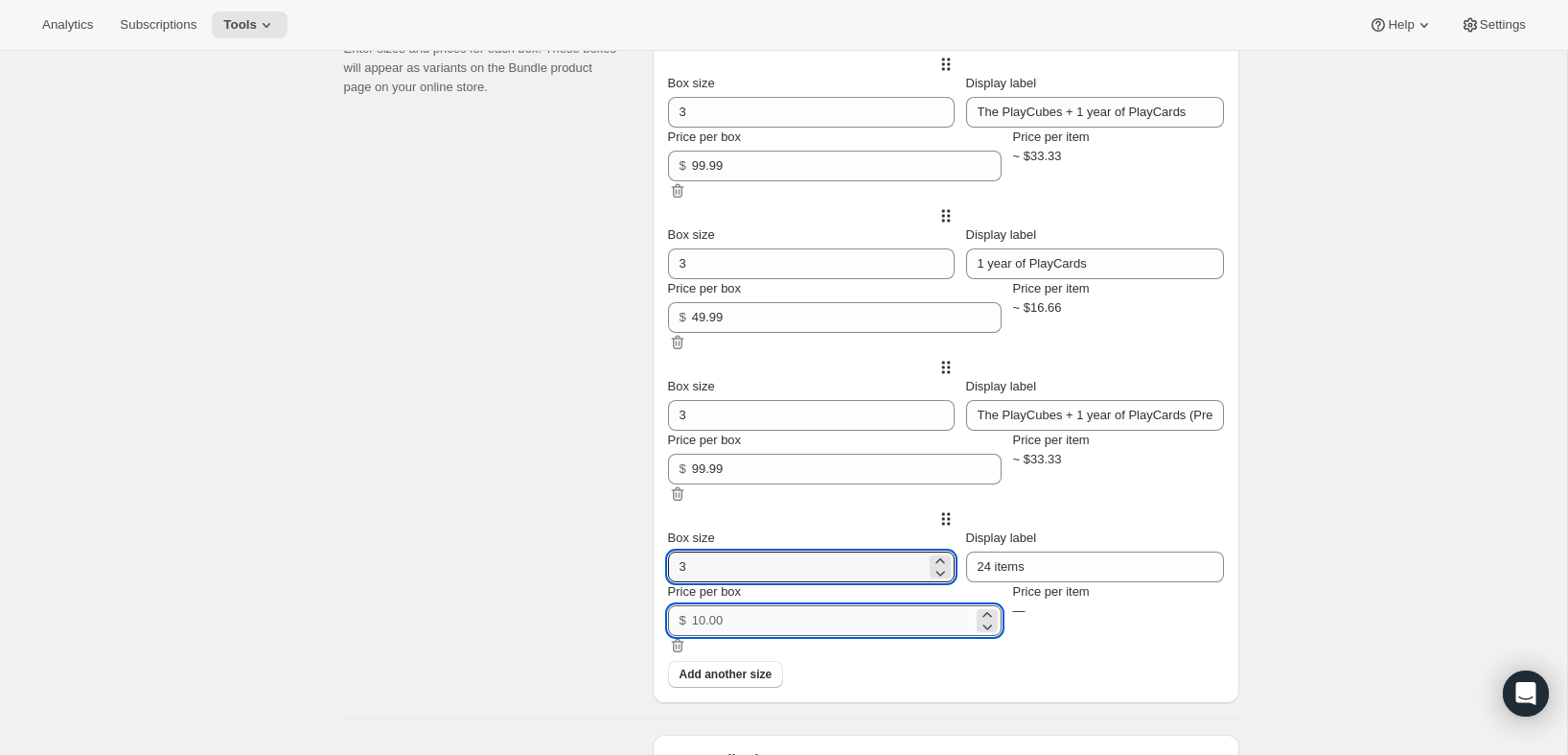
click at [747, 636] on input "Price per box" at bounding box center [832, 620] width 281 height 31
type input "99.99"
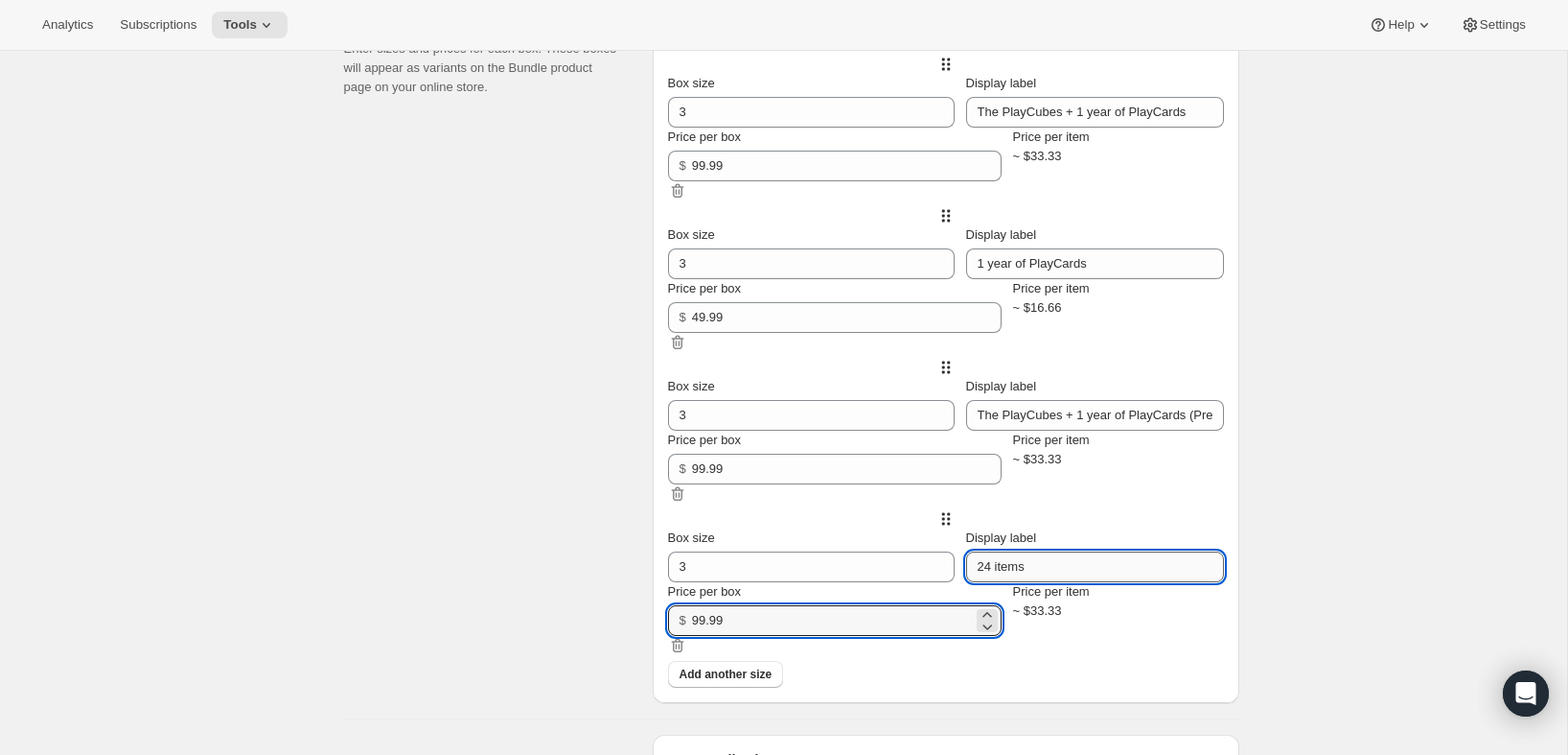
click at [1026, 582] on input "24 items" at bounding box center [1095, 566] width 258 height 31
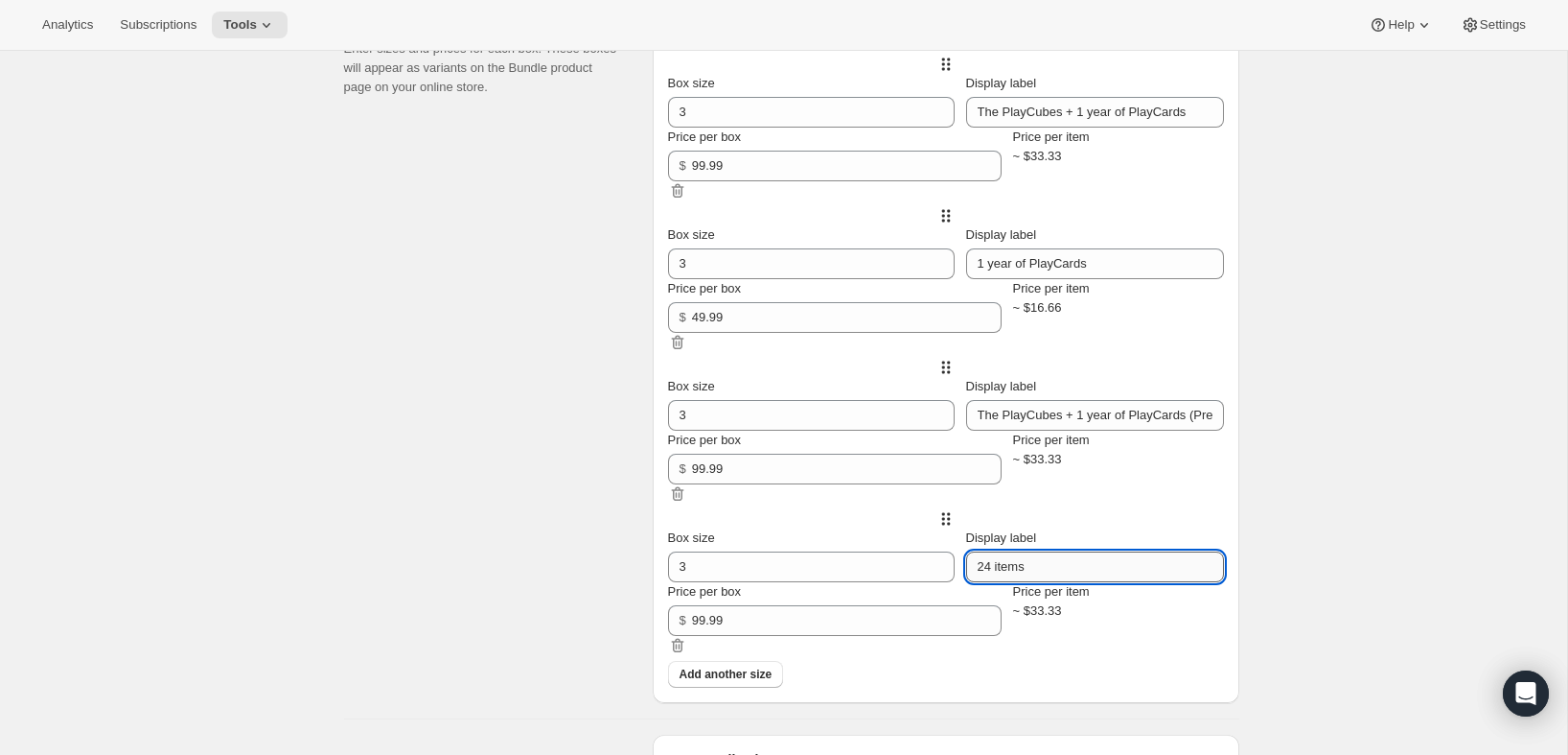
paste input "The PlayCubes + 1 year of PlayCards (Prepaid, USD)"
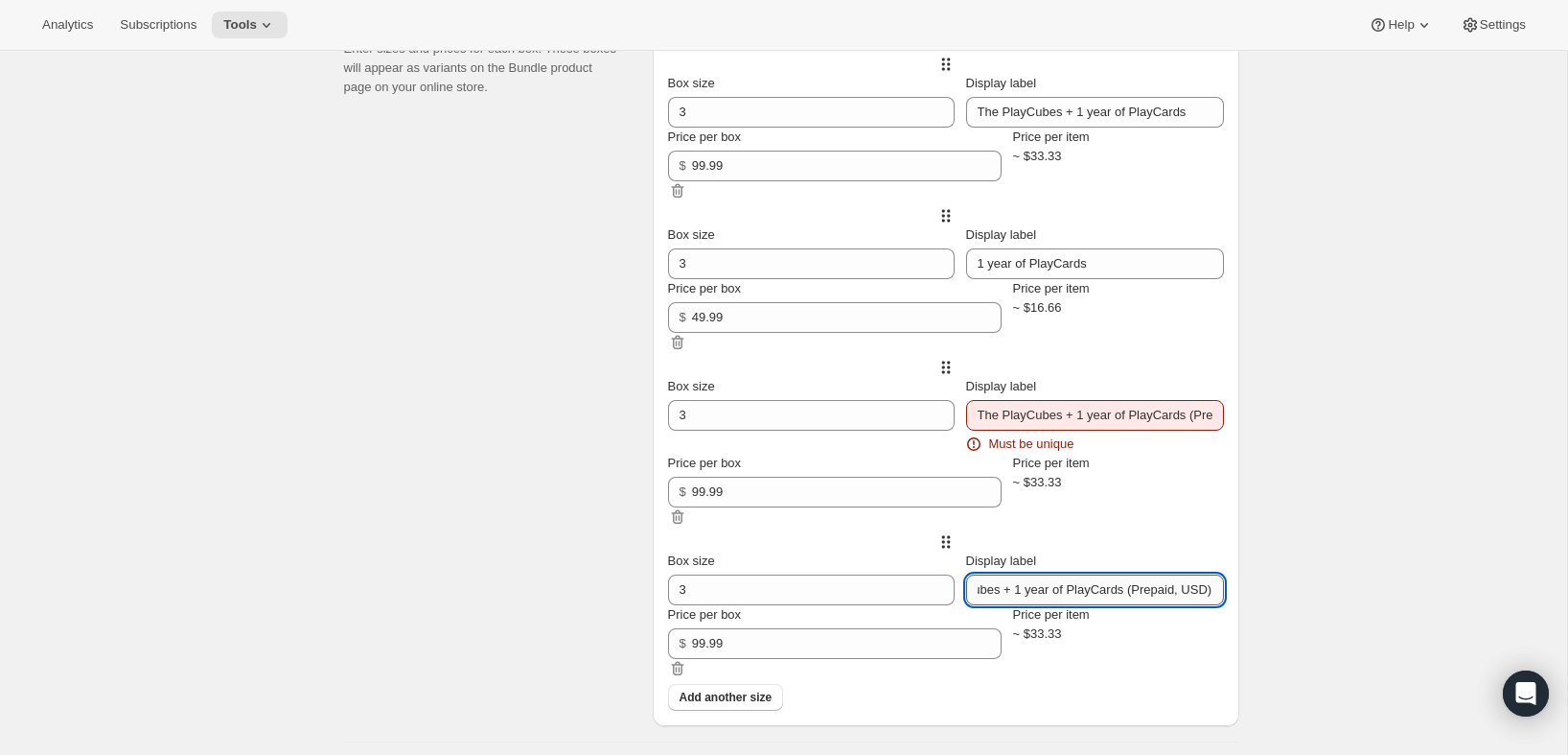
click at [1166, 605] on input "The PlayCubes + 1 year of PlayCards (Prepaid, USD)" at bounding box center [1095, 589] width 258 height 31
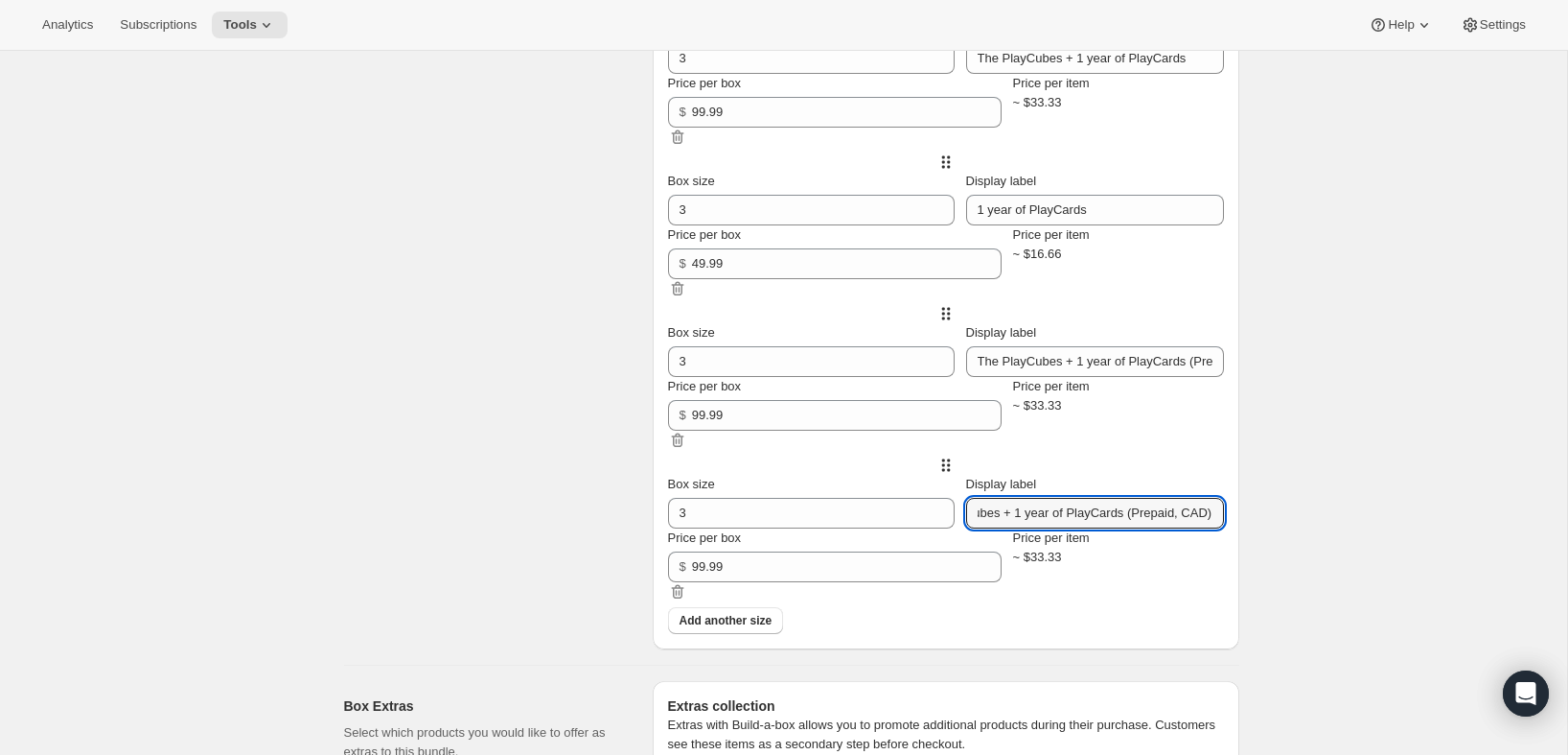
scroll to position [947, 0]
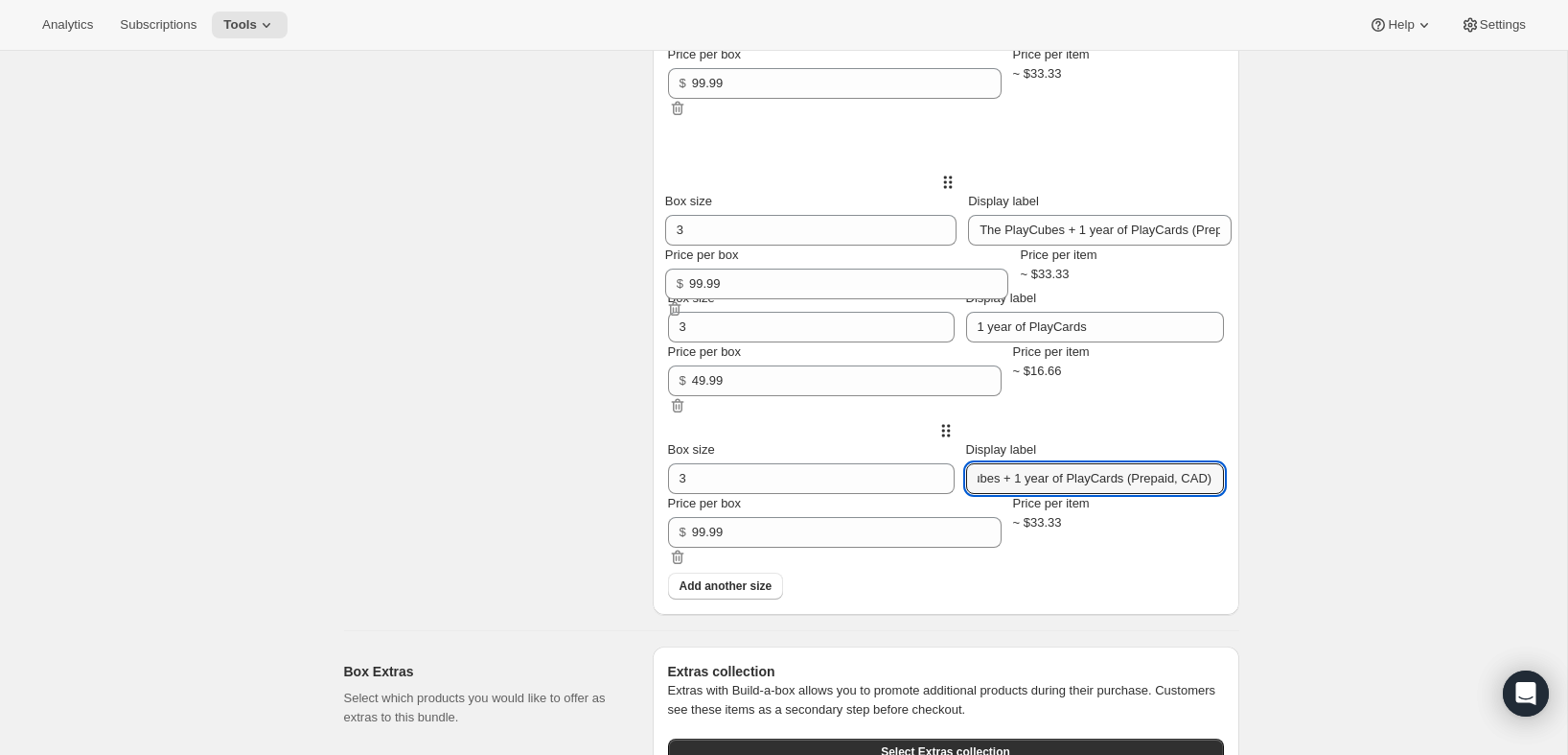
drag, startPoint x: 672, startPoint y: 364, endPoint x: 664, endPoint y: 212, distance: 152.2
click at [668, 212] on div "Box size 3 Display label The PlayCubes + 1 year of PlayCards Price per box $ 99…" at bounding box center [946, 285] width 556 height 627
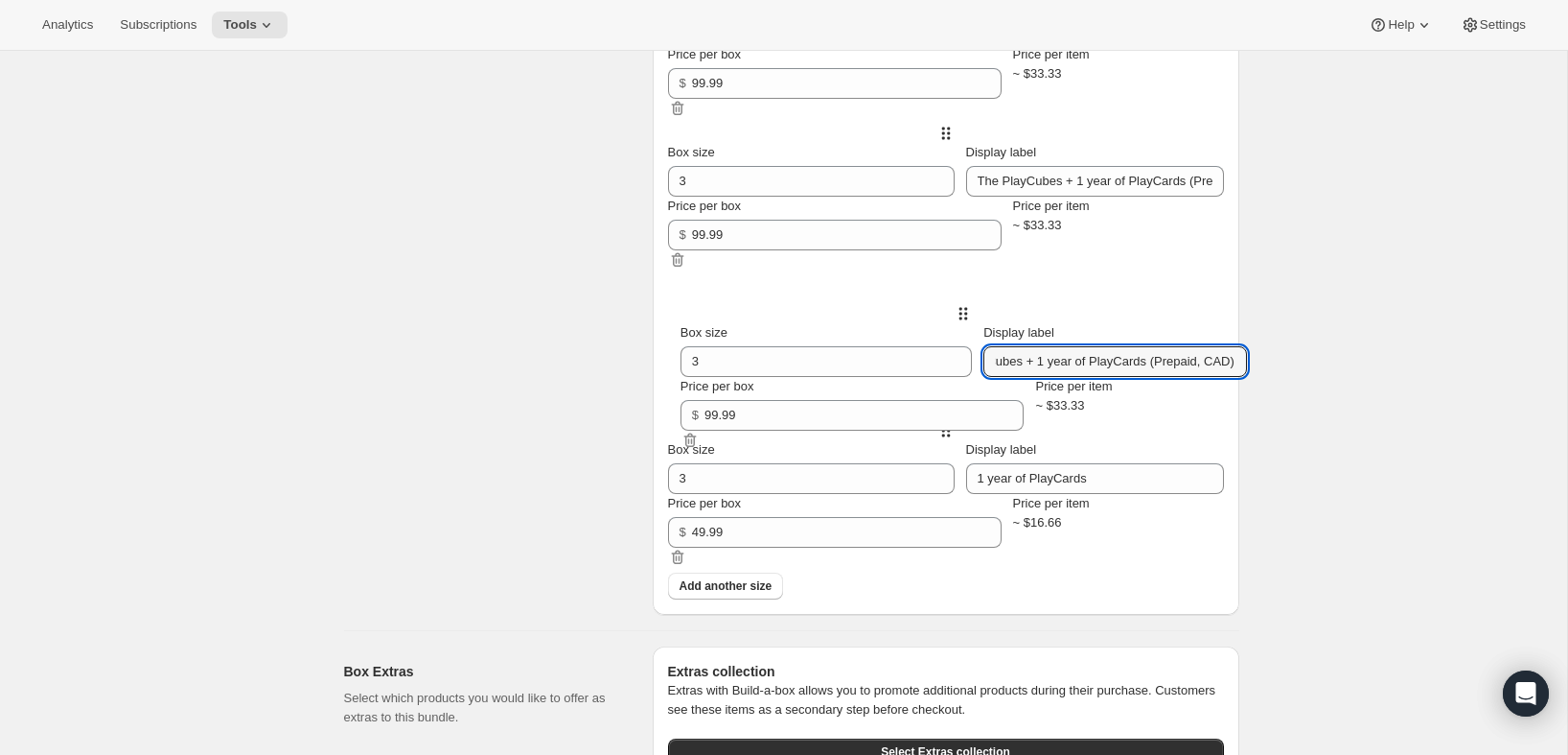
drag, startPoint x: 666, startPoint y: 506, endPoint x: 674, endPoint y: 346, distance: 160.2
click at [674, 346] on div "Box size 3 Display label The PlayCubes + 1 year of PlayCards Price per box $ 99…" at bounding box center [946, 285] width 556 height 627
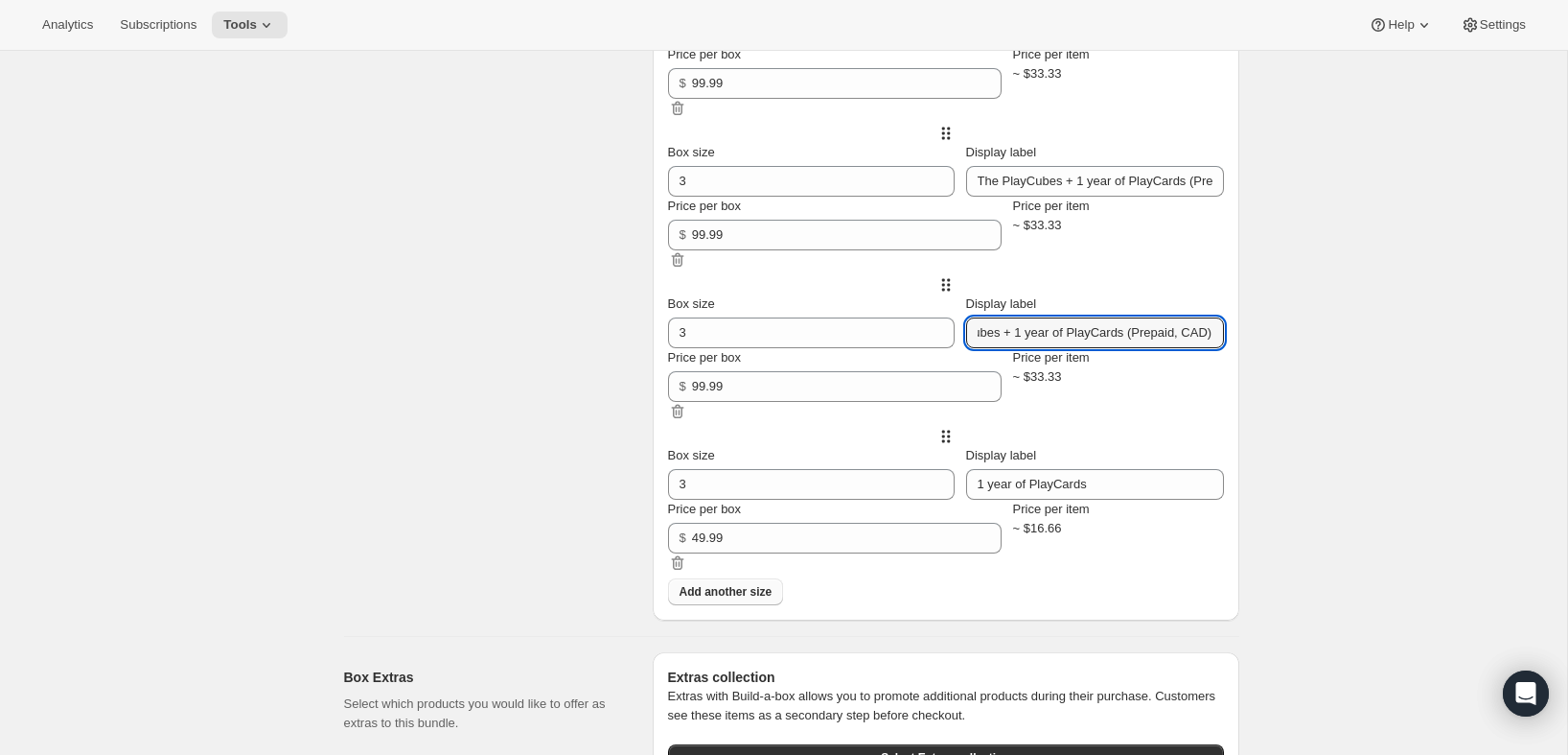
type input "The PlayCubes + 1 year of PlayCards (Prepaid, CAD)"
click at [731, 599] on span "Add another size" at bounding box center [726, 591] width 93 height 15
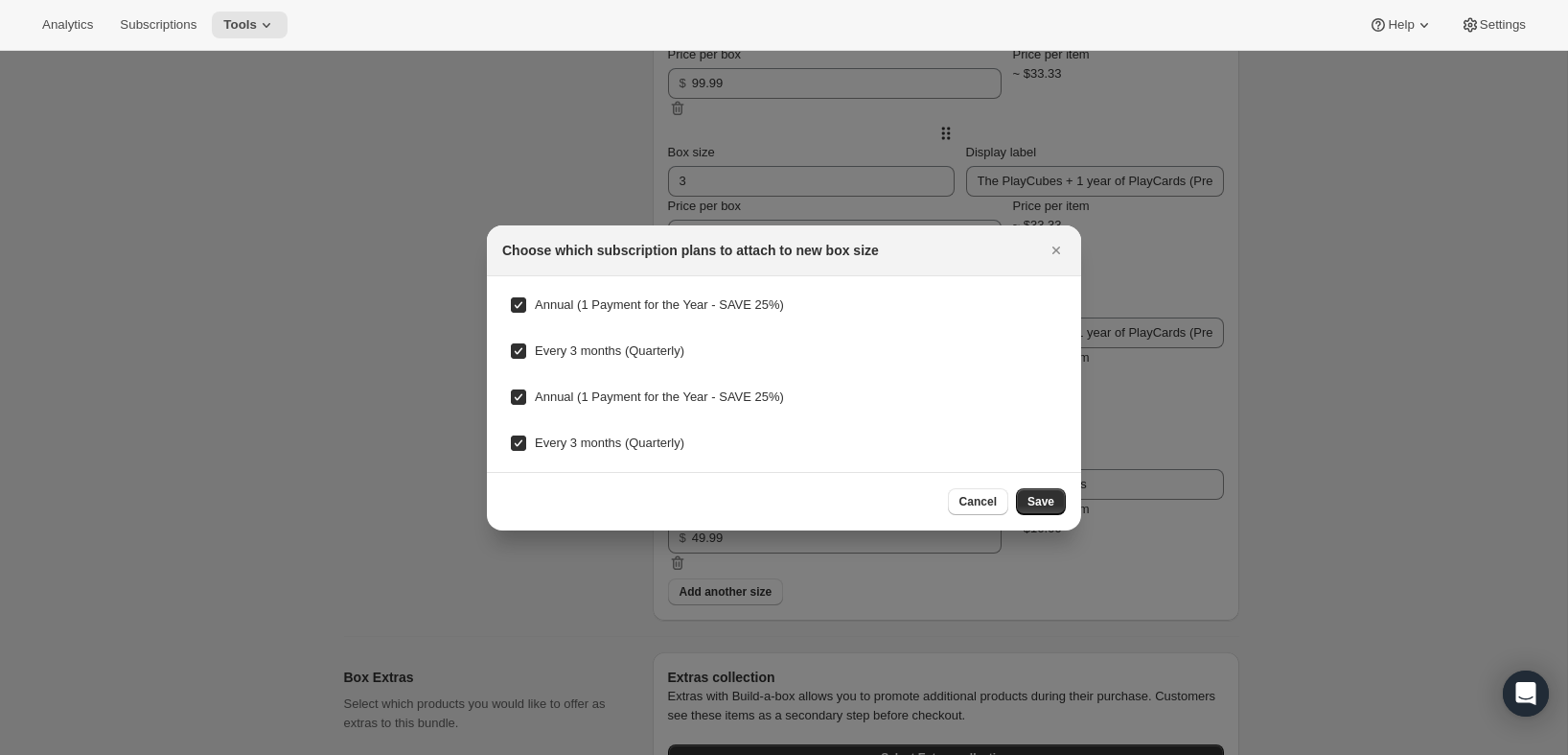
drag, startPoint x: 648, startPoint y: 301, endPoint x: 615, endPoint y: 338, distance: 49.6
click at [648, 301] on span "Annual (1 Payment for the Year - SAVE 25%)" at bounding box center [659, 304] width 249 height 14
click at [526, 301] on input "Annual (1 Payment for the Year - SAVE 25%)" at bounding box center [517, 304] width 15 height 15
checkbox input "false"
click at [608, 358] on span "Every 3 months (Quarterly)" at bounding box center [610, 351] width 150 height 14
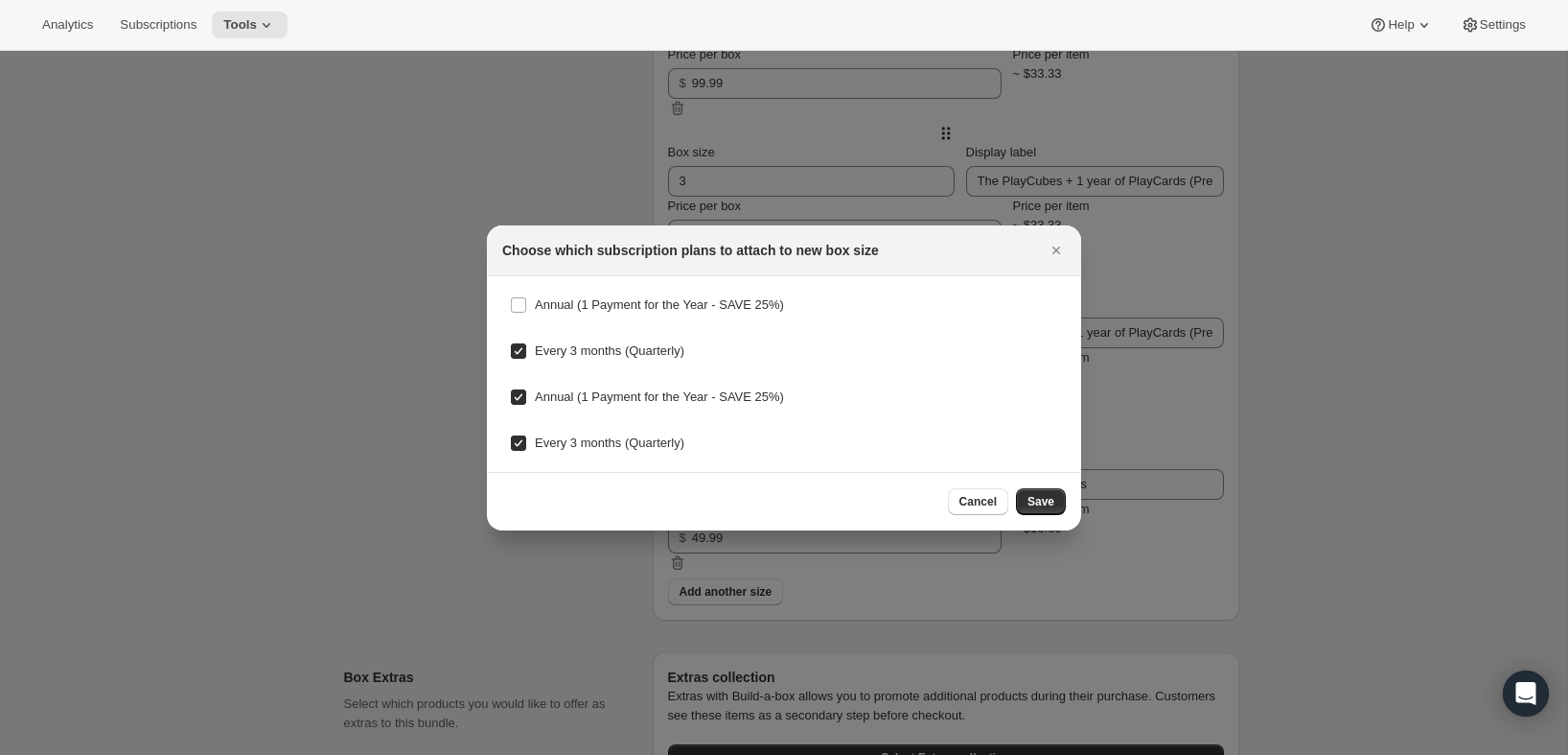
click at [526, 358] on input "Every 3 months (Quarterly)" at bounding box center [517, 351] width 15 height 15
checkbox input "false"
click at [587, 403] on span "Annual (1 Payment for the Year - SAVE 25%)" at bounding box center [659, 396] width 249 height 14
click at [526, 403] on input "Annual (1 Payment for the Year - SAVE 25%)" at bounding box center [517, 396] width 15 height 15
checkbox input "false"
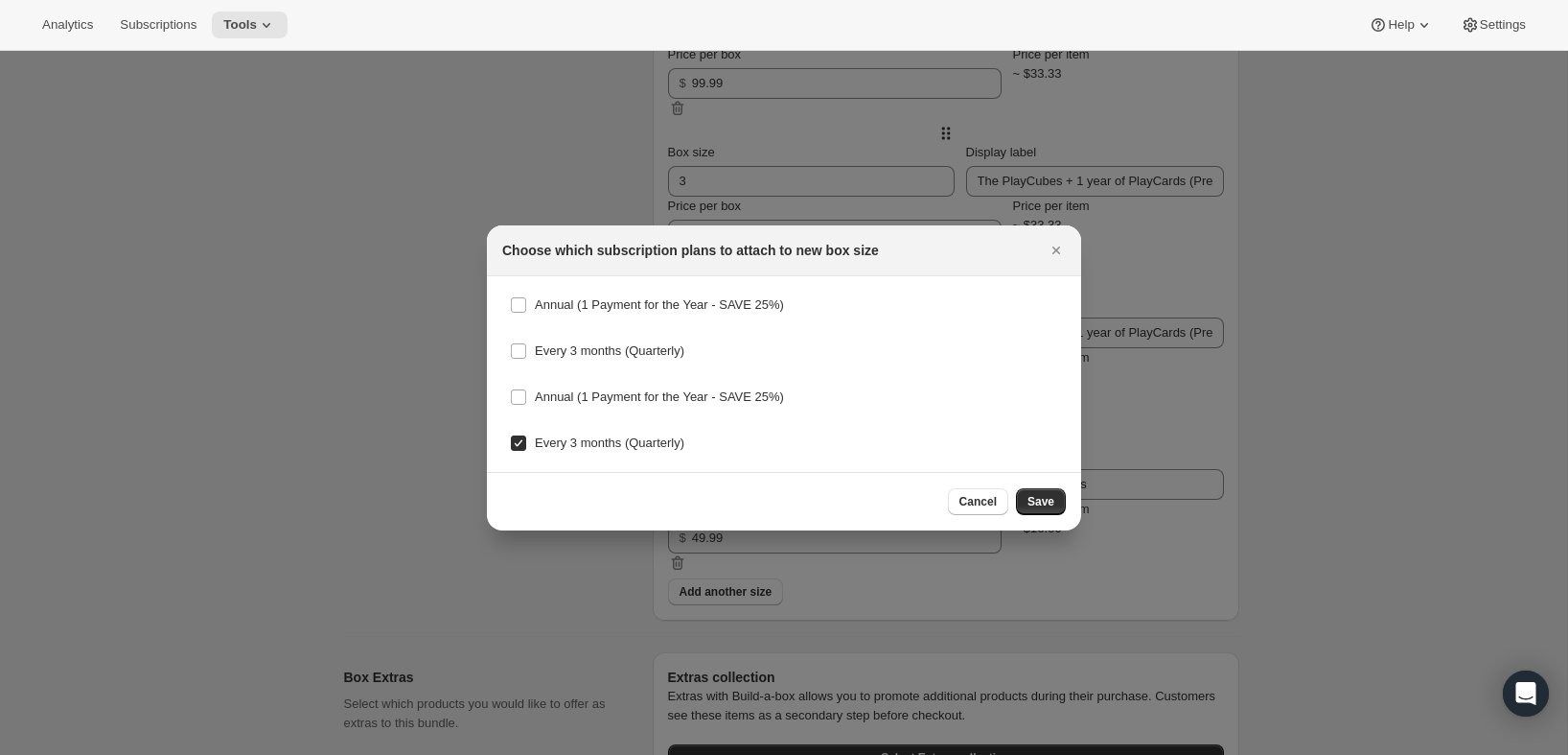
click at [578, 445] on span "Every 3 months (Quarterly)" at bounding box center [610, 442] width 150 height 14
click at [526, 445] on input "Every 3 months (Quarterly)" at bounding box center [517, 442] width 15 height 15
checkbox input "false"
click at [1033, 507] on span "Save" at bounding box center [1041, 501] width 27 height 15
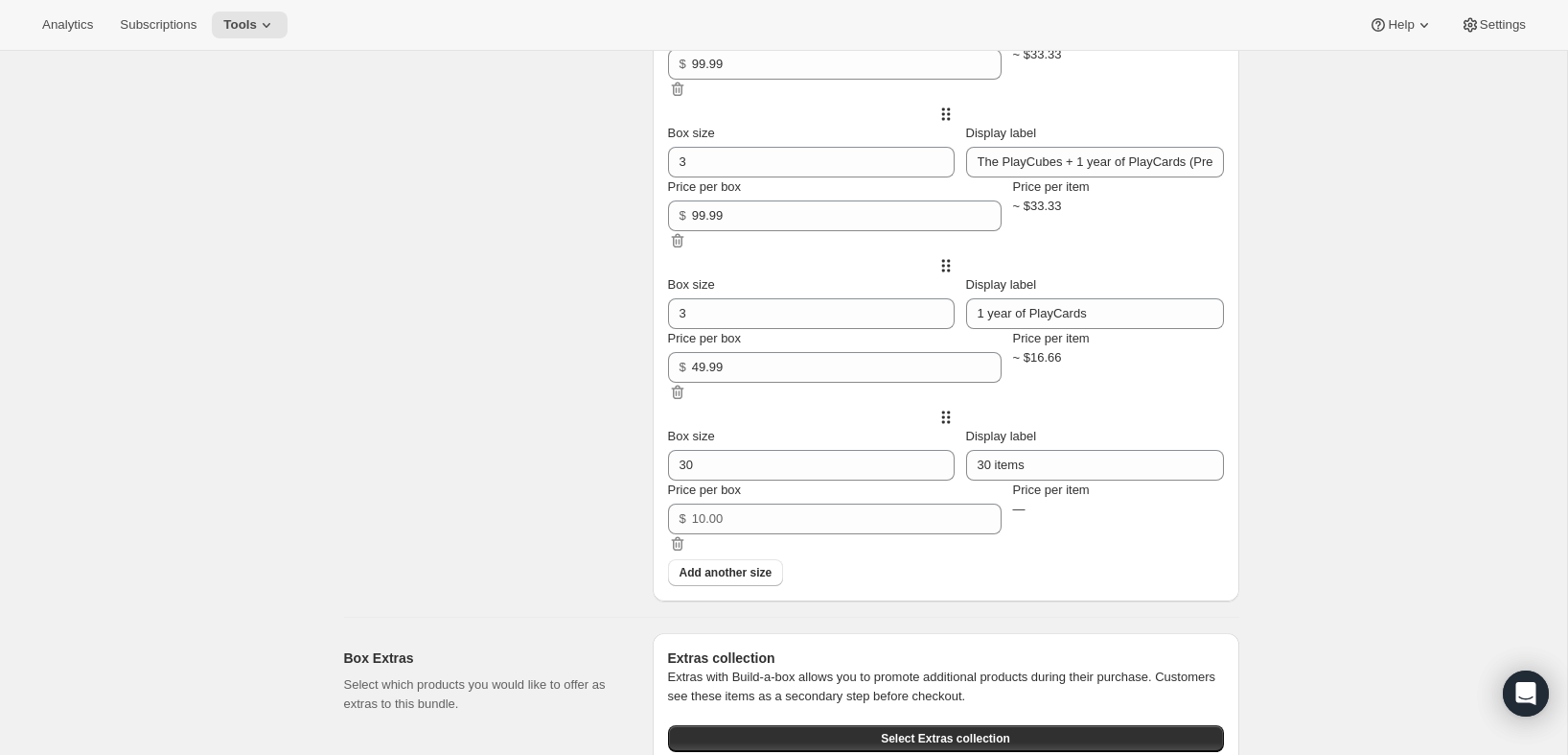
scroll to position [1123, 0]
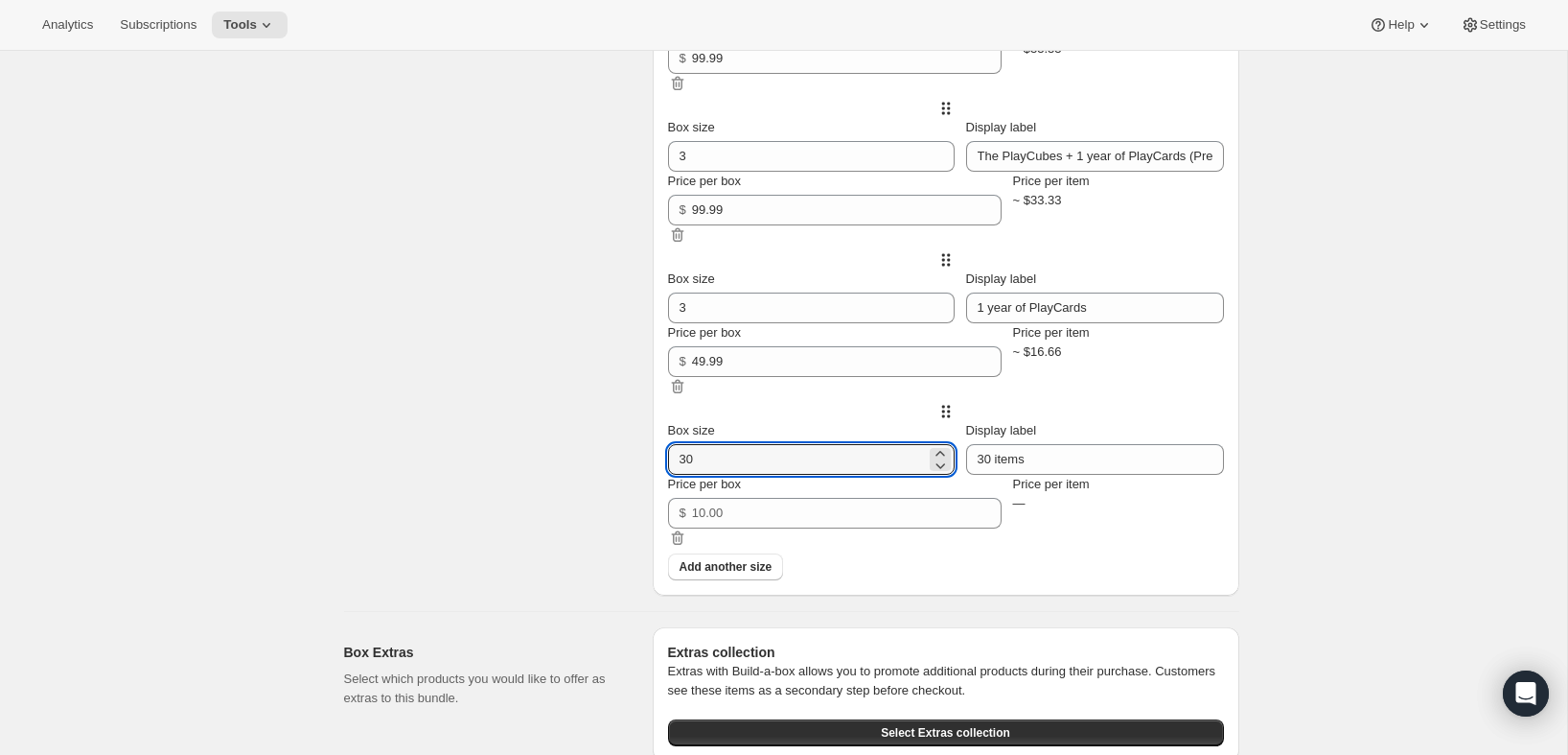
drag, startPoint x: 762, startPoint y: 482, endPoint x: 675, endPoint y: 476, distance: 87.2
click at [675, 476] on div "Box size 30 Display label 30 items Price per box $ Price per item —" at bounding box center [946, 477] width 556 height 152
type input "3"
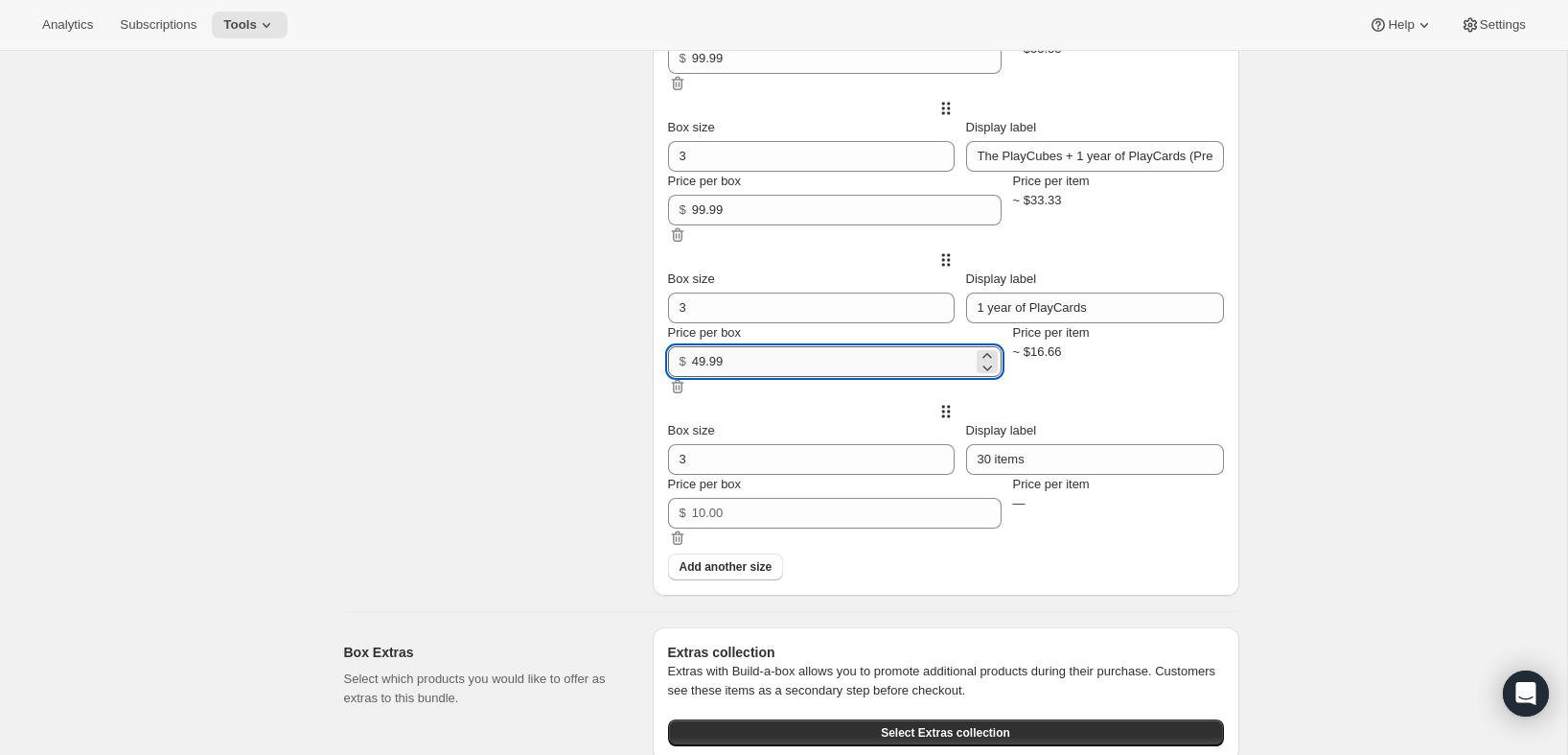
click at [776, 377] on input "49.99" at bounding box center [832, 361] width 281 height 31
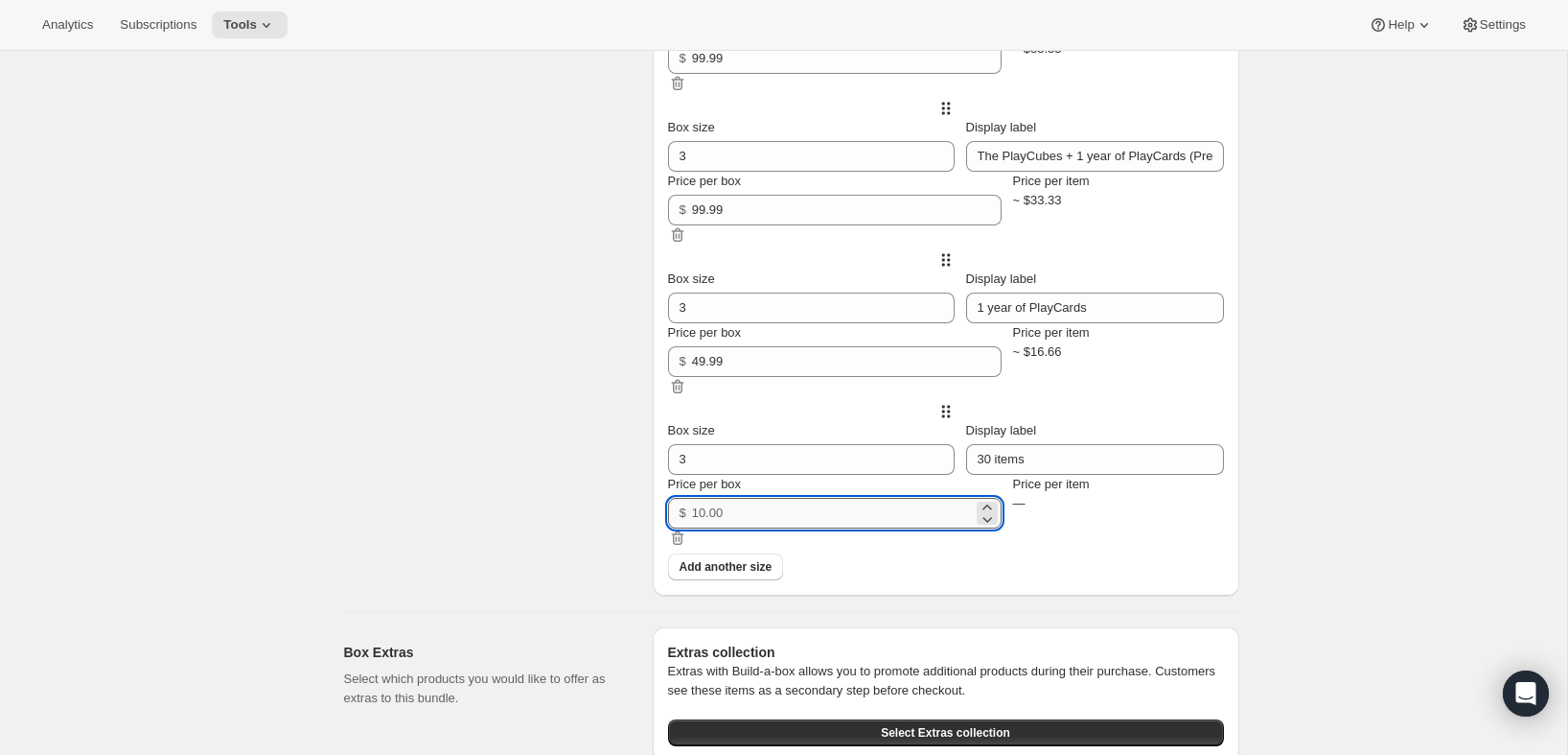
click at [765, 528] on input "Price per box" at bounding box center [832, 513] width 281 height 31
paste input "49.99"
type input "49.99"
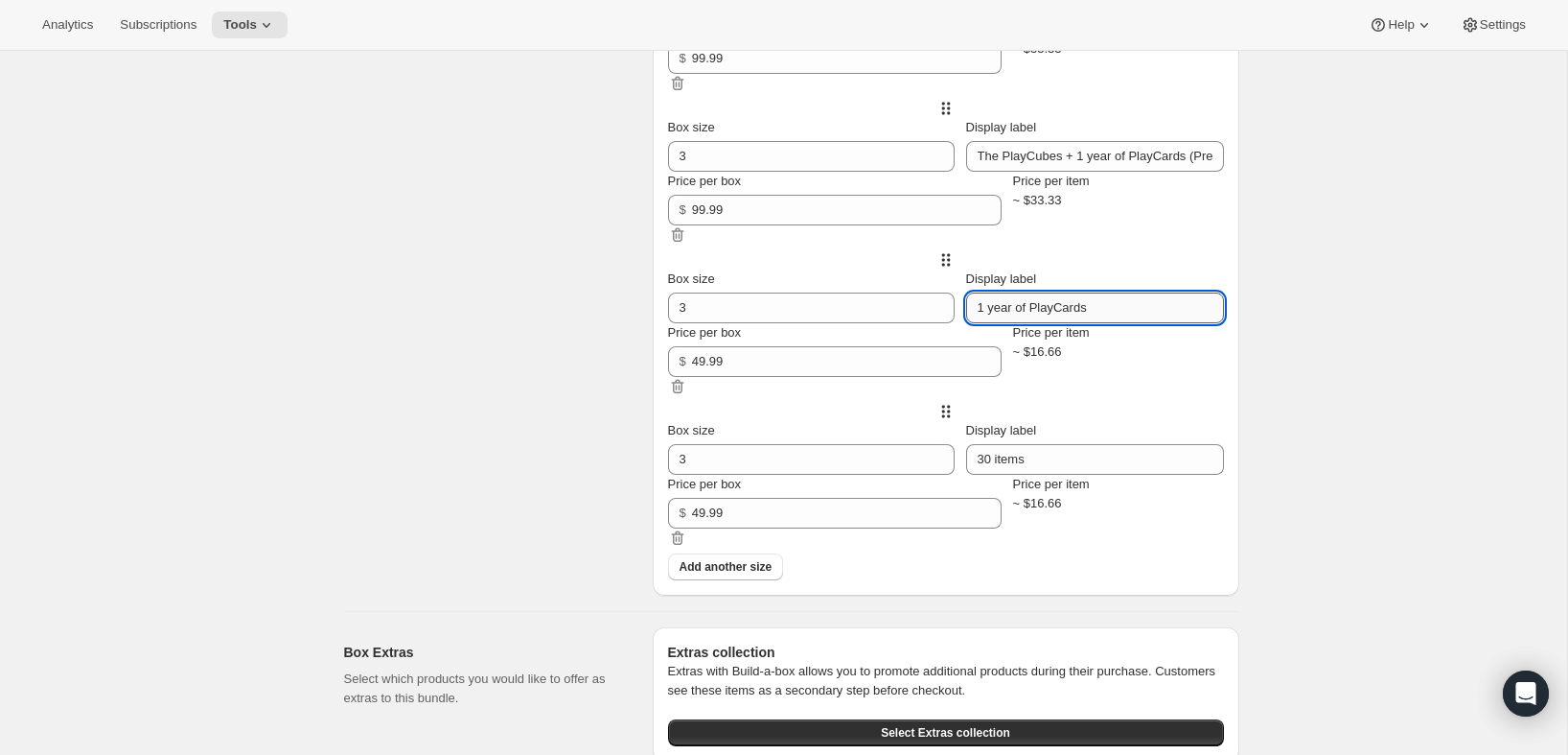
click at [1053, 323] on input "1 year of PlayCards" at bounding box center [1095, 307] width 258 height 31
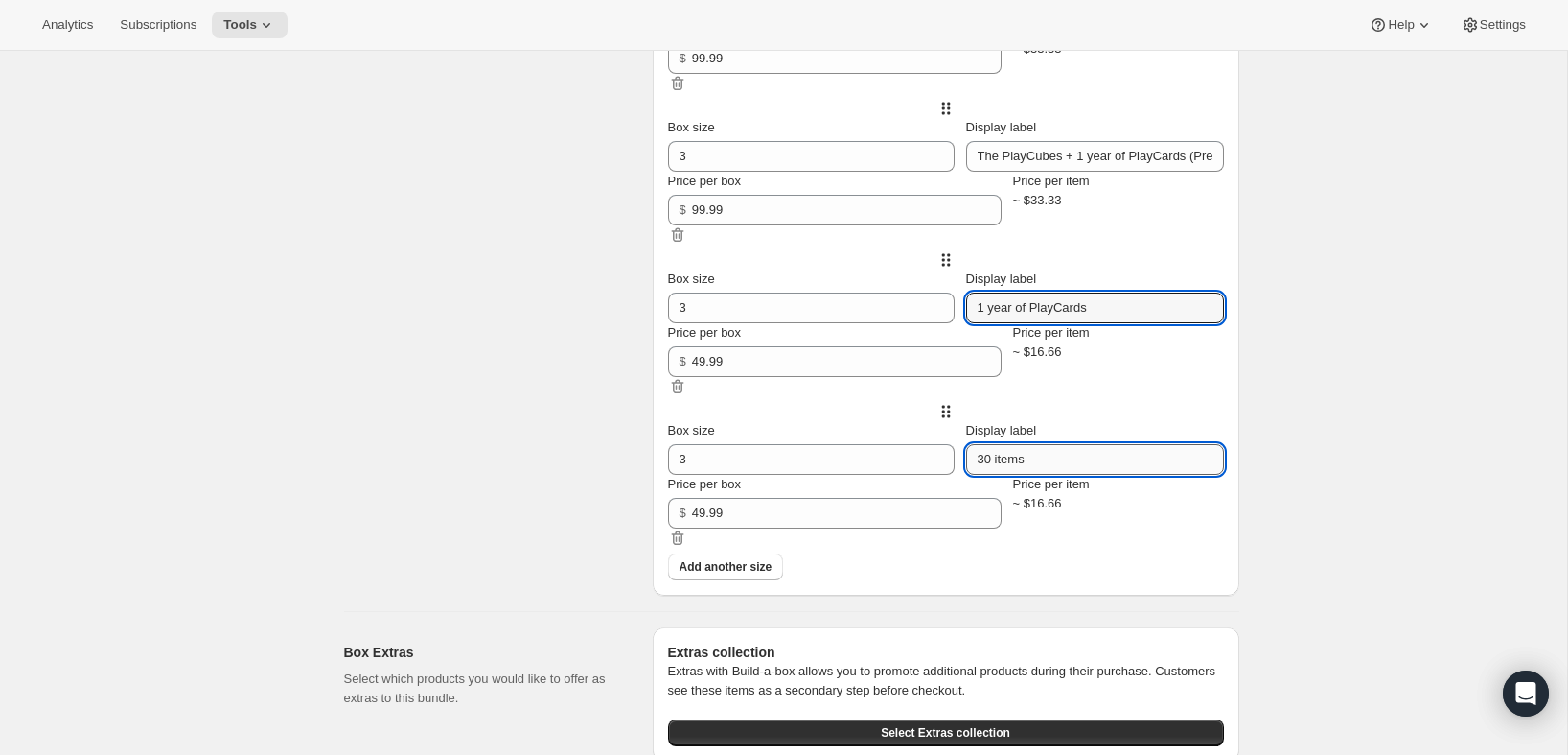
click at [1087, 475] on input "30 items" at bounding box center [1095, 459] width 258 height 31
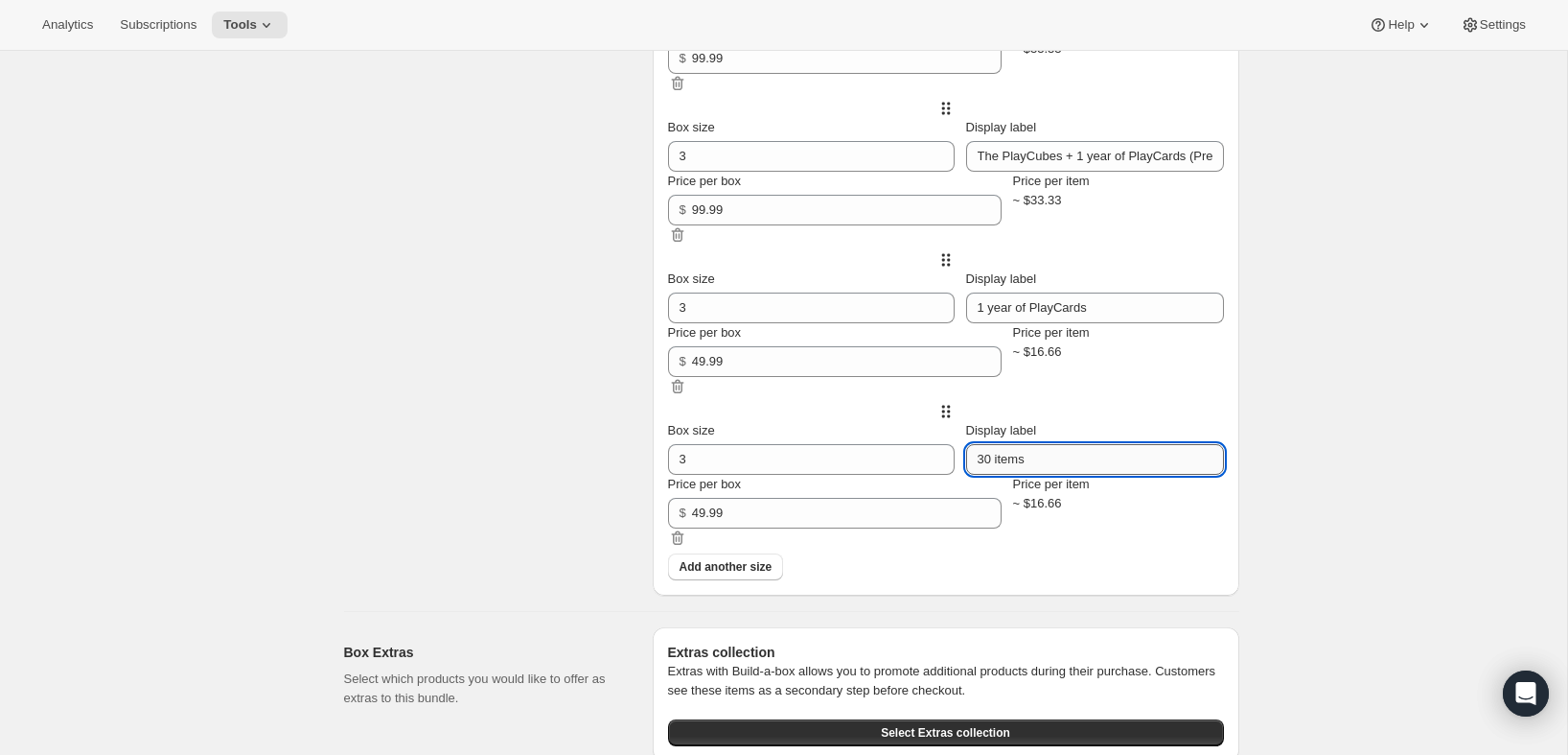
paste input "1 year of PlayCards (Prepaid, USD)"
type input "1 year of PlayCards (Prepaid, USD)"
click at [735, 574] on span "Add another size" at bounding box center [726, 566] width 93 height 15
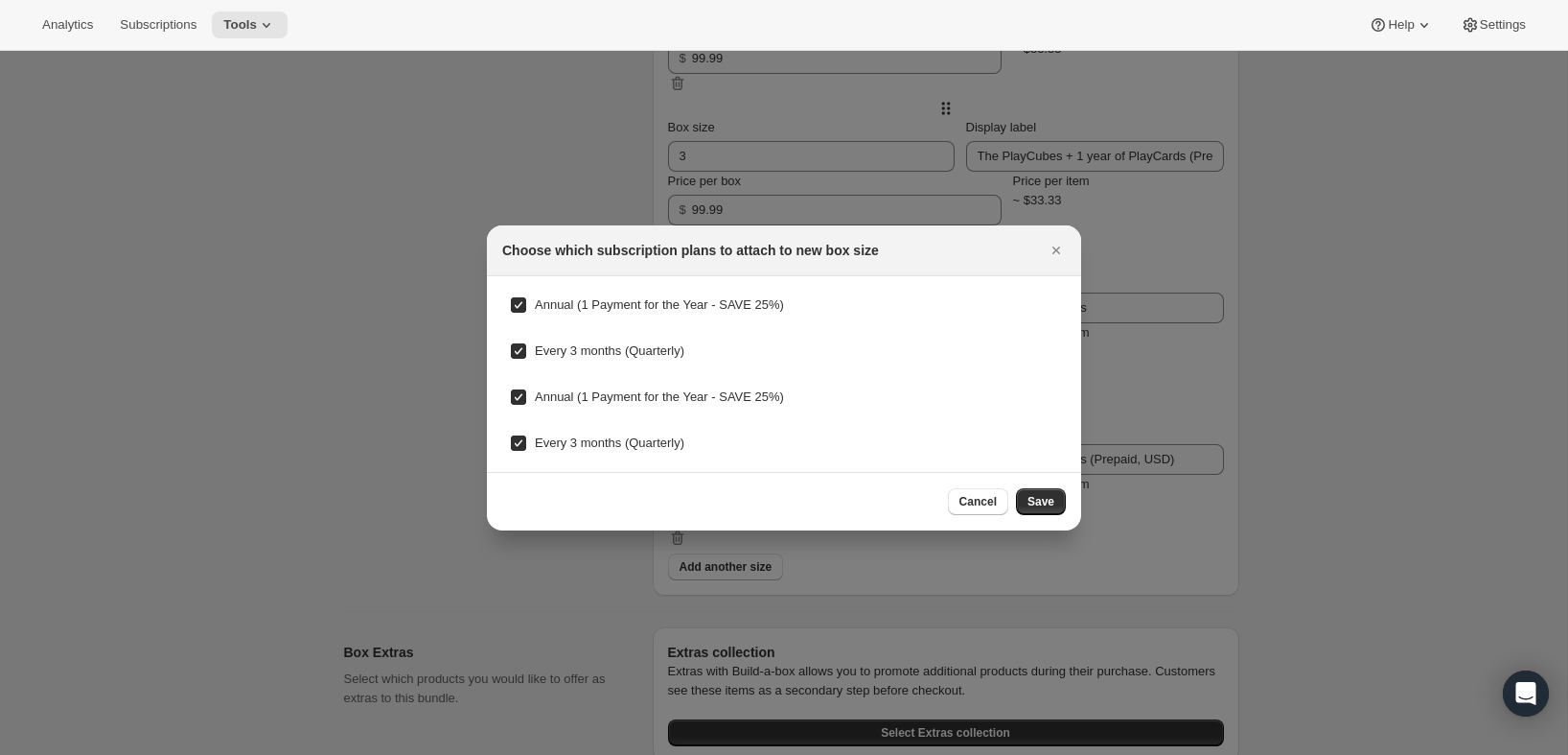
click at [559, 305] on span "Annual (1 Payment for the Year - SAVE 25%)" at bounding box center [659, 304] width 249 height 14
click at [526, 305] on input "Annual (1 Payment for the Year - SAVE 25%)" at bounding box center [517, 304] width 15 height 15
checkbox input "false"
click at [552, 356] on span "Every 3 months (Quarterly)" at bounding box center [610, 351] width 150 height 14
click at [526, 356] on input "Every 3 months (Quarterly)" at bounding box center [517, 351] width 15 height 15
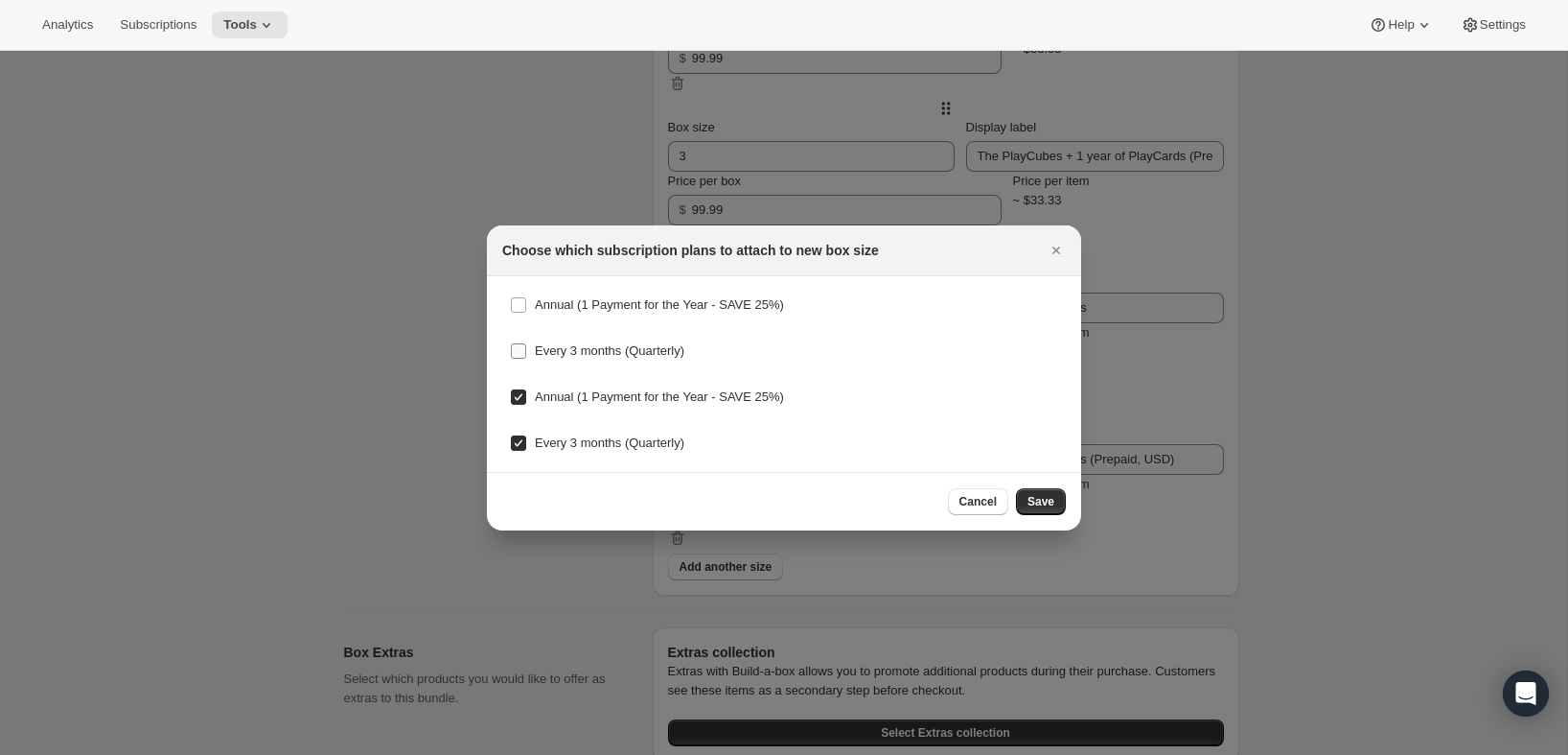
checkbox input "false"
click at [550, 401] on span "Annual (1 Payment for the Year - SAVE 25%)" at bounding box center [659, 396] width 249 height 14
click at [526, 401] on input "Annual (1 Payment for the Year - SAVE 25%)" at bounding box center [517, 396] width 15 height 15
checkbox input "false"
click at [548, 429] on label "Every 3 months (Quarterly)" at bounding box center [597, 442] width 175 height 27
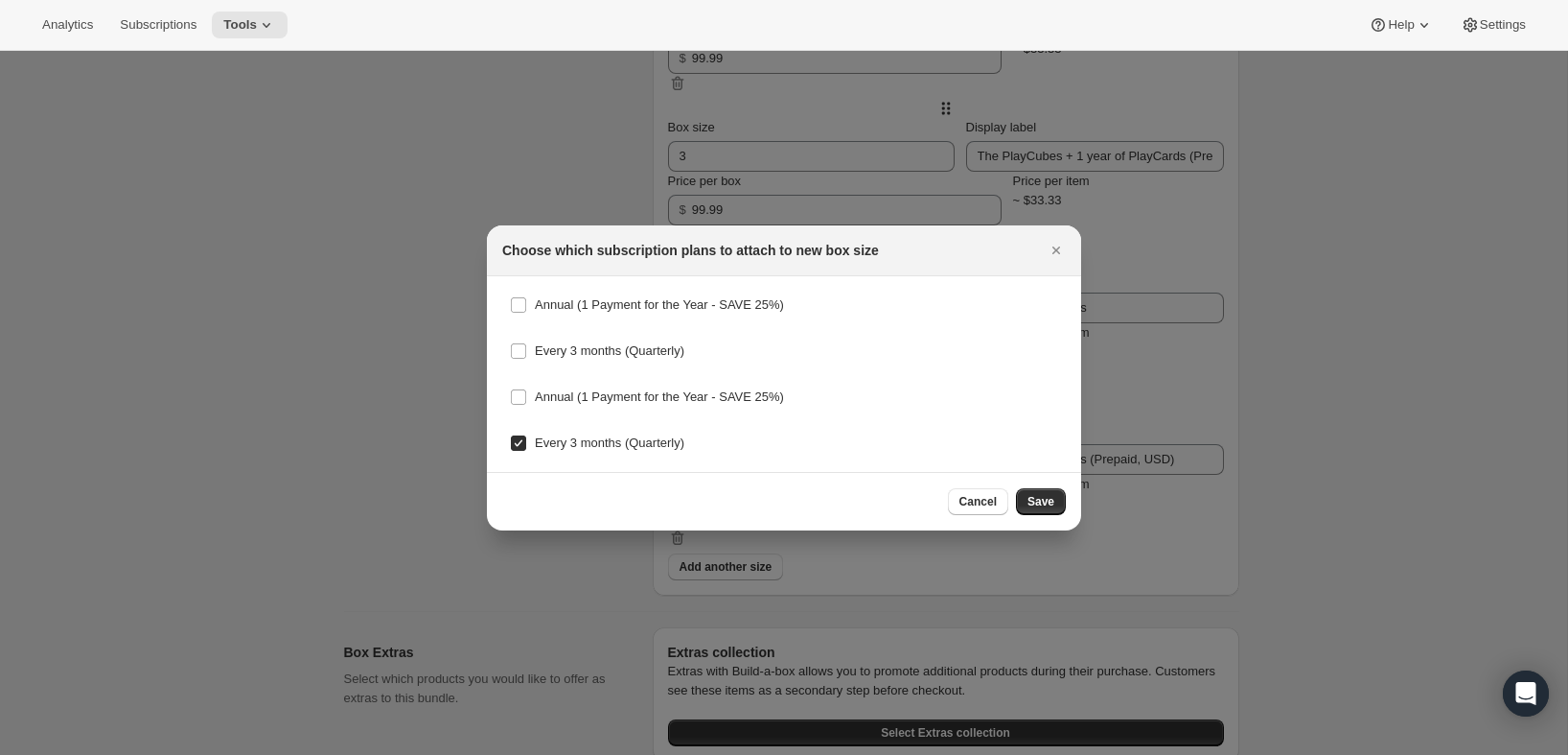
click at [526, 435] on input "Every 3 months (Quarterly)" at bounding box center [517, 442] width 15 height 15
checkbox input "false"
click at [1030, 495] on span "Save" at bounding box center [1041, 501] width 27 height 15
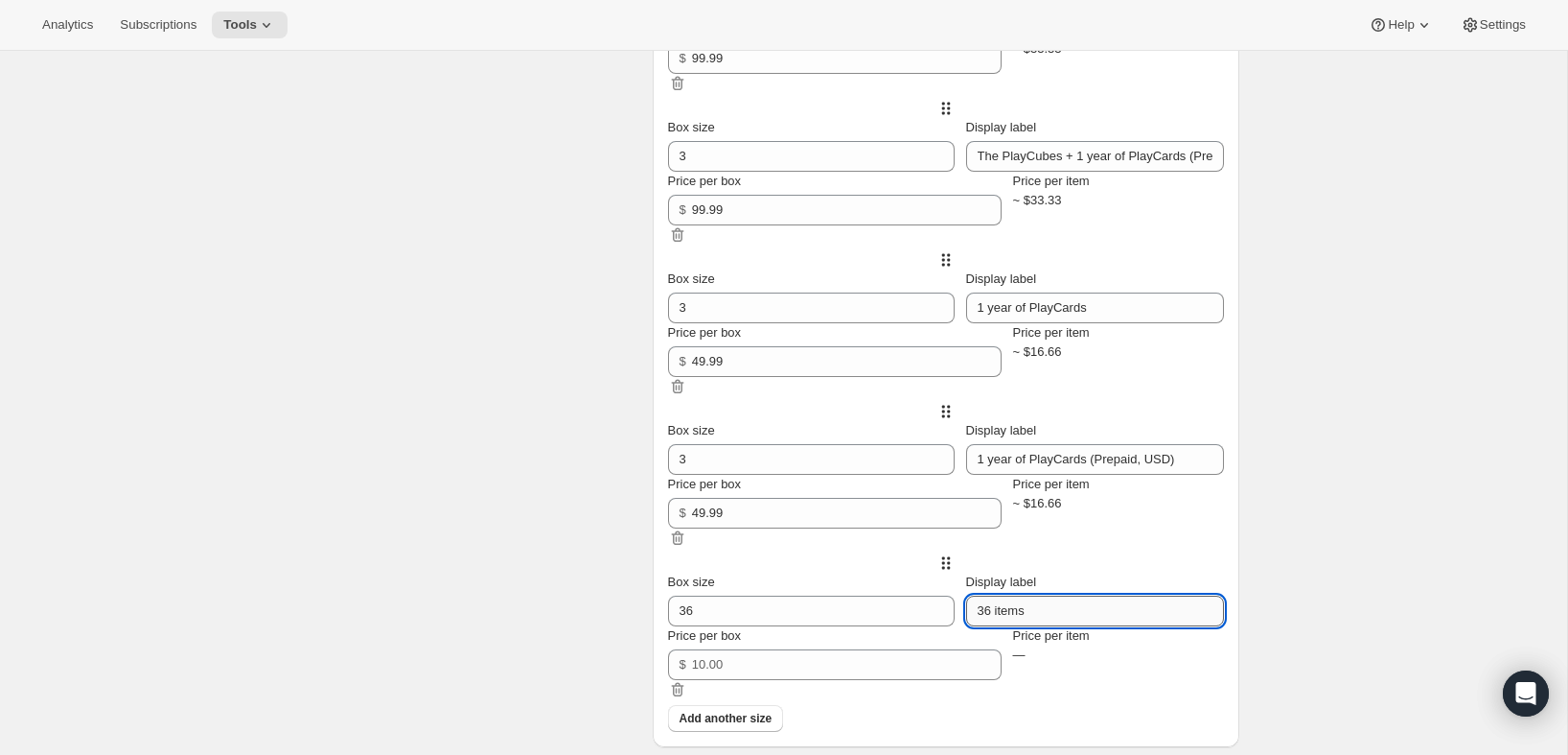
click at [1006, 626] on input "36 items" at bounding box center [1095, 610] width 258 height 31
paste input "1 year of PlayCards (Prepaid, USD)"
click at [1059, 626] on input "36 items1 year of PlayCards (Prepaid, USD)" at bounding box center [1095, 610] width 258 height 31
paste input "text"
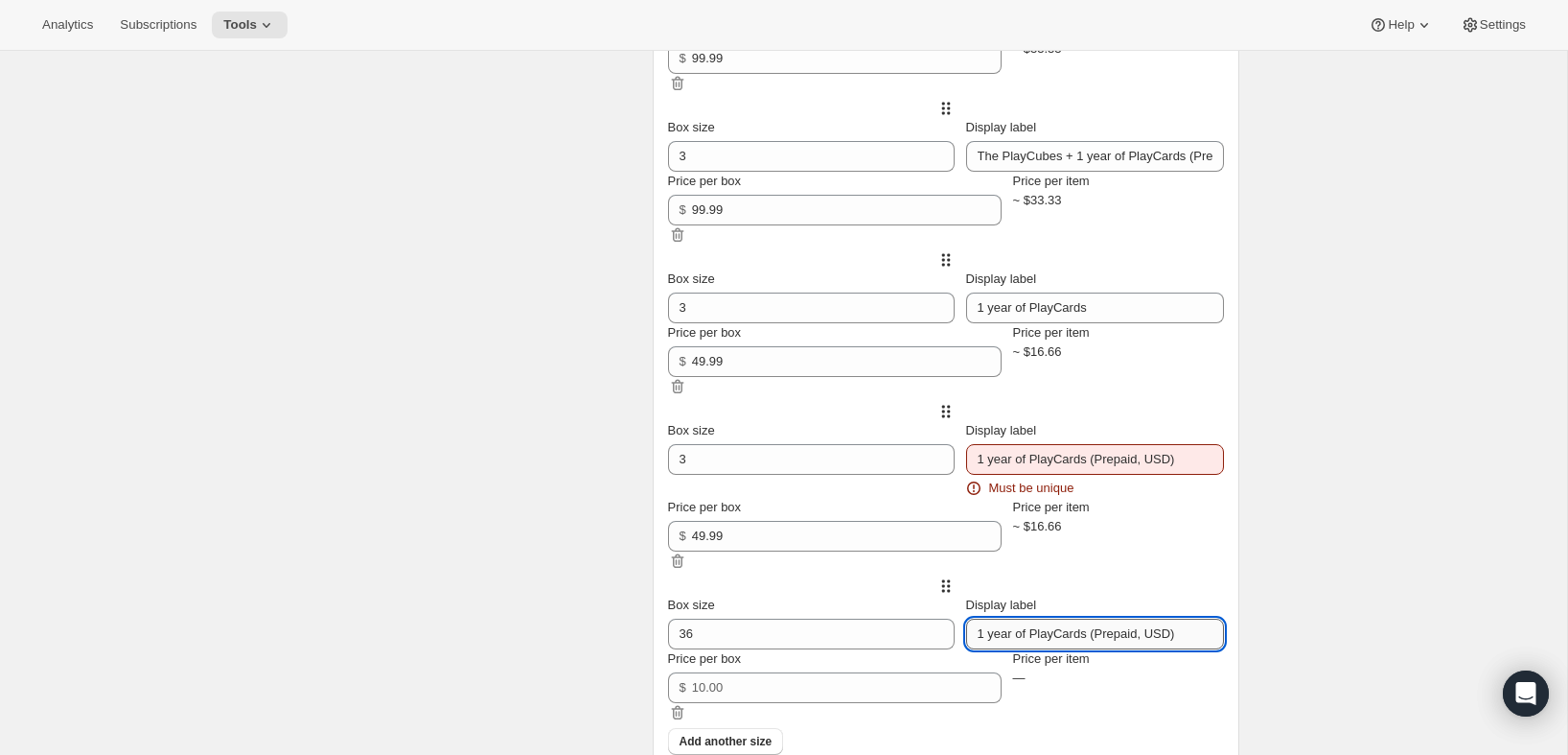
scroll to position [0, 0]
click at [1144, 648] on input "1 year of PlayCards (Prepaid, USD)" at bounding box center [1095, 634] width 258 height 31
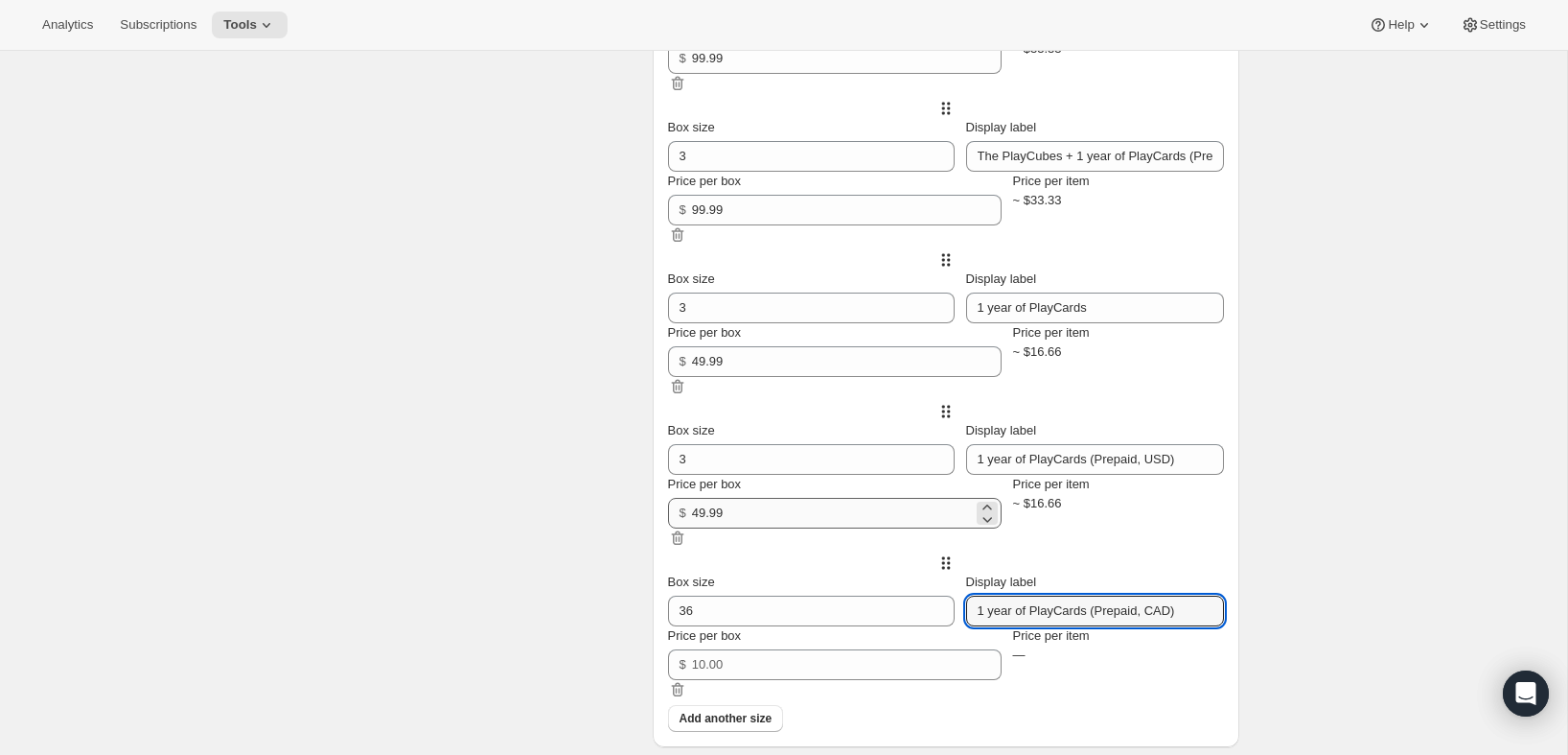
type input "1 year of PlayCards (Prepaid, CAD)"
click at [781, 528] on input "49.99" at bounding box center [832, 513] width 281 height 31
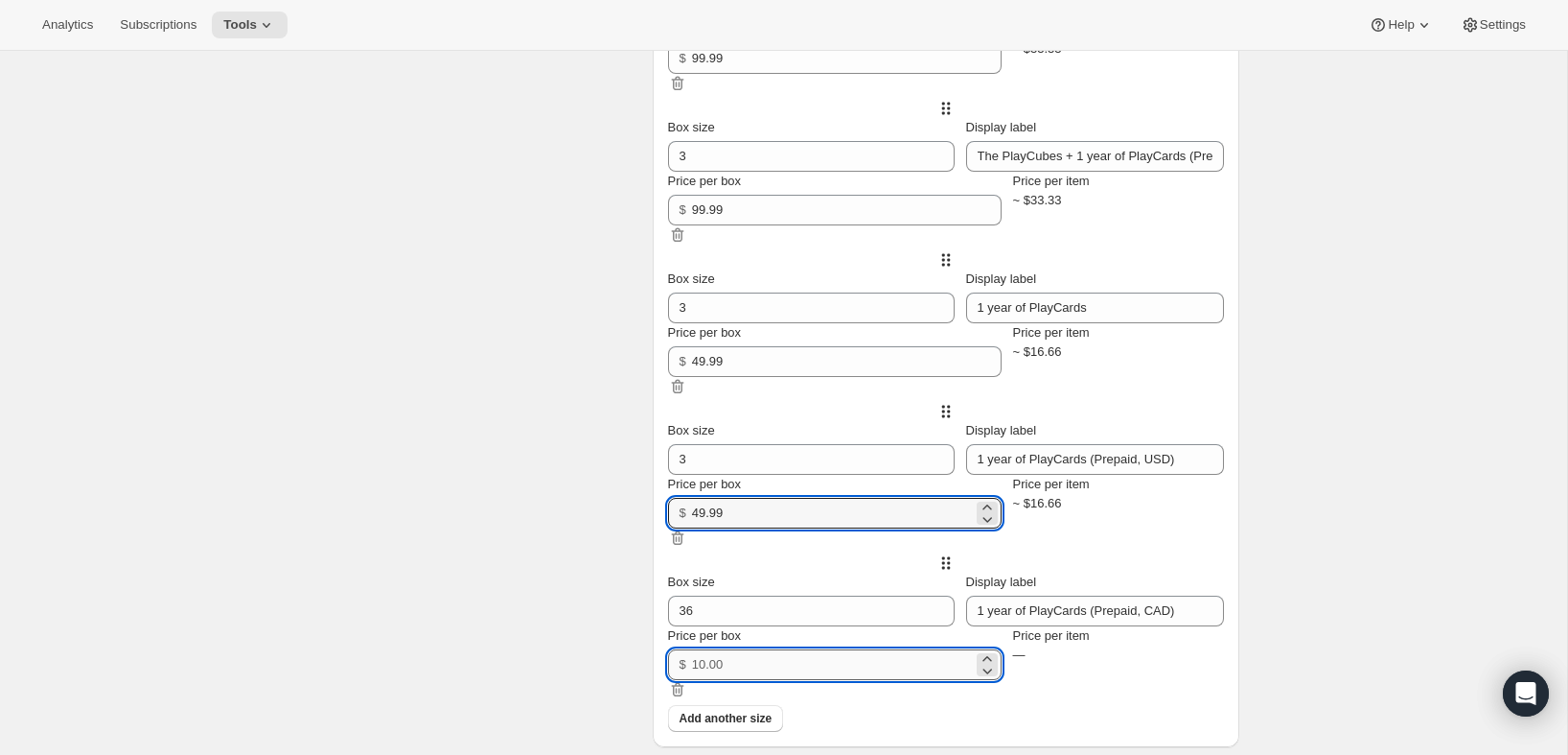
click at [787, 680] on input "Price per box" at bounding box center [832, 664] width 281 height 31
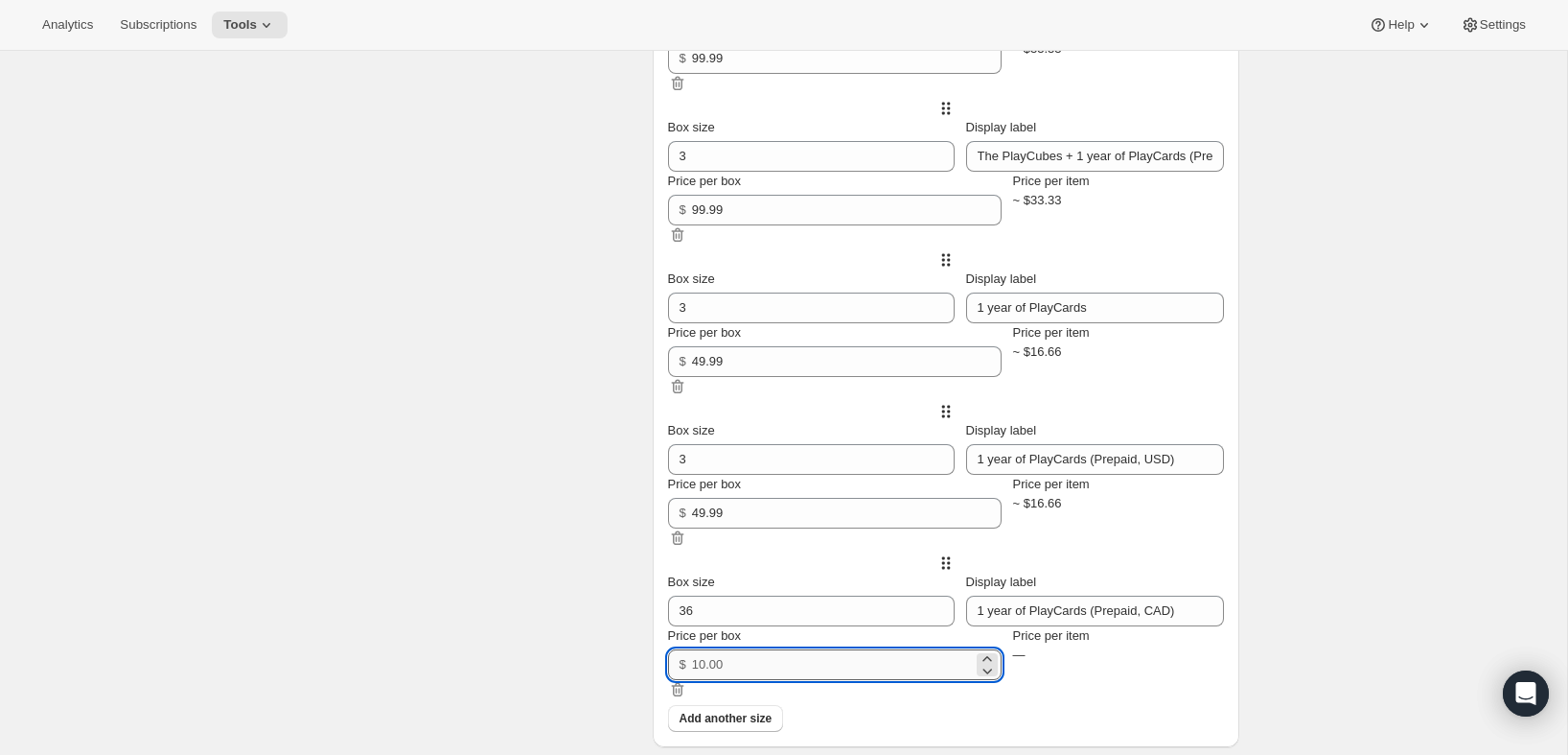
paste input "49.99"
type input "49.99"
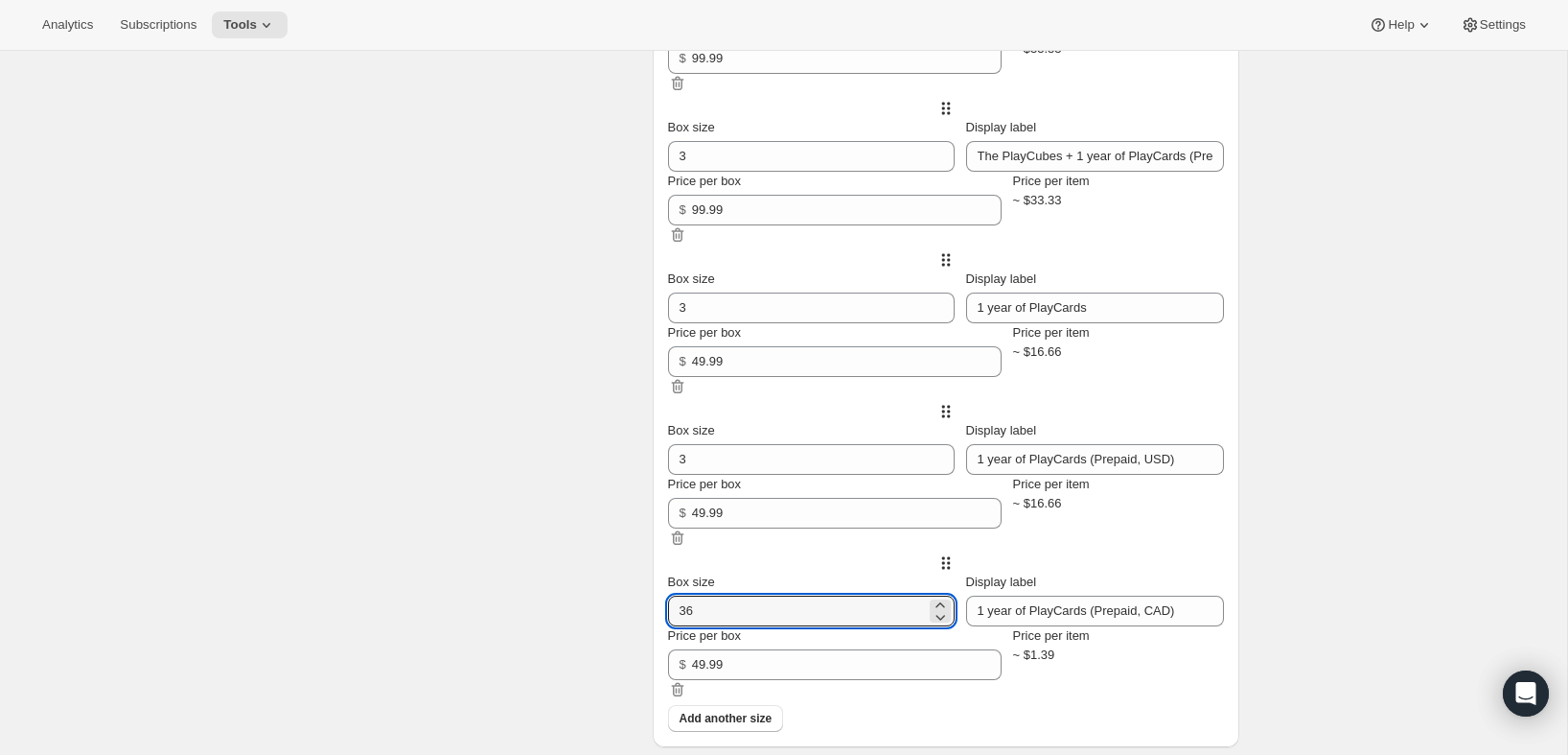
drag, startPoint x: 773, startPoint y: 622, endPoint x: 636, endPoint y: 608, distance: 137.7
click at [636, 608] on div "Build-a-box settings Enter sizes and prices for each box. These boxes will appe…" at bounding box center [784, 234] width 911 height 1024
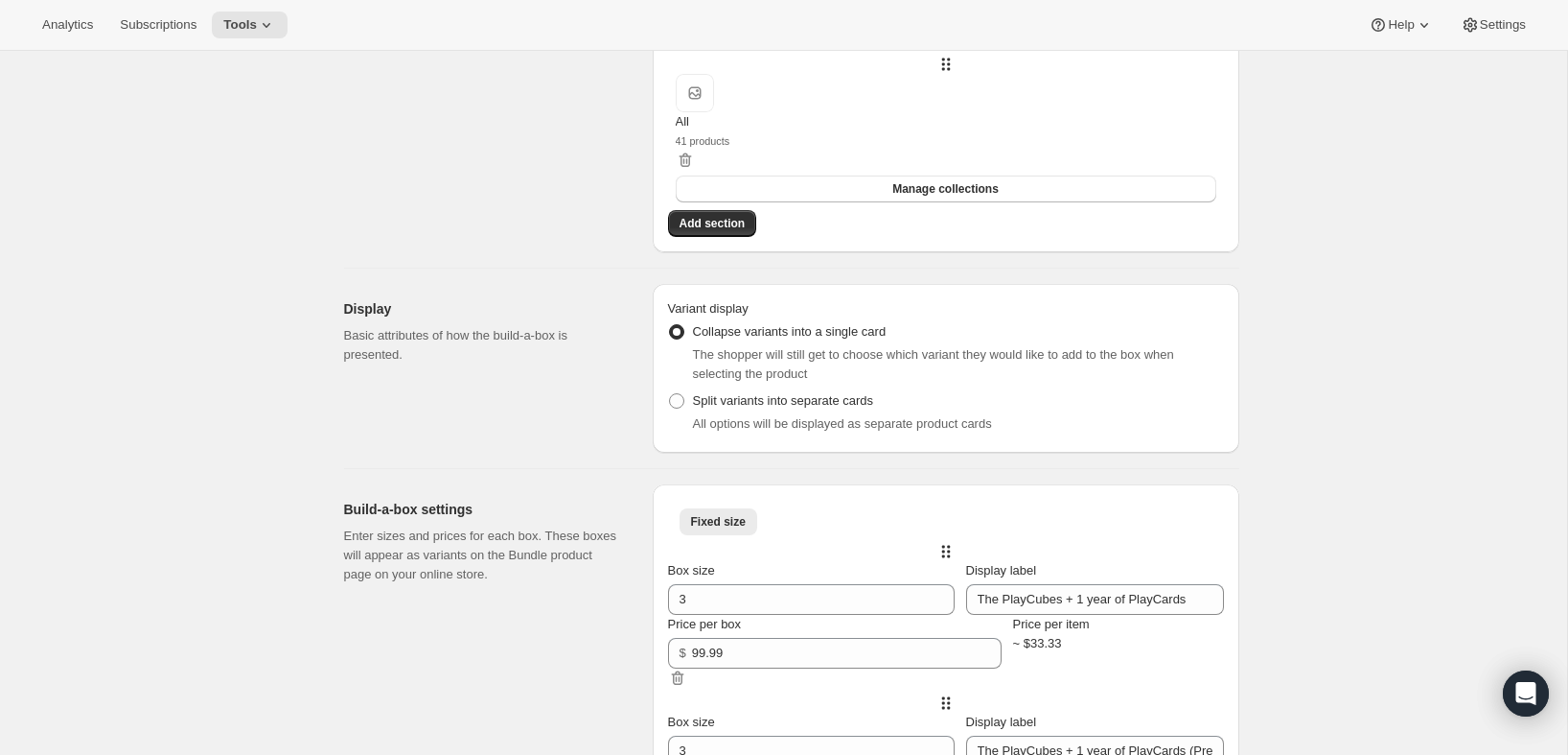
scroll to position [373, 0]
type input "3"
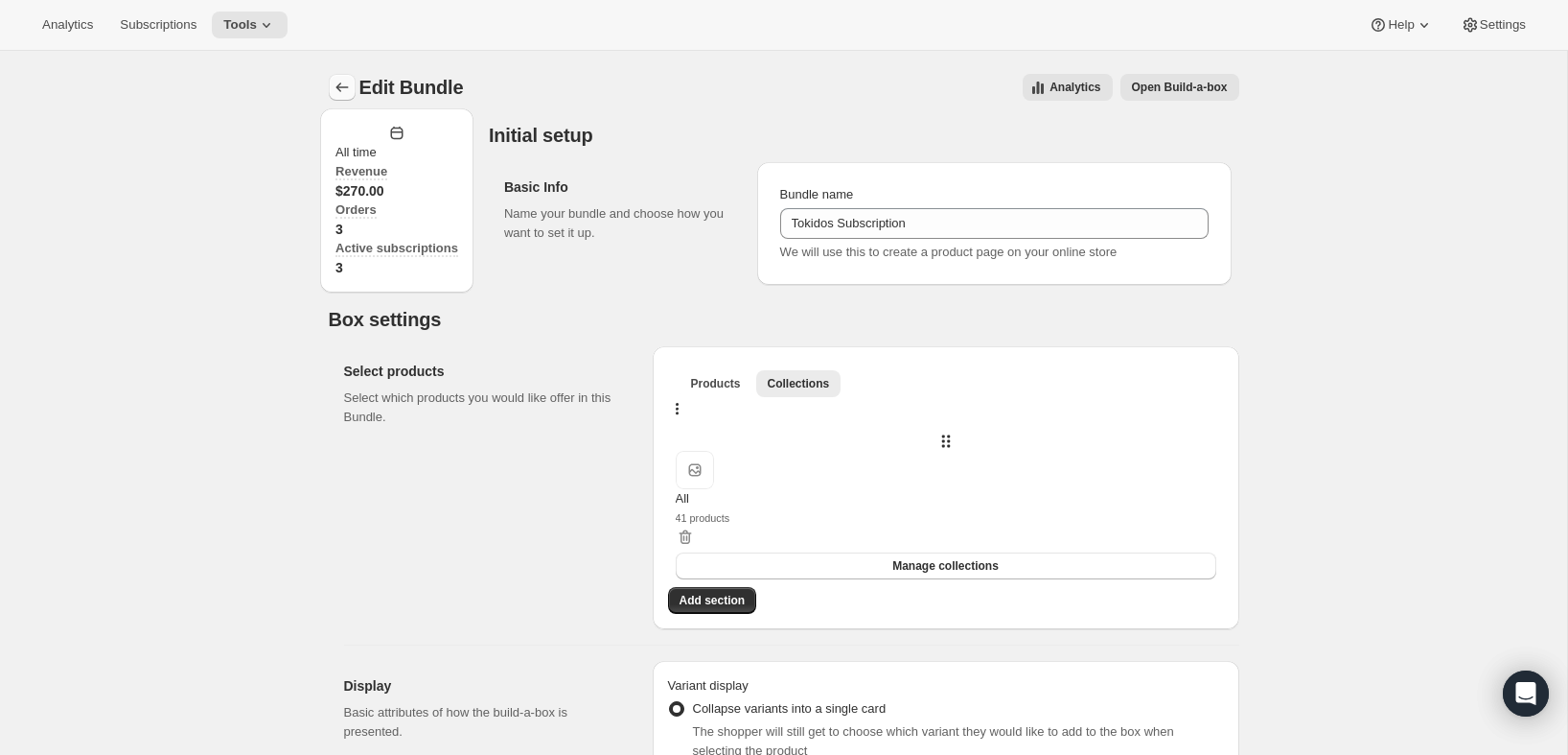
click at [344, 89] on icon "Bundles" at bounding box center [342, 86] width 19 height 19
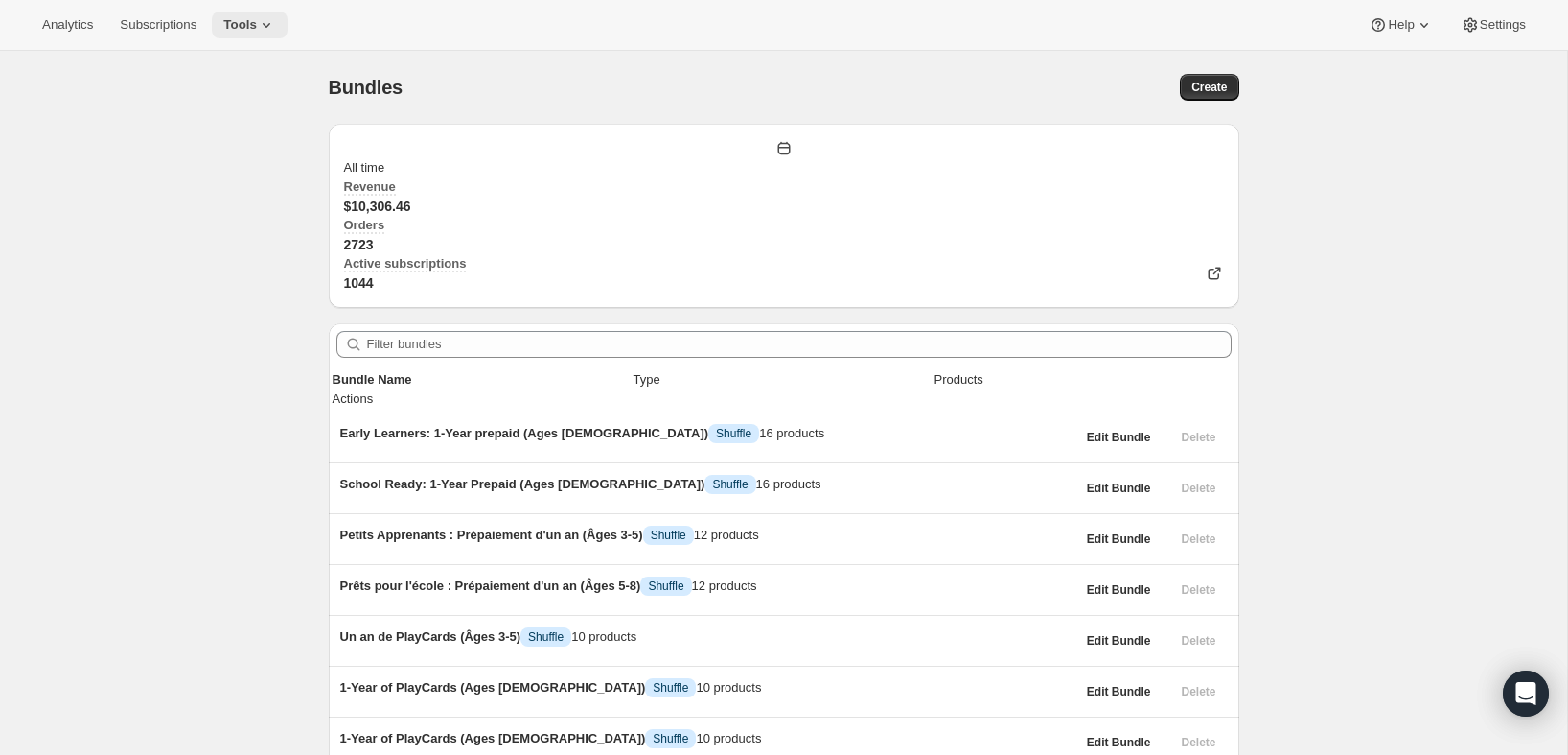
click at [270, 26] on icon at bounding box center [266, 25] width 8 height 5
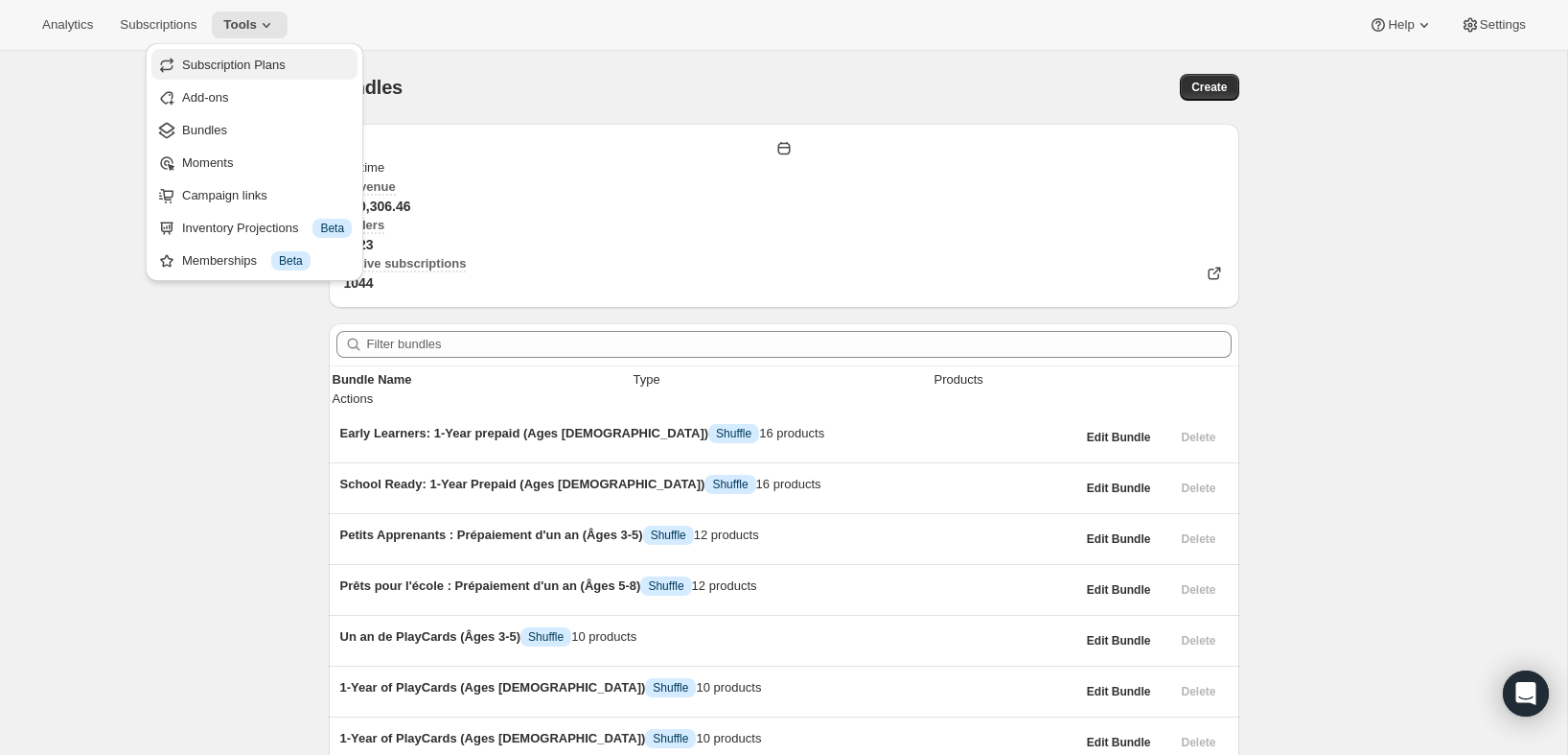
click at [253, 63] on span "Subscription Plans" at bounding box center [233, 65] width 103 height 14
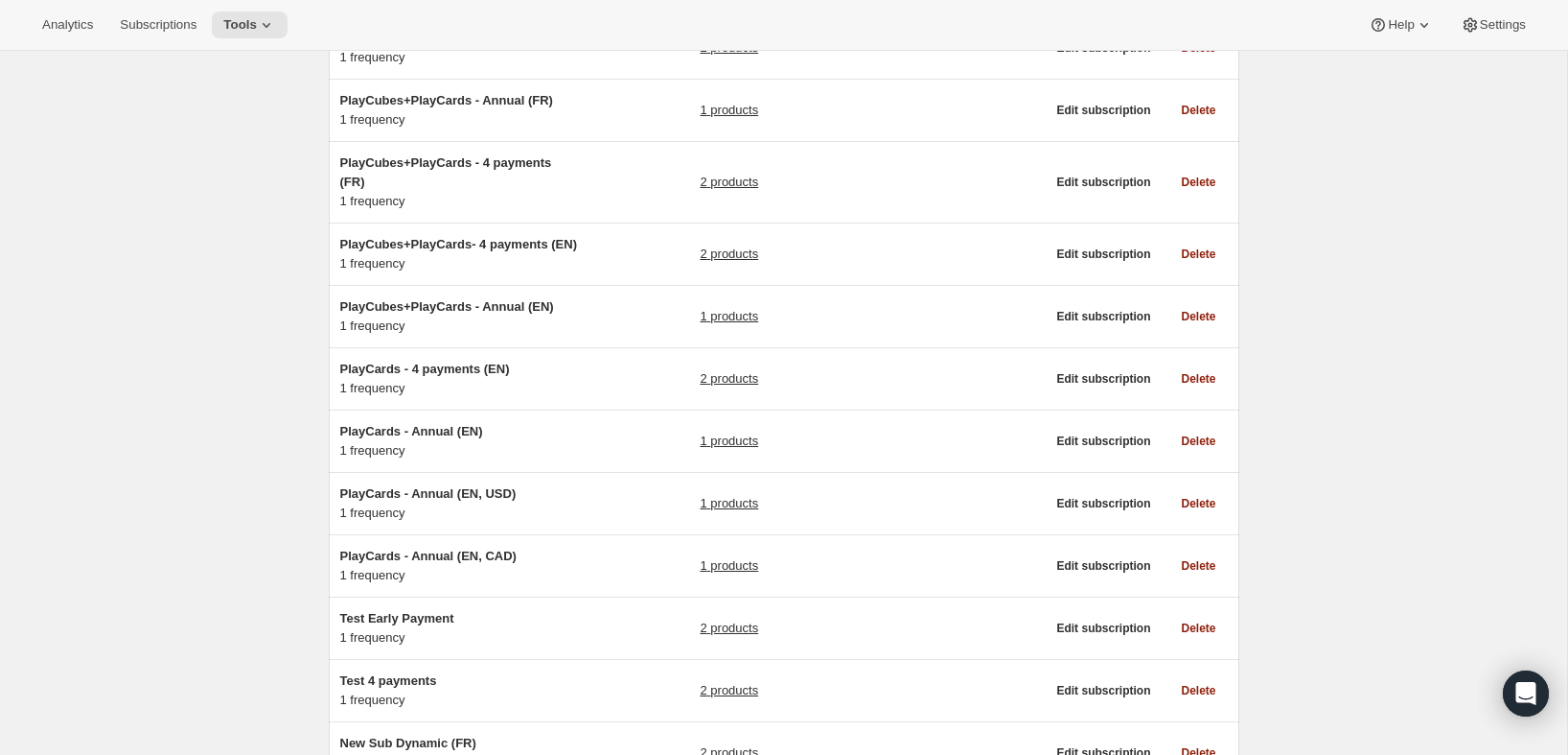
scroll to position [718, 0]
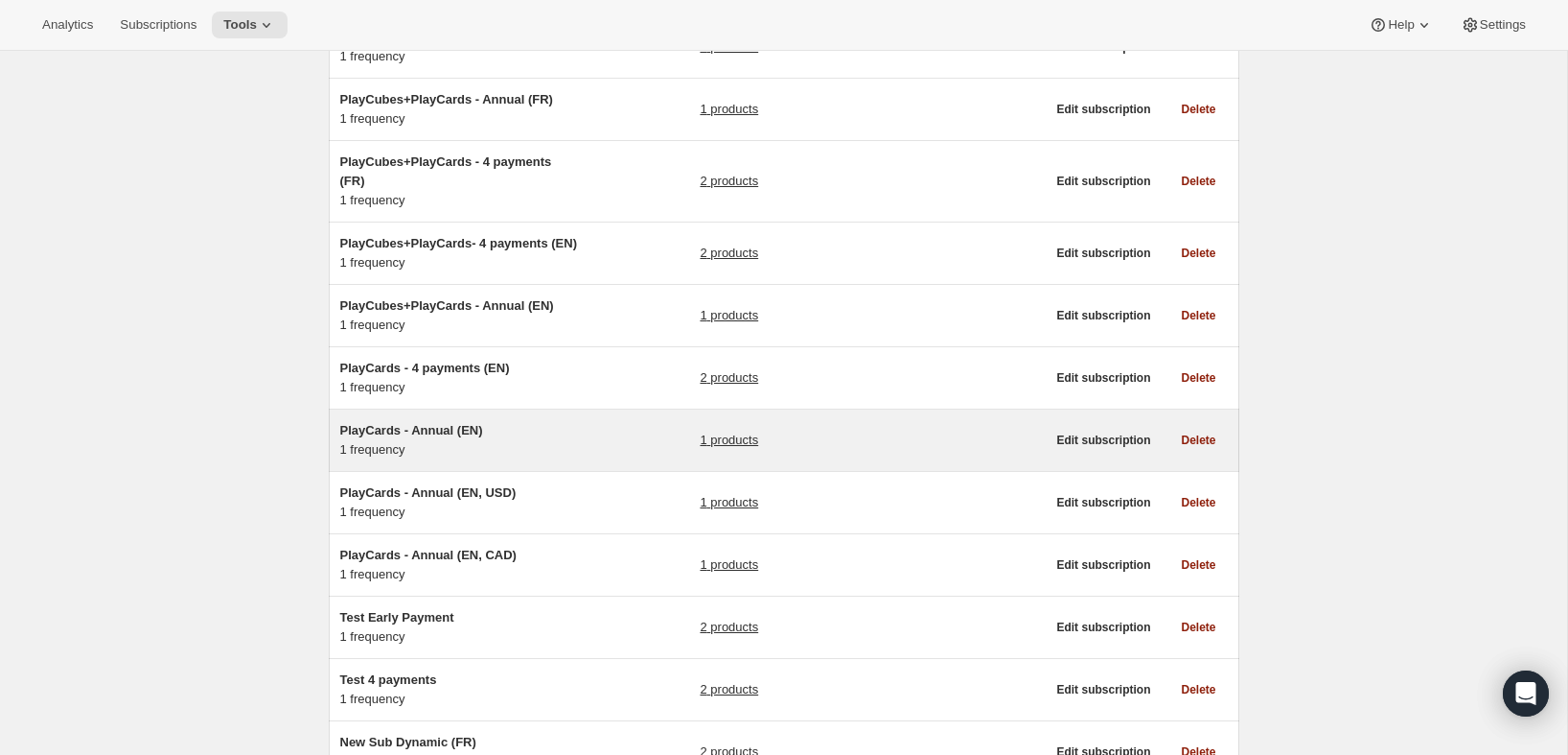
click at [432, 440] on h5 "PlayCards - Annual (EN)" at bounding box center [460, 430] width 239 height 19
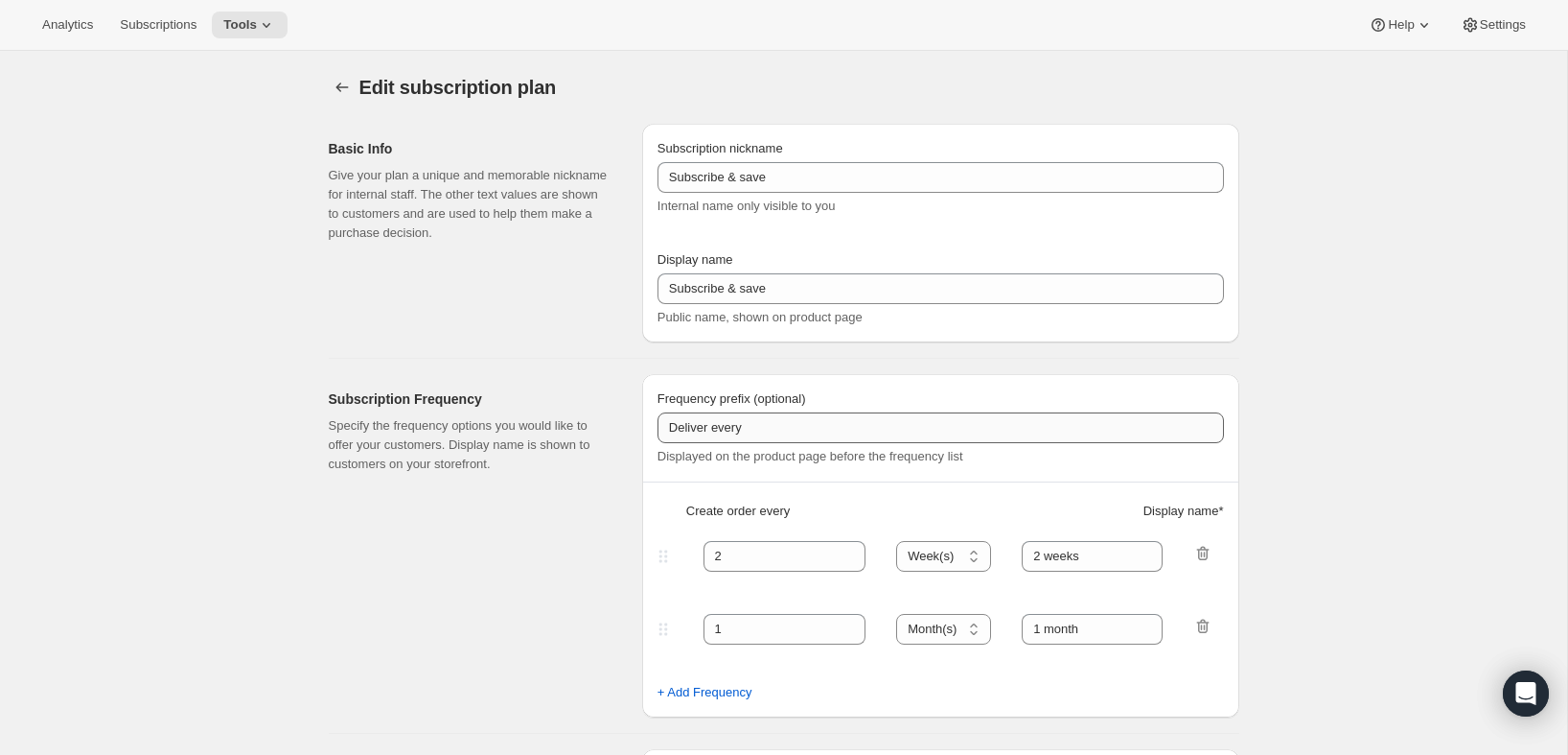
type input "PlayCards - Annual (EN)"
type input "Annual (1 Payment for the Year - SAVE 25%)"
select select "ENABLED"
select select "MONTH"
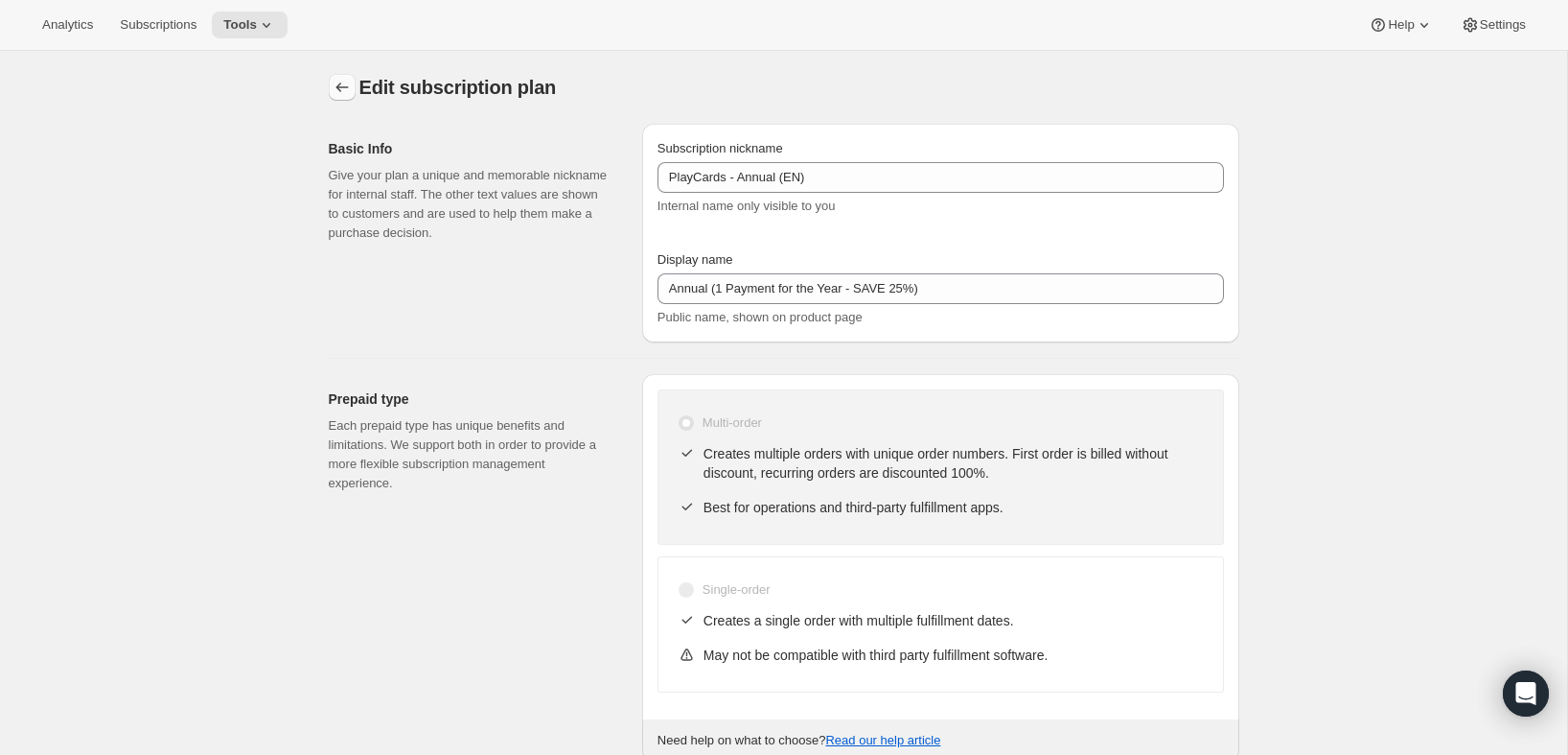
click at [336, 89] on icon "Subscription plans" at bounding box center [342, 86] width 19 height 19
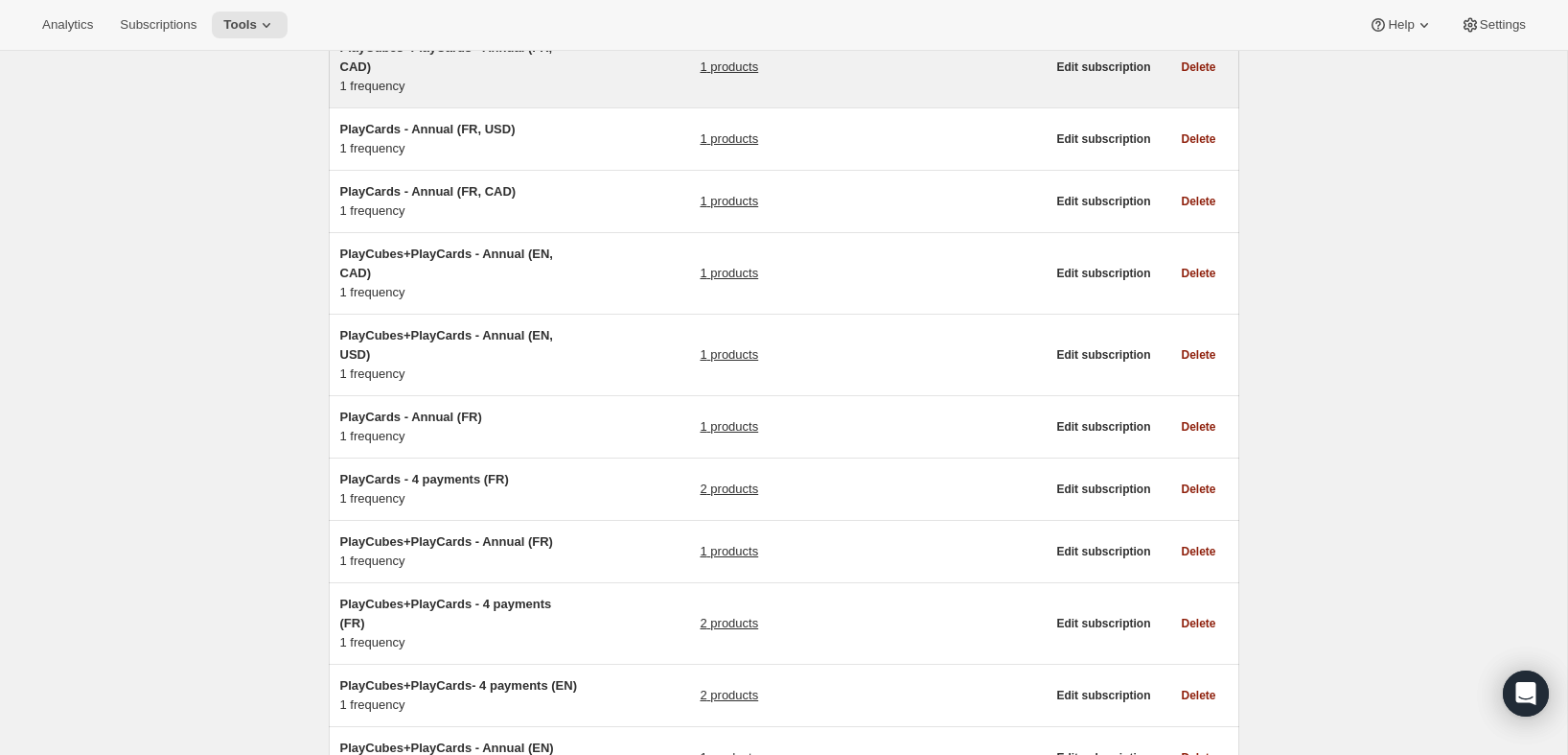
scroll to position [694, 0]
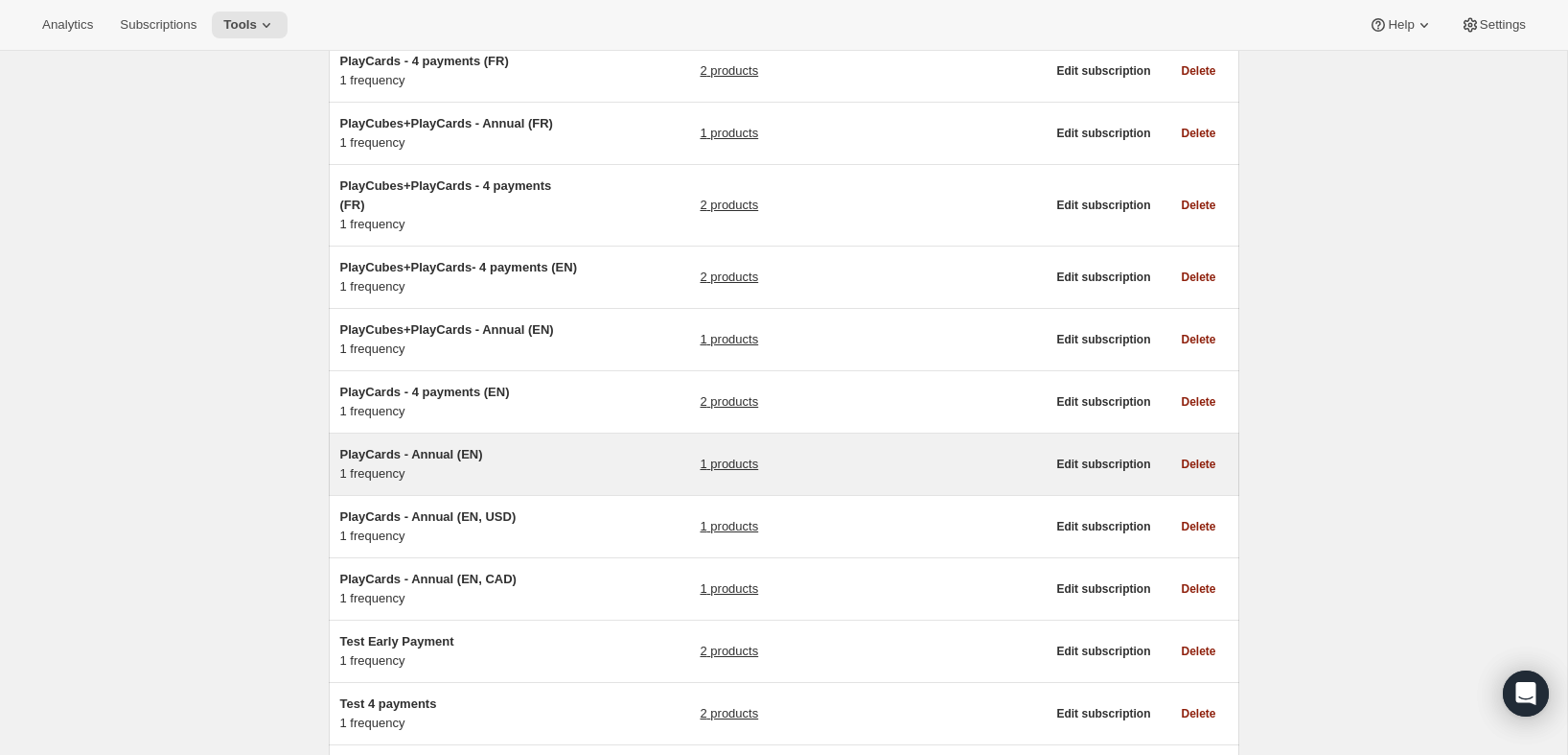
click at [560, 464] on h5 "PlayCards - Annual (EN)" at bounding box center [460, 454] width 239 height 19
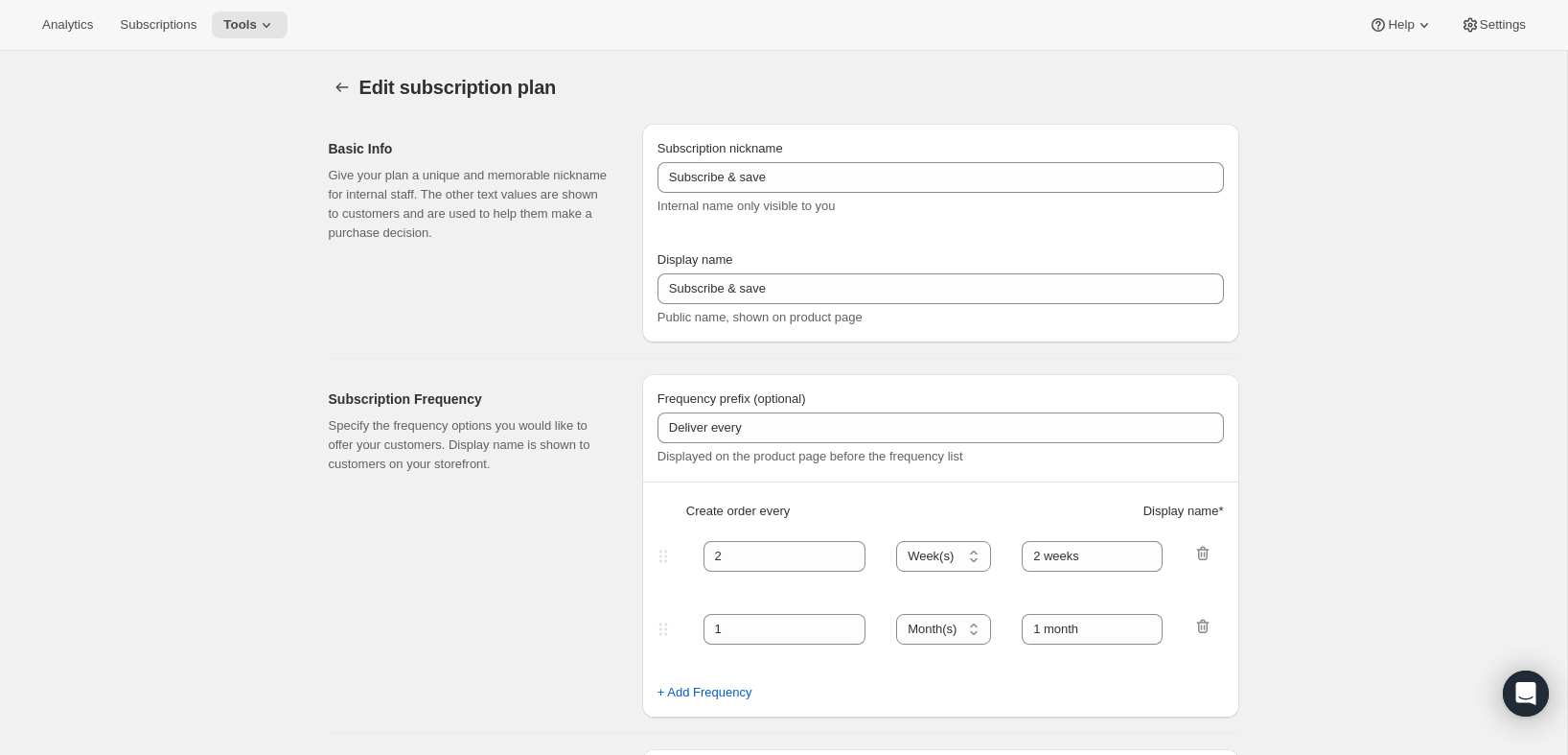
type input "PlayCards - Annual (EN)"
type input "Annual (1 Payment for the Year - SAVE 25%)"
select select "ENABLED"
select select "MONTH"
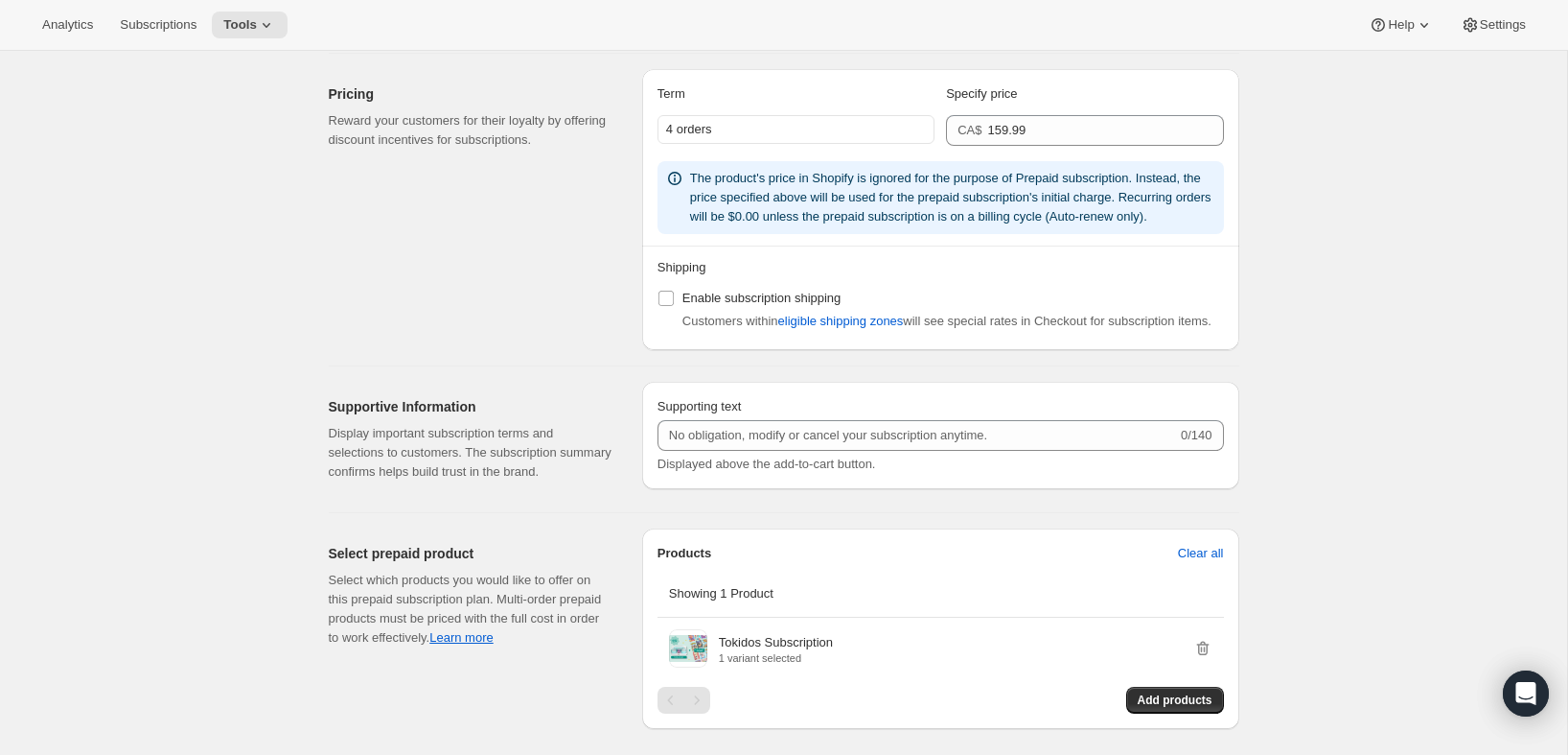
scroll to position [1707, 0]
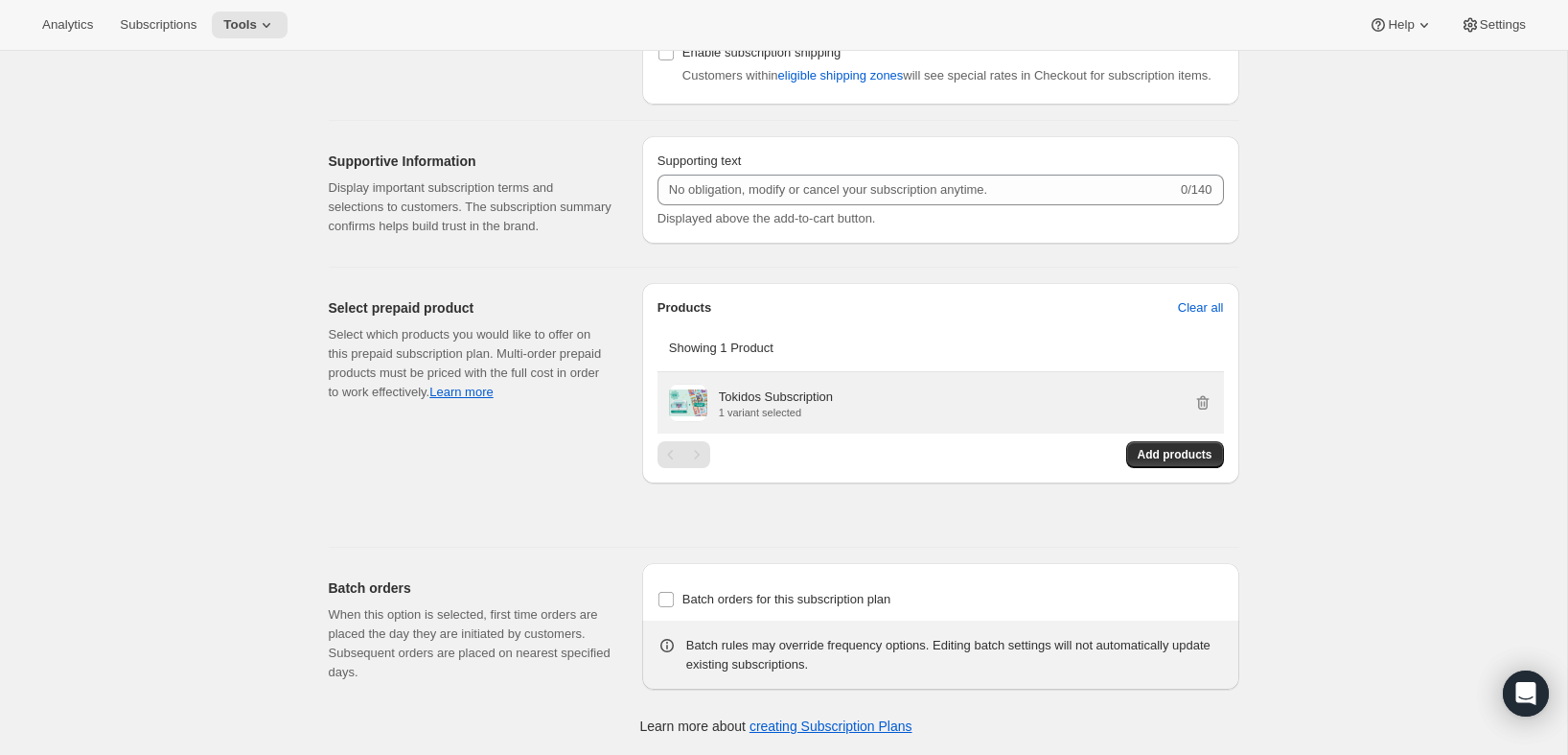
click at [1212, 402] on div "Tokidos Subscription 1 variant selected" at bounding box center [940, 402] width 566 height 62
click at [1205, 402] on icon "button" at bounding box center [1203, 402] width 19 height 19
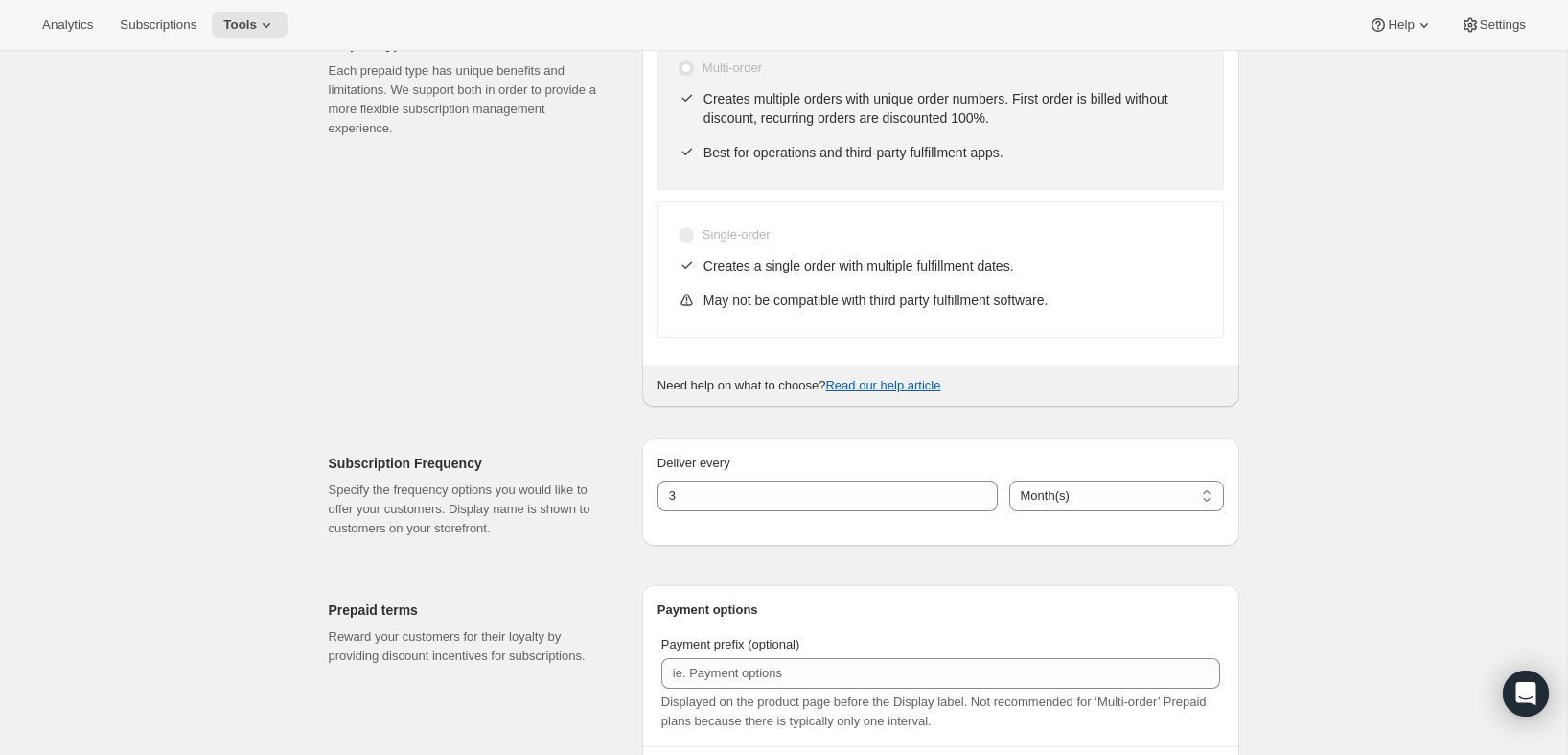
scroll to position [0, 0]
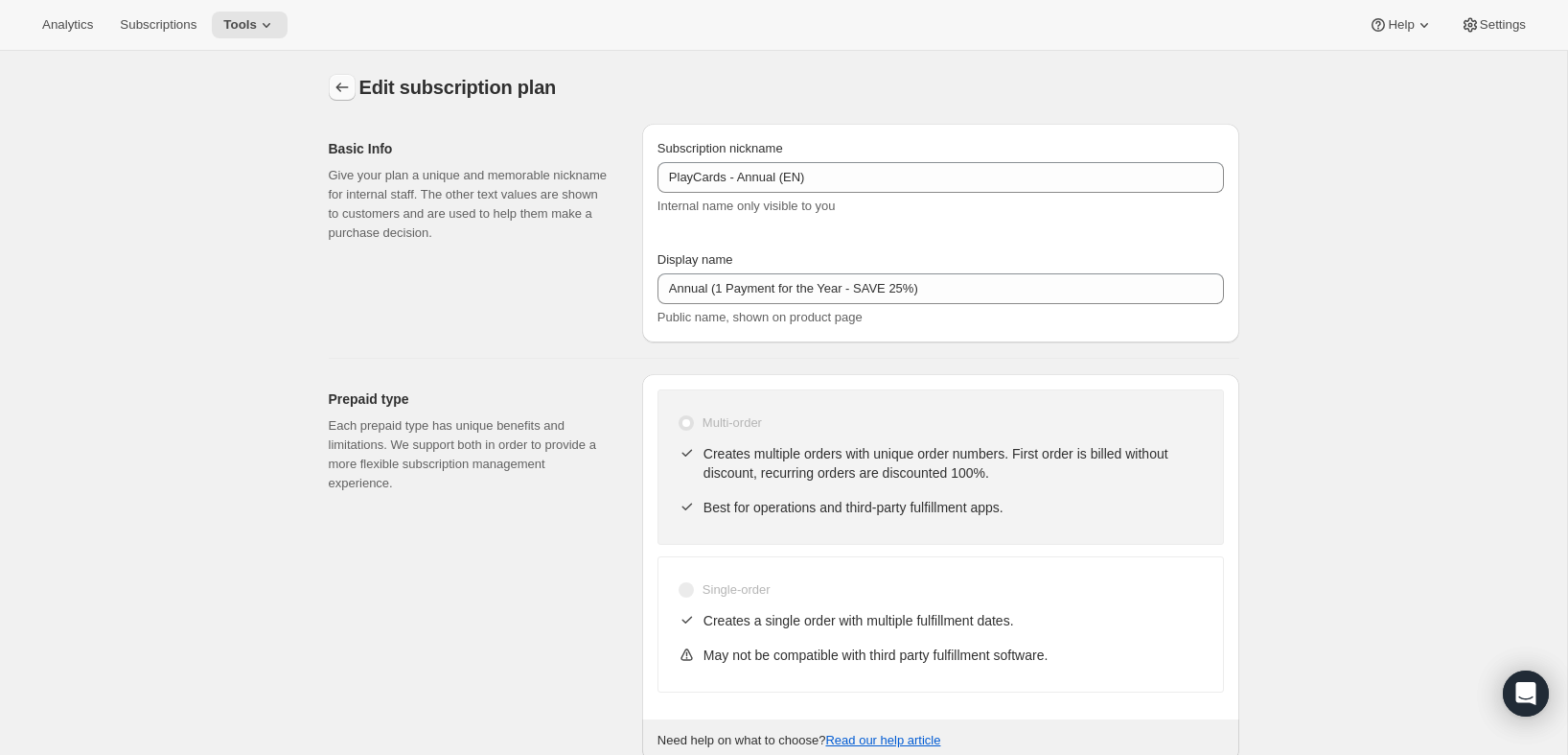
click at [339, 84] on icon "Subscription plans" at bounding box center [342, 87] width 13 height 10
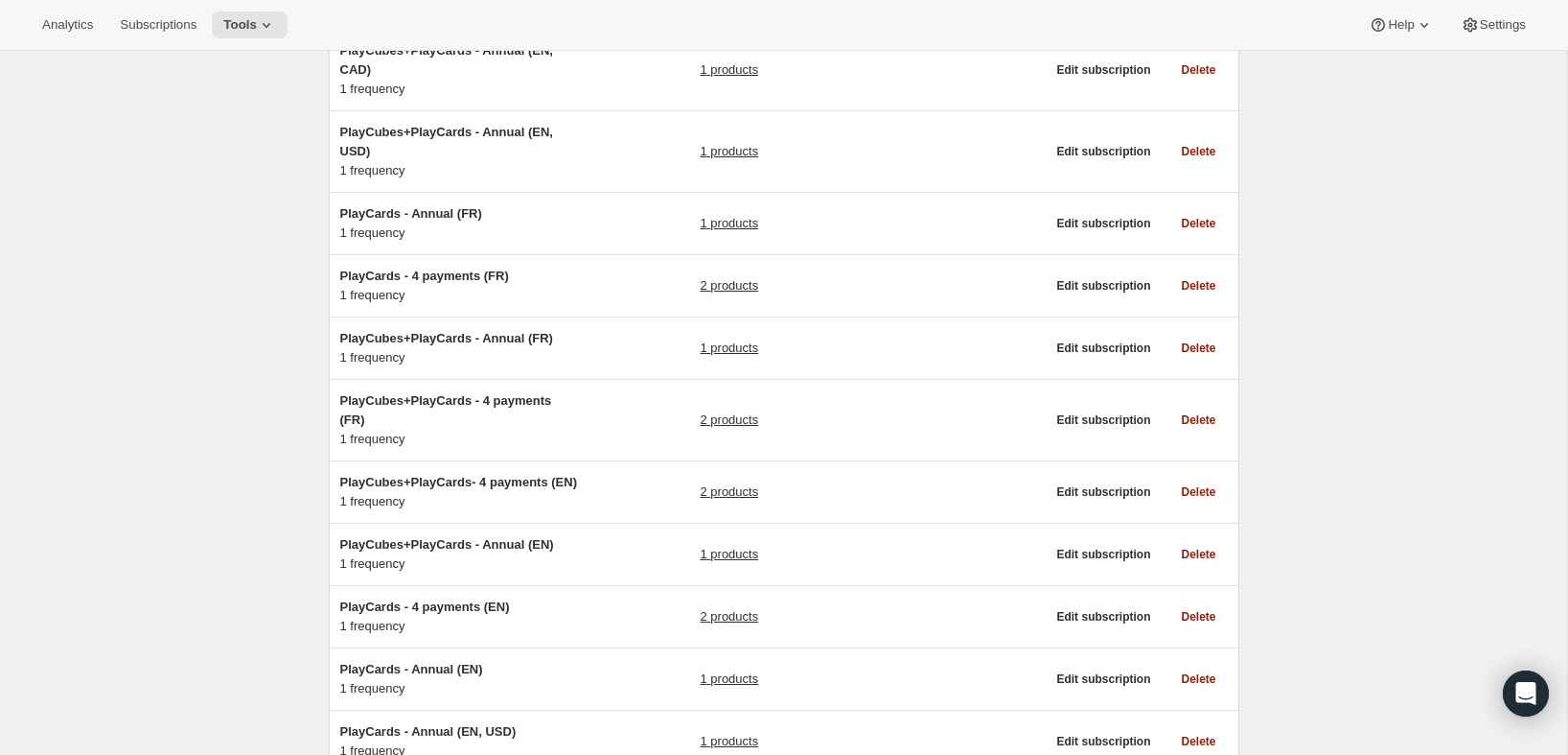
scroll to position [523, 0]
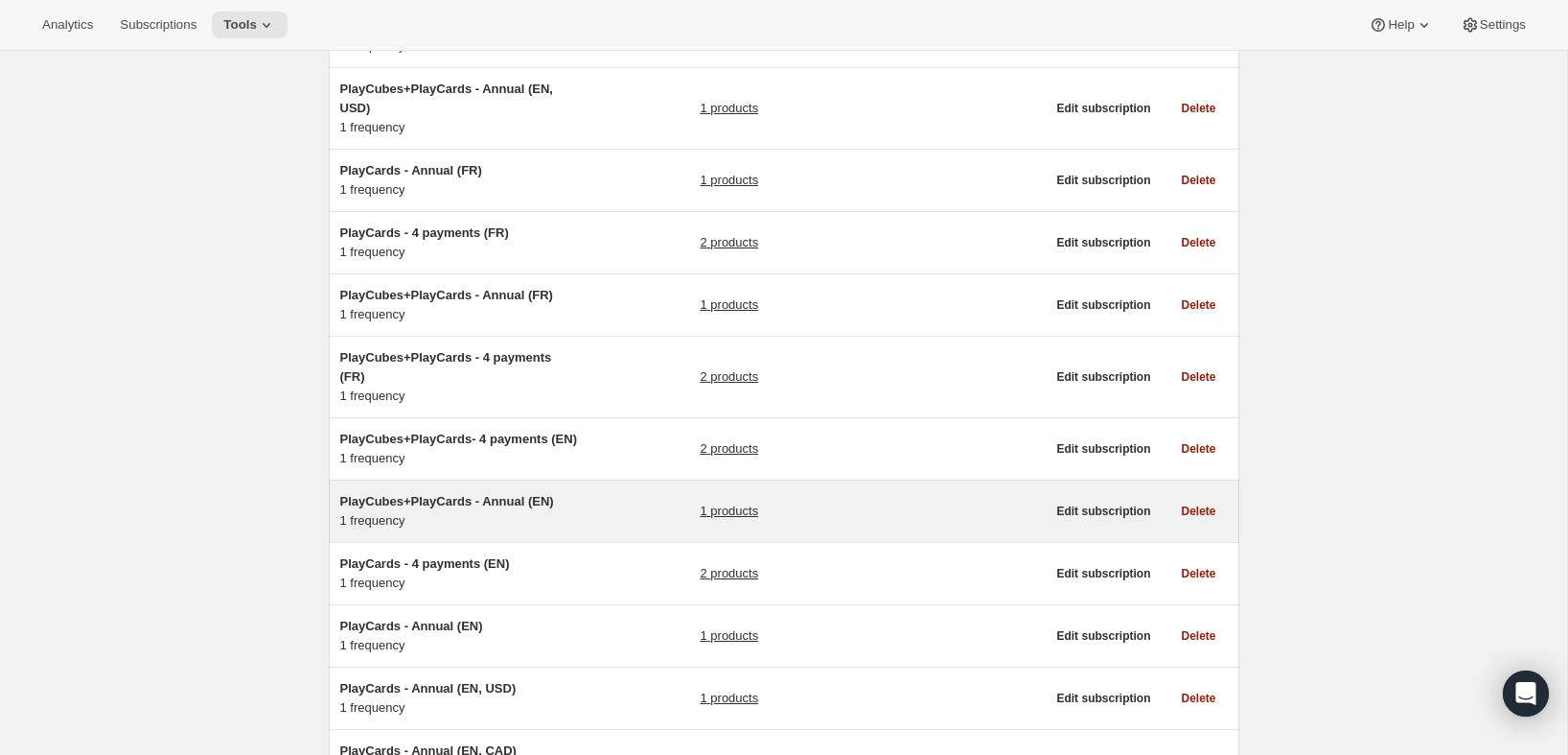
click at [457, 509] on span "PlayCubes+PlayCards - Annual (EN)" at bounding box center [447, 501] width 214 height 14
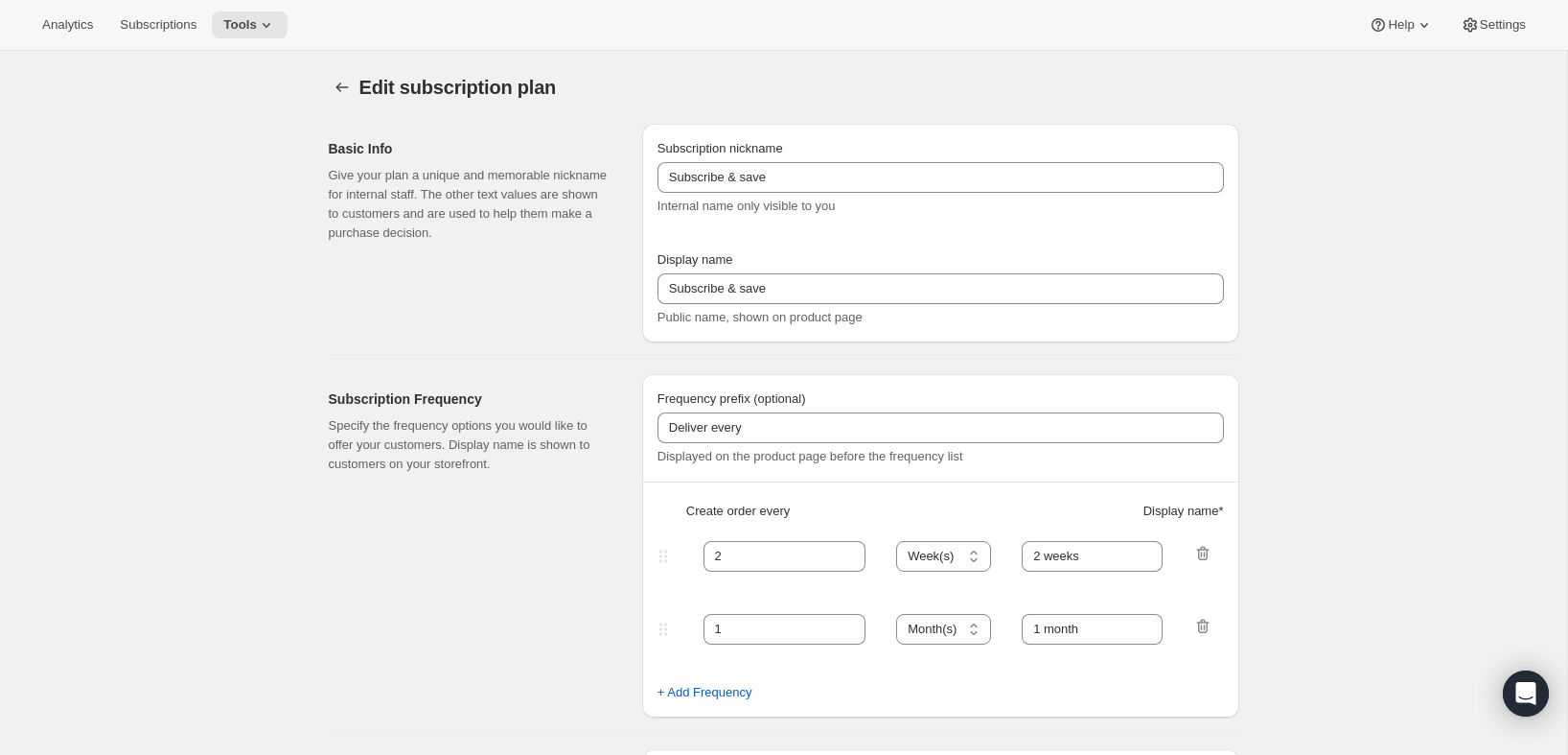
type input "PlayCubes+PlayCards - Annual (EN)"
type input "Annual (1 Payment for the Year - SAVE 25%)"
select select "ENABLED"
select select "MONTH"
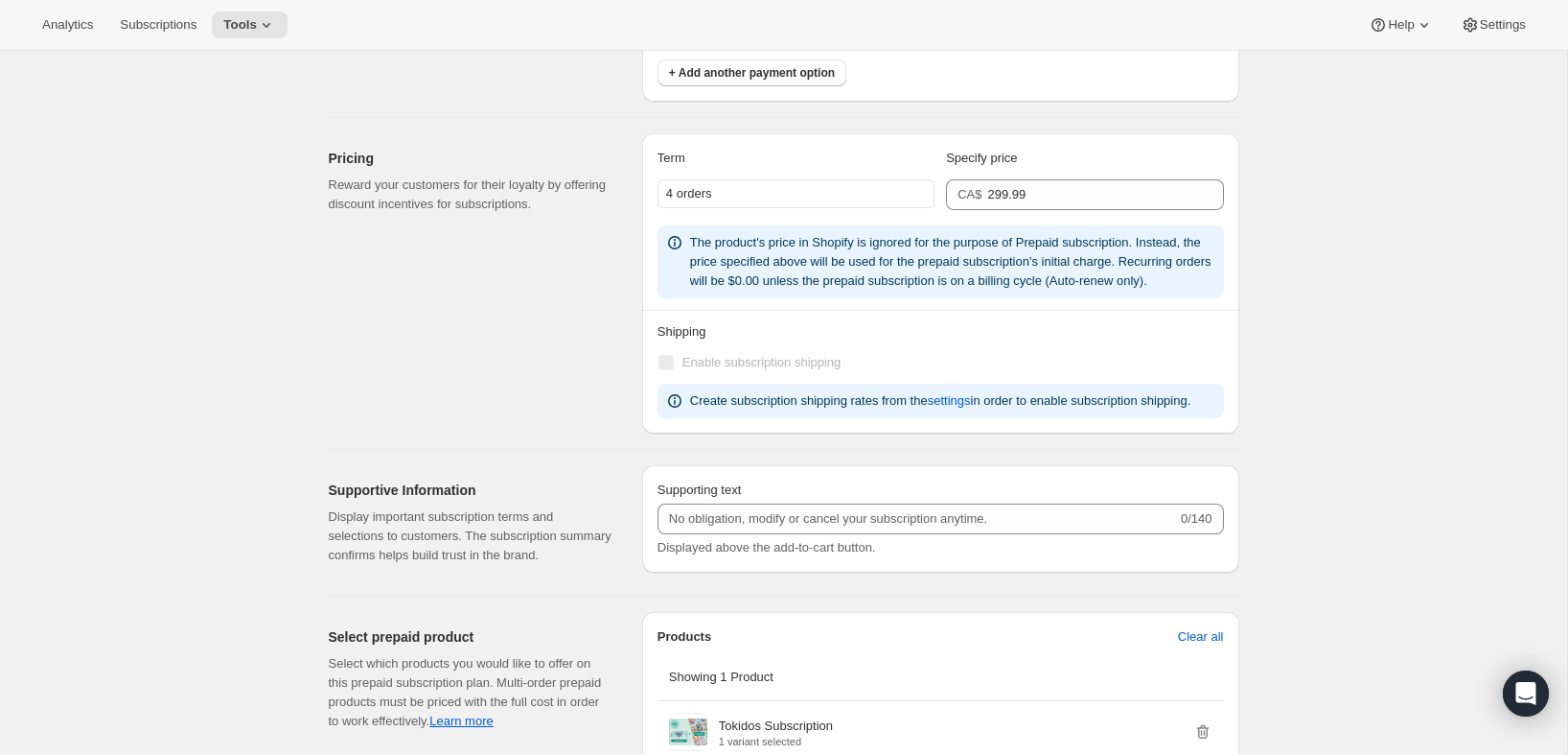
scroll to position [1707, 0]
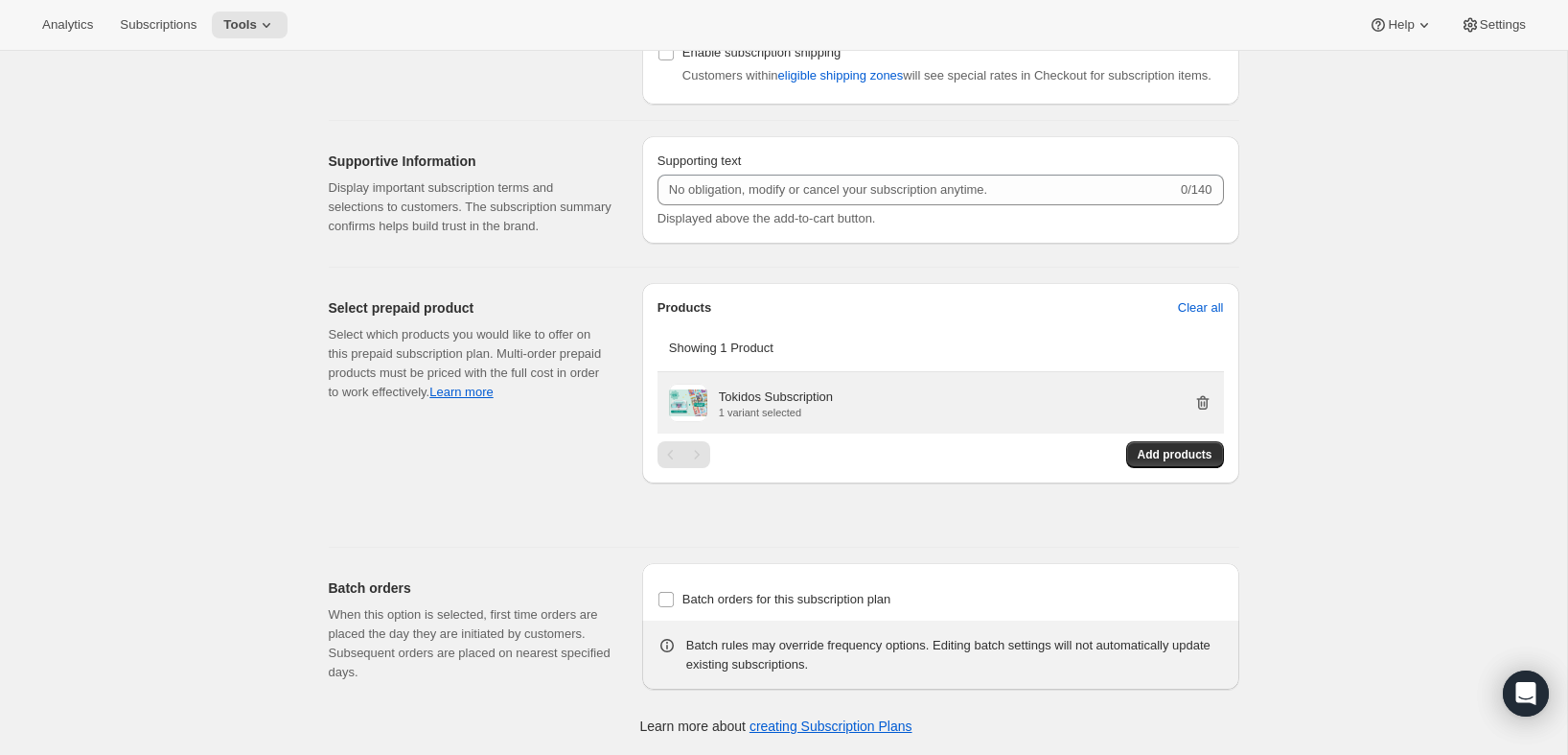
click at [1209, 401] on icon "button" at bounding box center [1203, 402] width 19 height 19
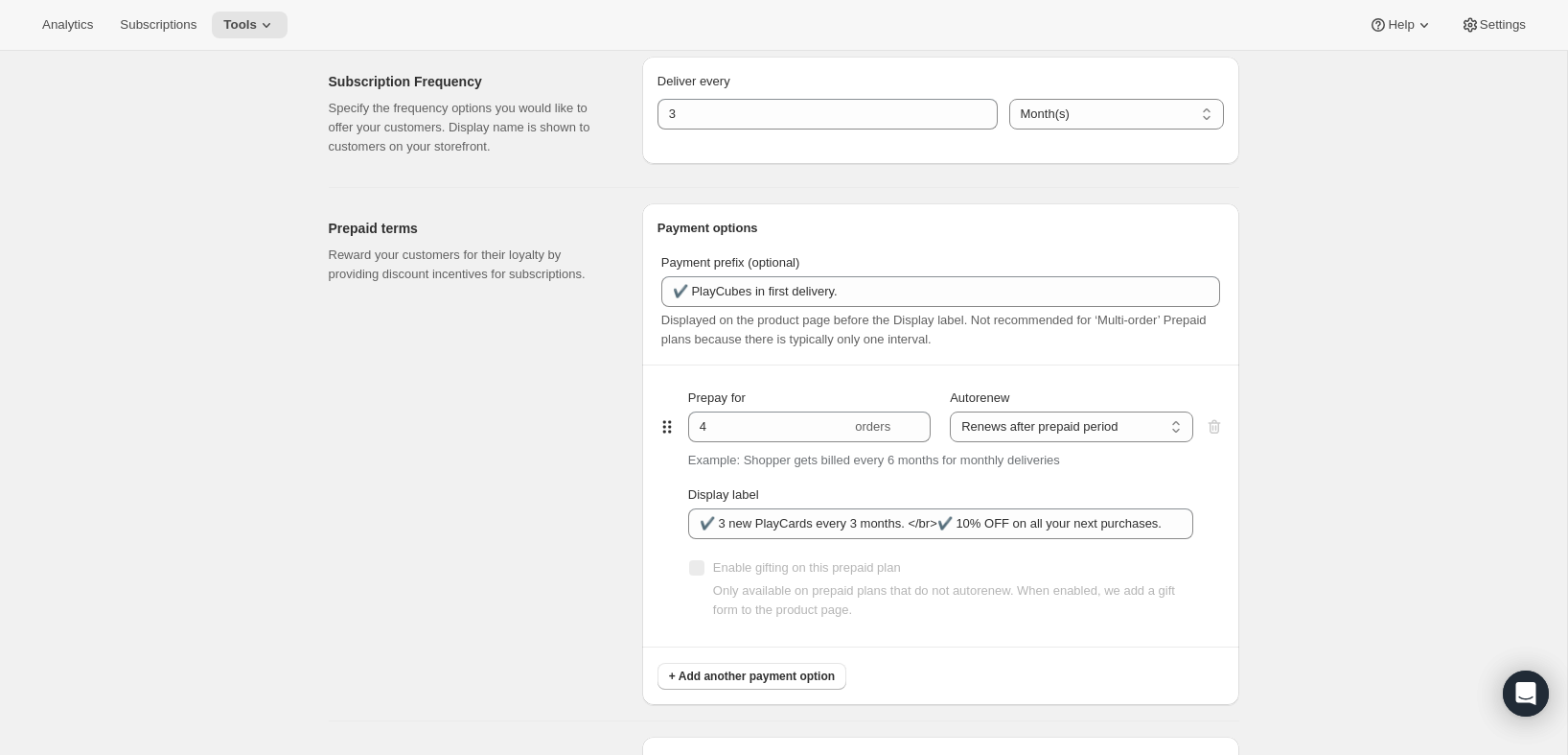
scroll to position [0, 0]
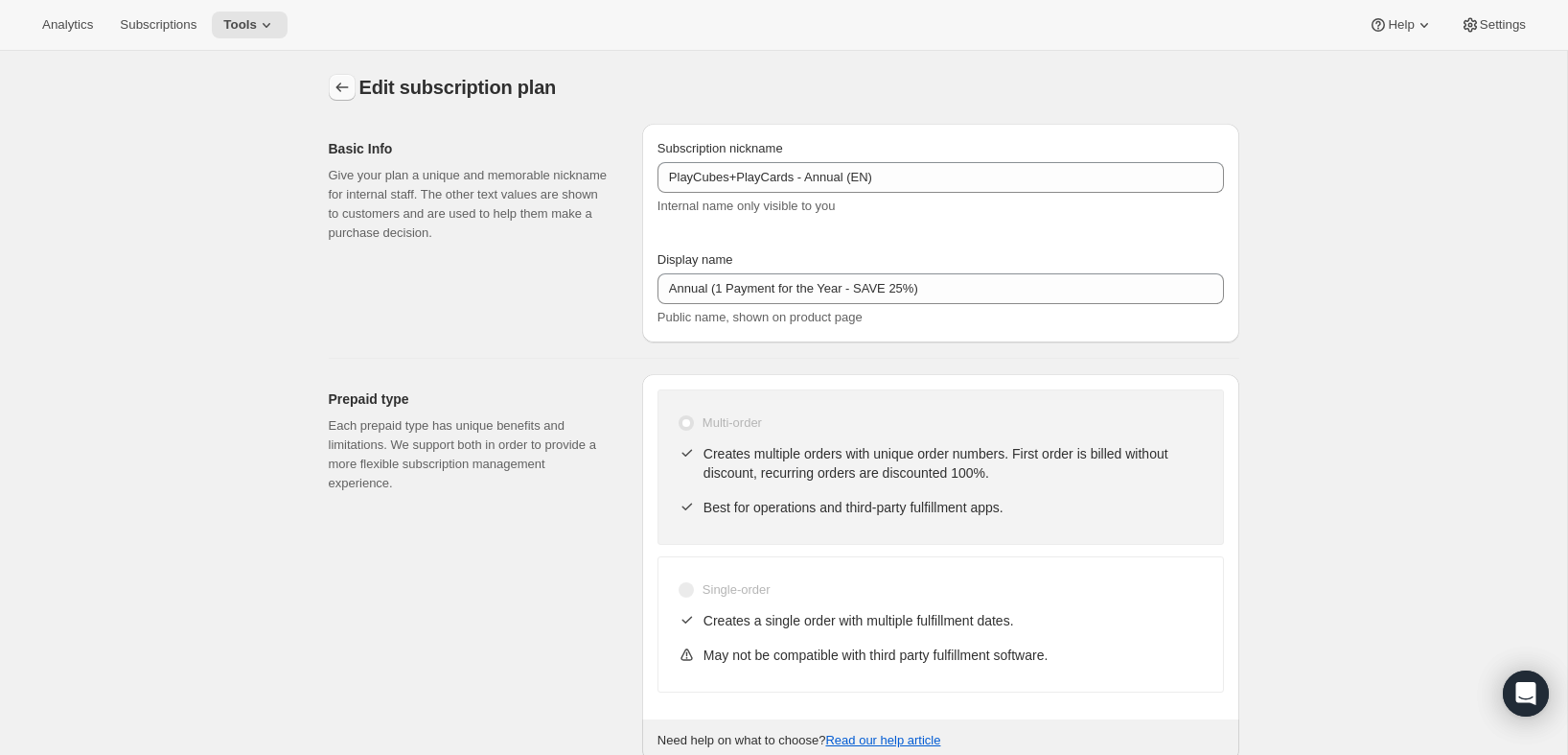
click at [341, 88] on icon "Subscription plans" at bounding box center [342, 86] width 19 height 19
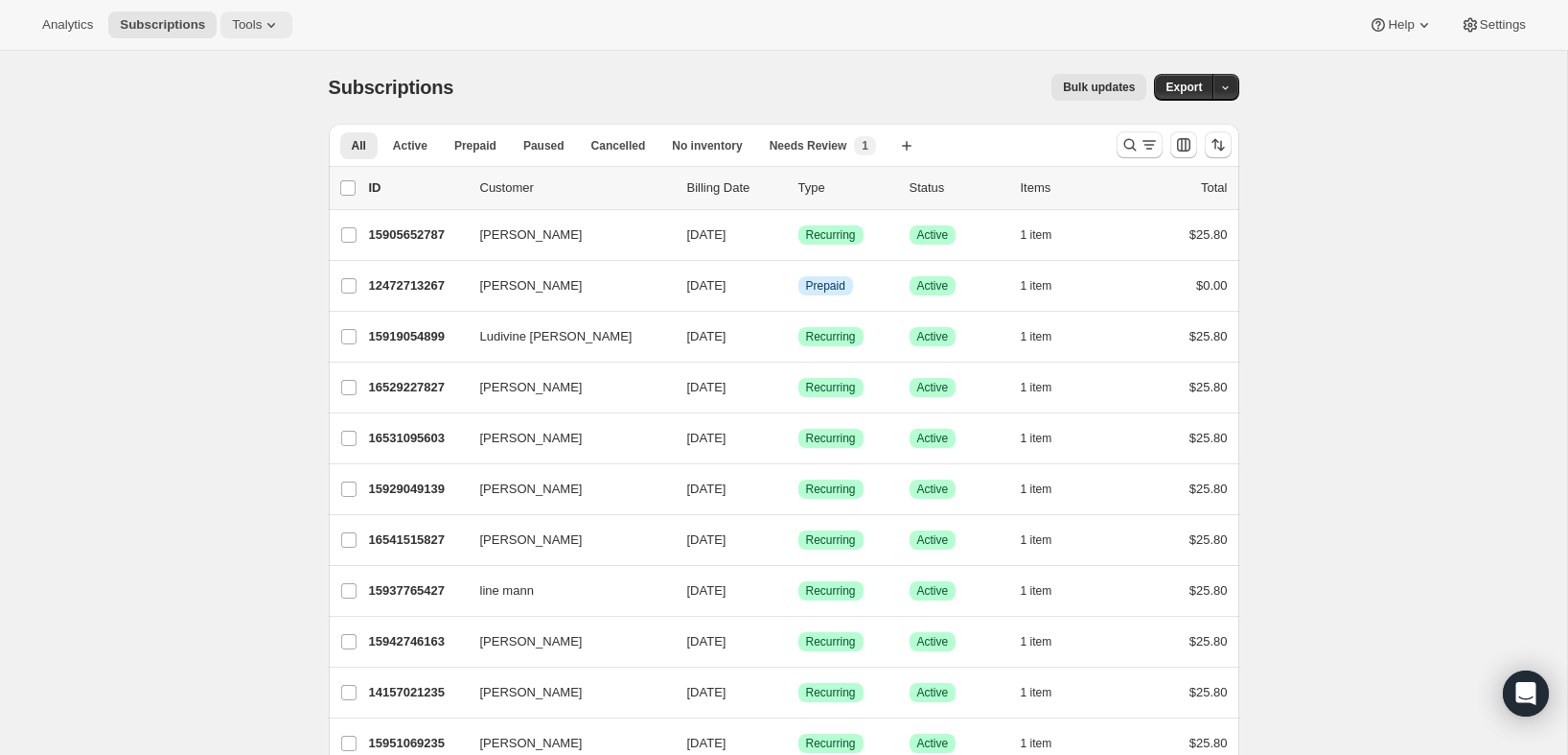
click at [277, 18] on icon at bounding box center [271, 24] width 19 height 19
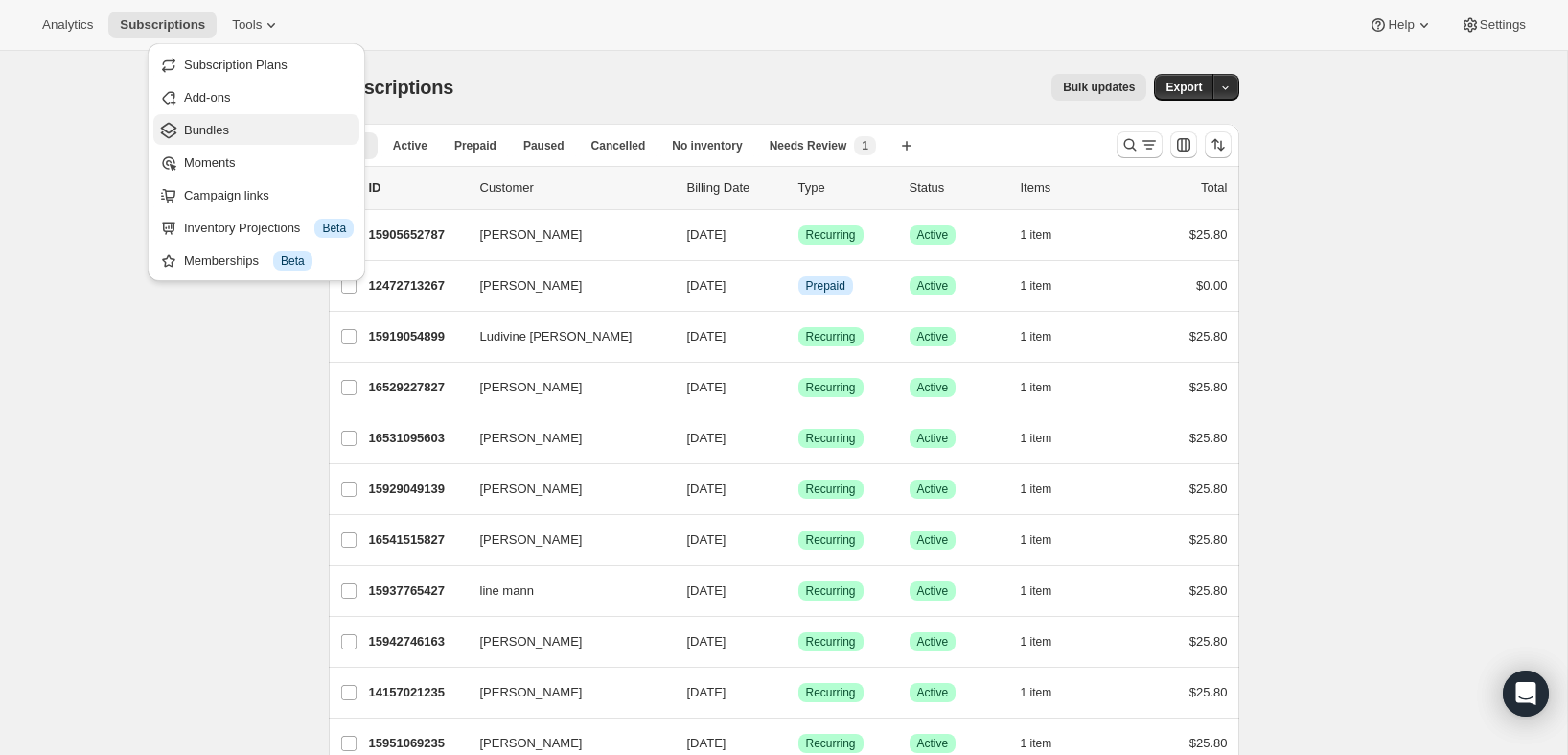
click at [215, 136] on span "Bundles" at bounding box center [206, 130] width 45 height 14
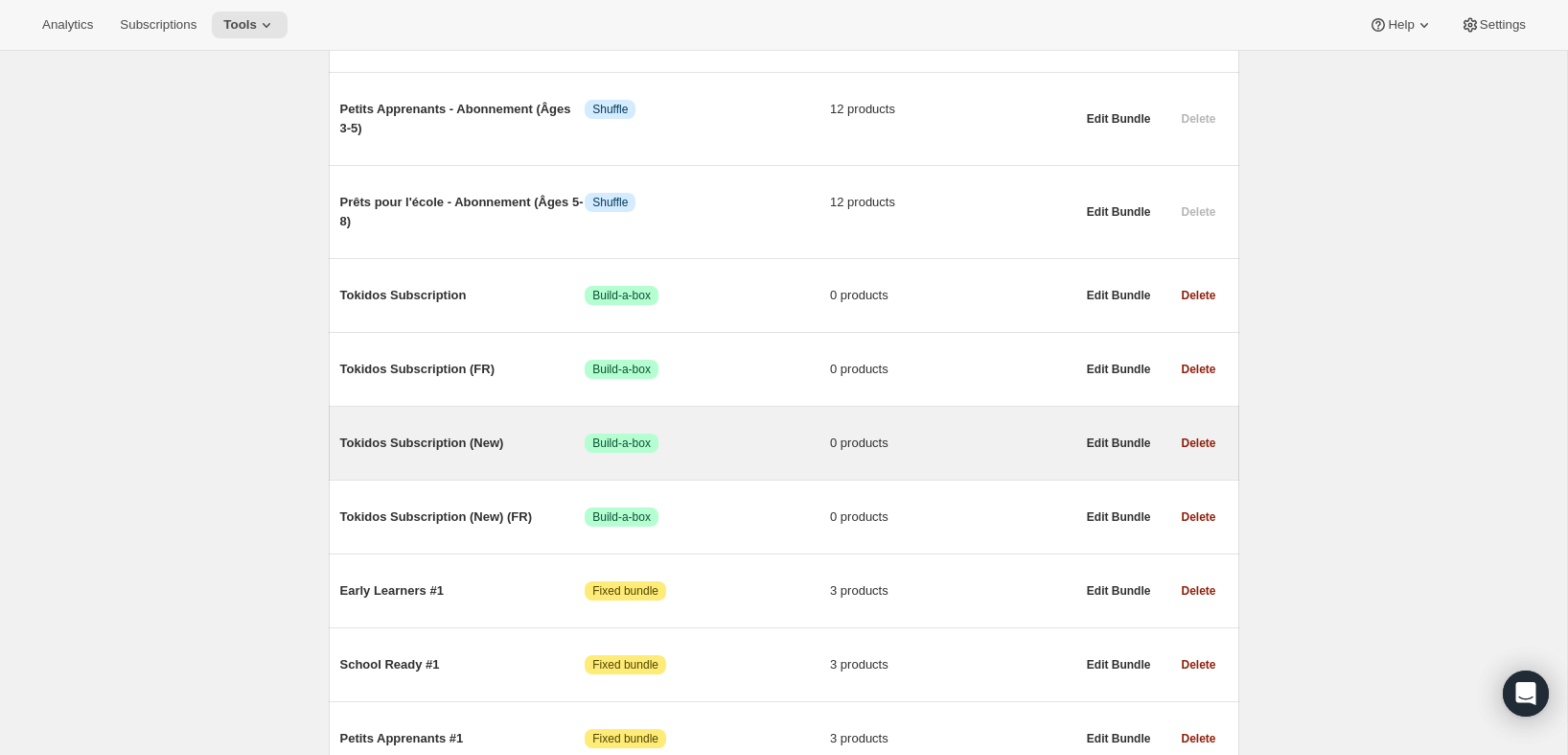
scroll to position [1143, 0]
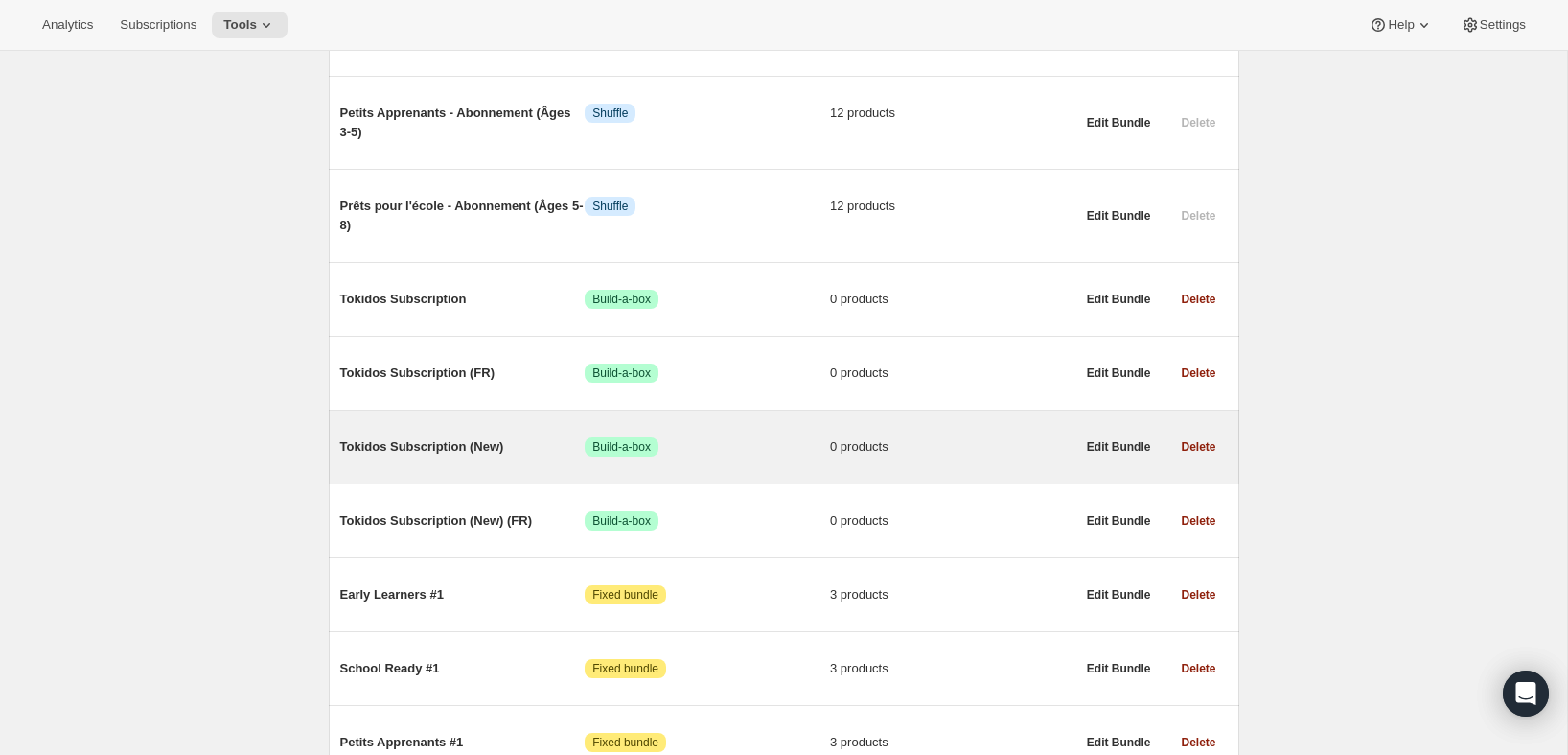
click at [427, 422] on div "Tokidos Subscription (New) Success Build-a-box 0 products" at bounding box center [708, 447] width 735 height 50
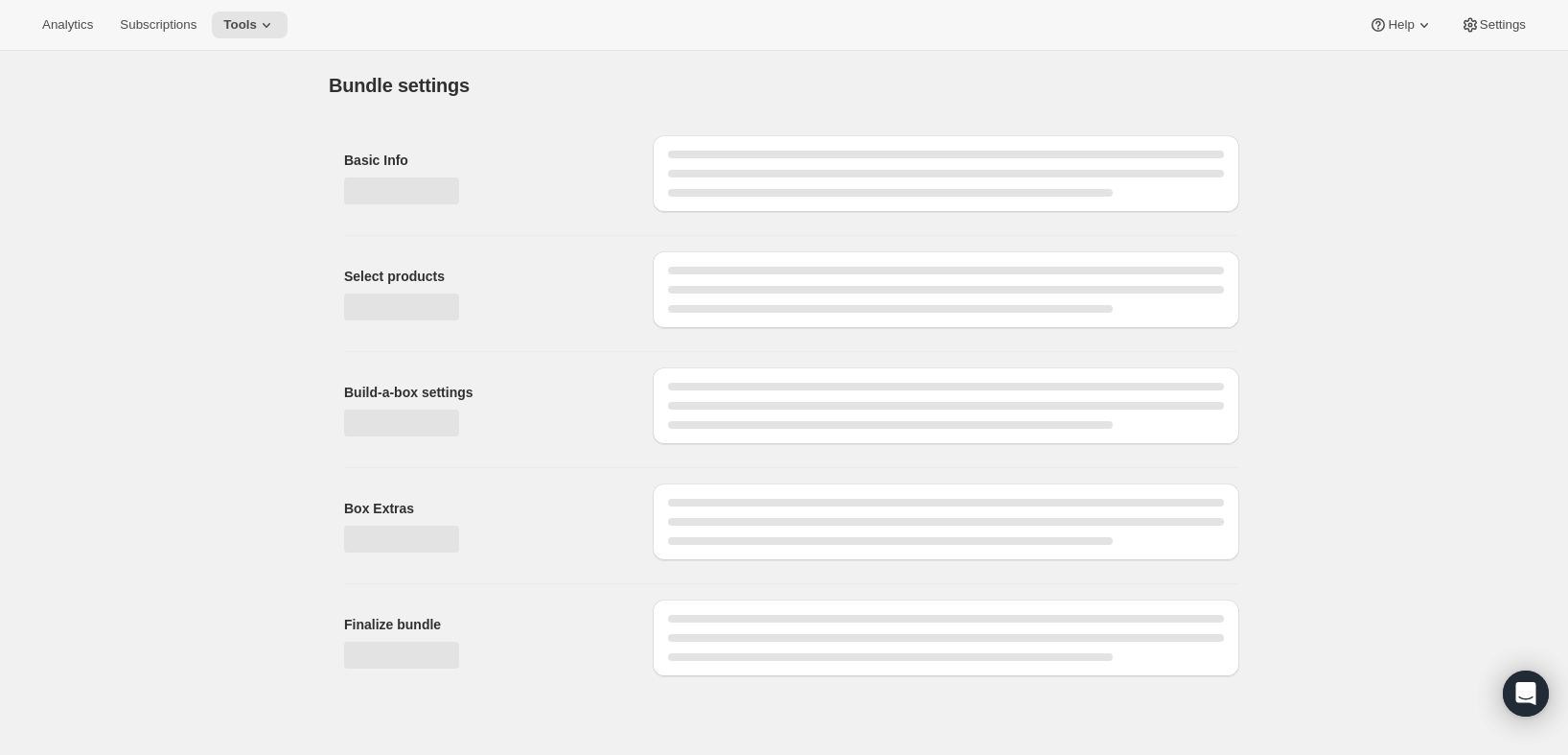
type input "Tokidos Subscription (New)"
radio input "true"
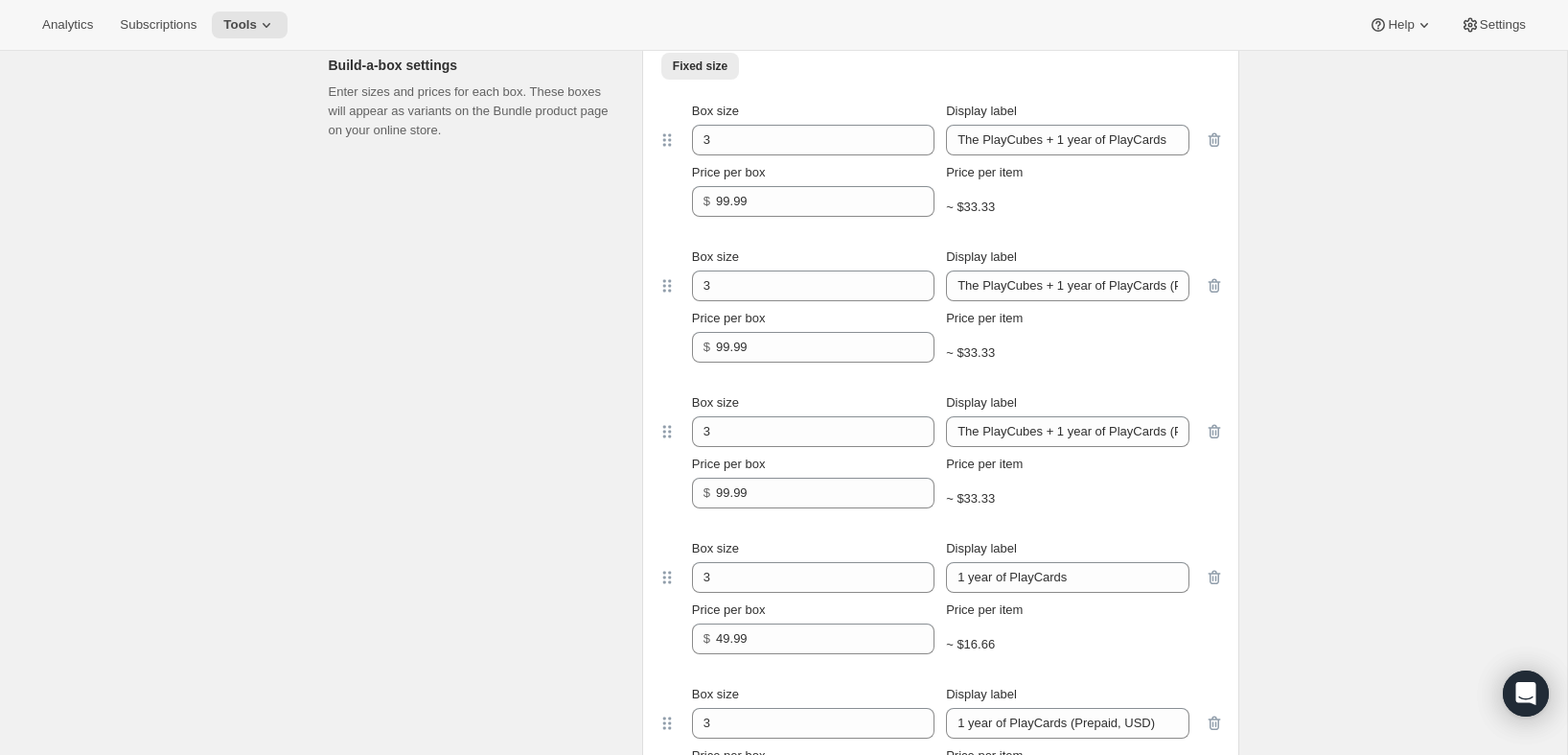
scroll to position [882, 0]
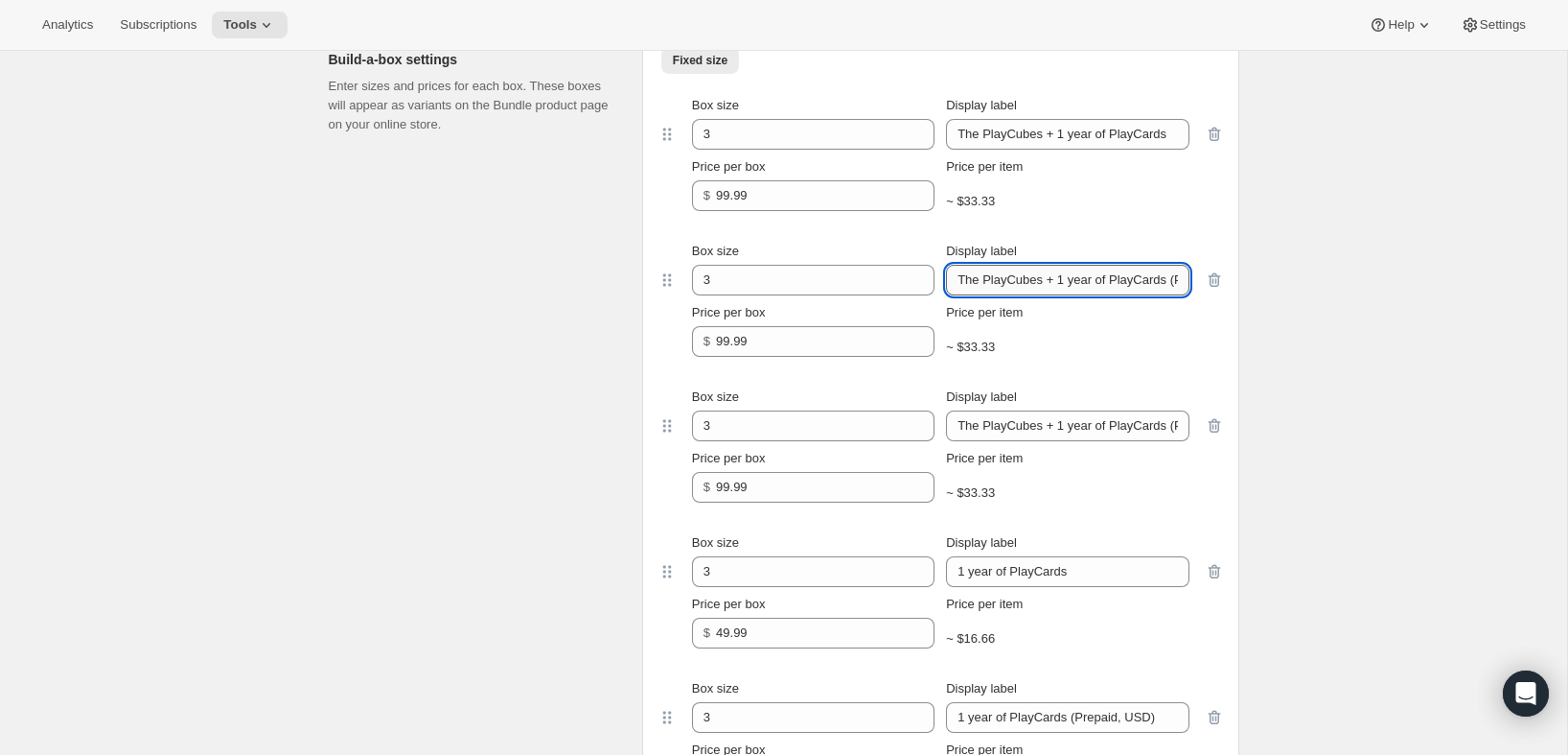
click at [1040, 276] on input "The PlayCubes + 1 year of PlayCards (Prepaid, USD)" at bounding box center [1068, 279] width 242 height 31
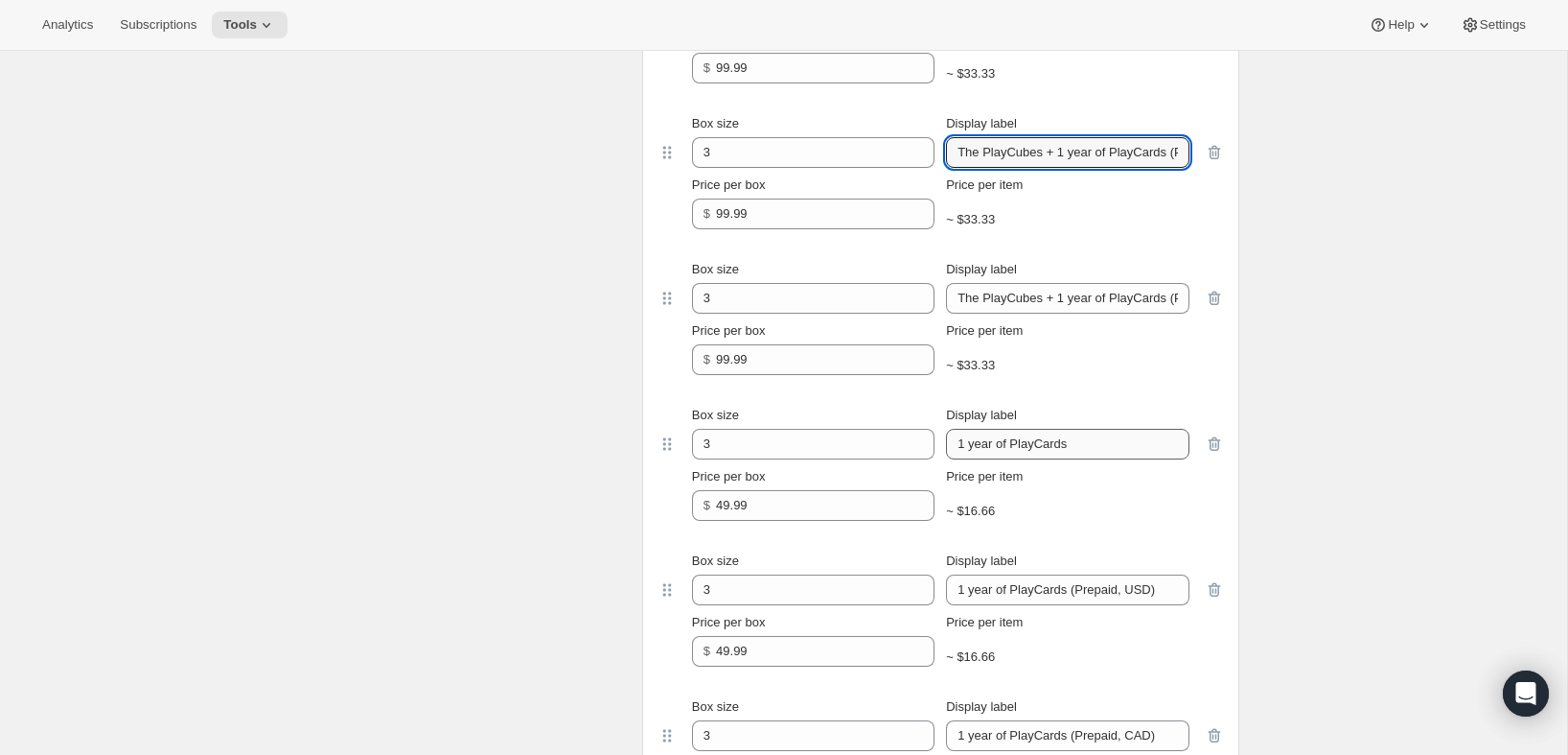
scroll to position [1010, 0]
click at [1018, 578] on input "1 year of PlayCards (Prepaid, USD)" at bounding box center [1068, 588] width 242 height 31
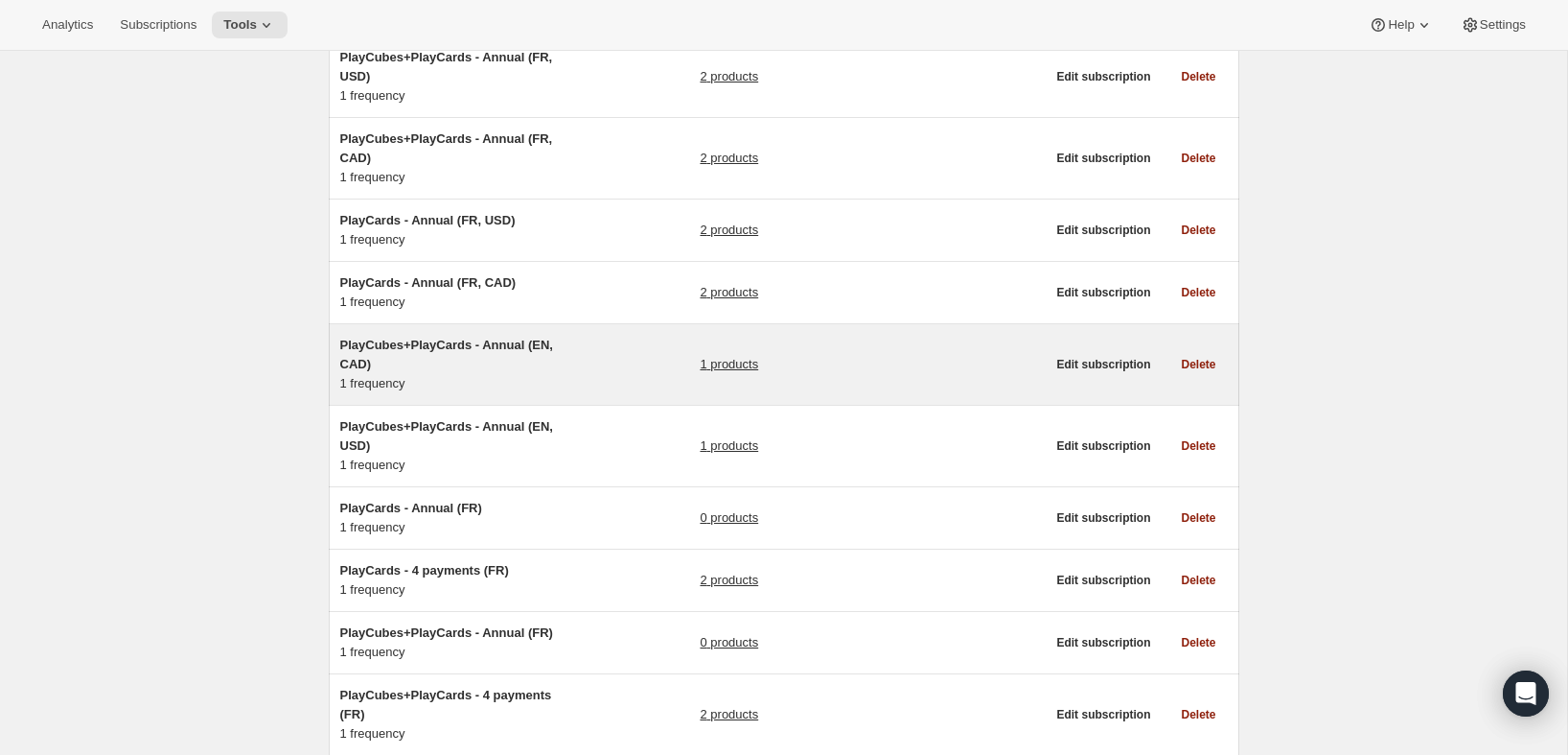
scroll to position [187, 0]
click at [728, 359] on link "1 products" at bounding box center [729, 362] width 59 height 19
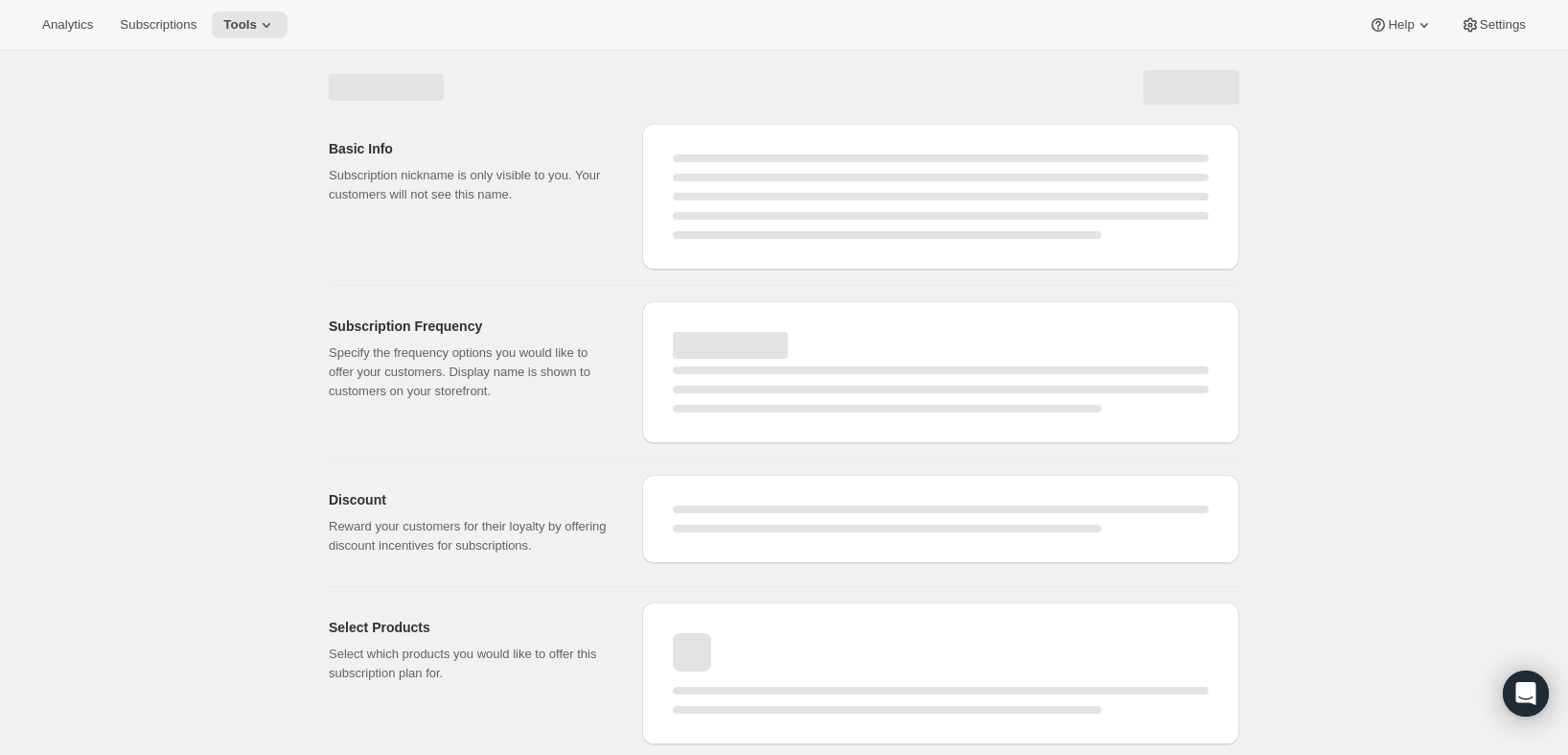
select select "WEEK"
select select "MONTH"
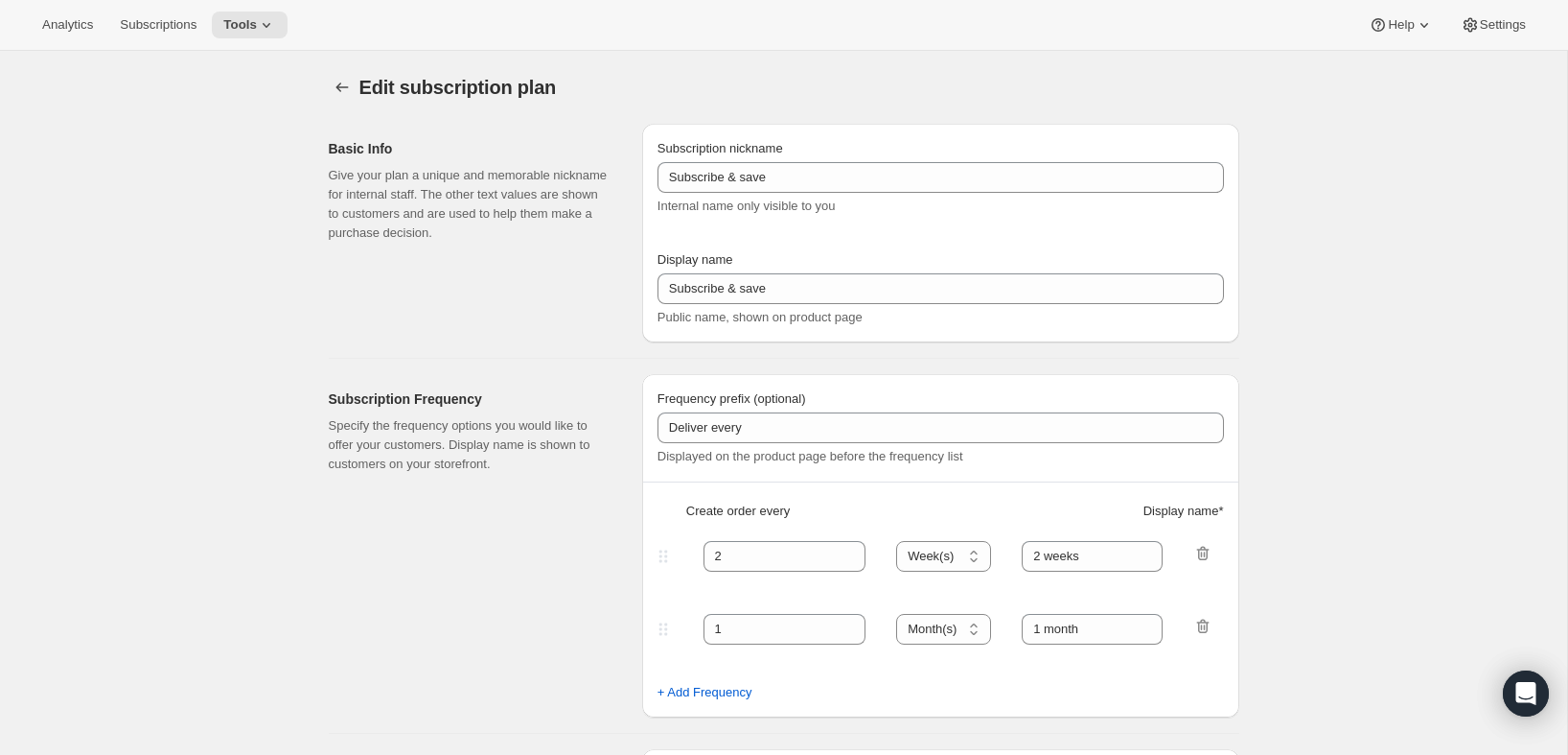
type input "PlayCubes+PlayCards - Annual (EN, CAD)"
type input "Annual (1 Payment in CAD for the Year - SAVE 25%)"
select select "ENABLED"
select select "MONTH"
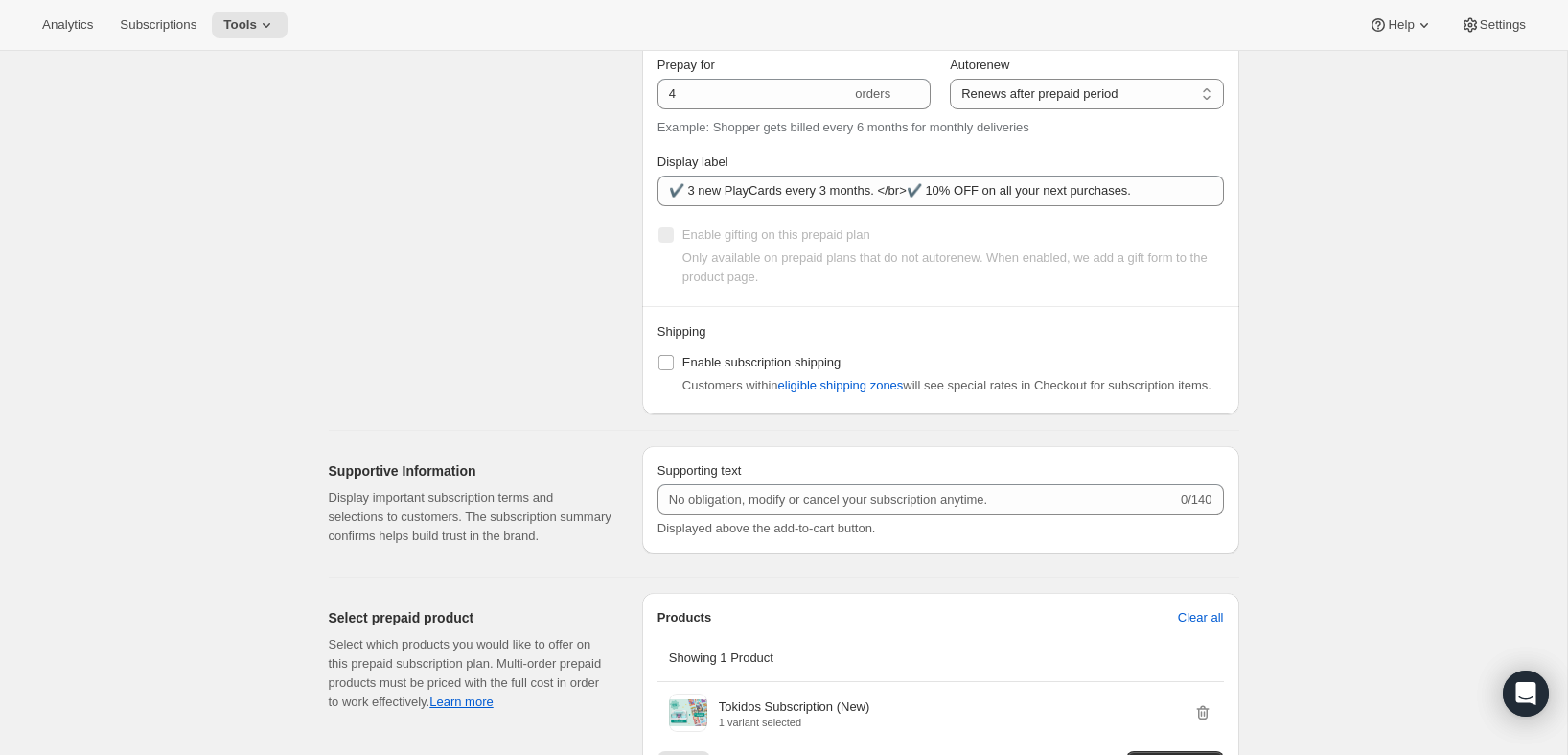
scroll to position [1567, 0]
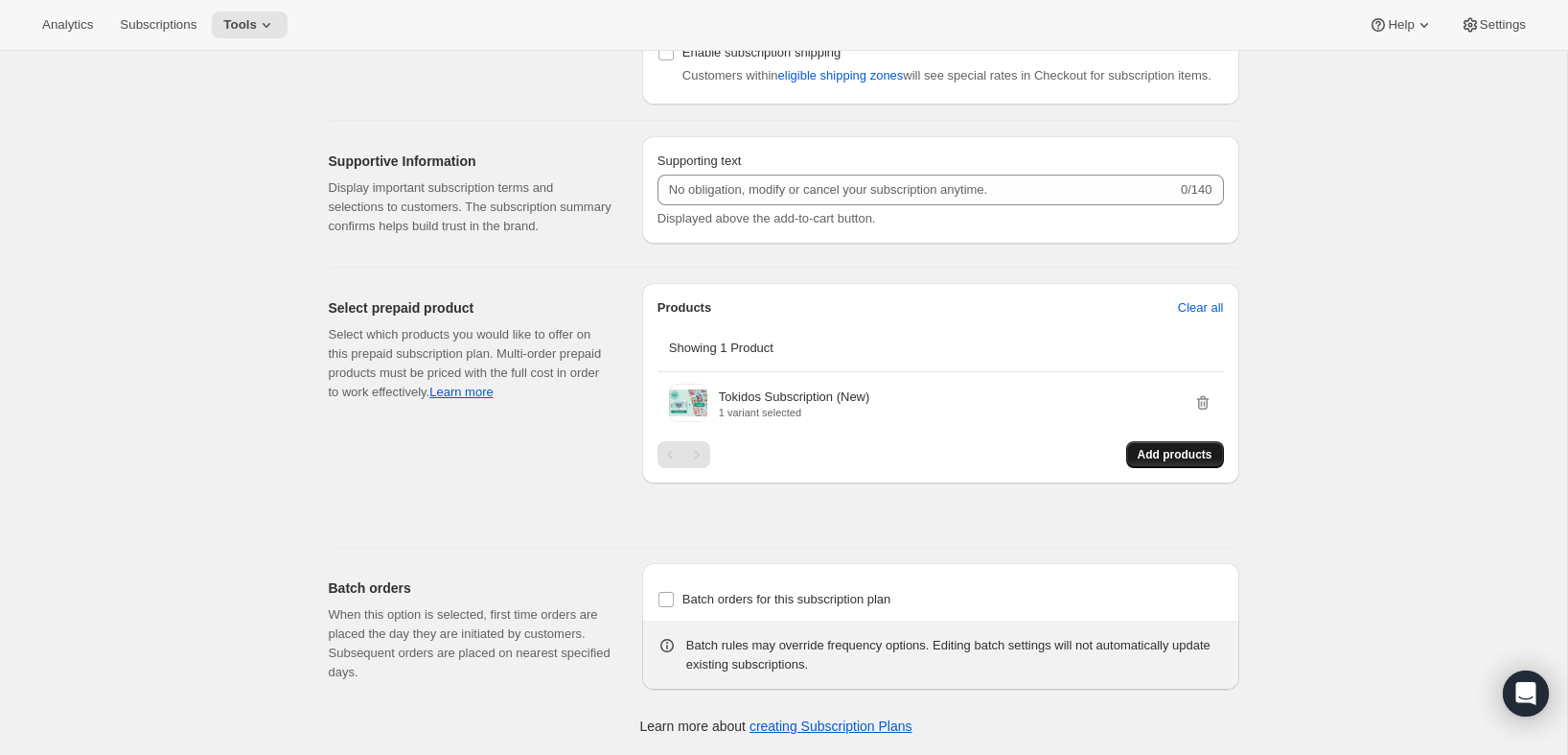
click at [1138, 455] on span "Add products" at bounding box center [1175, 454] width 74 height 15
click at [1148, 453] on span "Add products" at bounding box center [1175, 454] width 74 height 15
click at [1152, 456] on span "Add products" at bounding box center [1175, 454] width 74 height 15
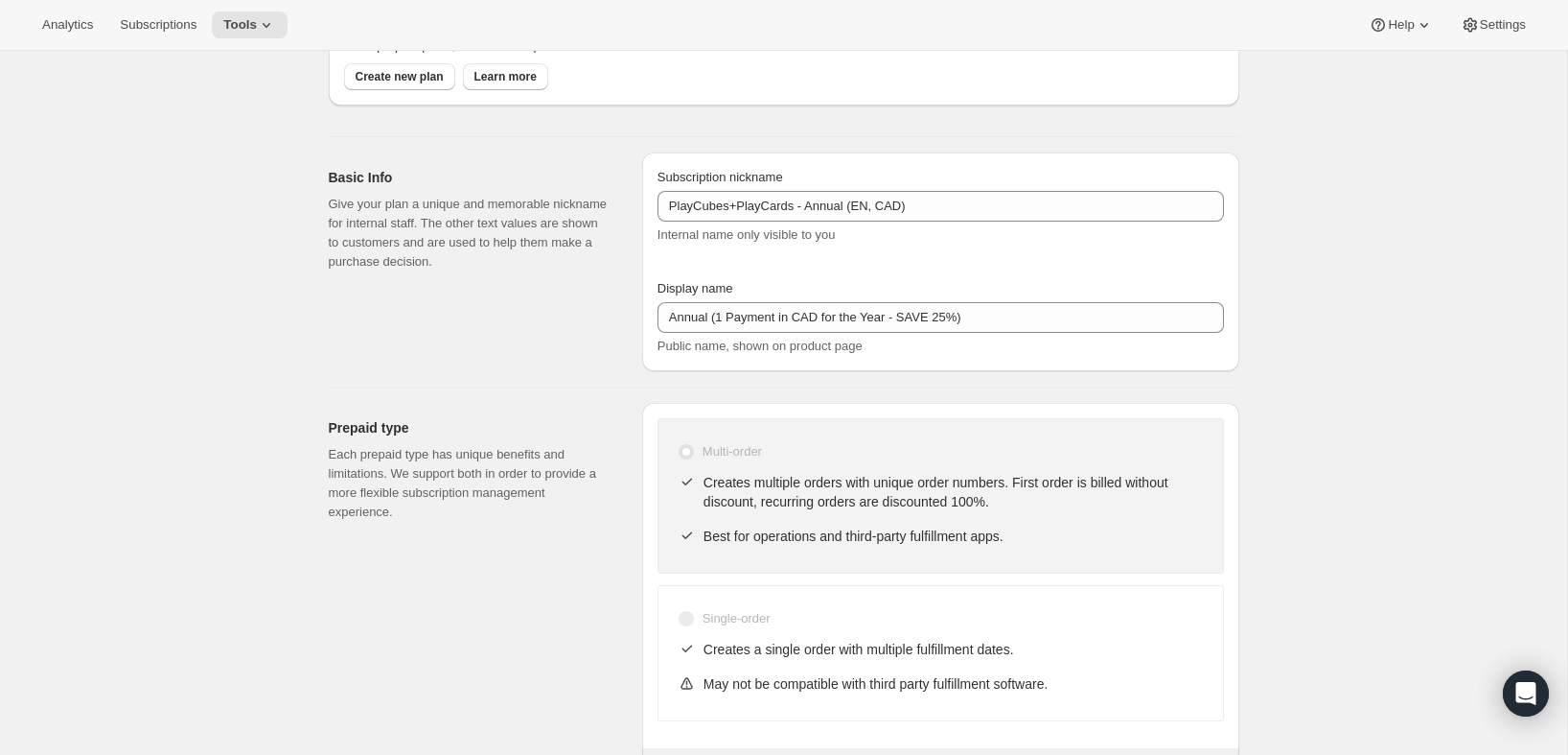
scroll to position [0, 0]
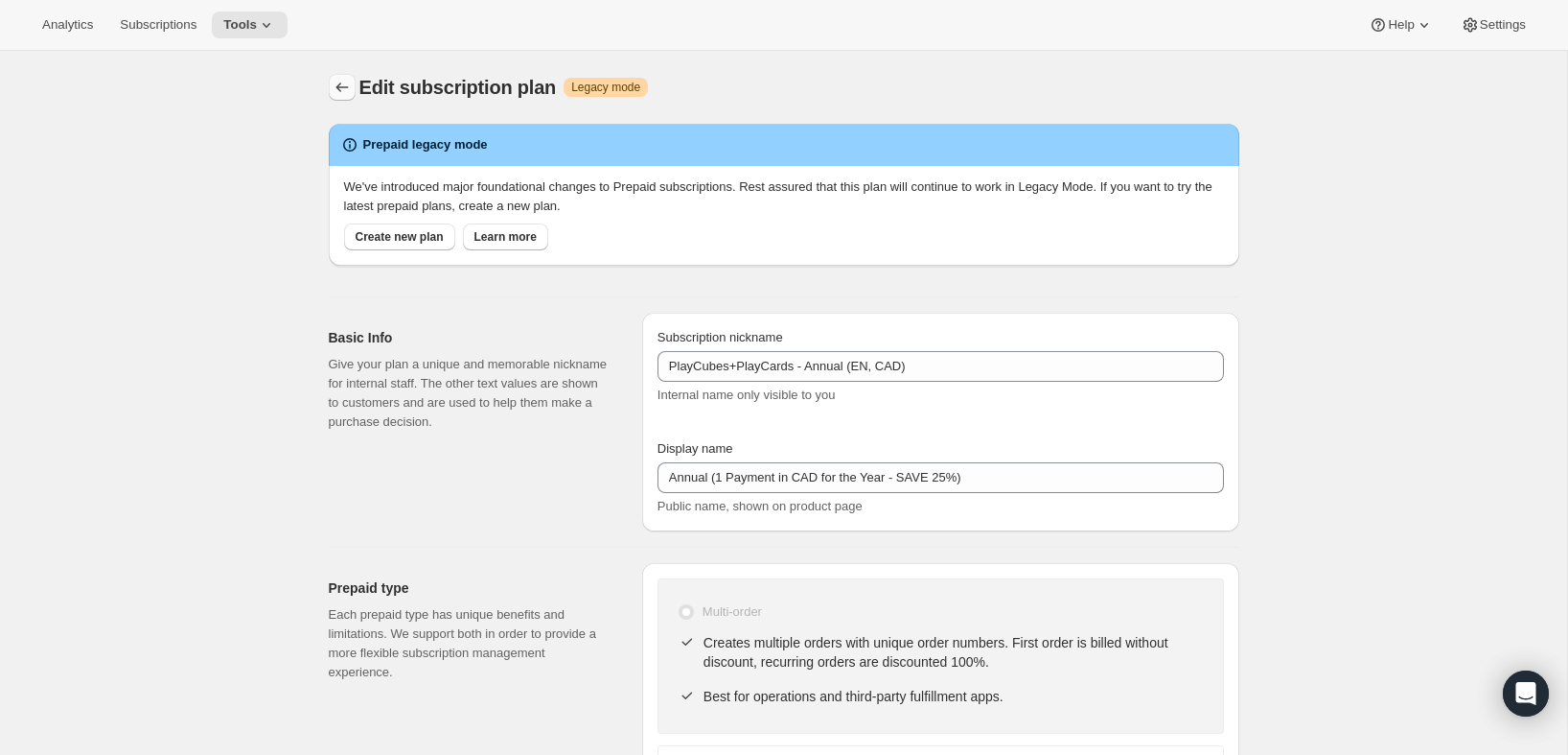
click at [343, 90] on icon "Subscription plans" at bounding box center [342, 86] width 19 height 19
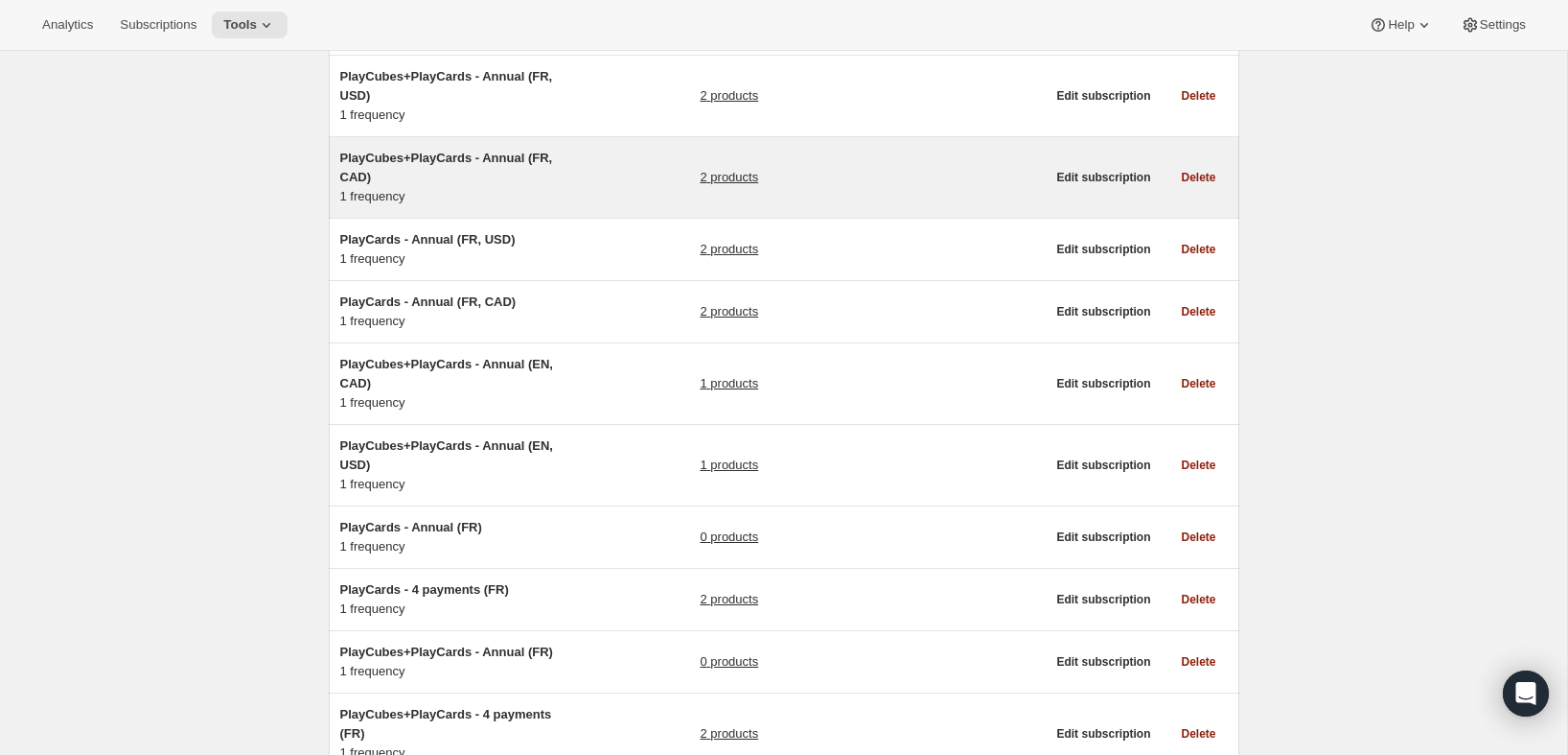
scroll to position [179, 0]
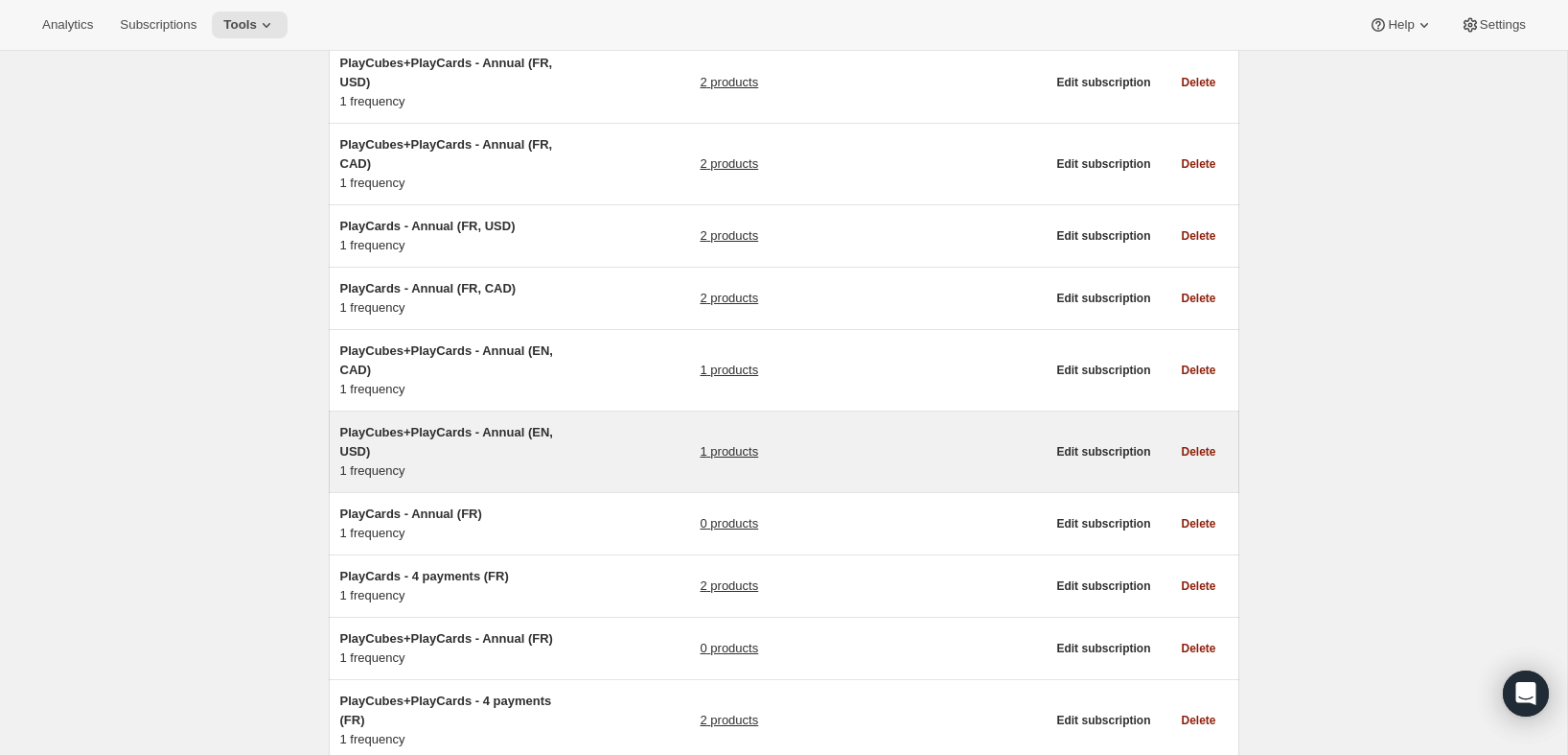
click at [566, 444] on h5 "PlayCubes+PlayCards - Annual (EN, USD)" at bounding box center [460, 442] width 239 height 39
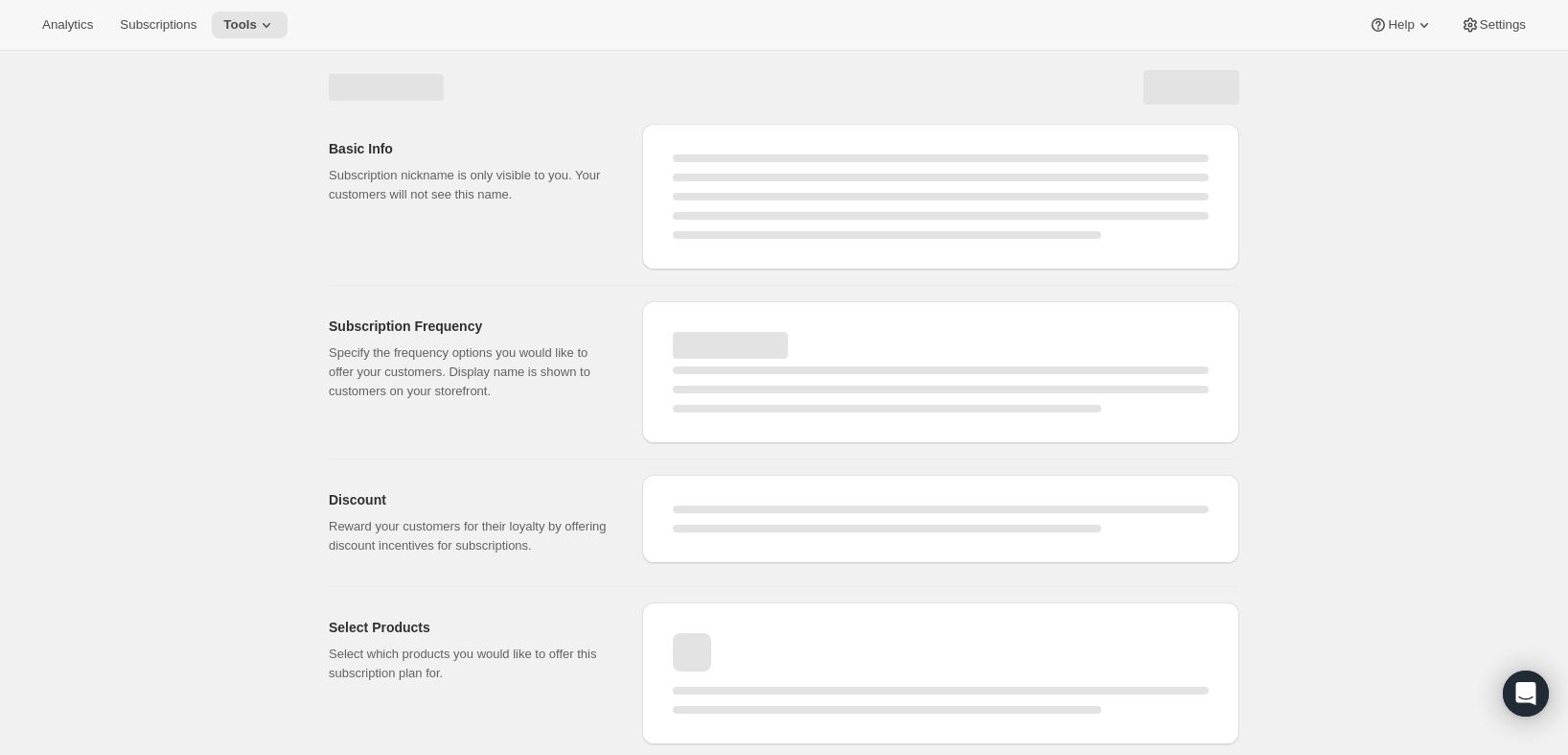
select select "WEEK"
select select "MONTH"
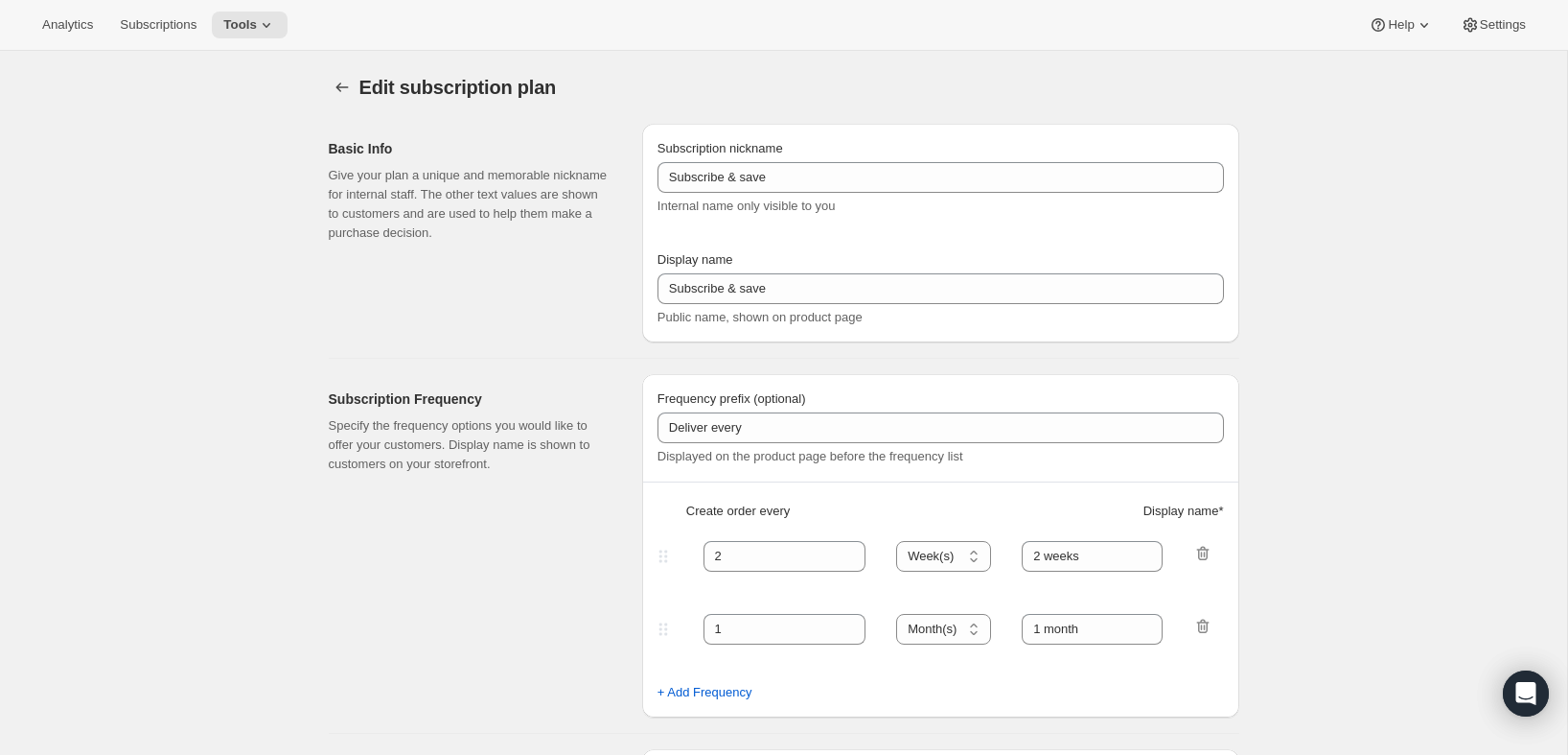
type input "PlayCubes+PlayCards - Annual (EN, USD)"
type input "Annual (1 Payment in USD for the Year - SAVE 25%)"
select select "ENABLED"
select select "MONTH"
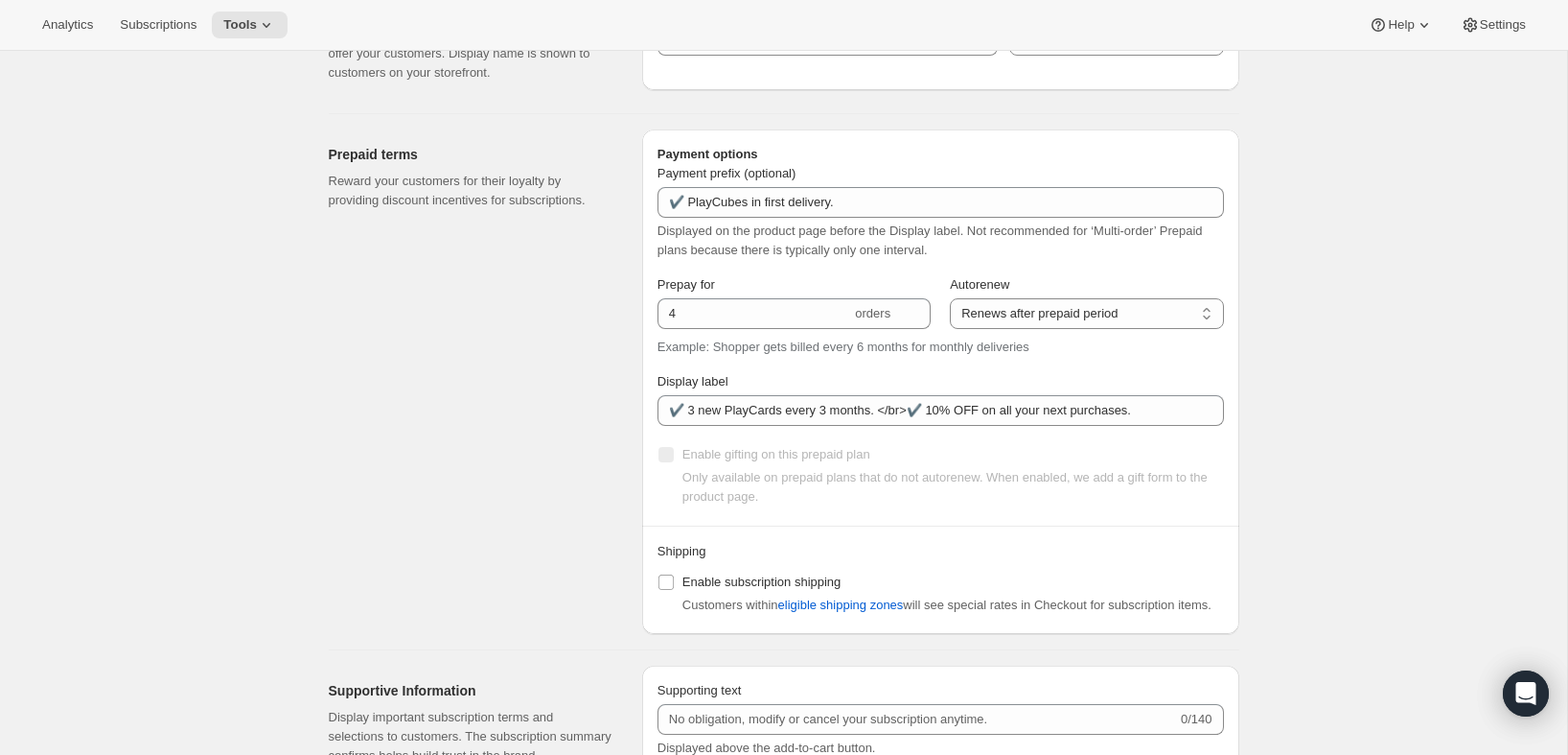
scroll to position [1530, 0]
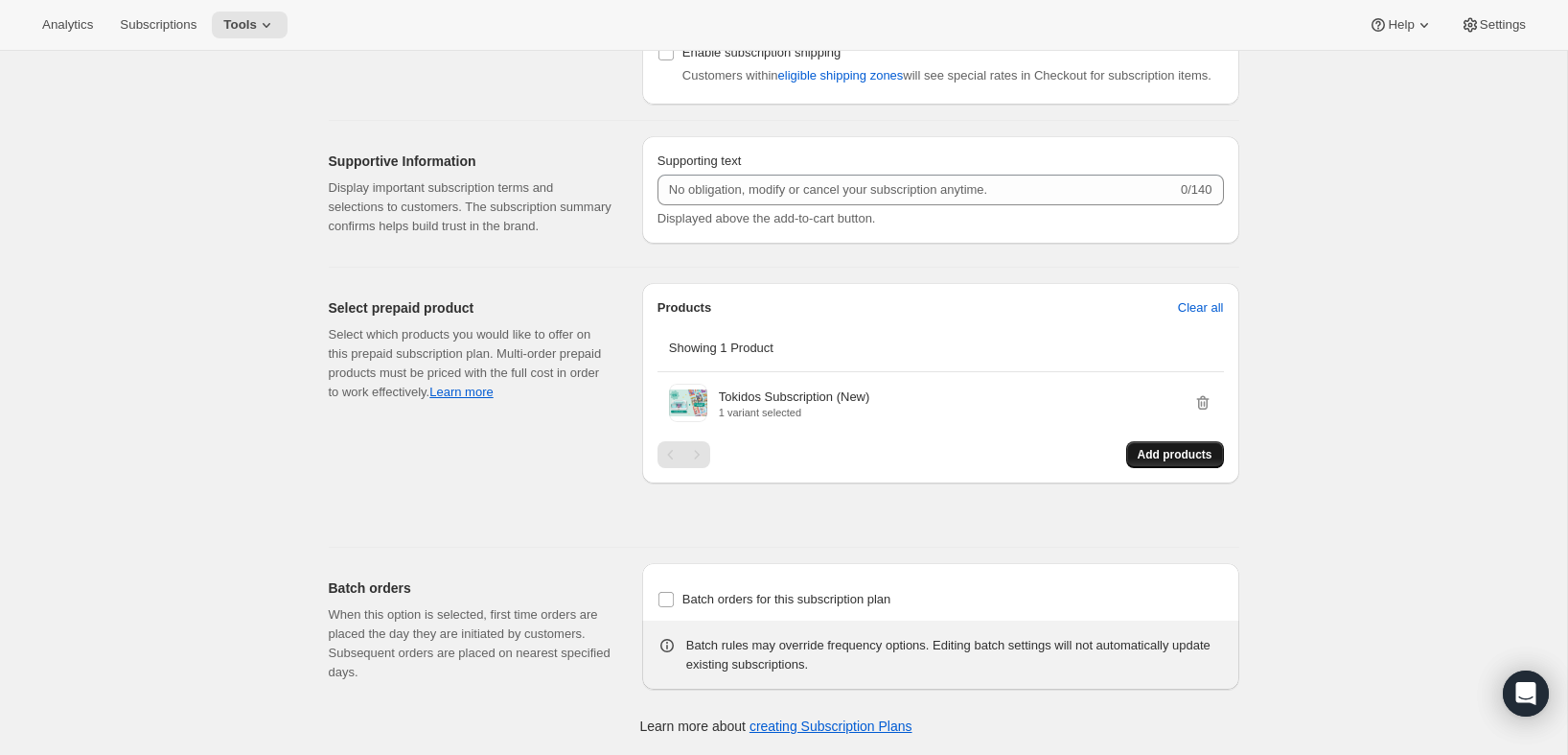
click at [1143, 462] on span "Add products" at bounding box center [1175, 454] width 74 height 15
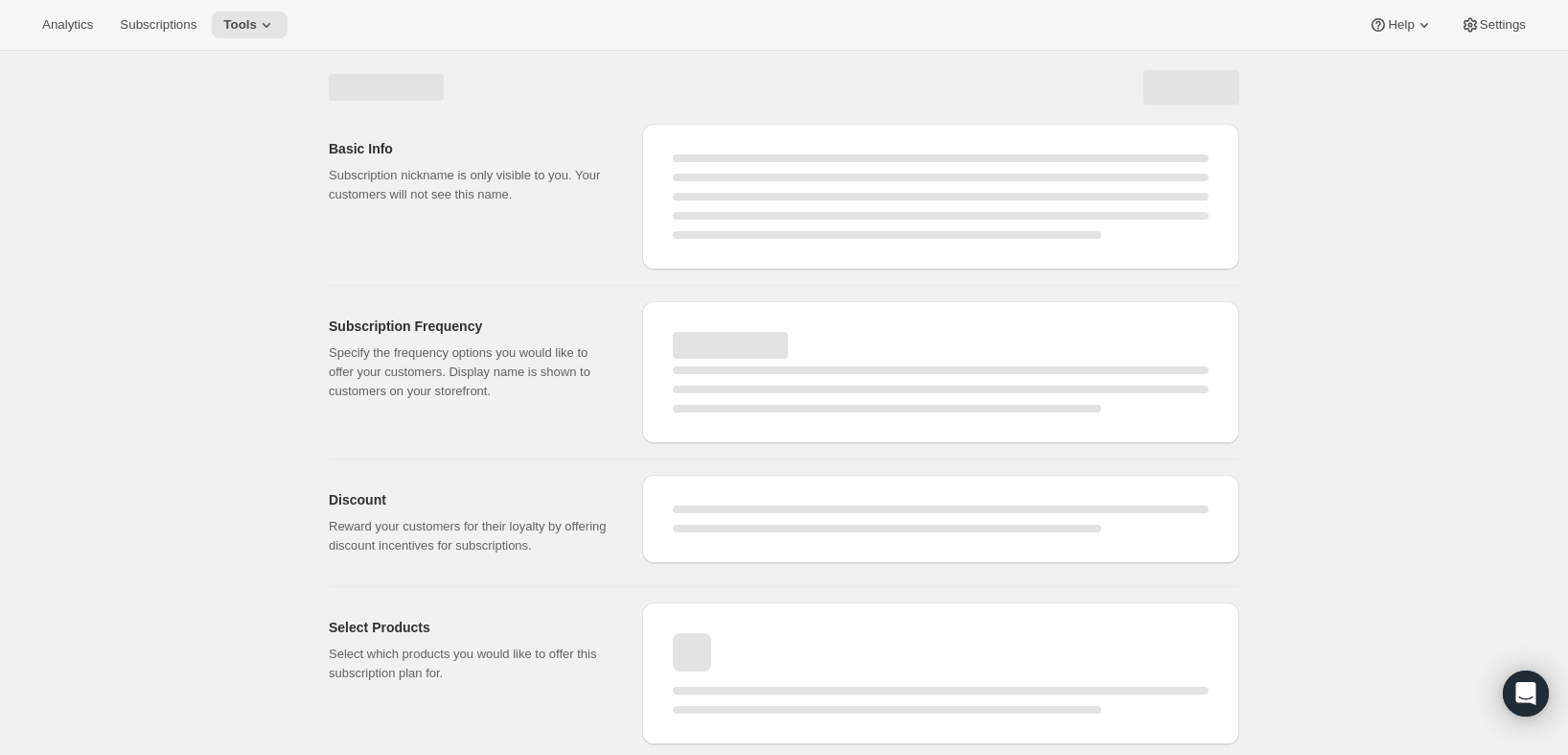
select select "WEEK"
select select "MONTH"
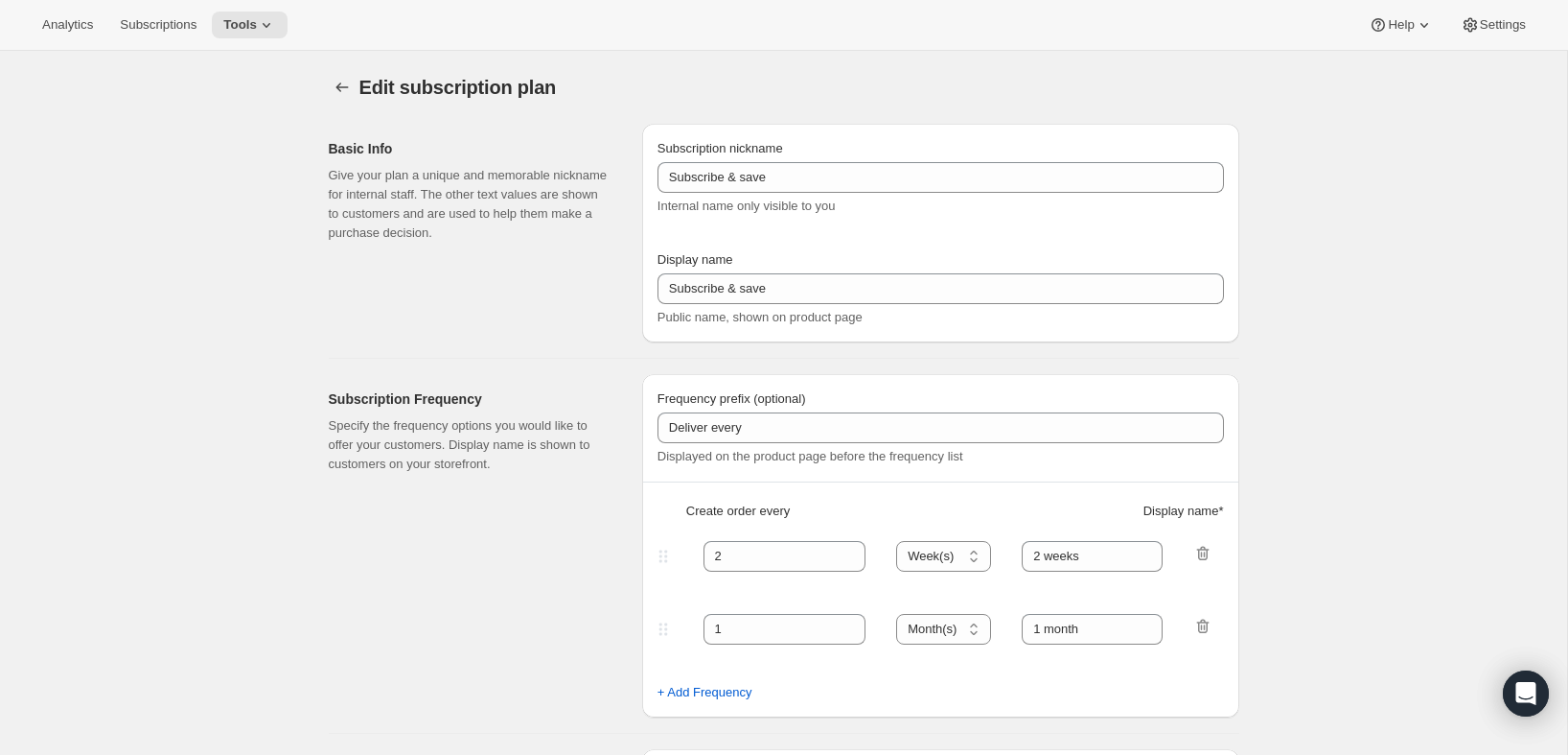
type input "PlayCubes+PlayCards - Annual (EN, USD)"
type input "Annual (1 Payment in USD for the Year - SAVE 25%)"
select select "ENABLED"
select select "MONTH"
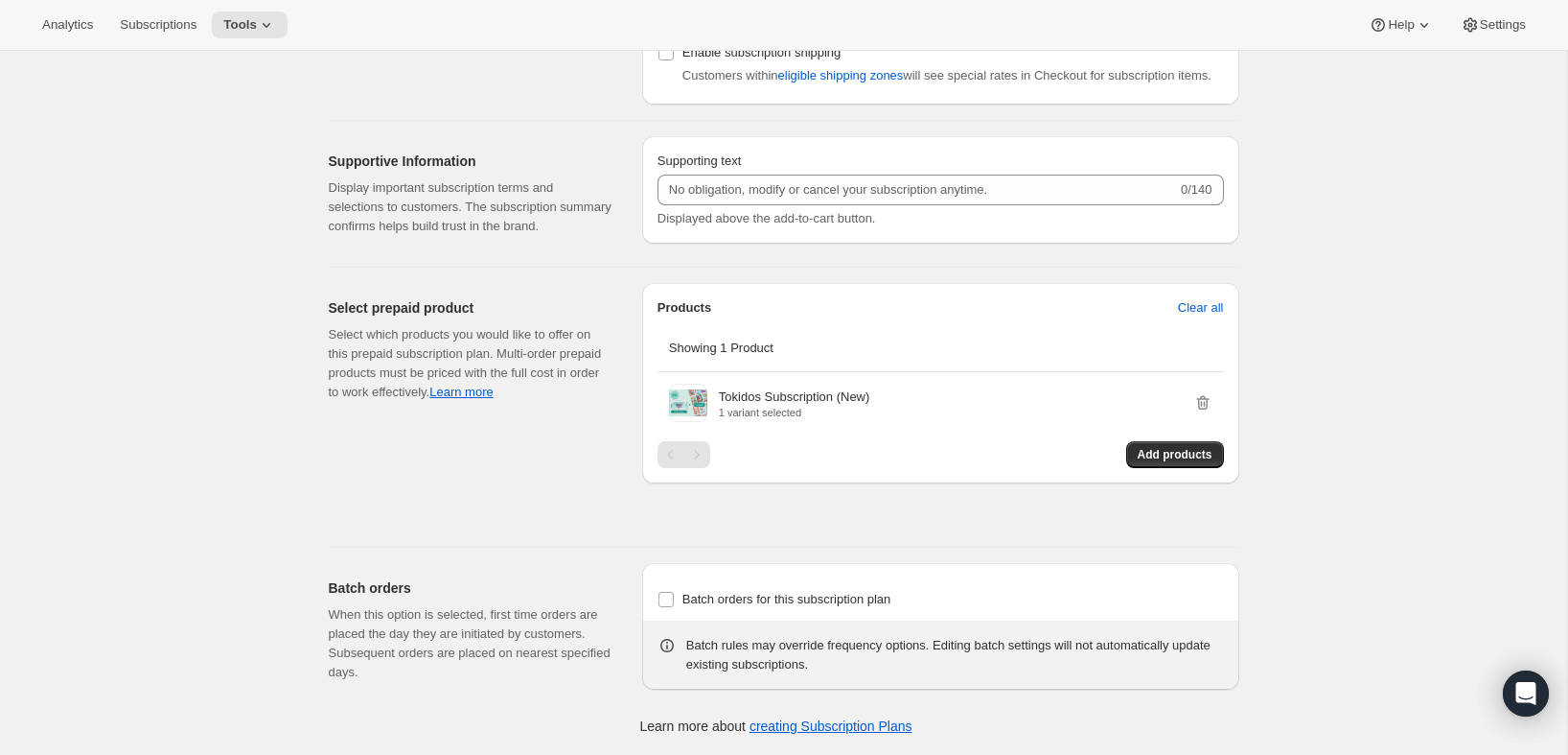
scroll to position [1562, 0]
click at [1150, 458] on span "Add products" at bounding box center [1175, 454] width 74 height 15
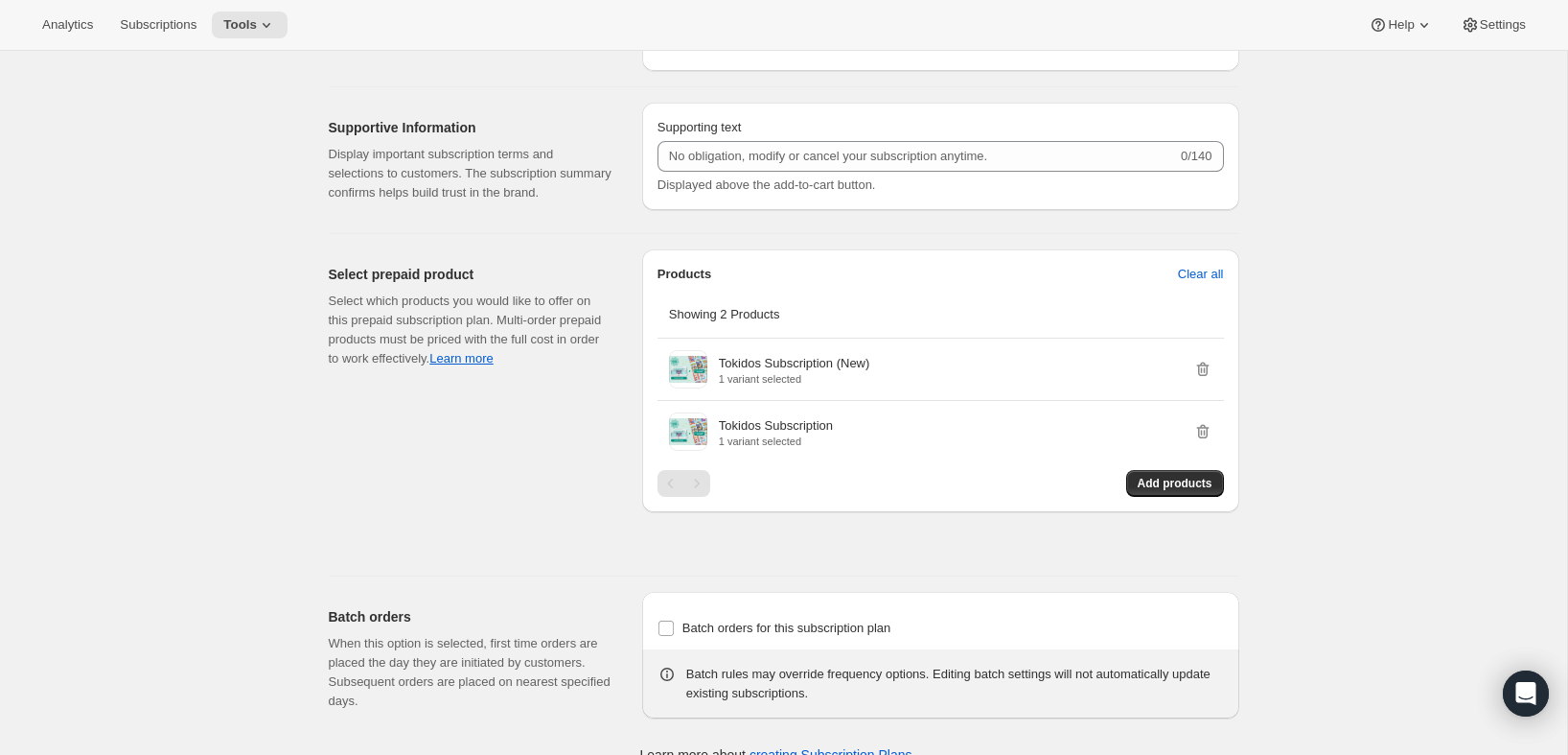
scroll to position [0, 0]
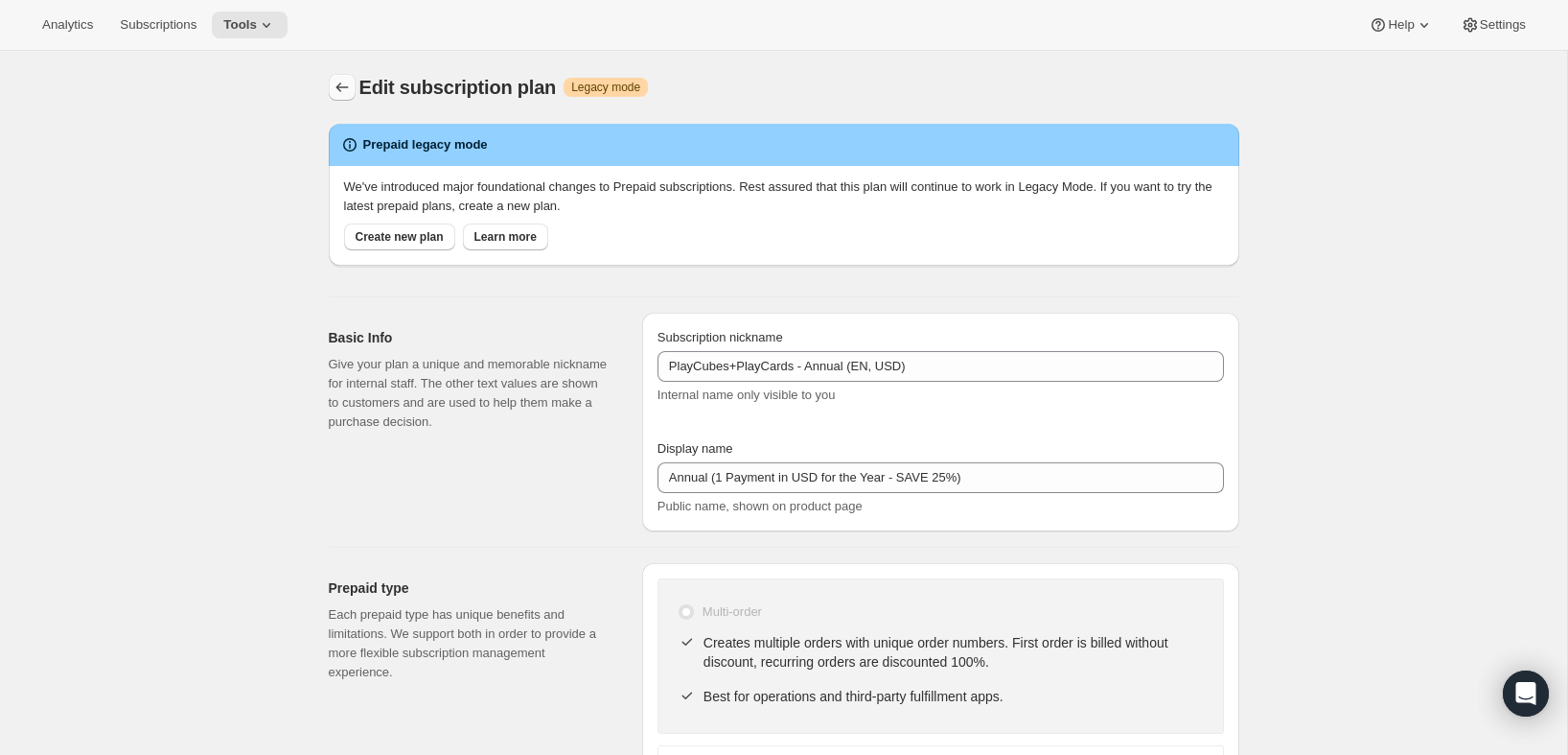
click at [343, 78] on icon "Subscription plans" at bounding box center [342, 86] width 19 height 19
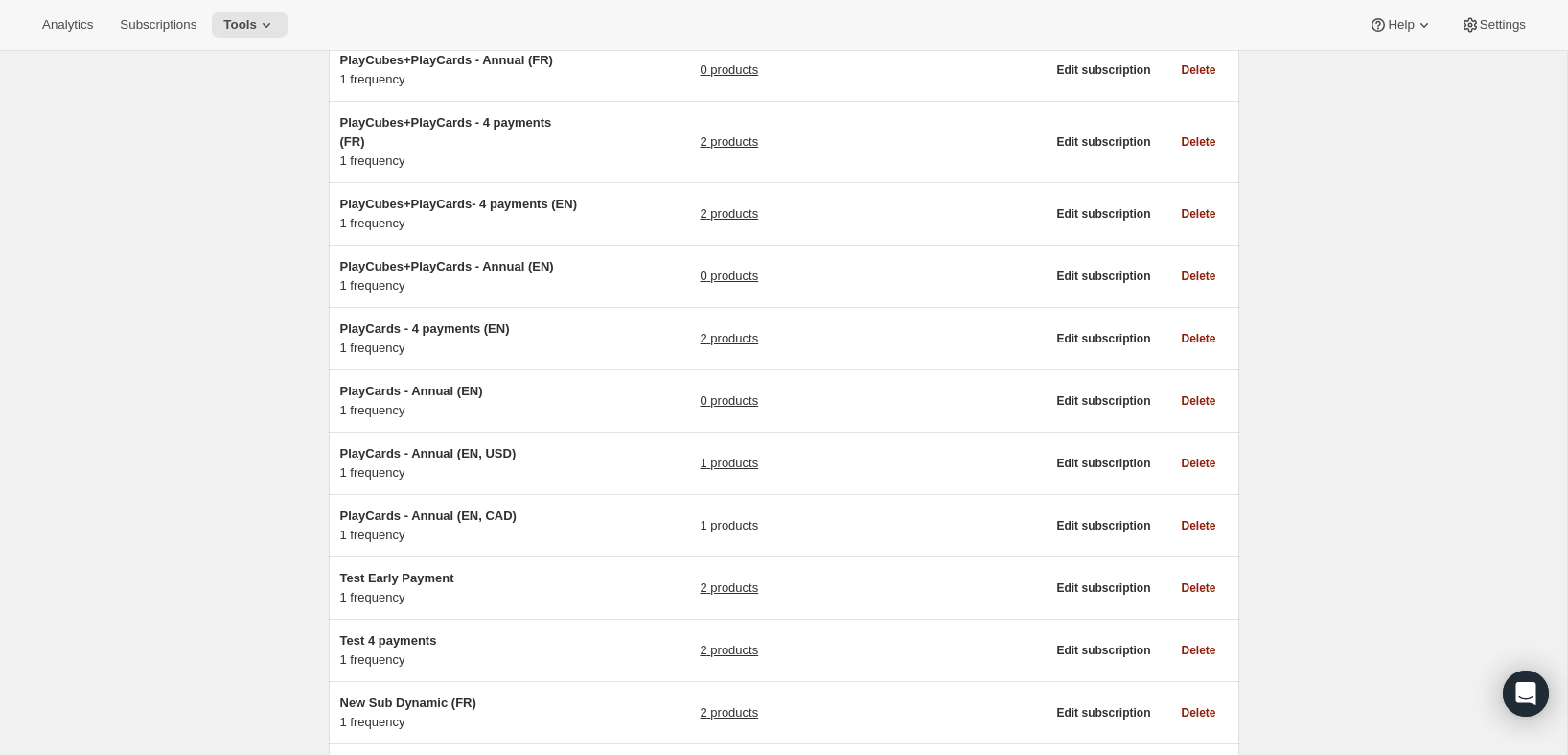
scroll to position [761, 0]
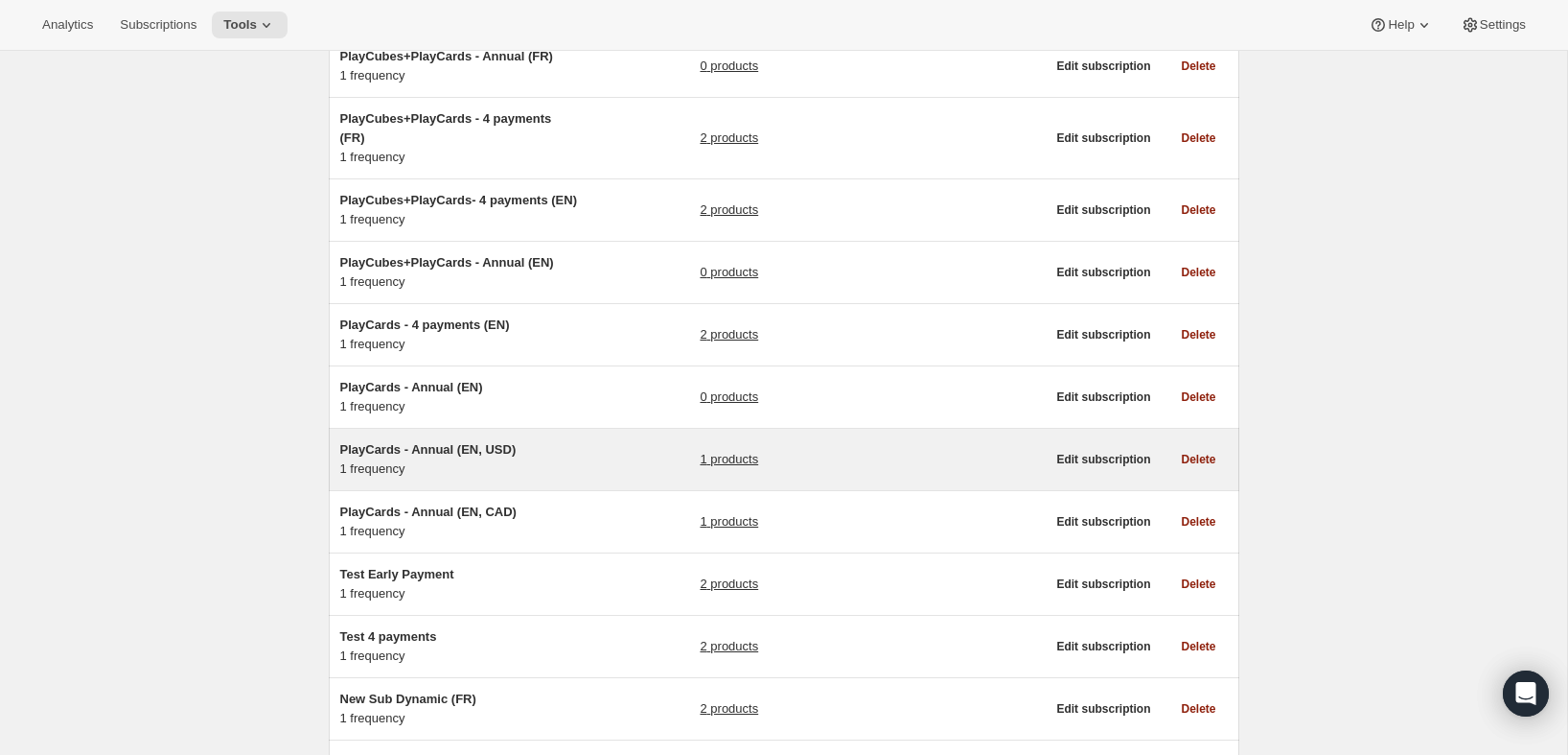
click at [493, 456] on span "PlayCards - Annual (EN, USD)" at bounding box center [429, 449] width 177 height 14
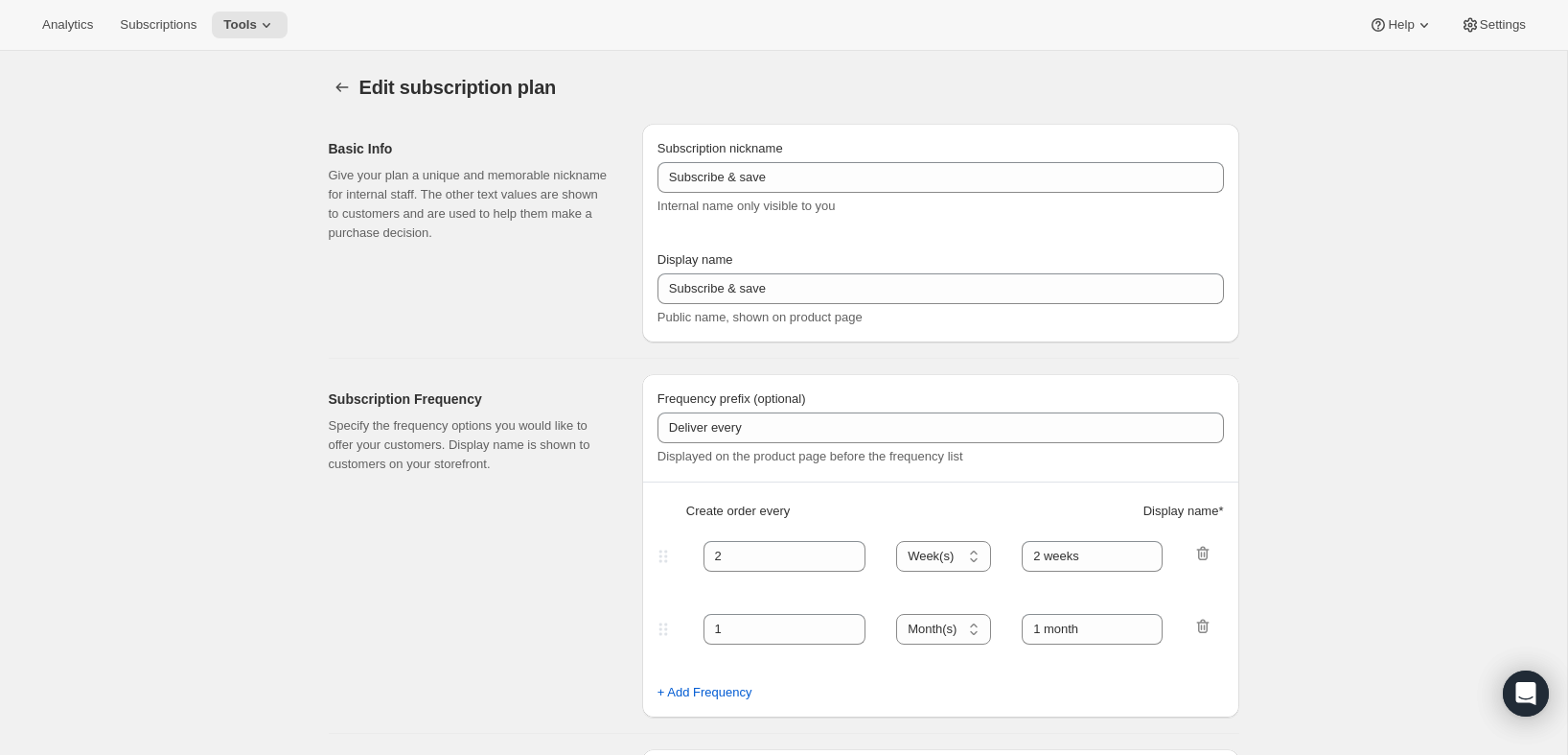
type input "PlayCards - Annual (EN, USD)"
type input "Annual (1 Payment in USD for the Year - SAVE 25%)"
select select "ENABLED"
select select "MONTH"
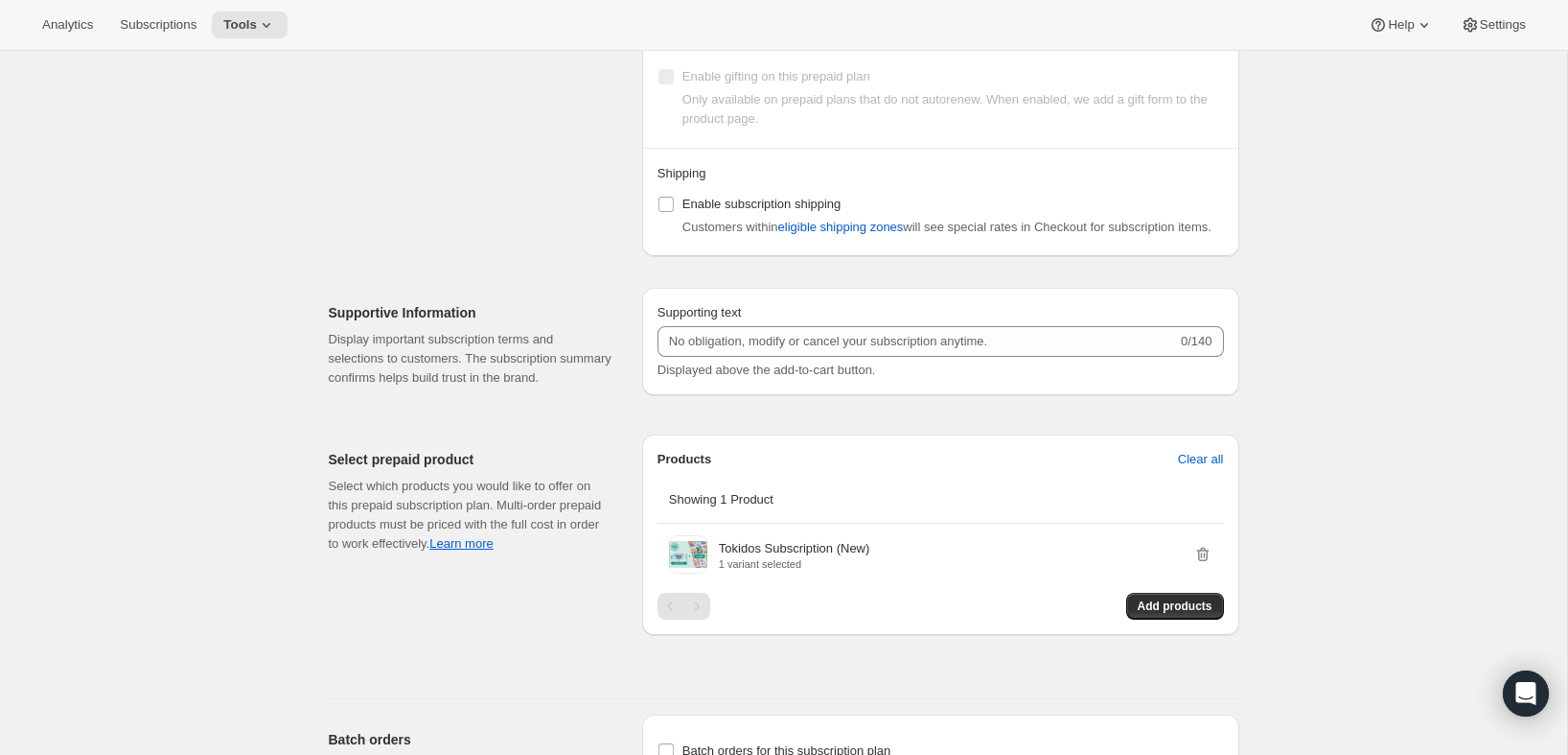
scroll to position [1379, 0]
click at [1162, 612] on span "Add products" at bounding box center [1175, 603] width 74 height 15
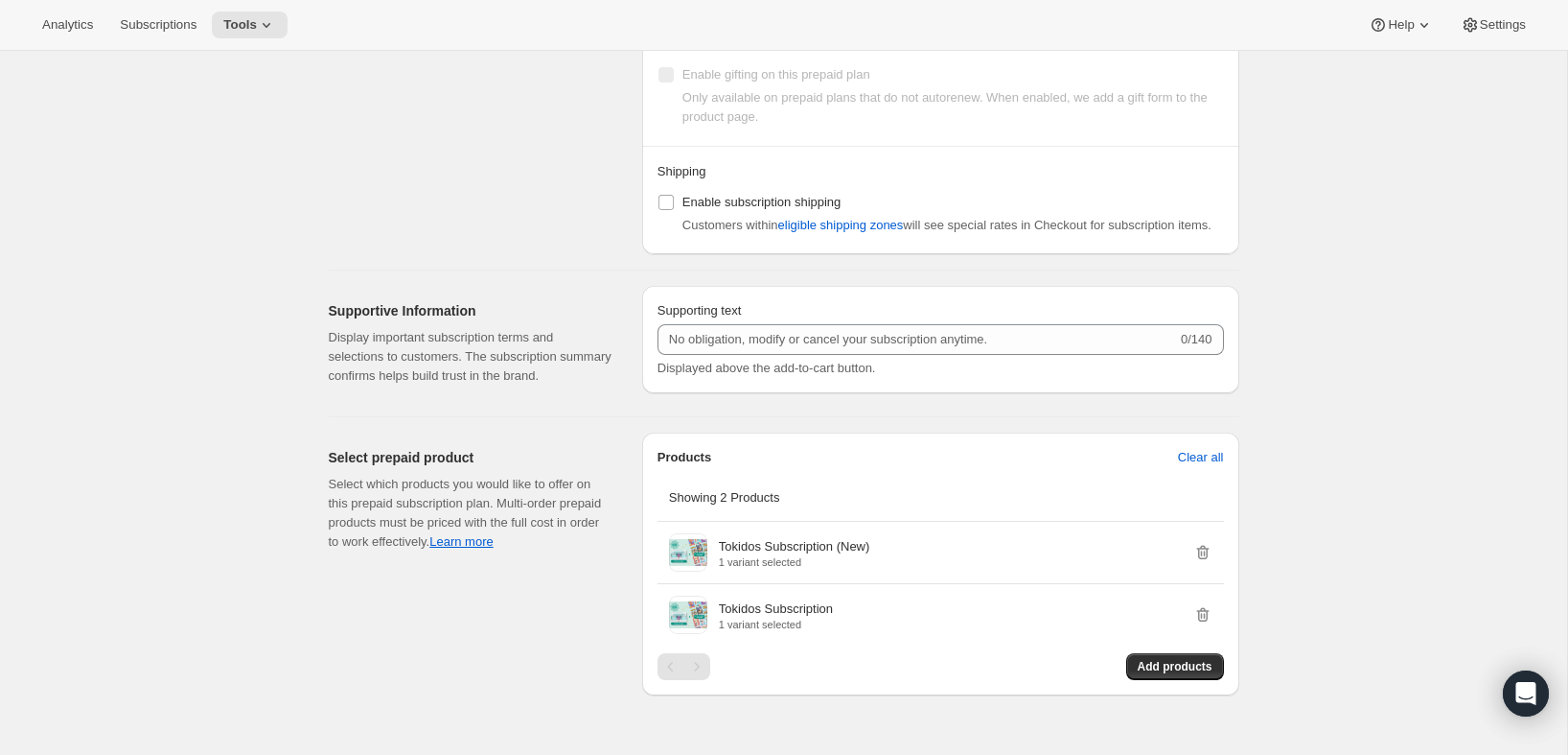
scroll to position [0, 0]
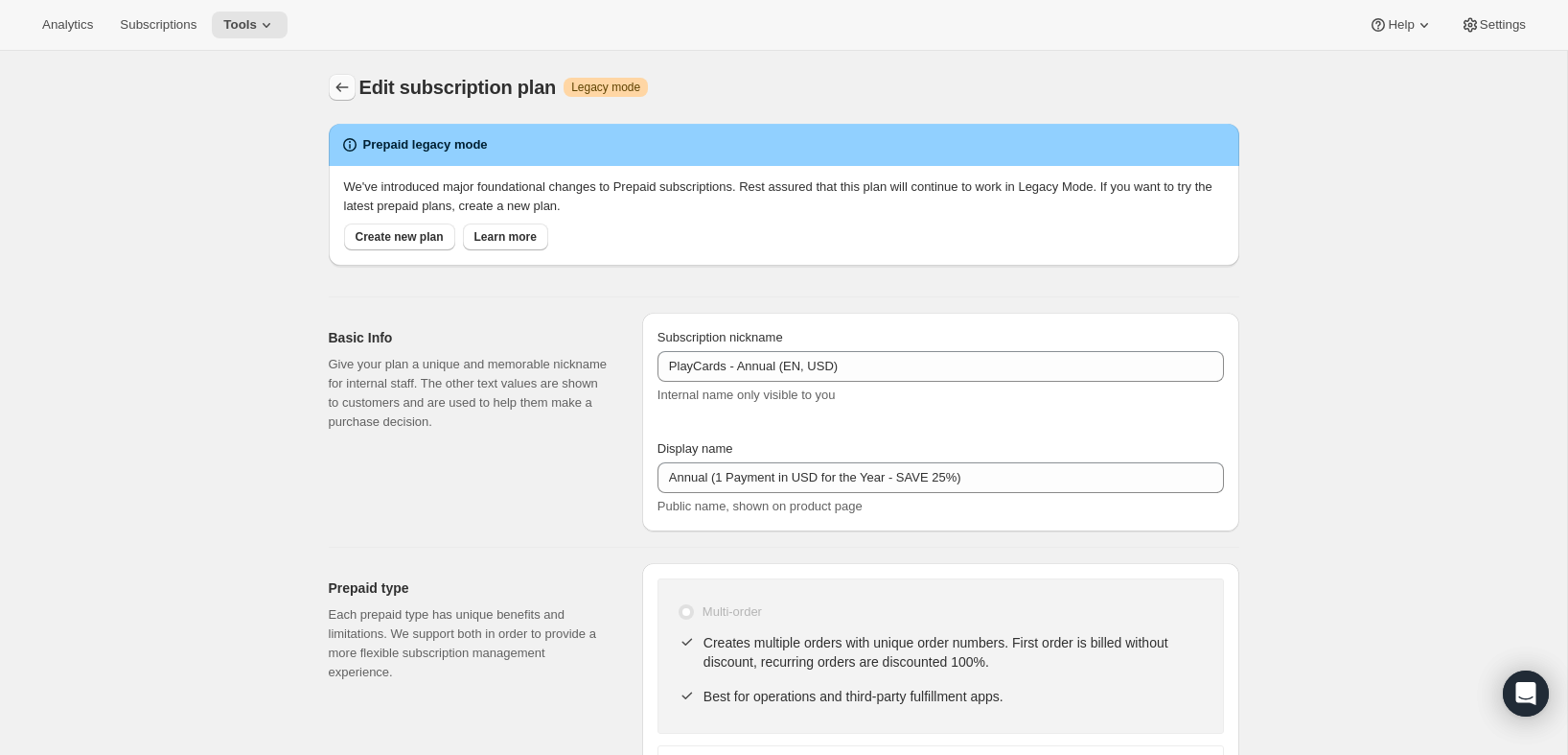
click at [345, 90] on icon "Subscription plans" at bounding box center [342, 86] width 19 height 19
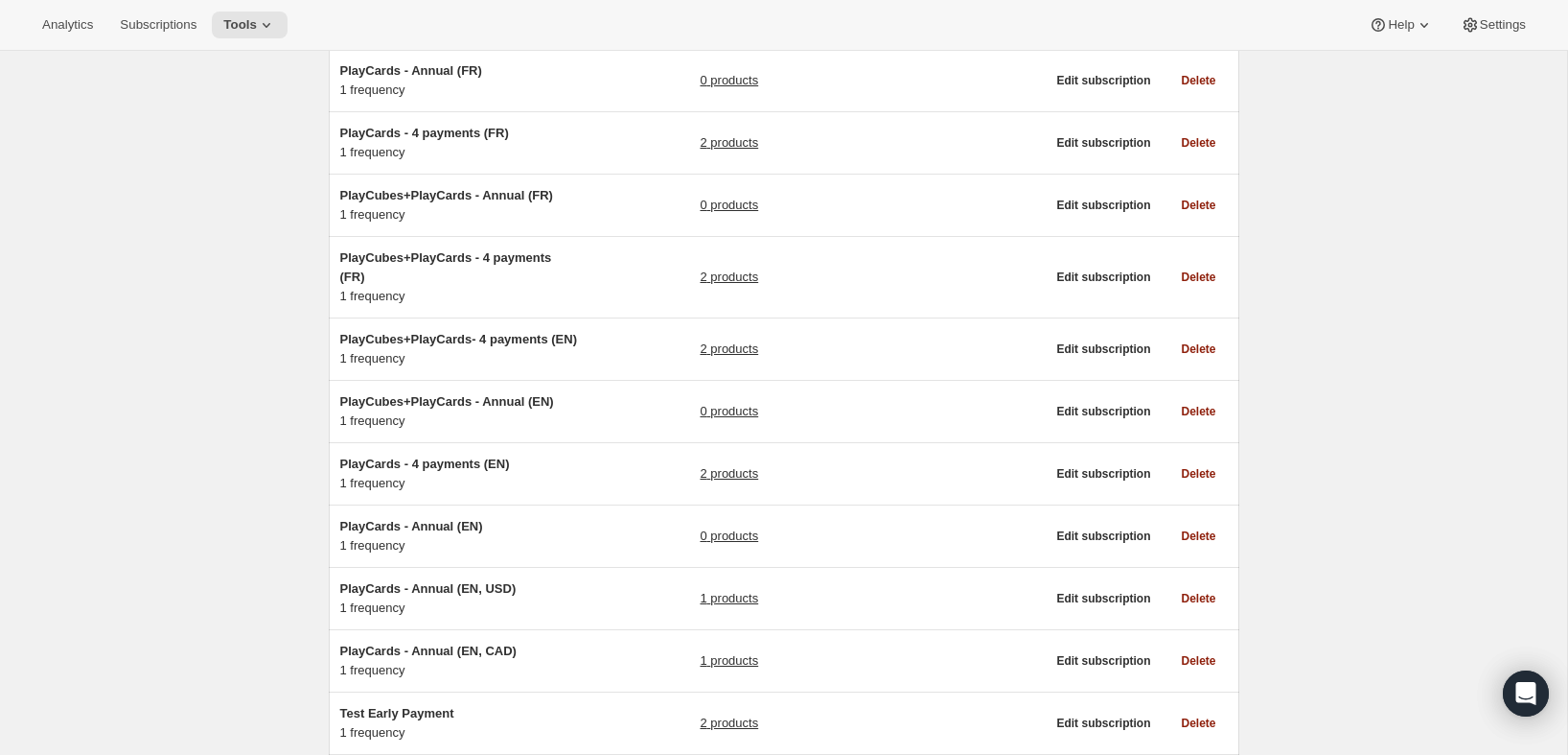
scroll to position [623, 0]
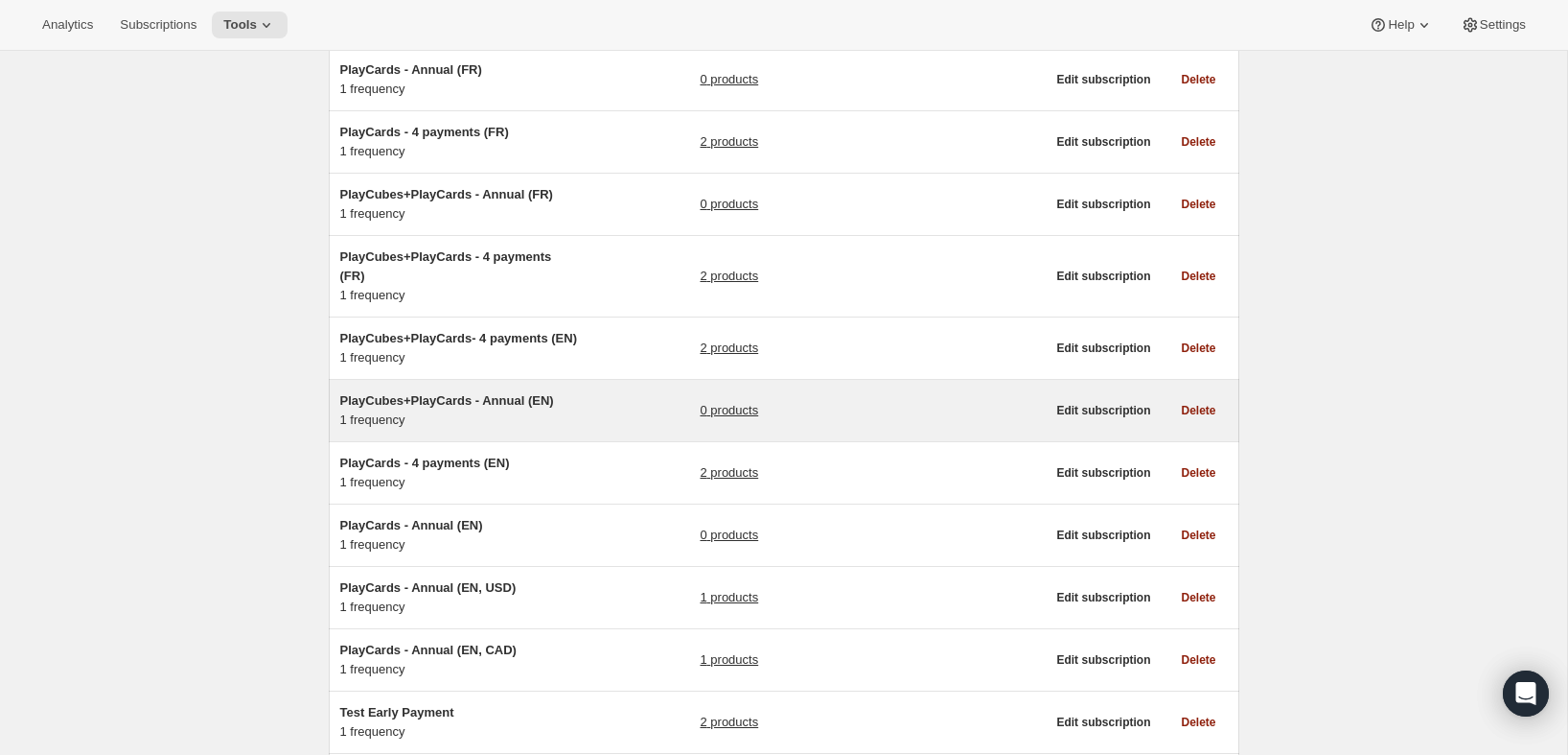
click at [623, 429] on div "PlayCubes+PlayCards - Annual (EN) 1 frequency 0 products" at bounding box center [693, 410] width 705 height 39
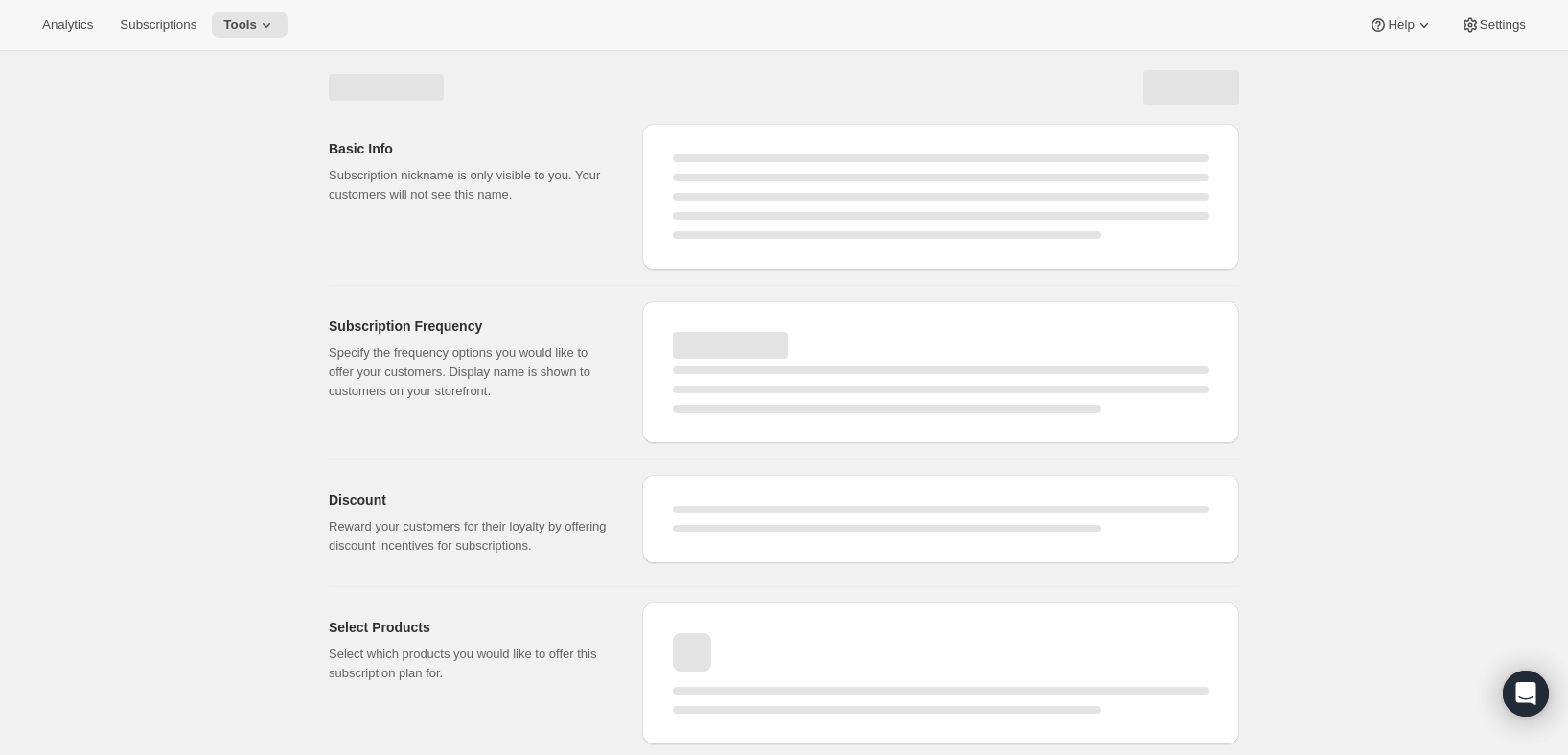
select select "WEEK"
select select "MONTH"
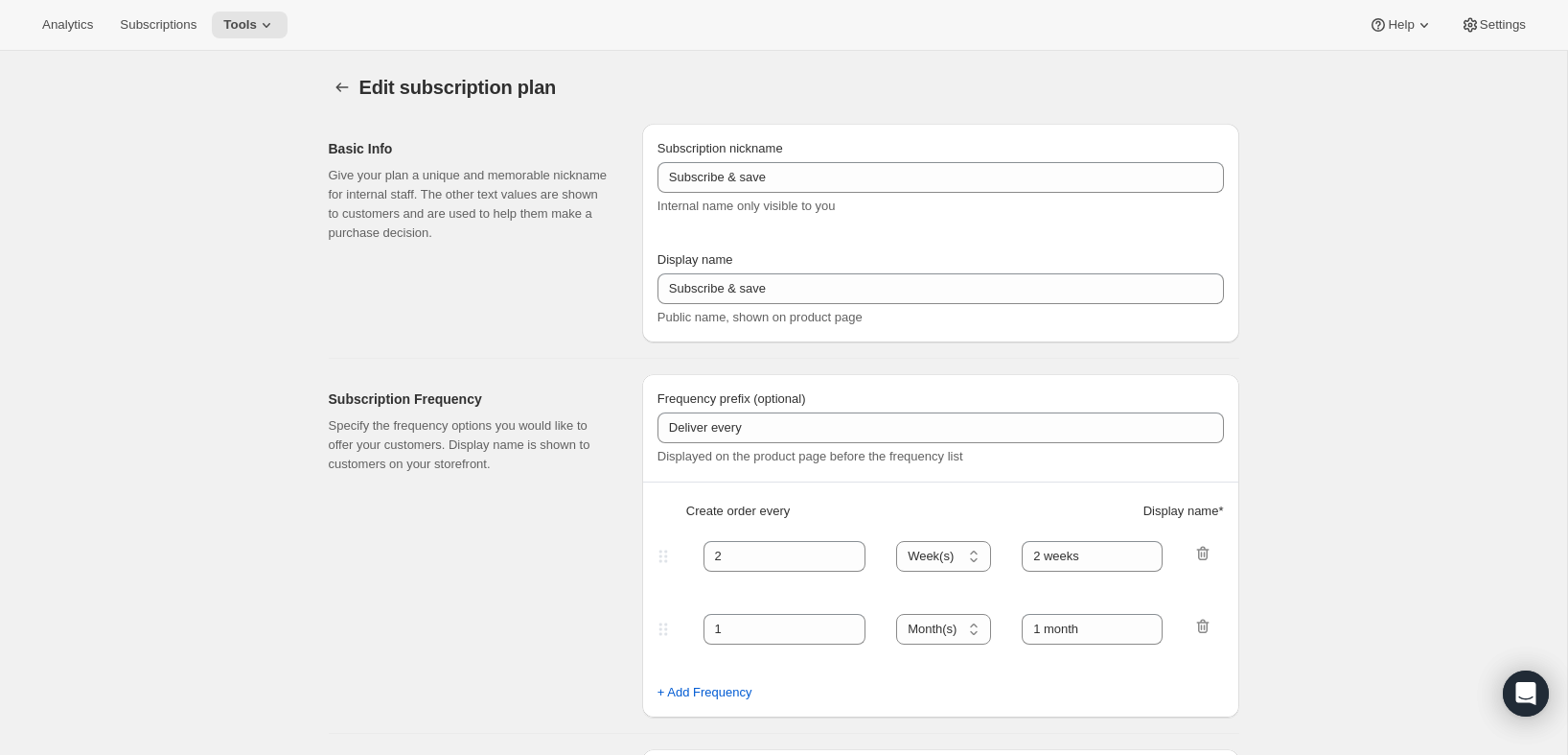
type input "PlayCubes+PlayCards - Annual (EN)"
type input "Annual (1 Payment for the Year - SAVE 25%)"
select select "ENABLED"
select select "MONTH"
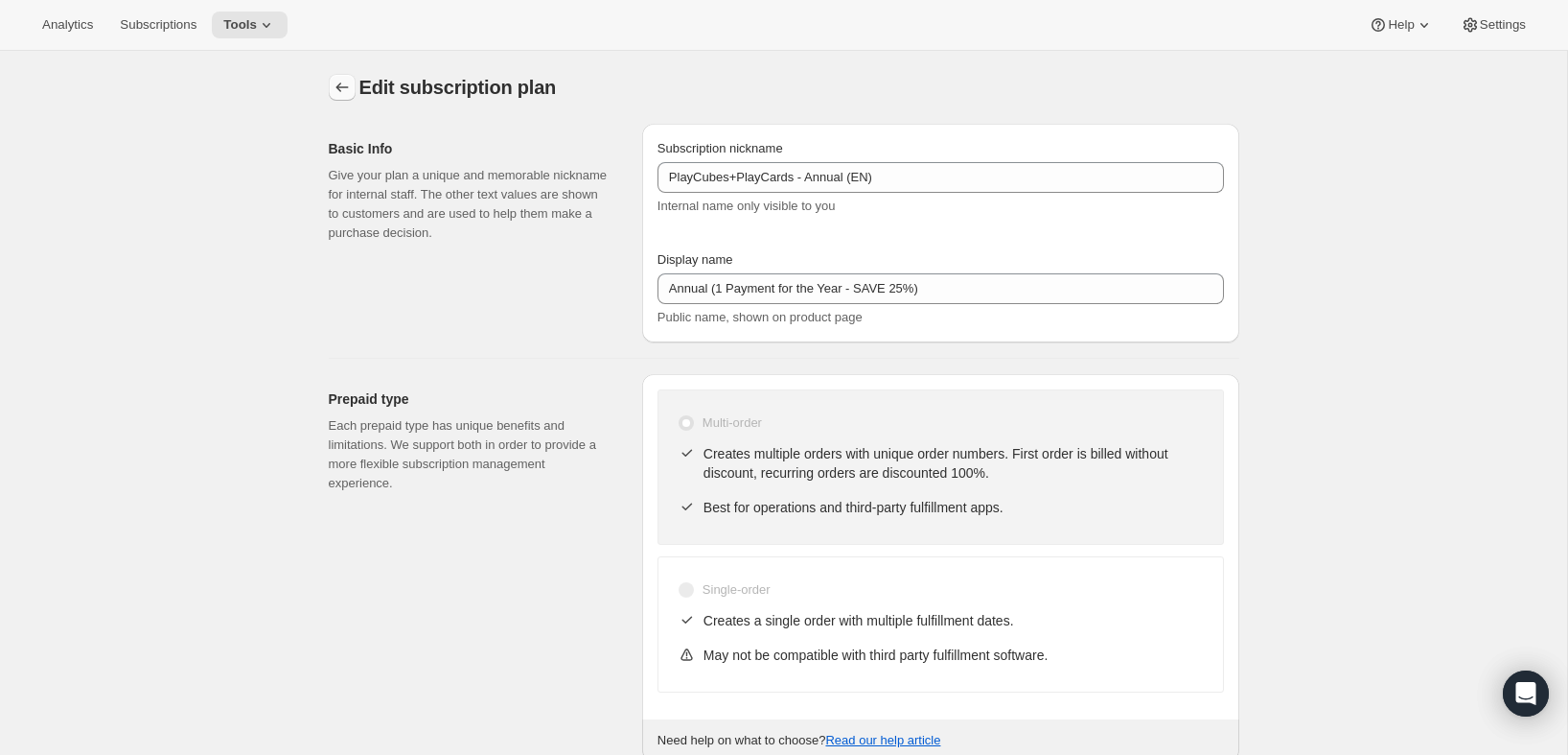
click at [350, 86] on icon "Subscription plans" at bounding box center [342, 86] width 19 height 19
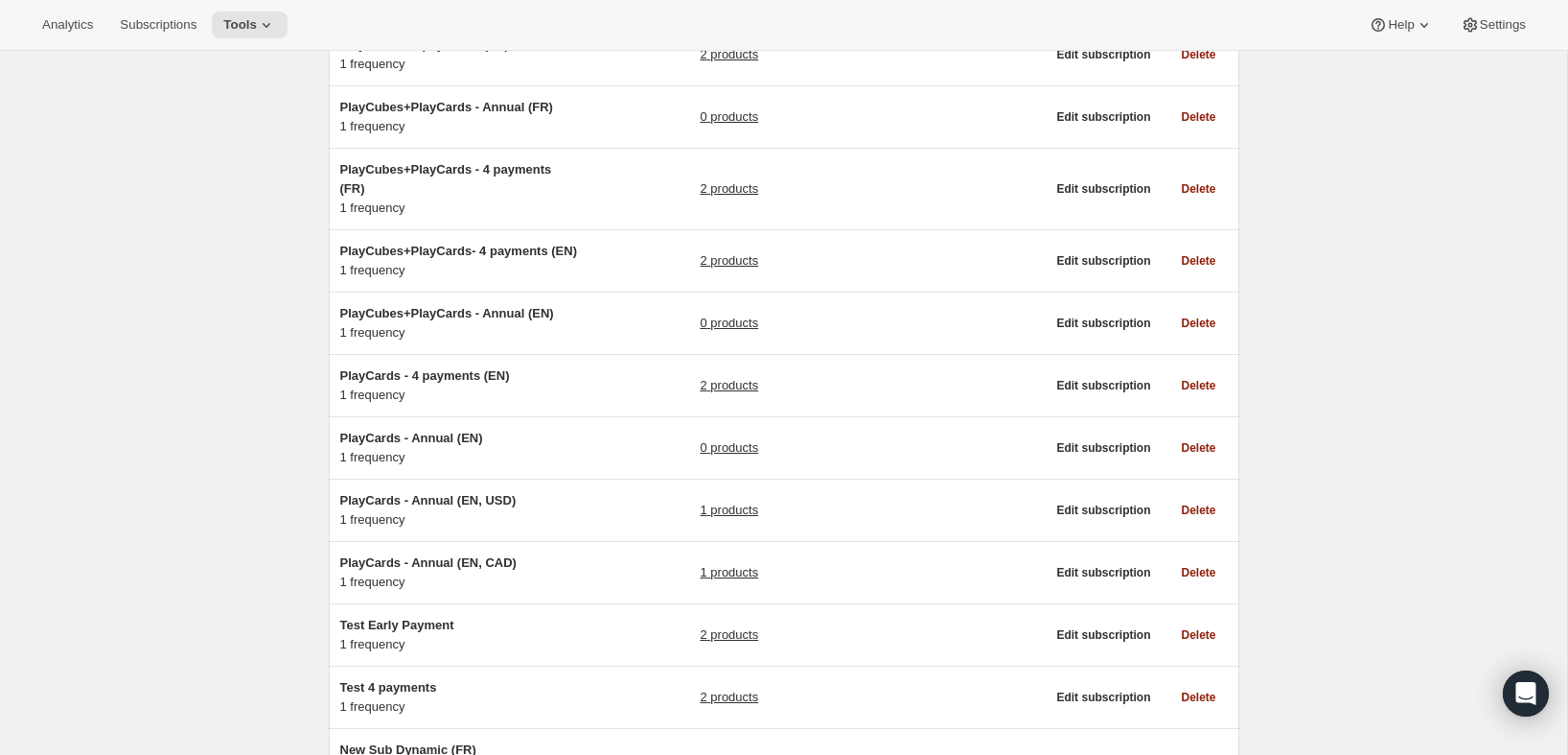
scroll to position [726, 0]
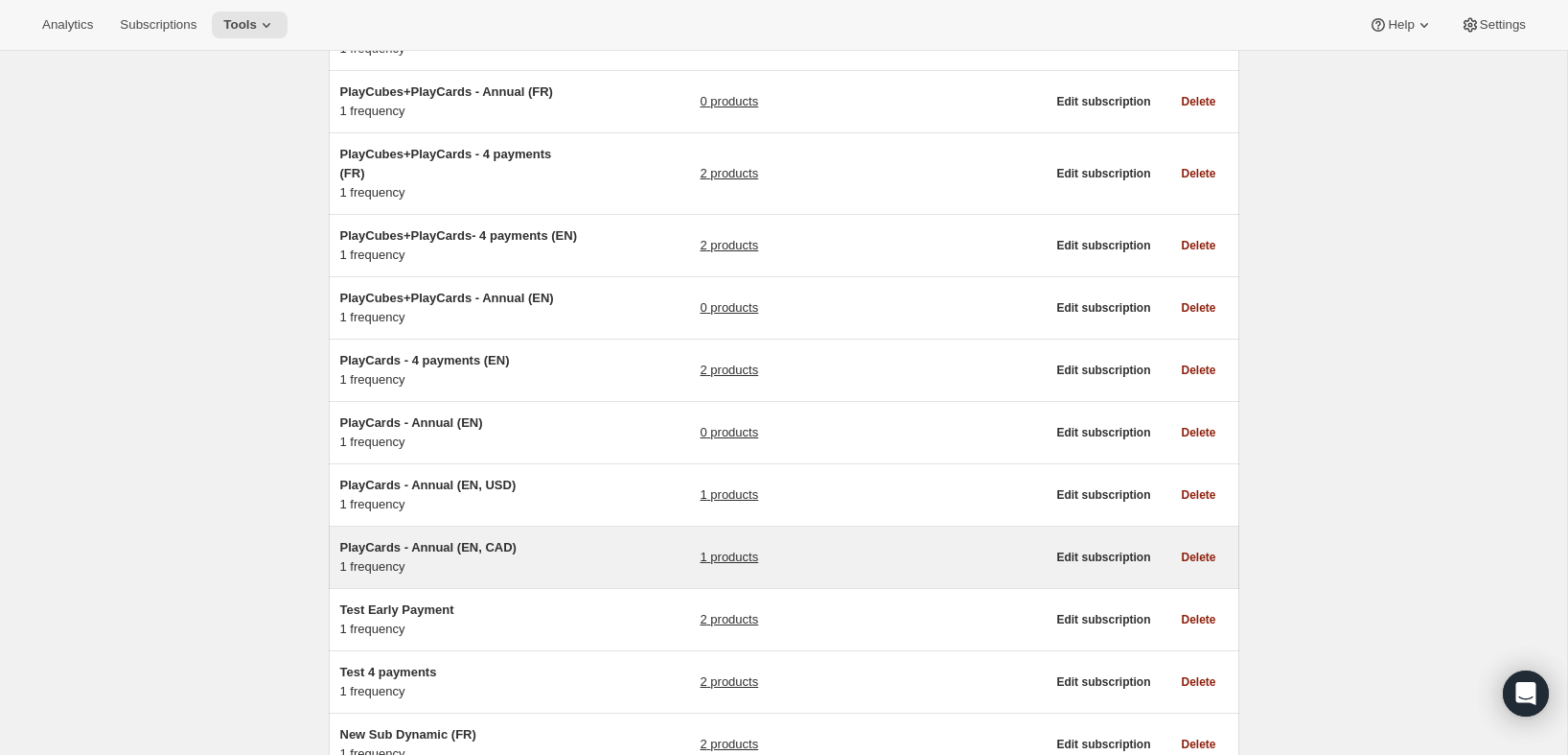
click at [567, 557] on h5 "PlayCards - Annual (EN, CAD)" at bounding box center [460, 546] width 239 height 19
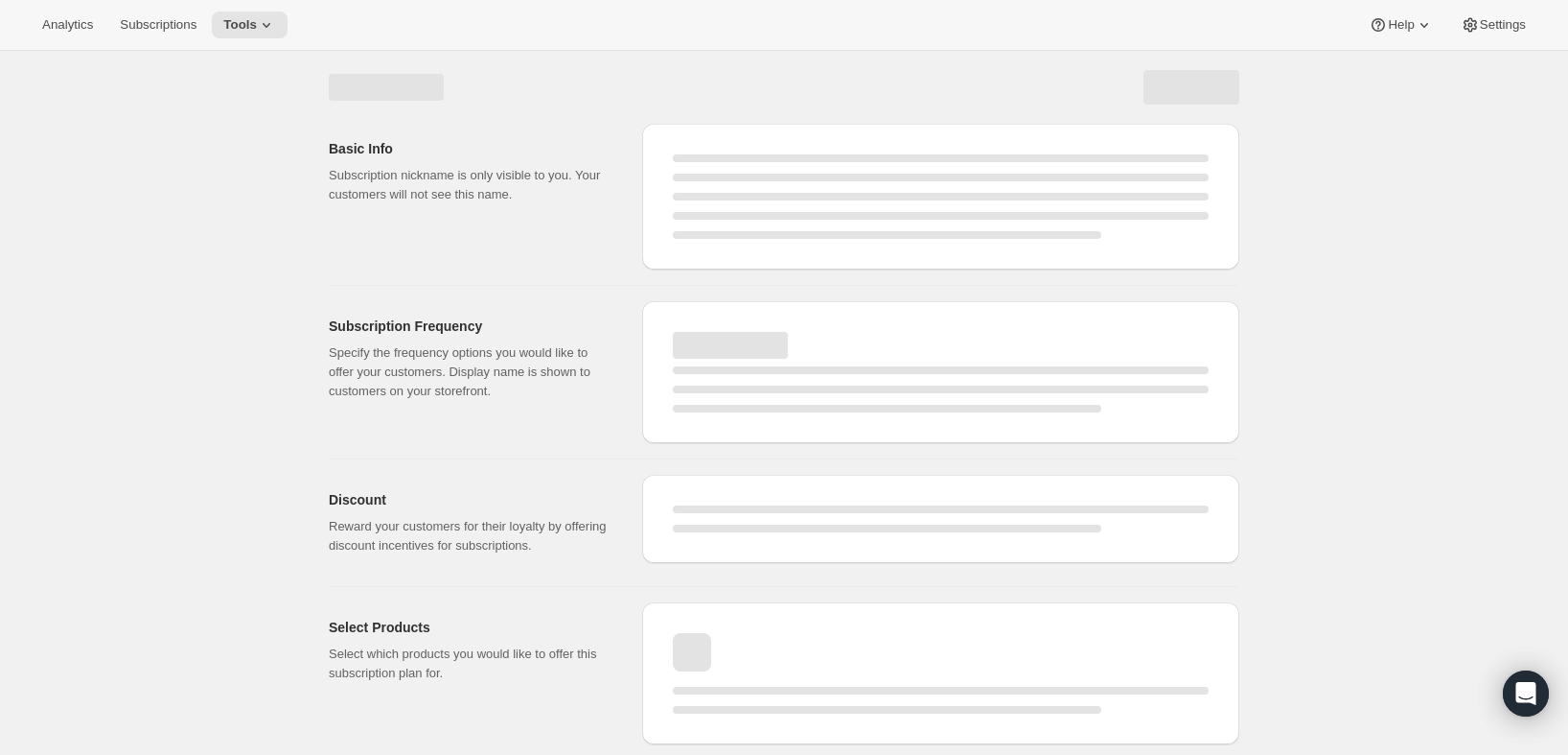
select select "WEEK"
select select "MONTH"
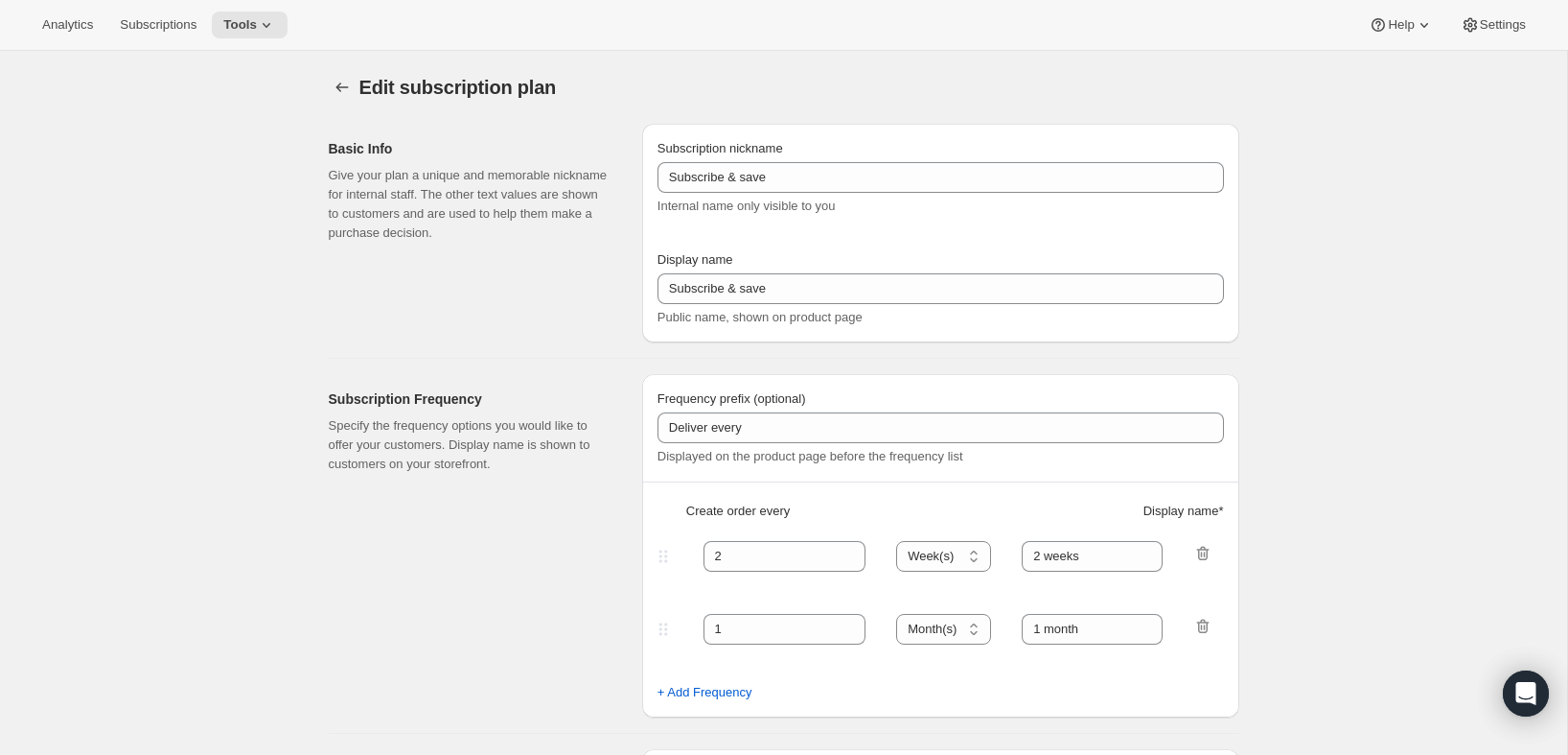
type input "PlayCards - Annual (EN, CAD)"
type input "Annual (1 Payment in CAD for the Year - SAVE 25%)"
select select "ENABLED"
select select "MONTH"
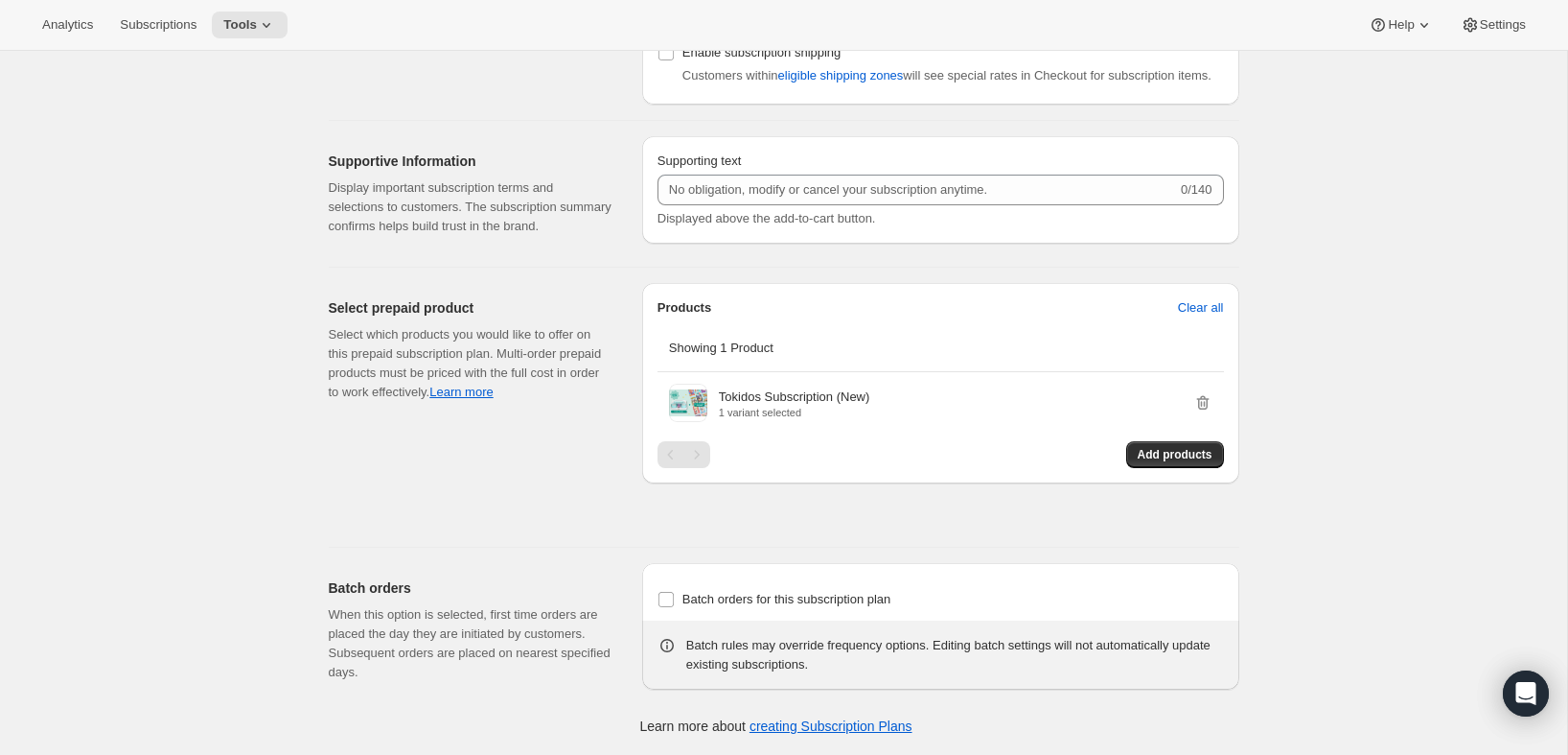
scroll to position [1567, 0]
click at [1170, 438] on div "Products Clear all Showing 1 Product Tokidos Subscription (New) 1 variant selec…" at bounding box center [940, 382] width 566 height 170
click at [1159, 460] on span "Add products" at bounding box center [1175, 454] width 74 height 15
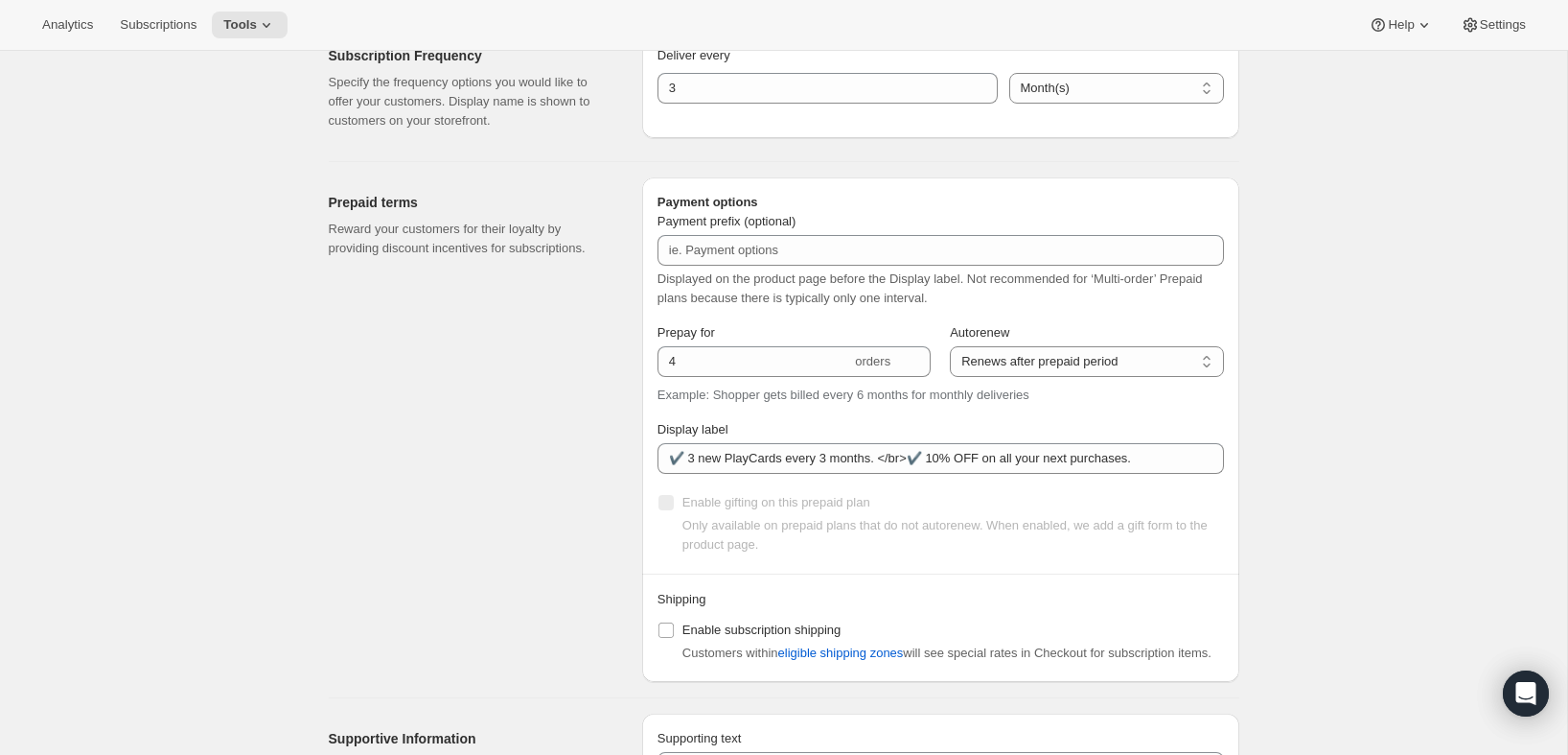
scroll to position [0, 0]
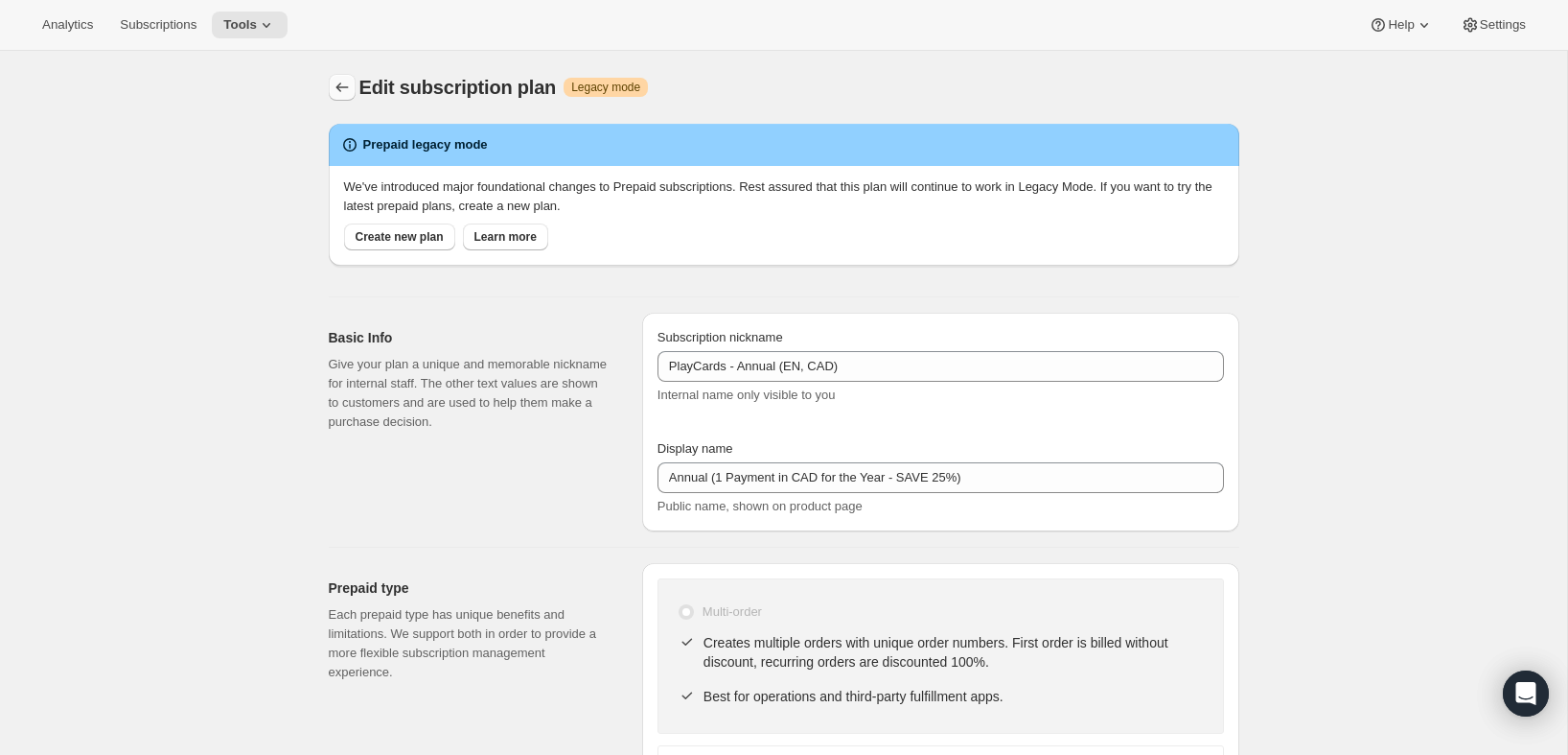
click at [345, 91] on icon "Subscription plans" at bounding box center [342, 86] width 19 height 19
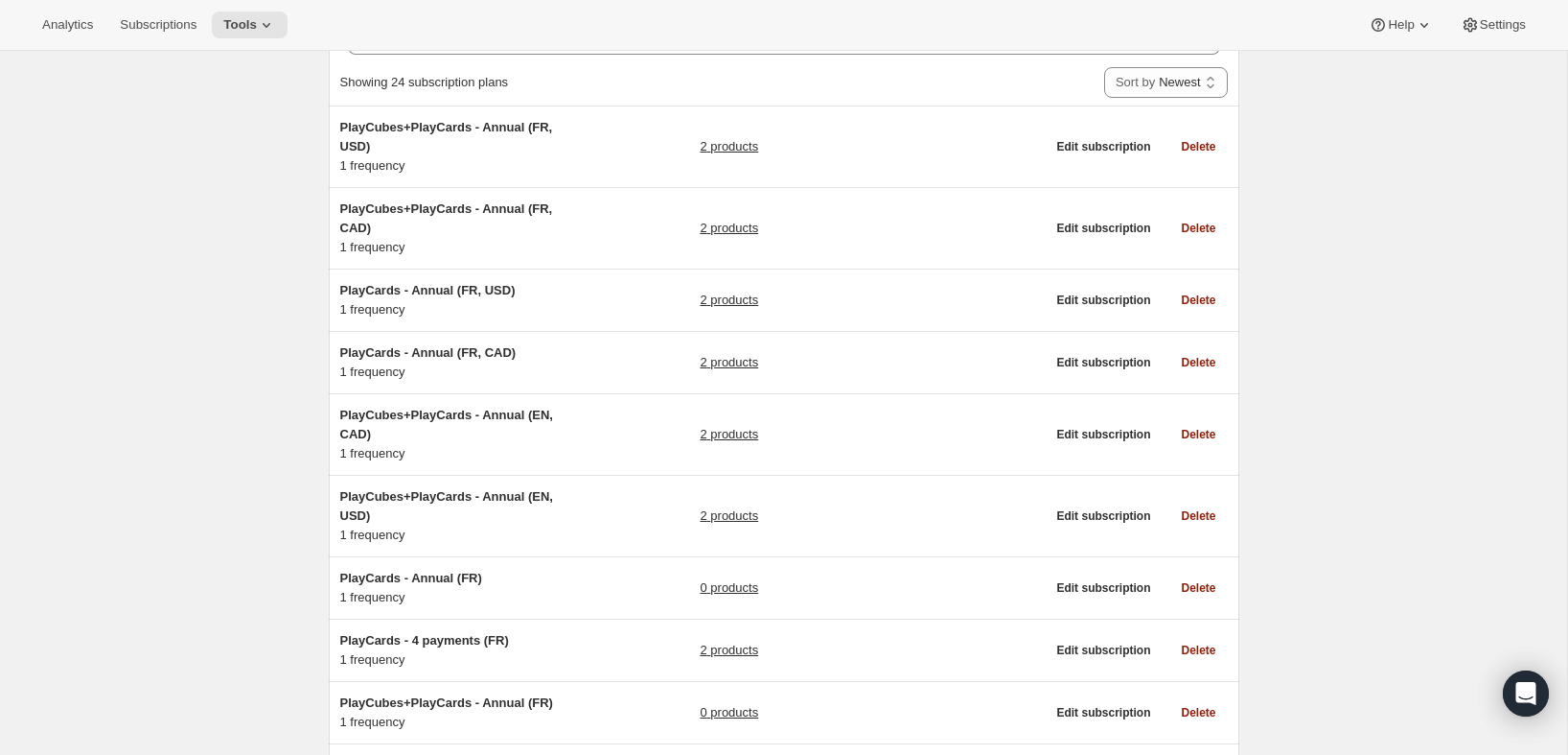
scroll to position [114, 0]
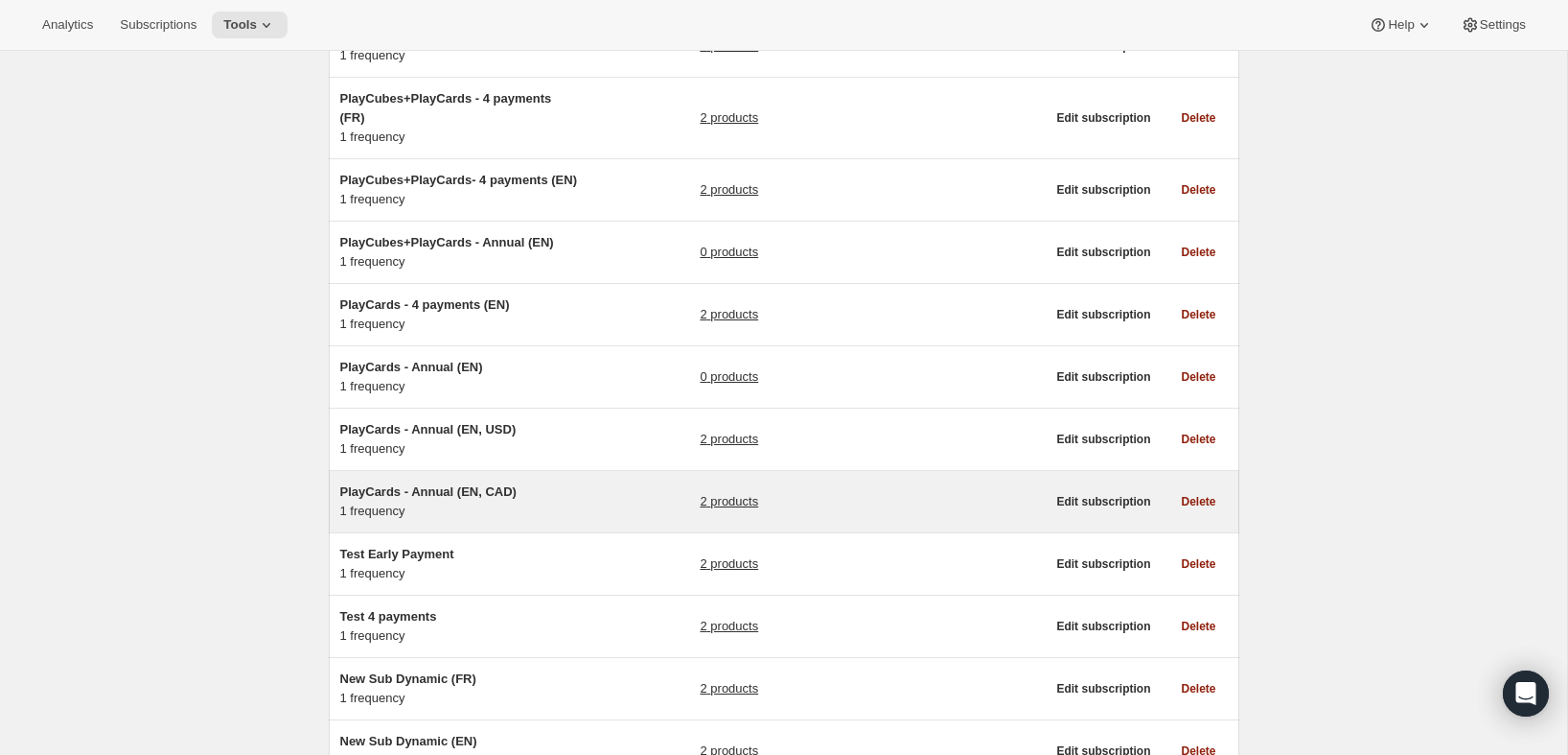
scroll to position [753, 0]
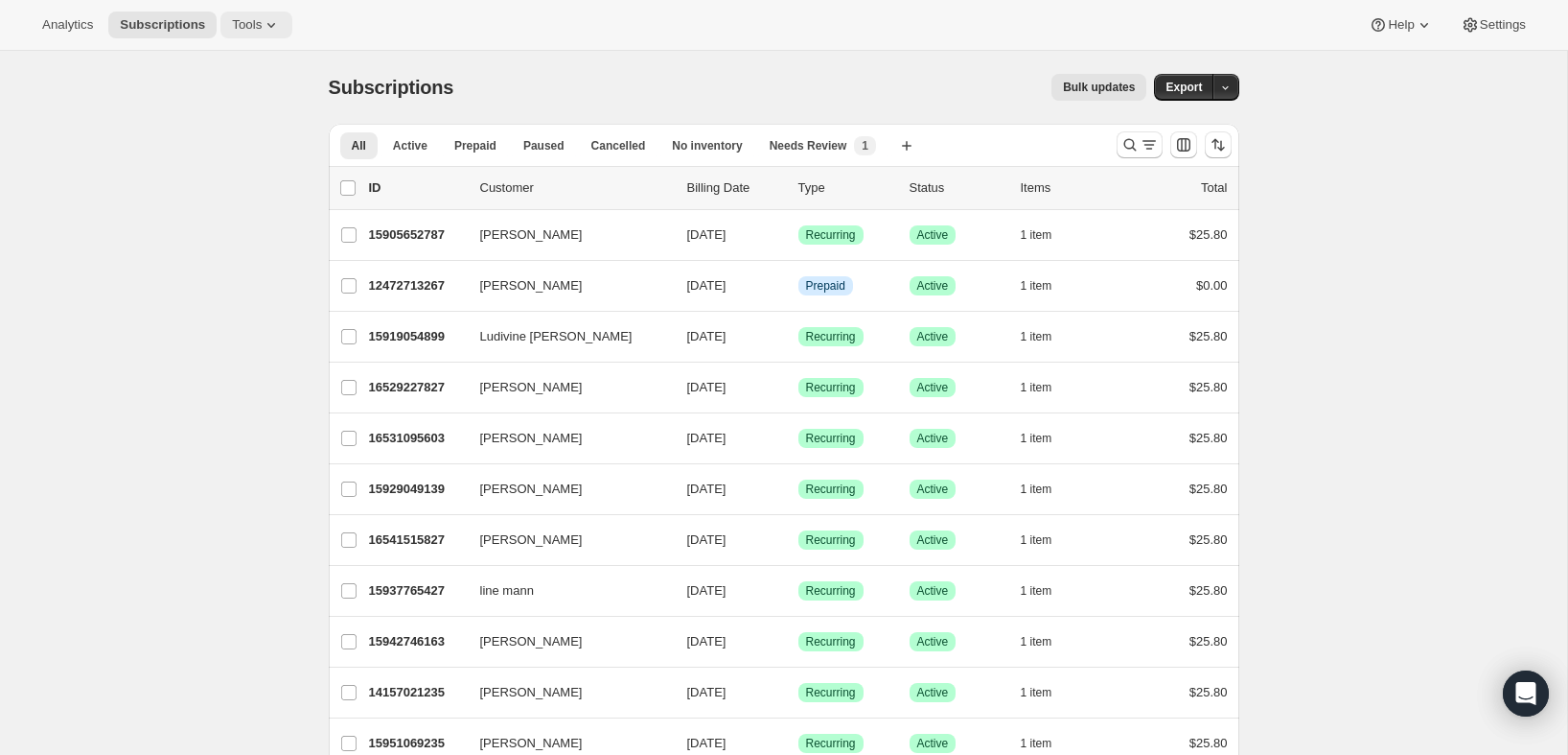
click at [250, 21] on span "Tools" at bounding box center [247, 24] width 30 height 15
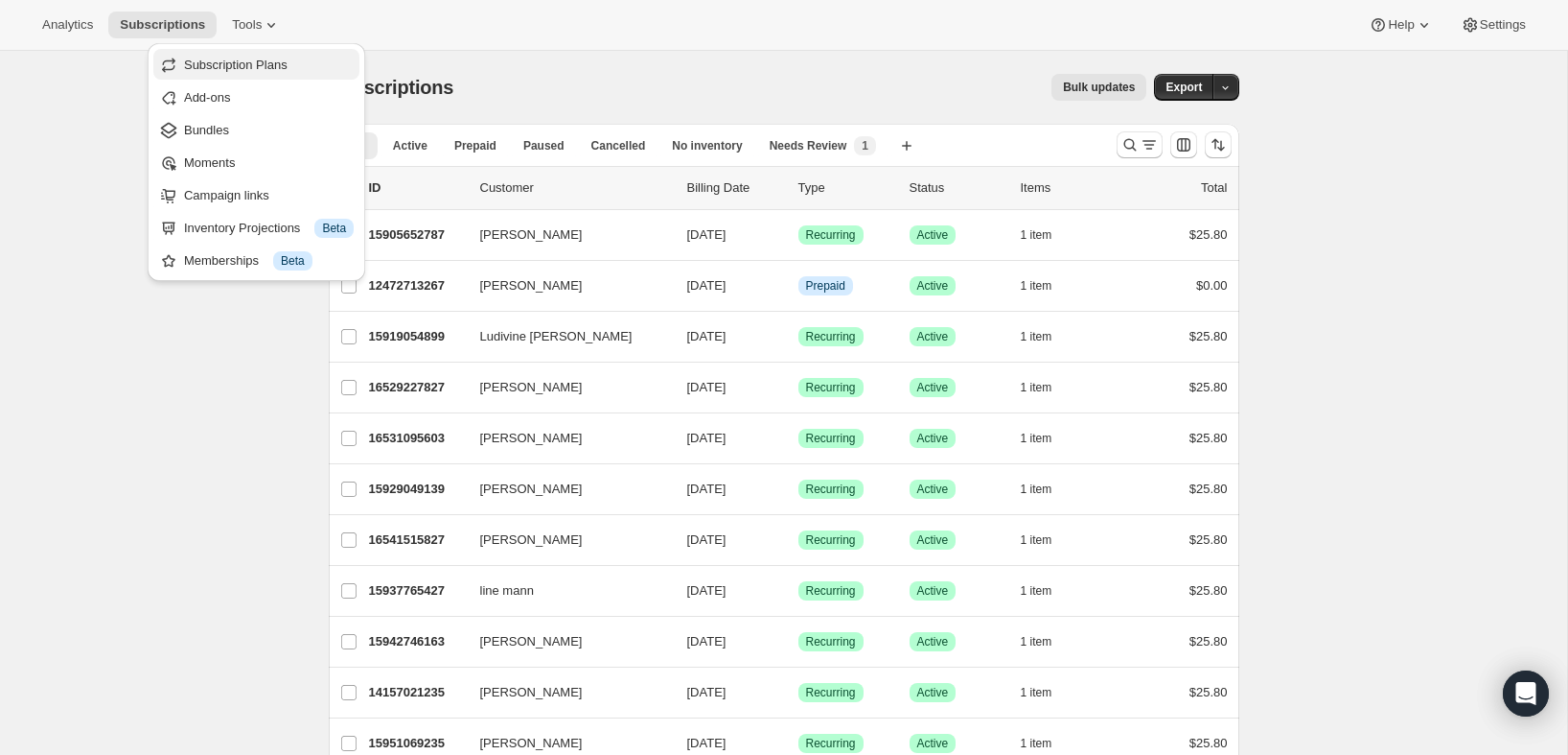
click at [244, 78] on button "Subscription Plans" at bounding box center [256, 64] width 207 height 31
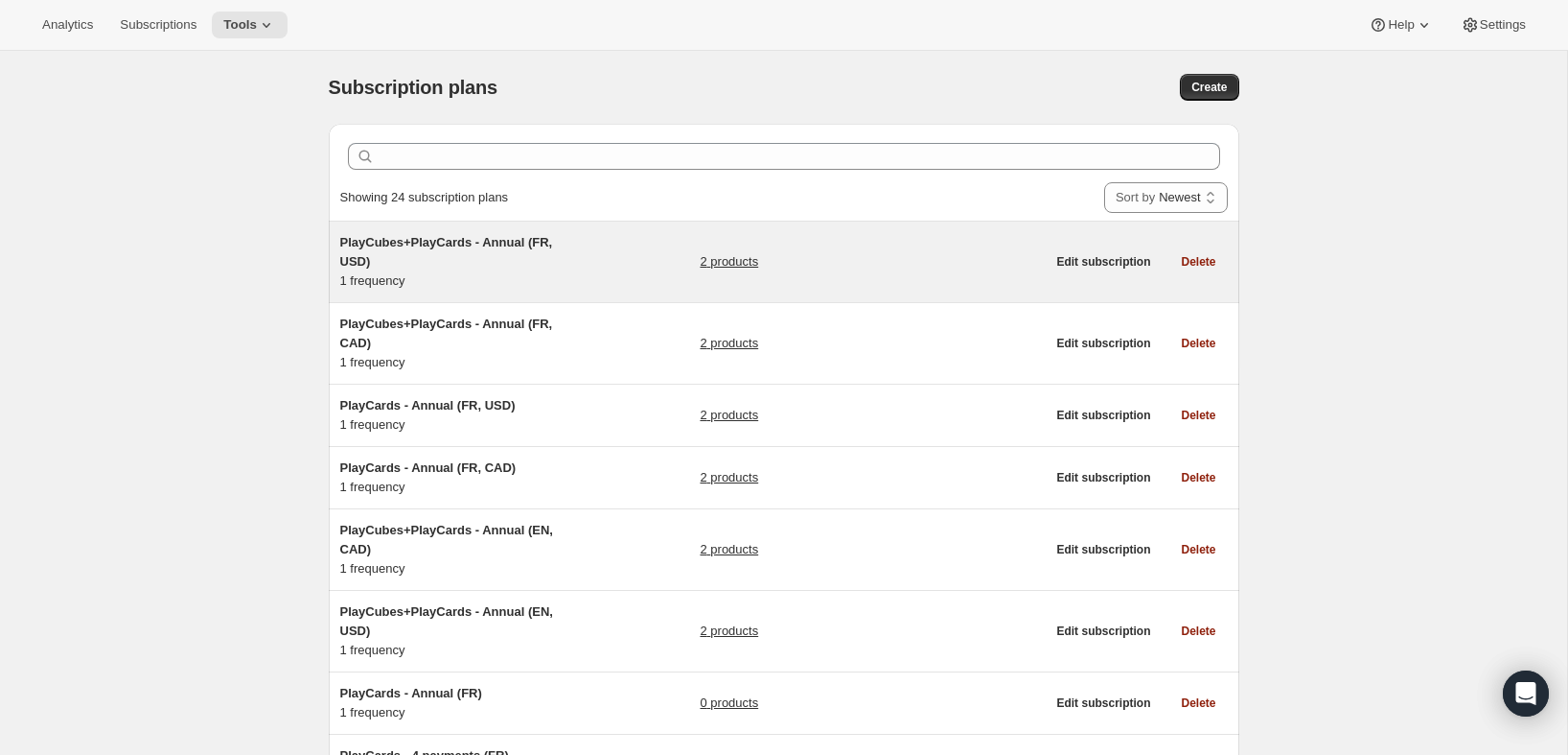
click at [516, 253] on h5 "PlayCubes+PlayCards - Annual (FR, USD)" at bounding box center [460, 252] width 239 height 39
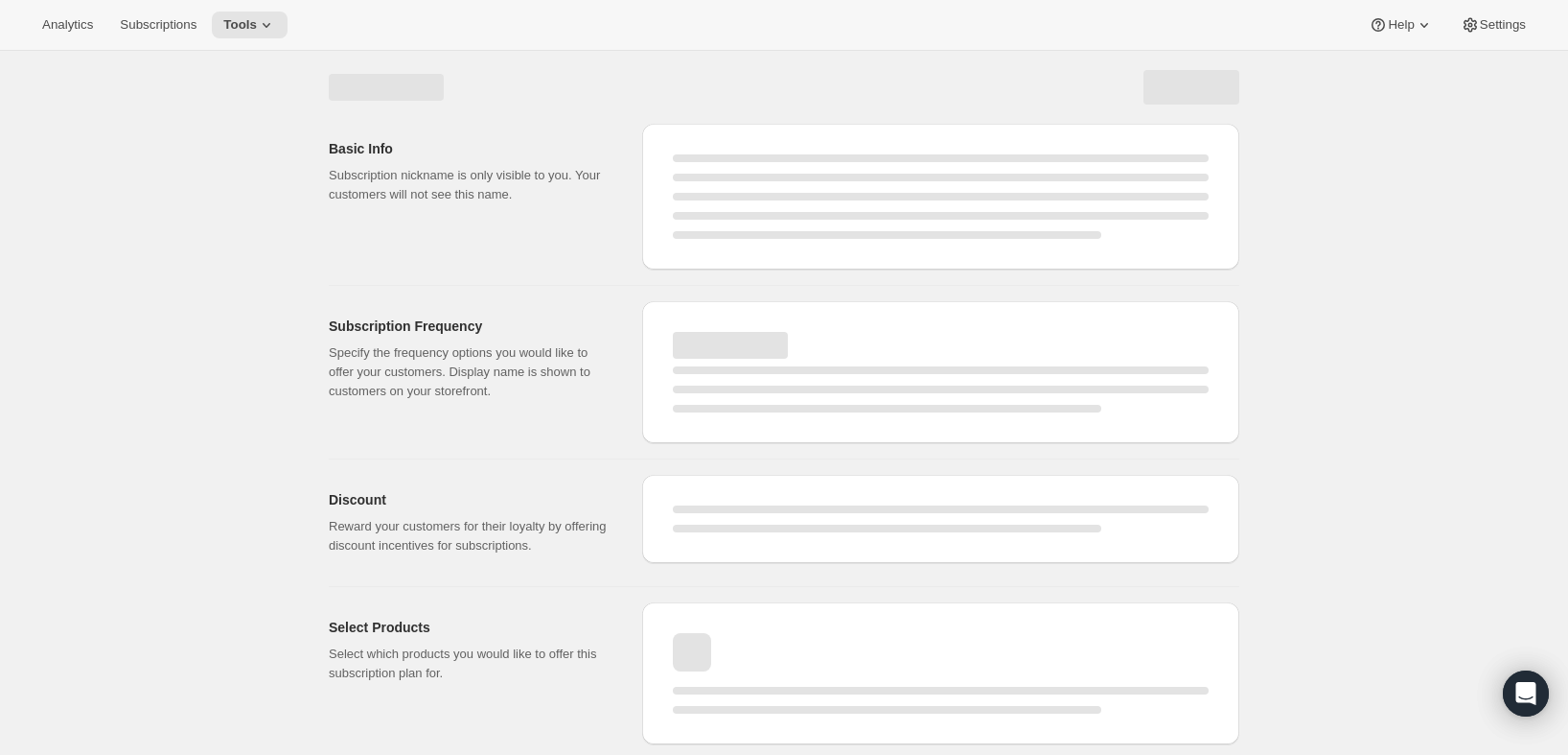
select select "WEEK"
select select "MONTH"
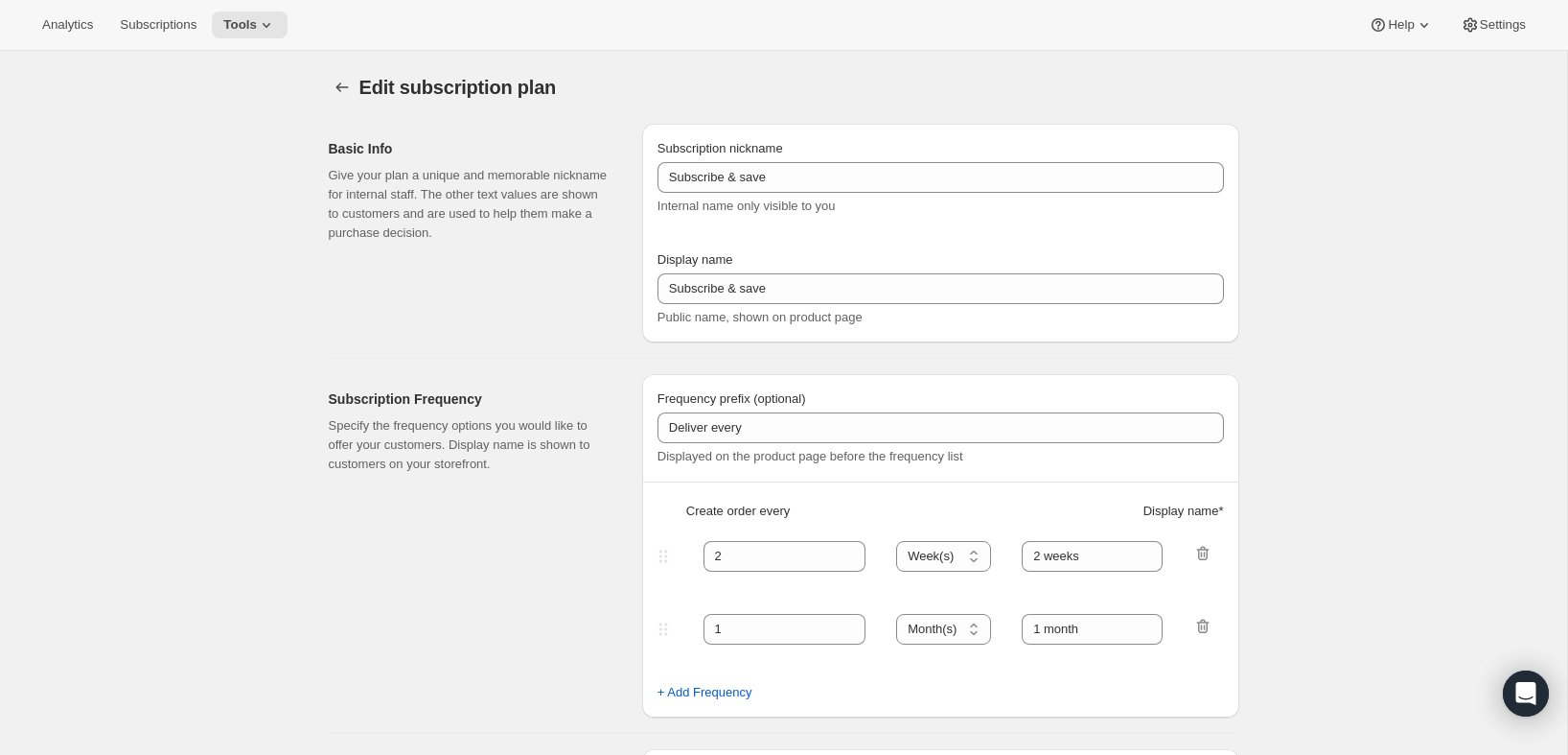
type input "PlayCubes+PlayCards - Annual (FR, USD)"
type input "Annuel (1 paiement USD pour l’année – ÉCONOMISEZ 25 %)"
select select "ENABLED"
select select "MONTH"
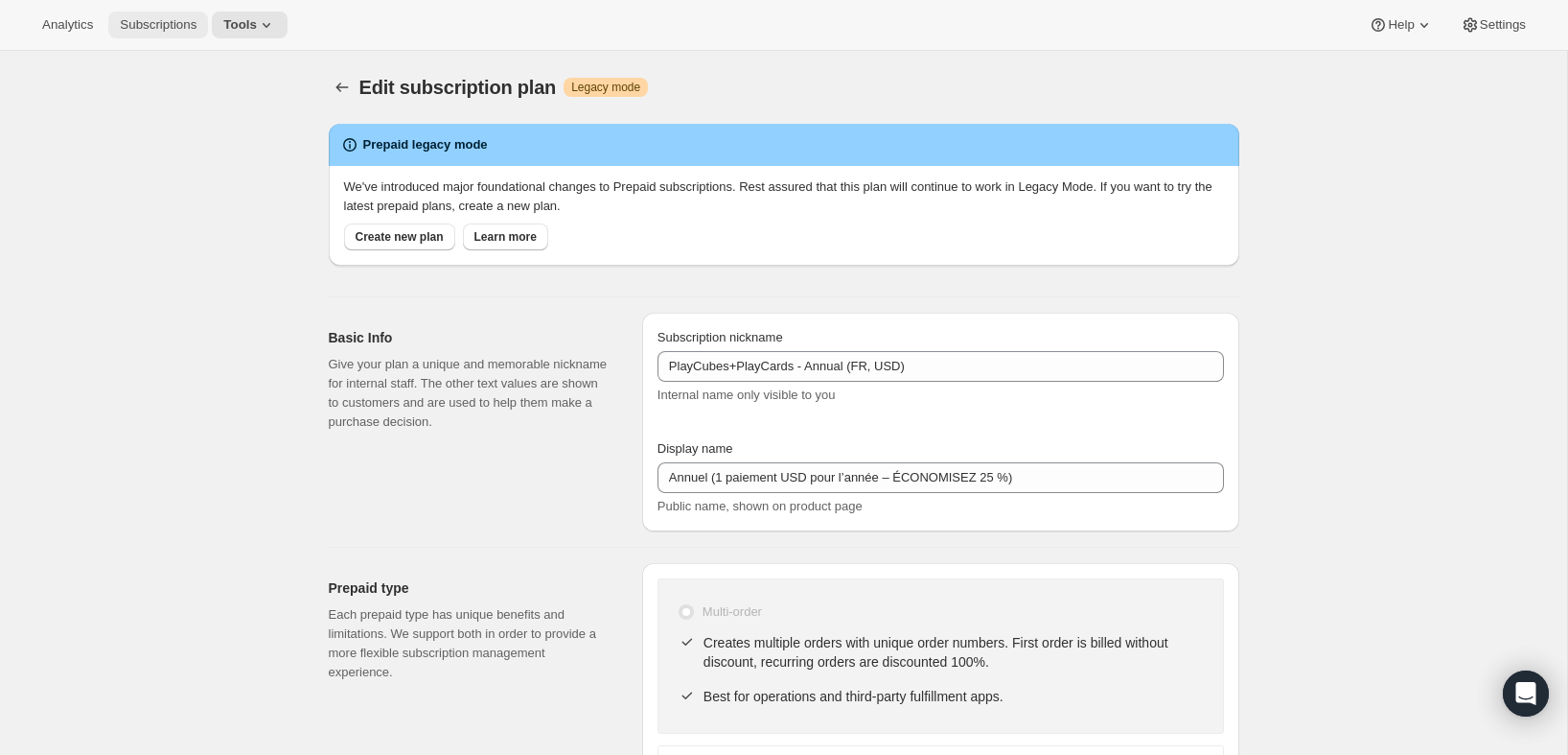
click at [167, 22] on span "Subscriptions" at bounding box center [158, 24] width 76 height 15
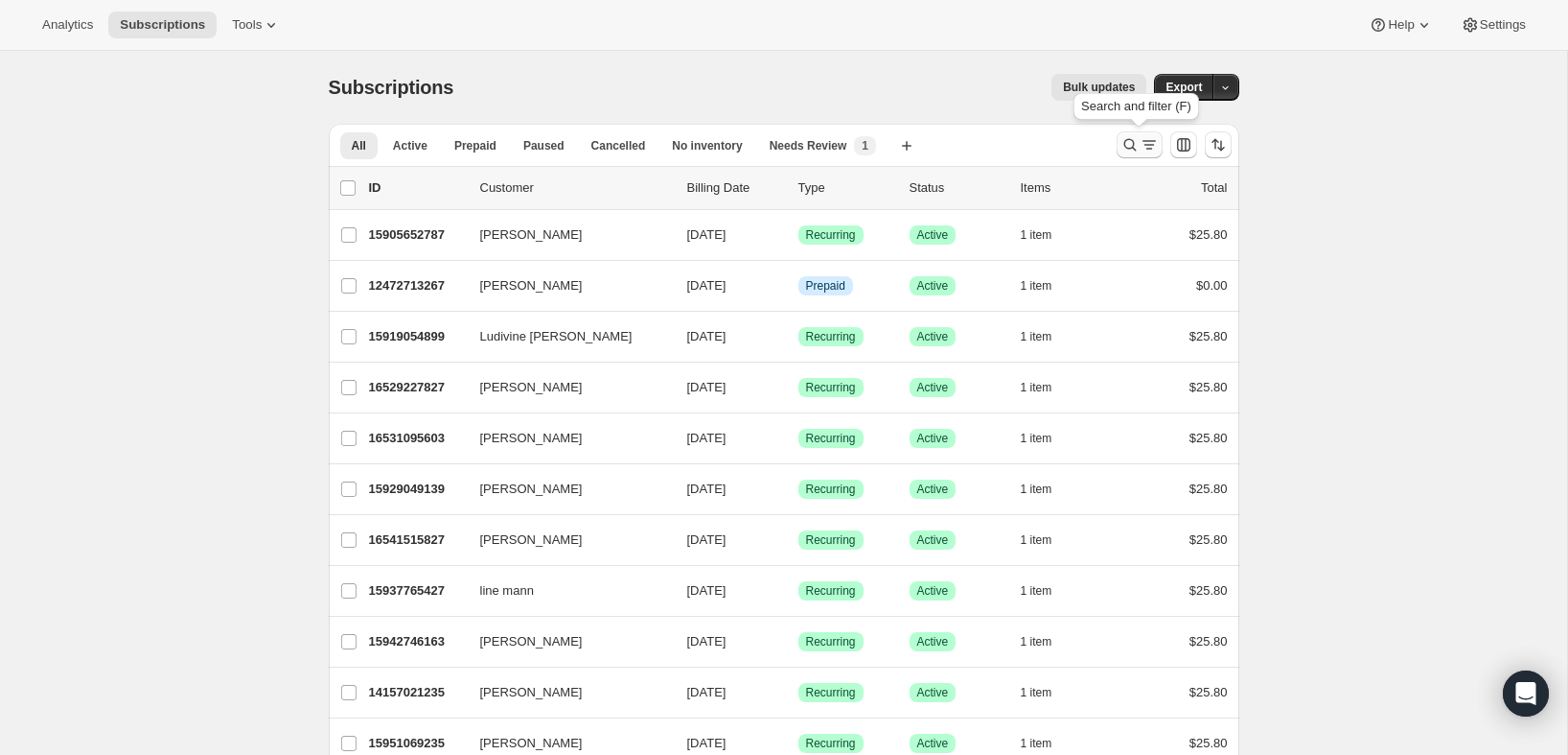
click at [1145, 148] on icon "Search and filter results" at bounding box center [1149, 144] width 19 height 19
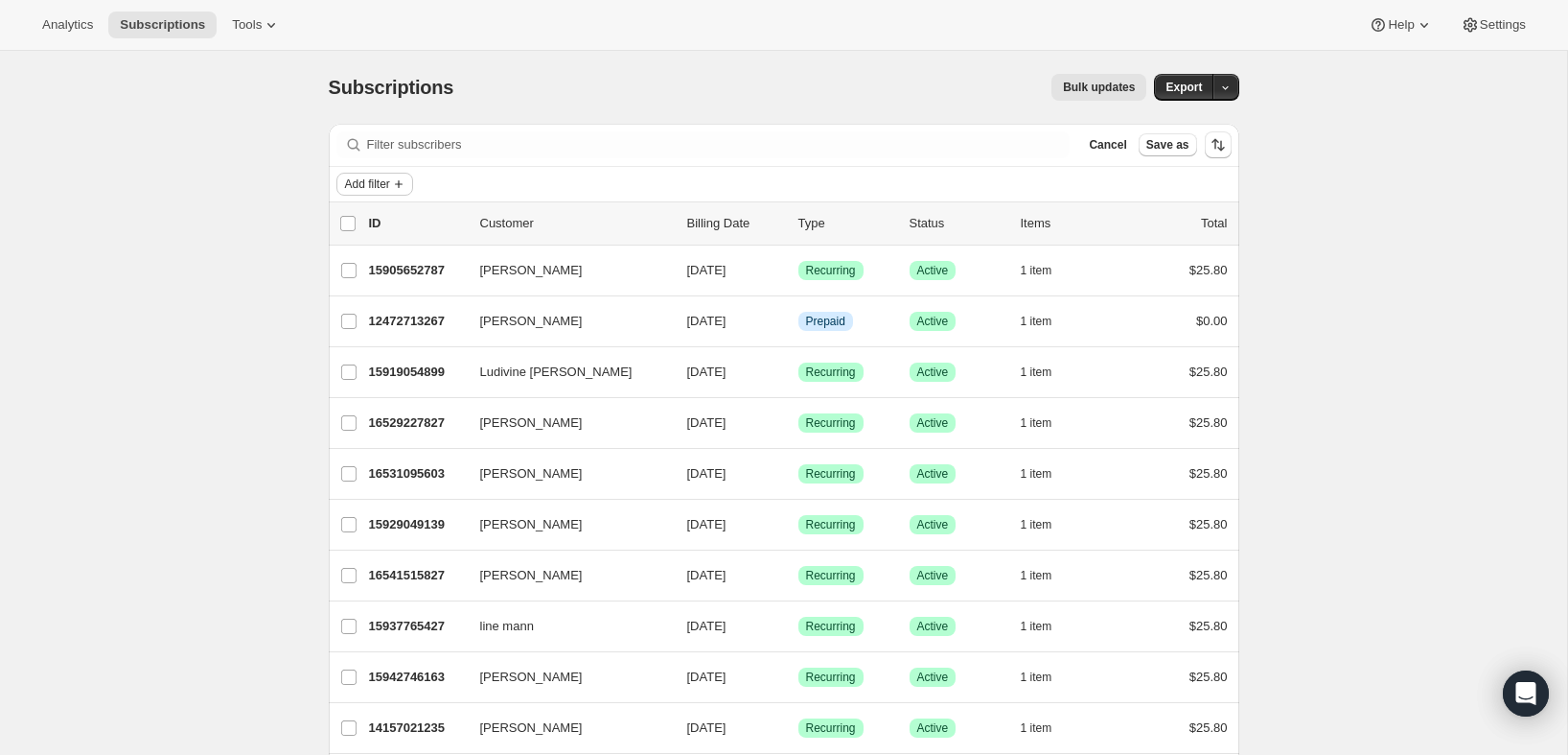
click at [367, 180] on span "Add filter" at bounding box center [366, 184] width 45 height 15
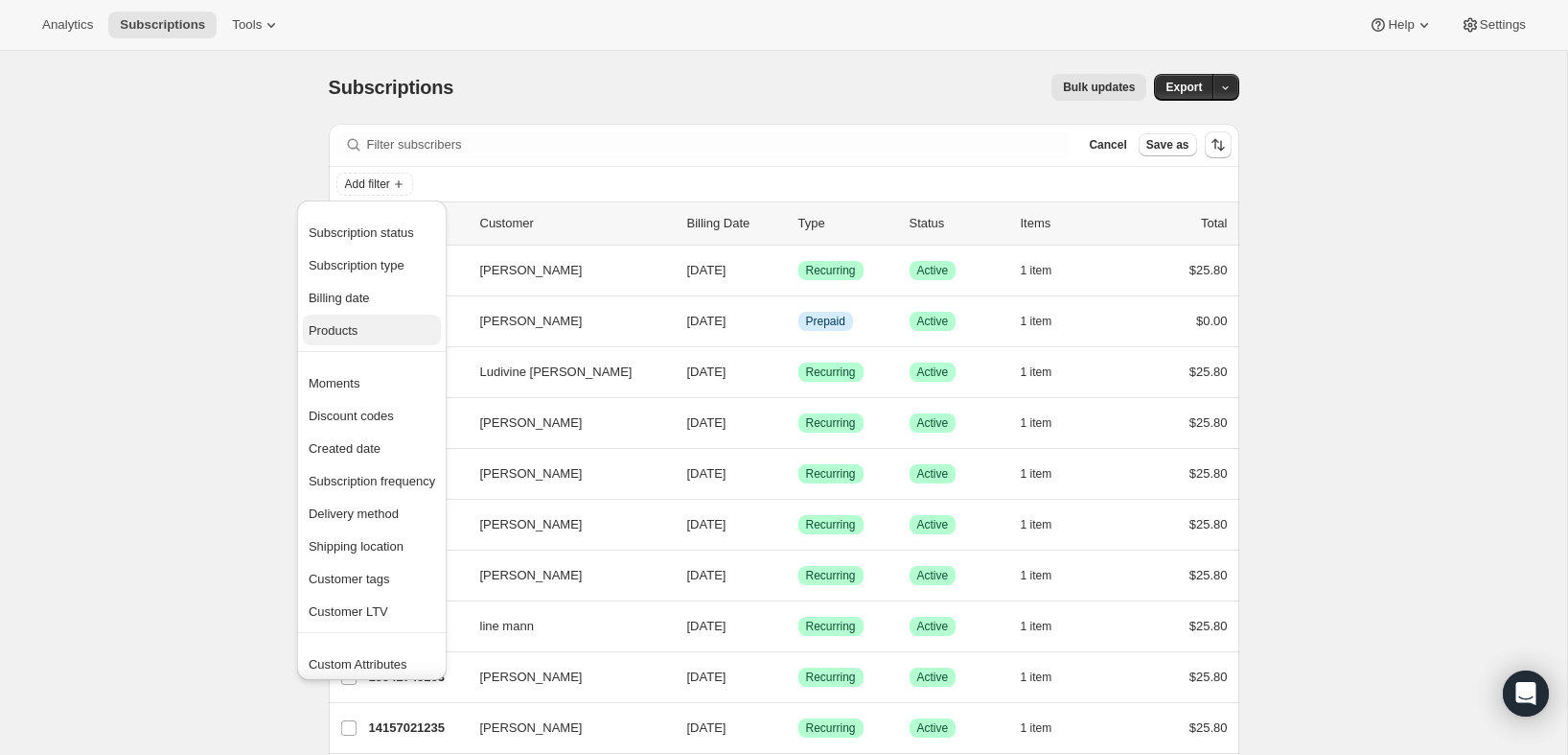
click at [374, 322] on span "Products" at bounding box center [371, 330] width 126 height 19
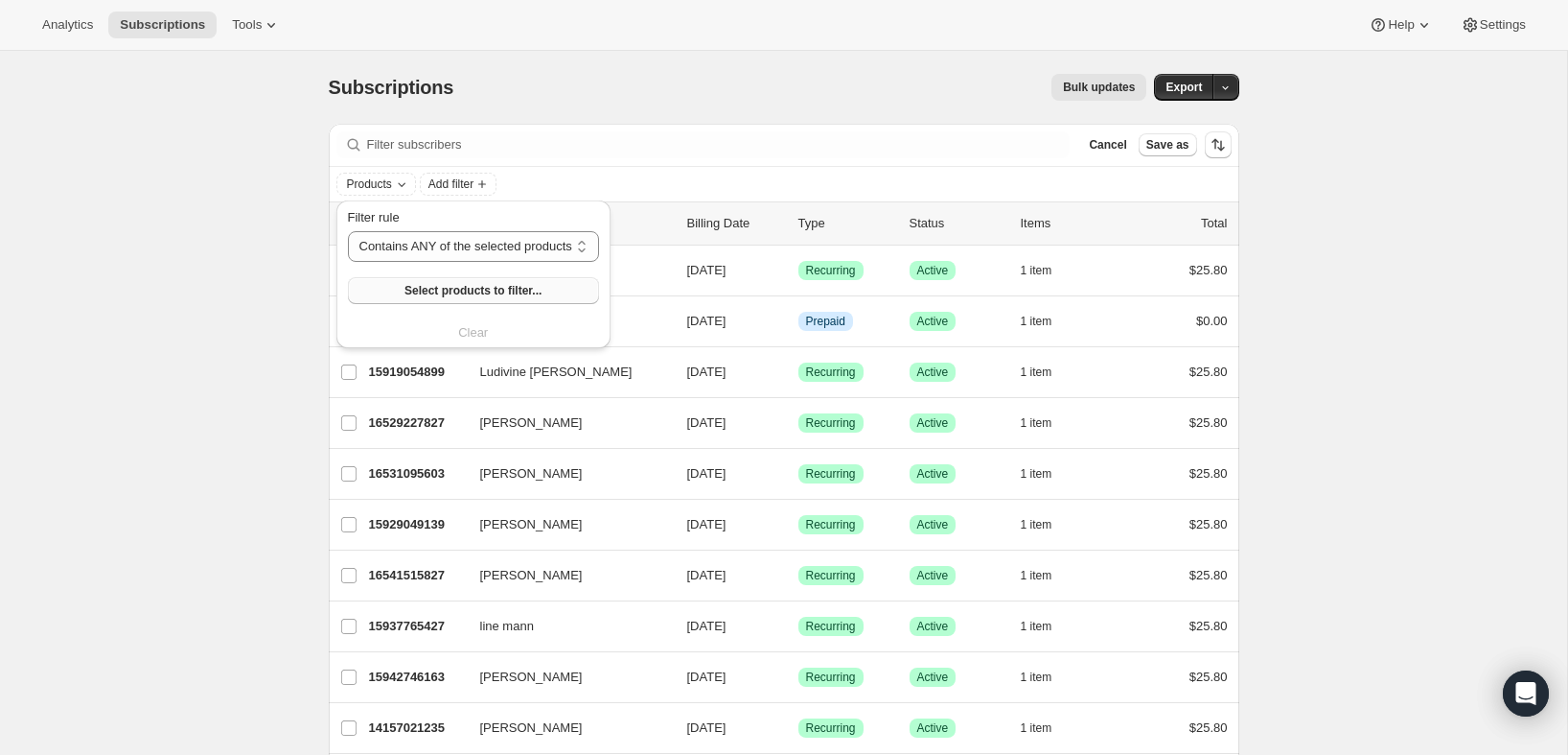
click at [427, 280] on button "Select products to filter..." at bounding box center [473, 290] width 251 height 27
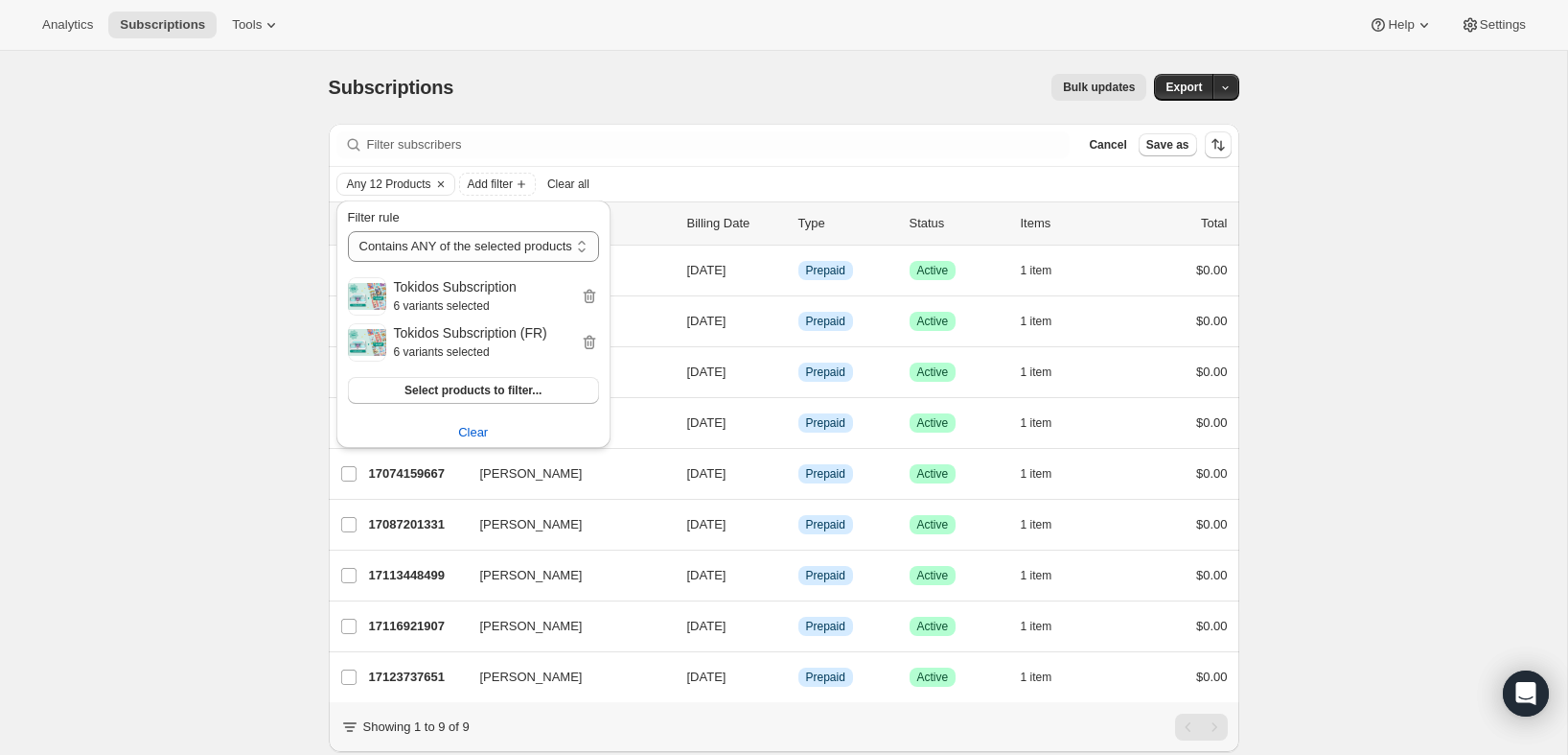
click at [143, 119] on div "Subscriptions. This page is ready Subscriptions Bulk updates More actions Bulk …" at bounding box center [784, 429] width 1567 height 758
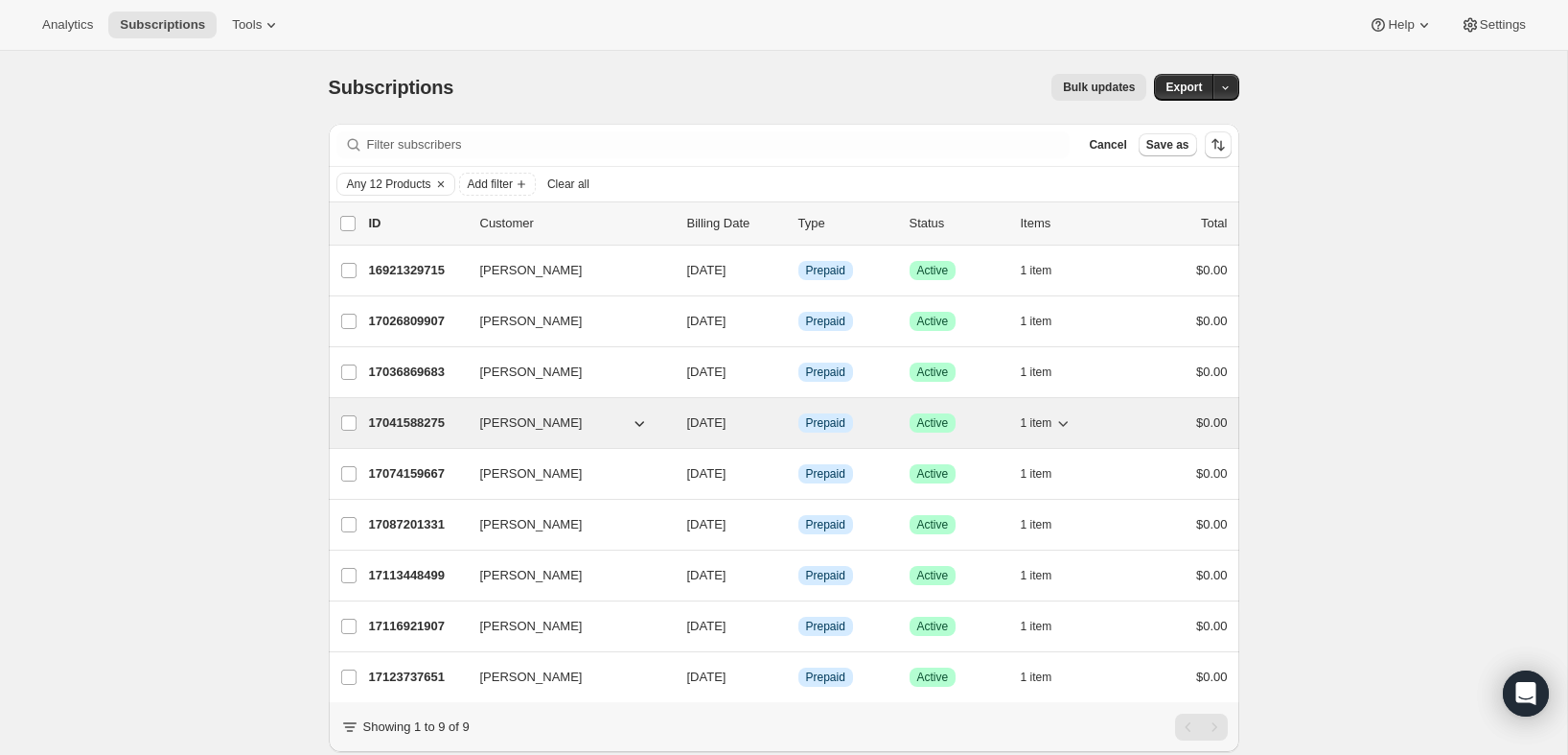
click at [1022, 416] on span "1 item" at bounding box center [1037, 422] width 32 height 15
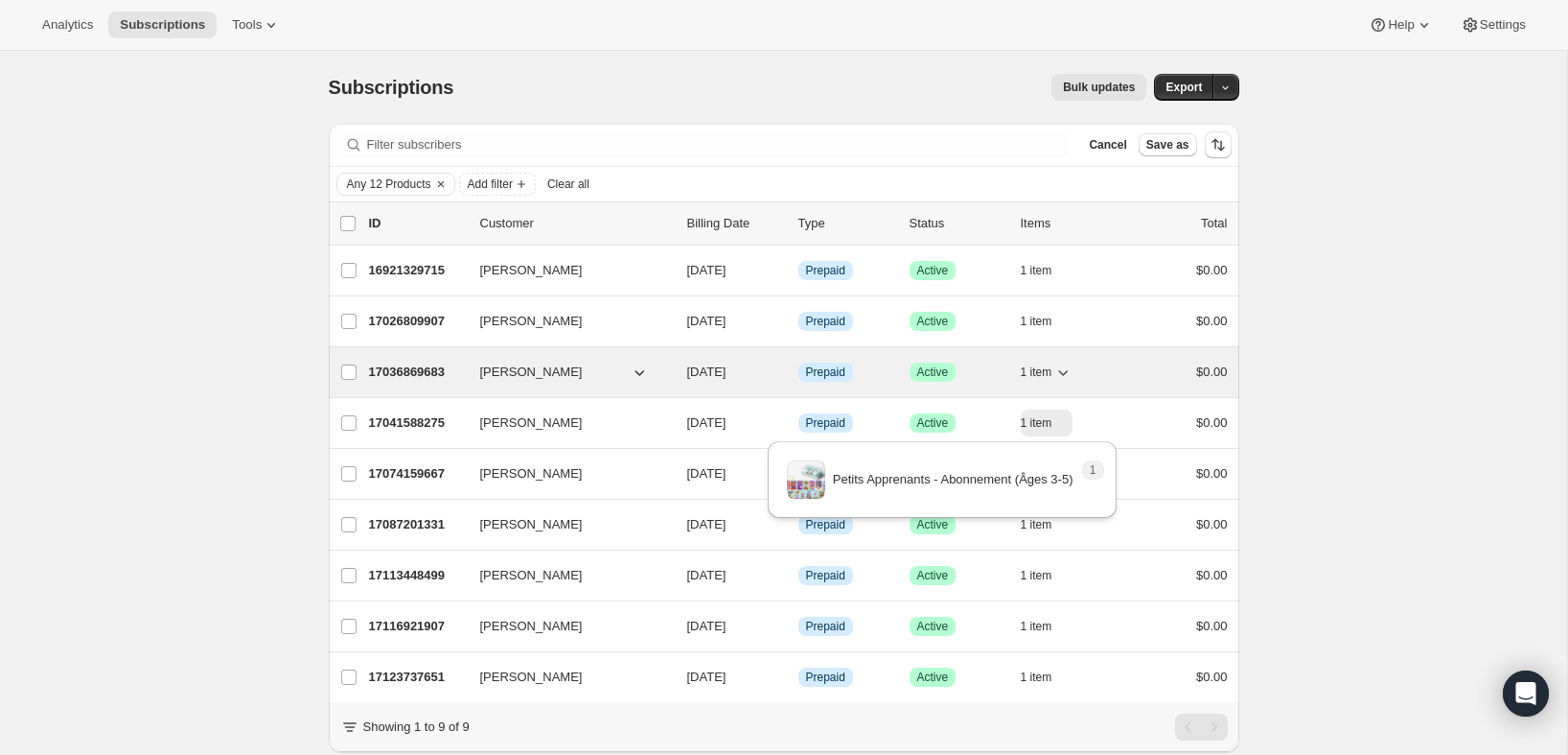
click at [1046, 368] on span "1 item" at bounding box center [1037, 372] width 32 height 15
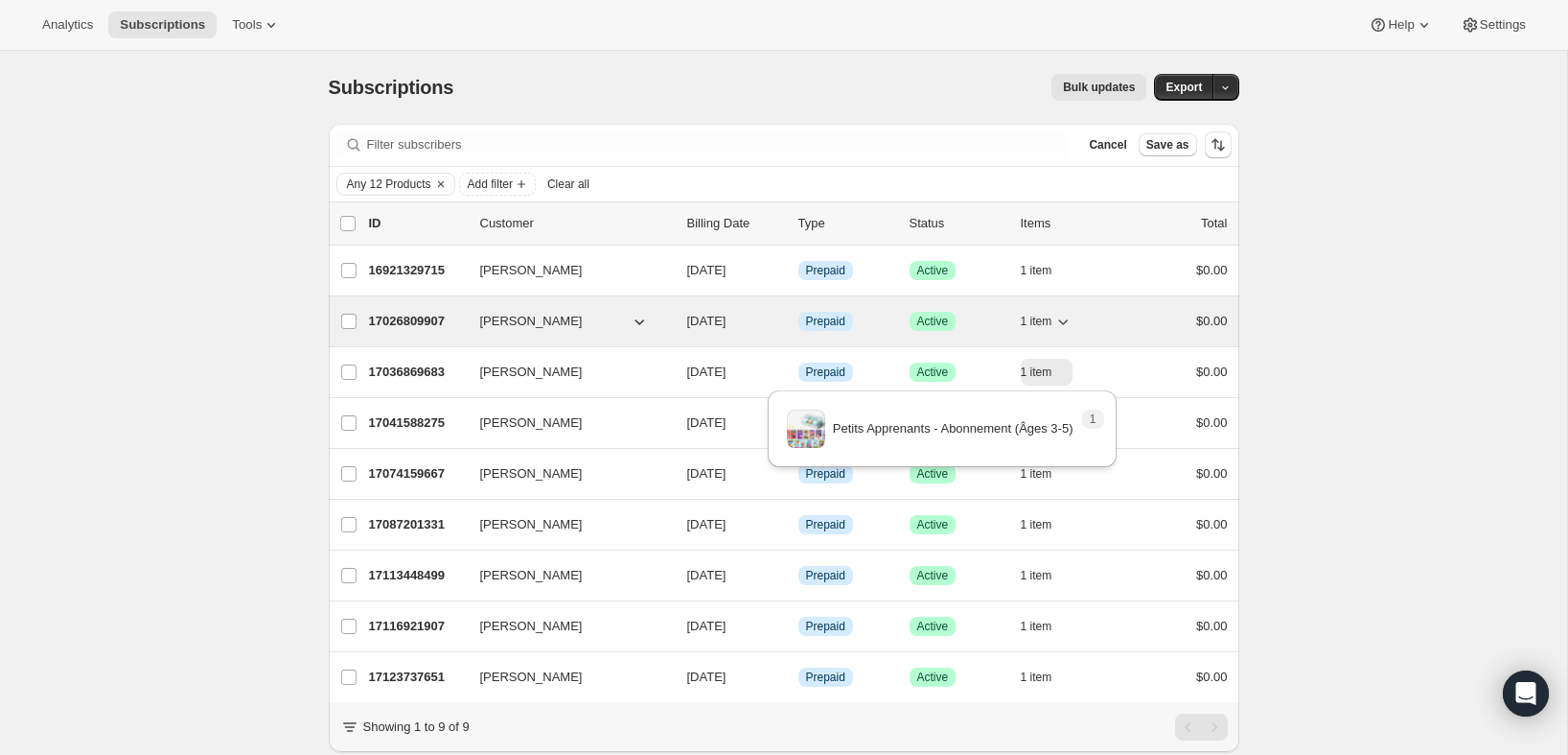
click at [1053, 323] on button "1 item" at bounding box center [1047, 321] width 53 height 27
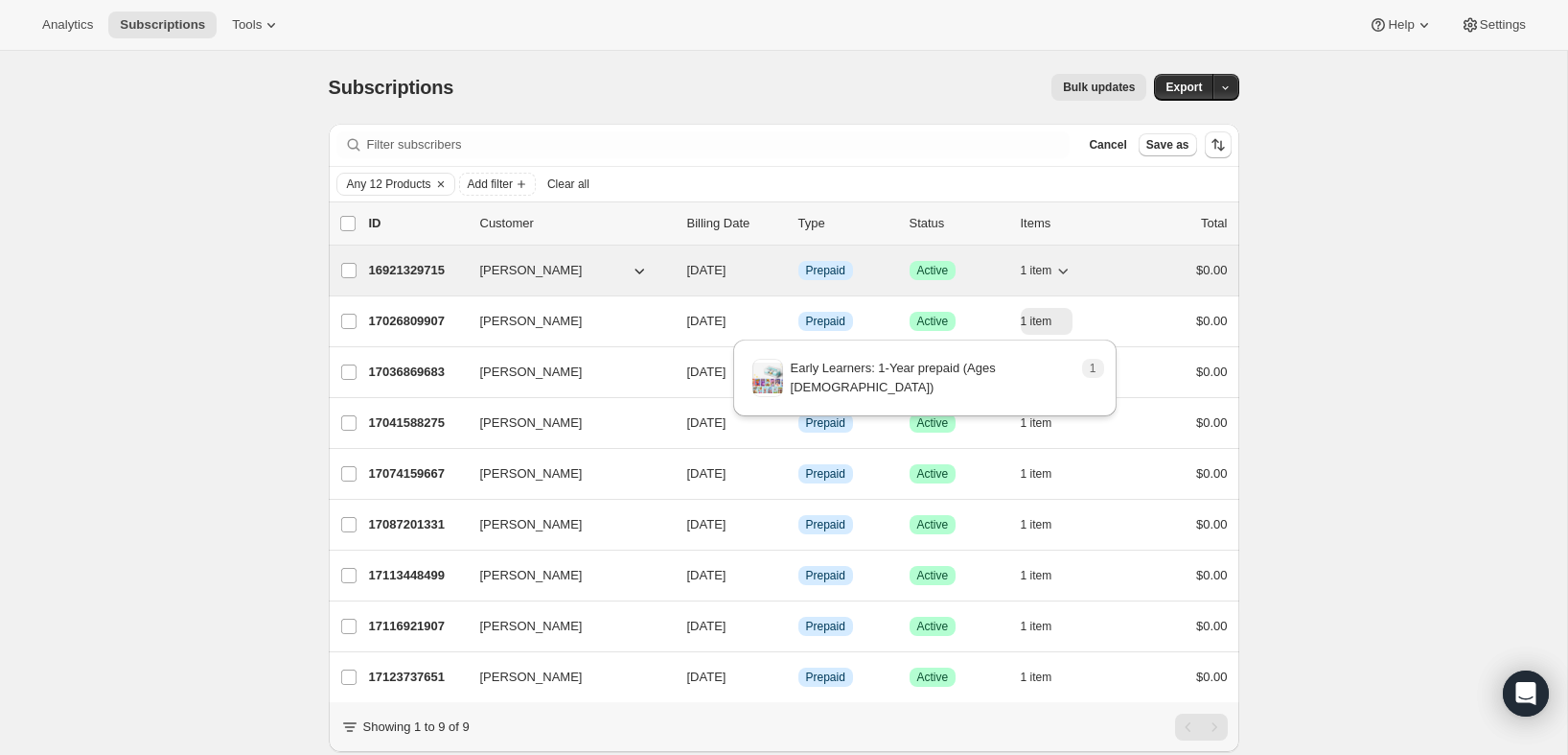
click at [1053, 269] on span "1 item" at bounding box center [1037, 269] width 32 height 15
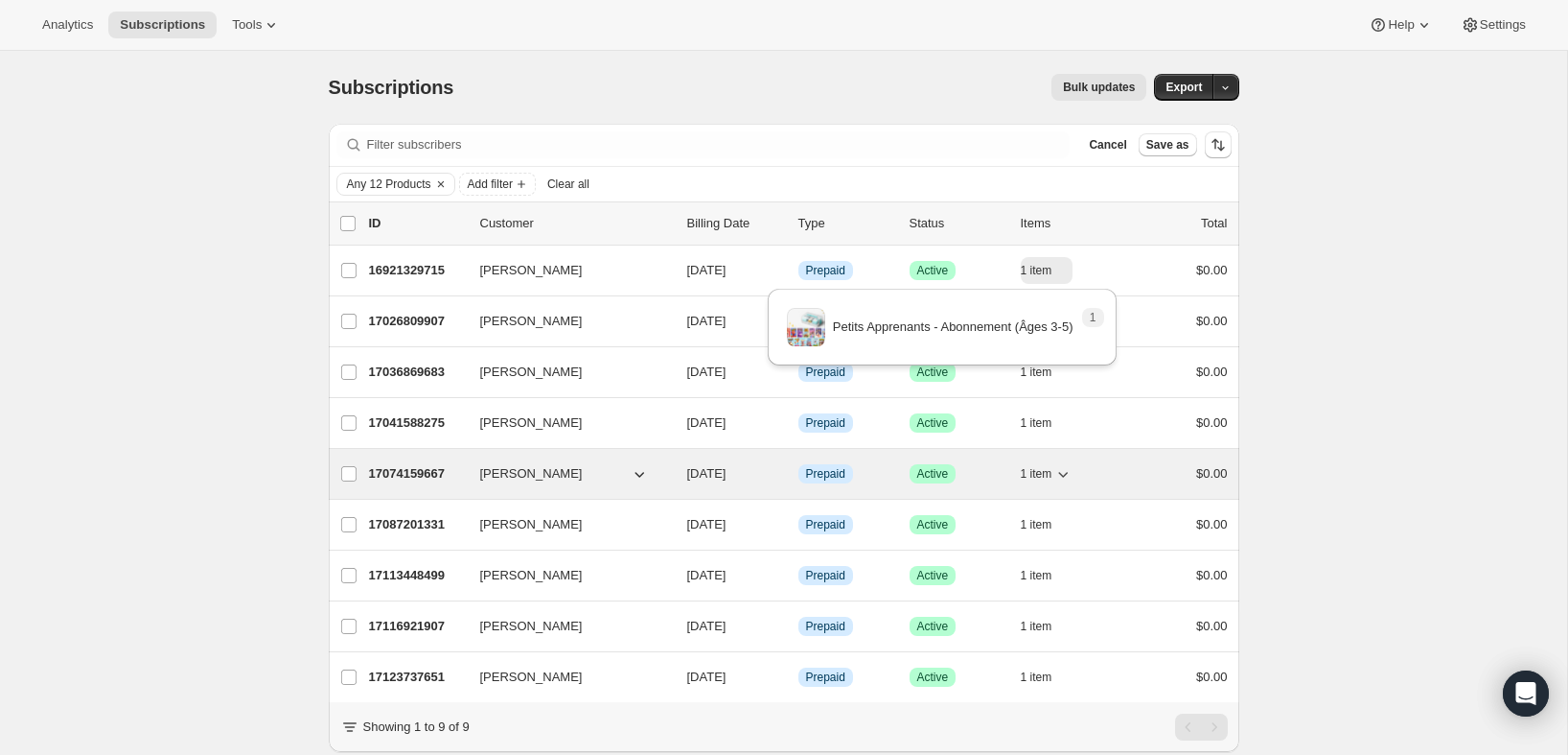
click at [1039, 475] on span "1 item" at bounding box center [1037, 473] width 32 height 15
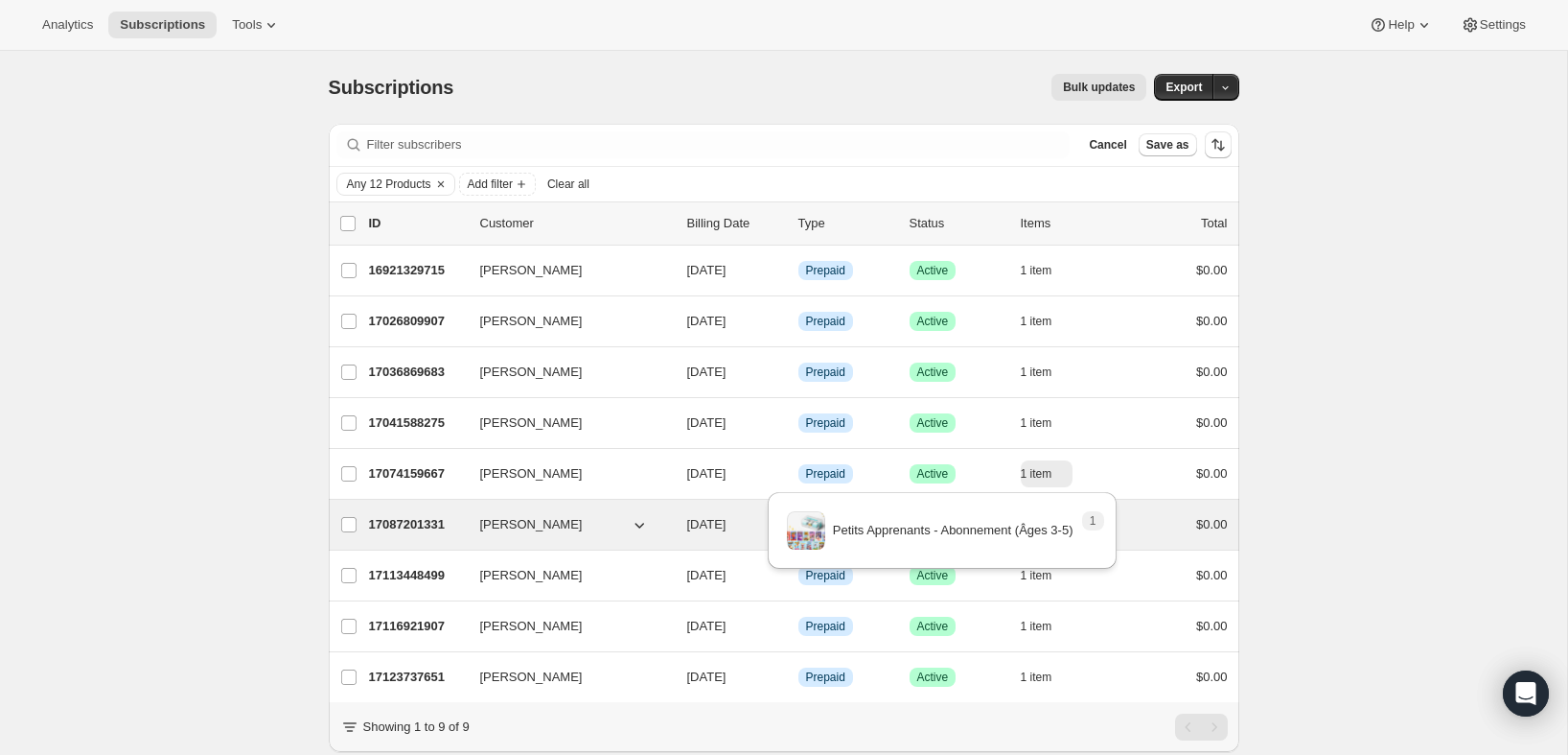
click at [1144, 528] on div "$0.00" at bounding box center [1180, 524] width 96 height 19
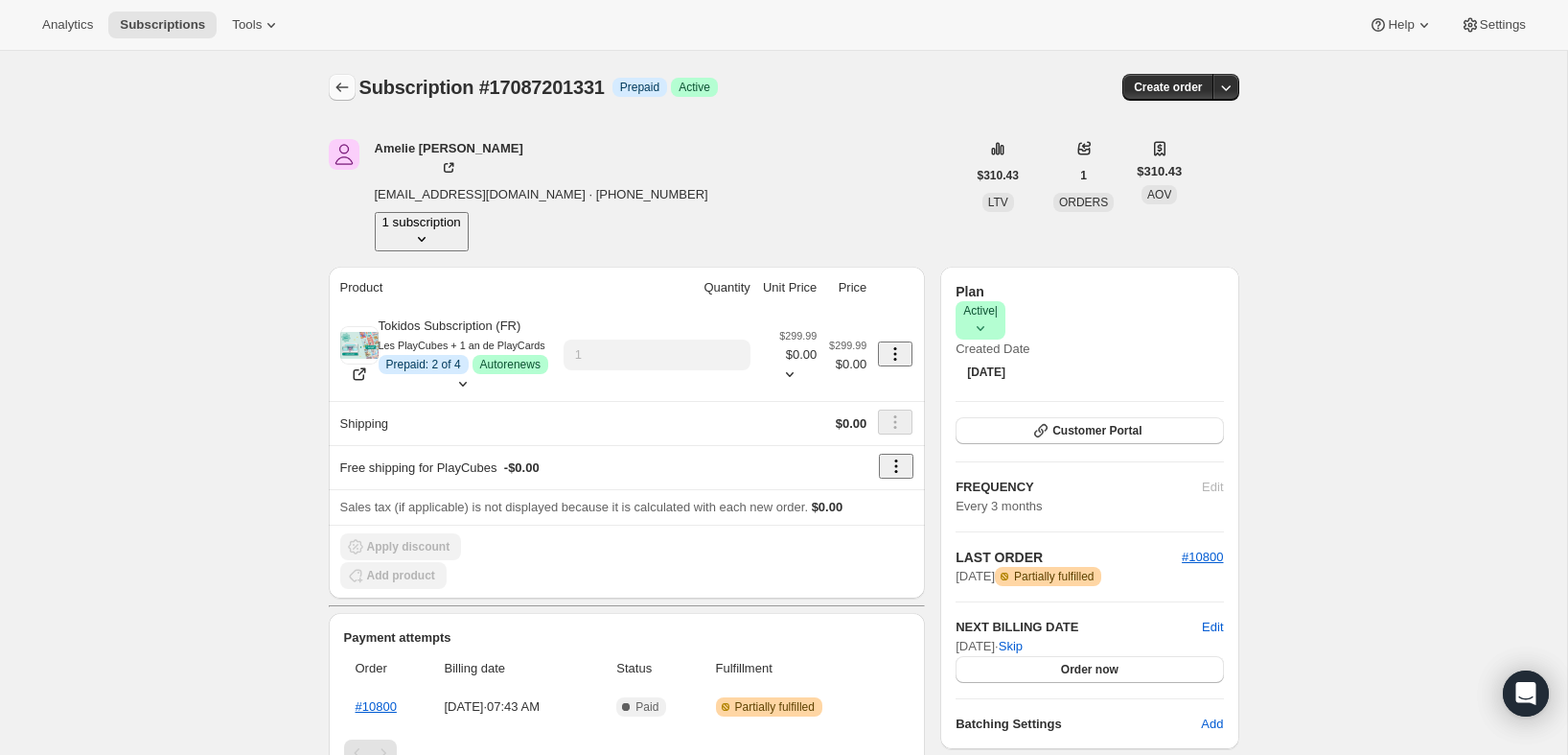
click at [341, 83] on icon "Subscriptions" at bounding box center [342, 86] width 19 height 19
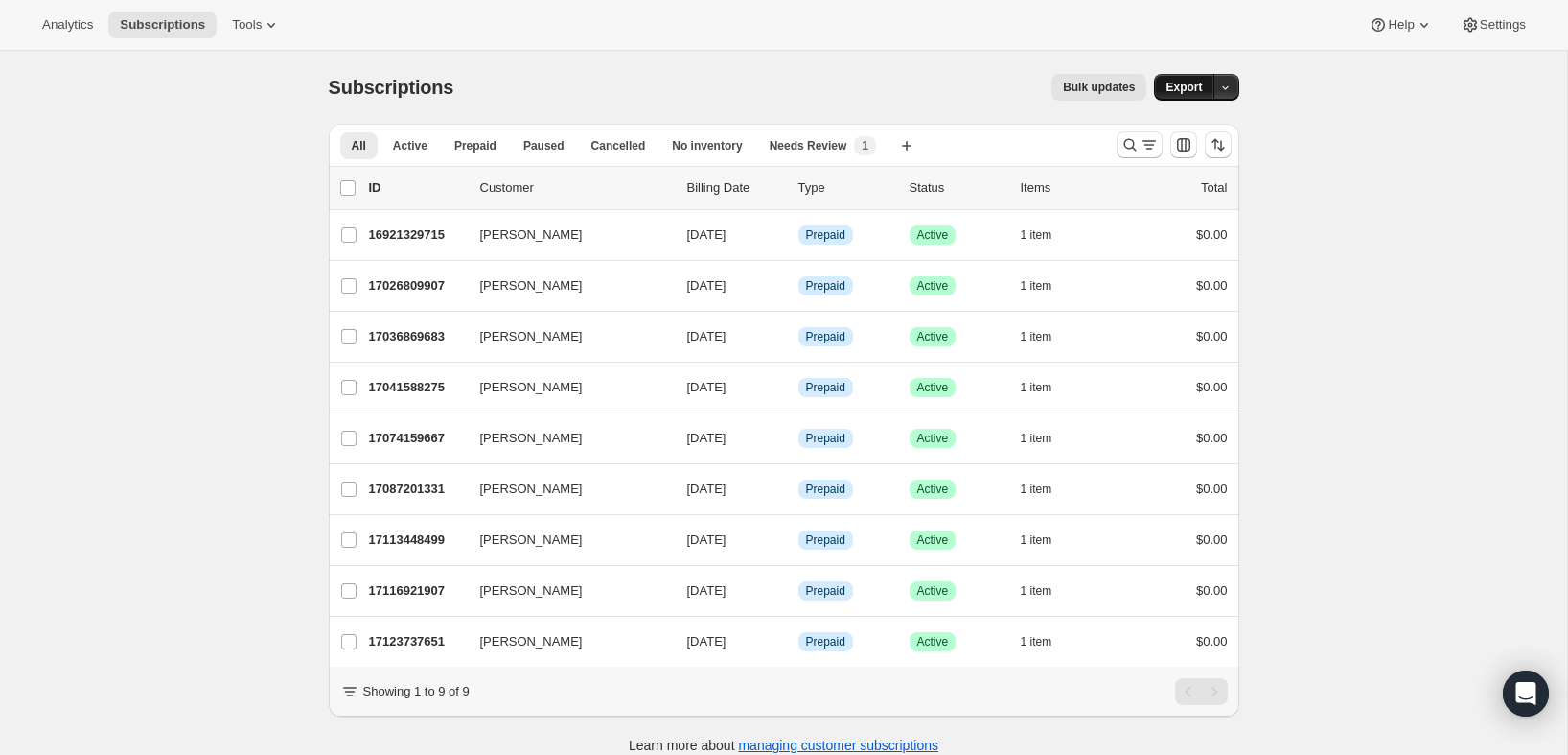
click at [1169, 82] on span "Export" at bounding box center [1184, 86] width 37 height 15
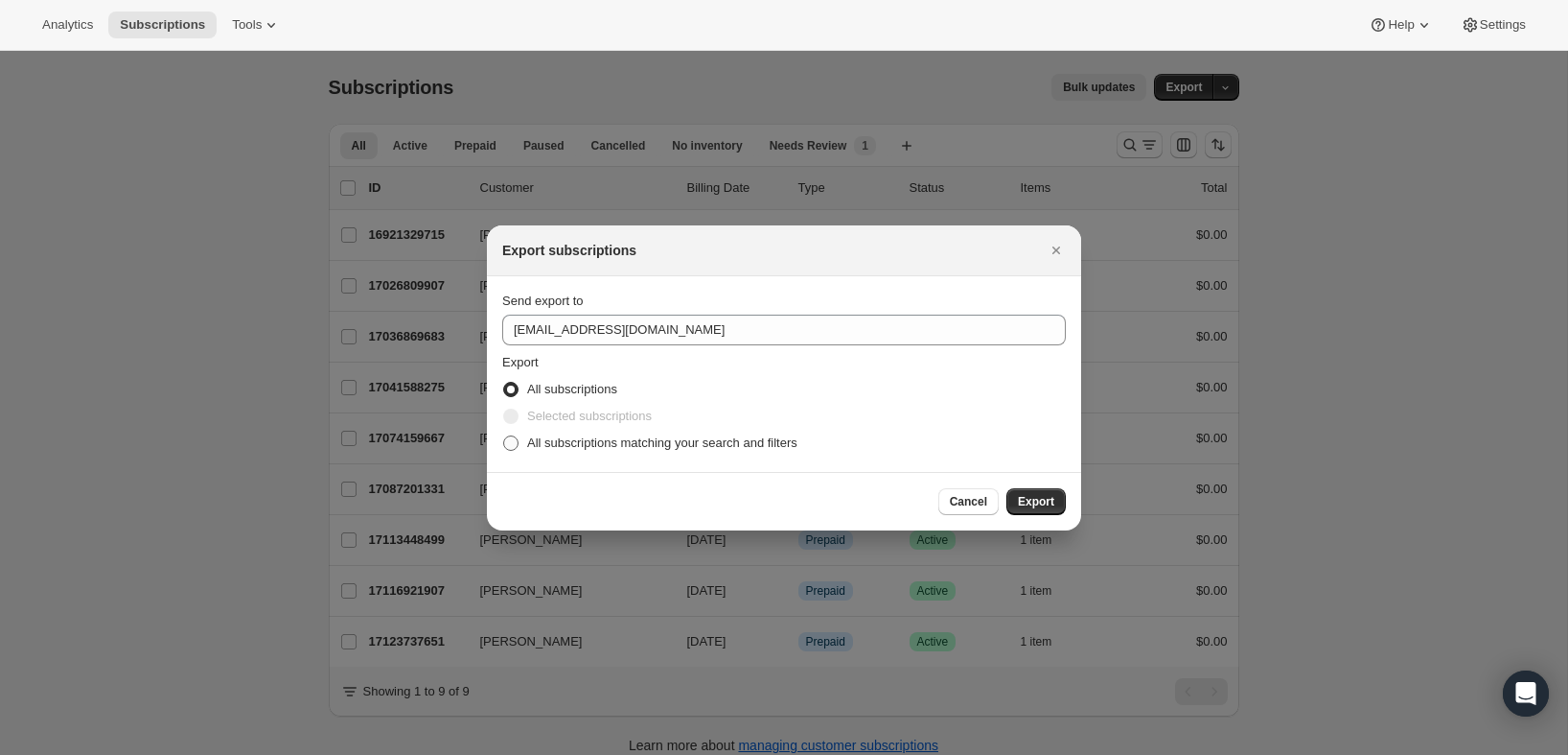
click at [583, 438] on span "All subscriptions matching your search and filters" at bounding box center [662, 442] width 270 height 14
click at [504, 436] on input "All subscriptions matching your search and filters" at bounding box center [503, 435] width 1 height 1
radio input "true"
click at [1039, 498] on span "Export" at bounding box center [1036, 501] width 37 height 15
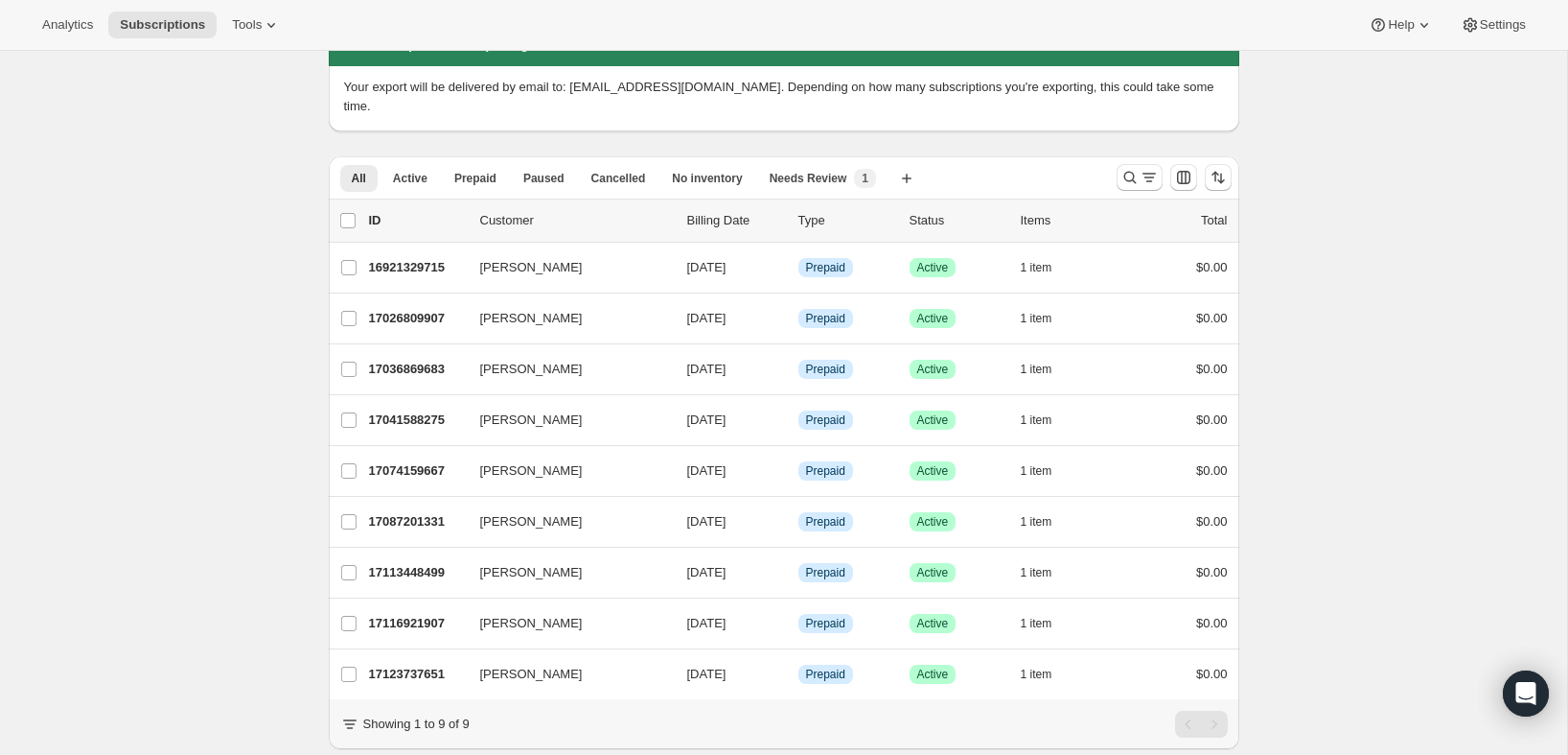
scroll to position [108, 0]
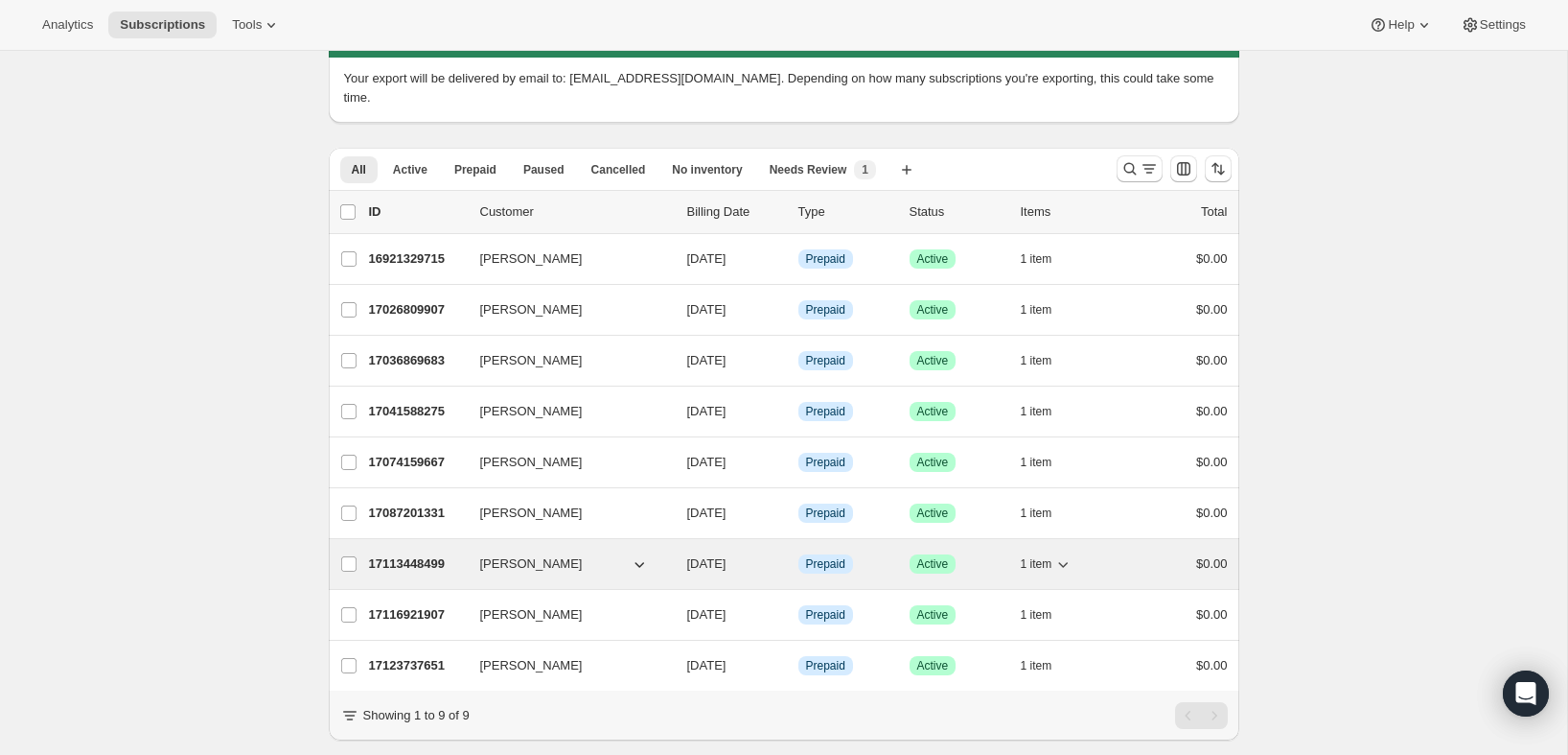
click at [406, 554] on p "17113448499" at bounding box center [417, 563] width 96 height 19
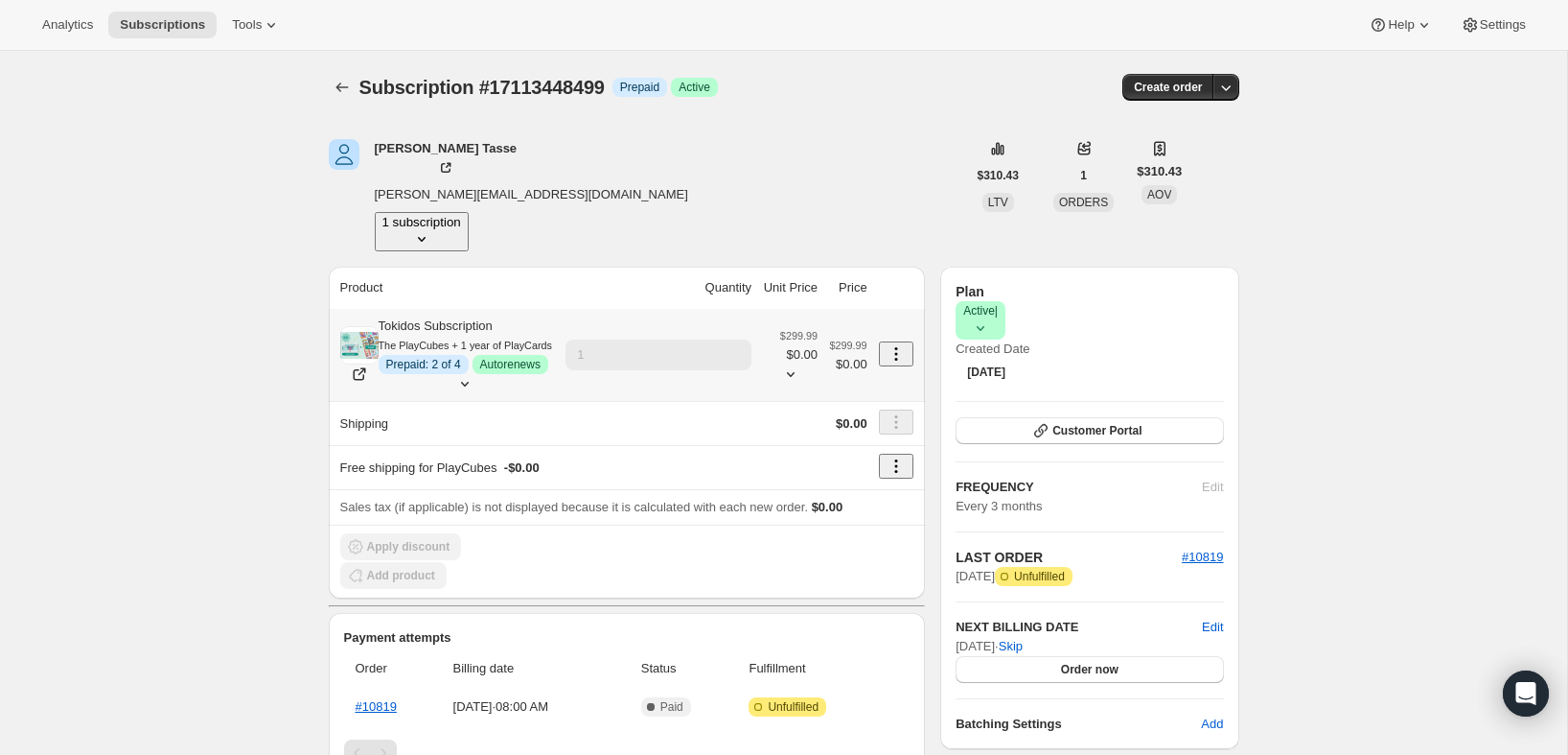
click at [408, 317] on div "Tokidos Subscription The PlayCubes + 1 year of PlayCards Info Prepaid: 2 of 4 S…" at bounding box center [465, 346] width 174 height 58
click at [218, 268] on div "Subscription #17113448499. This page is ready Subscription #17113448499 Info Pr…" at bounding box center [784, 674] width 1567 height 1246
